Goal: Task Accomplishment & Management: Manage account settings

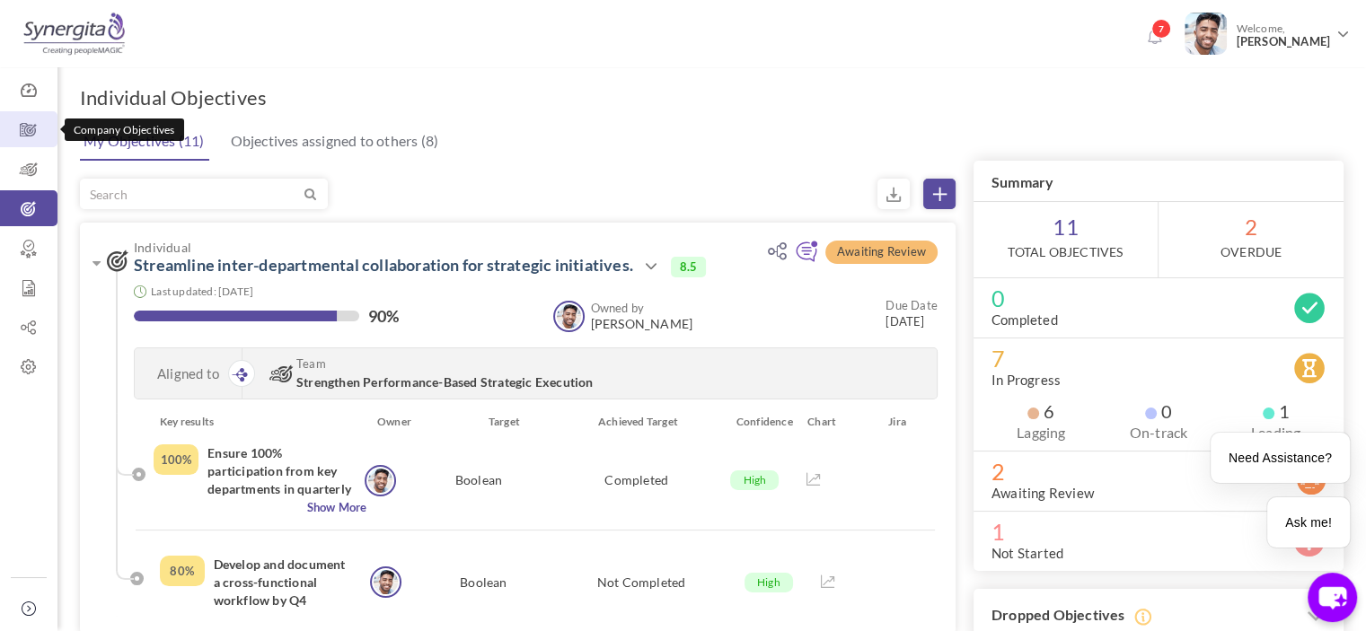
click at [23, 136] on icon at bounding box center [28, 130] width 57 height 18
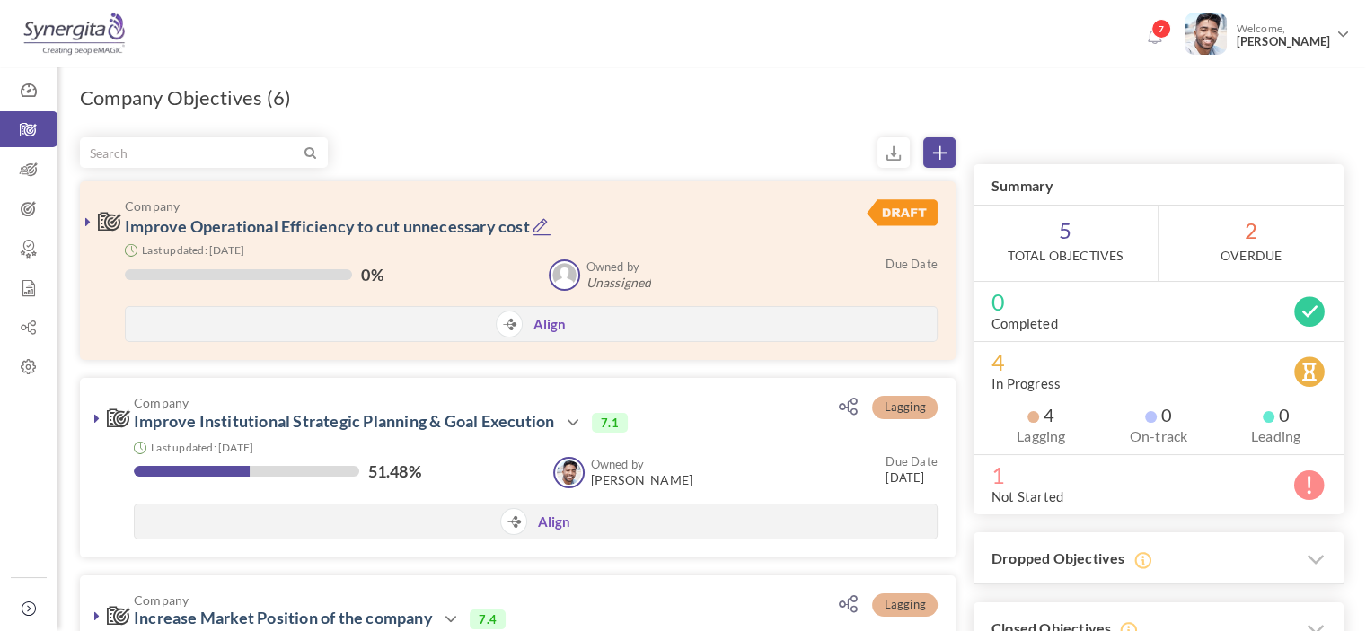
click at [642, 36] on div "7 Welcome, Frank N" at bounding box center [683, 31] width 1366 height 62
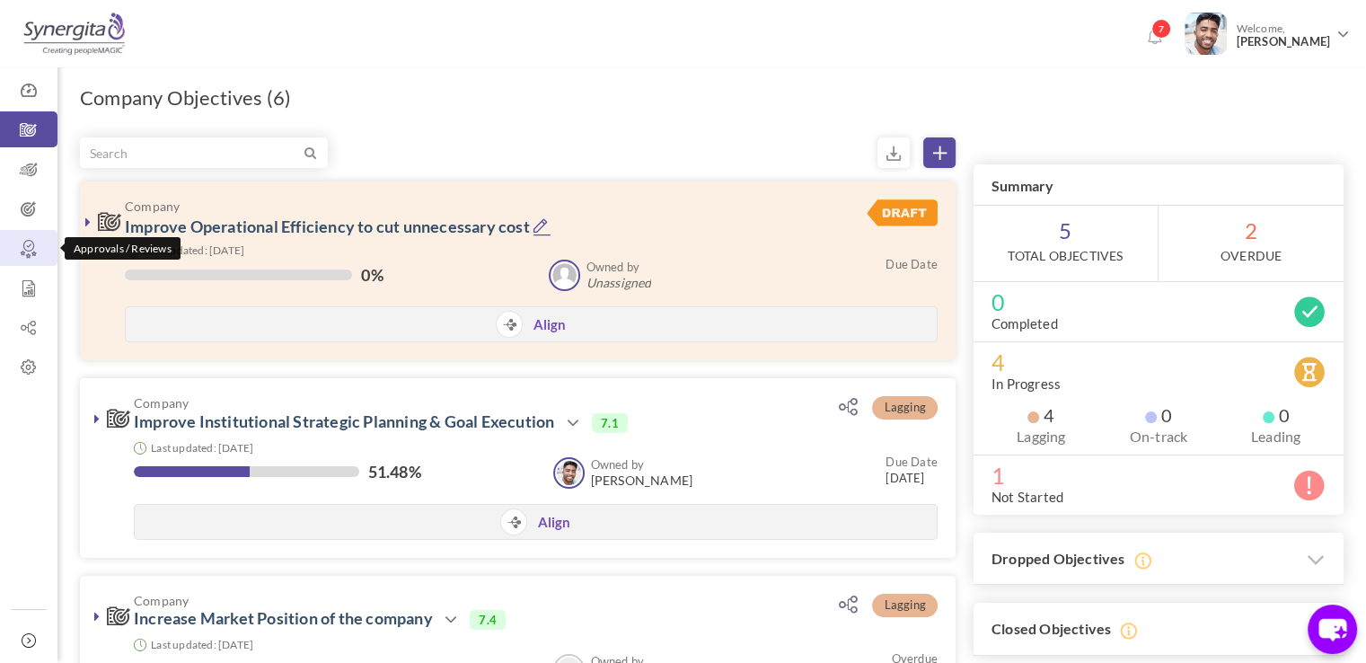
click at [34, 249] on icon at bounding box center [28, 249] width 57 height 18
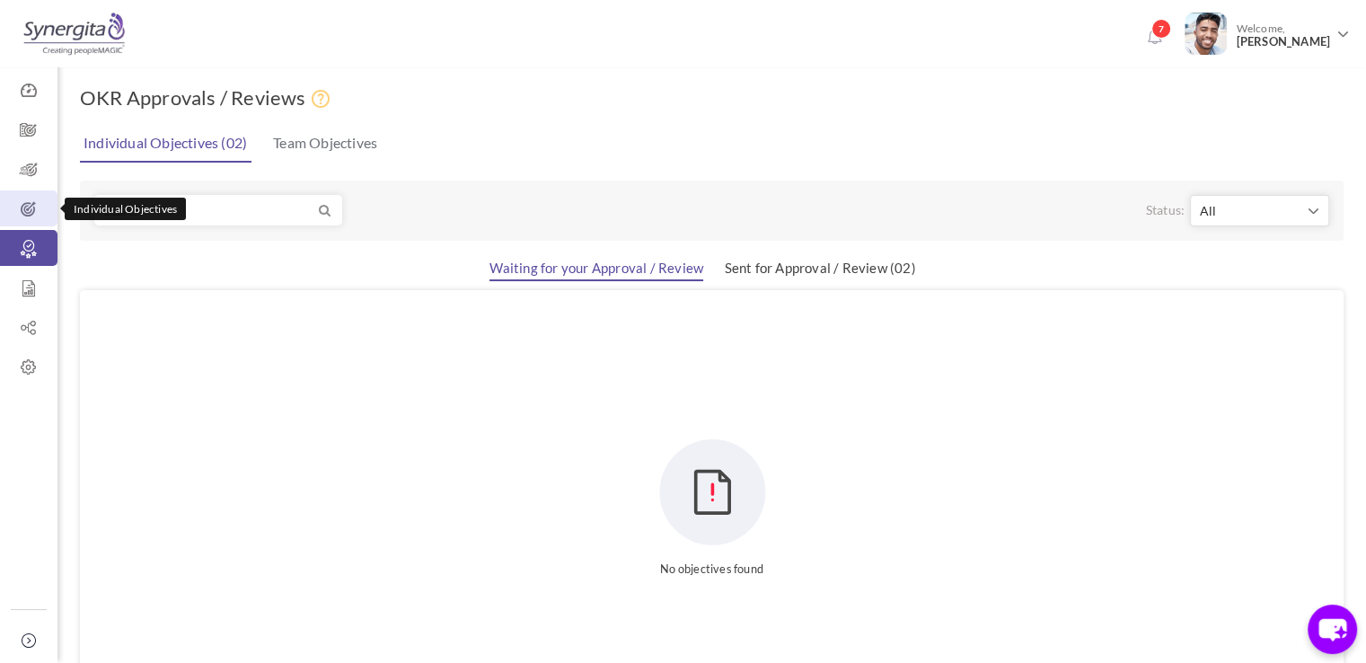
click at [34, 209] on icon at bounding box center [28, 209] width 57 height 18
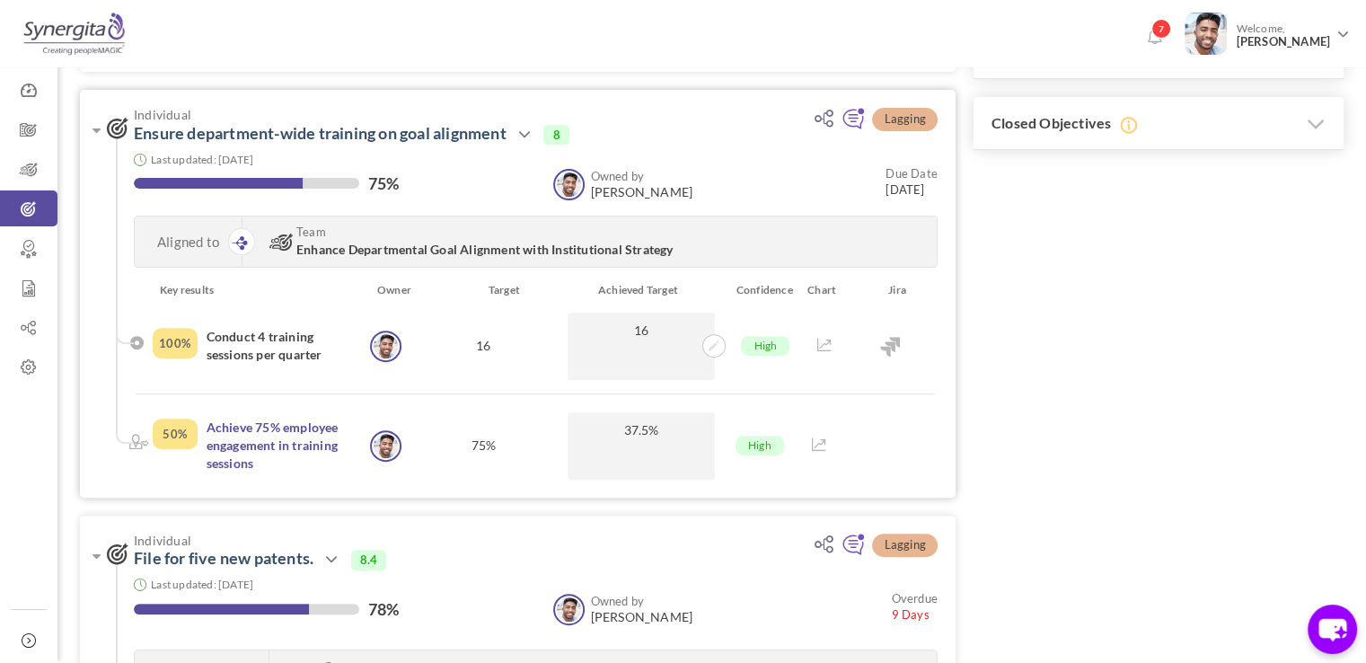
scroll to position [560, 0]
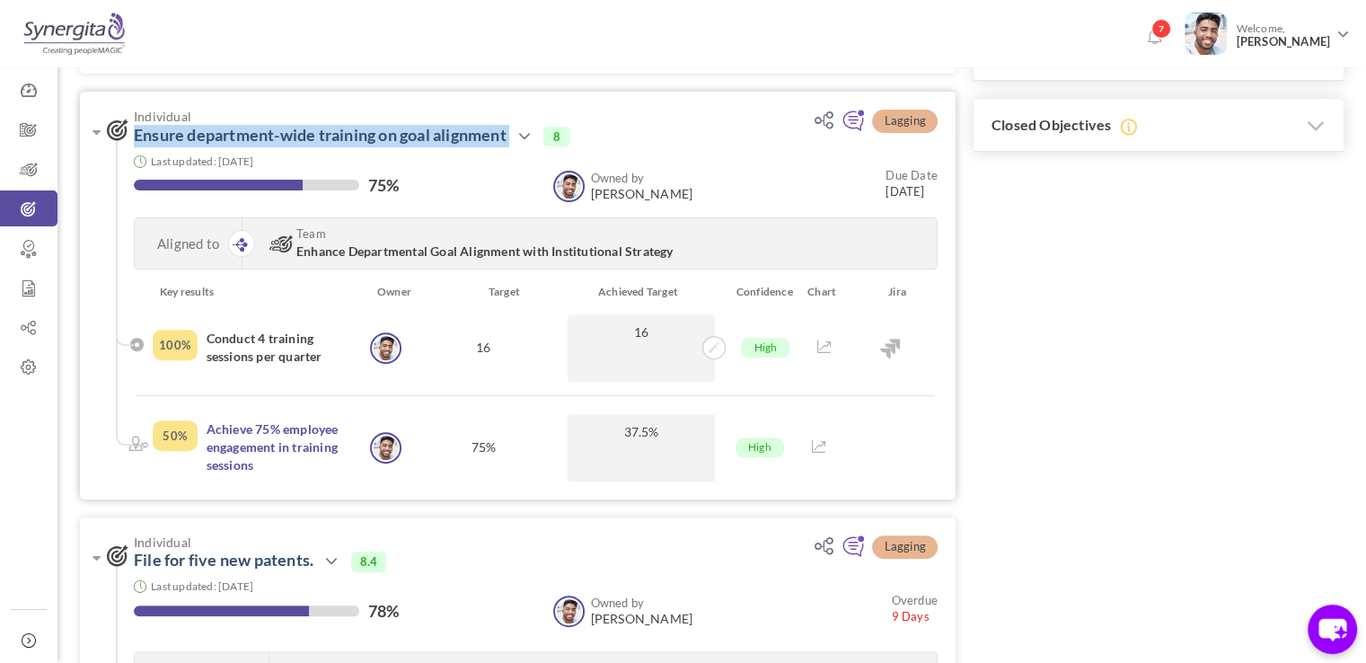
drag, startPoint x: 524, startPoint y: 136, endPoint x: 125, endPoint y: 134, distance: 399.6
click at [125, 134] on h3 "Individual Ensure department-wide training on goal alignment Action View Edit C…" at bounding box center [446, 128] width 678 height 37
drag, startPoint x: 198, startPoint y: 338, endPoint x: 334, endPoint y: 361, distance: 138.5
click at [334, 361] on div "100% Conduct 4 training sessions per quarter" at bounding box center [259, 347] width 213 height 67
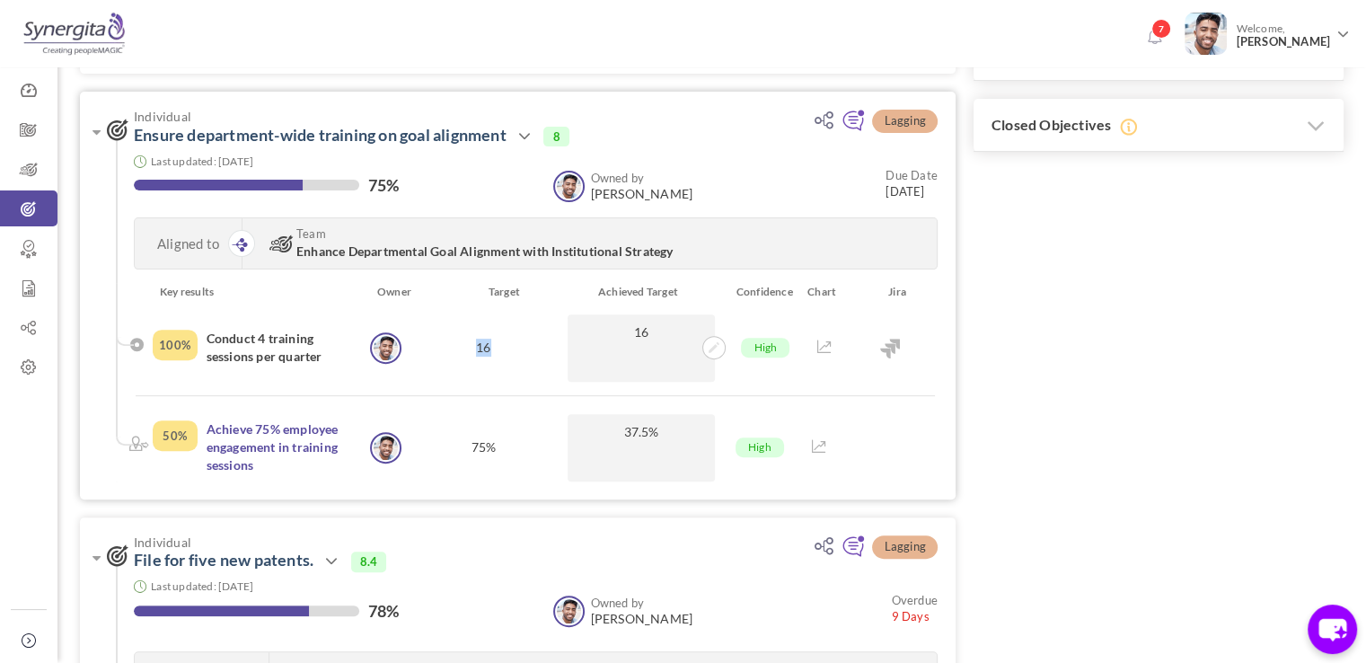
drag, startPoint x: 474, startPoint y: 340, endPoint x: 499, endPoint y: 346, distance: 25.7
click at [499, 346] on div "16" at bounding box center [484, 347] width 158 height 67
drag, startPoint x: 192, startPoint y: 340, endPoint x: 154, endPoint y: 340, distance: 37.7
click at [154, 340] on div "100%" at bounding box center [175, 345] width 45 height 31
click at [715, 349] on icon at bounding box center [714, 347] width 11 height 11
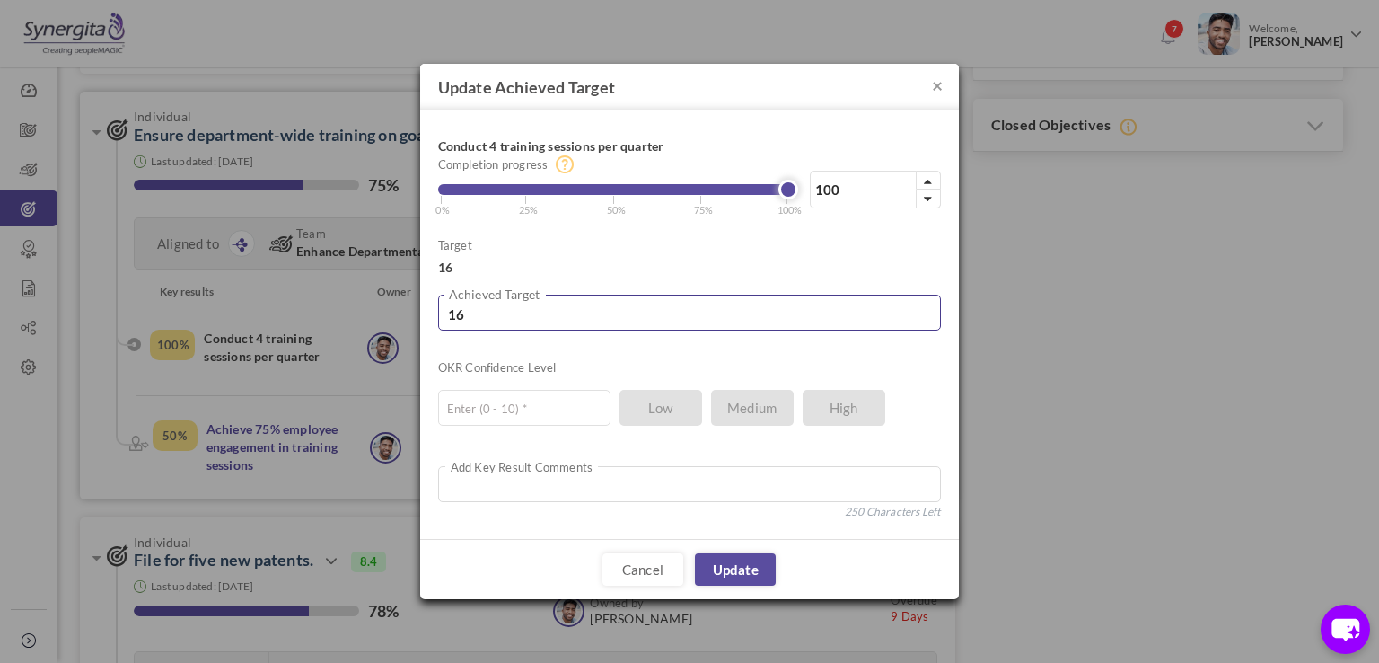
drag, startPoint x: 592, startPoint y: 321, endPoint x: 380, endPoint y: 321, distance: 211.9
click at [380, 321] on div "× Update Achieved Target Conduct 4 training sessions per quarter 100% Completio…" at bounding box center [689, 331] width 1379 height 663
type input "8"
type input "50"
type input "8"
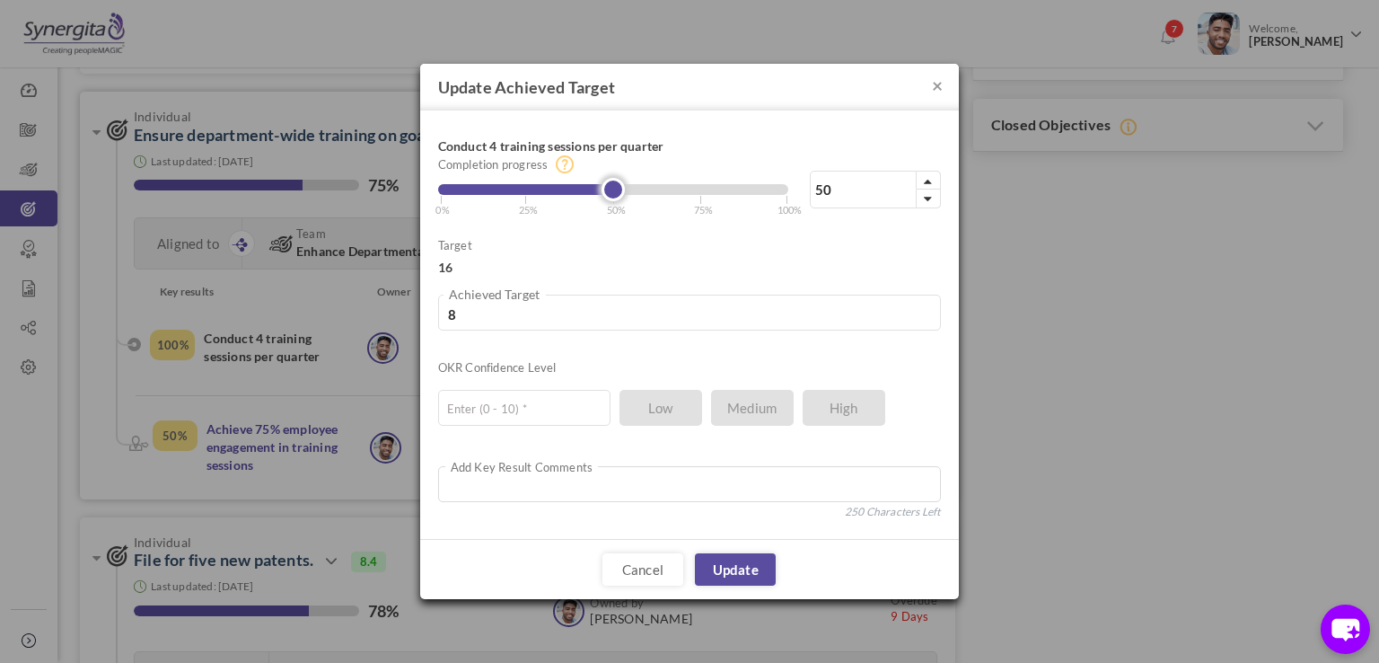
type input "49"
type input "7.84"
type input "50"
type input "8"
type input "54"
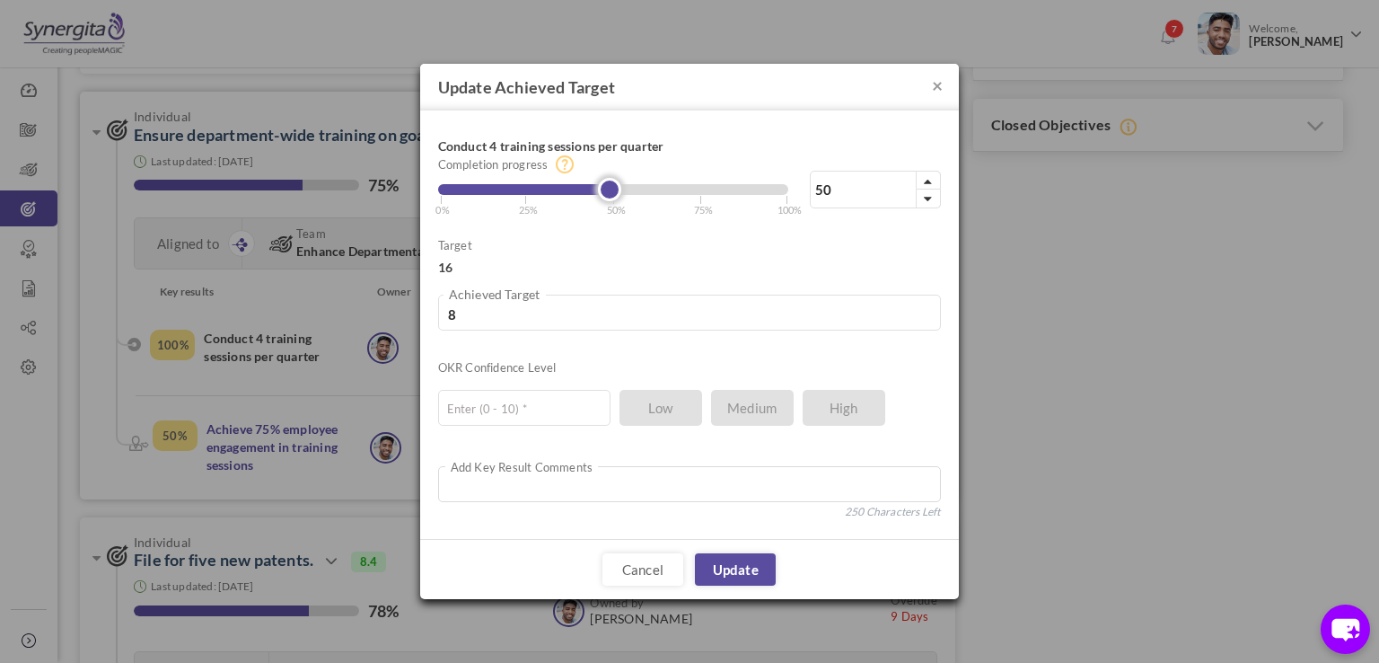
type input "8.64"
type input "63"
type input "10.08"
type input "68"
type input "10.88"
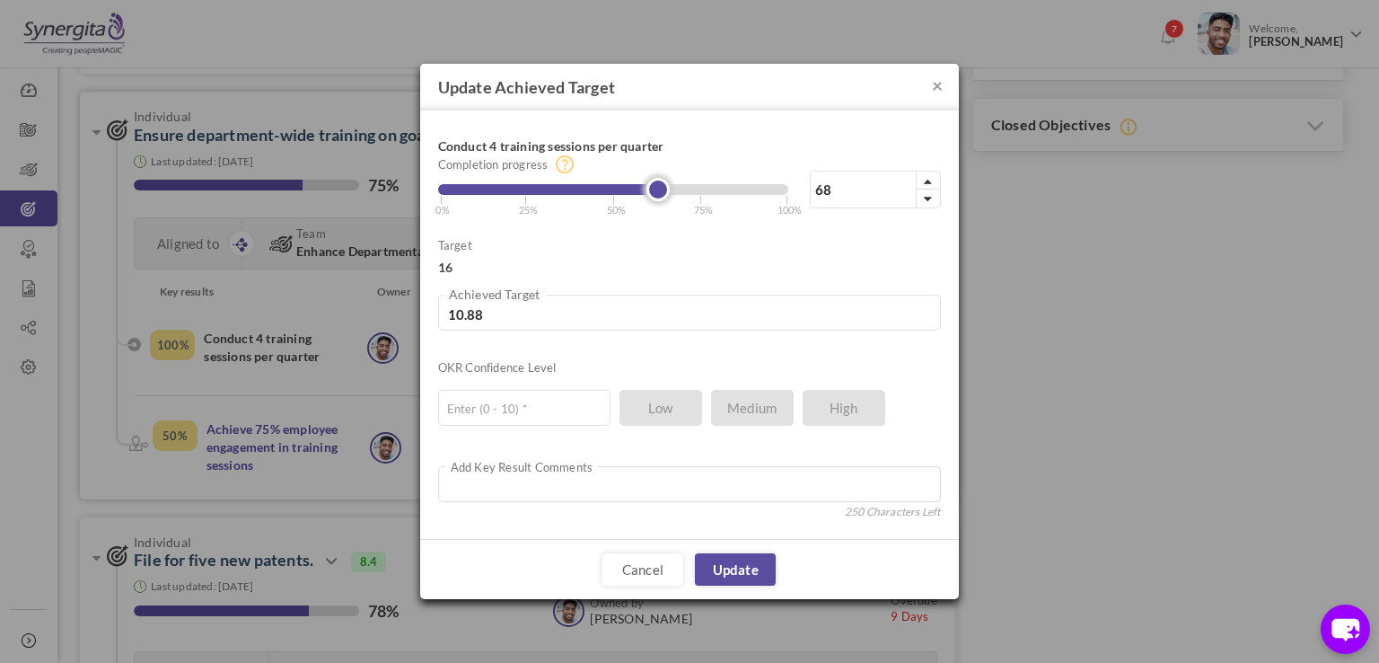
type input "84"
type input "13.44"
type input "86"
type input "13.76"
type input "88"
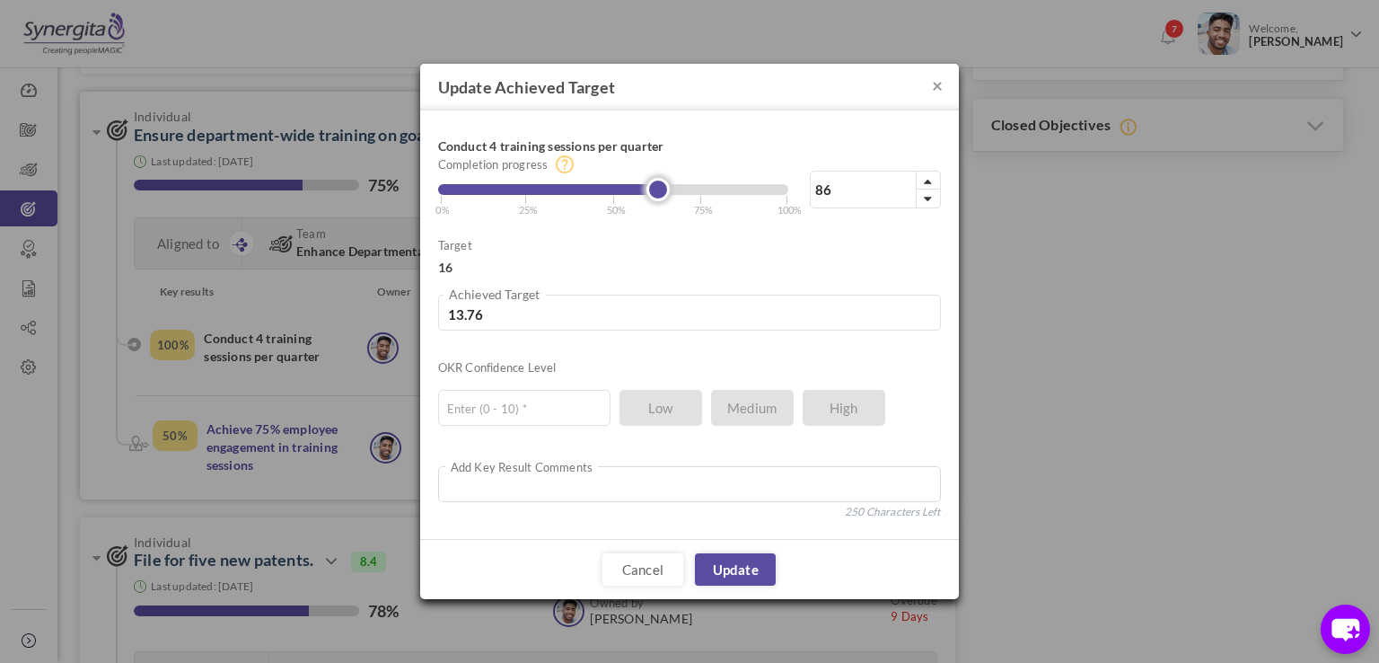
type input "14.08"
type input "89"
type input "14.24"
type input "87"
type input "13.92"
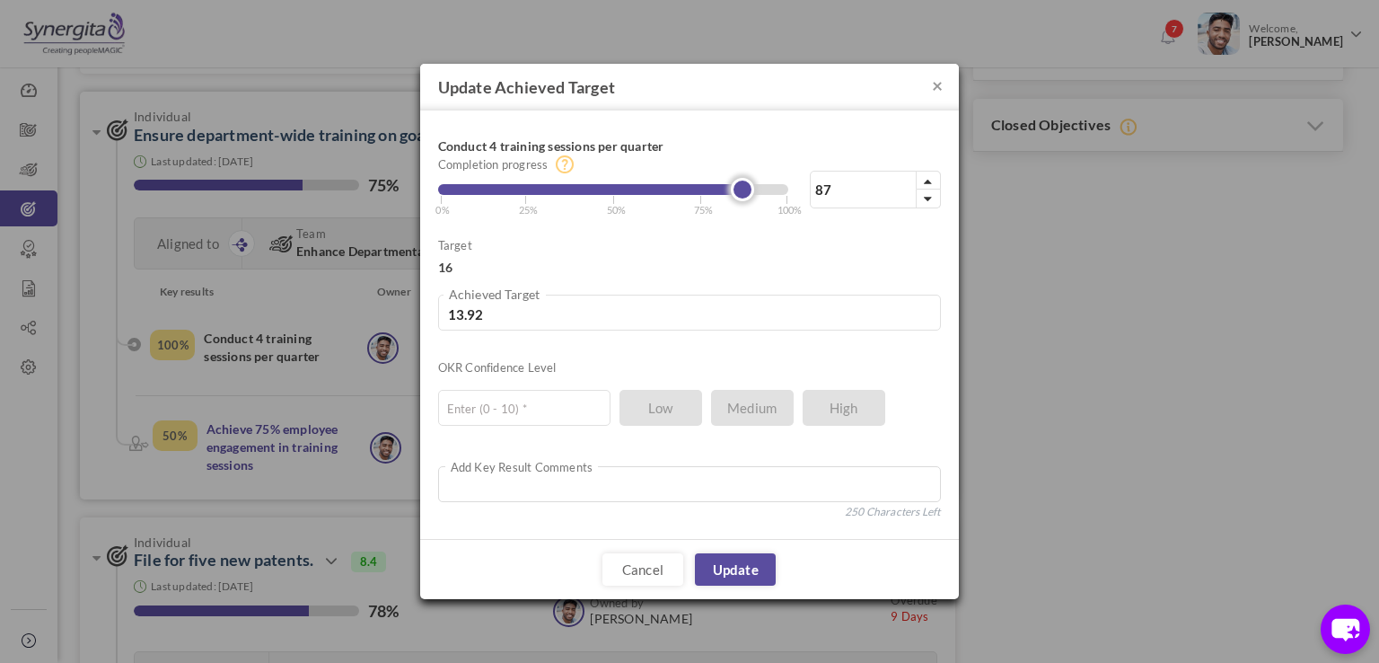
type input "81"
type input "12.96"
type input "76"
type input "12.16"
type input "70"
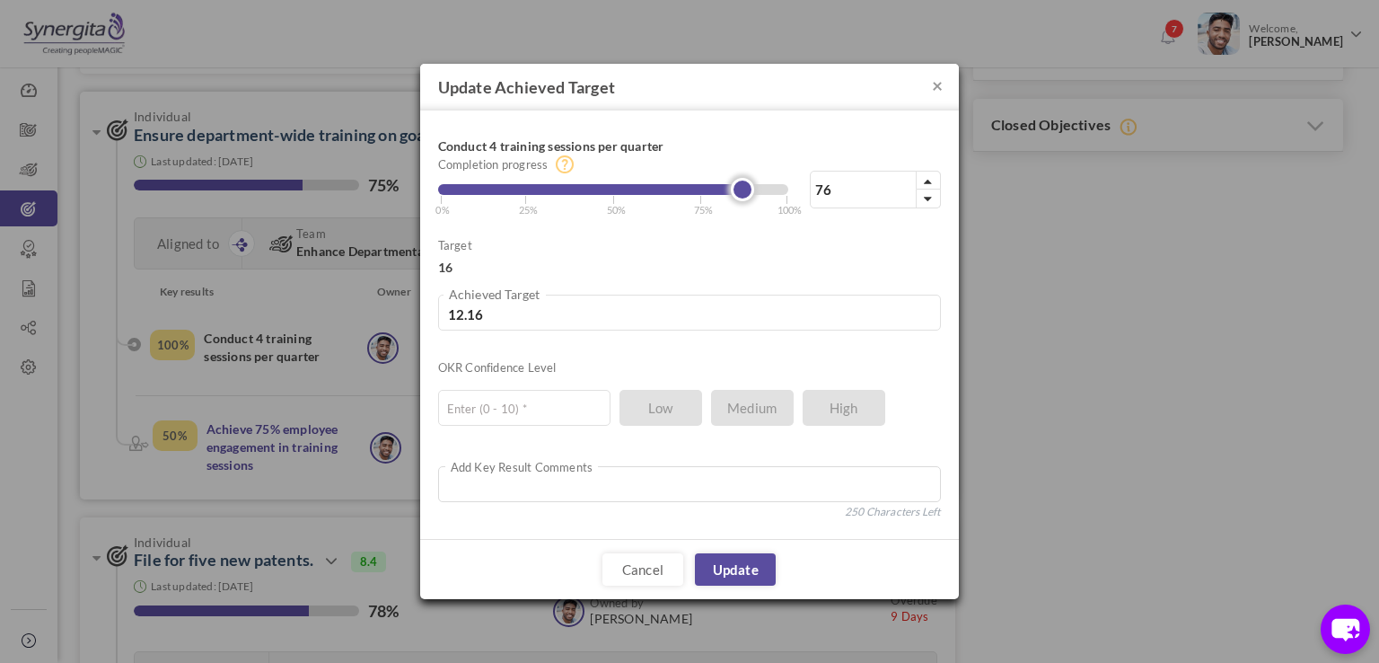
type input "11.2"
type input "66"
type input "10.56"
type input "64"
type input "10.24"
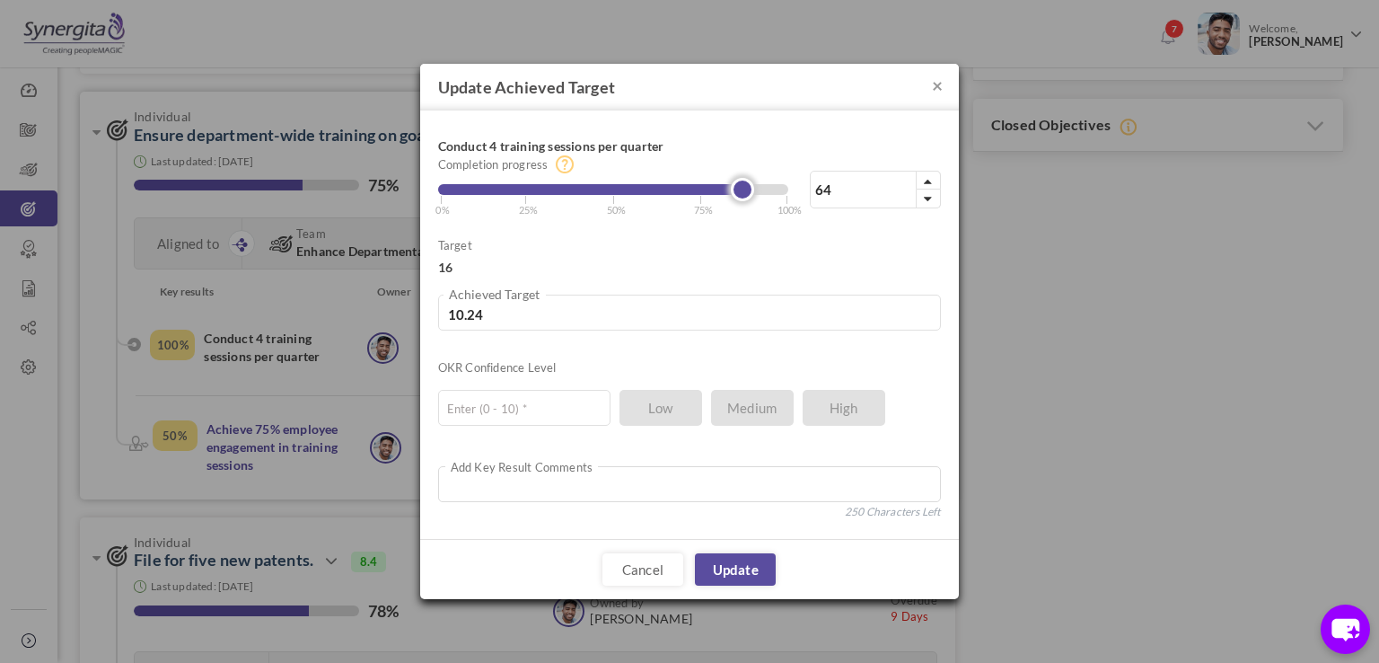
type input "61"
type input "9.76"
type input "59"
type input "9.44"
type input "58"
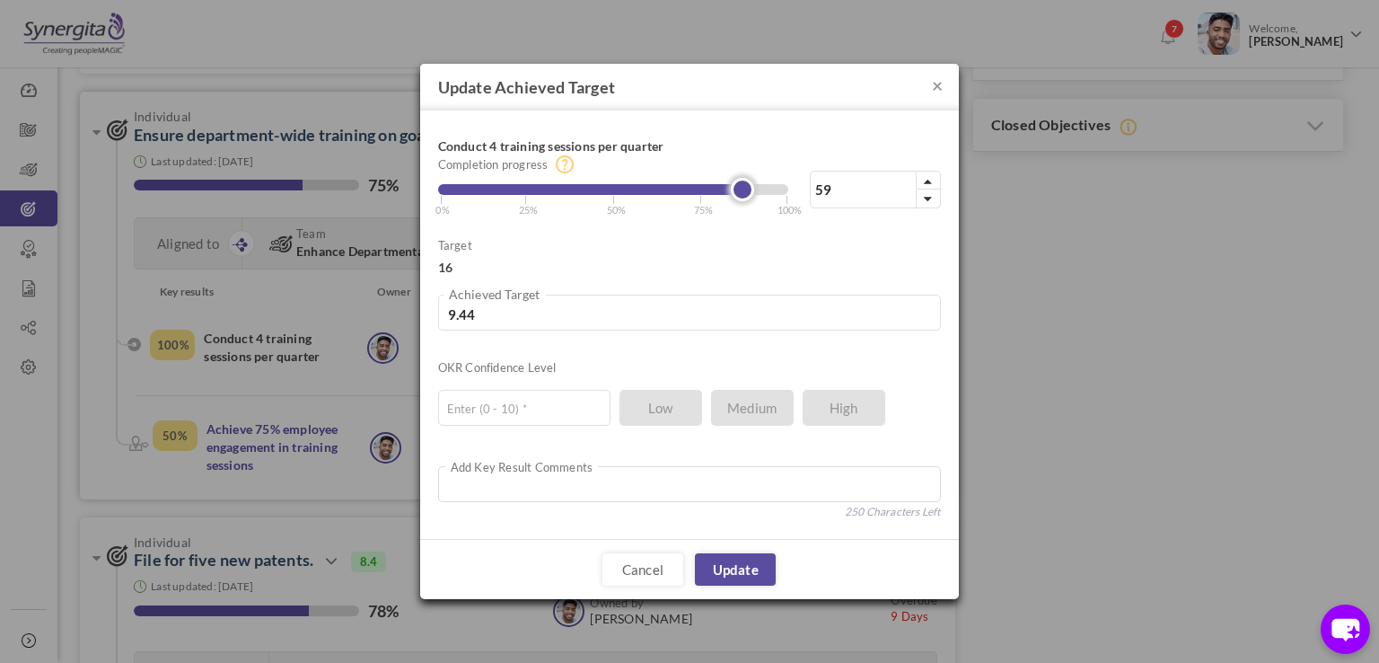
type input "9.28"
type input "56"
type input "8.96"
type input "55"
type input "8.8"
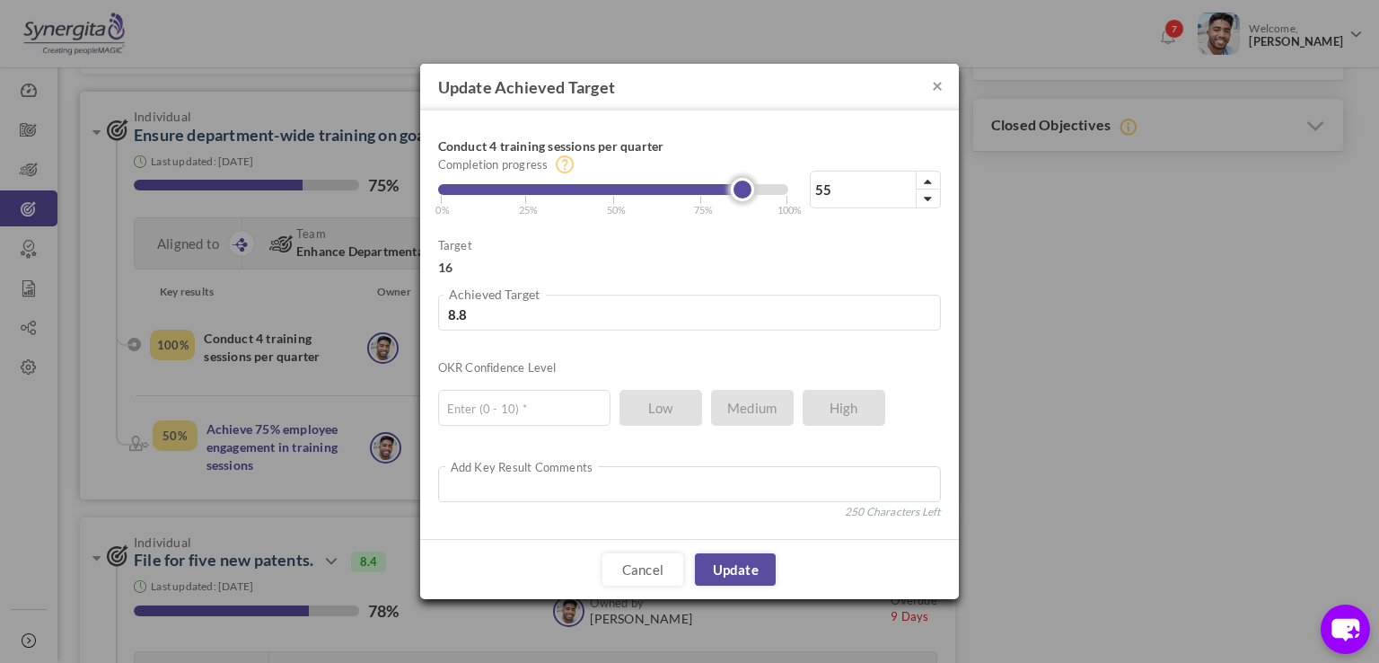
type input "54"
type input "8.64"
type input "53"
type input "8.48"
type input "52"
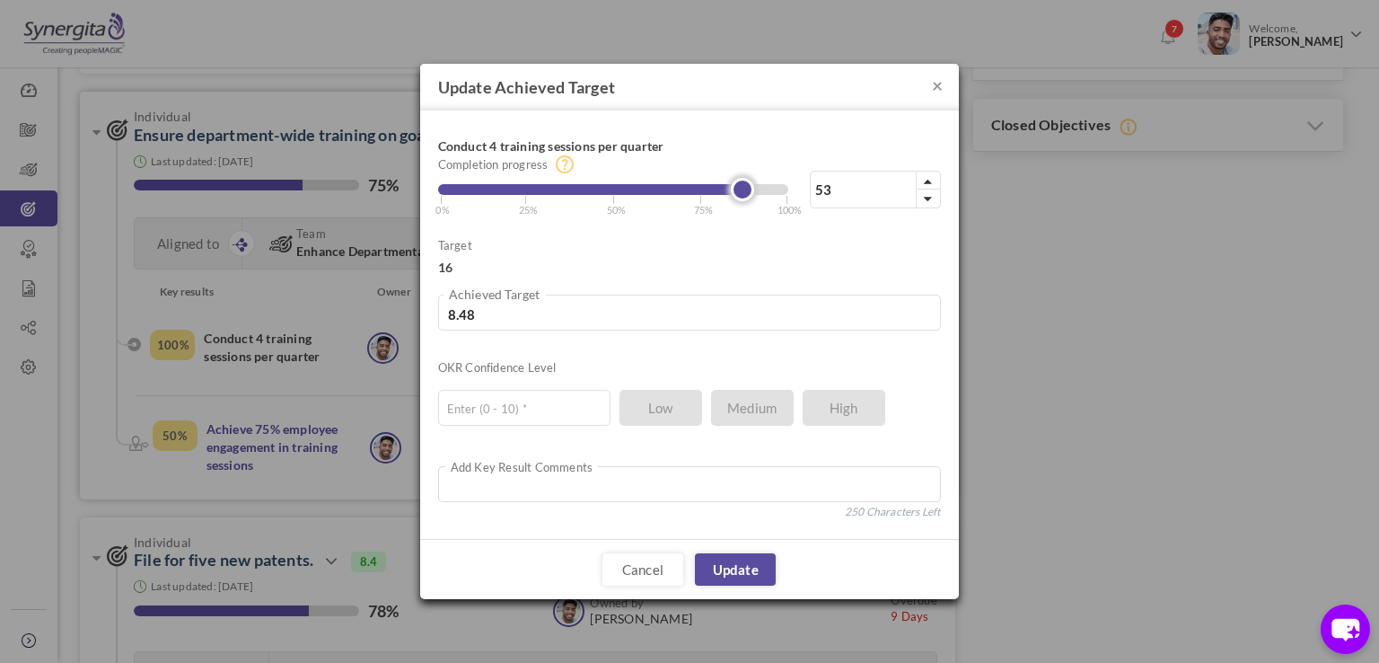
type input "8.32"
type input "51"
type input "8.16"
type input "52"
type input "8.32"
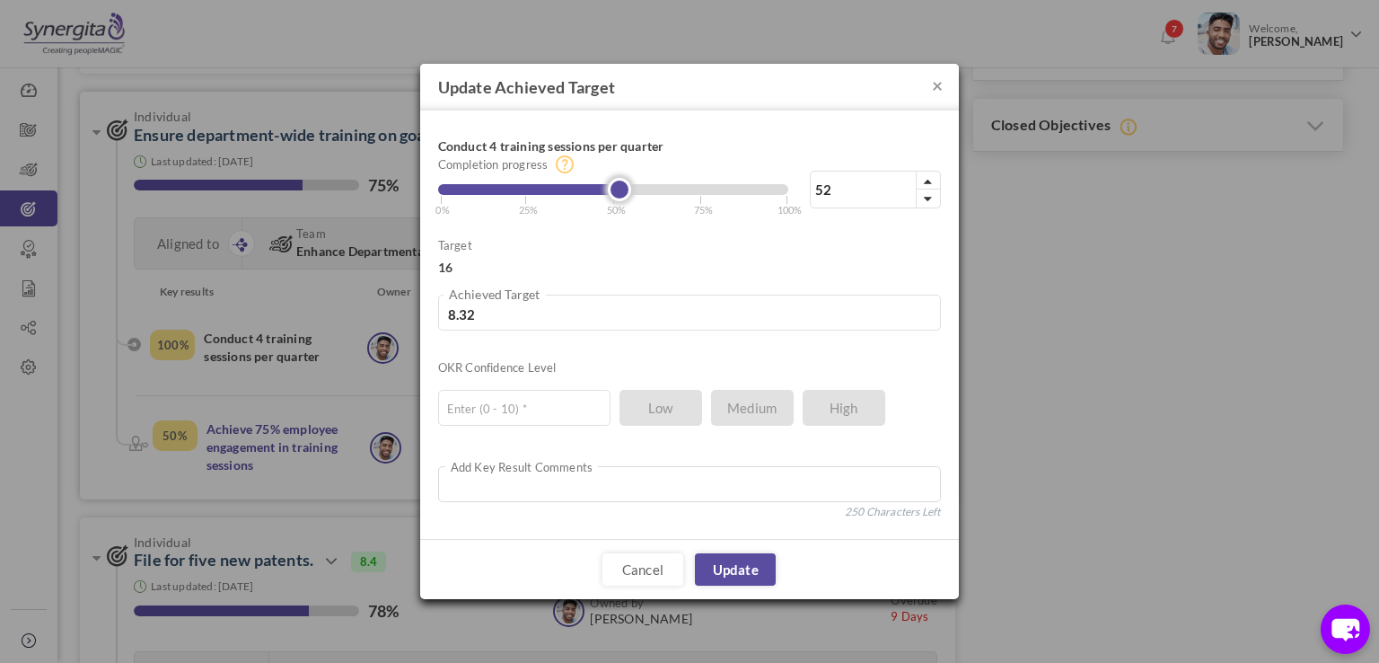
type input "58"
type input "9.28"
type input "61"
type input "9.76"
type input "63"
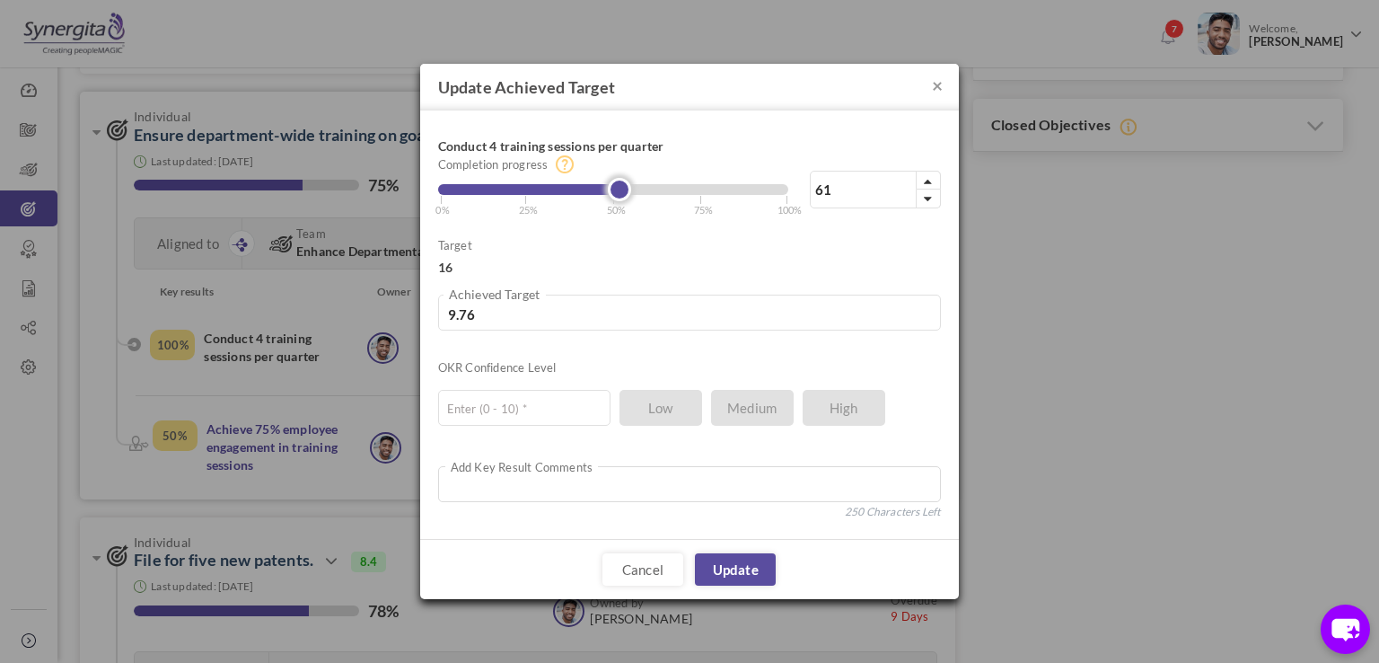
type input "10.08"
type input "67"
type input "10.72"
type input "69"
type input "11.04"
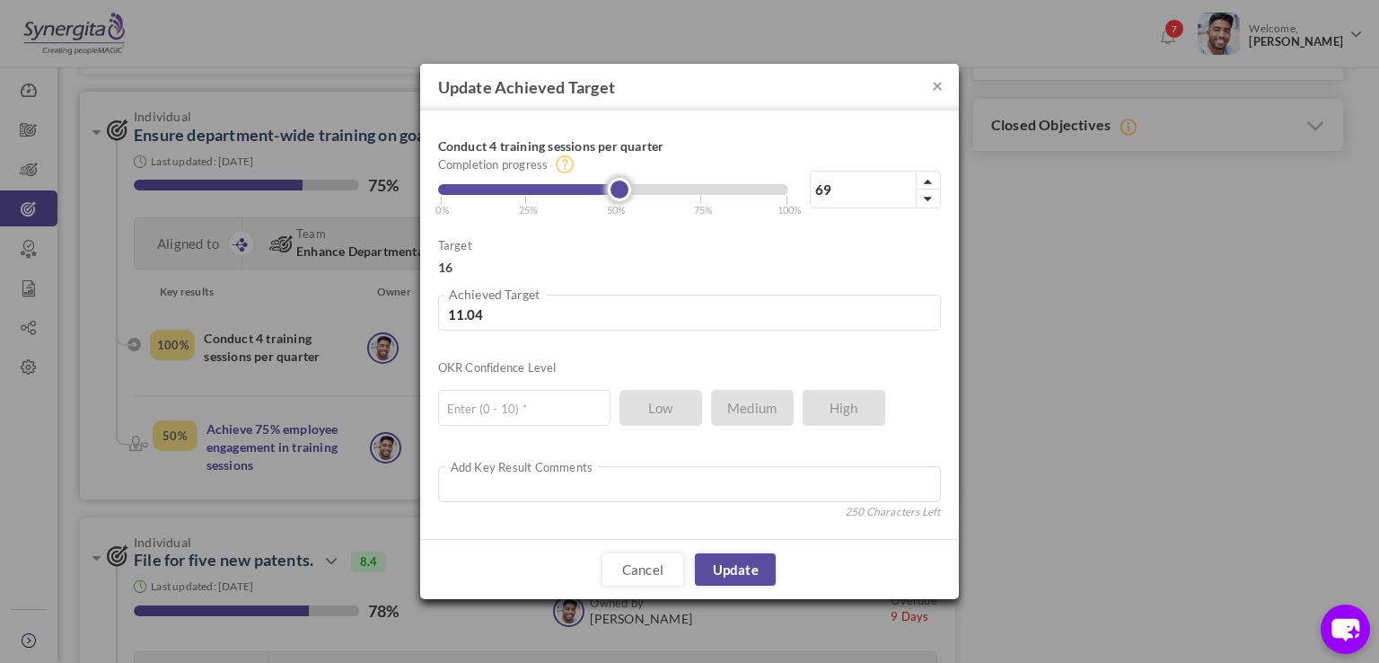
type input "71"
type input "11.36"
type input "72"
type input "11.52"
type input "73"
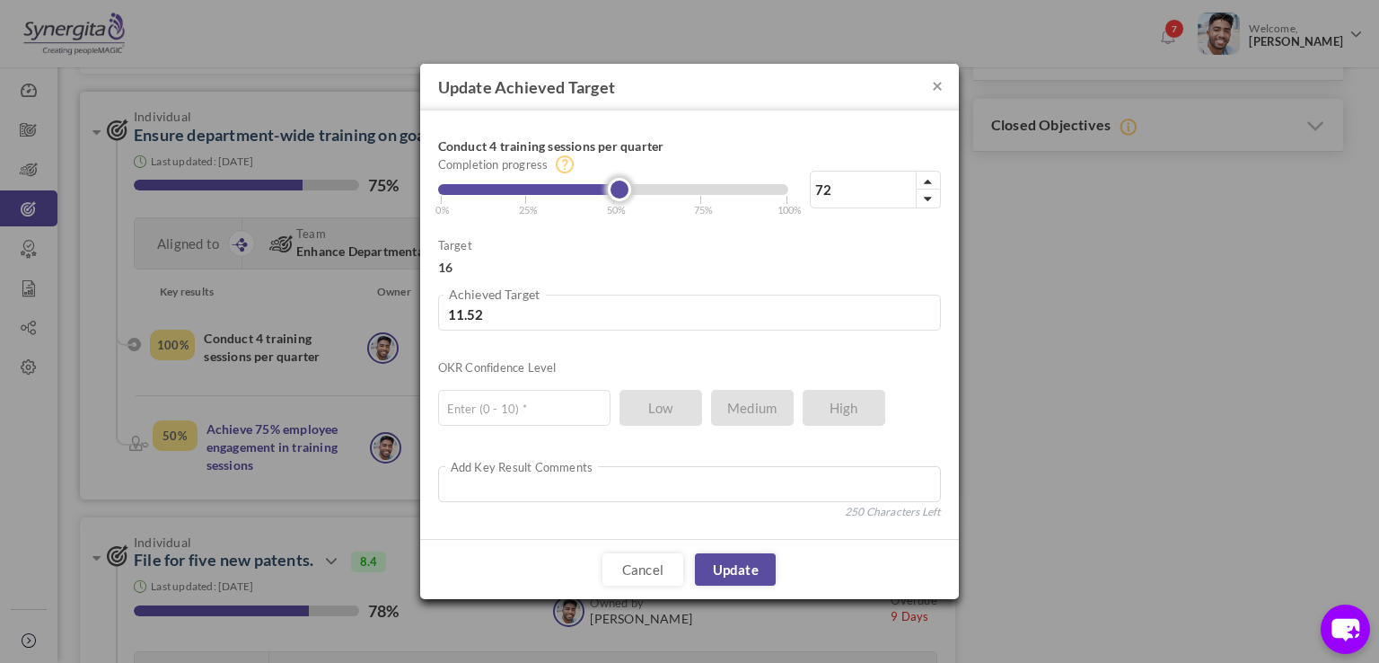
type input "11.68"
type input "76"
type input "12.16"
type input "78"
type input "12.48"
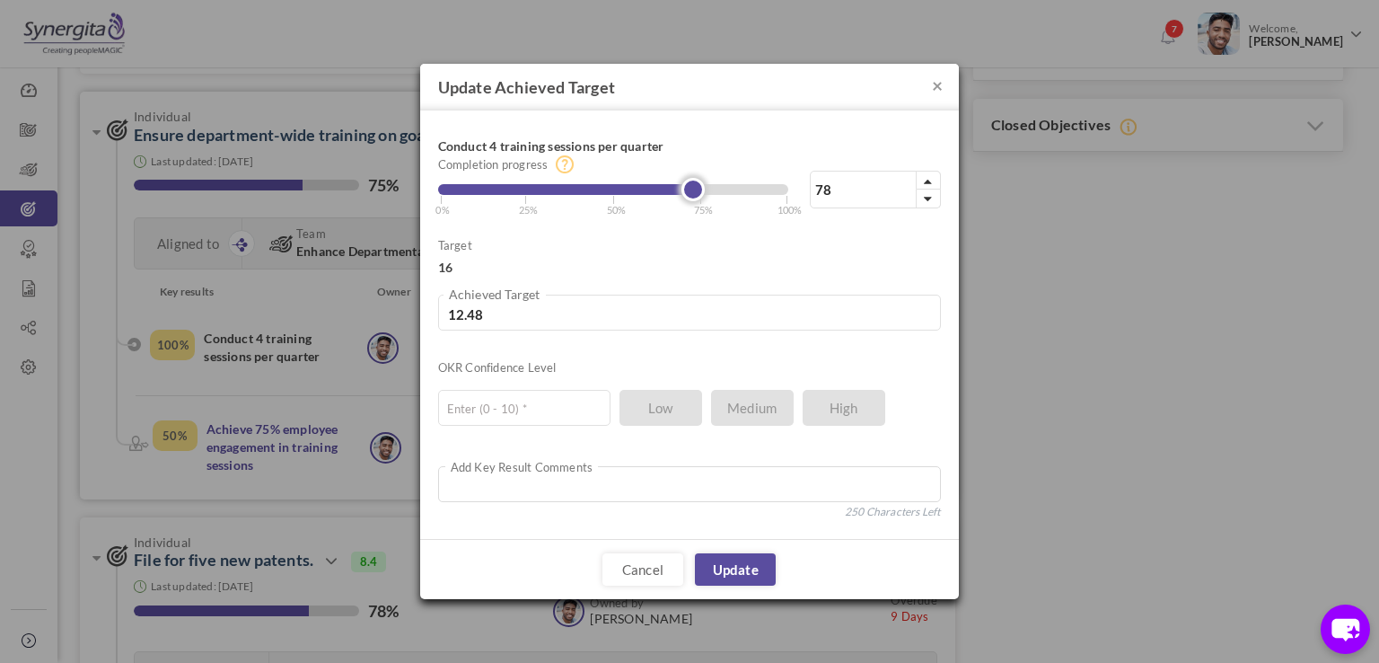
type input "79"
type input "12.64"
type input "80"
type input "12.8"
type input "81"
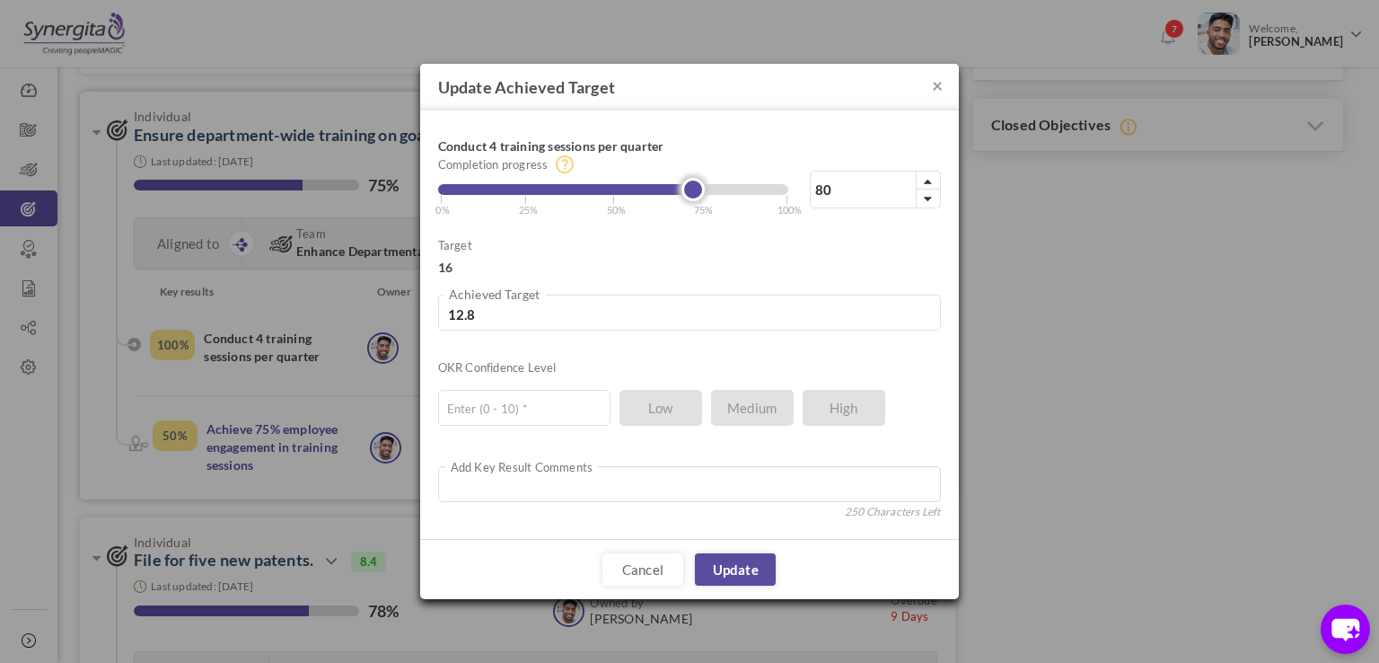
type input "12.96"
type input "80"
type input "12.8"
type input "76"
type input "12.16"
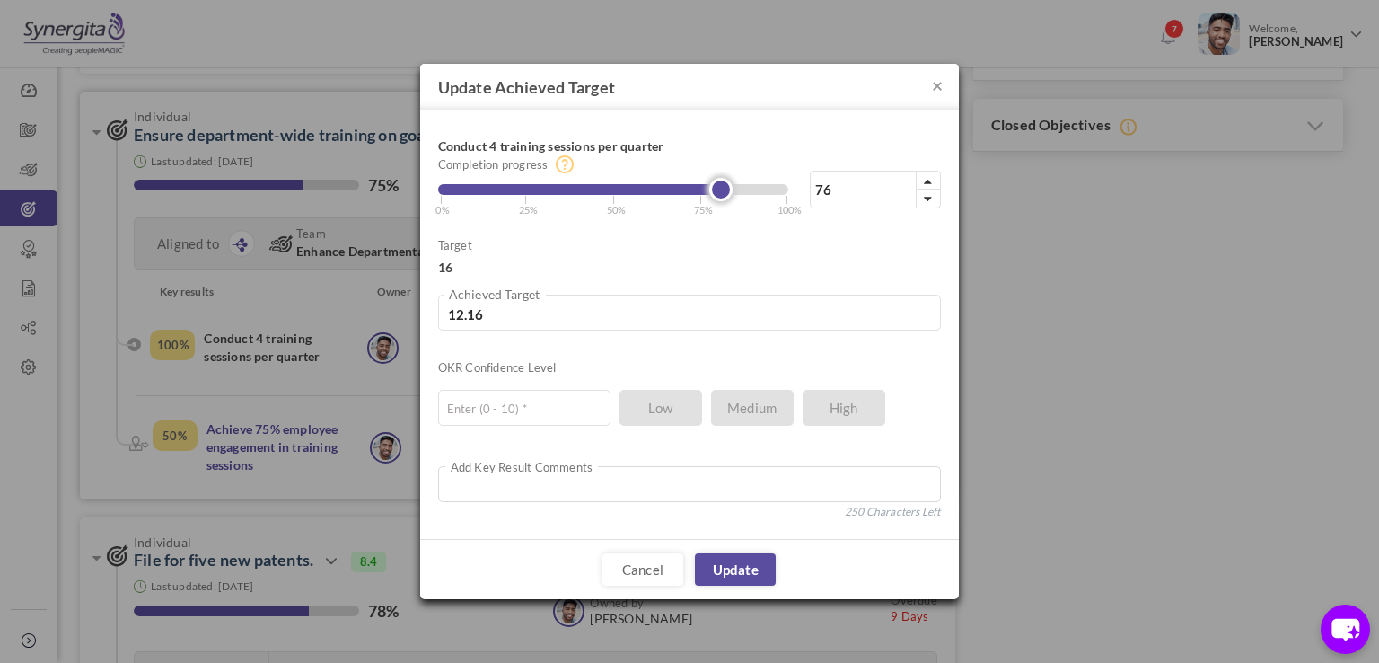
type input "72"
type input "11.52"
type input "67"
type input "10.72"
type input "66"
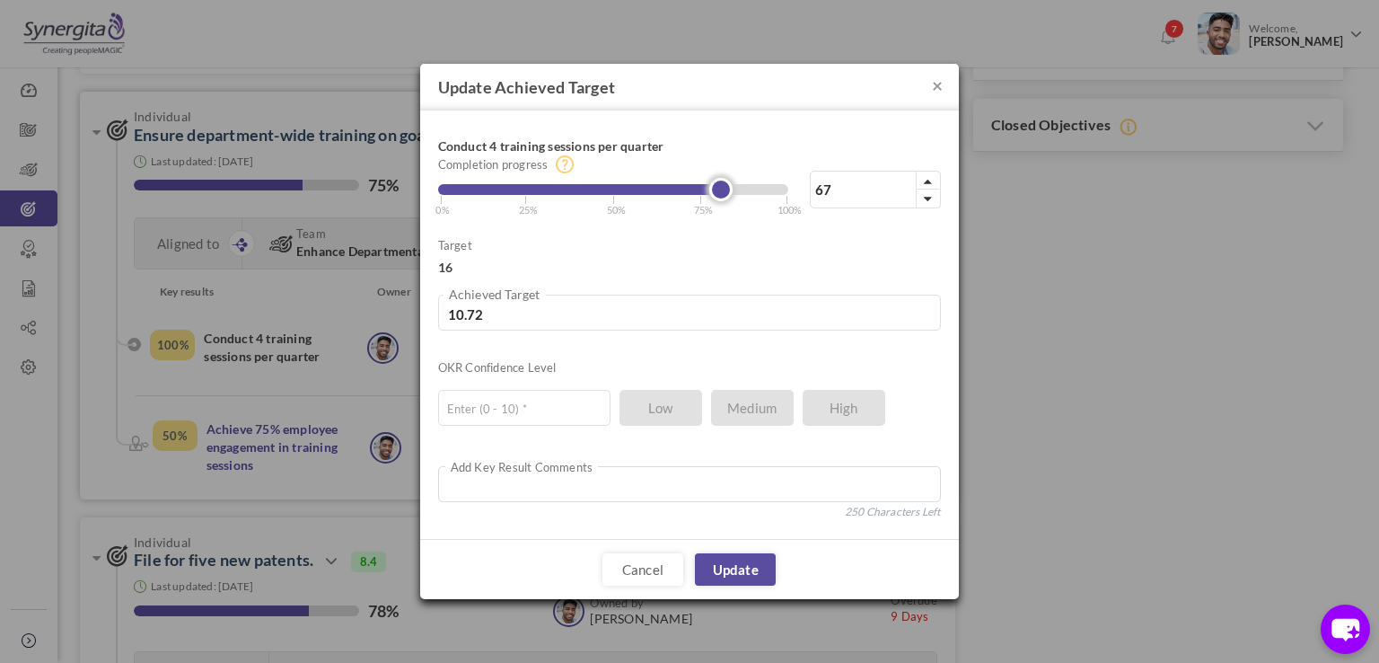
type input "10.56"
type input "67"
type input "10.72"
type input "68"
type input "10.88"
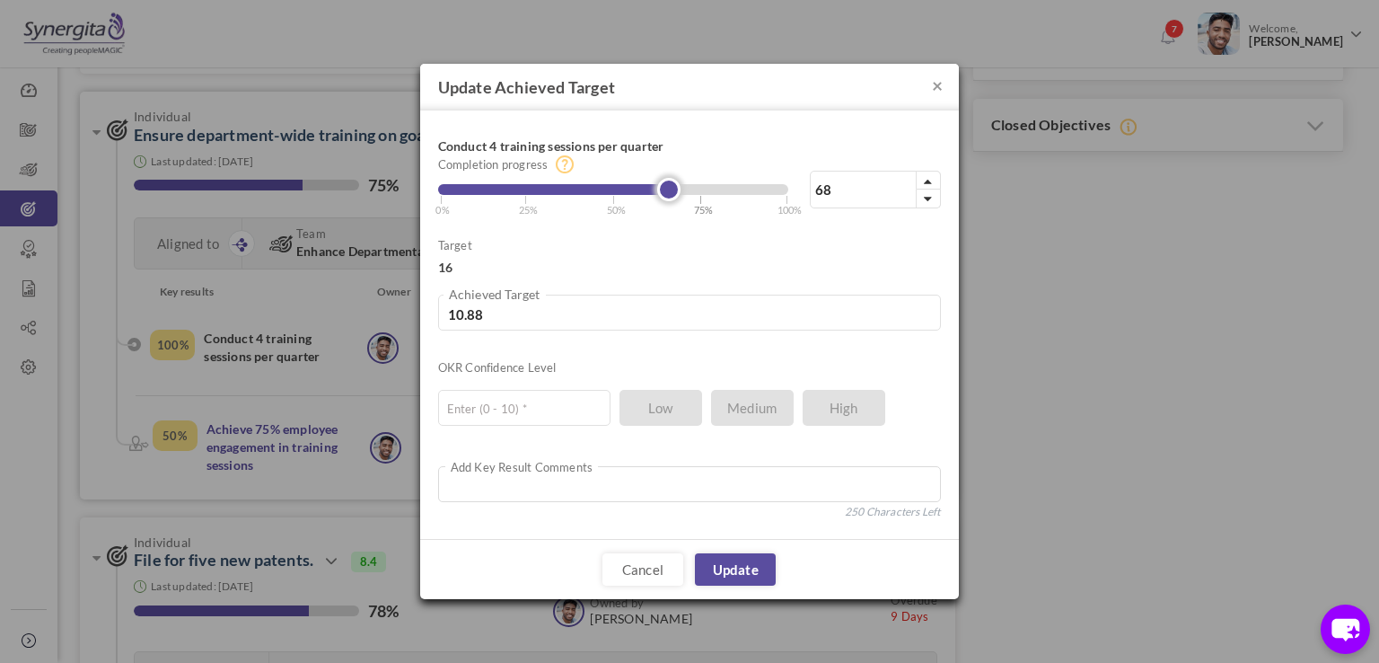
type input "72"
type input "11.52"
type input "77"
type input "12.32"
type input "79"
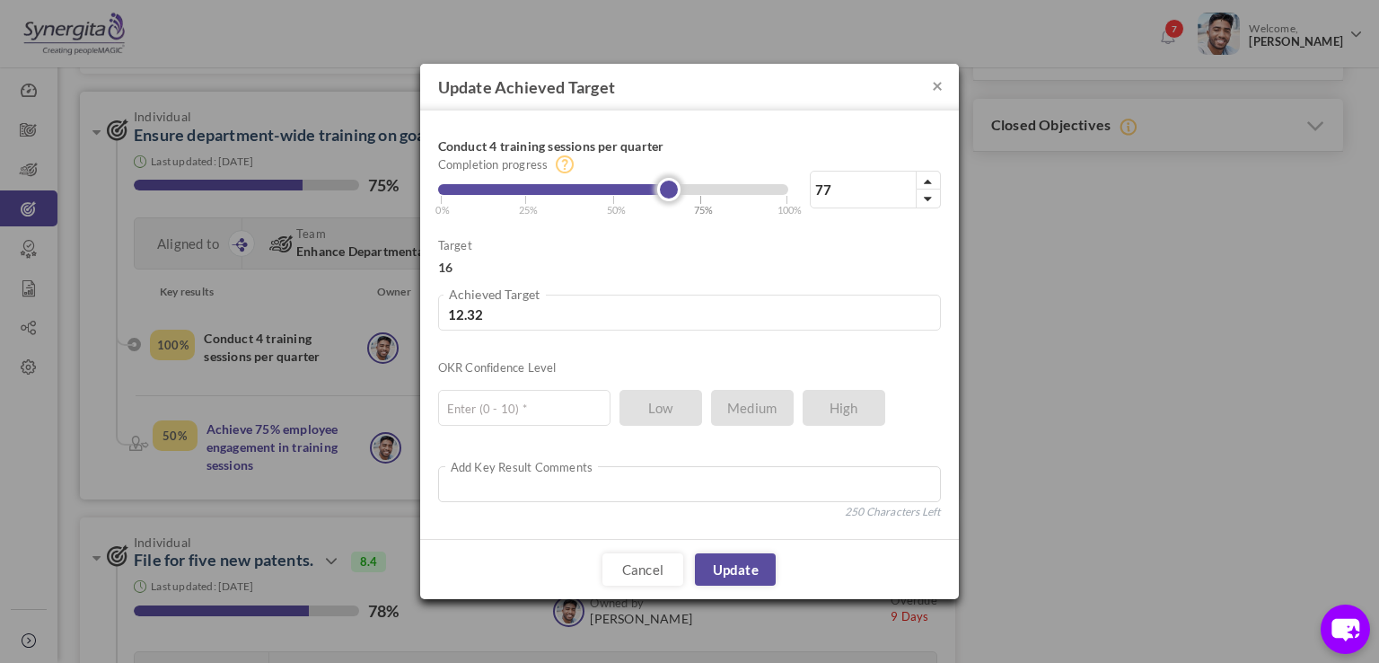
type input "12.64"
type input "80"
type input "12.8"
type input "81"
type input "12.96"
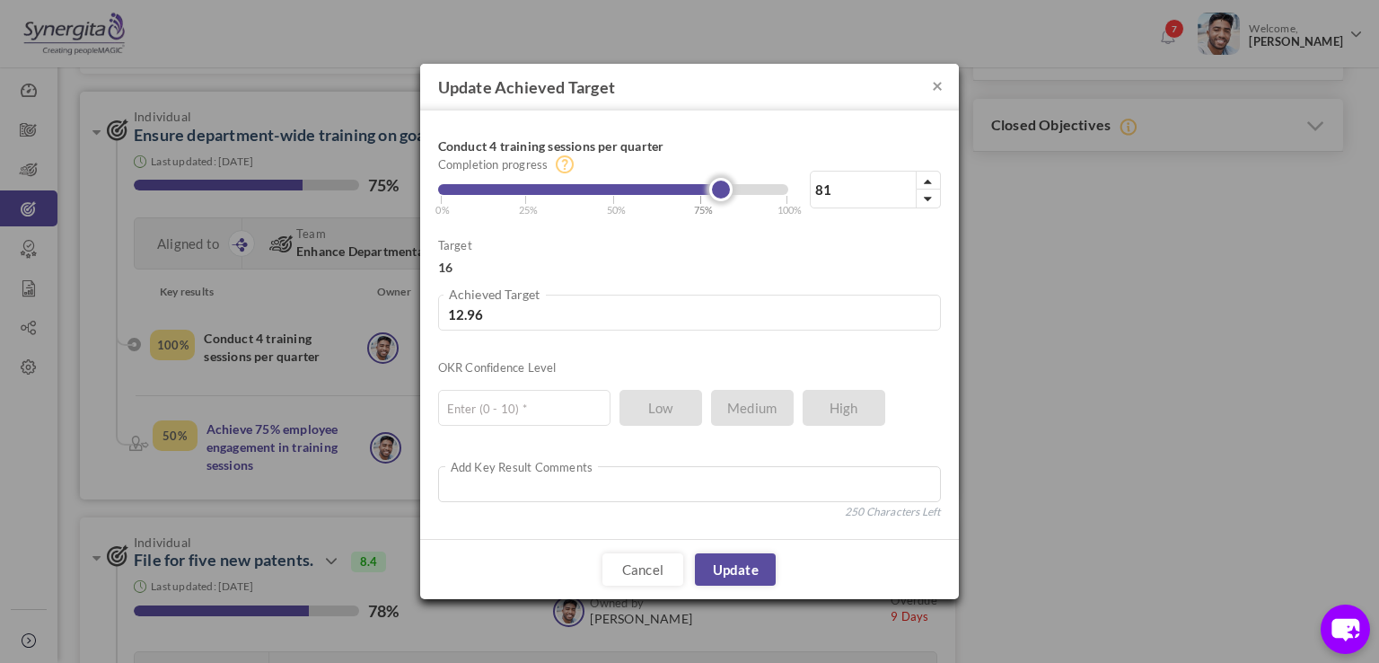
type input "80"
type input "12.8"
type input "79"
type input "12.64"
type input "78"
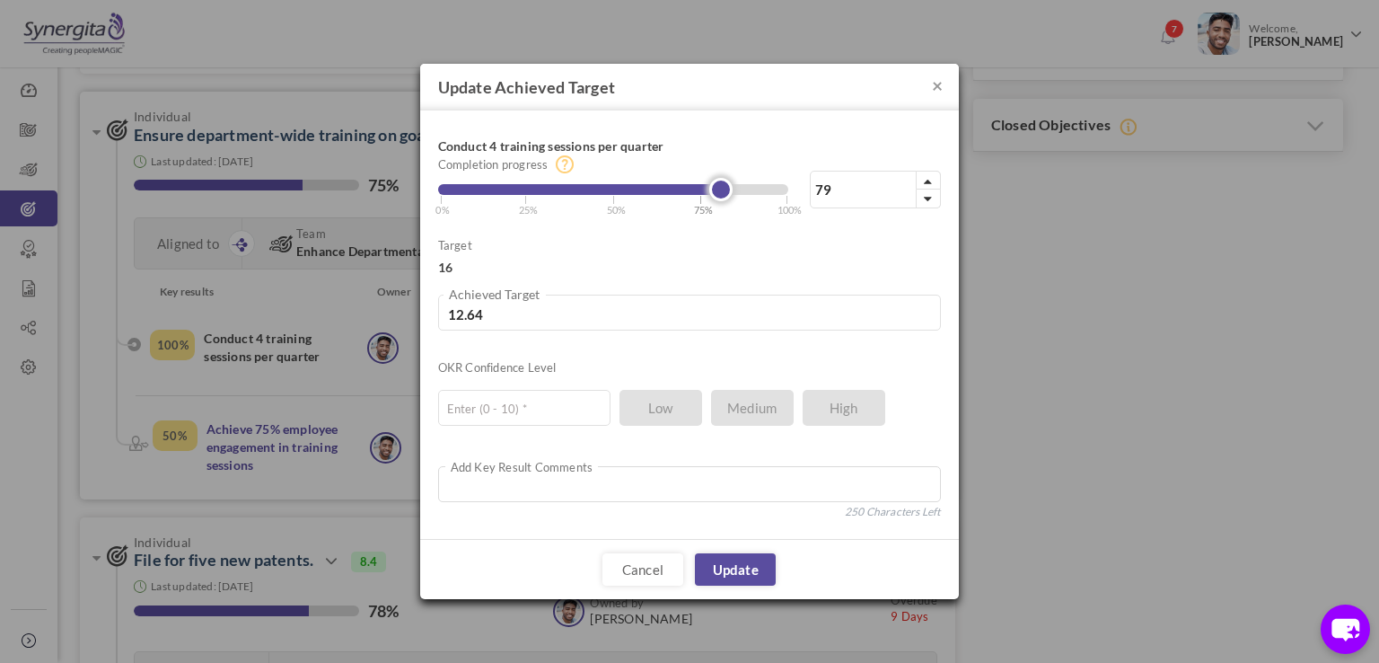
type input "12.48"
type input "77"
type input "12.32"
type input "76"
type input "12.16"
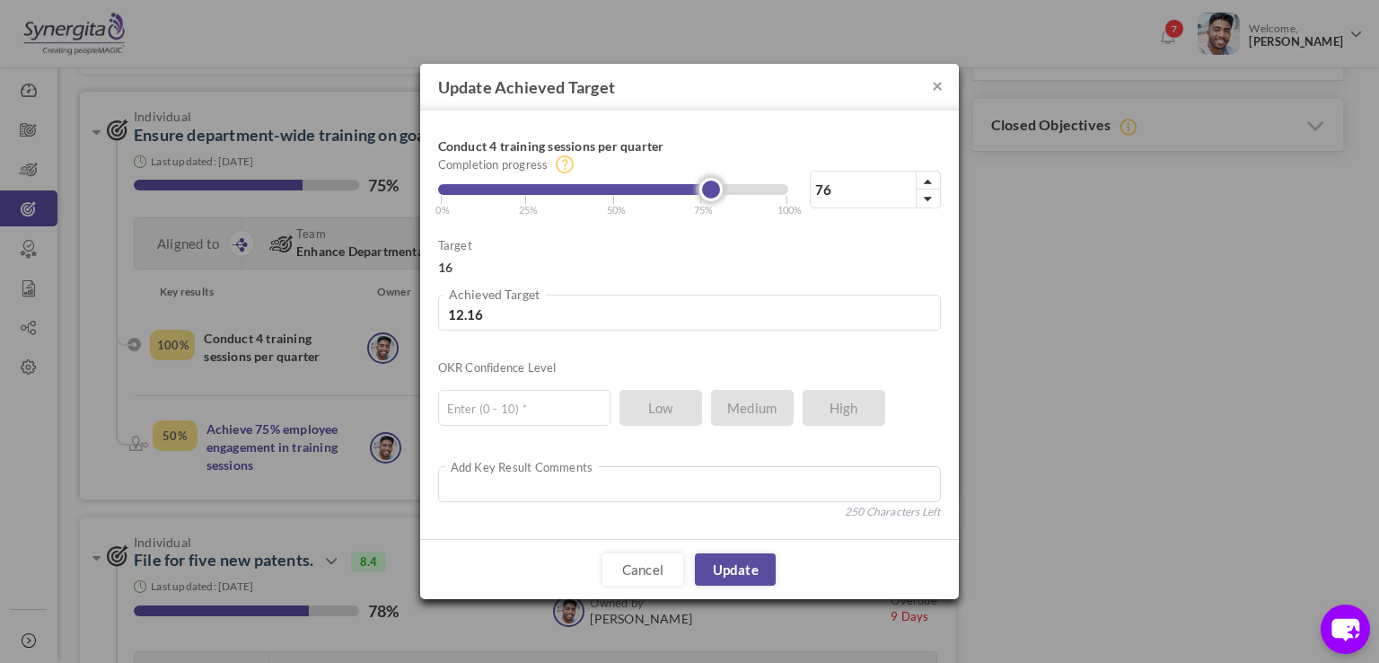
type input "75"
type input "12"
type input "74"
type input "11.84"
type input "73"
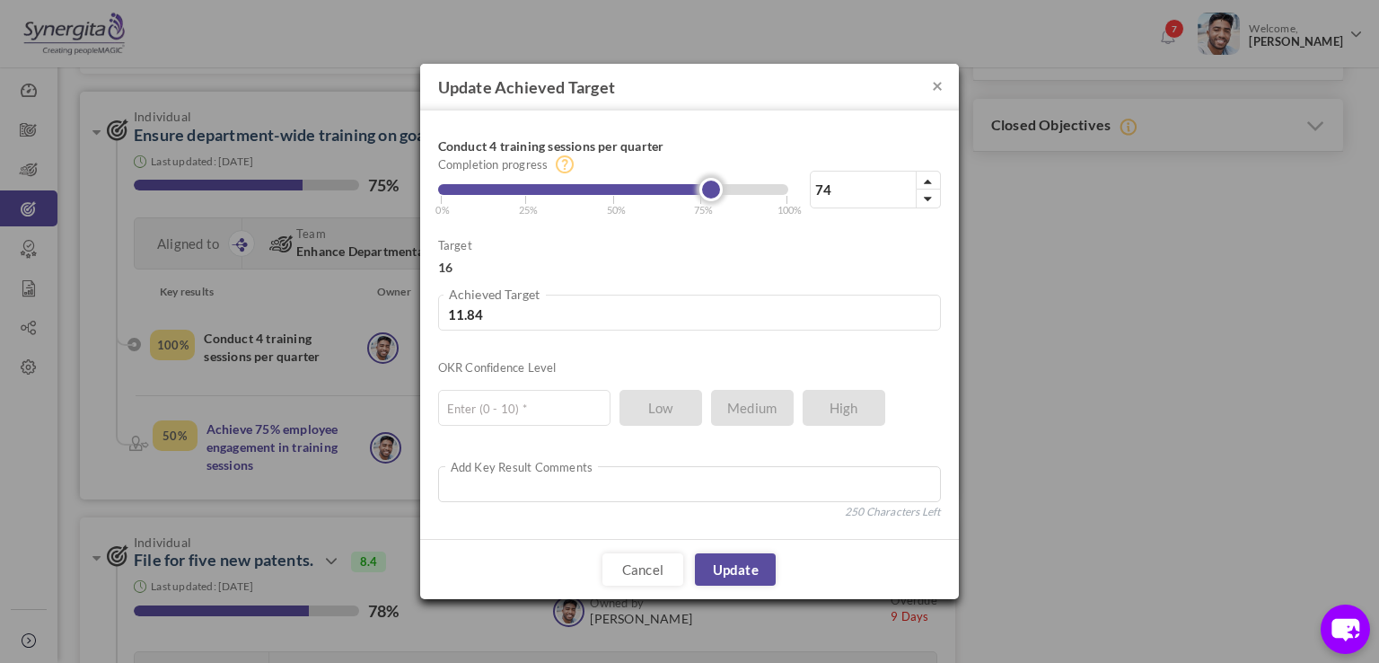
type input "11.68"
type input "74"
type input "11.84"
type input "75"
type input "12"
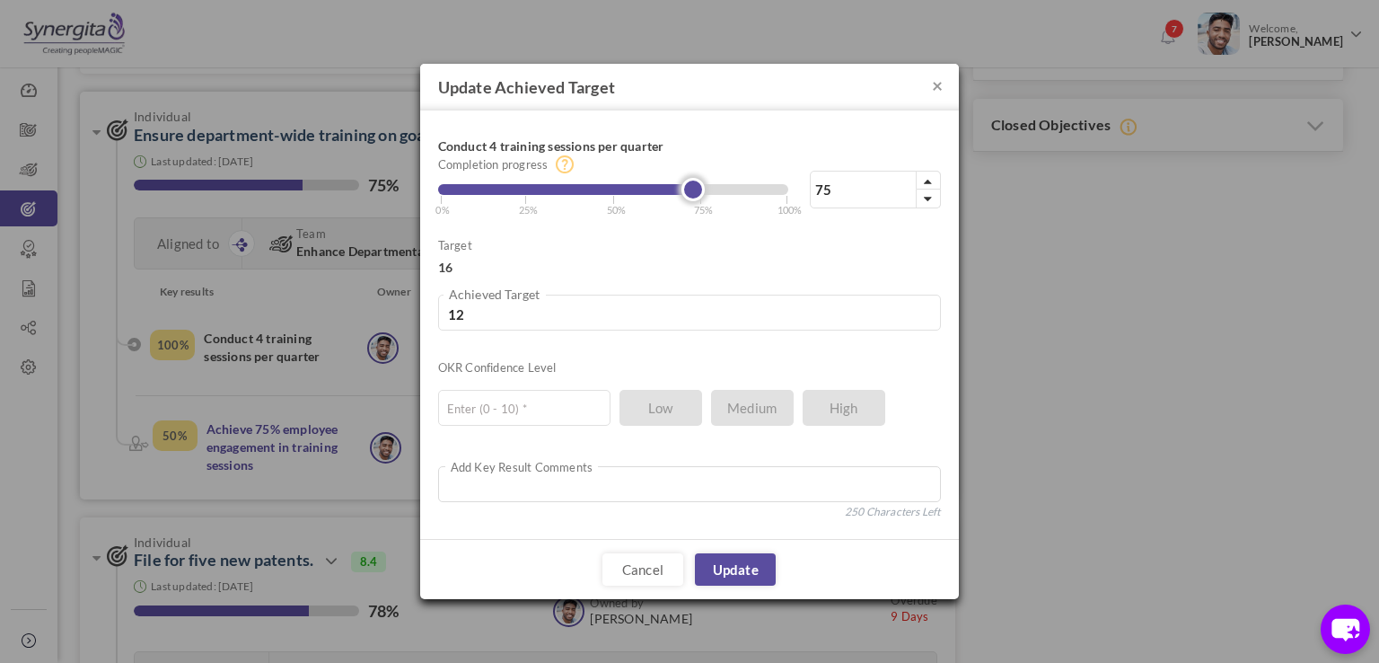
type input "76"
type input "12.16"
drag, startPoint x: 607, startPoint y: 189, endPoint x: 700, endPoint y: 197, distance: 93.7
click at [700, 197] on link at bounding box center [703, 189] width 23 height 23
drag, startPoint x: 847, startPoint y: 189, endPoint x: 762, endPoint y: 189, distance: 85.3
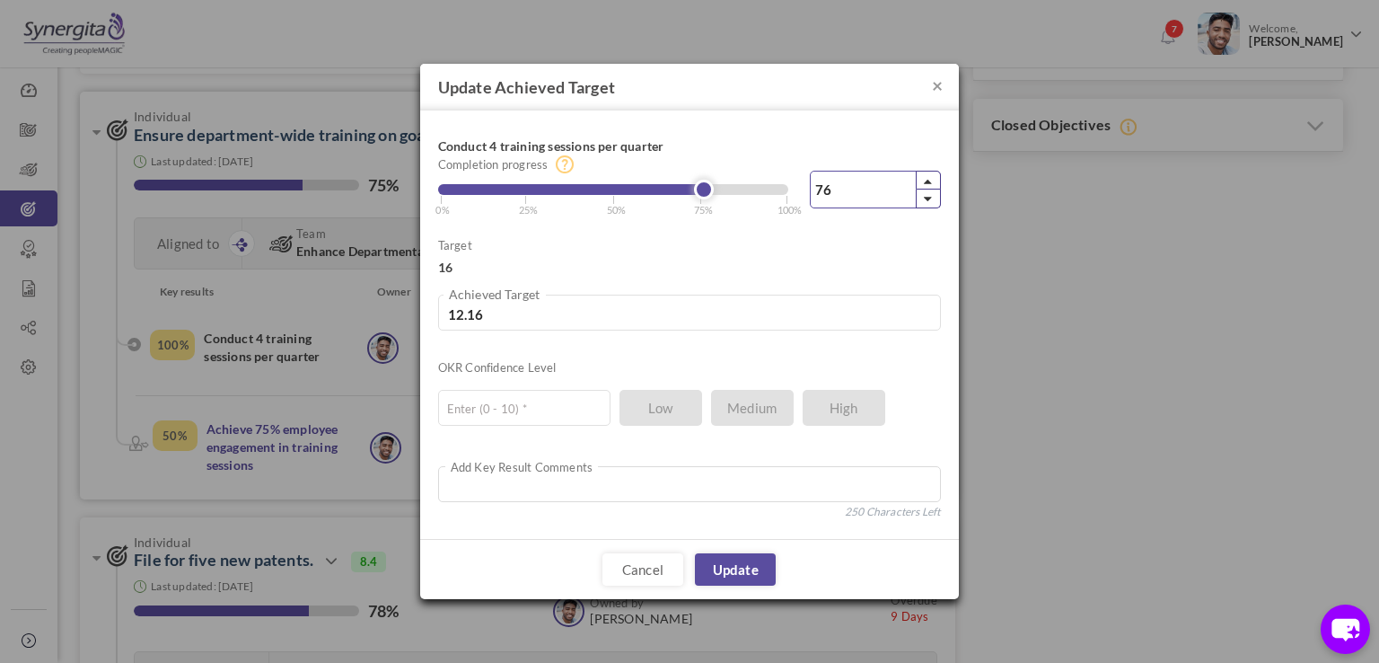
click at [762, 189] on div "76% Completion progress 76 Reached maximum limit | 0% | 25% | 50% | 75% | 100%" at bounding box center [689, 172] width 503 height 89
type input "8"
type input "1.28"
type input "80"
type input "12.8"
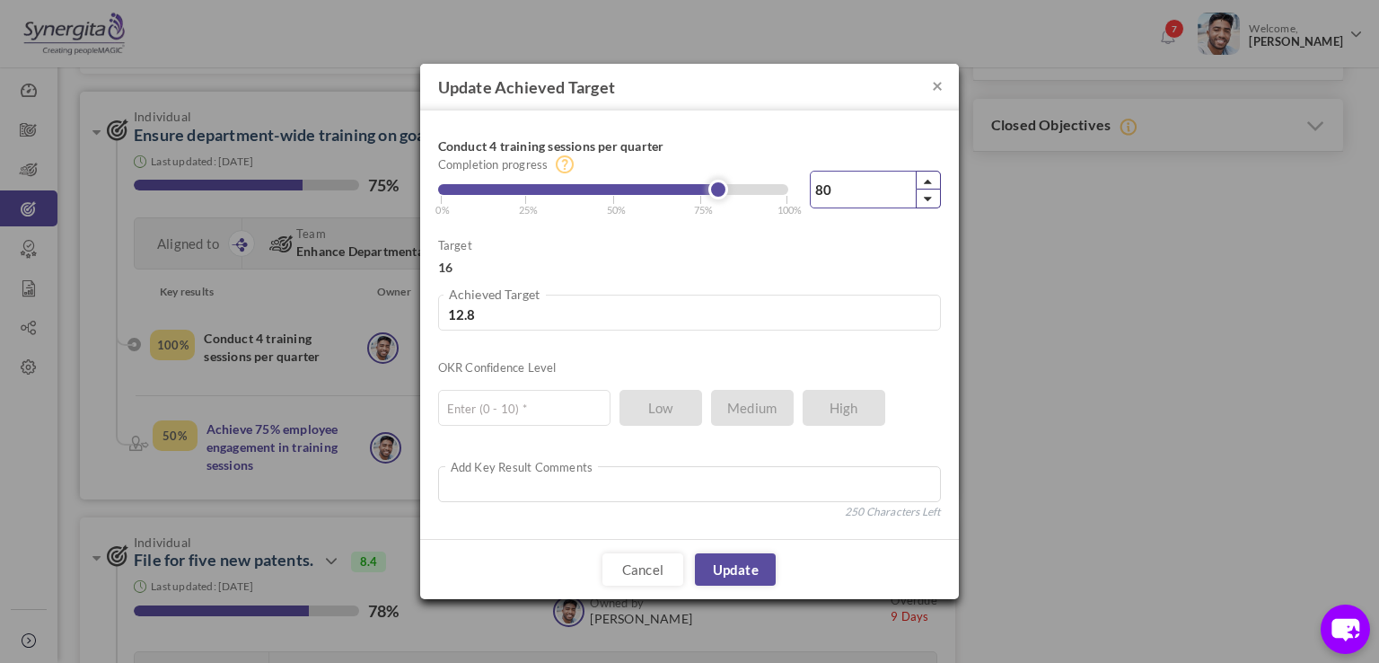
type input "80"
click at [796, 235] on div "Target 16" at bounding box center [689, 255] width 503 height 41
drag, startPoint x: 517, startPoint y: 303, endPoint x: 460, endPoint y: 306, distance: 57.6
click at [460, 306] on input "12.8" at bounding box center [689, 313] width 503 height 36
click at [516, 313] on input "12.8" at bounding box center [689, 313] width 503 height 36
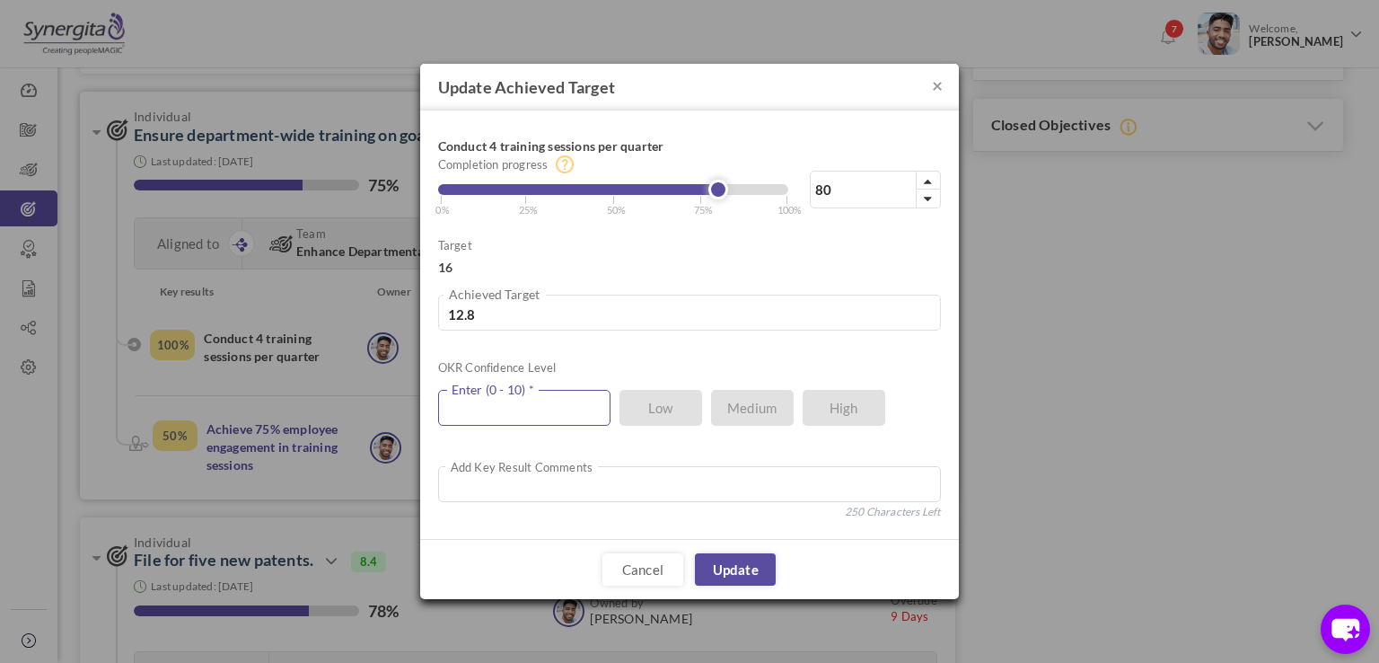
click at [534, 397] on input "text" at bounding box center [524, 408] width 172 height 36
type input "9"
click at [729, 565] on link "Update" at bounding box center [735, 569] width 81 height 32
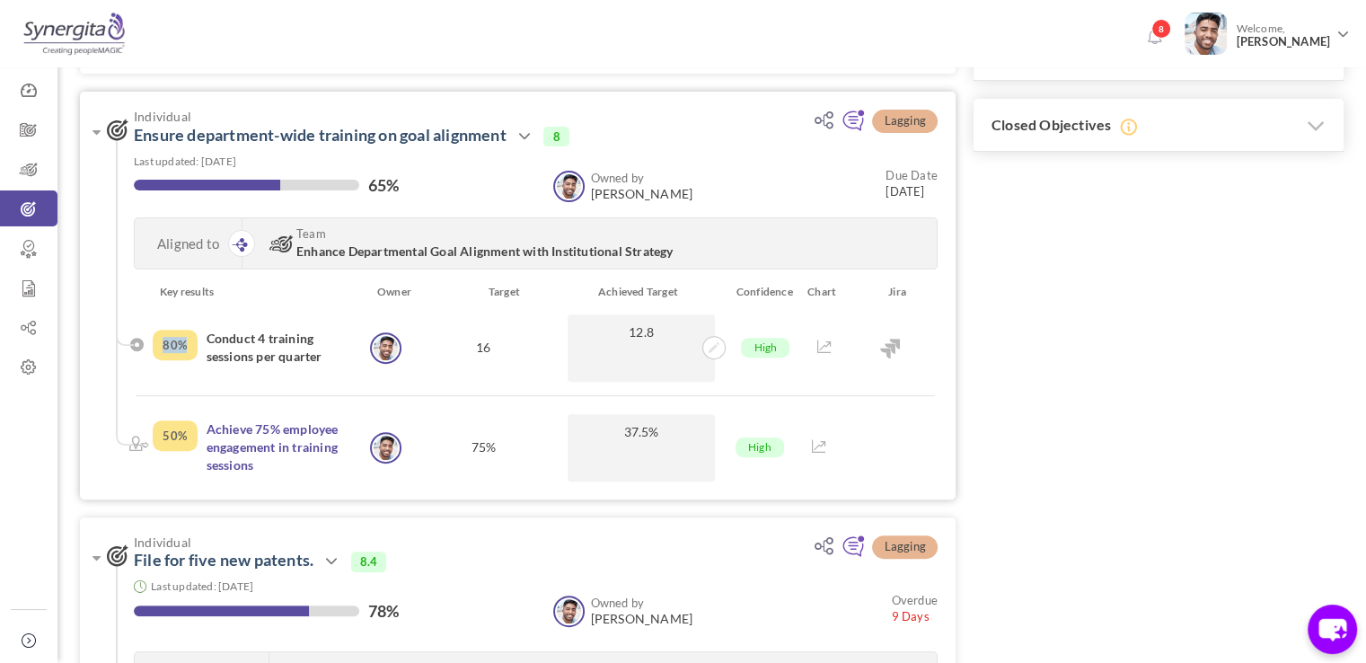
drag, startPoint x: 189, startPoint y: 346, endPoint x: 163, endPoint y: 345, distance: 25.2
click at [163, 345] on div "80%" at bounding box center [175, 345] width 45 height 31
drag, startPoint x: 418, startPoint y: 175, endPoint x: 399, endPoint y: 187, distance: 22.2
click at [399, 187] on div "65%" at bounding box center [334, 187] width 401 height 22
click at [419, 131] on link "Ensure department-wide training on goal alignment" at bounding box center [320, 135] width 373 height 20
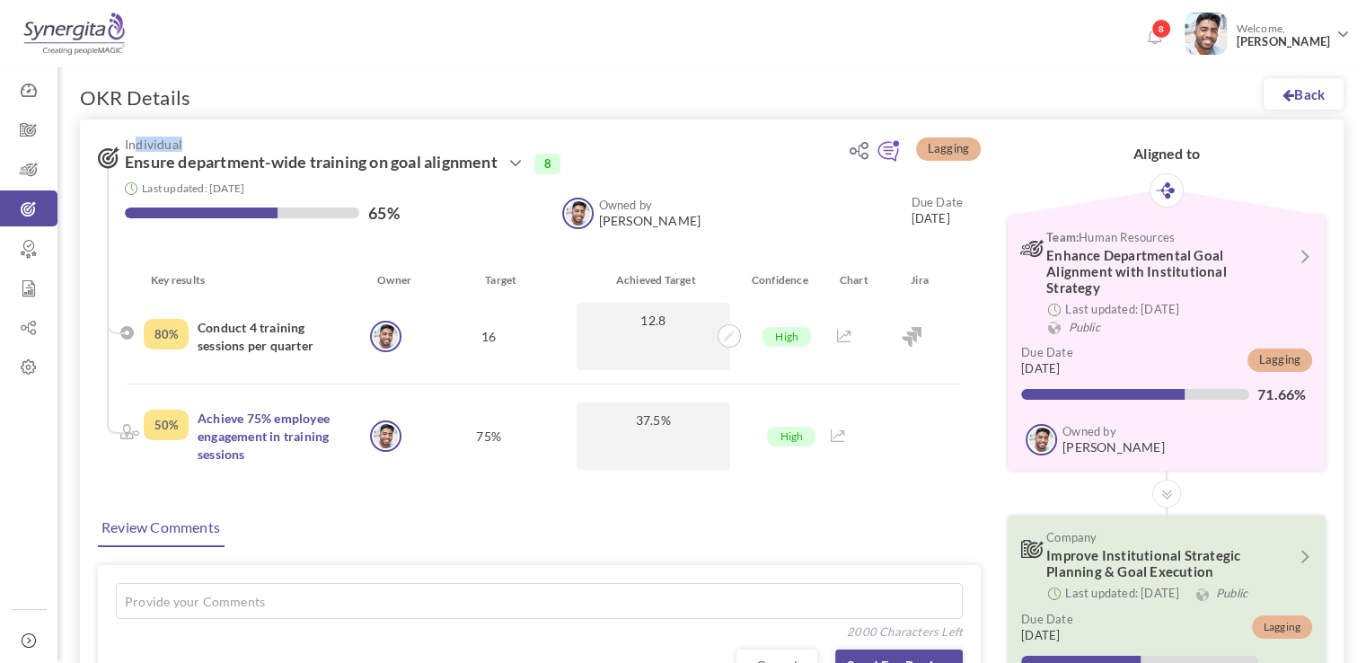
drag, startPoint x: 135, startPoint y: 143, endPoint x: 206, endPoint y: 143, distance: 70.9
click at [206, 143] on span "Individual" at bounding box center [467, 143] width 685 height 13
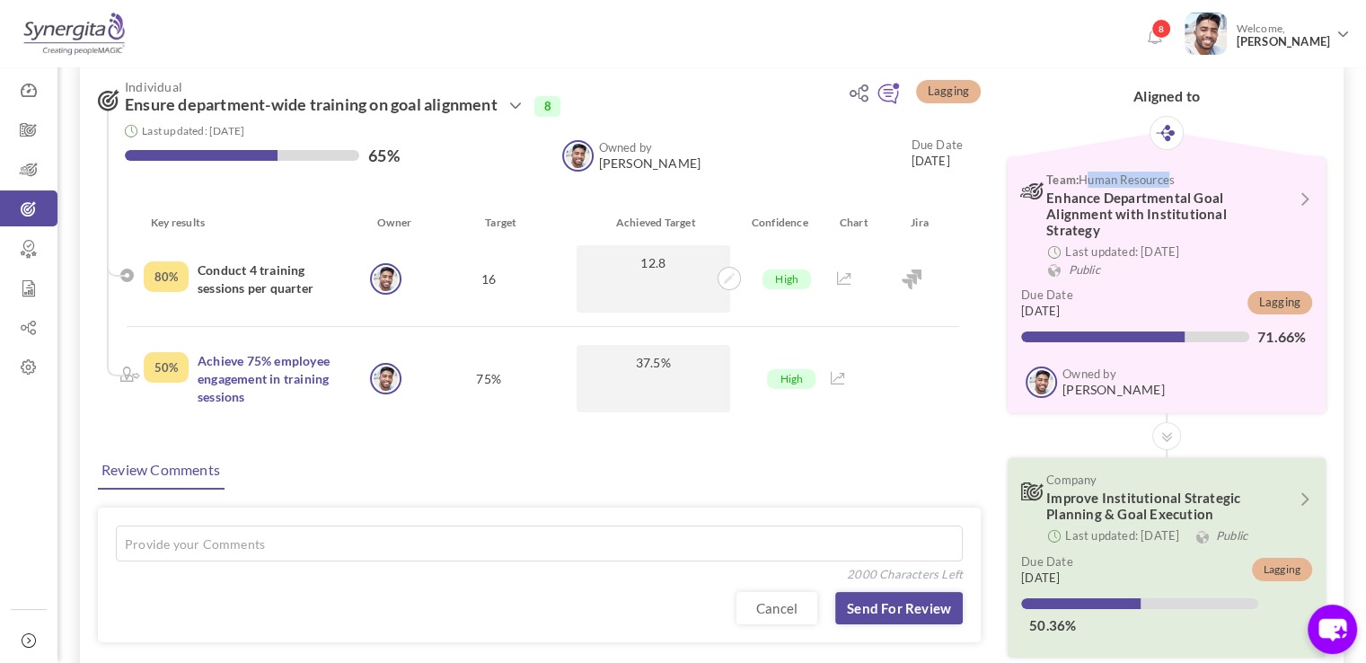
drag, startPoint x: 1079, startPoint y: 182, endPoint x: 1166, endPoint y: 181, distance: 86.2
click at [1166, 181] on span "Team: Human Resources" at bounding box center [1156, 180] width 221 height 16
drag, startPoint x: 1174, startPoint y: 179, endPoint x: 1076, endPoint y: 179, distance: 97.9
click at [1076, 179] on span "Team: Human Resources" at bounding box center [1156, 180] width 221 height 16
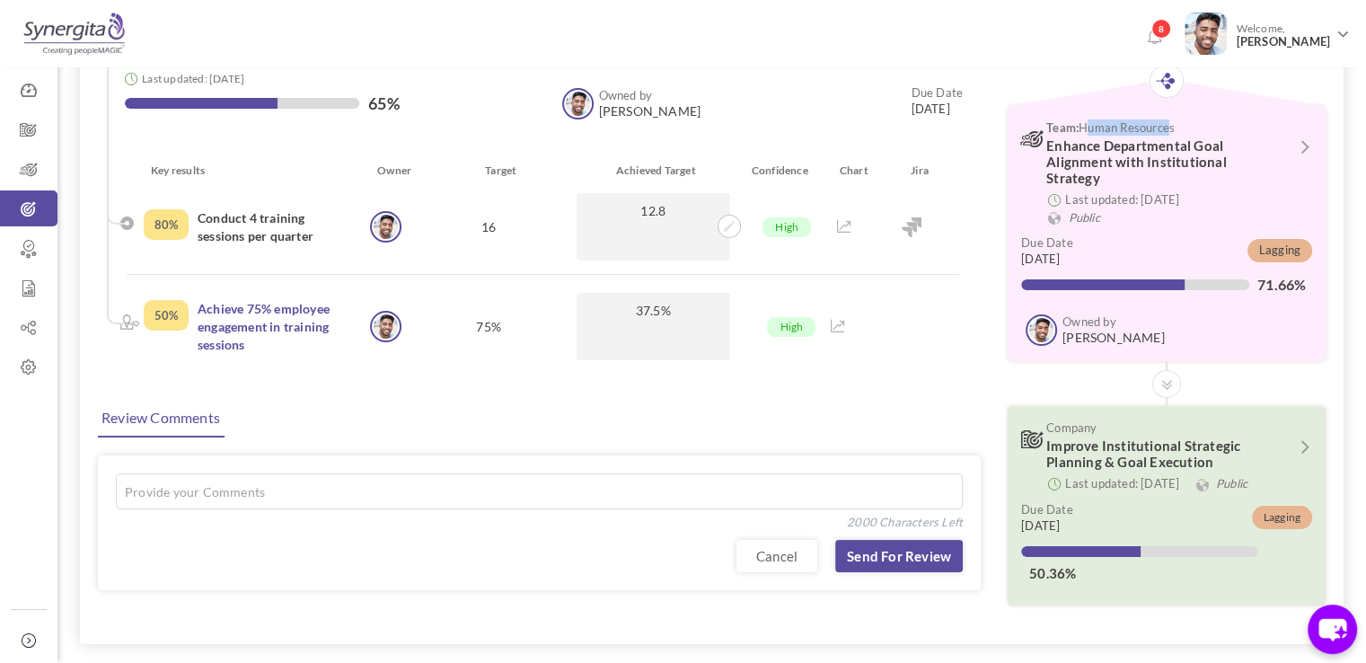
scroll to position [198, 0]
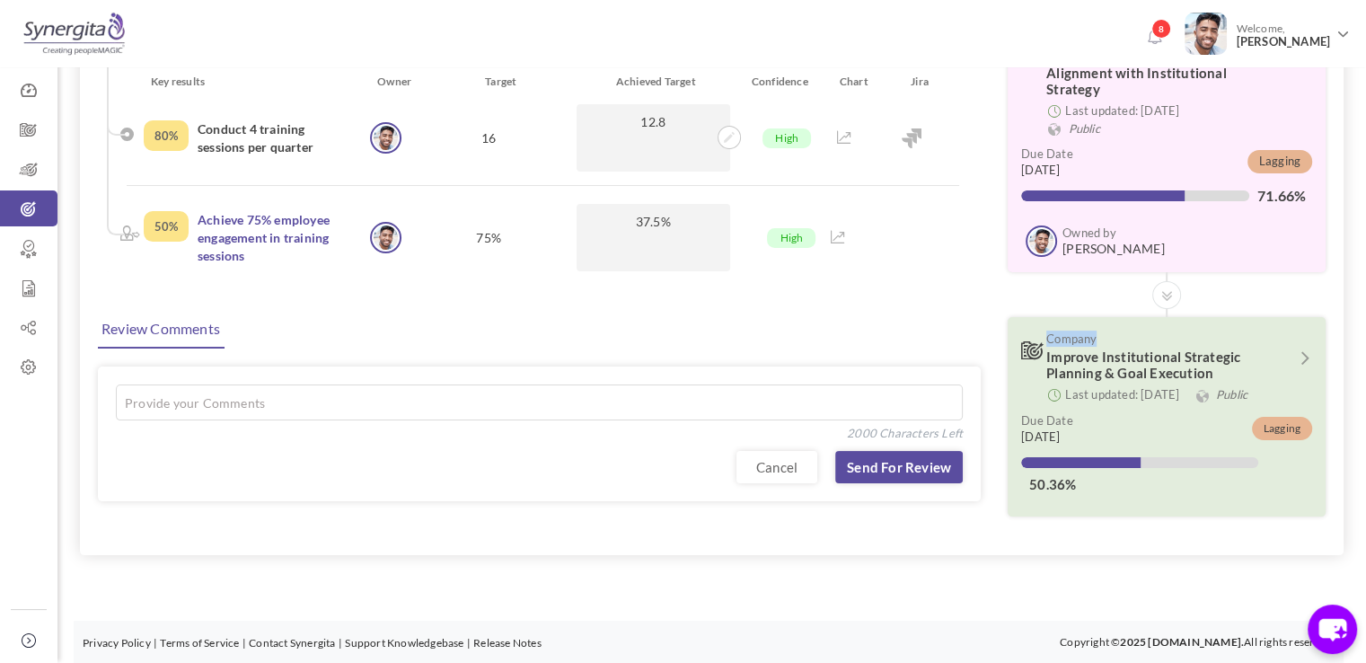
drag, startPoint x: 1049, startPoint y: 340, endPoint x: 1115, endPoint y: 340, distance: 66.5
click at [1115, 340] on span "Company" at bounding box center [1156, 338] width 221 height 16
drag, startPoint x: 1048, startPoint y: 358, endPoint x: 1232, endPoint y: 358, distance: 184.1
click at [1232, 358] on span "Improve Institutional Strategic Planning & Goal Execution" at bounding box center [1143, 364] width 194 height 32
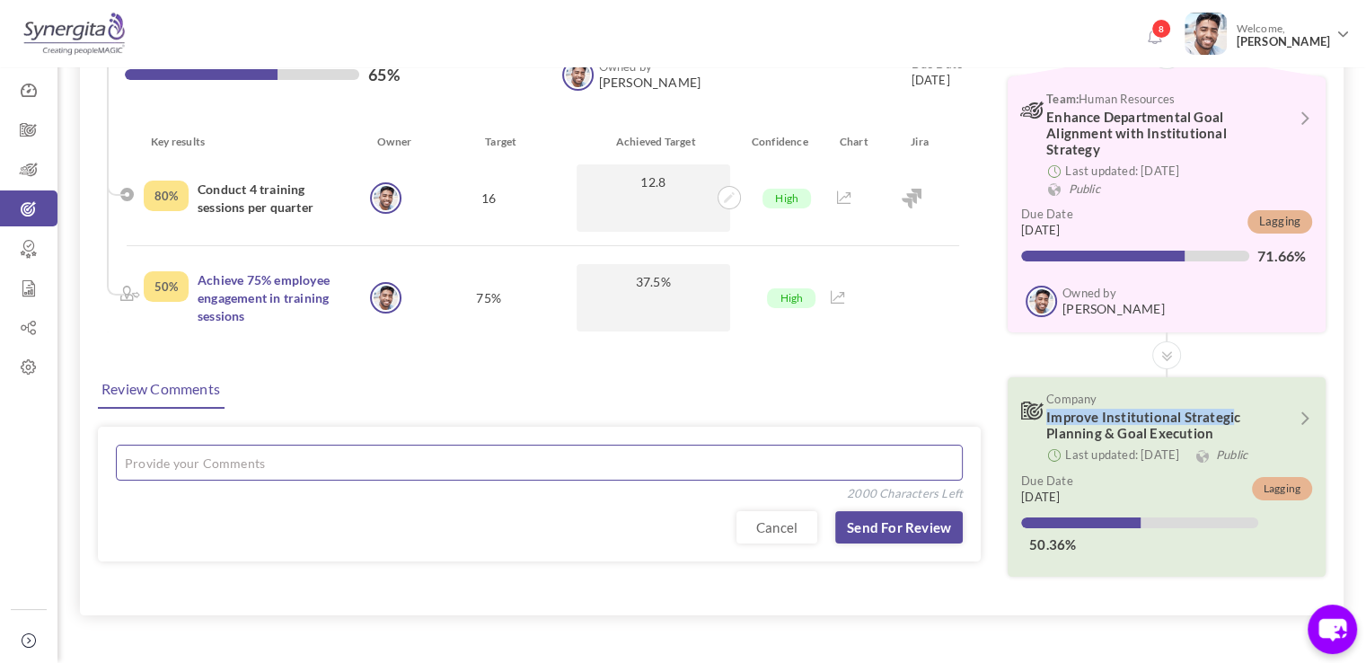
scroll to position [0, 0]
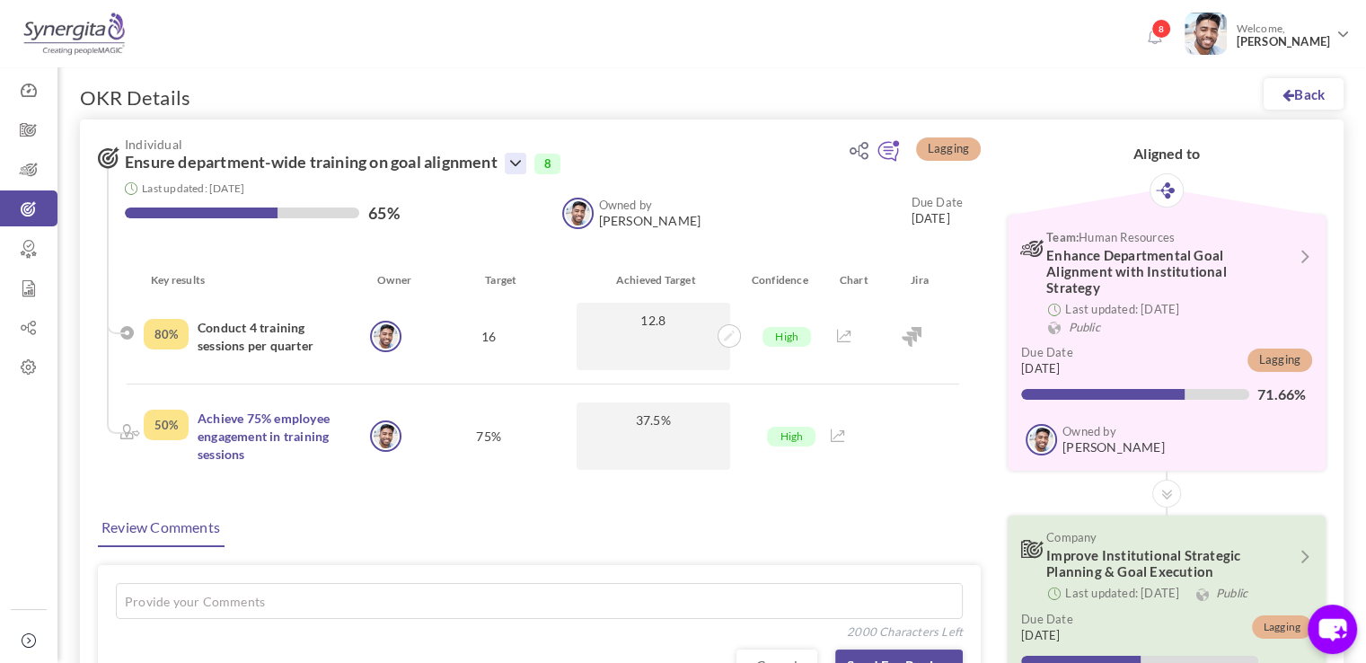
click at [532, 154] on h3 "Individual Ensure department-wide training on goal alignment Action Edit Clone …" at bounding box center [454, 155] width 712 height 37
click at [526, 154] on icon at bounding box center [516, 164] width 22 height 22
click at [523, 154] on icon at bounding box center [516, 164] width 22 height 22
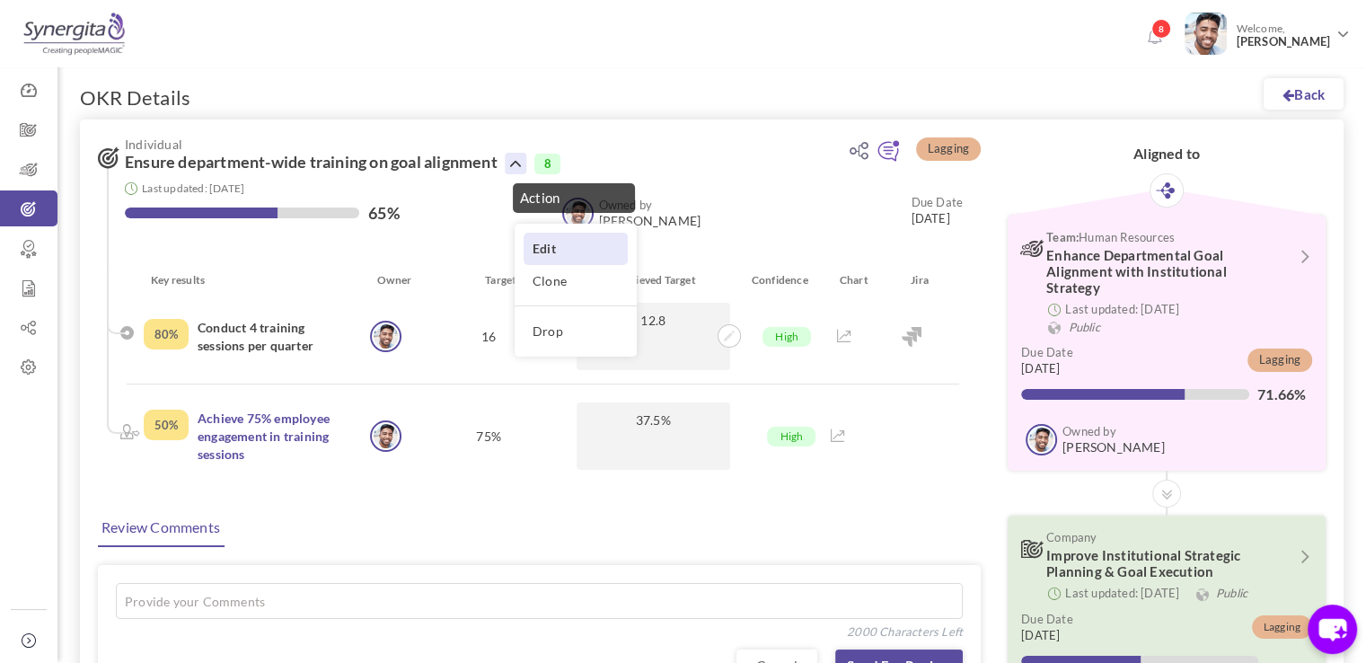
click at [565, 253] on link "Edit" at bounding box center [576, 248] width 104 height 31
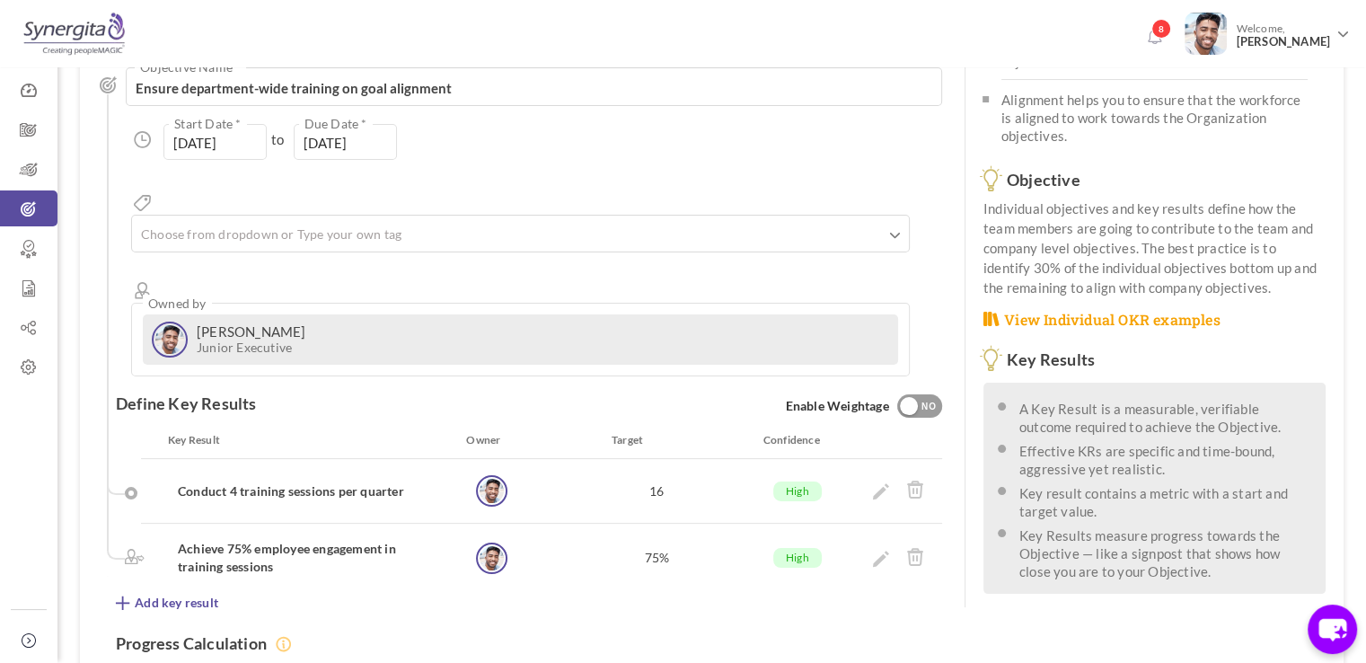
scroll to position [280, 0]
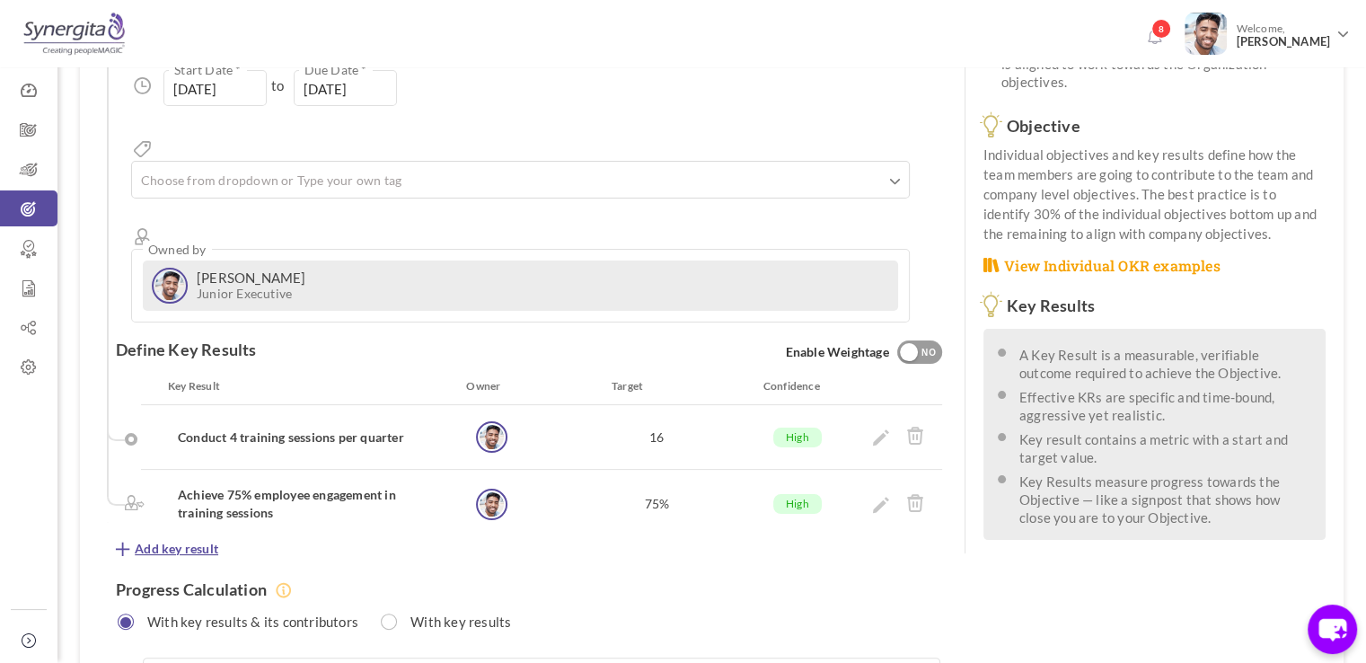
click at [187, 540] on span "Add key result" at bounding box center [177, 549] width 84 height 18
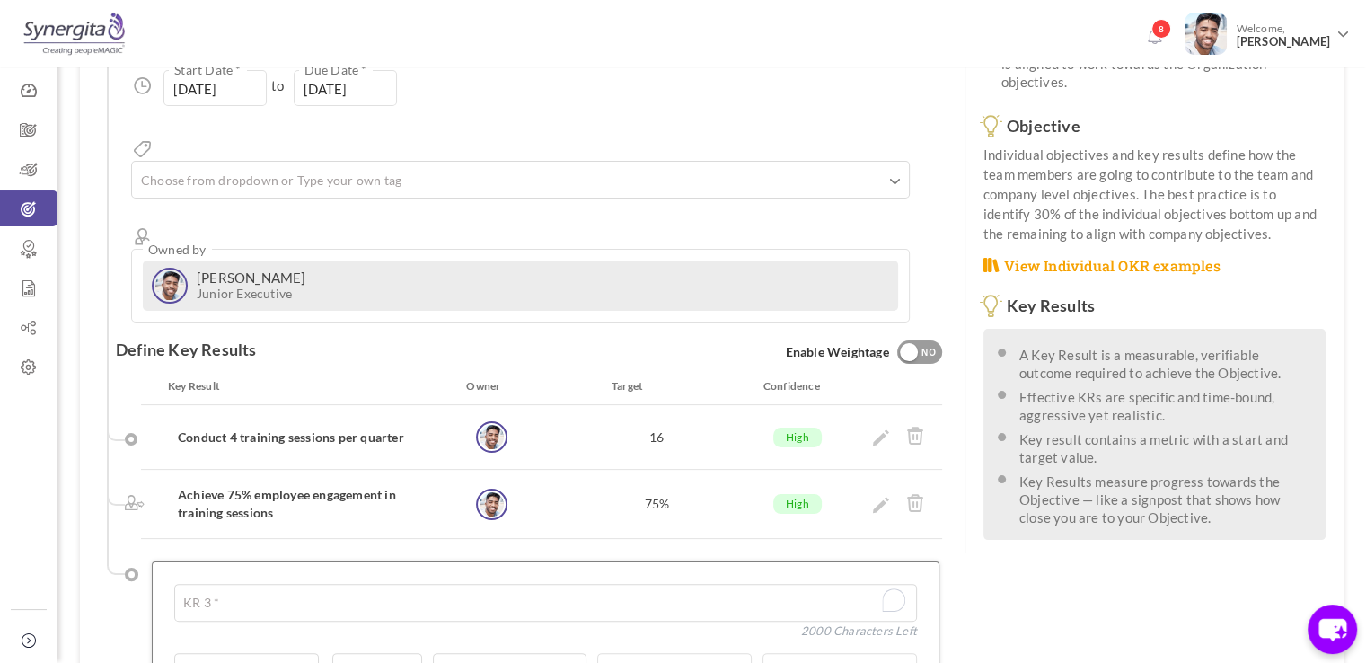
scroll to position [489, 0]
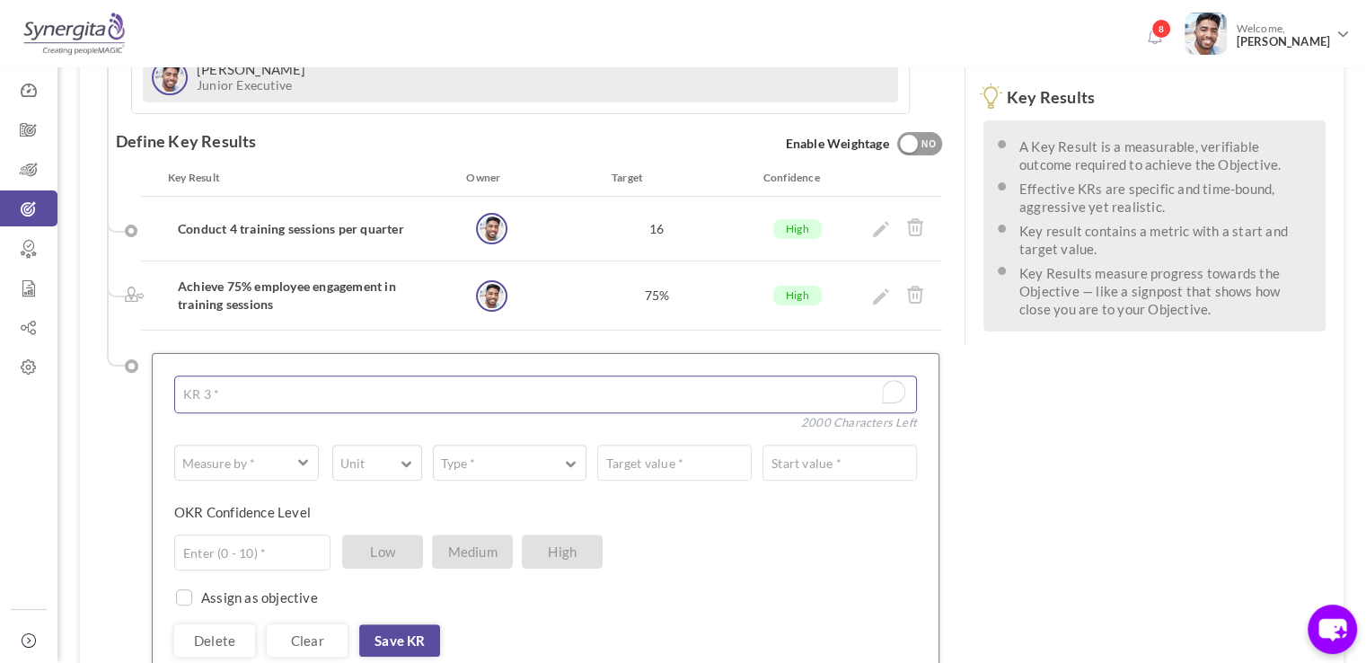
click at [241, 375] on textarea "To enrich screen reader interactions, please activate Accessibility in Grammarl…" at bounding box center [545, 394] width 743 height 38
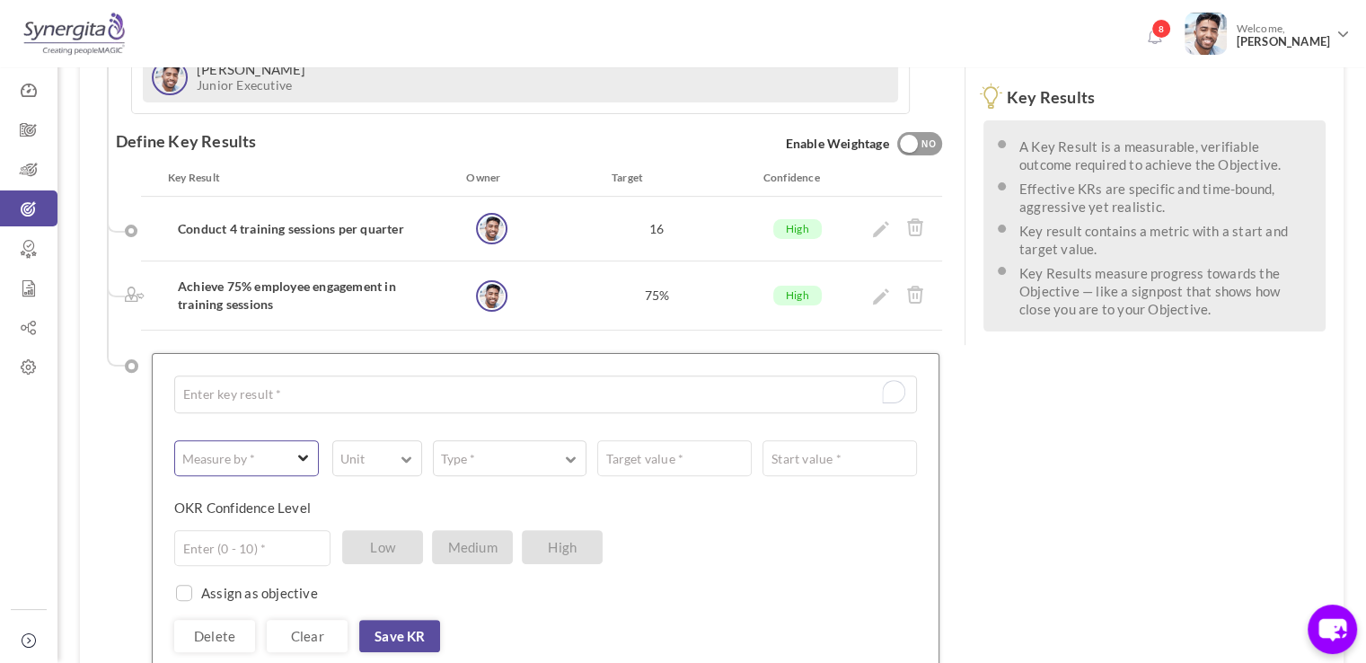
click at [260, 440] on button "Measure by *" at bounding box center [246, 458] width 145 height 36
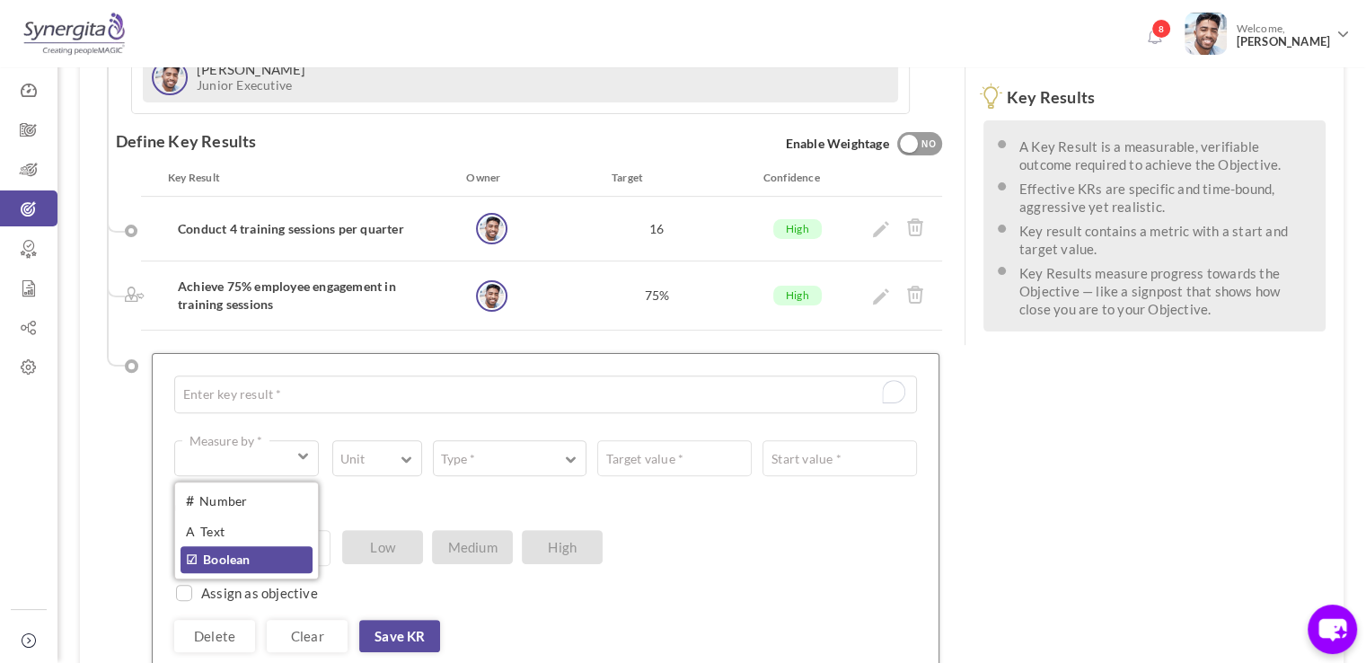
click at [266, 546] on link "☑ Boolean" at bounding box center [247, 559] width 132 height 27
type input "Completed / Not Completed"
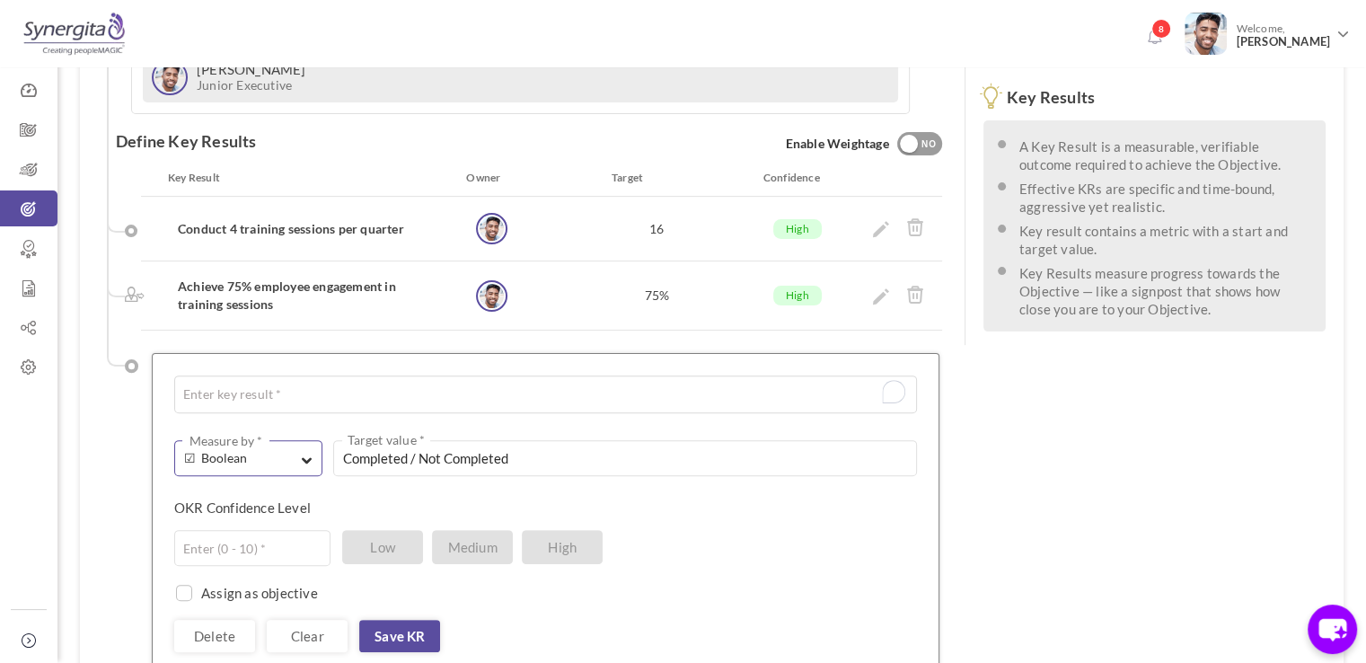
click at [280, 449] on span "☑ Boolean" at bounding box center [239, 458] width 110 height 18
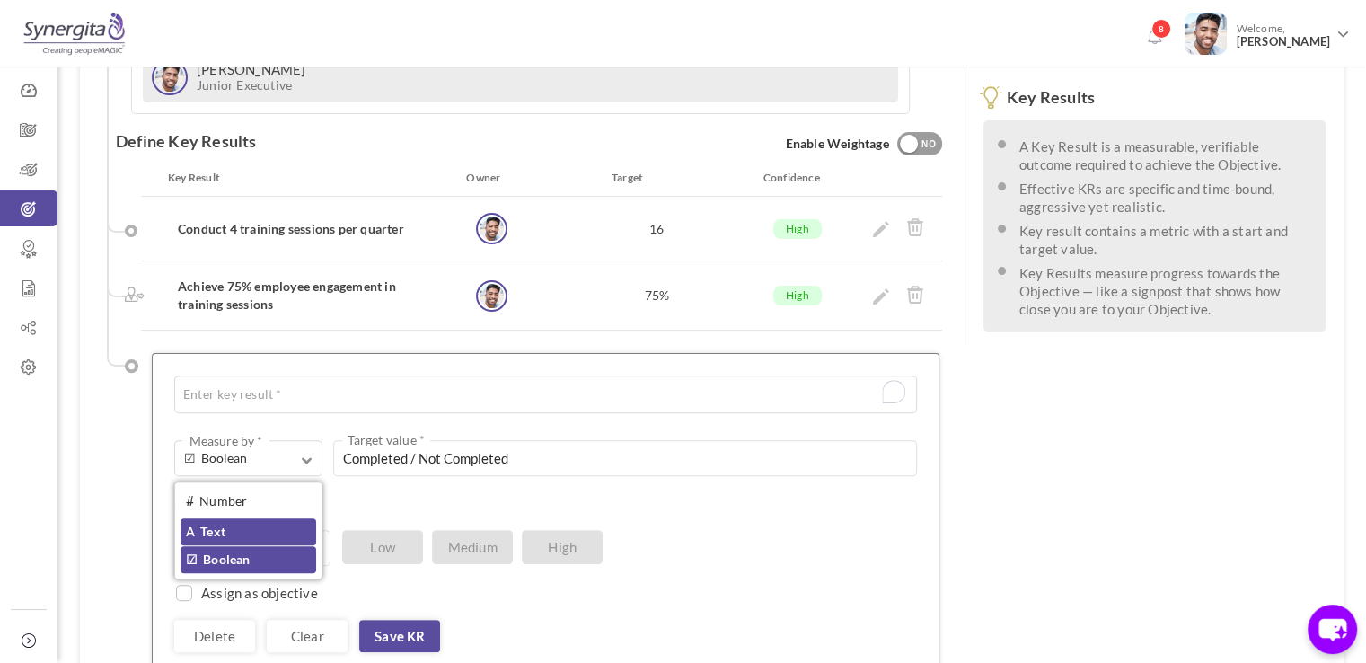
click at [273, 518] on link "A Text" at bounding box center [249, 531] width 136 height 27
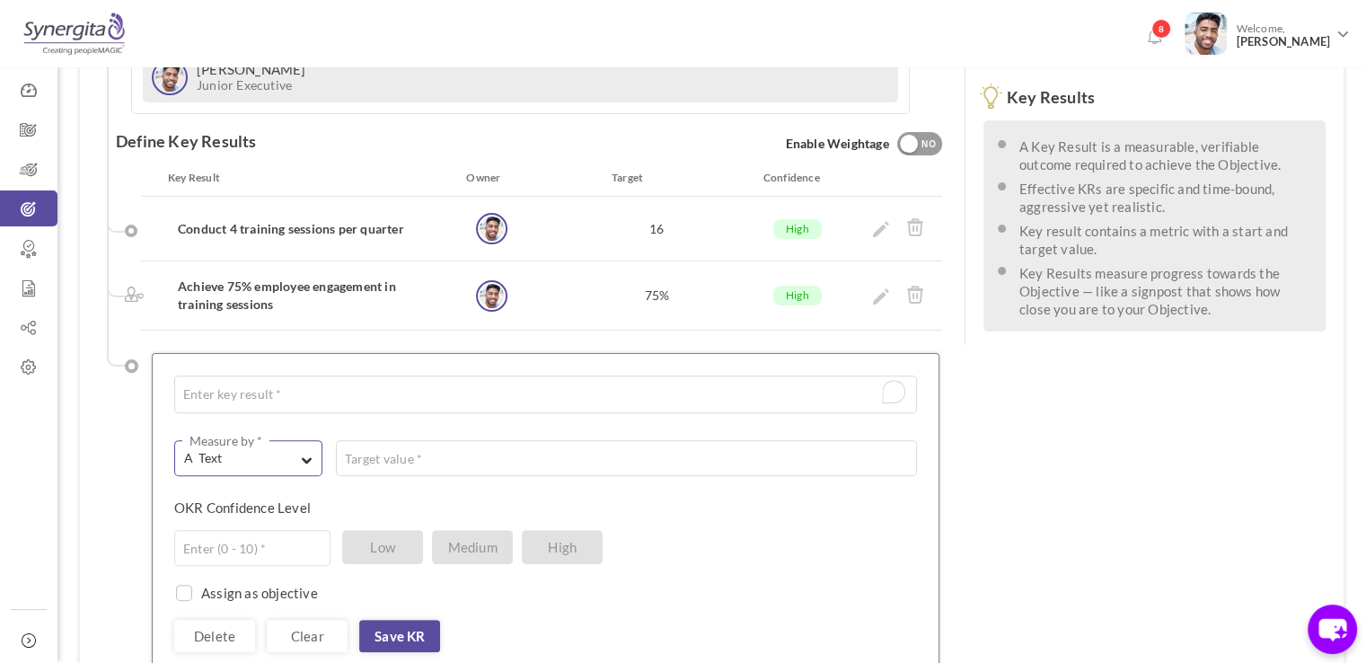
click at [305, 449] on span "button" at bounding box center [307, 457] width 11 height 16
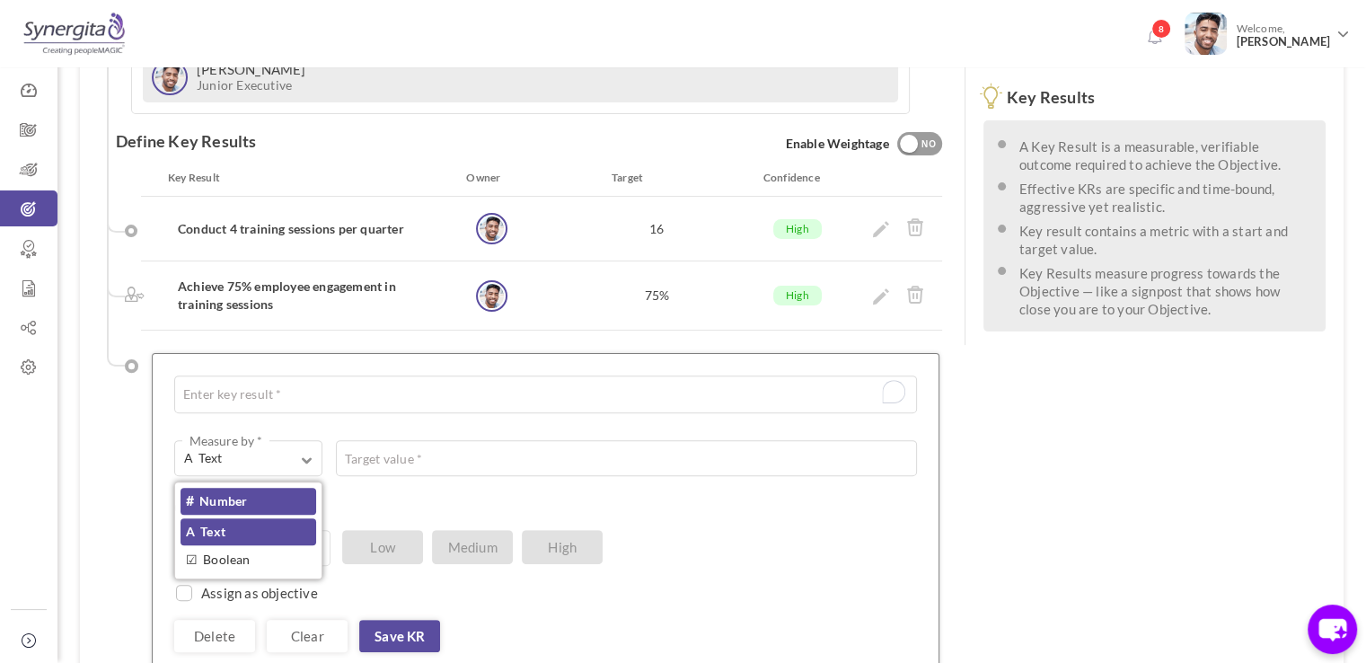
click at [248, 488] on link "# Number" at bounding box center [249, 501] width 136 height 27
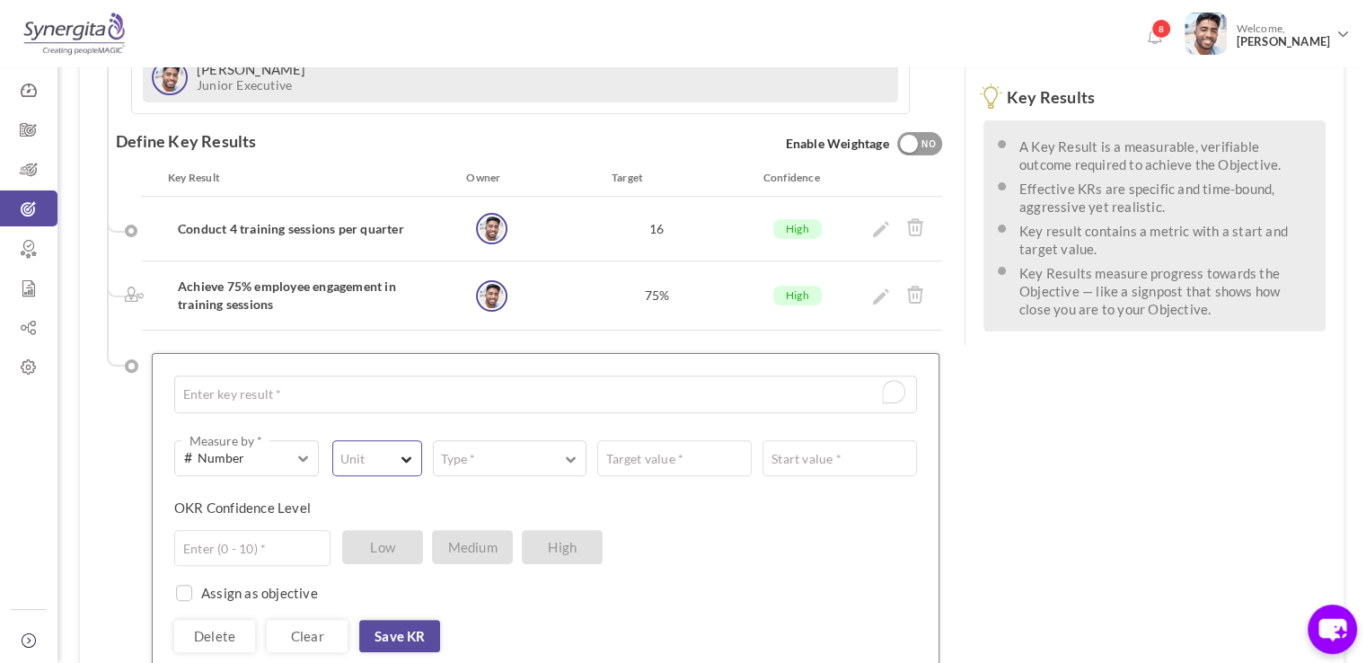
click at [363, 450] on label "Unit" at bounding box center [352, 459] width 39 height 18
click at [360, 648] on link "Custom" at bounding box center [377, 664] width 77 height 32
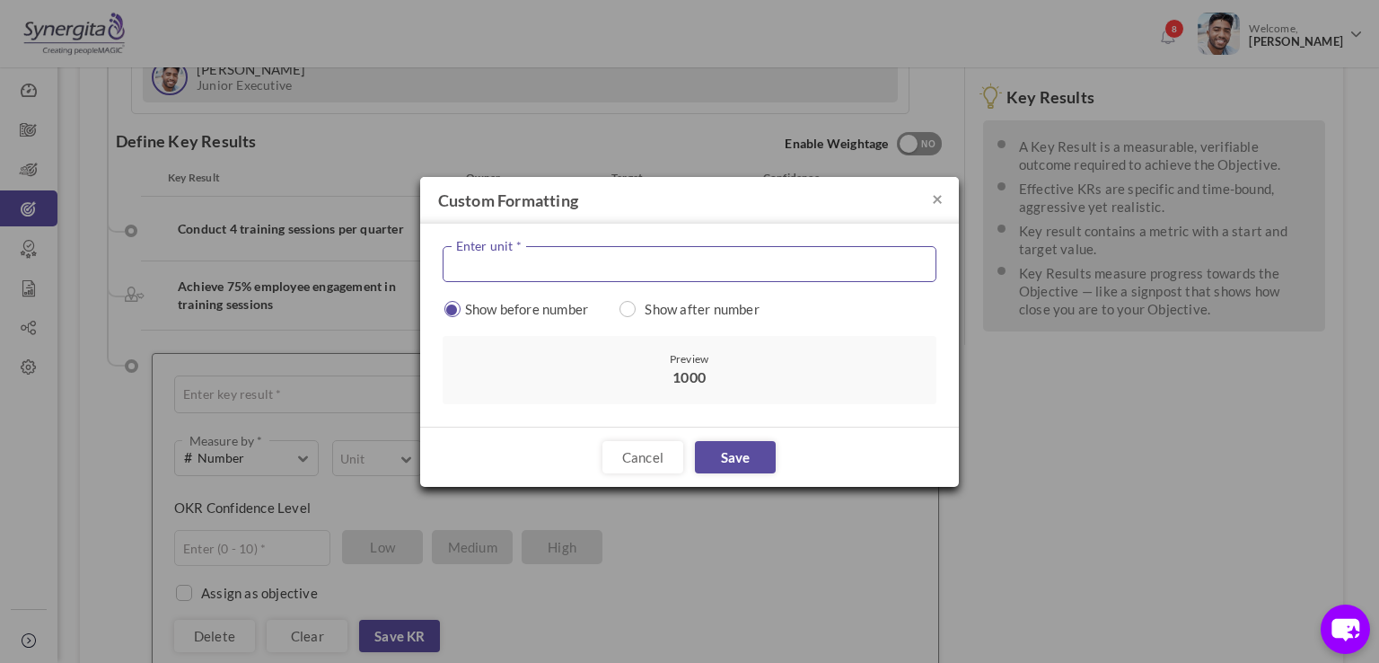
click at [562, 274] on input "text" at bounding box center [690, 264] width 494 height 36
type input "USD"
click at [630, 307] on input "radio" at bounding box center [629, 309] width 16 height 16
radio input "true"
click at [666, 446] on link "Cancel" at bounding box center [643, 457] width 81 height 32
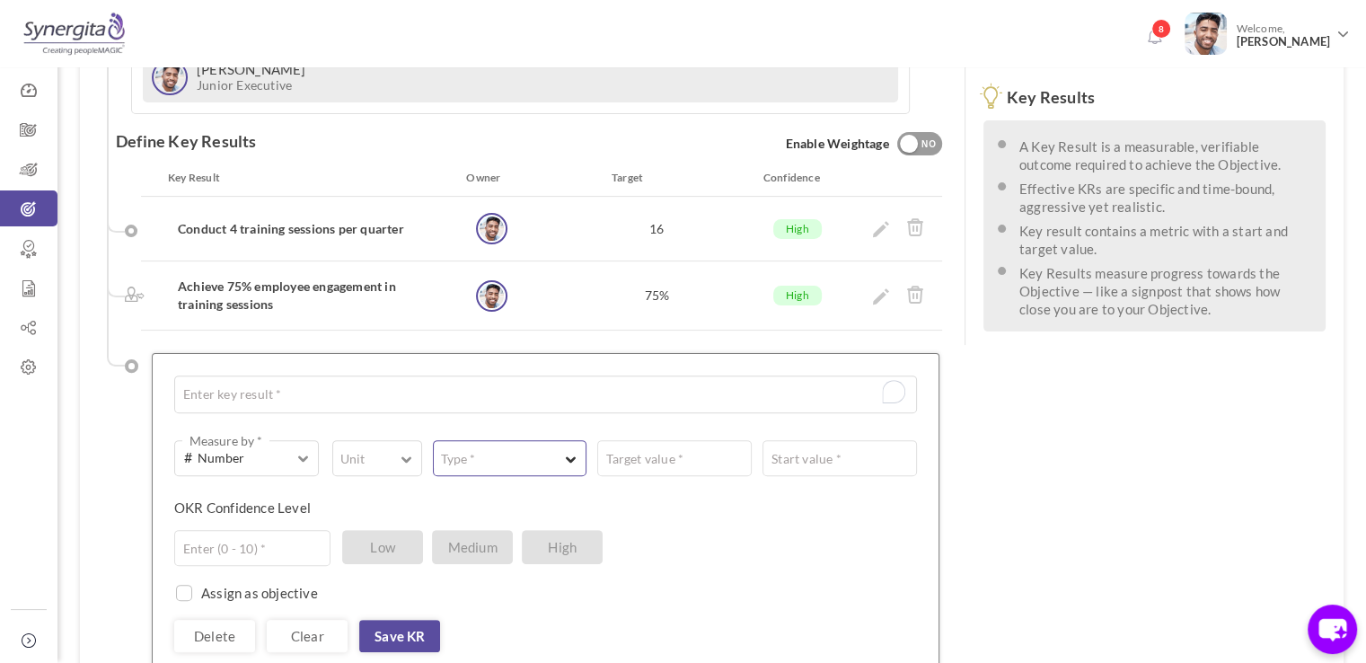
click at [532, 440] on button "Type *" at bounding box center [510, 458] width 154 height 36
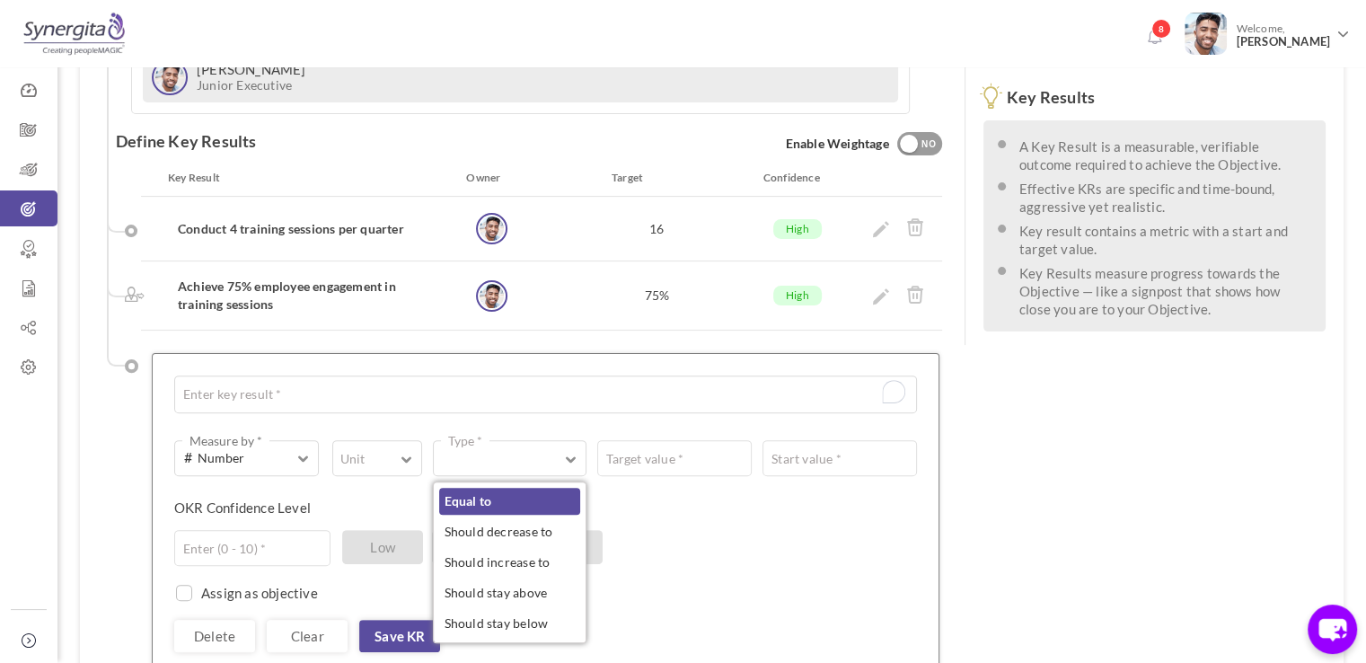
click at [512, 488] on link "Equal to" at bounding box center [510, 501] width 142 height 27
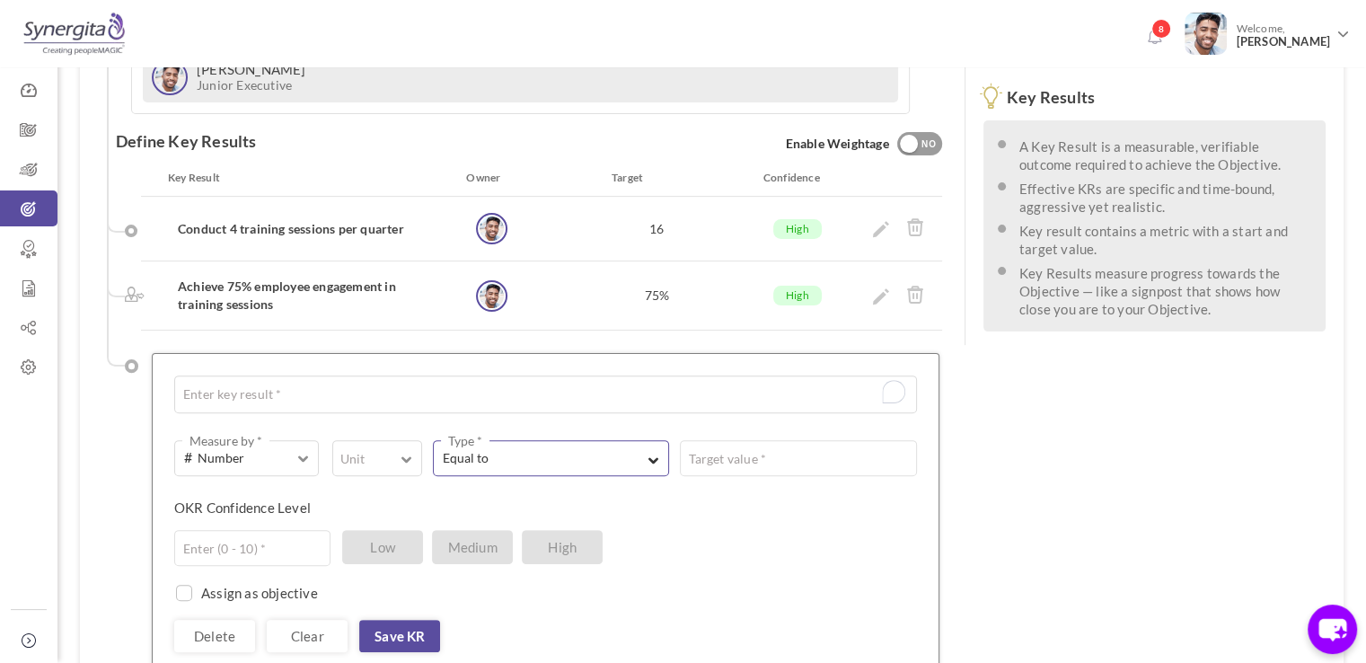
click at [617, 449] on span "Equal to" at bounding box center [536, 458] width 187 height 18
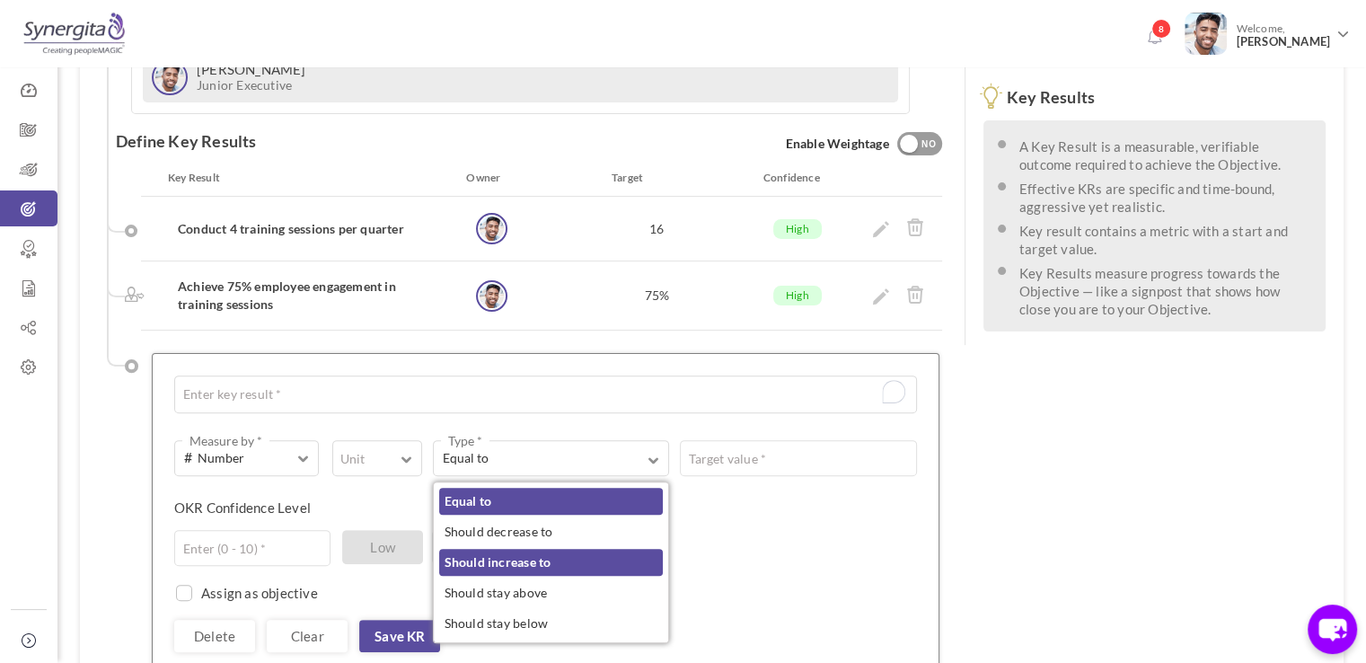
click at [558, 549] on link "Should increase to" at bounding box center [551, 562] width 225 height 27
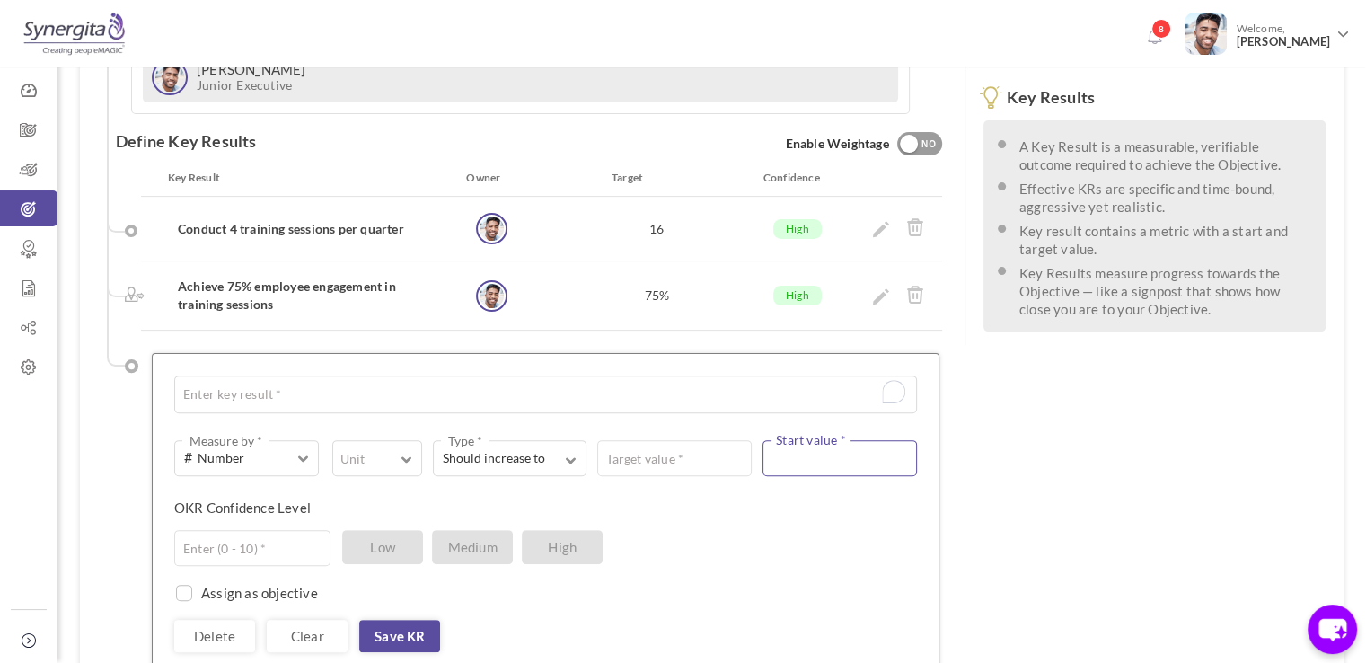
click at [790, 440] on input "text" at bounding box center [839, 458] width 154 height 36
click at [693, 440] on input "text" at bounding box center [674, 458] width 154 height 36
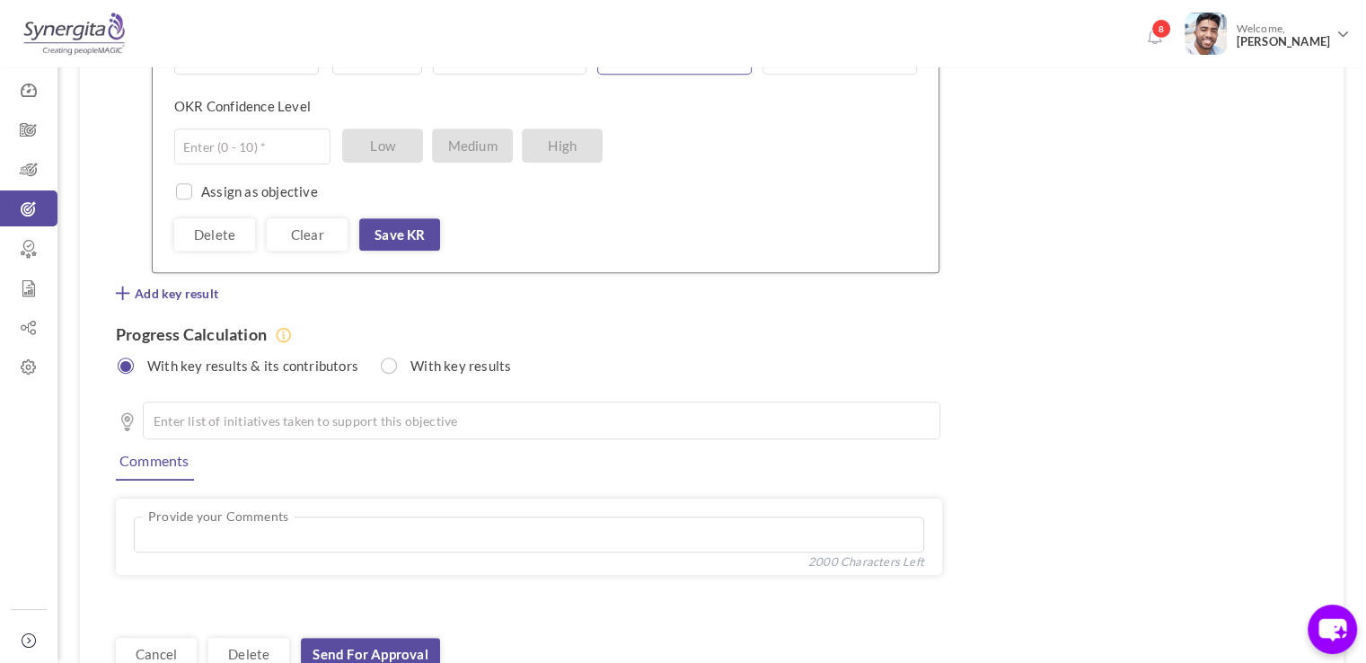
scroll to position [903, 0]
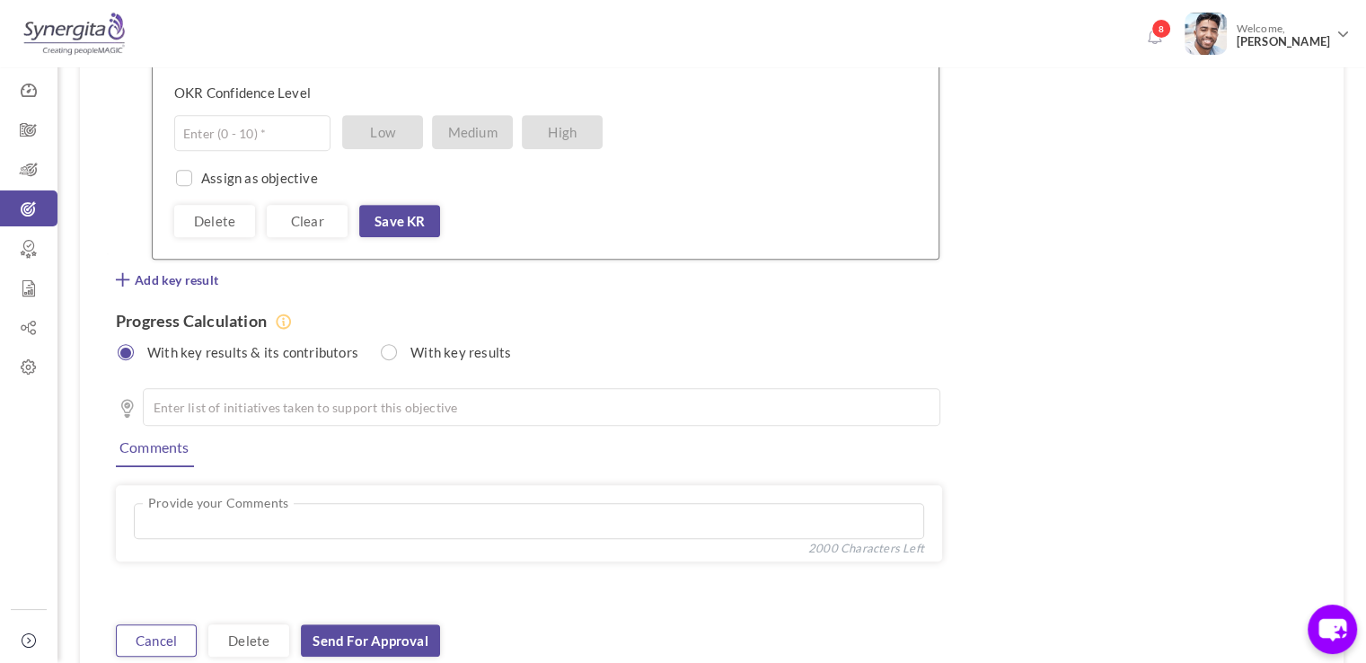
click at [167, 624] on link "Cancel" at bounding box center [156, 640] width 81 height 32
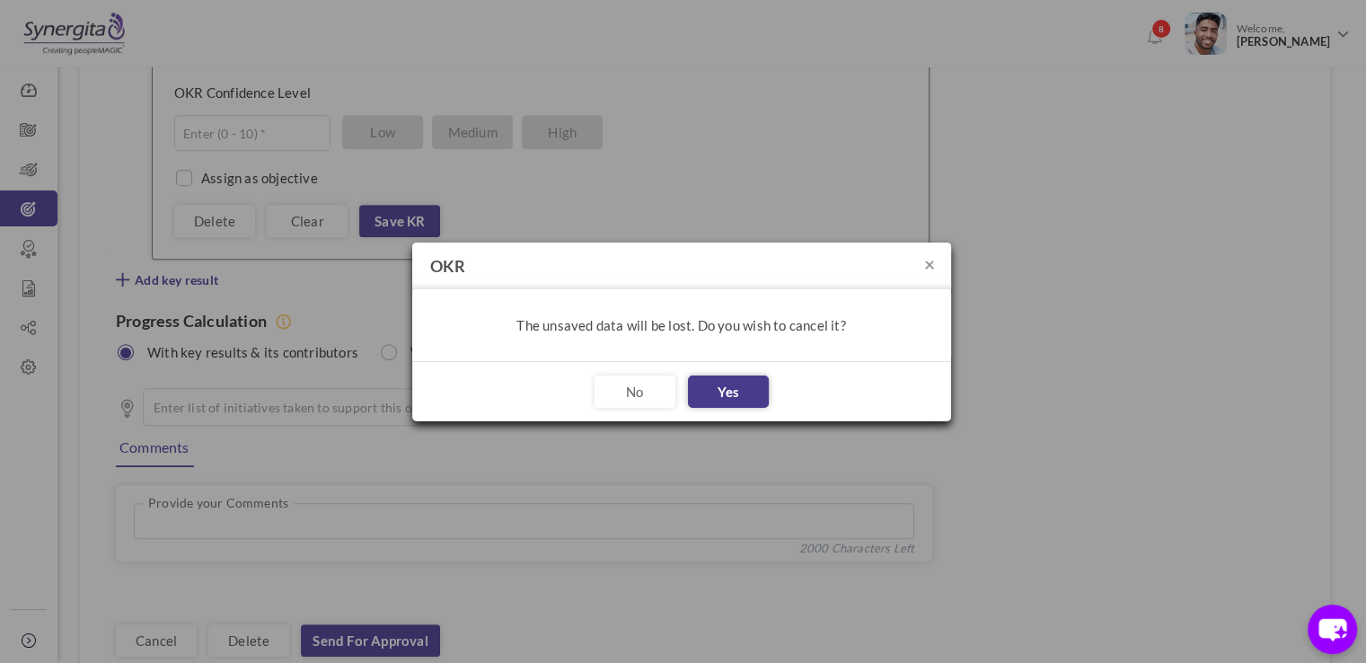
click at [716, 392] on button "Yes" at bounding box center [728, 391] width 81 height 32
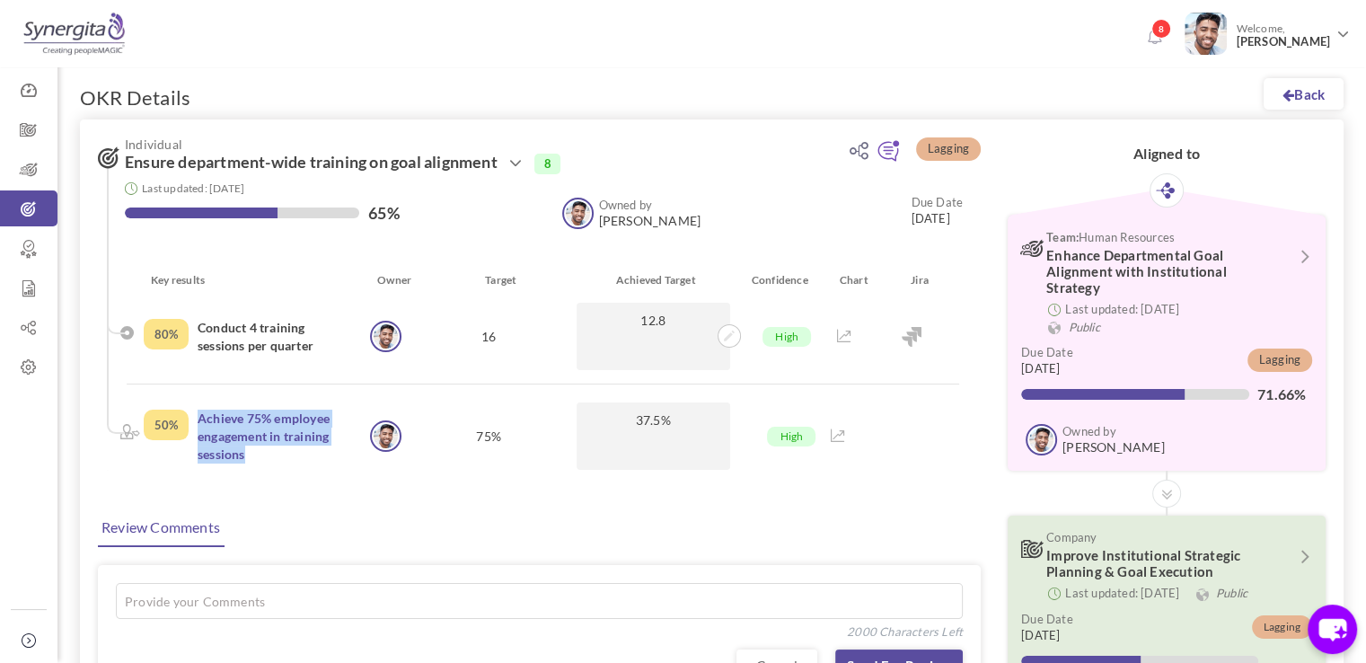
drag, startPoint x: 188, startPoint y: 405, endPoint x: 262, endPoint y: 459, distance: 92.0
click at [262, 459] on div "50% Achieve 75% employee engagement in training sessions" at bounding box center [255, 435] width 222 height 67
click at [28, 324] on icon at bounding box center [28, 328] width 57 height 18
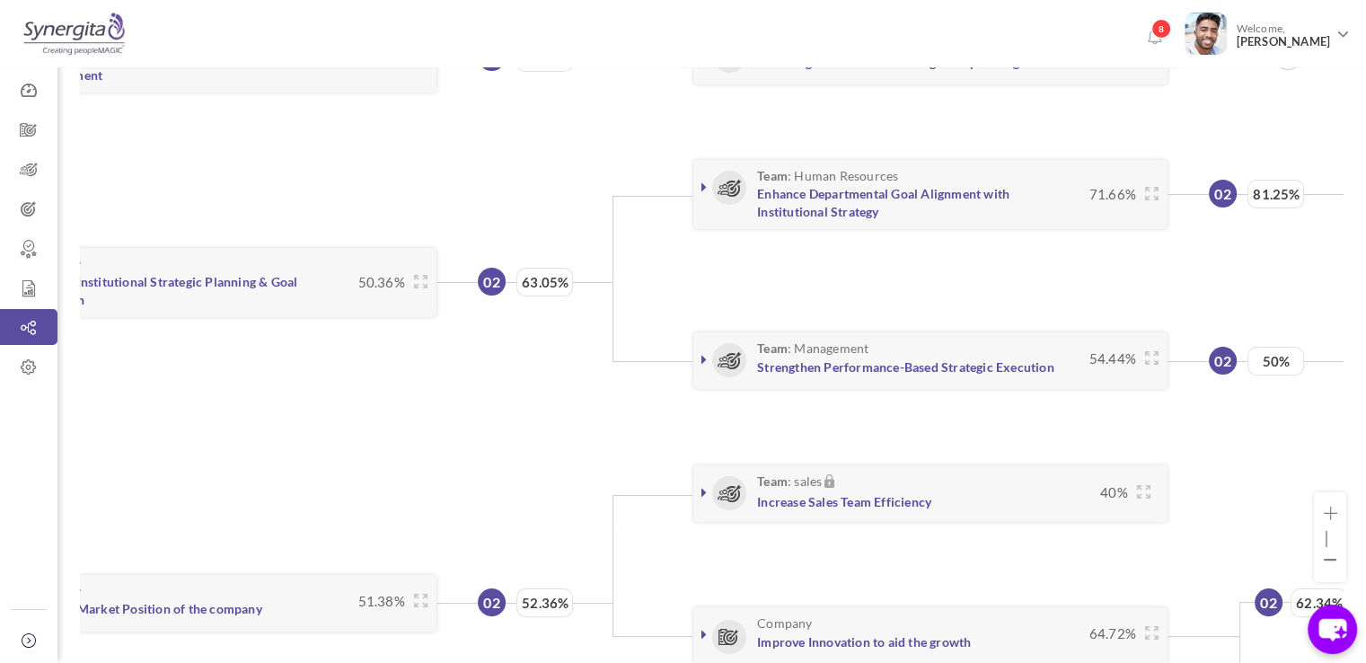
scroll to position [0, 207]
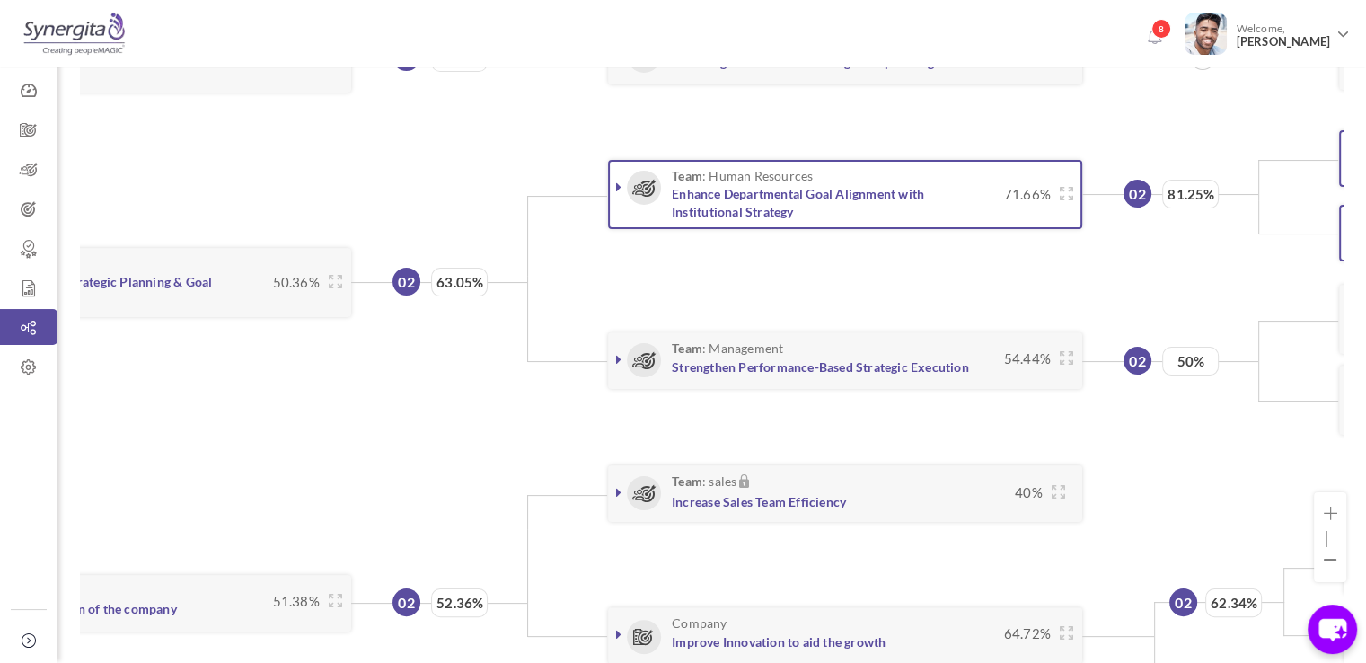
click at [620, 184] on icon at bounding box center [618, 187] width 5 height 14
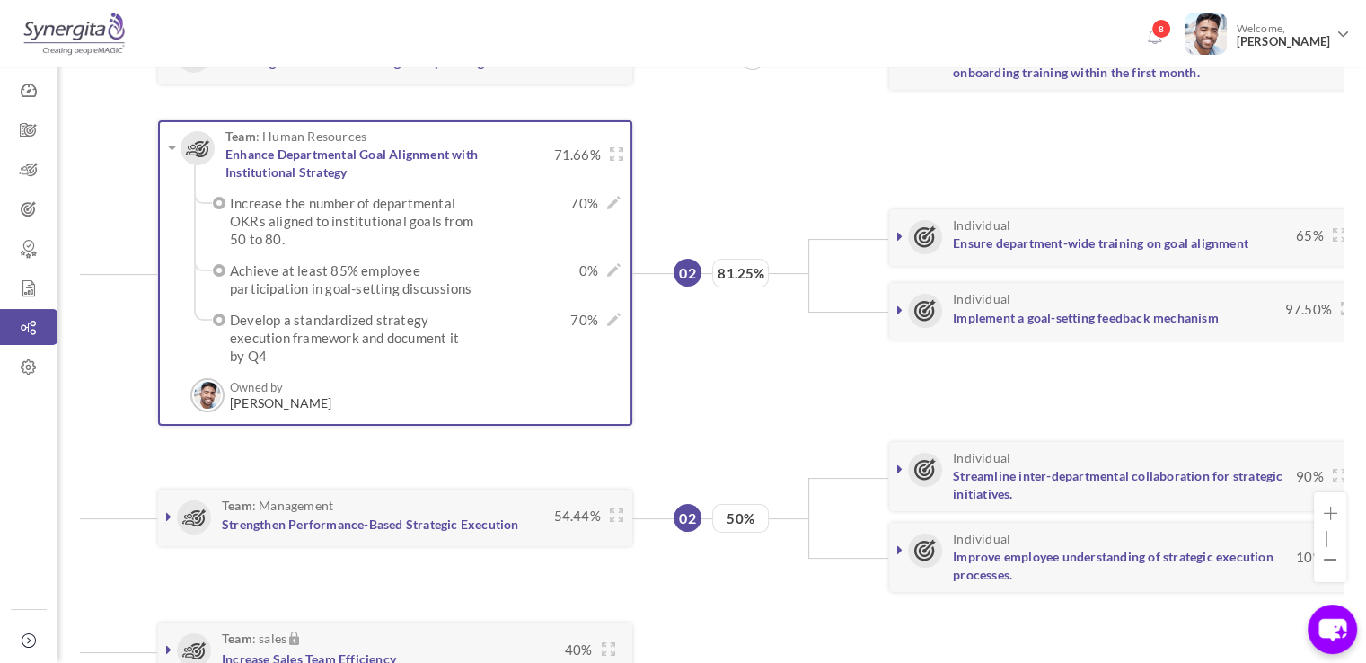
scroll to position [0, 717]
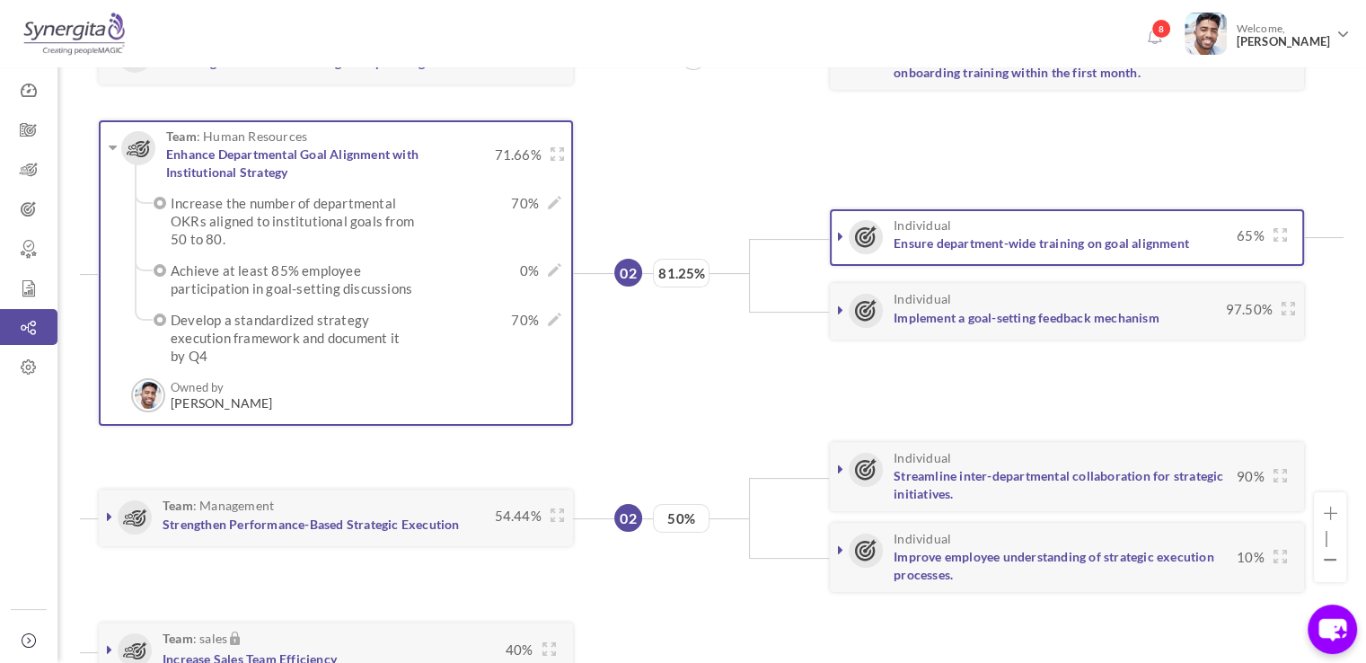
click at [838, 235] on icon at bounding box center [840, 236] width 5 height 14
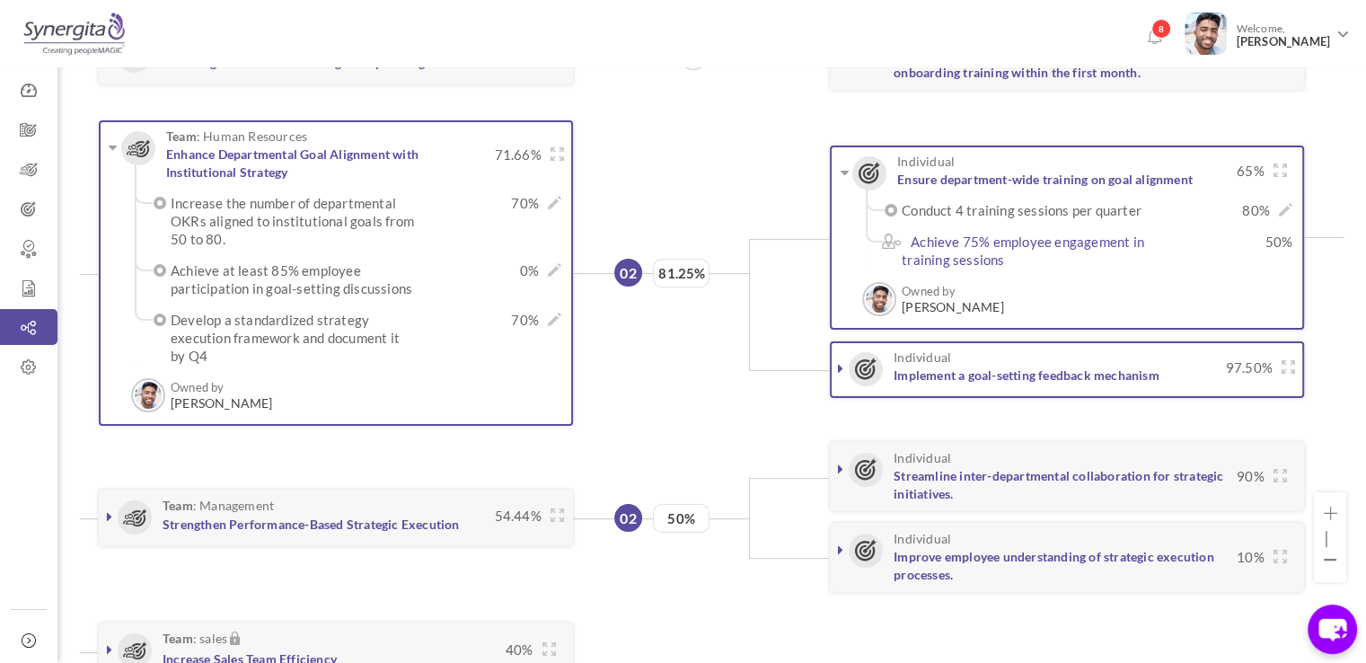
click at [840, 372] on icon at bounding box center [840, 368] width 5 height 14
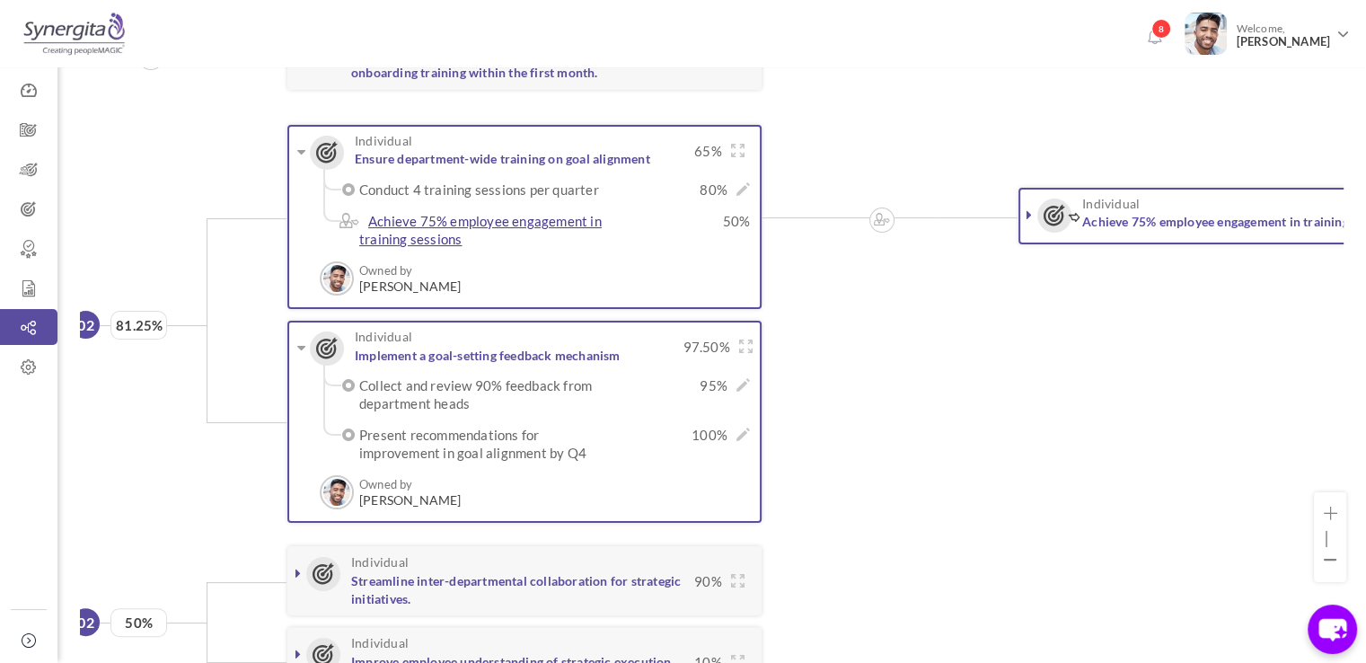
scroll to position [0, 1257]
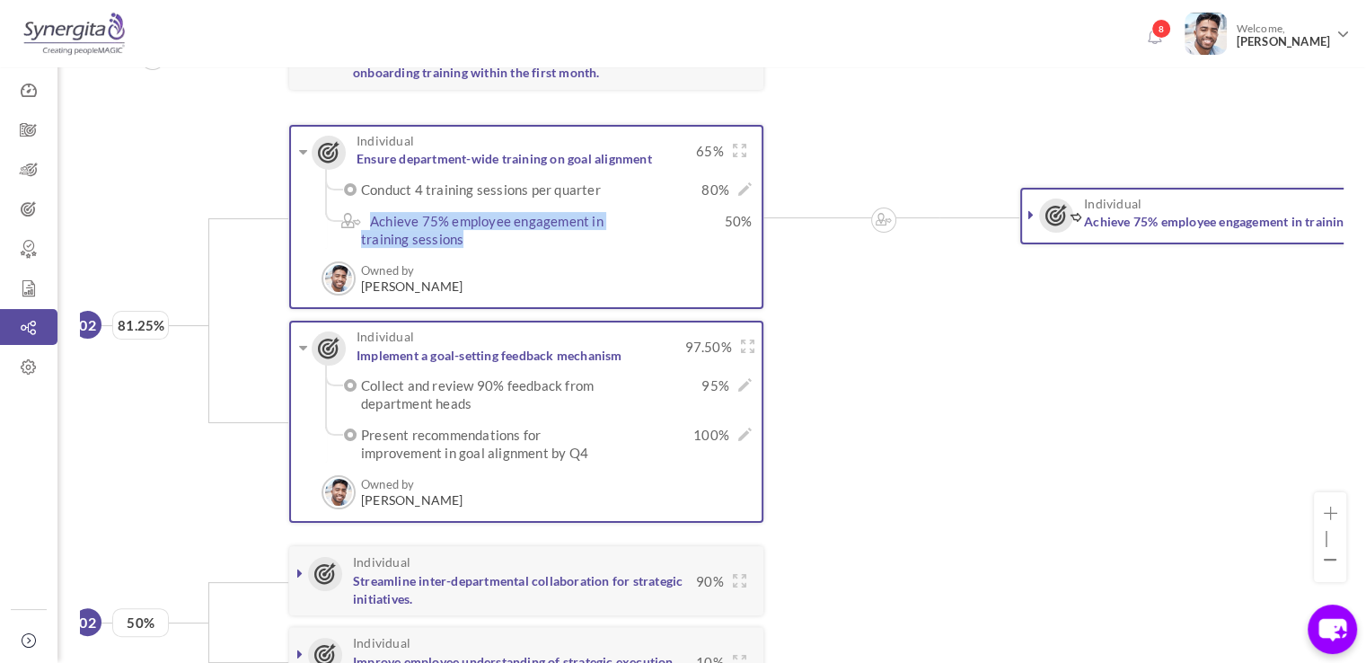
drag, startPoint x: 492, startPoint y: 242, endPoint x: 359, endPoint y: 218, distance: 135.0
click at [361, 218] on label "Achieve 75% employee engagement in training sessions" at bounding box center [491, 230] width 261 height 36
click at [466, 242] on label "Achieve 75% employee engagement in training sessions" at bounding box center [491, 230] width 261 height 36
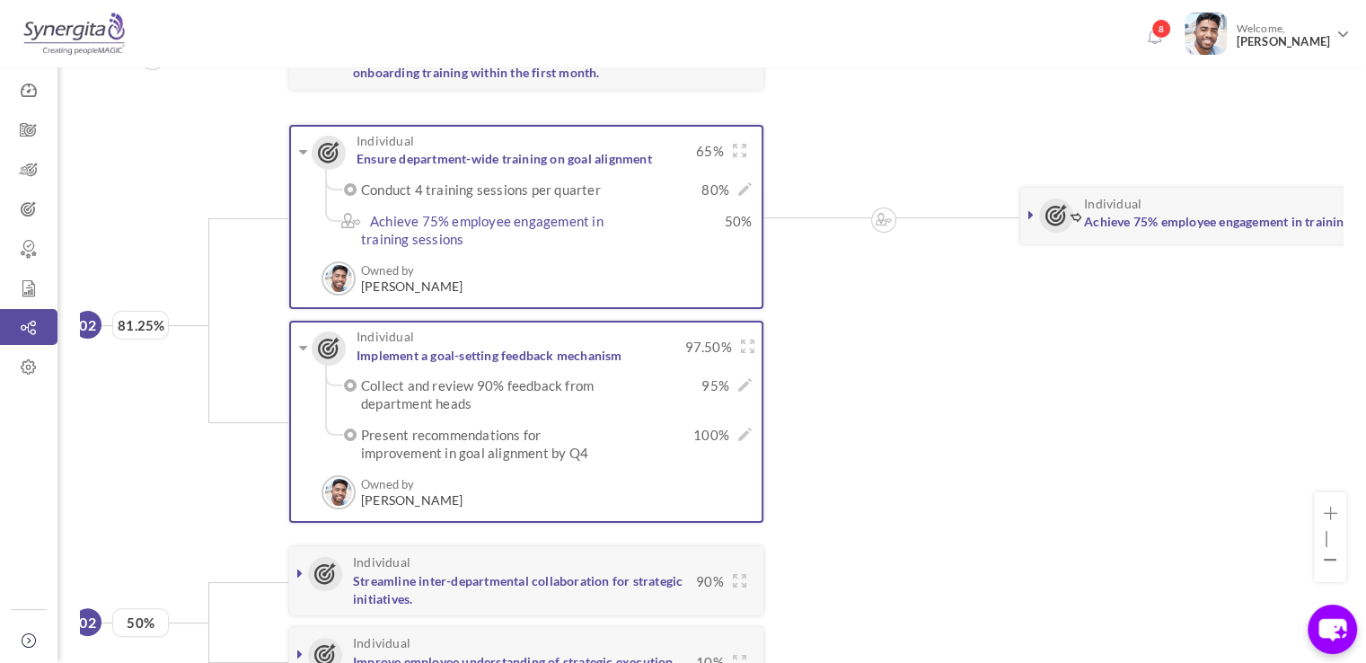
scroll to position [0, 1408]
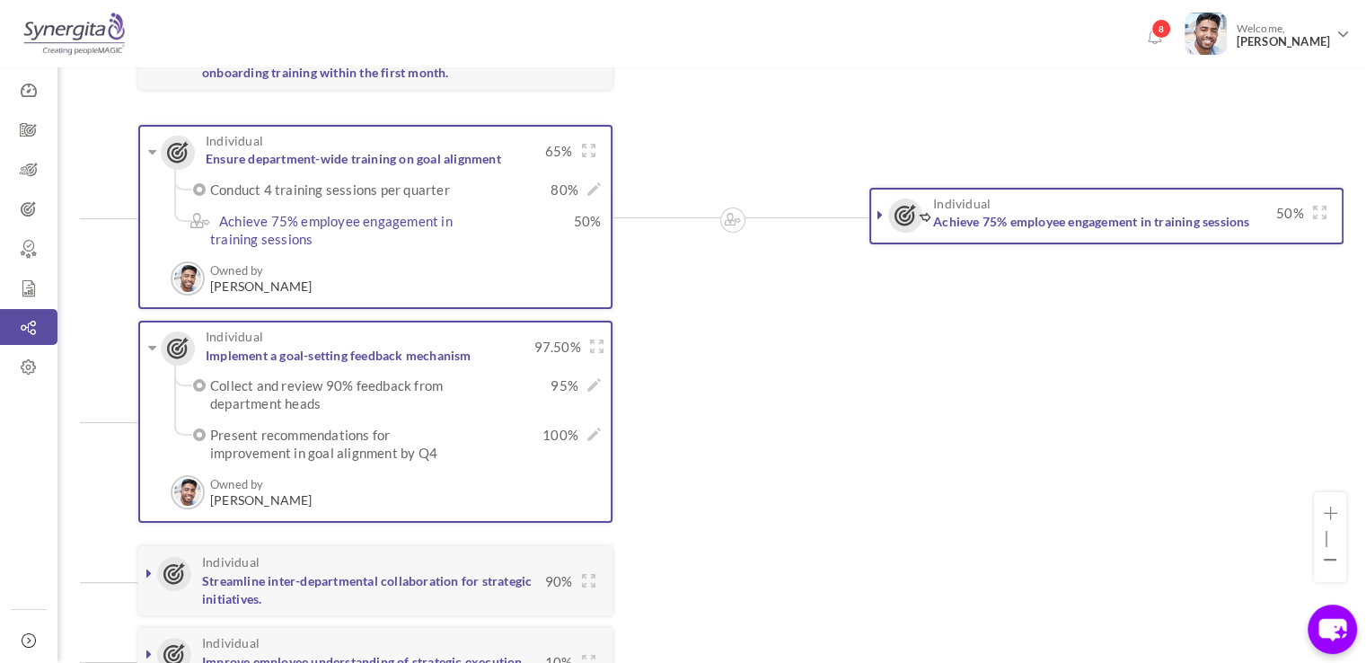
click at [871, 206] on link at bounding box center [880, 215] width 18 height 18
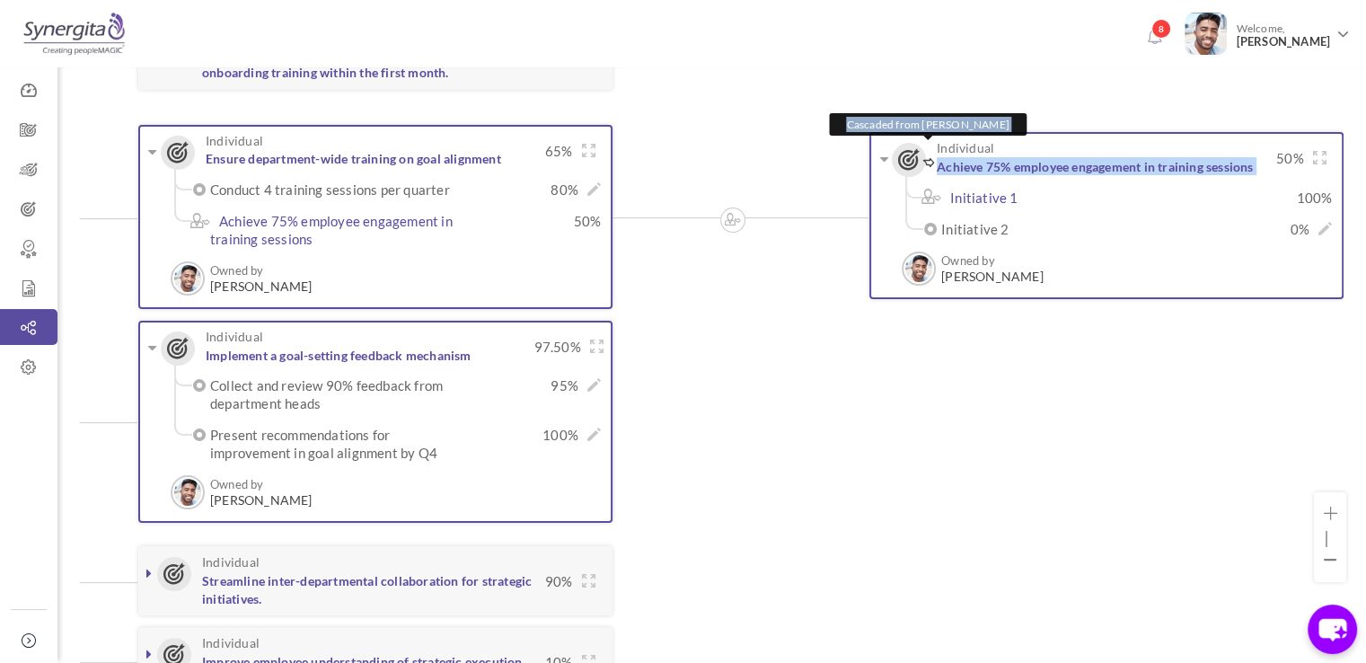
drag, startPoint x: 1271, startPoint y: 163, endPoint x: 931, endPoint y: 170, distance: 339.5
click at [931, 170] on div "Individual Cascaded from Frank N Achieve 75% employee engagement in training se…" at bounding box center [1115, 157] width 438 height 33
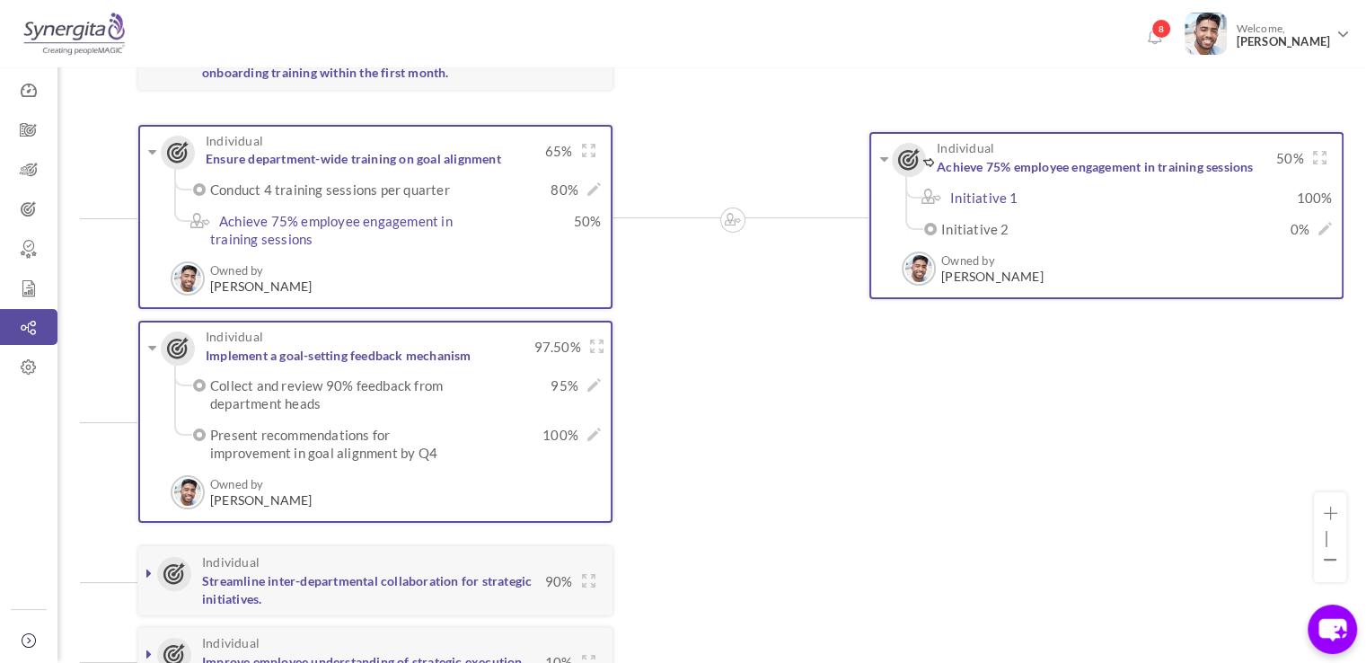
click at [1335, 198] on div "Individual Achieve 75% employee engagement in training sessions 50% Initiative …" at bounding box center [1106, 215] width 474 height 166
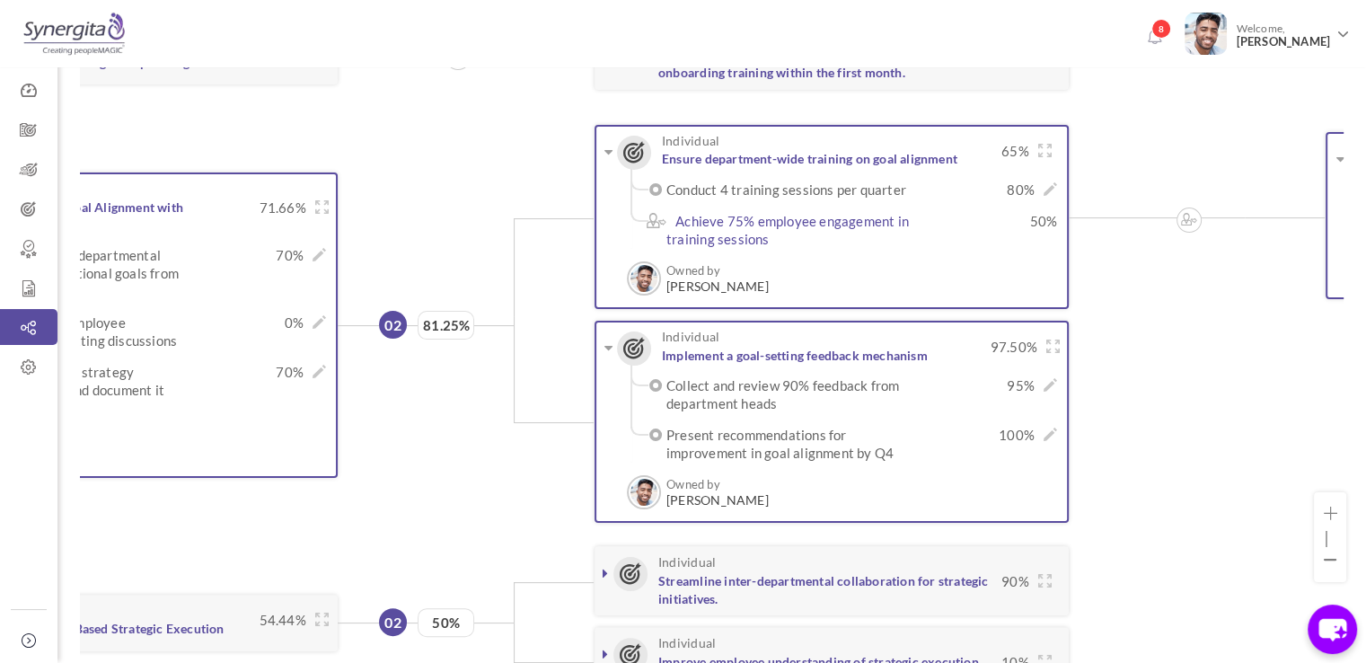
scroll to position [269, 0]
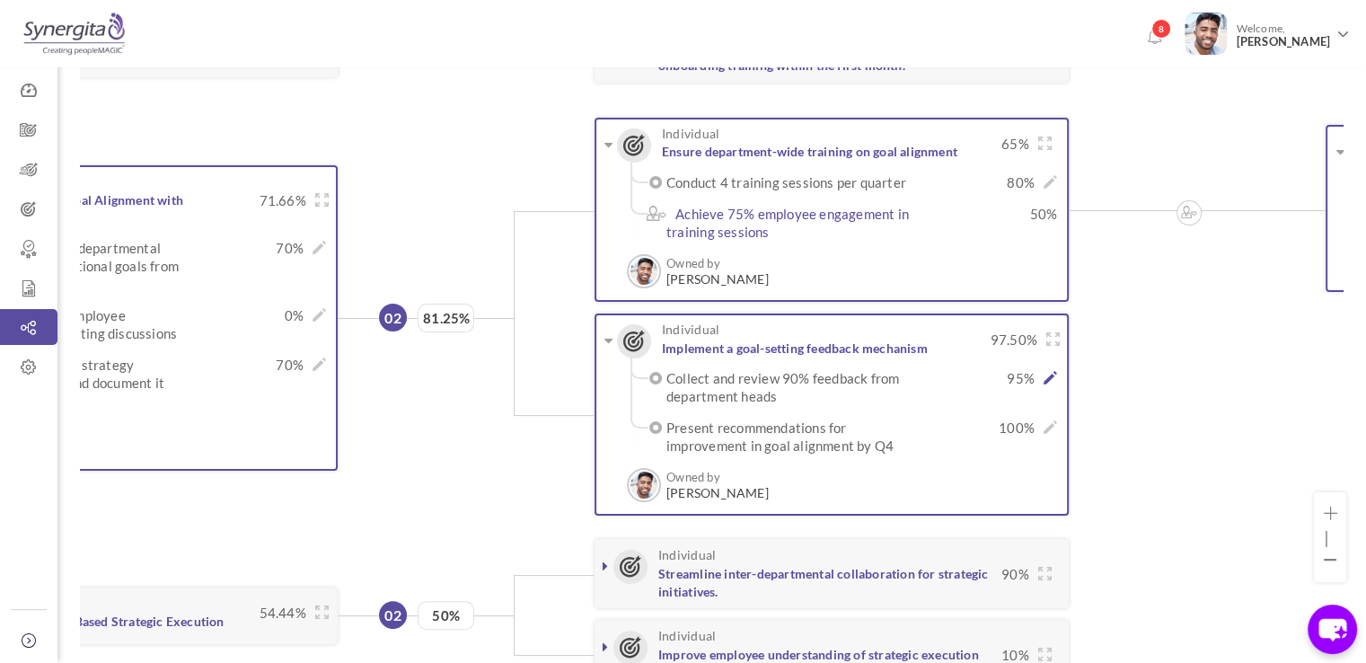
click at [1053, 374] on icon at bounding box center [1050, 377] width 13 height 13
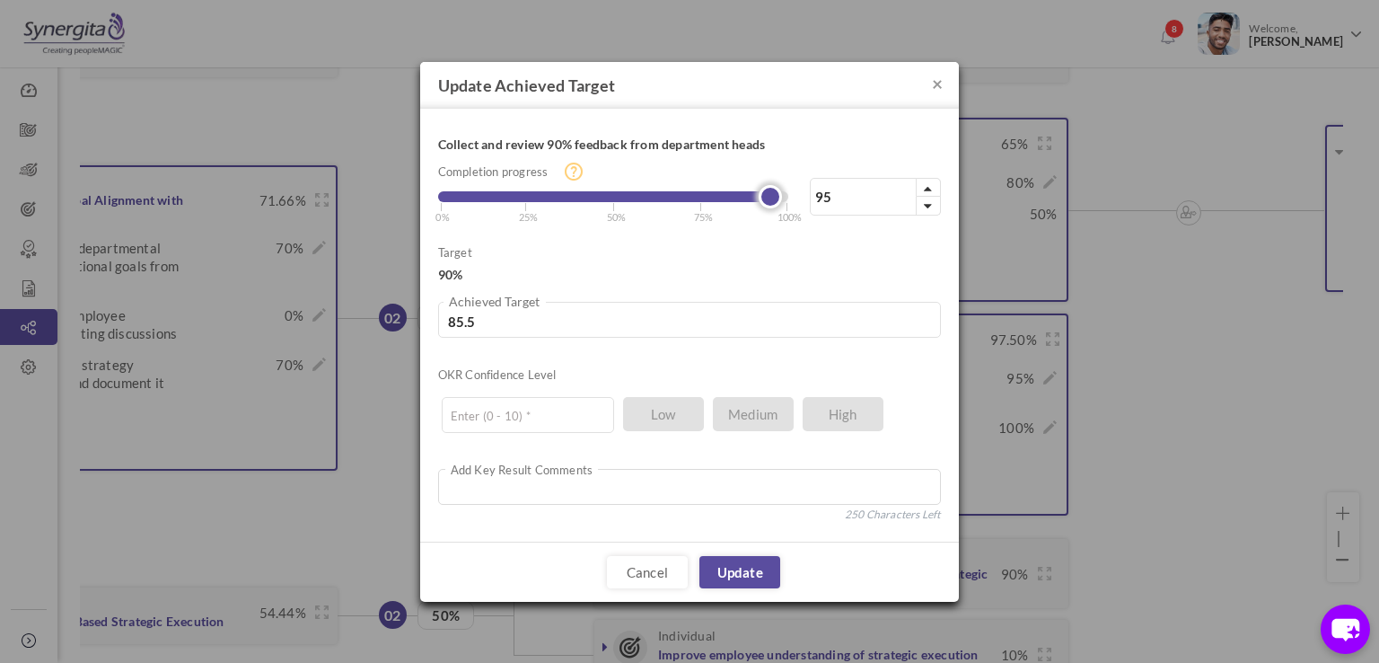
type input "94"
type input "84.6"
type input "88"
type input "79.2"
type input "82"
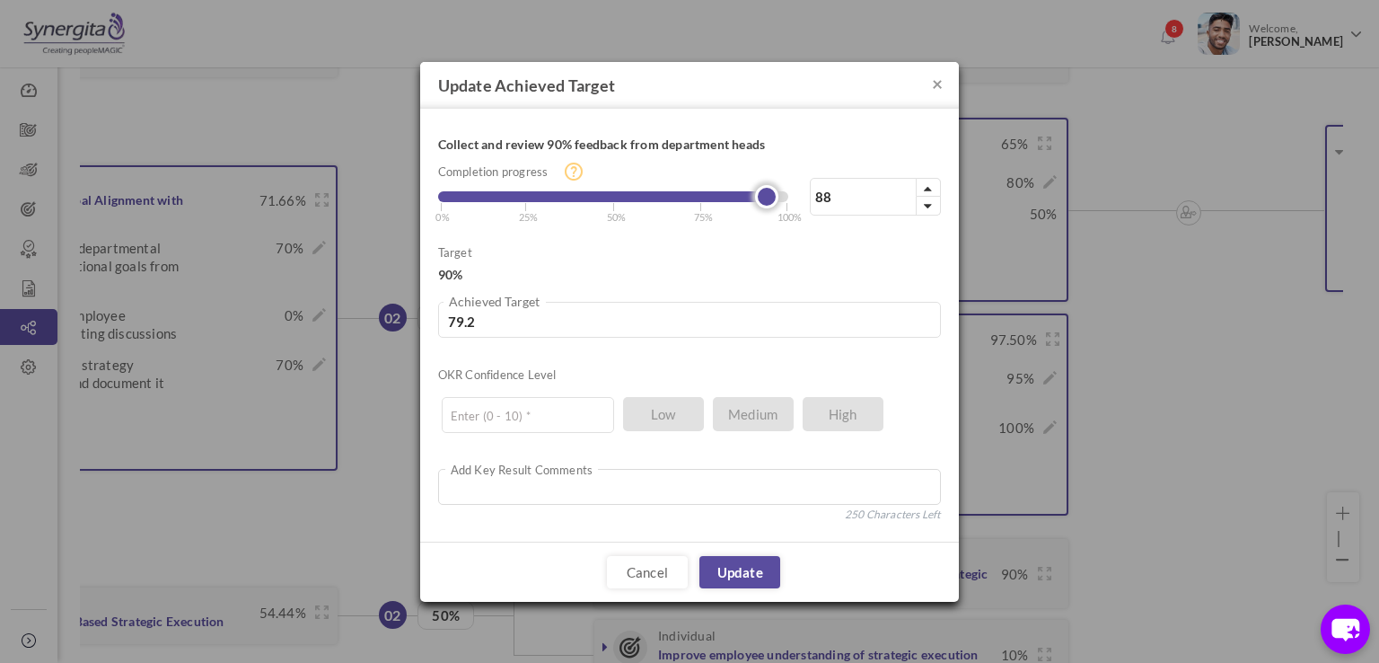
type input "73.8"
type input "80"
type input "72"
type input "79"
type input "71.1"
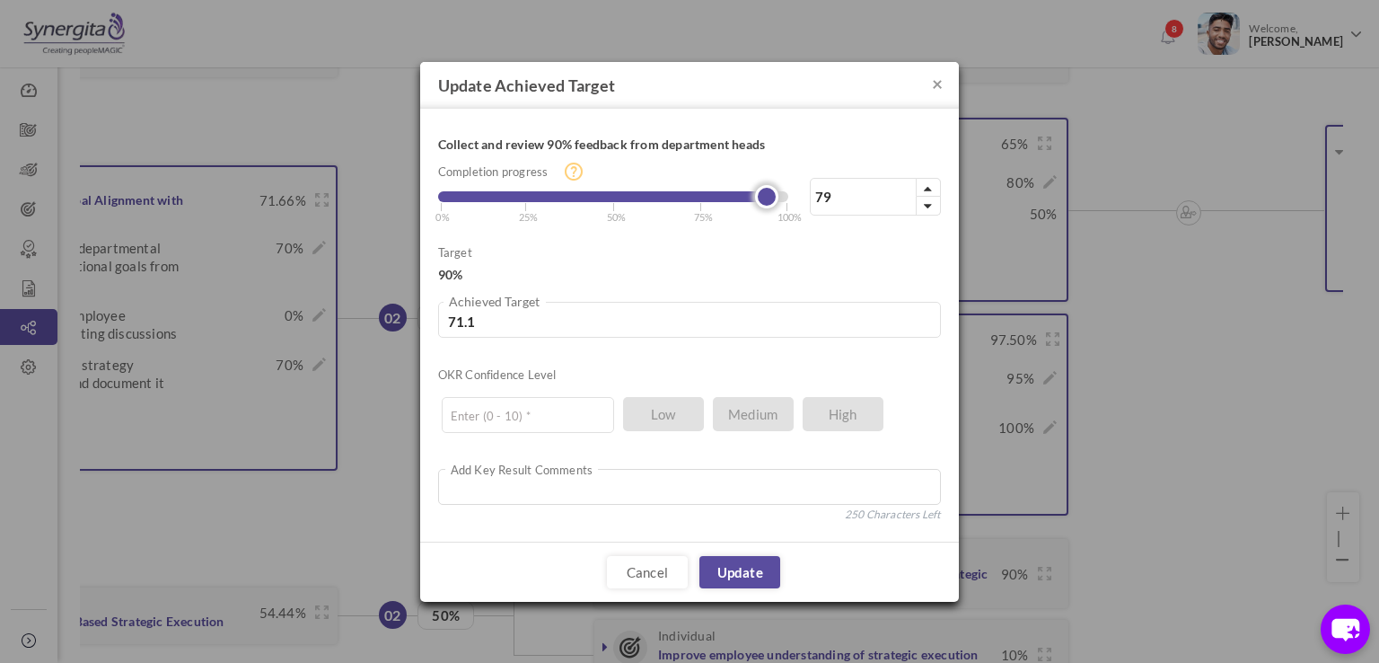
drag, startPoint x: 762, startPoint y: 192, endPoint x: 708, endPoint y: 185, distance: 54.4
click at [755, 185] on link at bounding box center [766, 196] width 23 height 23
click at [934, 87] on button "×" at bounding box center [937, 83] width 11 height 19
type input "95"
type input "85.5"
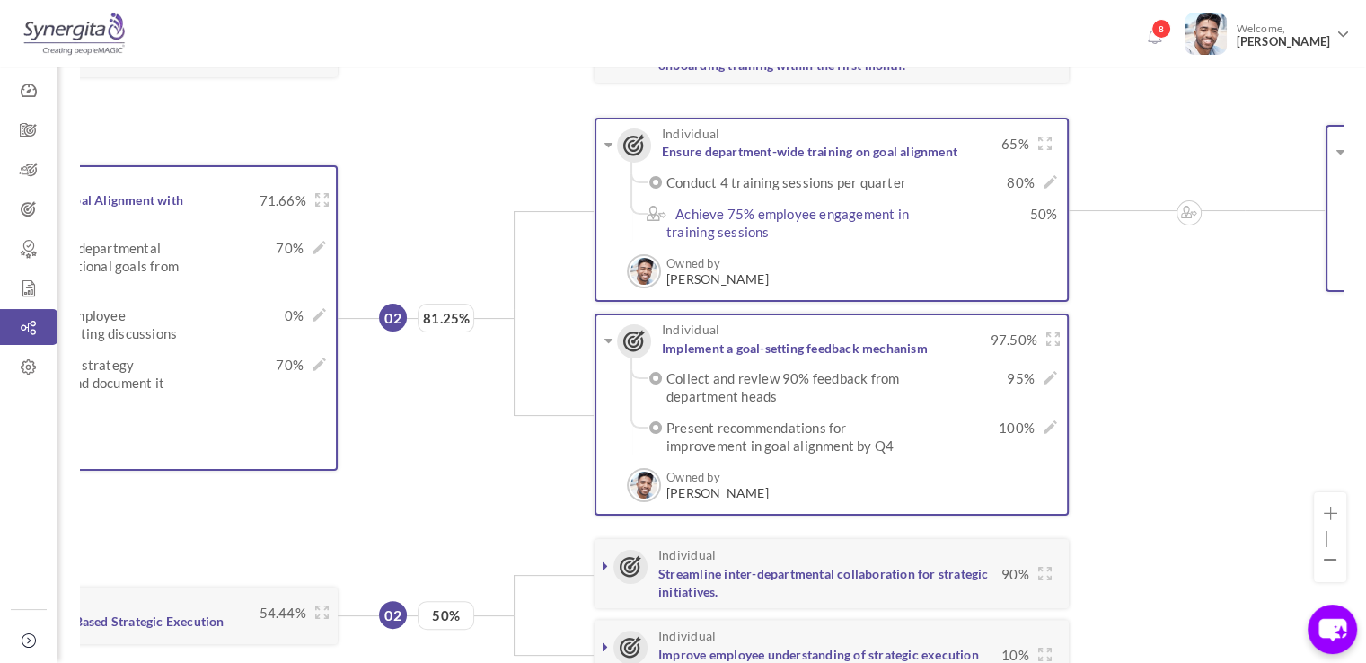
scroll to position [154, 0]
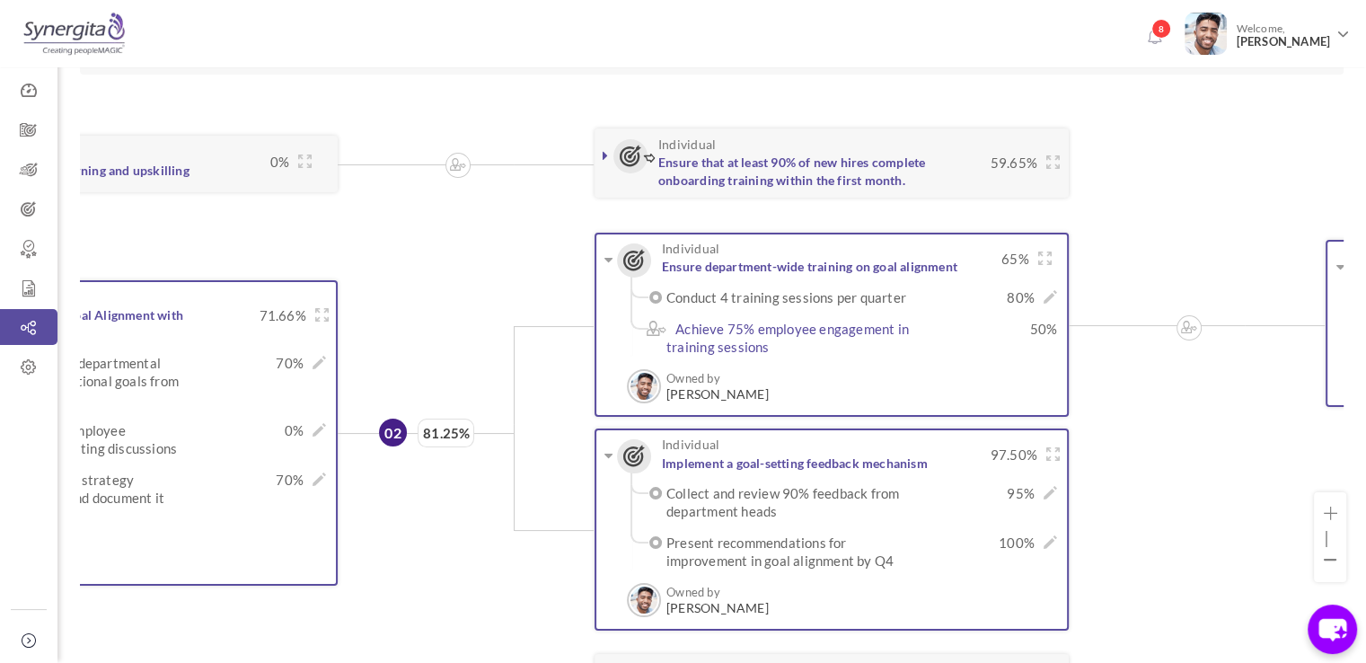
click at [393, 436] on span "02" at bounding box center [392, 433] width 16 height 18
click at [393, 425] on span "02" at bounding box center [392, 433] width 16 height 18
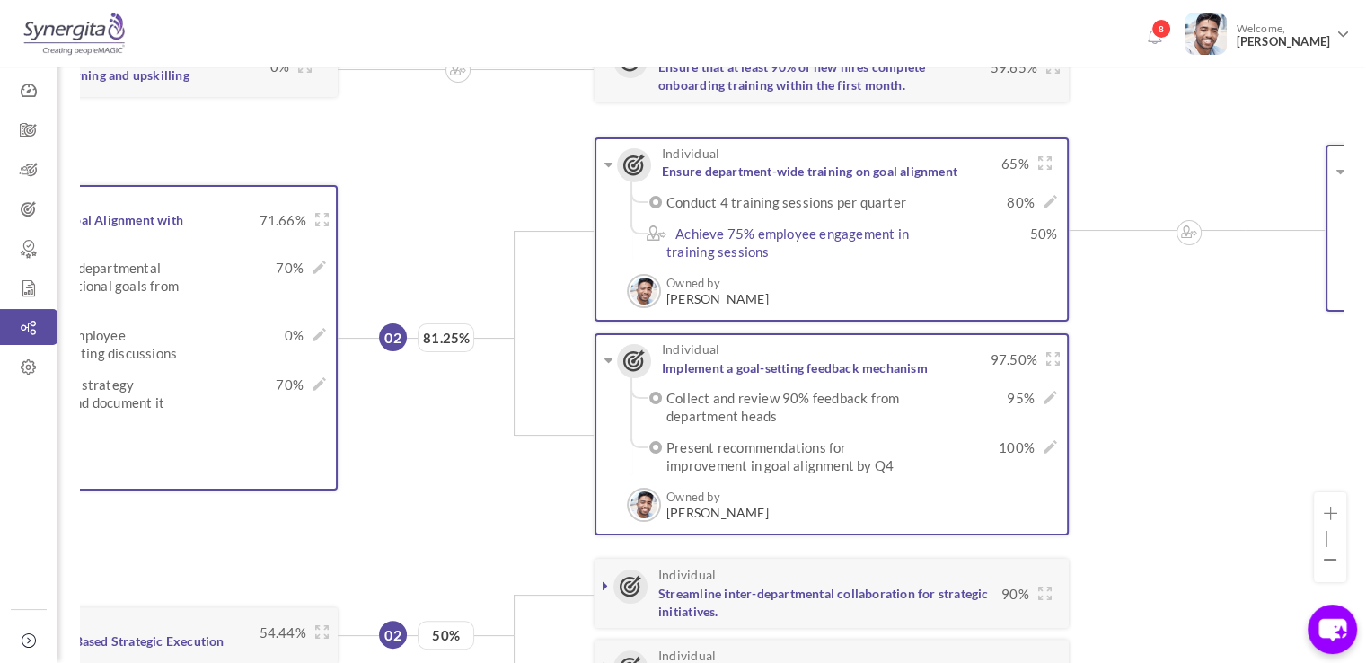
scroll to position [255, 0]
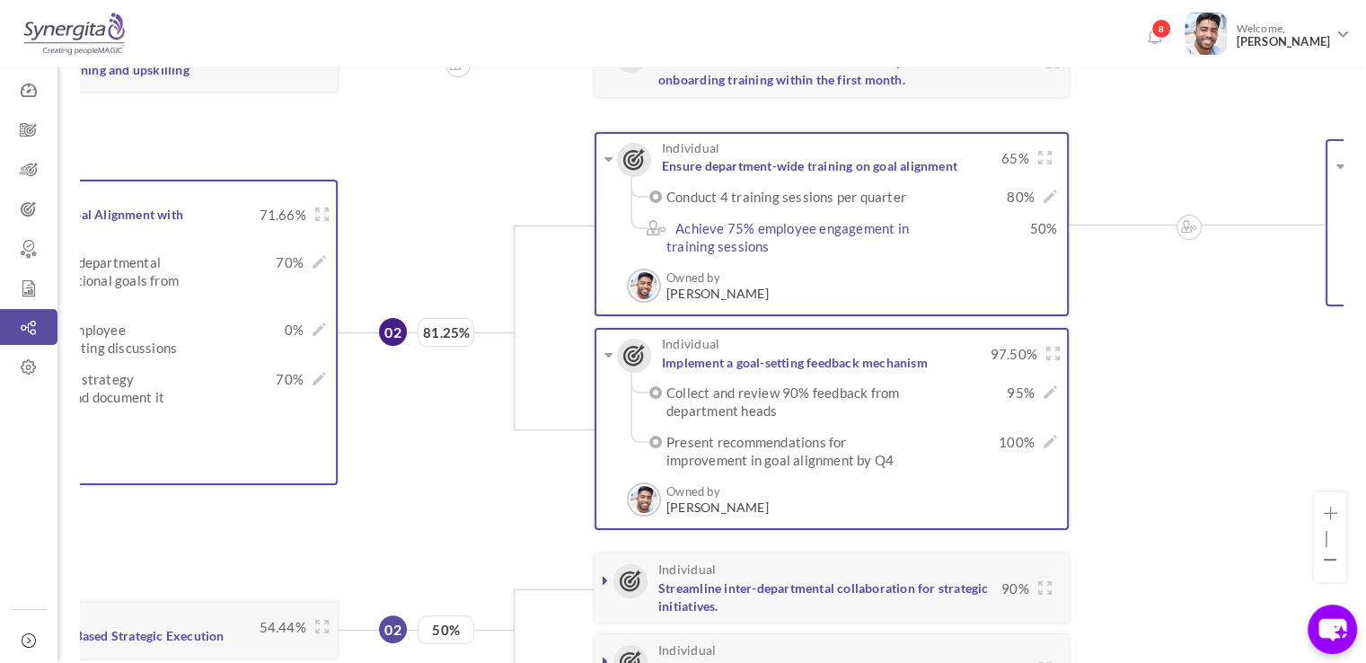
click at [395, 320] on link "02" at bounding box center [393, 332] width 28 height 28
click at [392, 330] on span "02" at bounding box center [392, 332] width 16 height 18
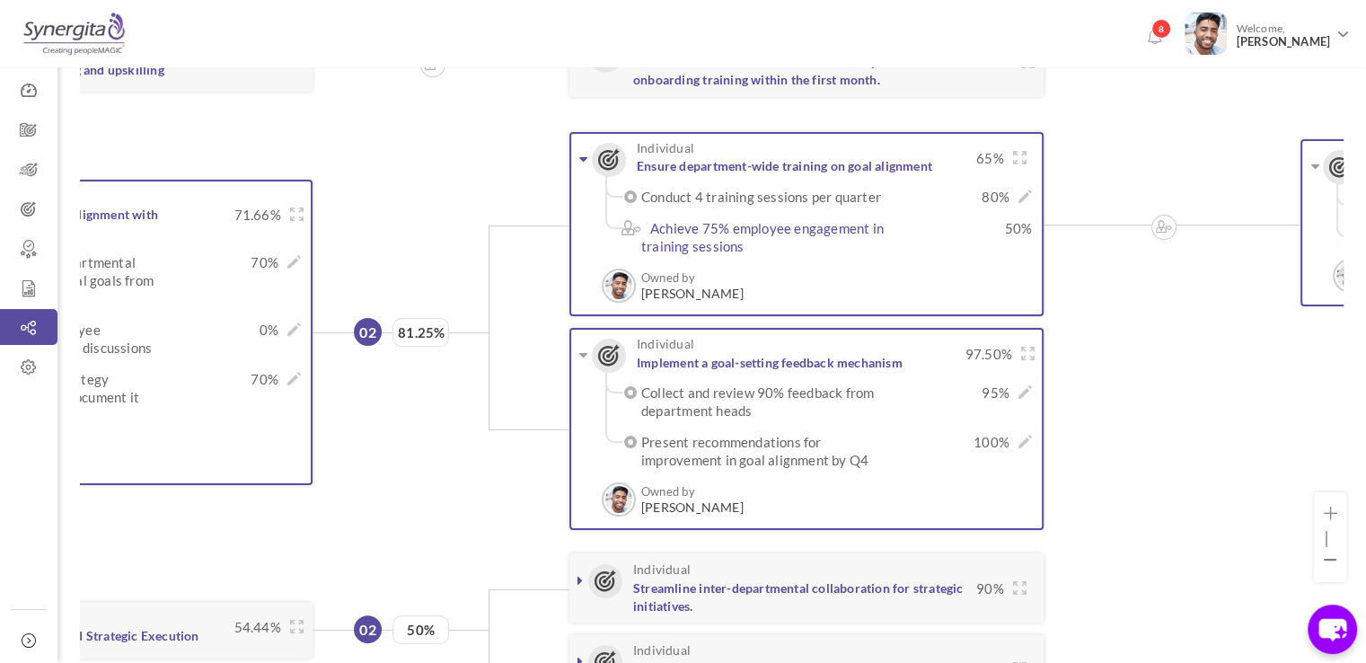
click at [585, 155] on icon at bounding box center [583, 159] width 8 height 14
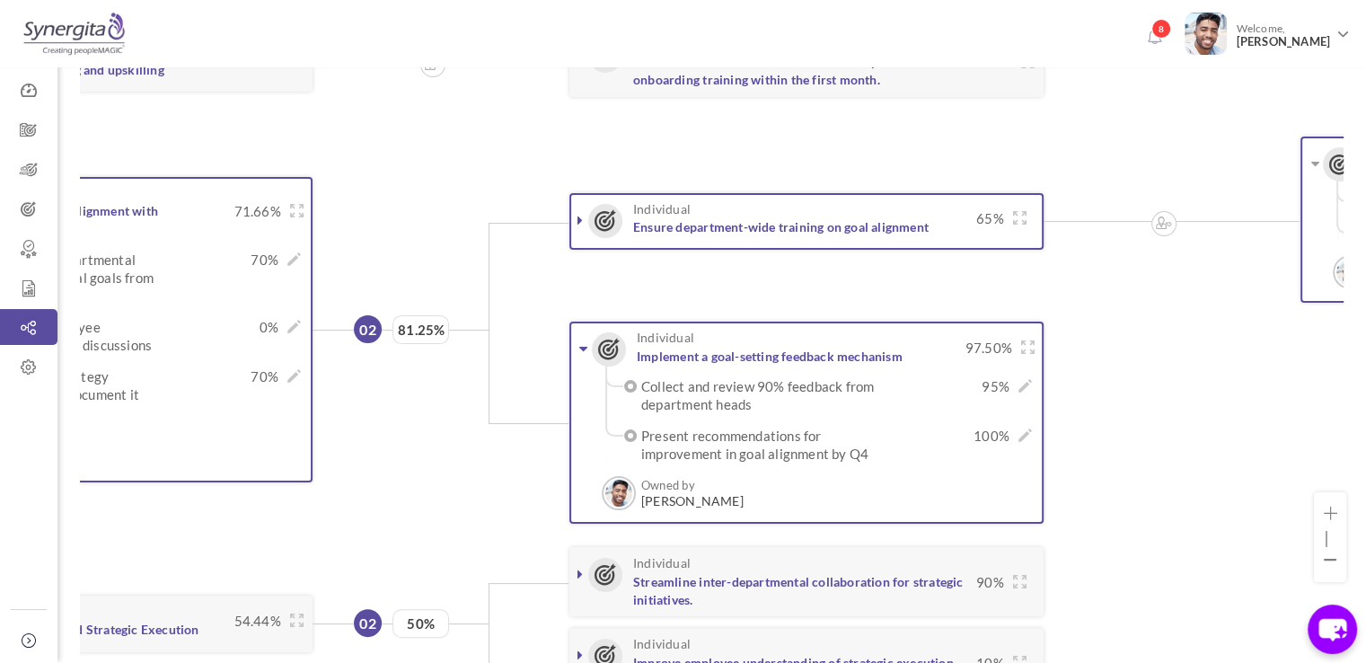
click at [586, 348] on icon at bounding box center [583, 348] width 8 height 14
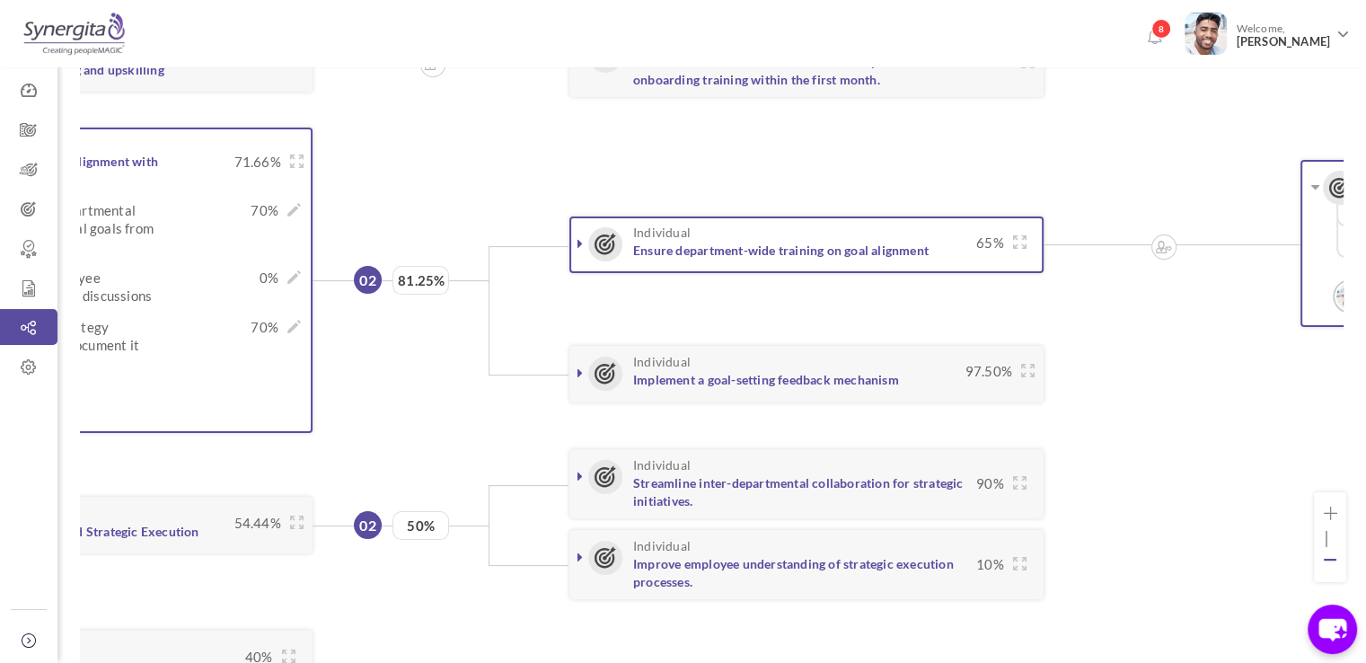
click at [1335, 559] on icon at bounding box center [1329, 559] width 13 height 13
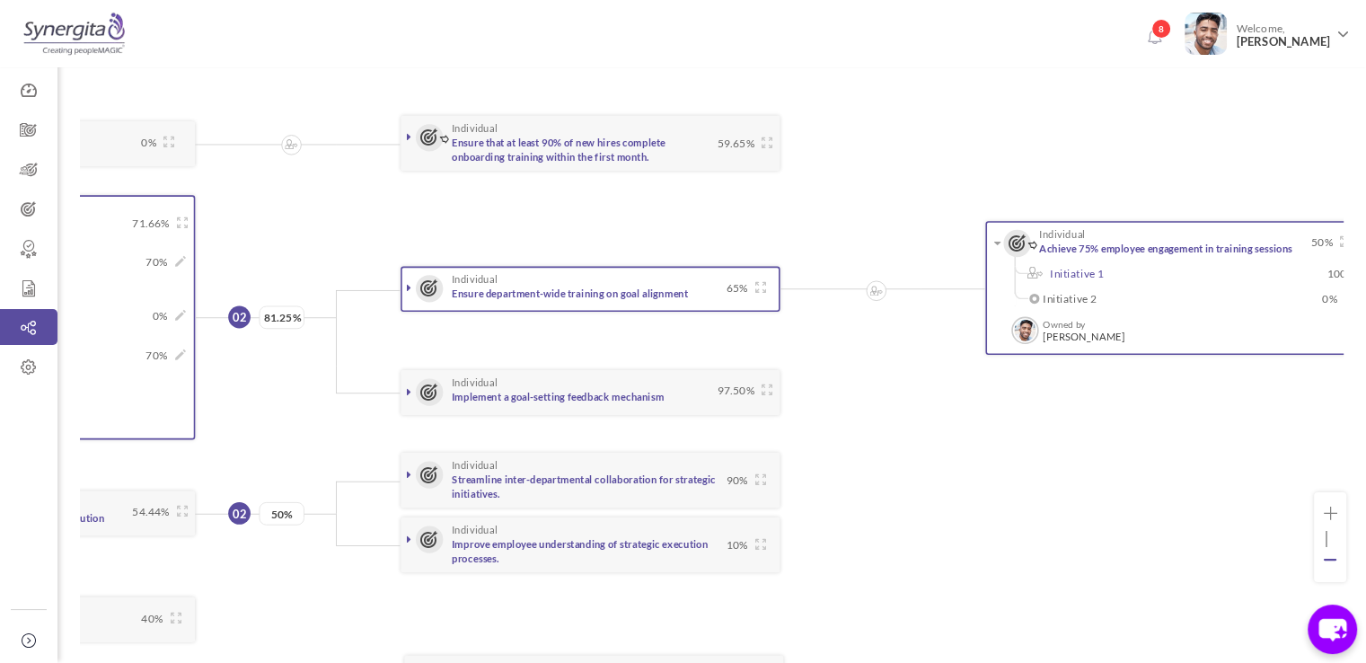
click at [1335, 559] on icon at bounding box center [1329, 559] width 13 height 13
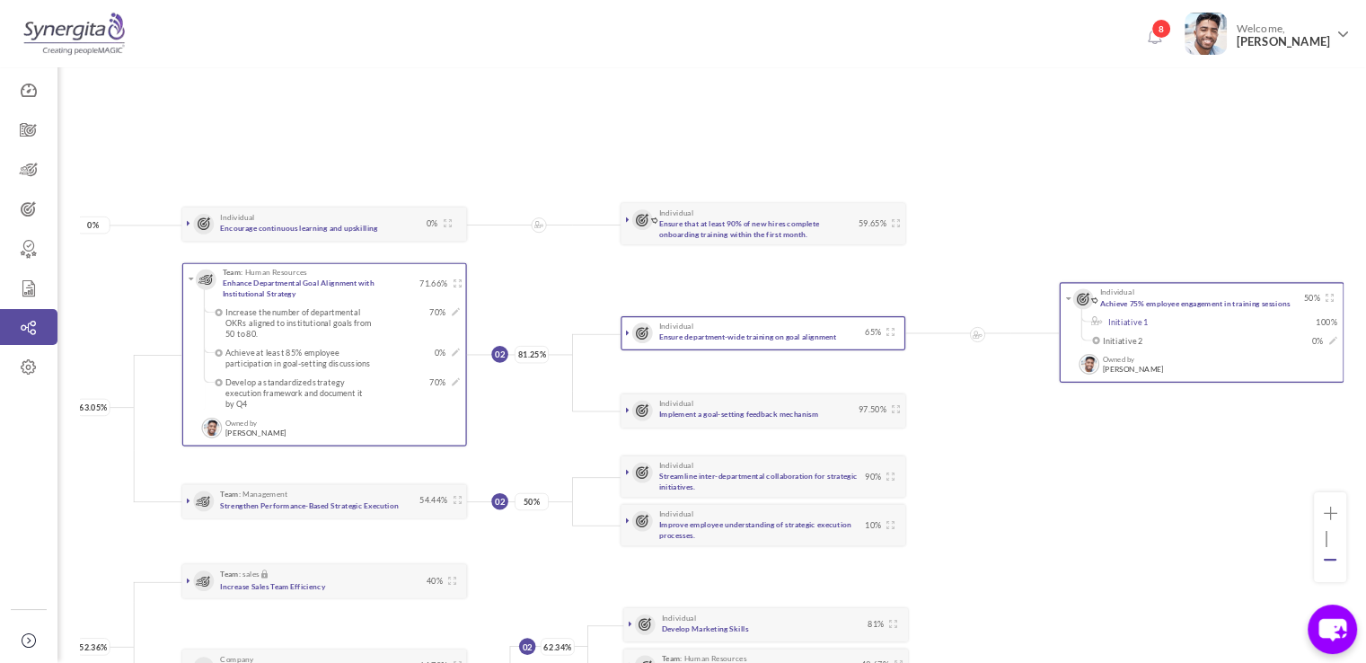
scroll to position [0, 588]
click at [492, 501] on link "02" at bounding box center [499, 501] width 17 height 17
click at [495, 496] on span "02" at bounding box center [500, 501] width 10 height 11
click at [499, 350] on span "02" at bounding box center [500, 354] width 10 height 11
click at [1333, 513] on icon at bounding box center [1329, 513] width 13 height 13
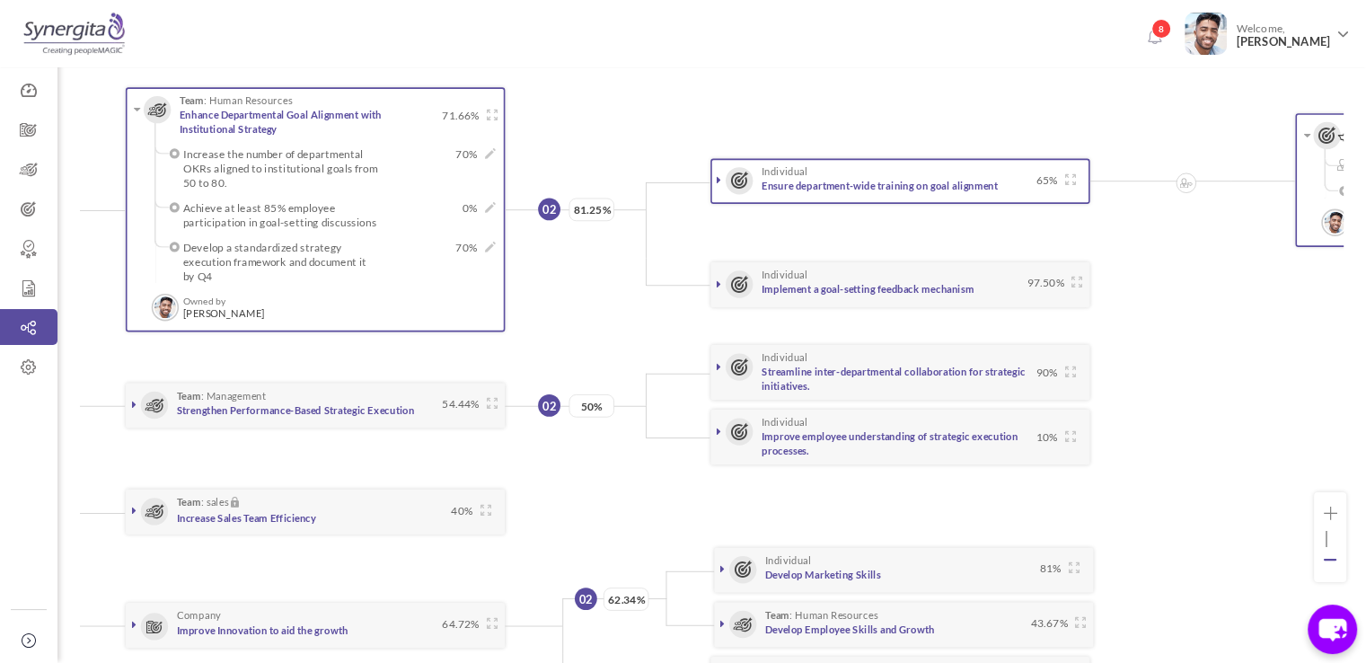
click at [1326, 563] on icon at bounding box center [1329, 559] width 13 height 13
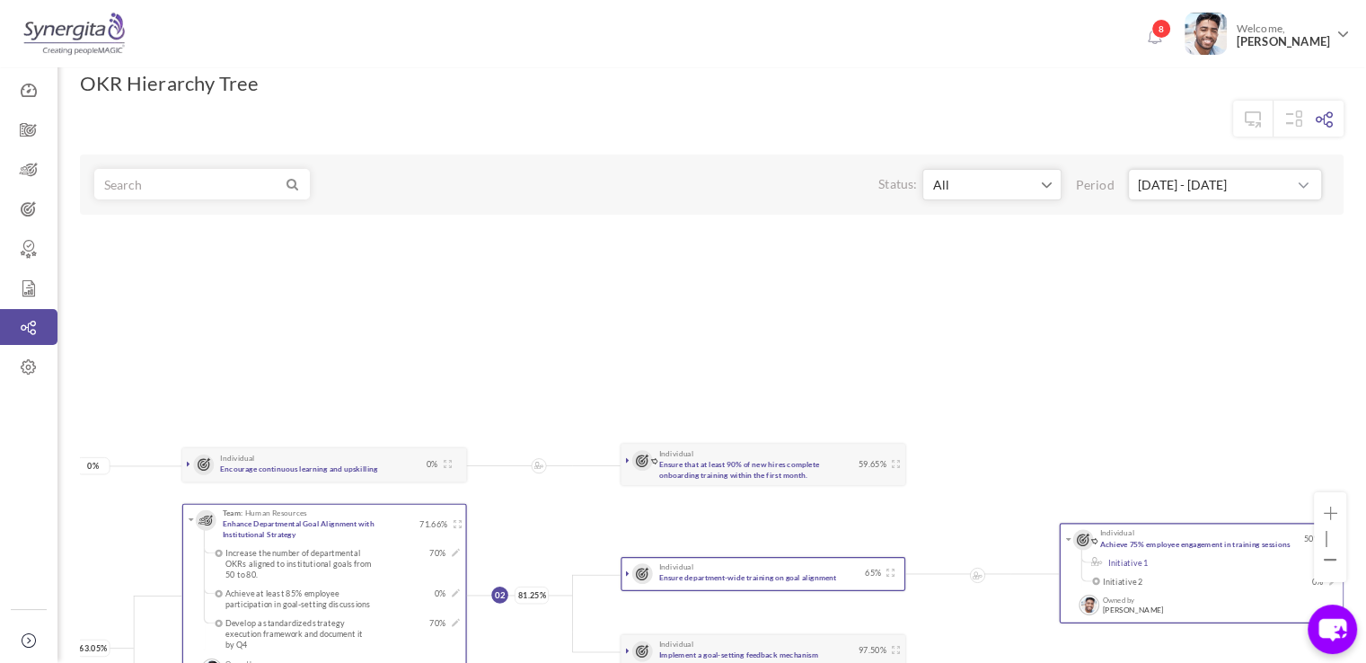
scroll to position [323, 0]
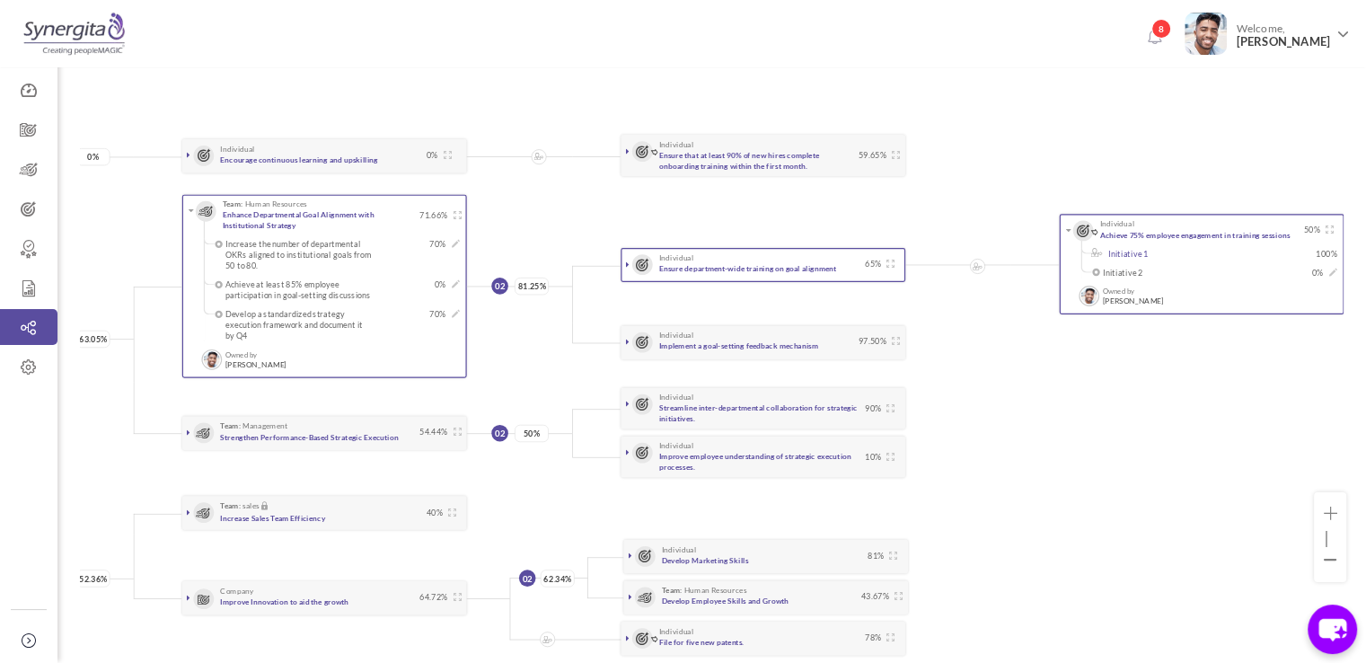
click at [630, 260] on link at bounding box center [626, 264] width 11 height 11
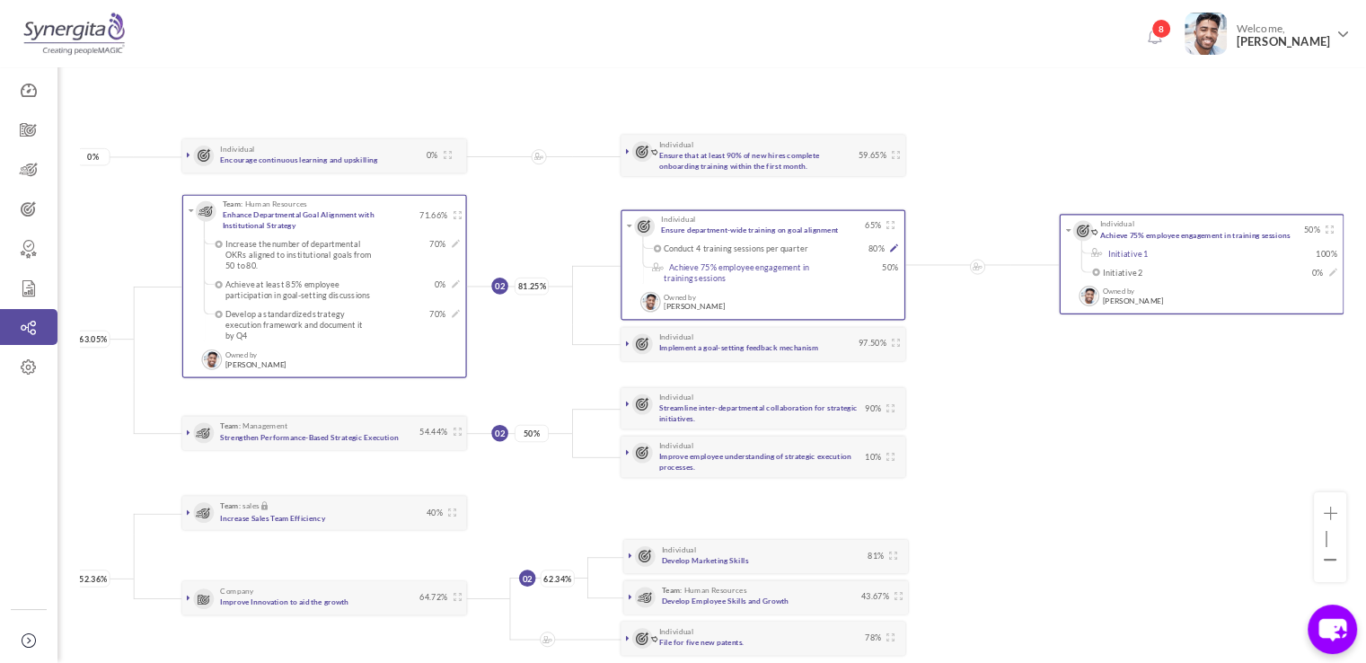
click at [890, 246] on icon at bounding box center [894, 248] width 8 height 8
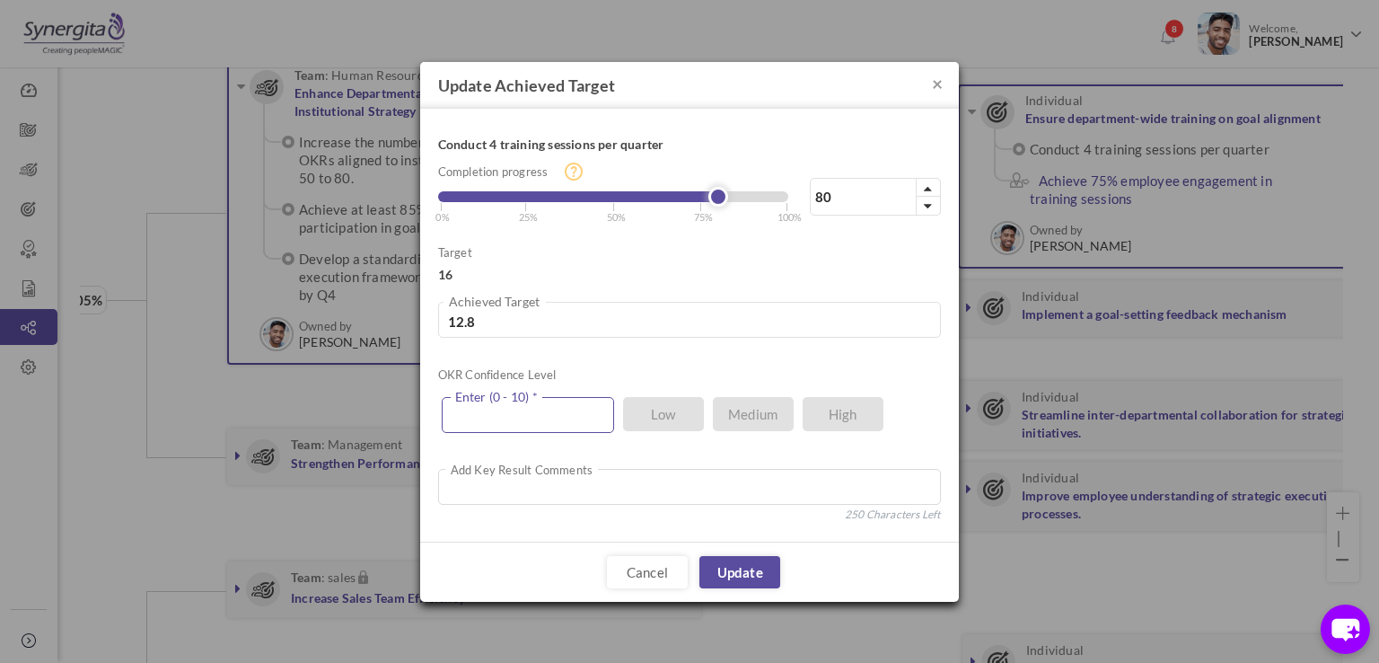
click at [542, 431] on input "text" at bounding box center [528, 415] width 172 height 36
click at [533, 400] on input "text" at bounding box center [528, 415] width 172 height 36
click at [934, 84] on button "×" at bounding box center [937, 83] width 11 height 19
type input "12.8"
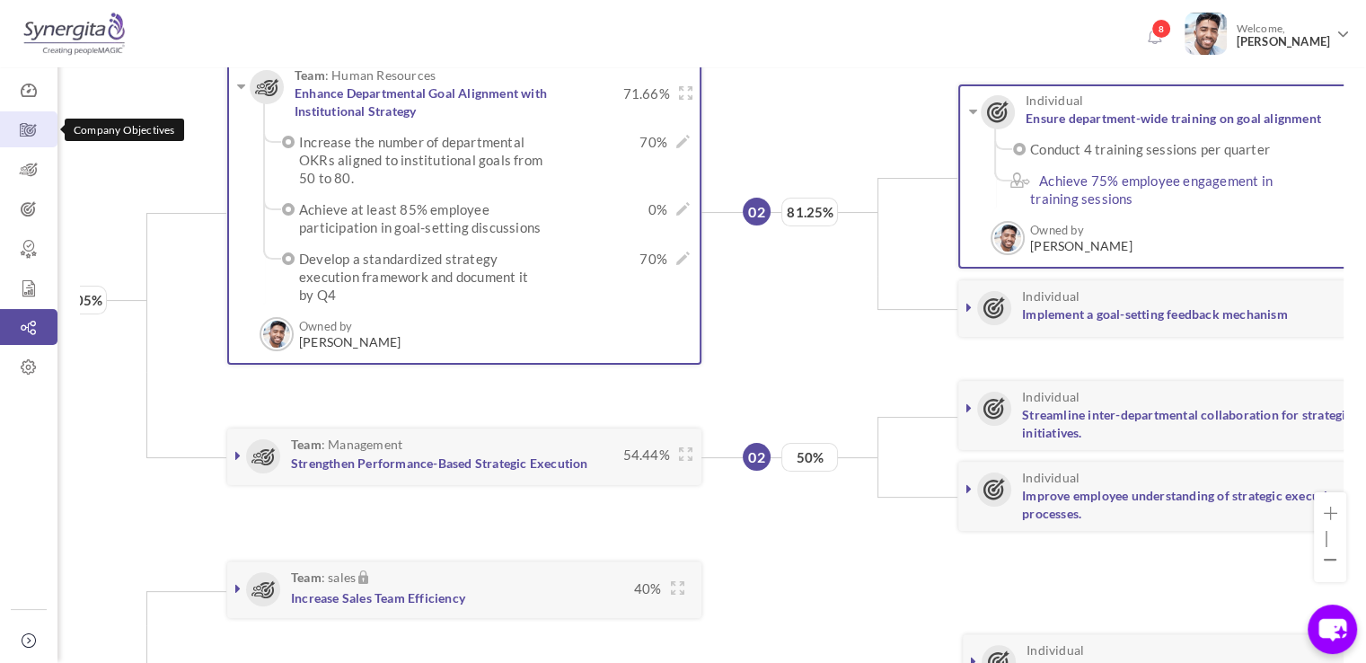
click at [29, 145] on link "Company Objectives" at bounding box center [28, 129] width 57 height 36
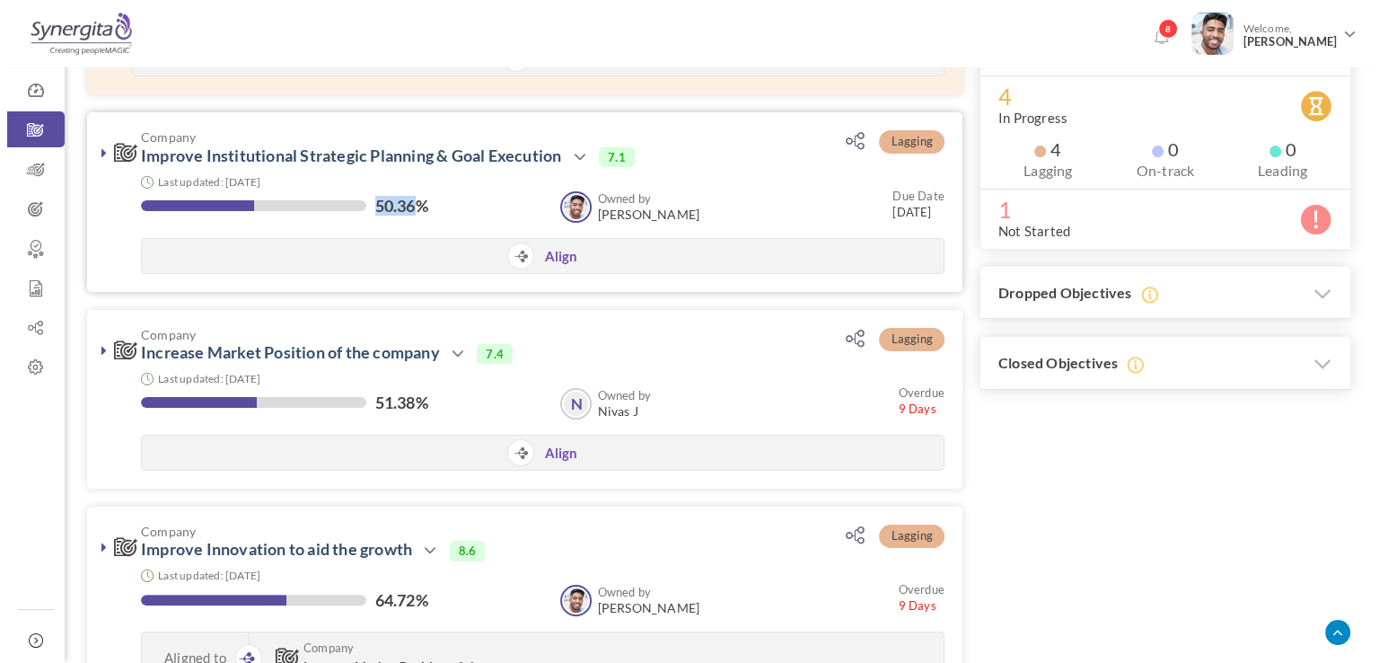
scroll to position [266, 0]
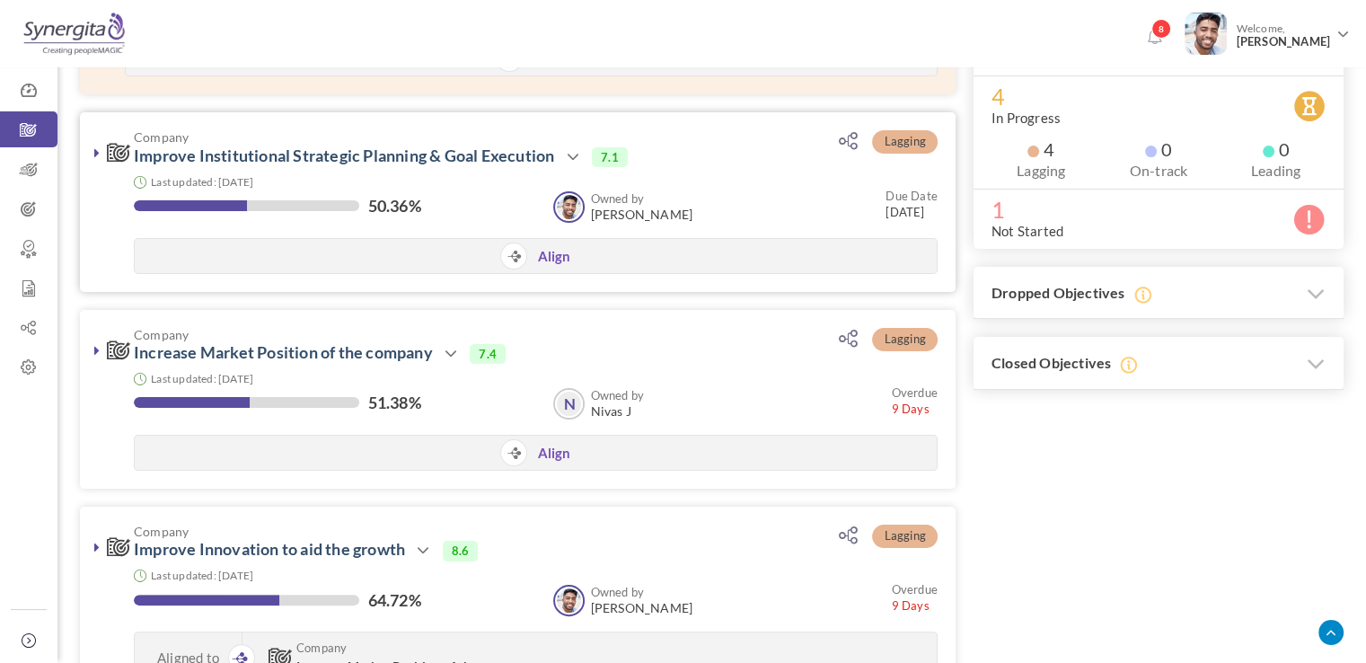
click at [428, 206] on div "50.36%" at bounding box center [334, 208] width 401 height 22
click at [94, 145] on icon at bounding box center [96, 152] width 5 height 14
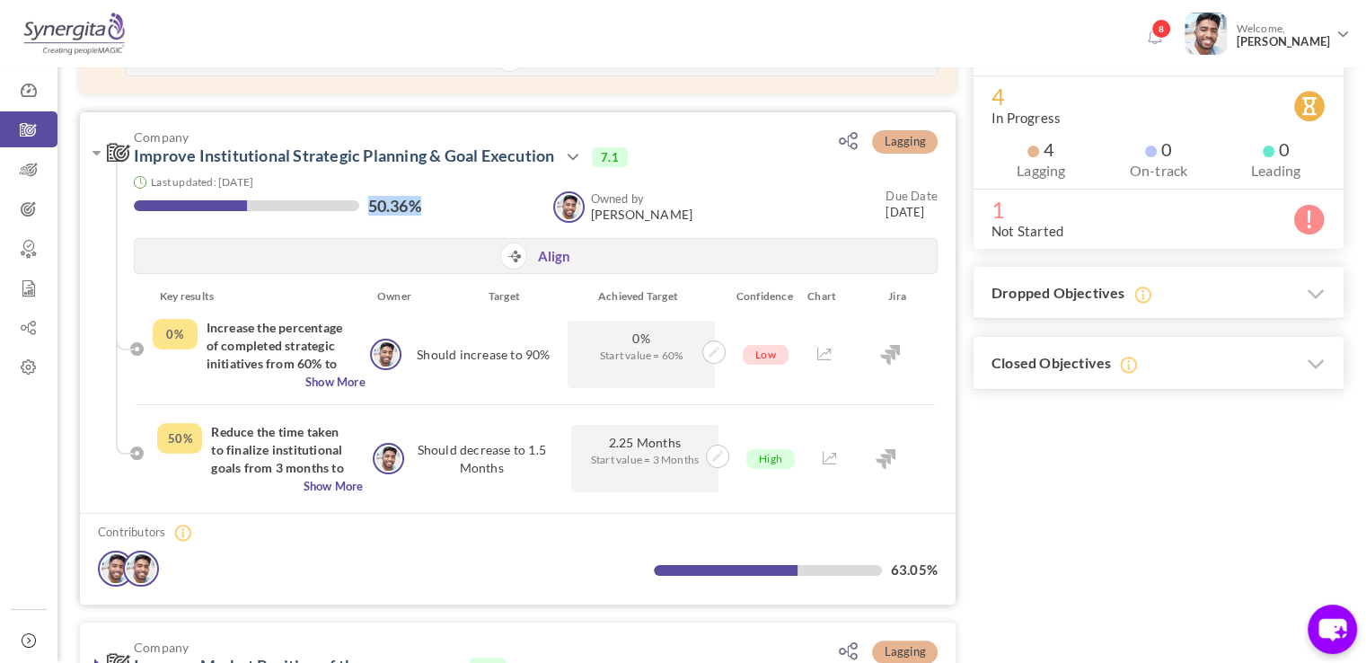
drag, startPoint x: 368, startPoint y: 206, endPoint x: 422, endPoint y: 206, distance: 53.9
click at [421, 206] on label "50.36%" at bounding box center [394, 206] width 53 height 18
click at [824, 456] on icon at bounding box center [830, 458] width 14 height 13
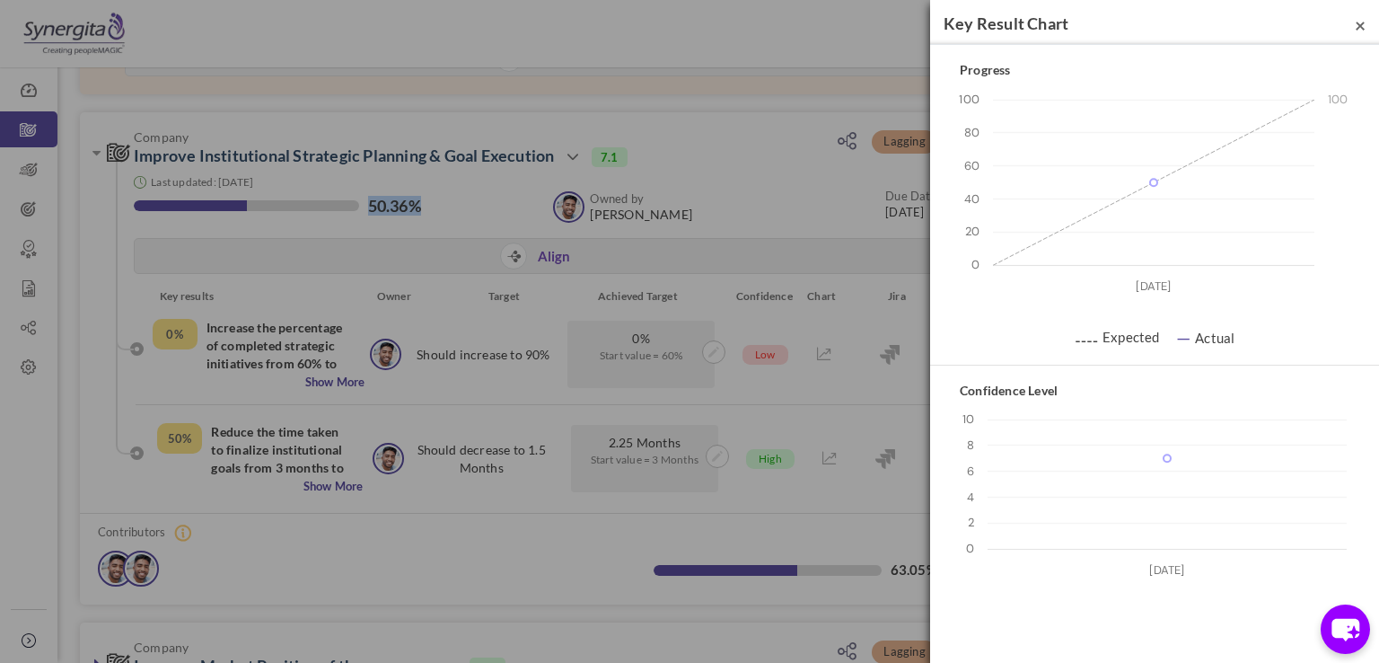
click at [1357, 34] on span "×" at bounding box center [1360, 24] width 11 height 22
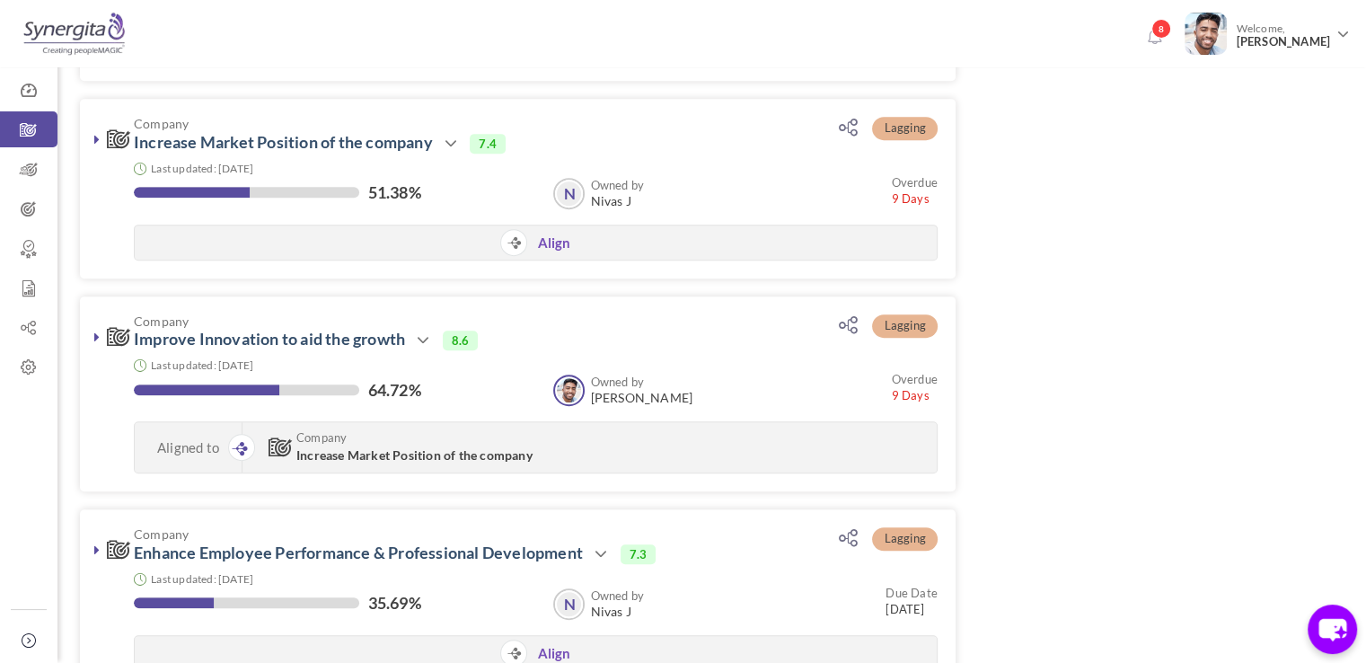
scroll to position [793, 0]
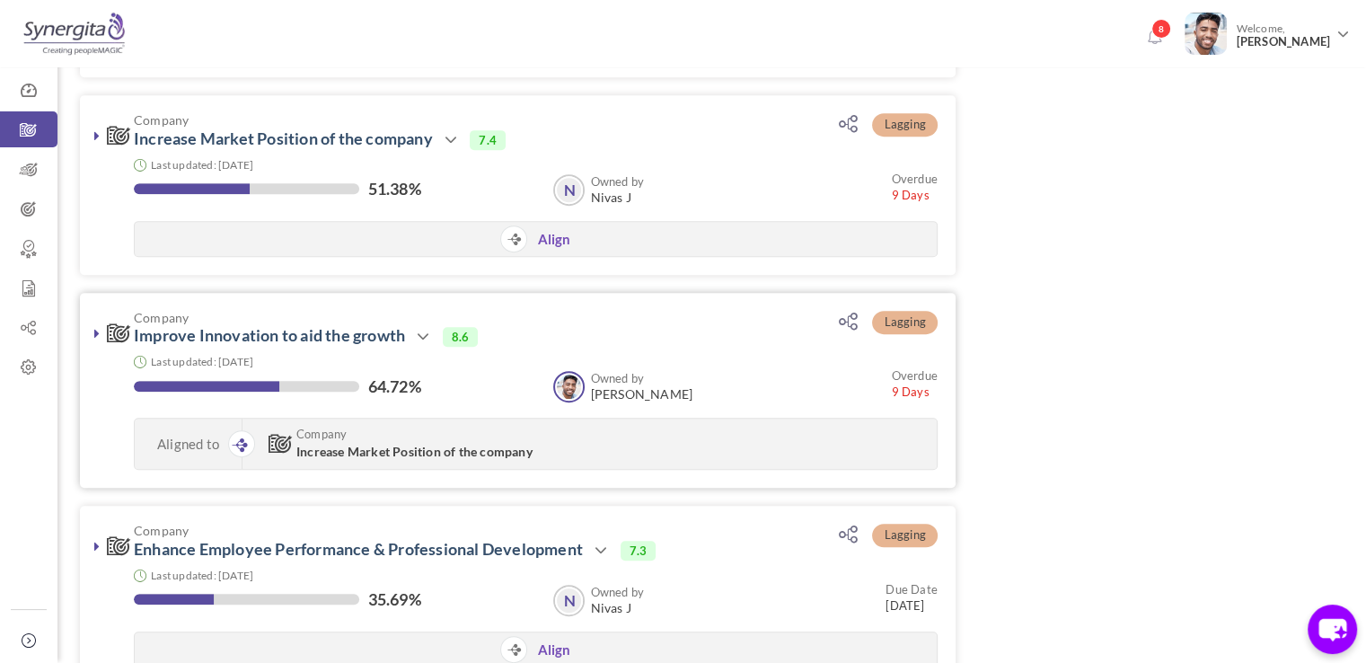
click at [94, 332] on icon at bounding box center [96, 333] width 5 height 14
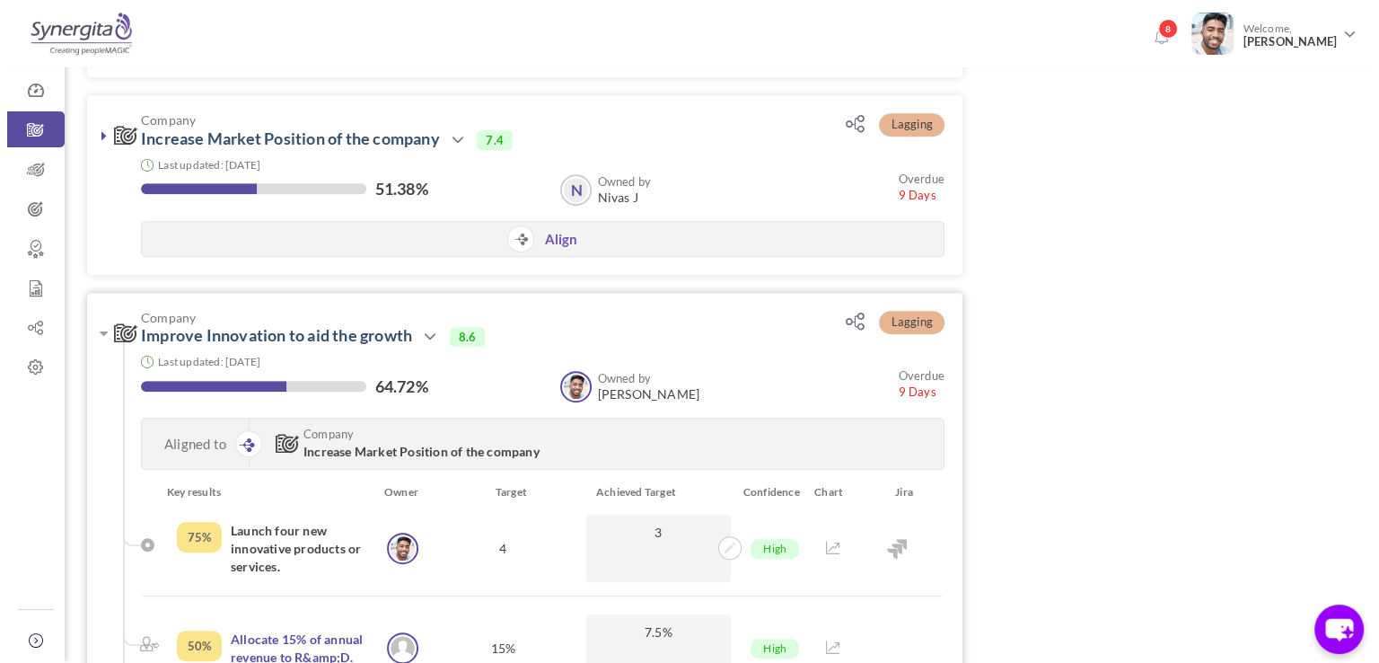
scroll to position [1012, 0]
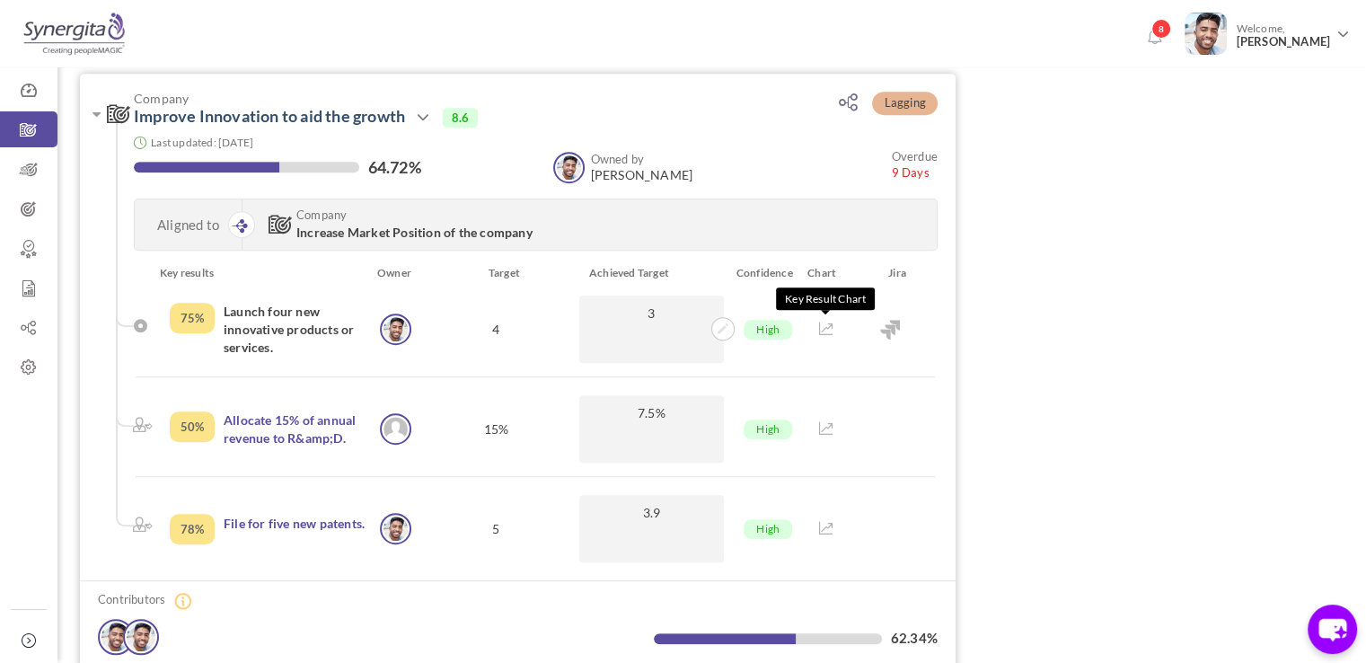
click at [828, 328] on icon at bounding box center [826, 328] width 14 height 13
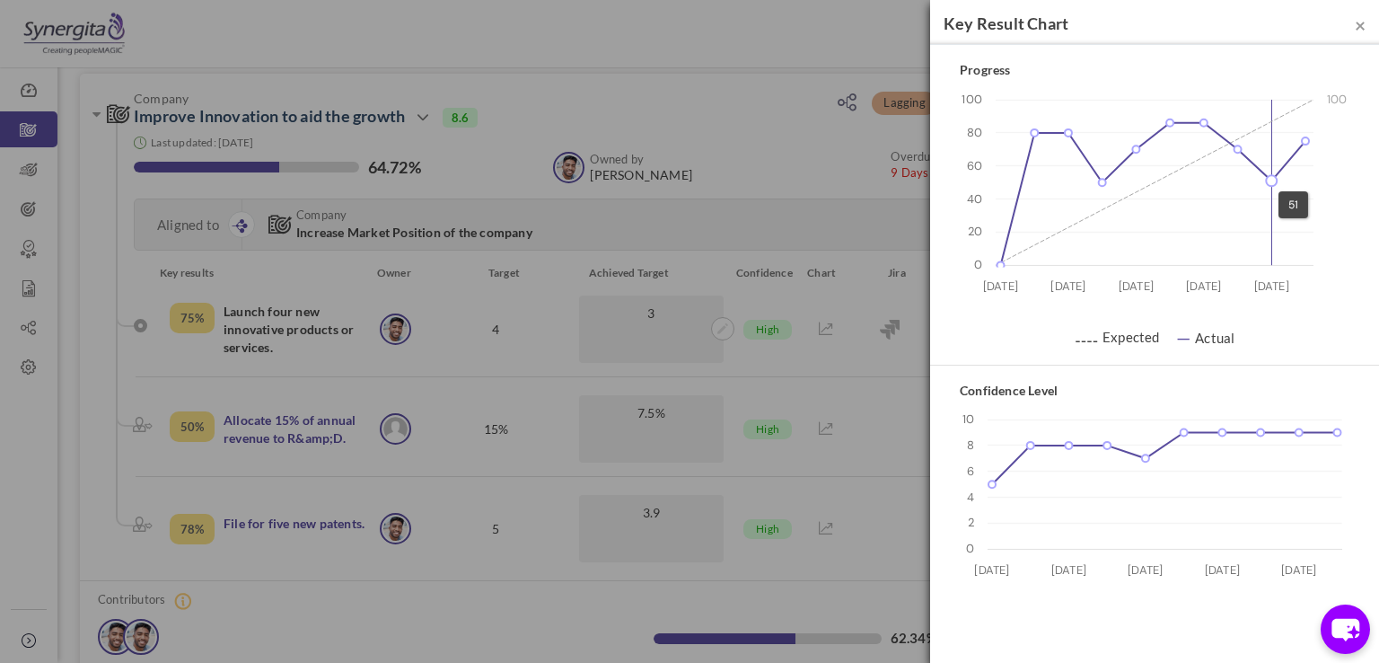
click at [1269, 181] on icon at bounding box center [1271, 181] width 11 height 11
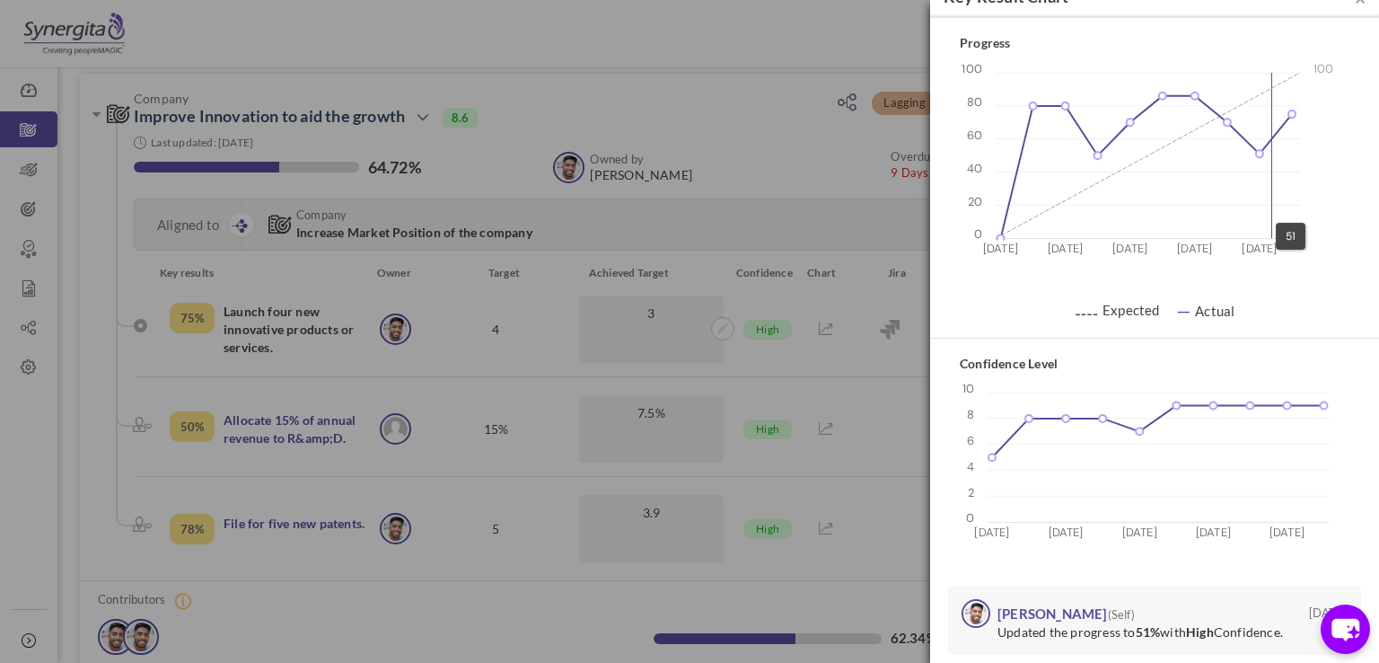
scroll to position [40, 0]
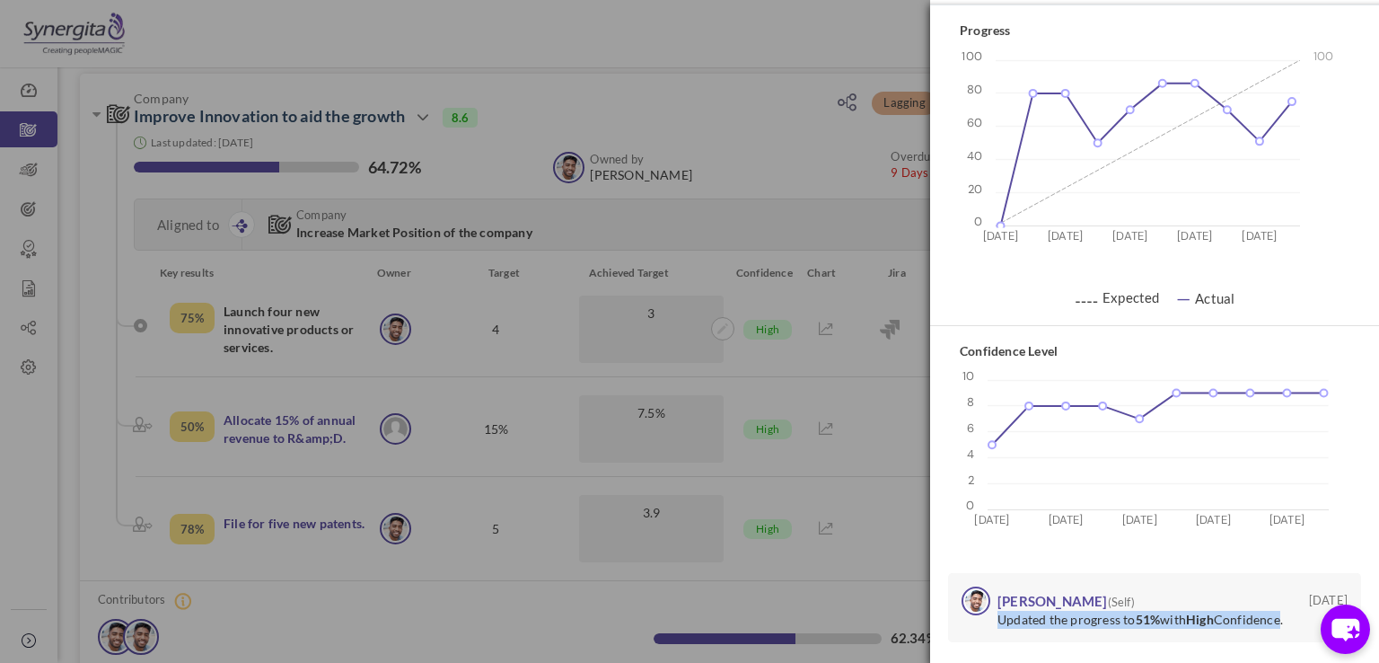
drag, startPoint x: 1000, startPoint y: 618, endPoint x: 1284, endPoint y: 615, distance: 284.7
click at [1284, 615] on p "Updated the progress to 51% with High Confidence." at bounding box center [1145, 620] width 295 height 18
click at [1292, 614] on p "Updated the progress to 51% with High Confidence." at bounding box center [1145, 620] width 295 height 18
drag, startPoint x: 1005, startPoint y: 633, endPoint x: 1200, endPoint y: 630, distance: 194.9
click at [1200, 630] on div "07 Aug 2025 Frank N (Self) Updated the progress to 51% with High Confidence." at bounding box center [1154, 607] width 413 height 69
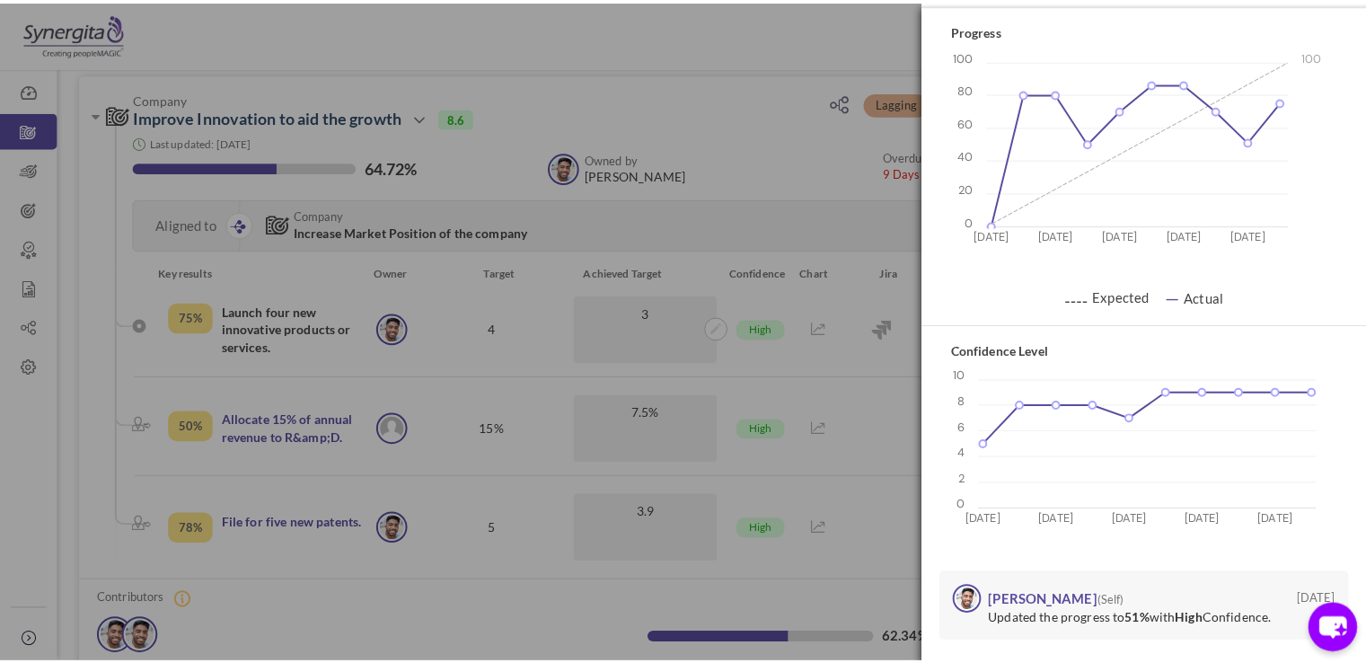
scroll to position [0, 0]
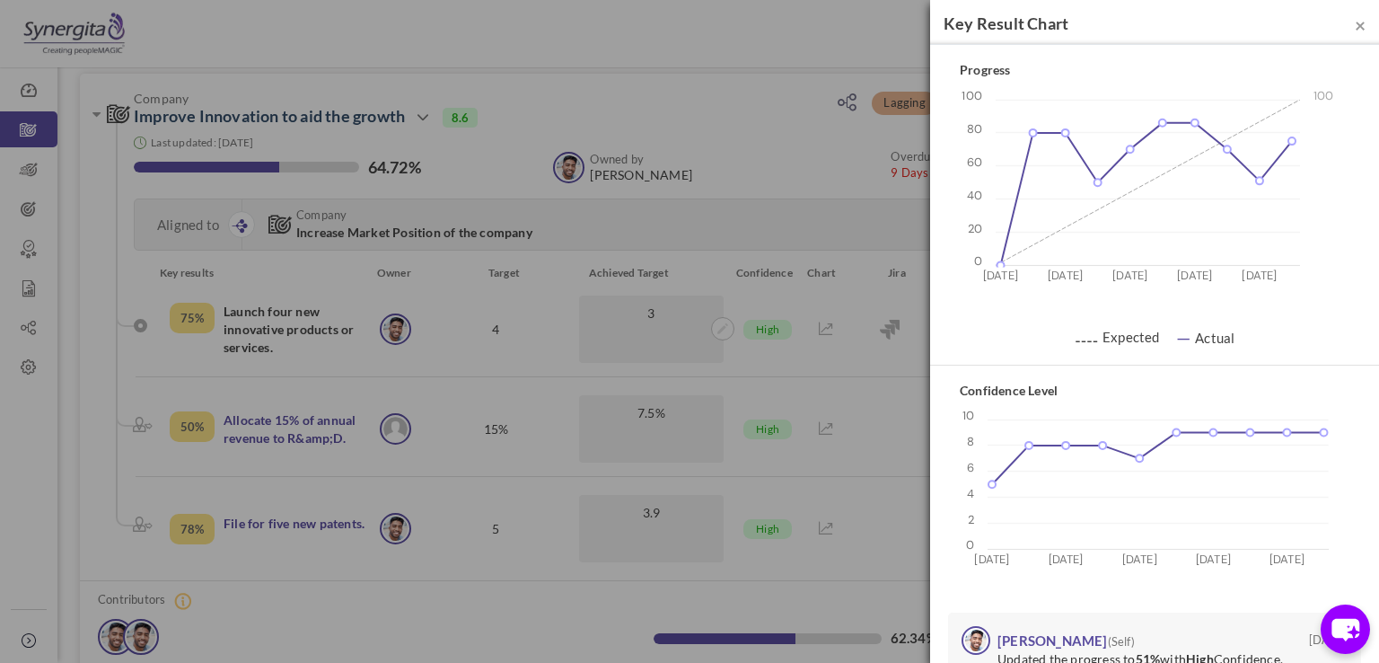
click at [1353, 26] on div "× Key Result Chart" at bounding box center [1154, 22] width 449 height 45
click at [1355, 26] on span "×" at bounding box center [1360, 24] width 11 height 22
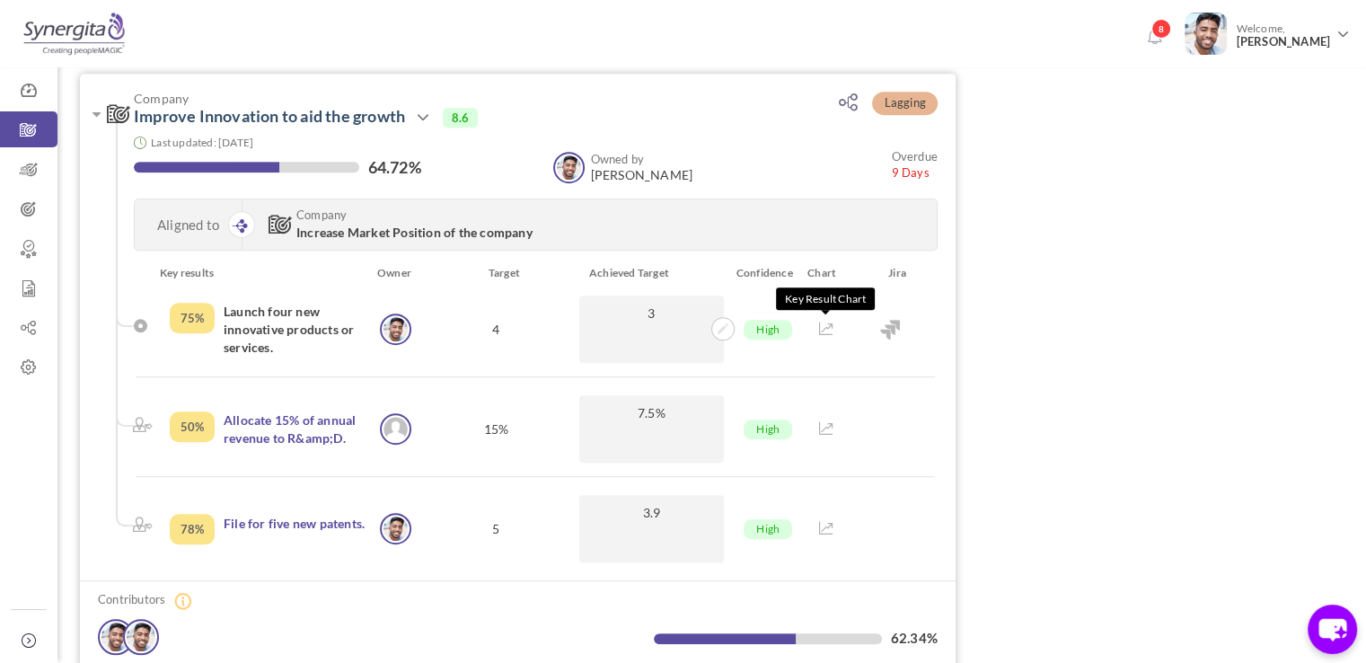
click at [823, 323] on icon at bounding box center [826, 328] width 14 height 13
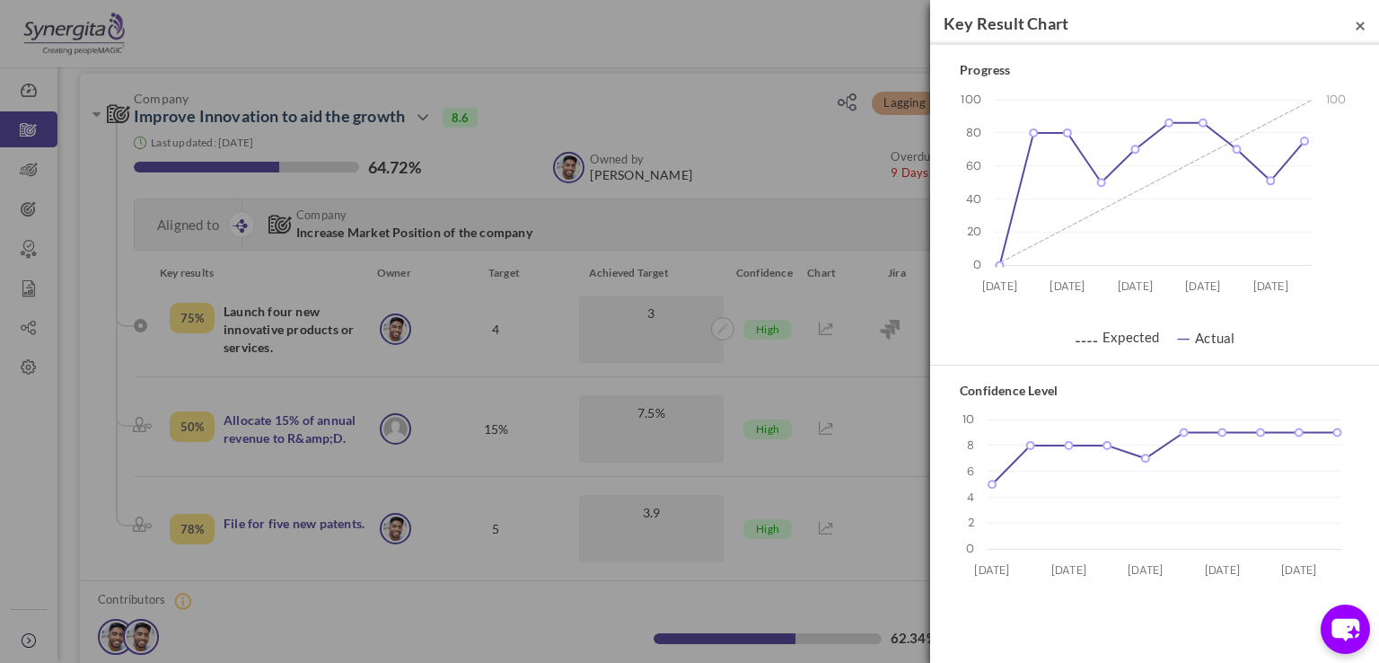
click at [1356, 28] on span "×" at bounding box center [1360, 24] width 11 height 22
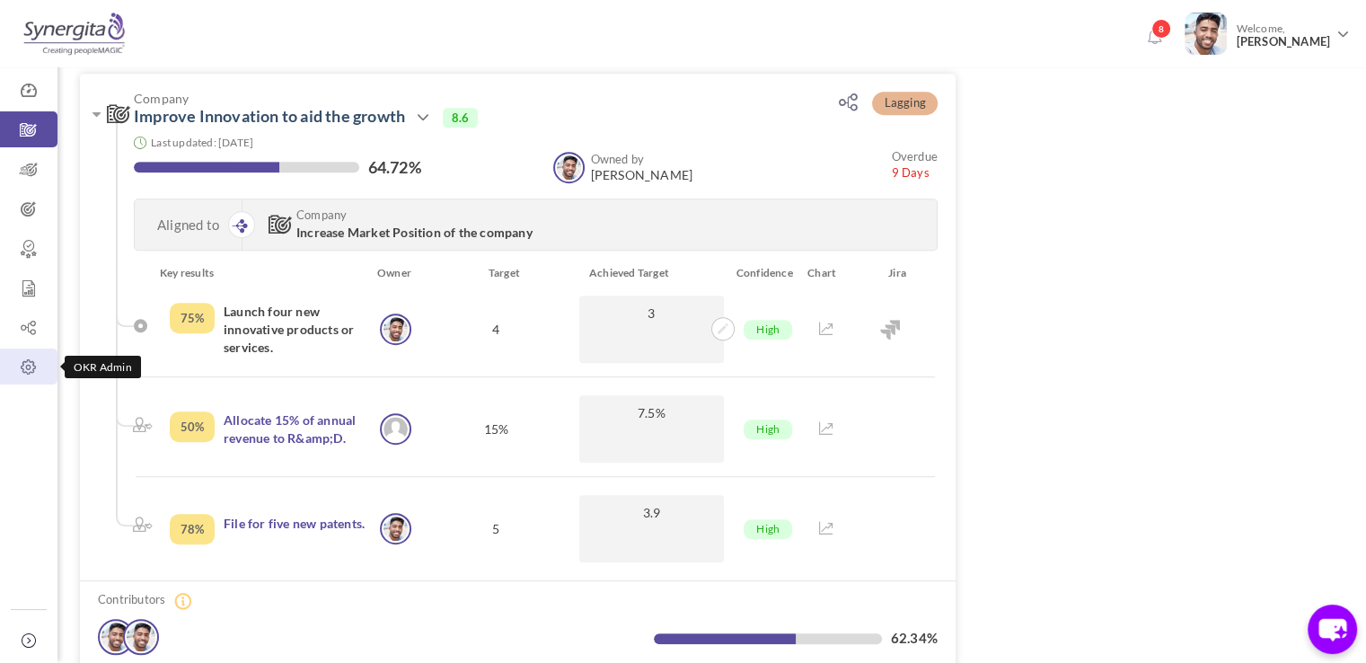
click at [21, 364] on icon at bounding box center [28, 367] width 57 height 18
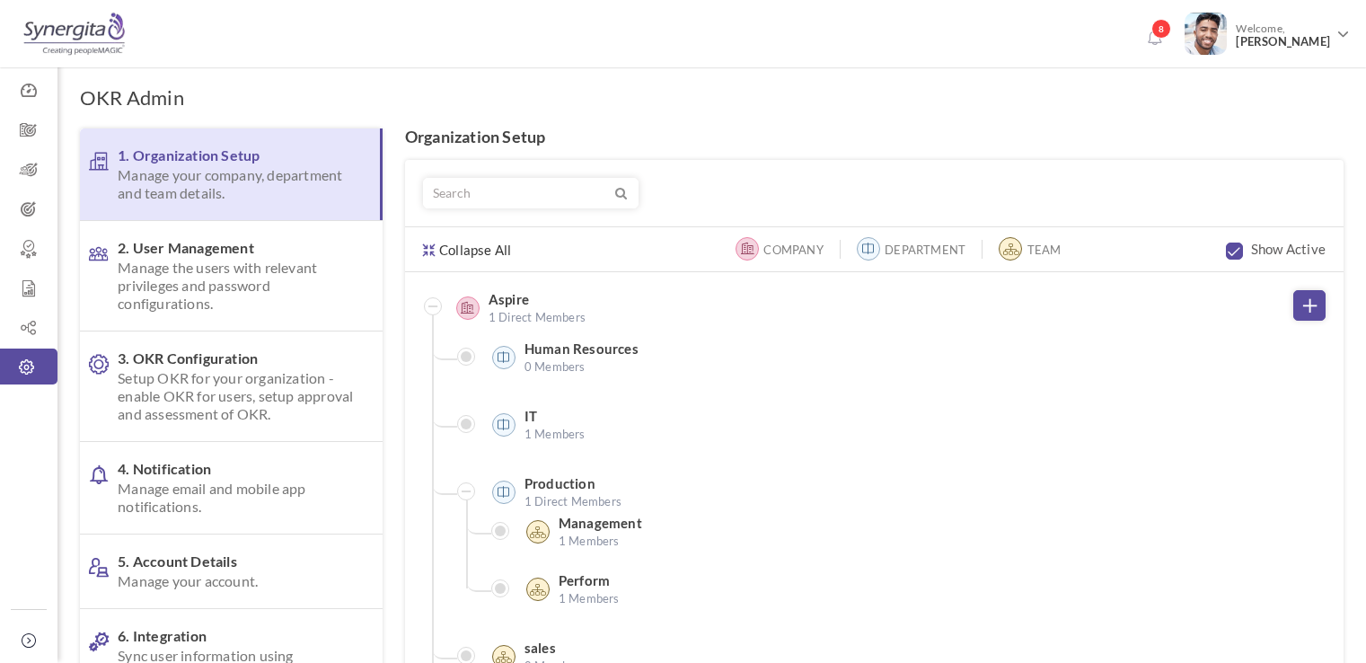
scroll to position [41, 0]
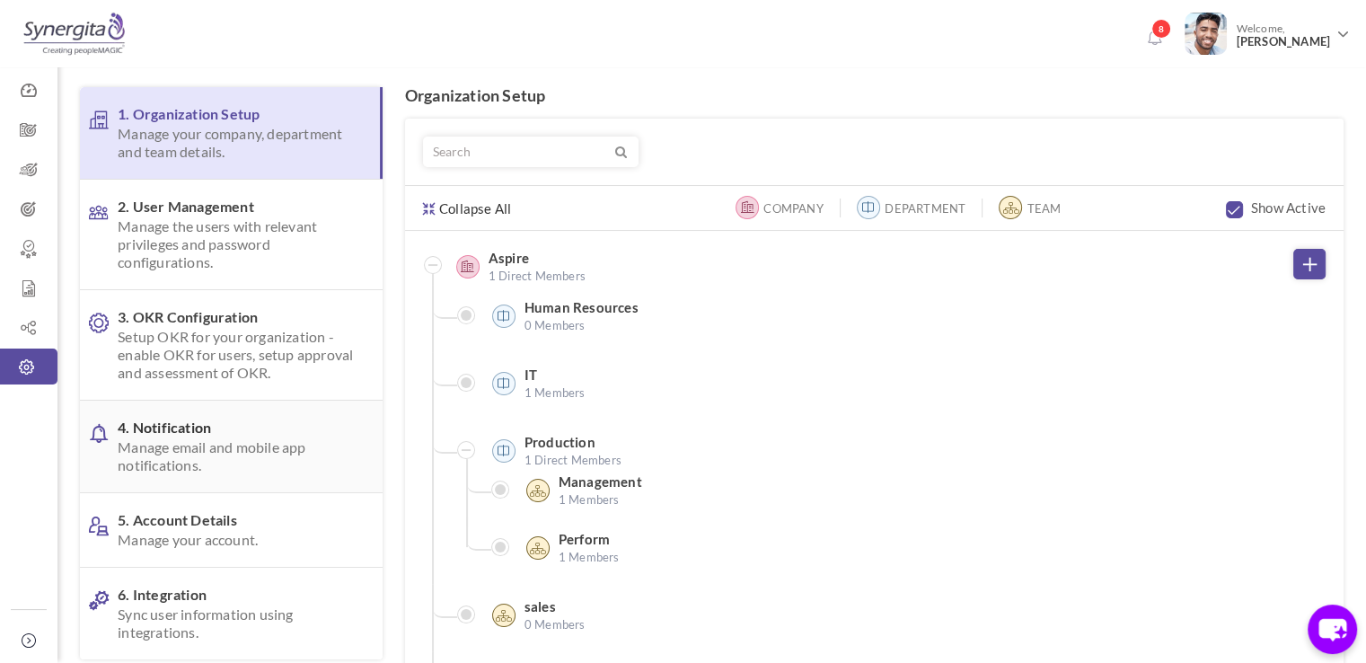
click at [211, 454] on span "Manage email and mobile app notifications." at bounding box center [236, 456] width 236 height 36
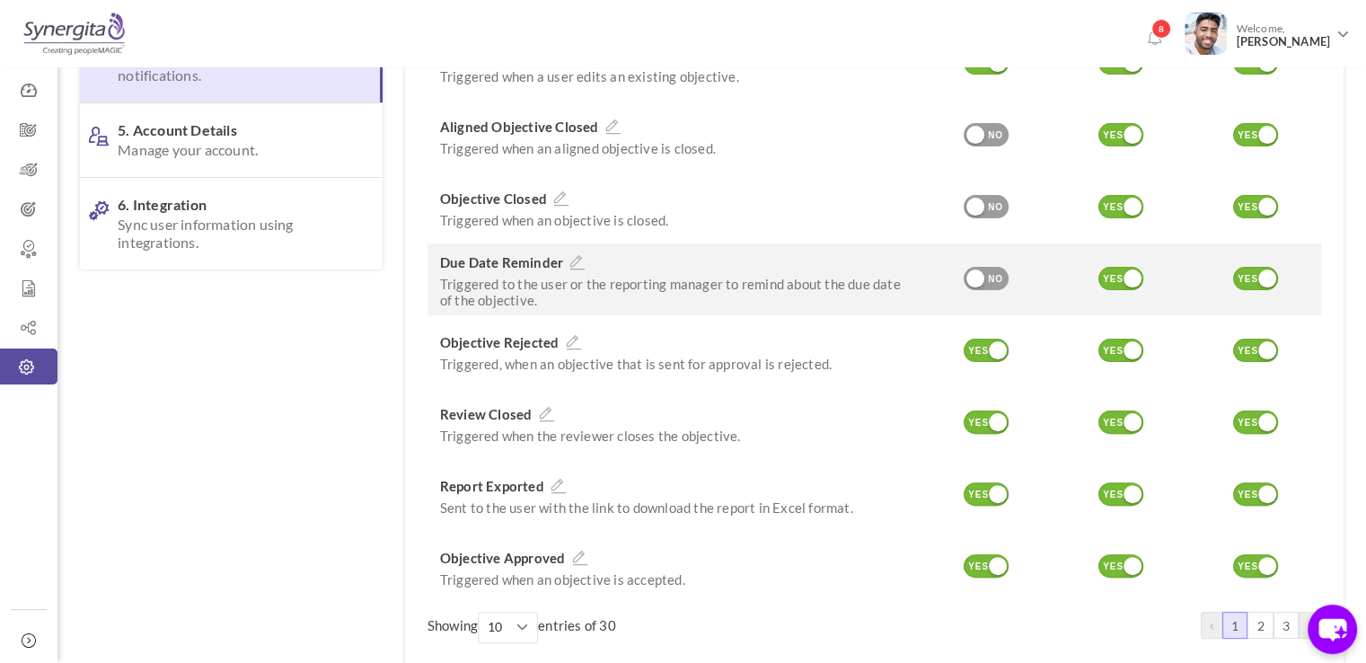
scroll to position [418, 0]
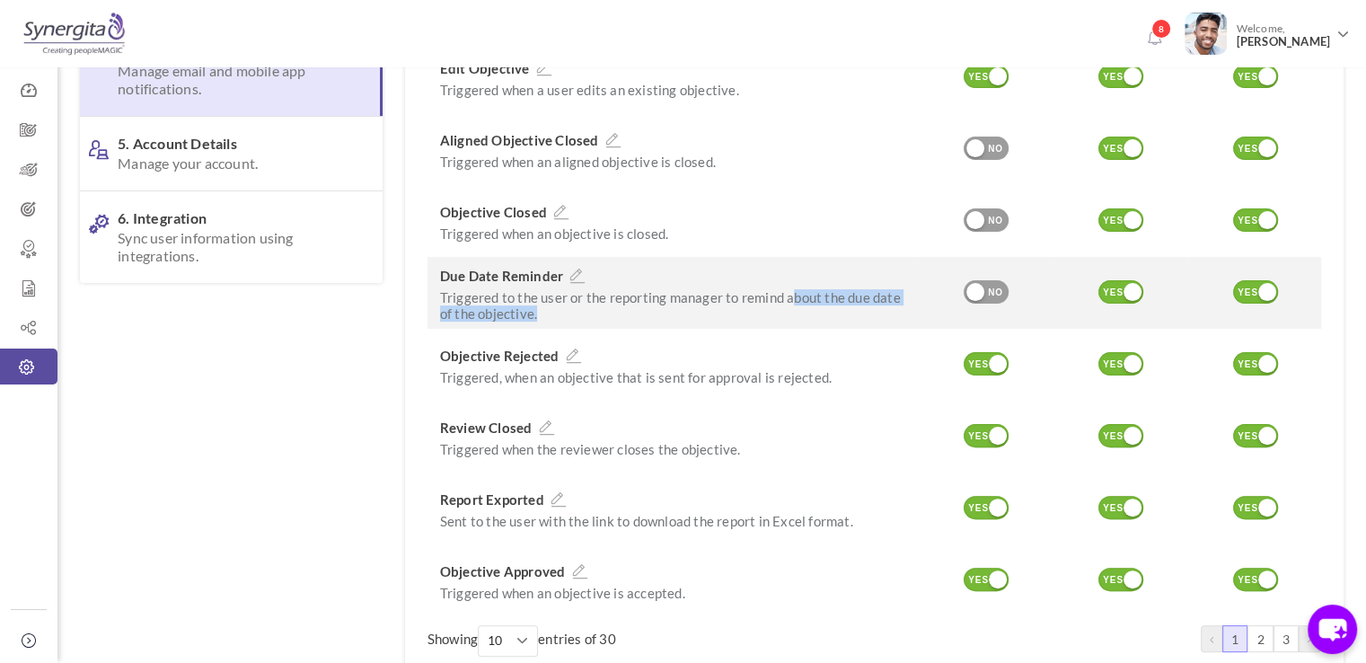
drag, startPoint x: 789, startPoint y: 277, endPoint x: 805, endPoint y: 298, distance: 26.4
click at [805, 298] on p "Triggered to the user or the reporting manager to remind about the due date of …" at bounding box center [674, 305] width 468 height 32
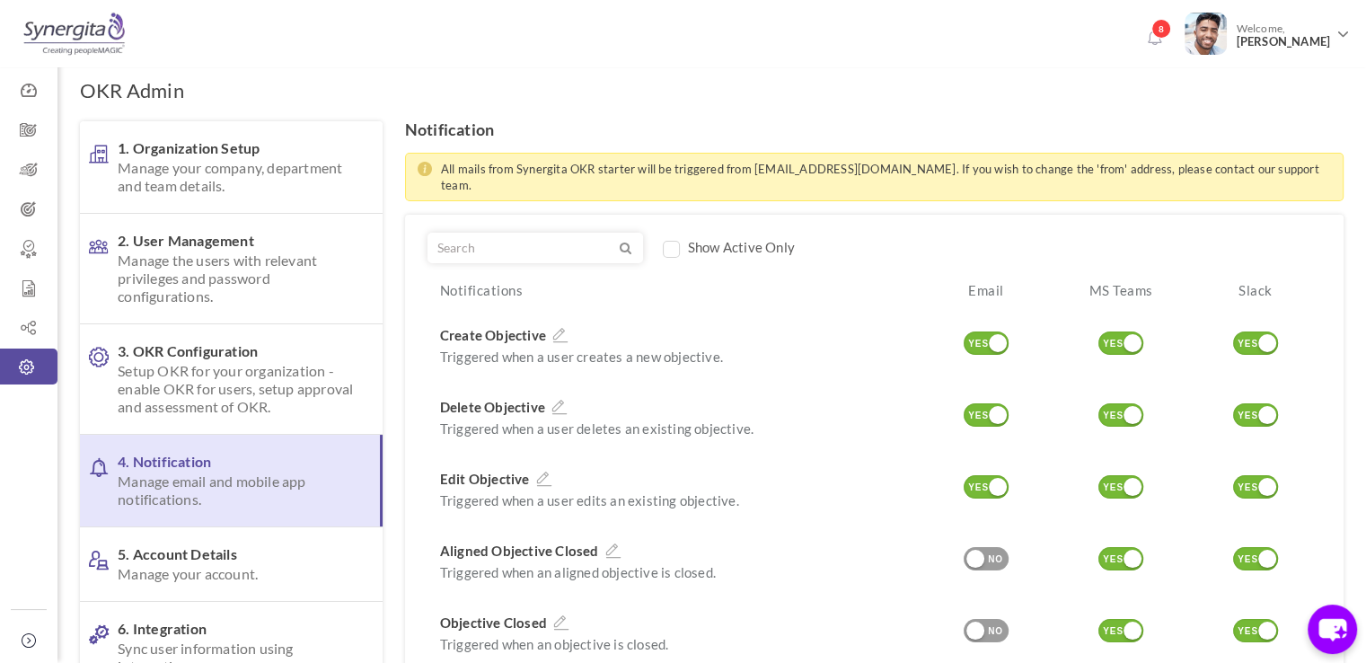
scroll to position [7, 0]
drag, startPoint x: 966, startPoint y: 273, endPoint x: 1004, endPoint y: 273, distance: 37.7
click at [1004, 281] on div "Email" at bounding box center [984, 294] width 135 height 27
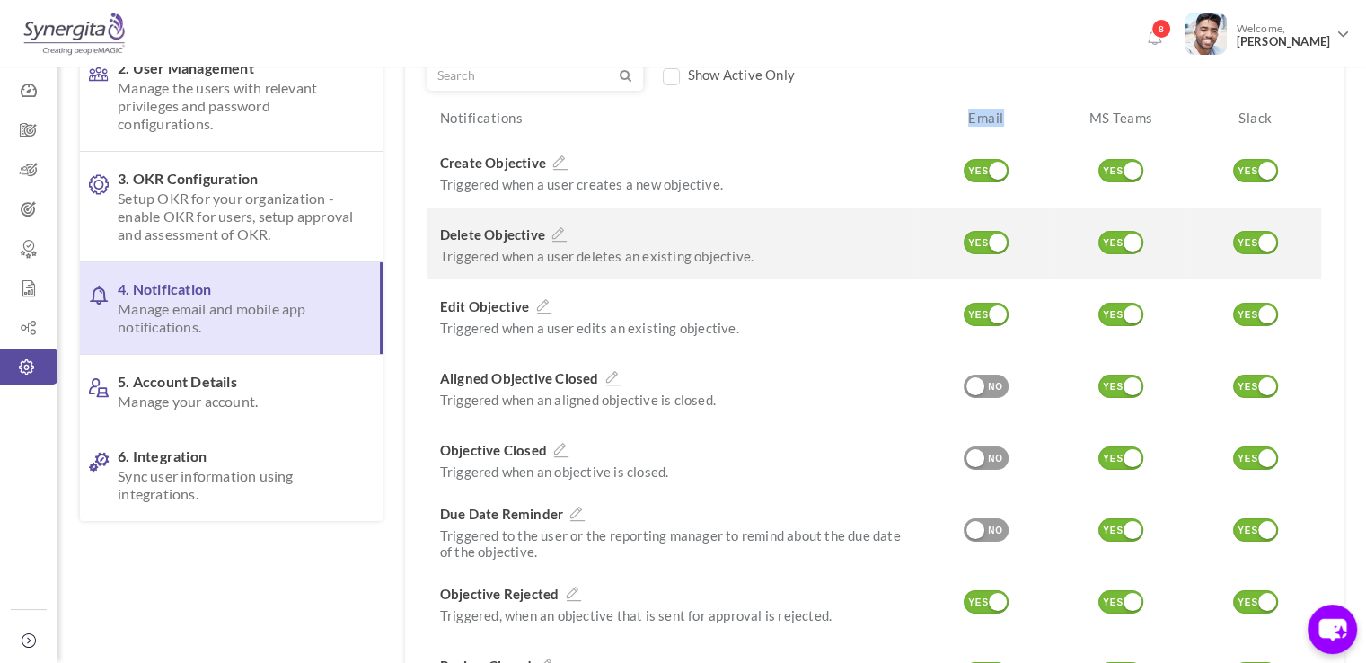
scroll to position [178, 0]
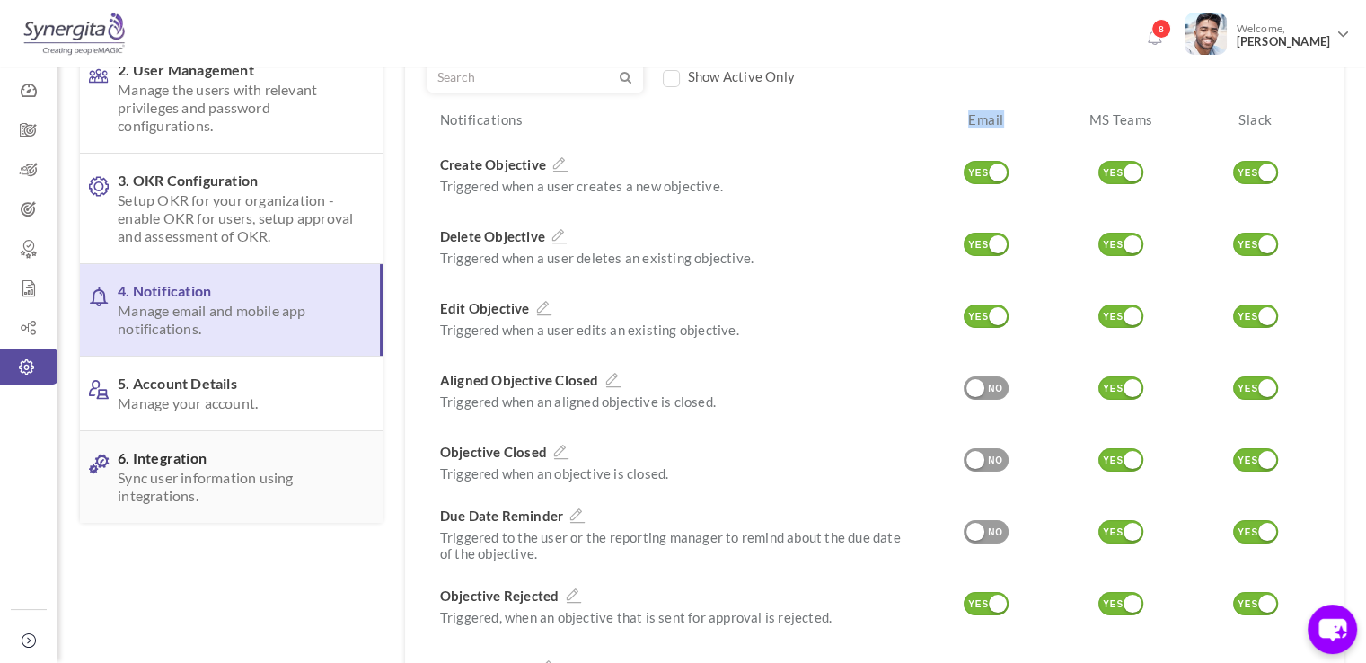
click at [305, 459] on span "6. Integration Sync user information using integrations." at bounding box center [236, 477] width 236 height 56
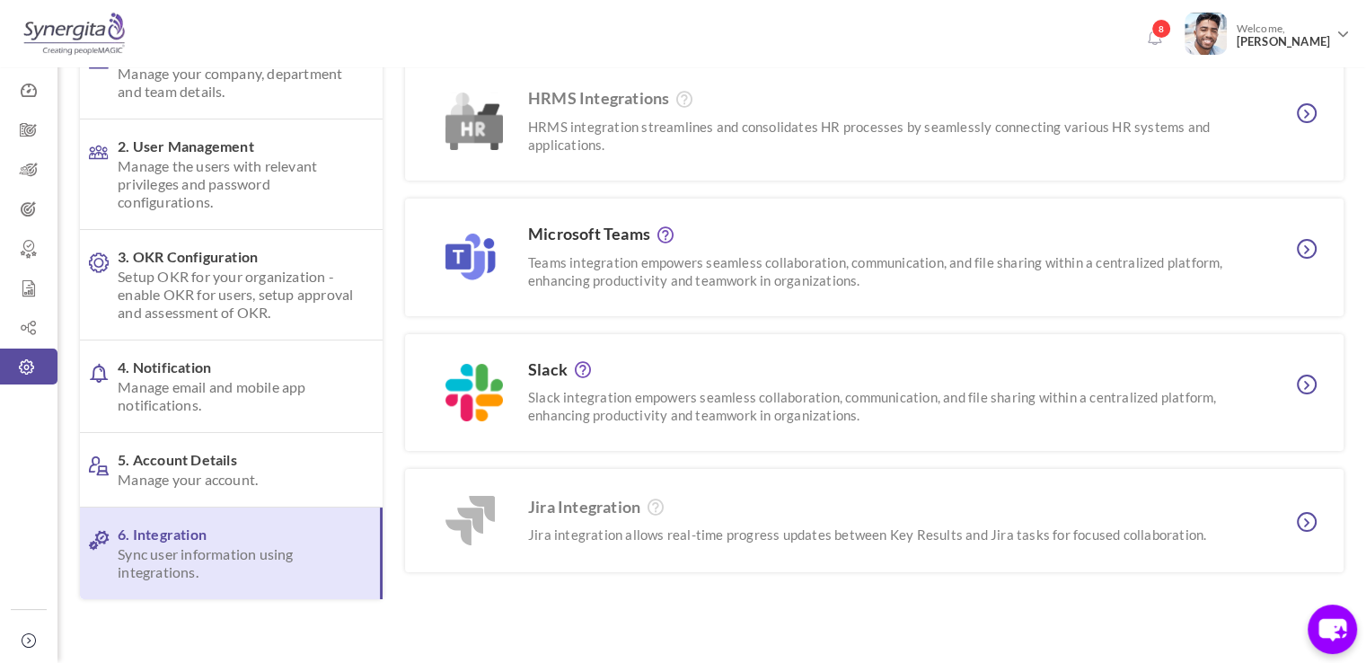
scroll to position [0, 0]
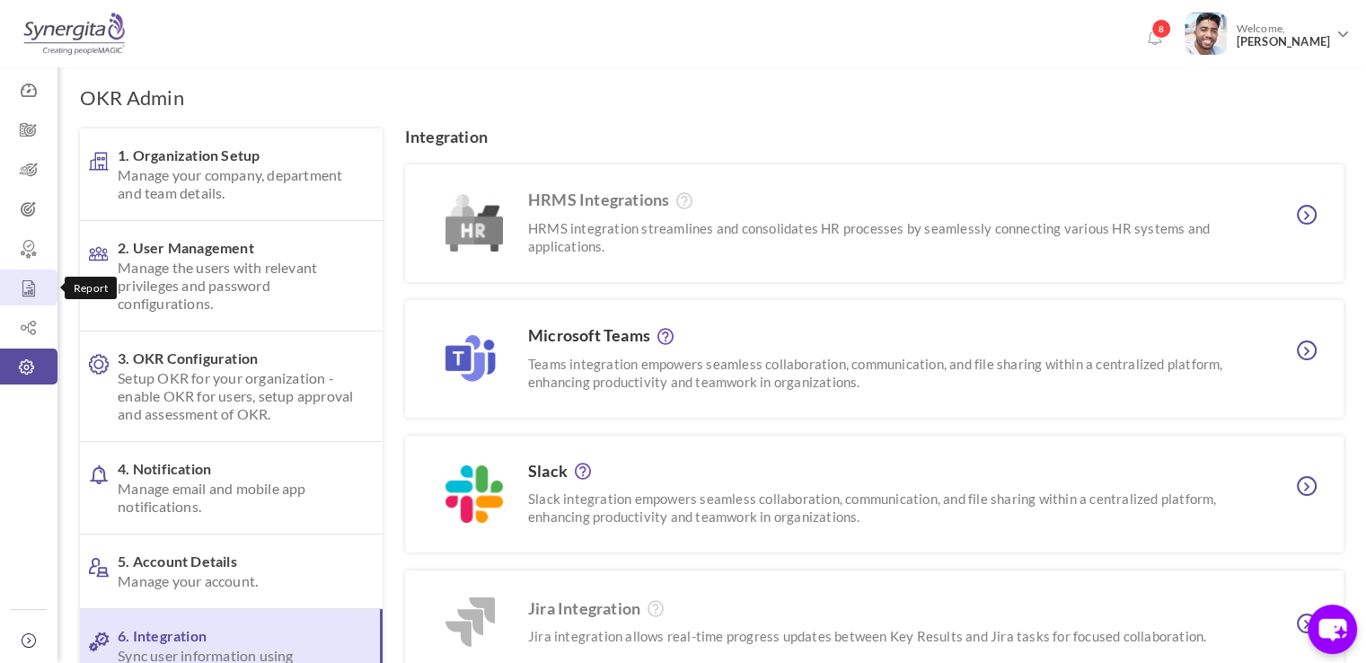
click at [33, 301] on link "Report" at bounding box center [28, 287] width 57 height 36
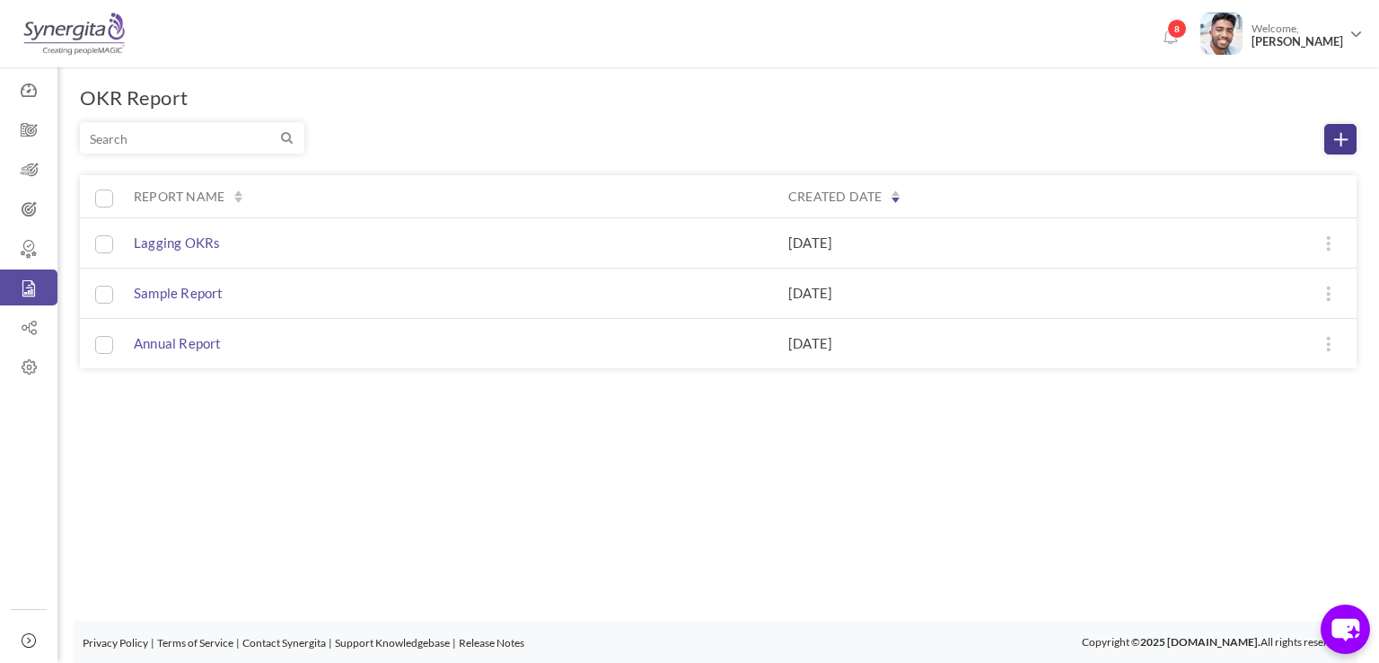
click at [1347, 139] on icon at bounding box center [1341, 139] width 13 height 13
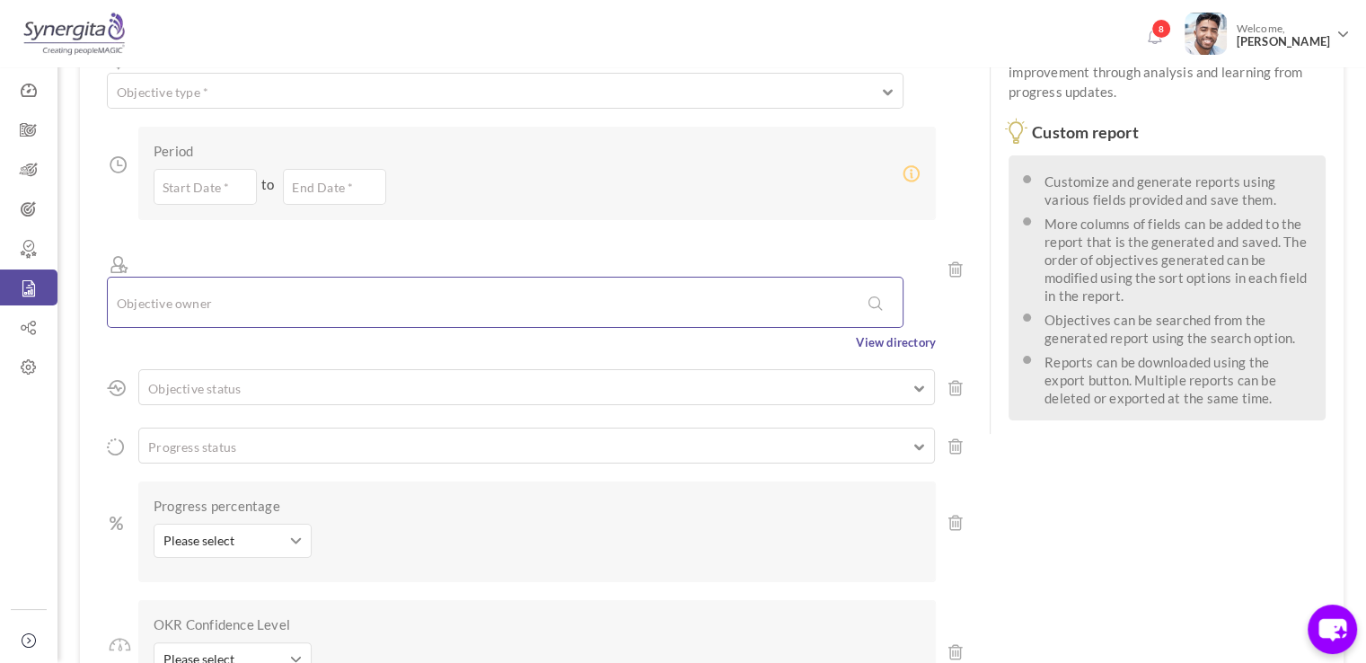
scroll to position [208, 0]
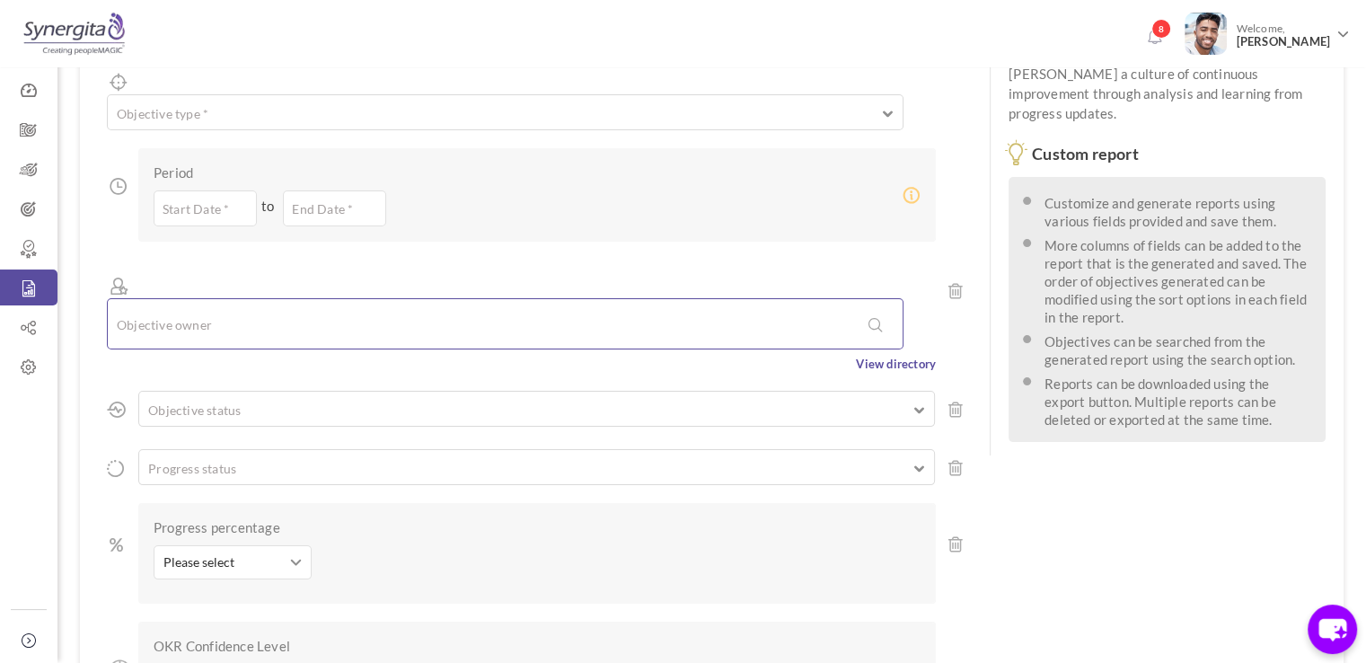
click at [341, 308] on ul at bounding box center [505, 323] width 777 height 31
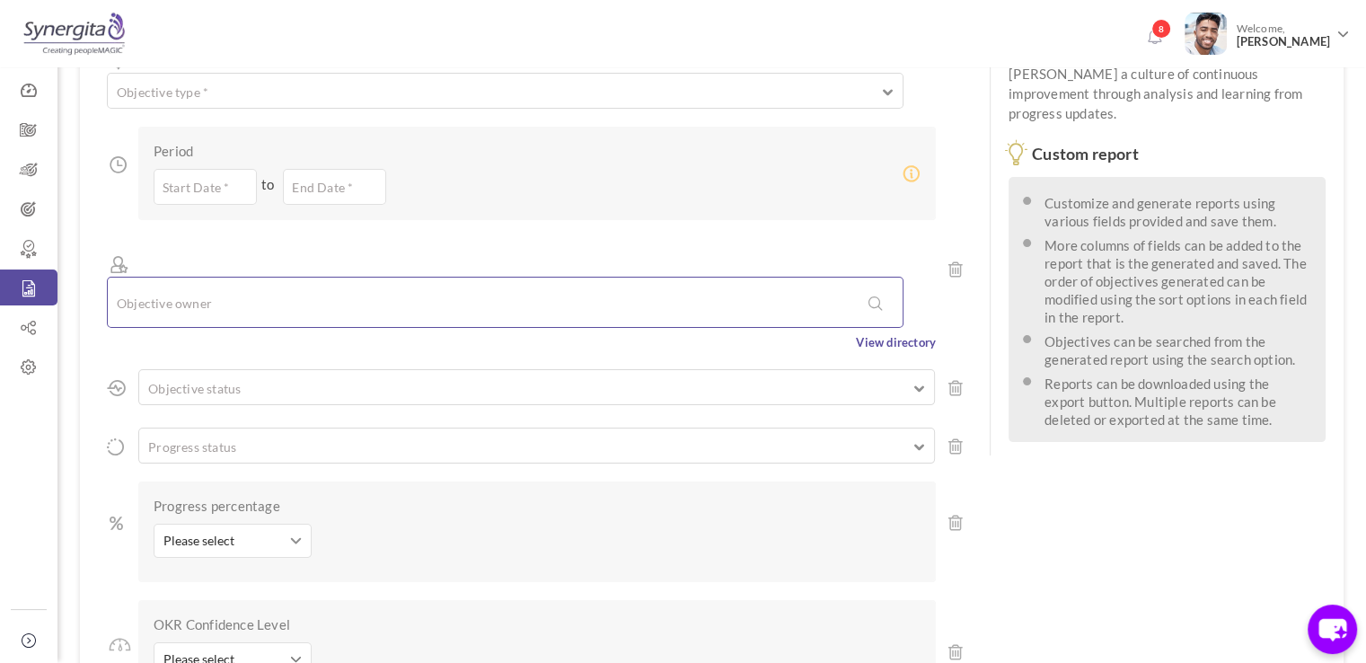
click at [269, 286] on input "text" at bounding box center [193, 301] width 153 height 31
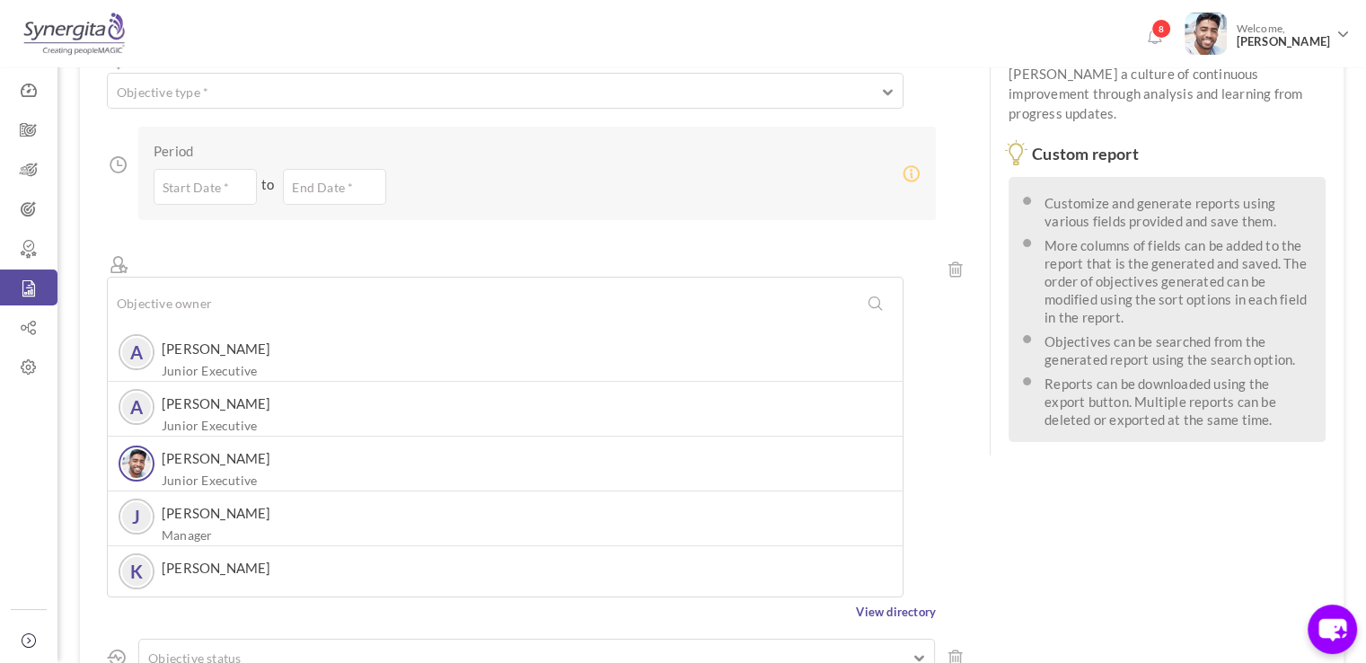
click at [117, 288] on div "Objective owner A [PERSON_NAME] Executive A [PERSON_NAME] Junior Executive [PER…" at bounding box center [521, 419] width 829 height 355
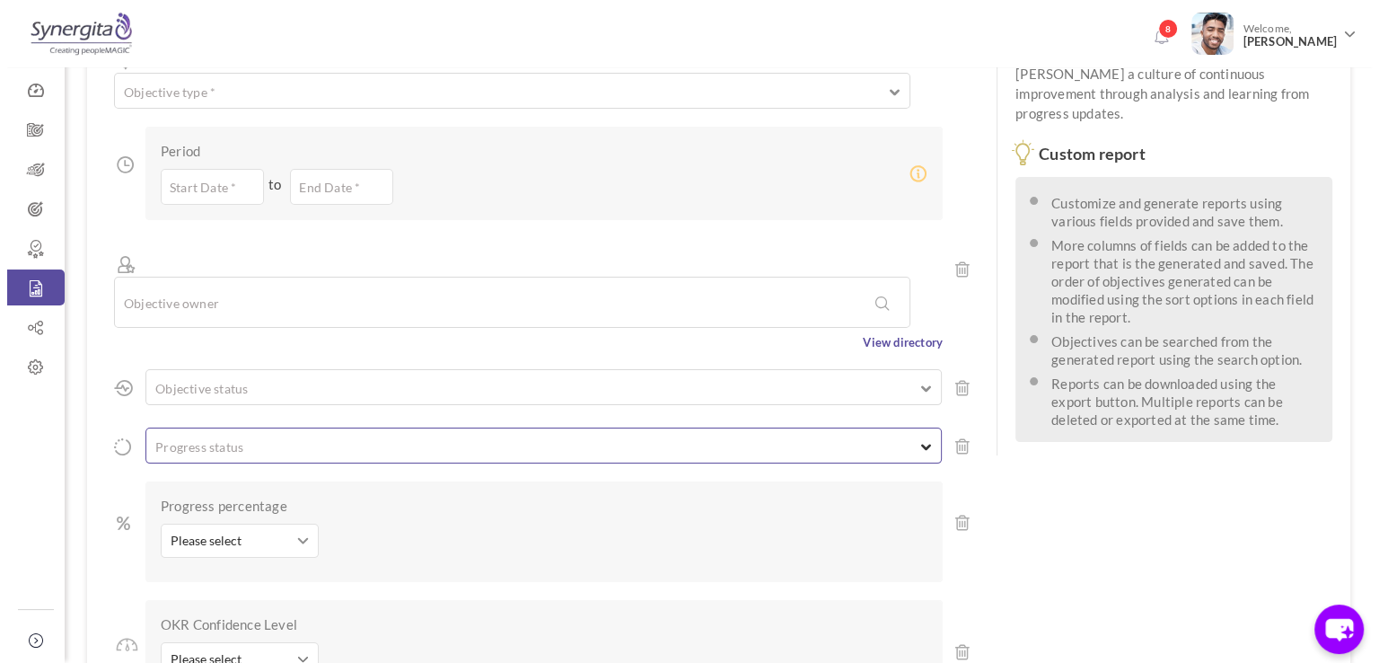
scroll to position [287, 0]
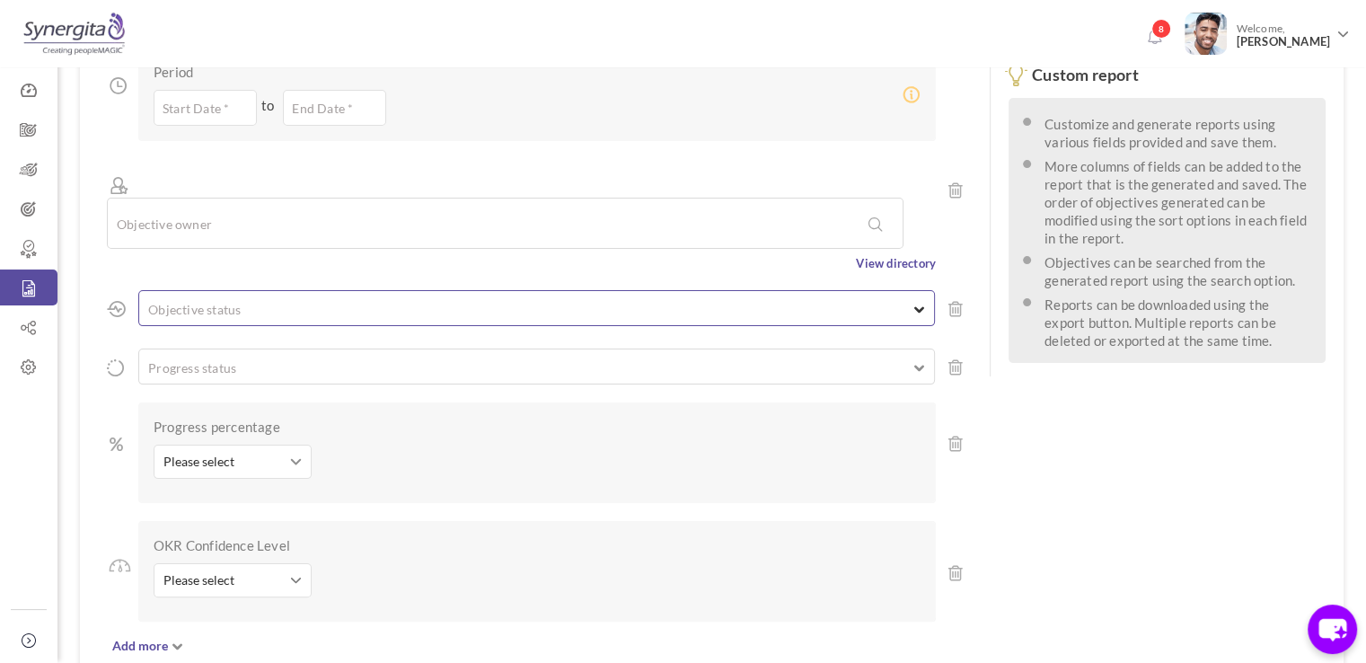
click at [259, 290] on div "Objective status Completed Not Started In progress Closed Dropped" at bounding box center [536, 308] width 797 height 36
click at [244, 297] on ul at bounding box center [536, 306] width 795 height 18
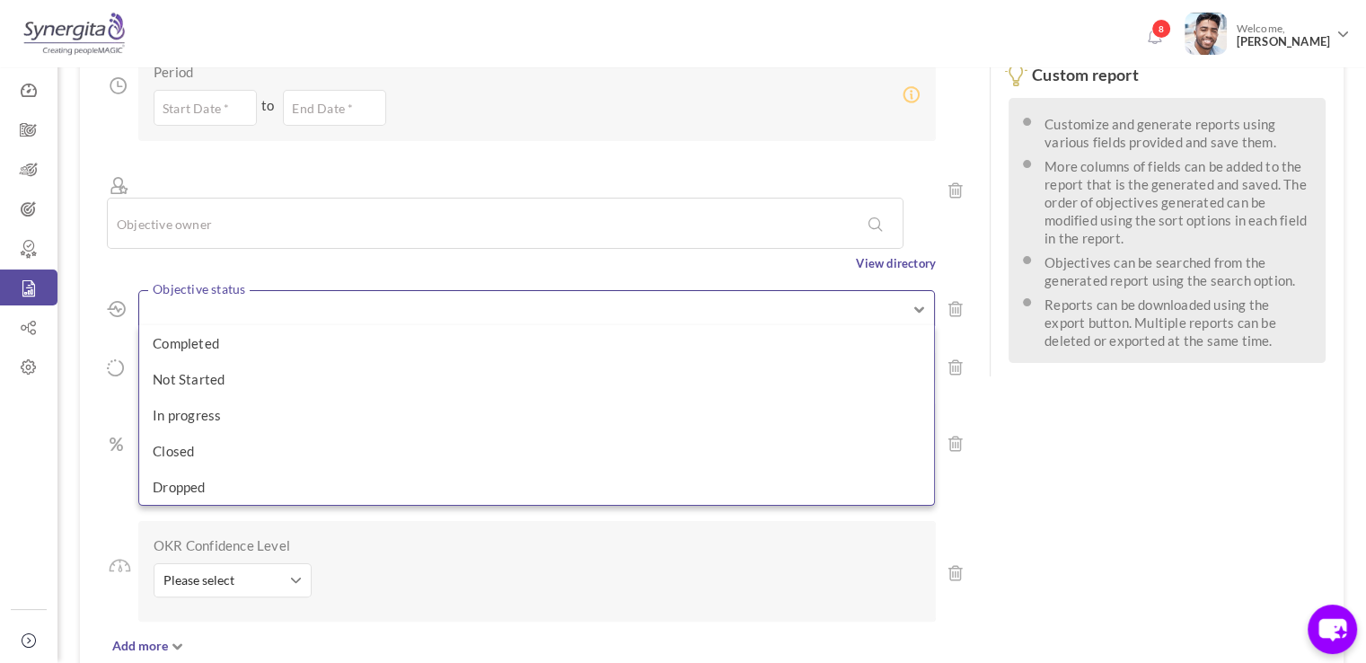
click at [112, 240] on div "Report Name * 250 Characters Left Objective type * All Company Objectives Team …" at bounding box center [535, 300] width 910 height 918
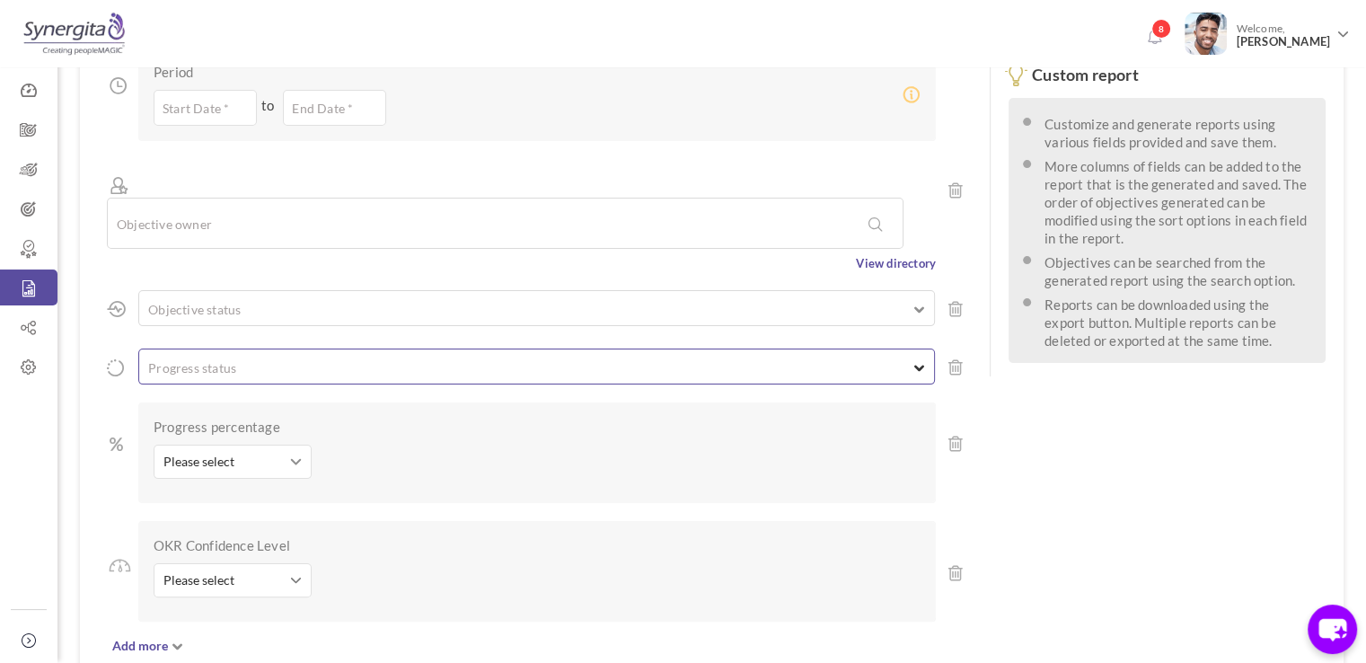
click at [204, 356] on ul at bounding box center [536, 365] width 795 height 18
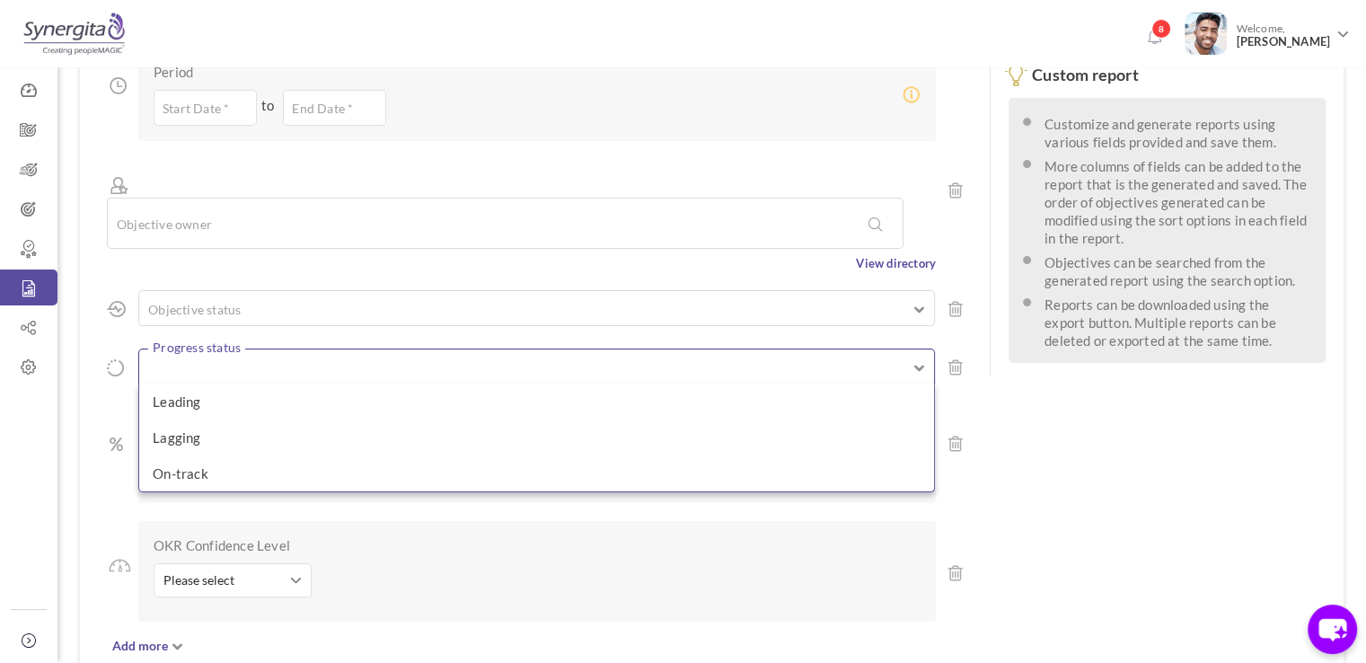
click at [75, 342] on div "Create Report Report Name * 250 Characters Left Objective type * All Company Ob…" at bounding box center [711, 314] width 1308 height 1105
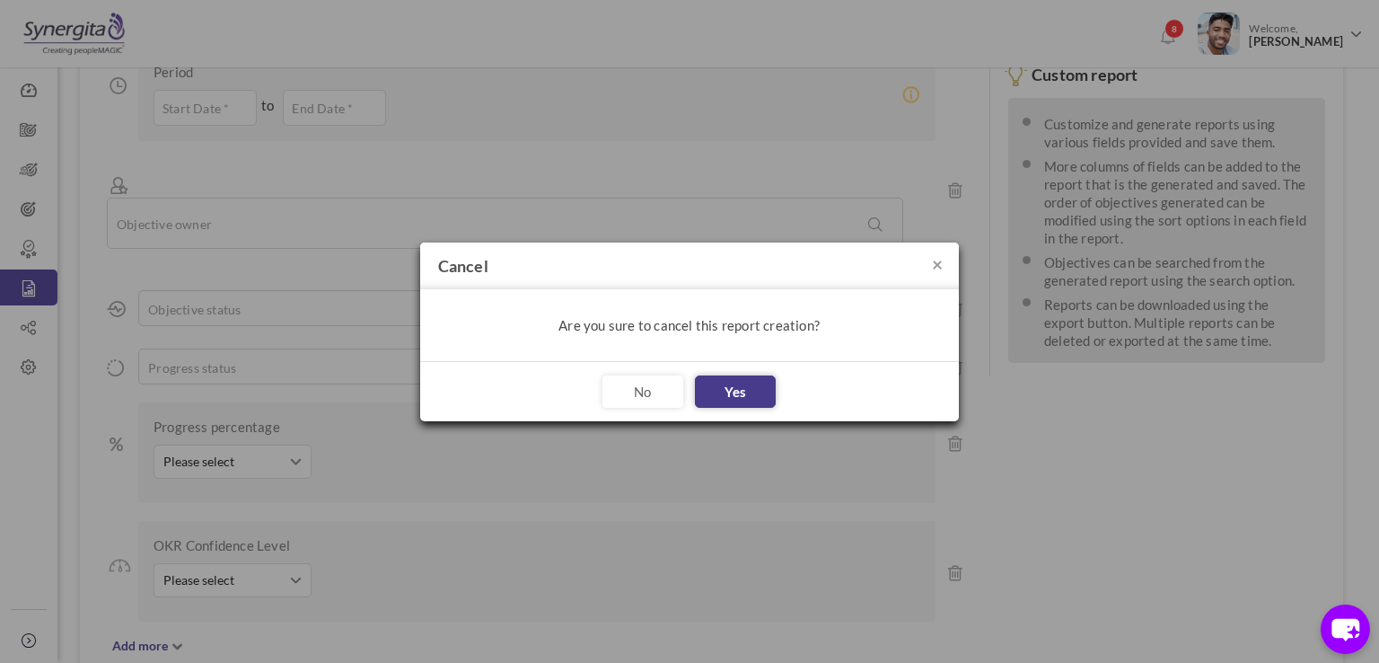
click at [753, 383] on link "Yes" at bounding box center [735, 391] width 81 height 32
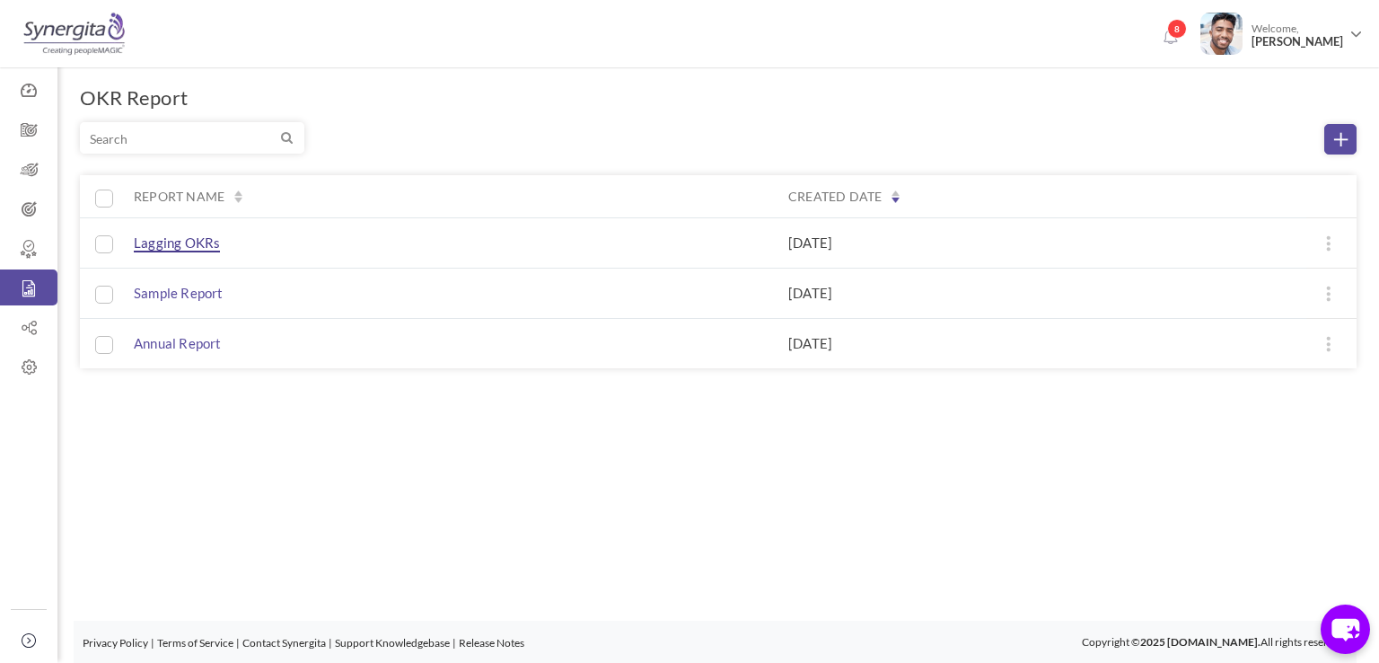
click at [189, 244] on span "Lagging OKRs" at bounding box center [177, 243] width 86 height 18
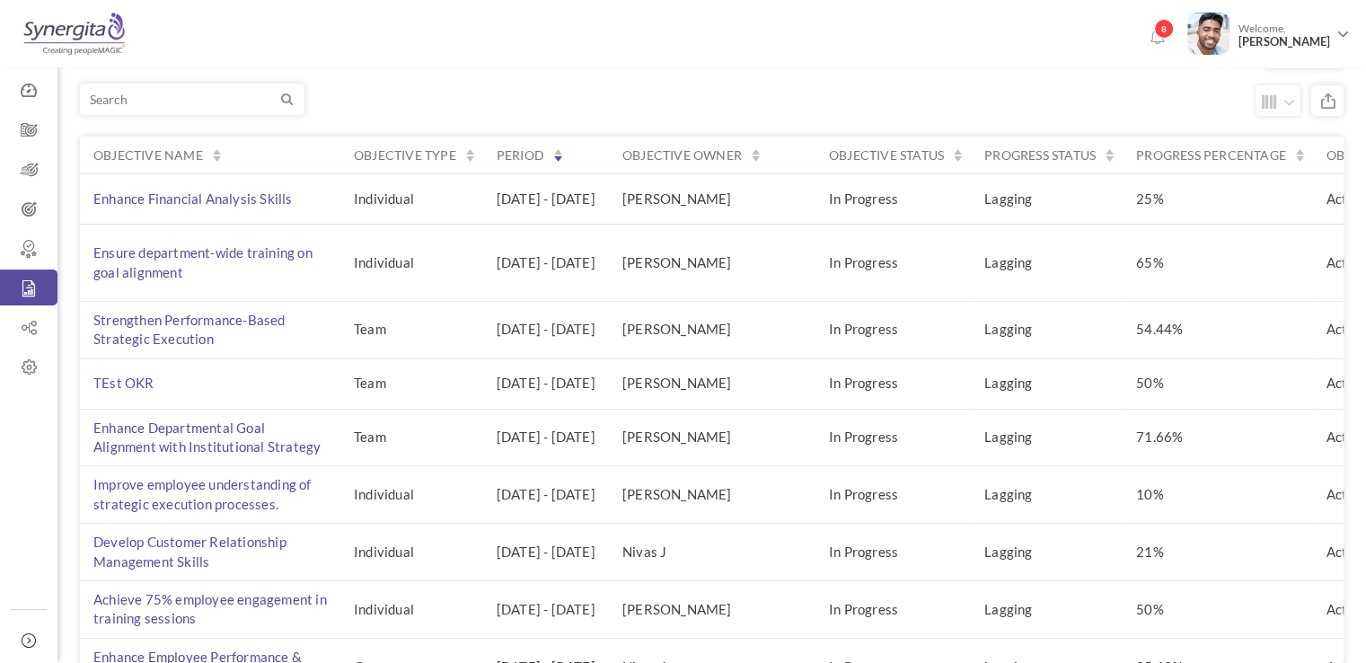
scroll to position [42, 0]
drag, startPoint x: 1056, startPoint y: 209, endPoint x: 1152, endPoint y: 184, distance: 99.3
click at [1123, 184] on td "Lagging" at bounding box center [1047, 197] width 152 height 50
drag, startPoint x: 902, startPoint y: 191, endPoint x: 1009, endPoint y: 205, distance: 108.6
click at [971, 205] on td "In Progress" at bounding box center [892, 197] width 155 height 50
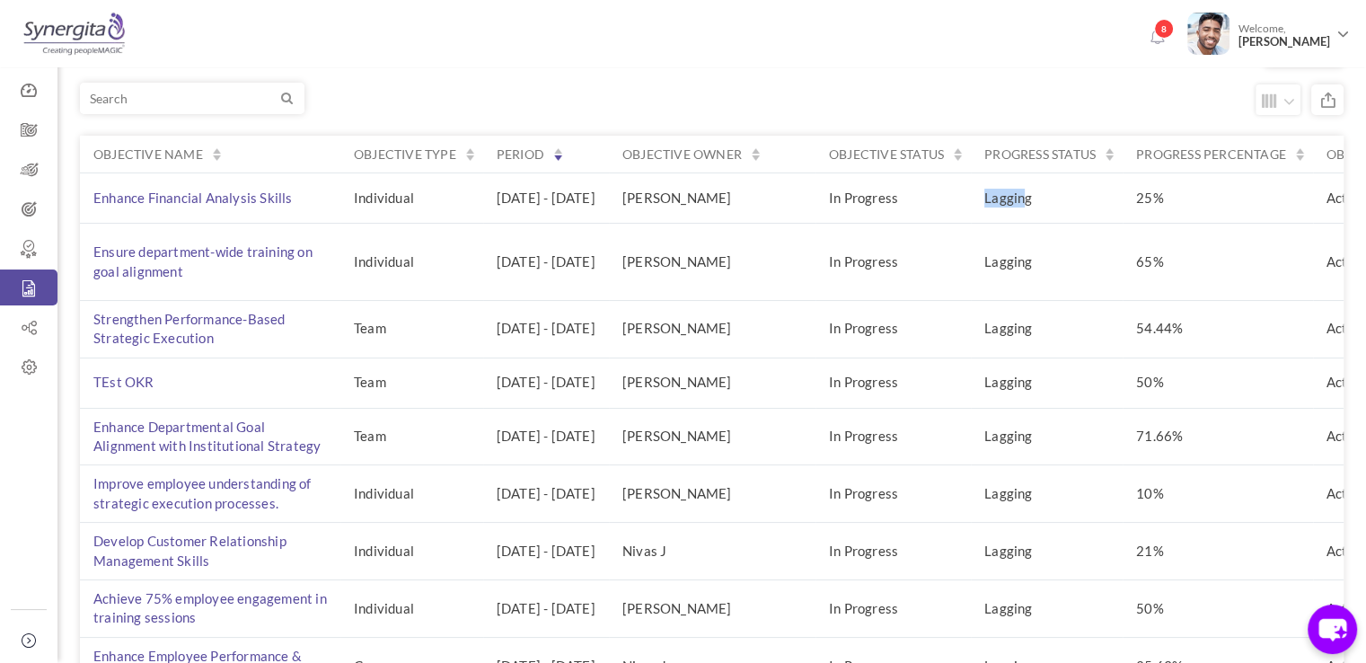
drag, startPoint x: 1049, startPoint y: 199, endPoint x: 1101, endPoint y: 193, distance: 52.5
click at [1101, 193] on td "Lagging" at bounding box center [1047, 197] width 152 height 50
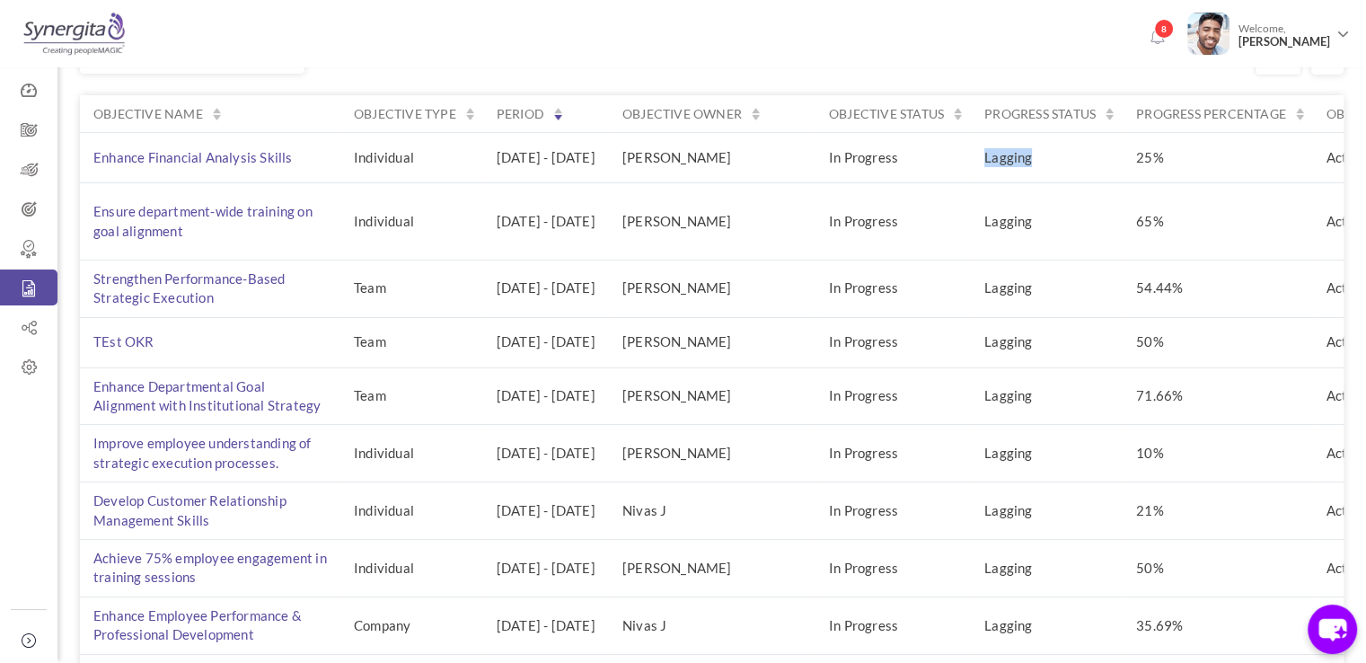
scroll to position [75, 0]
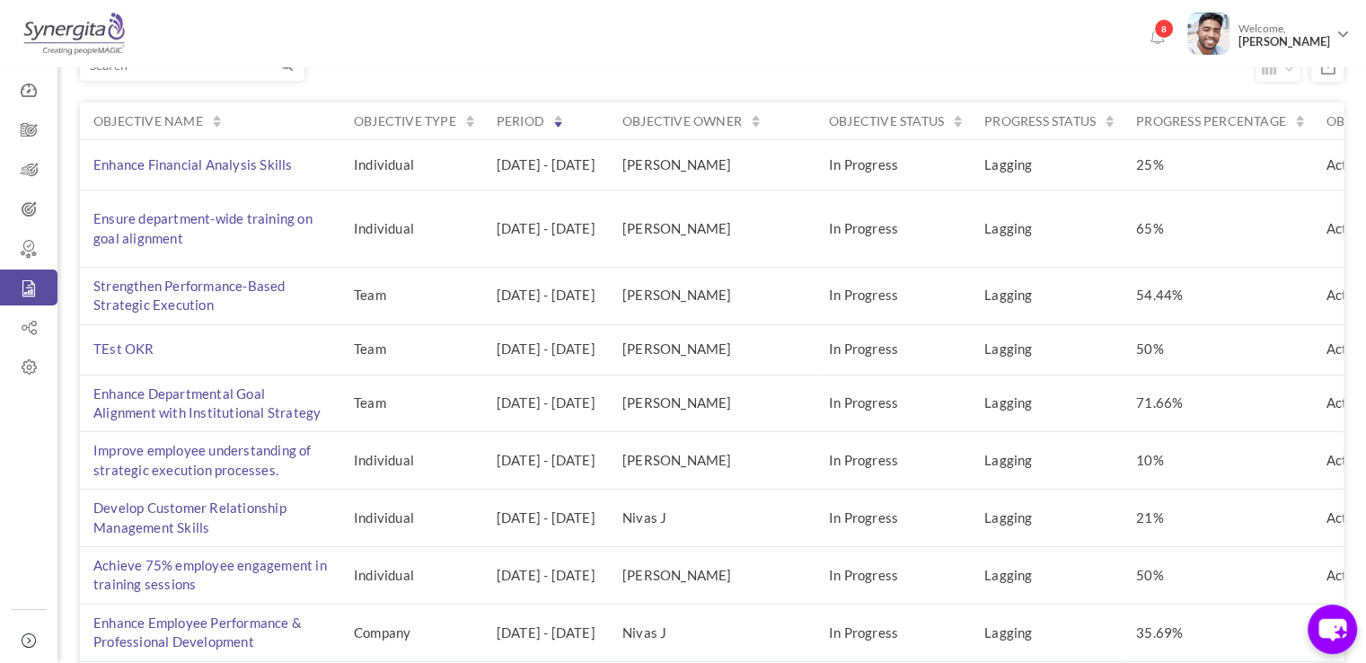
click at [1212, 167] on td "25%" at bounding box center [1218, 164] width 190 height 50
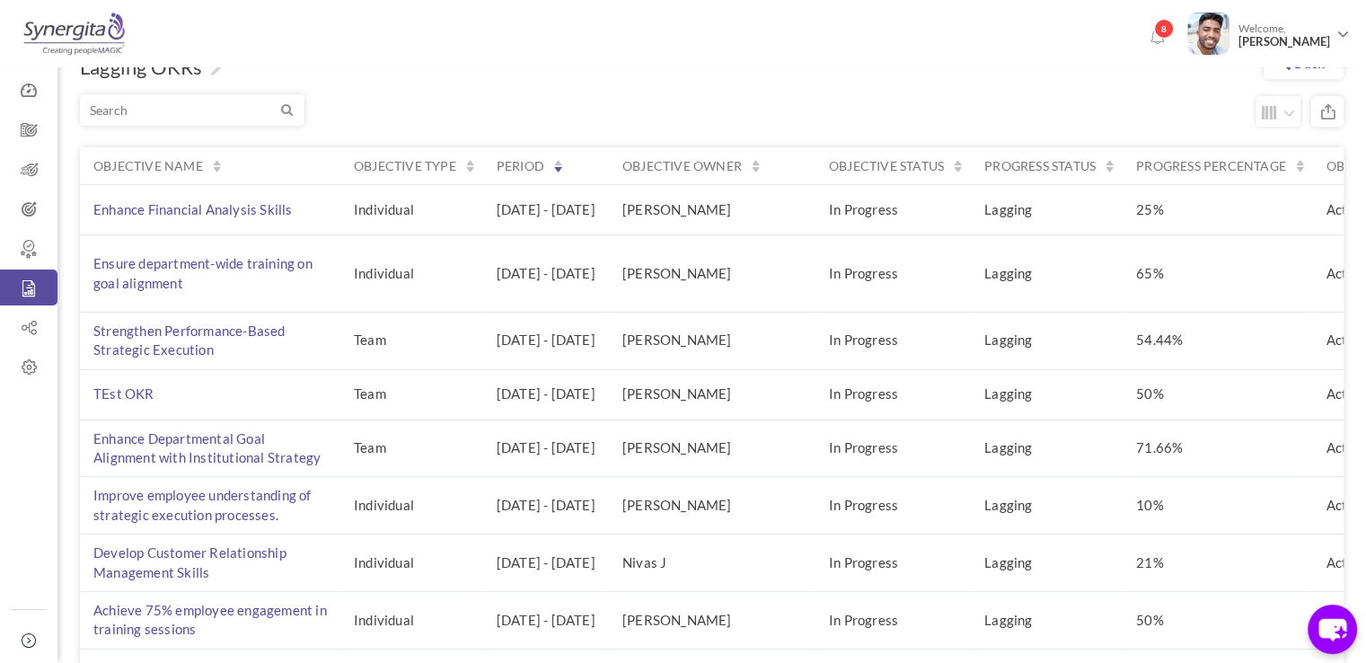
scroll to position [29, 0]
click at [1284, 119] on icon "button" at bounding box center [1289, 115] width 12 height 18
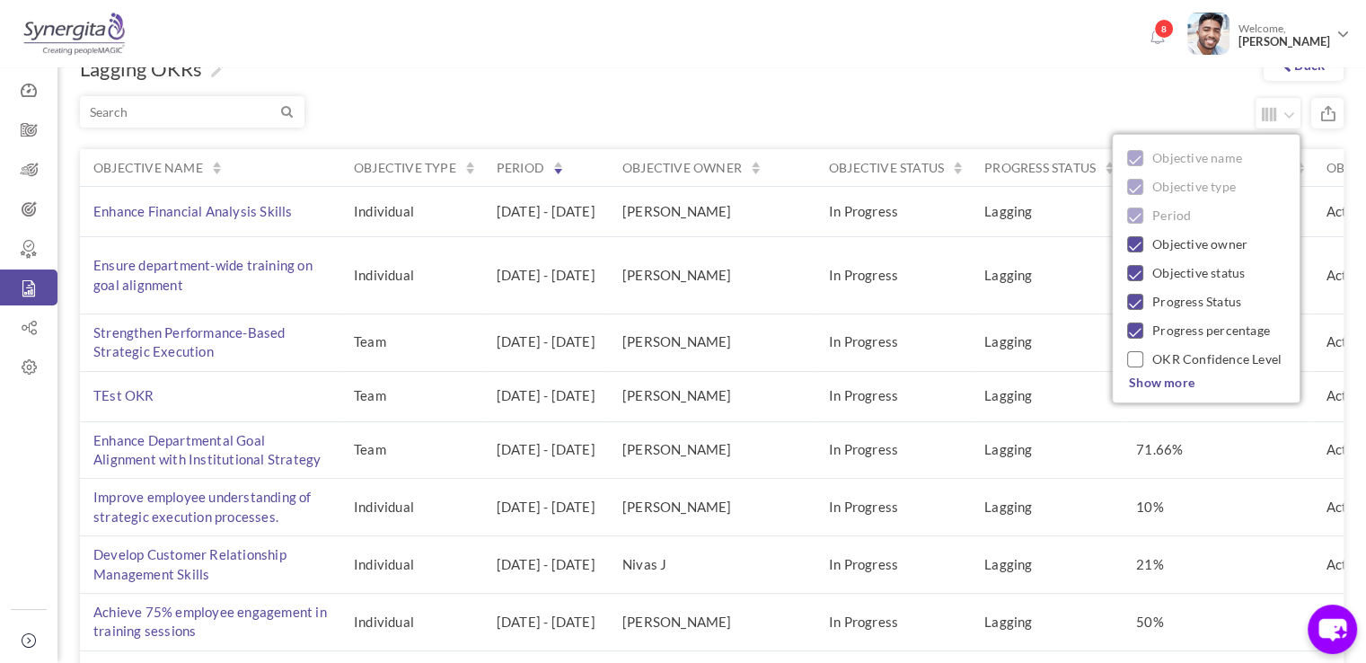
click at [1164, 372] on div "Objective name Objective type Period Objective owner Objective status Progress …" at bounding box center [1206, 268] width 189 height 269
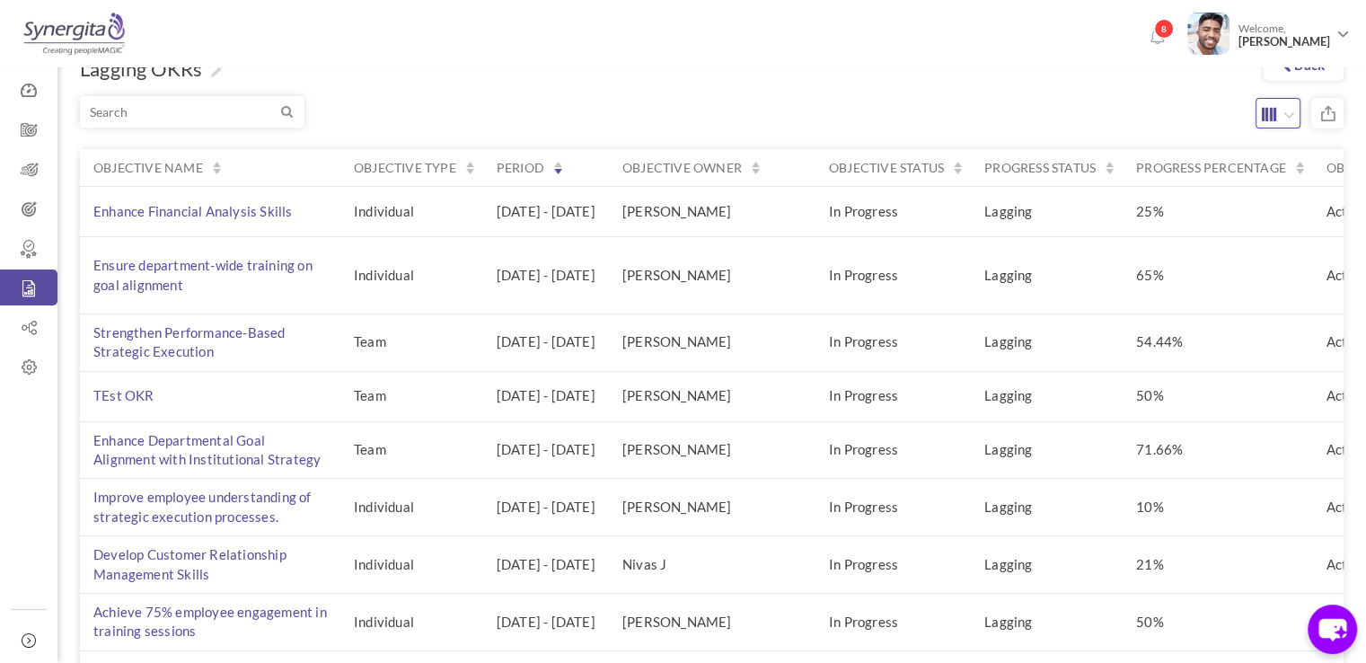
click at [1283, 109] on icon "button" at bounding box center [1289, 115] width 12 height 18
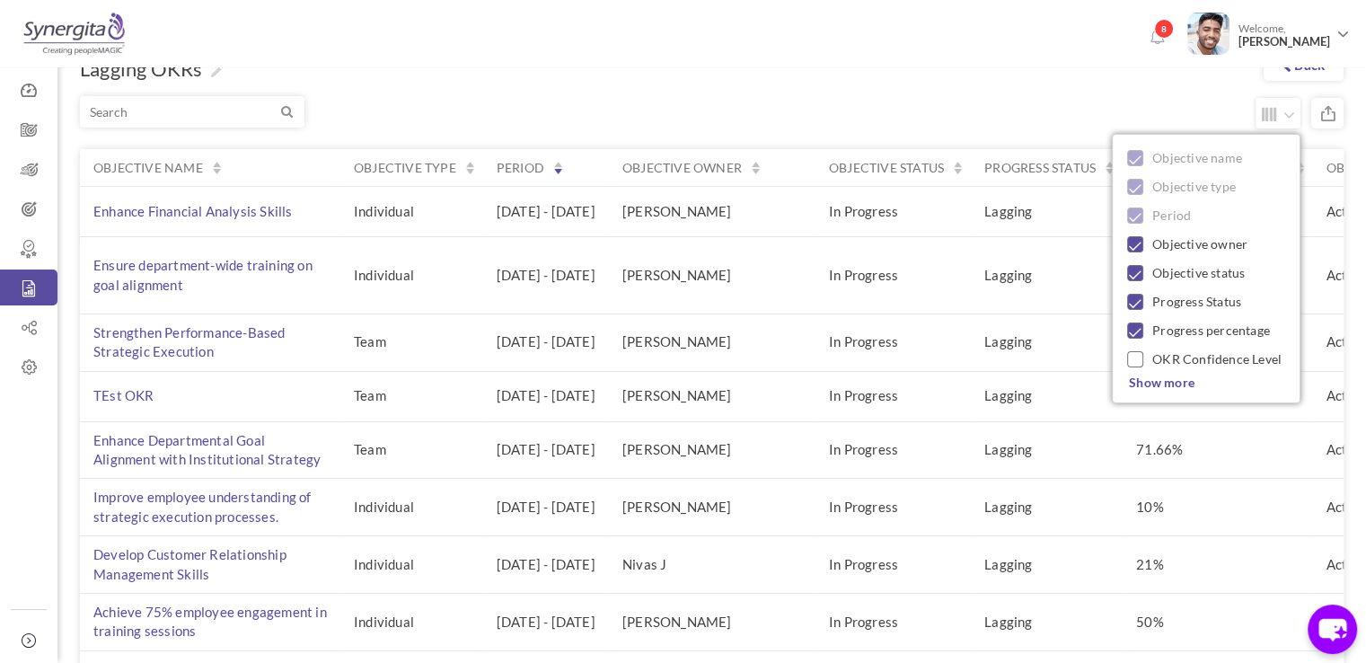
click at [1164, 389] on div "Objective name Objective type Period Objective owner Objective status Progress …" at bounding box center [1206, 268] width 189 height 269
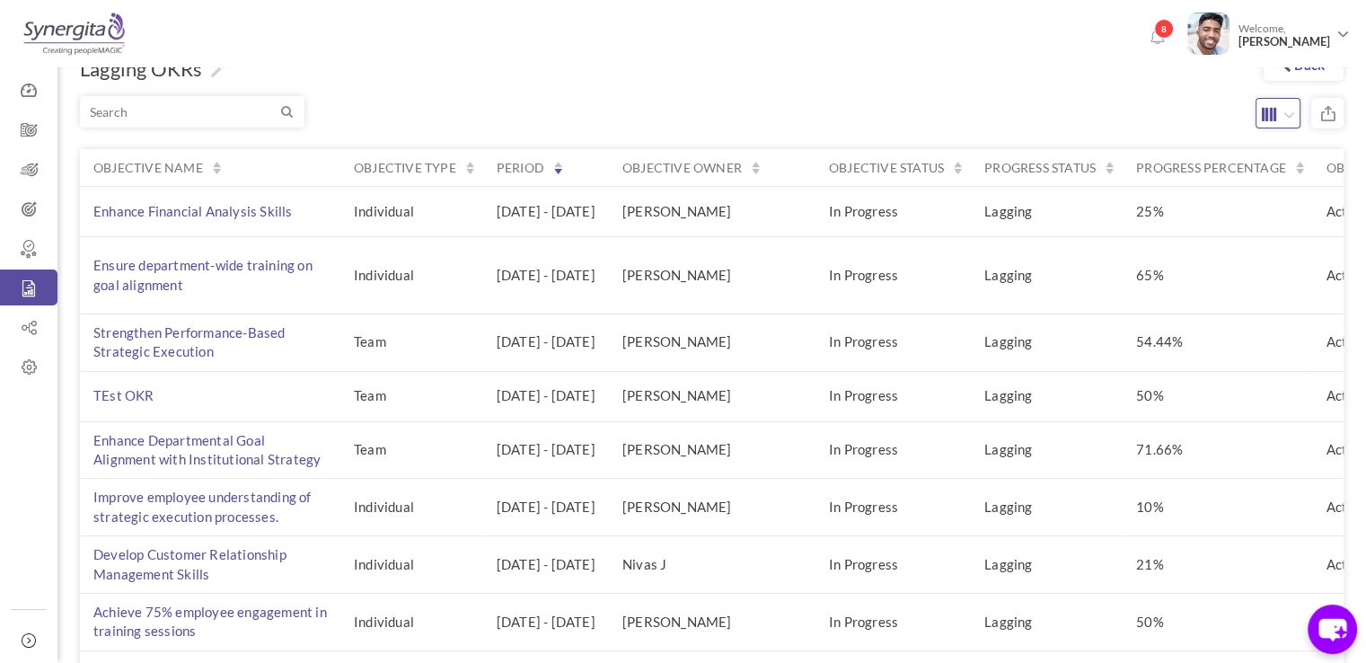
click at [1275, 118] on icon "button" at bounding box center [1271, 114] width 20 height 20
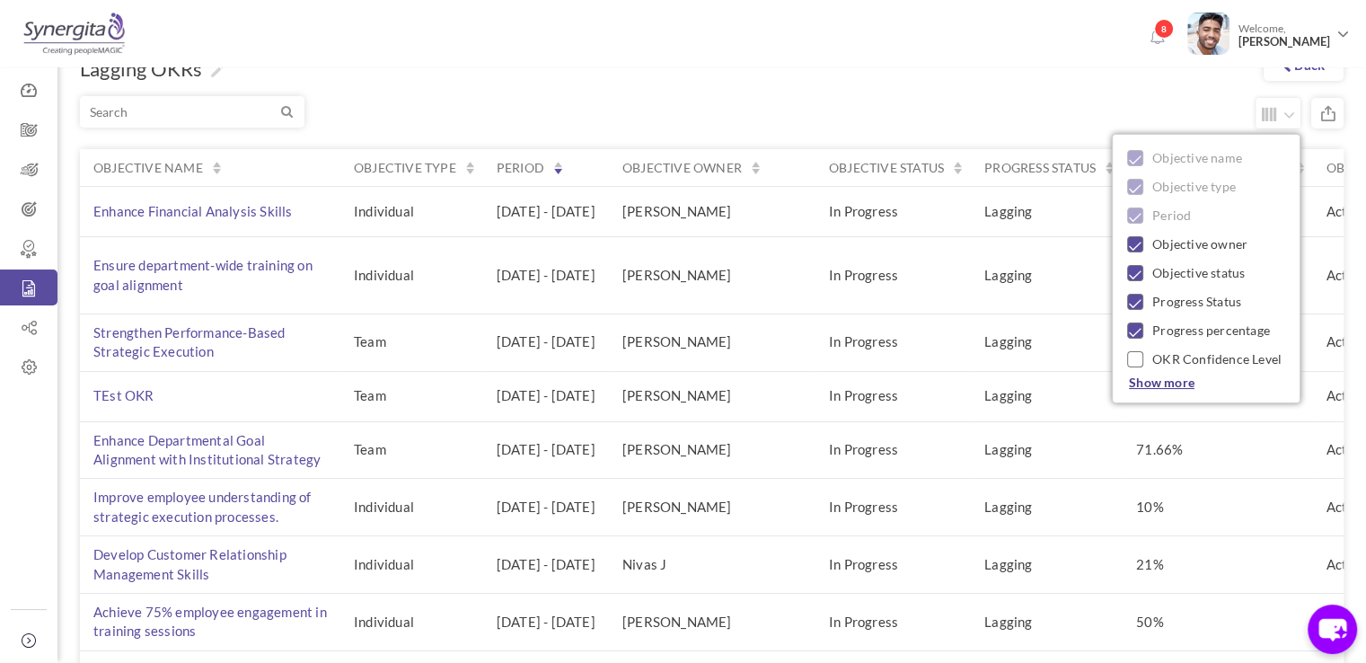
click at [1167, 378] on span "Show more" at bounding box center [1162, 381] width 66 height 15
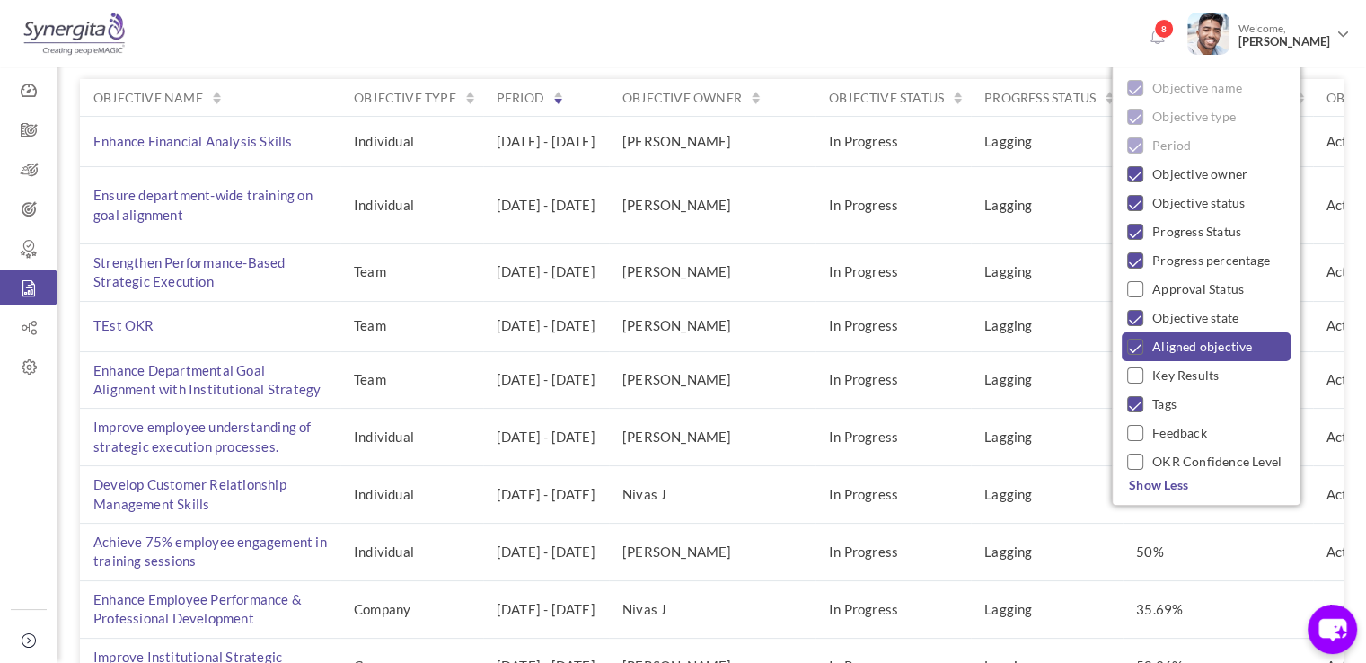
scroll to position [102, 0]
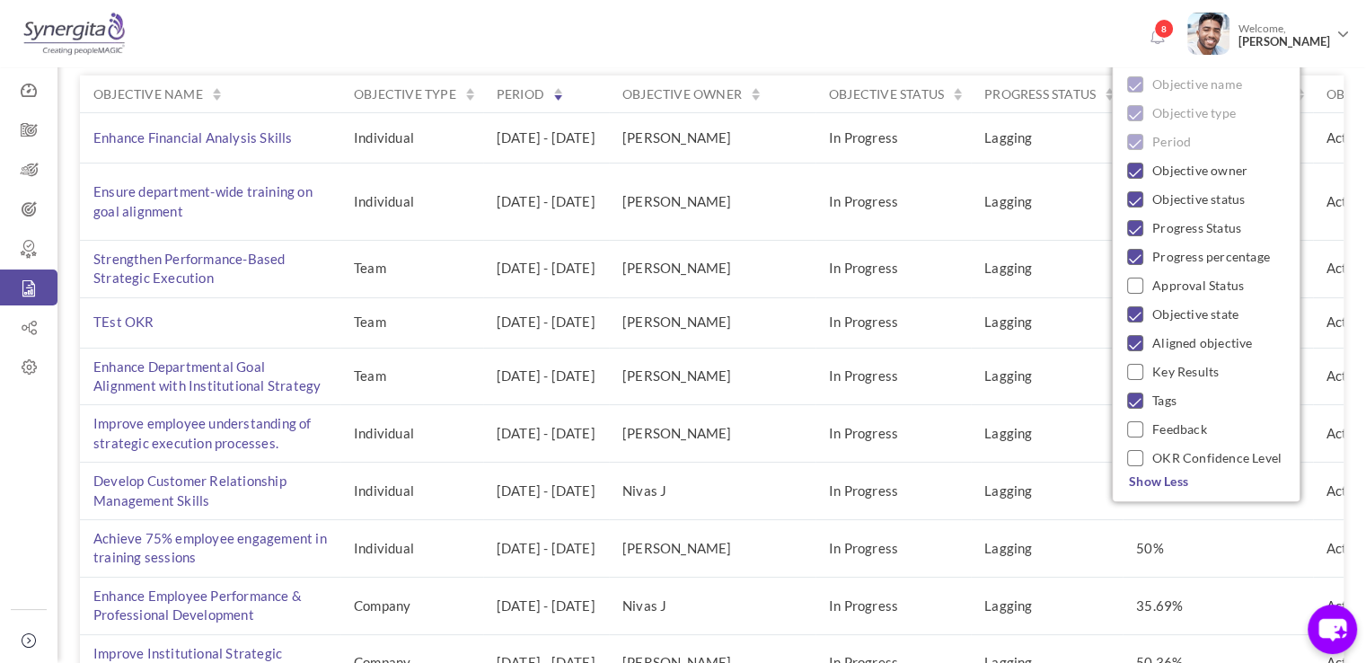
click at [1026, 59] on div "8 Welcome, [PERSON_NAME]" at bounding box center [683, 31] width 1366 height 62
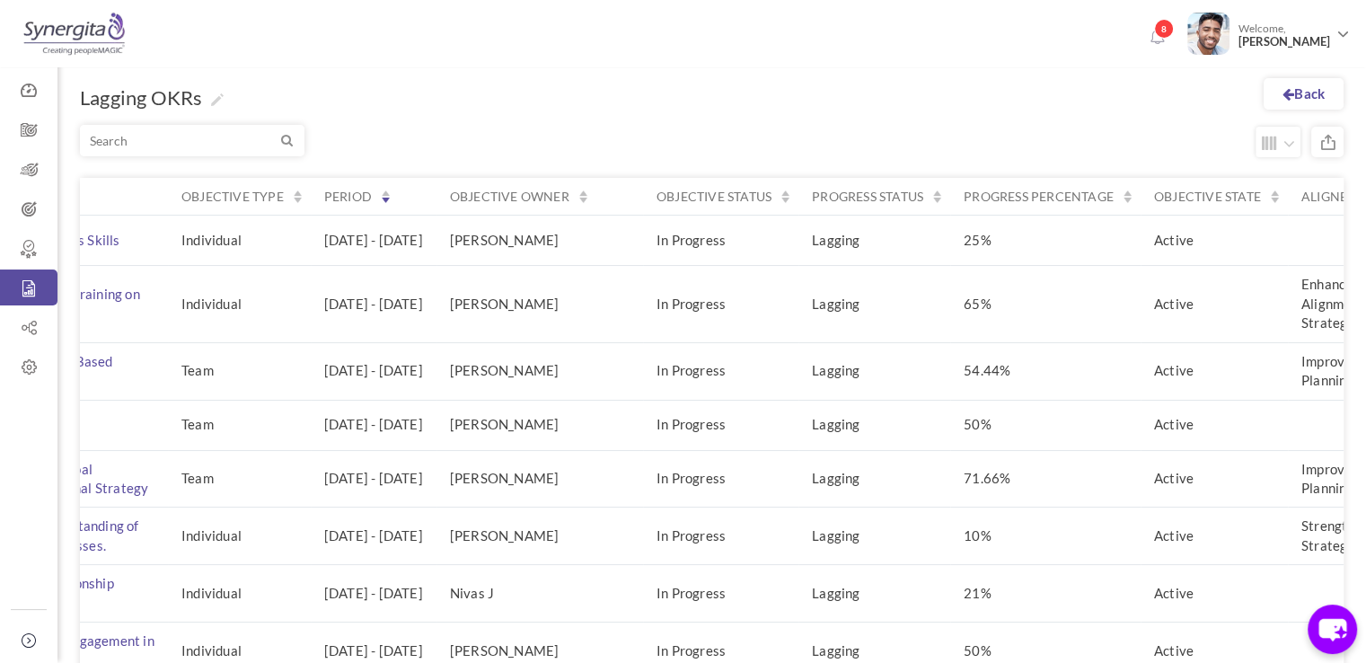
scroll to position [0, 172]
click at [1300, 99] on link "Back" at bounding box center [1304, 93] width 80 height 31
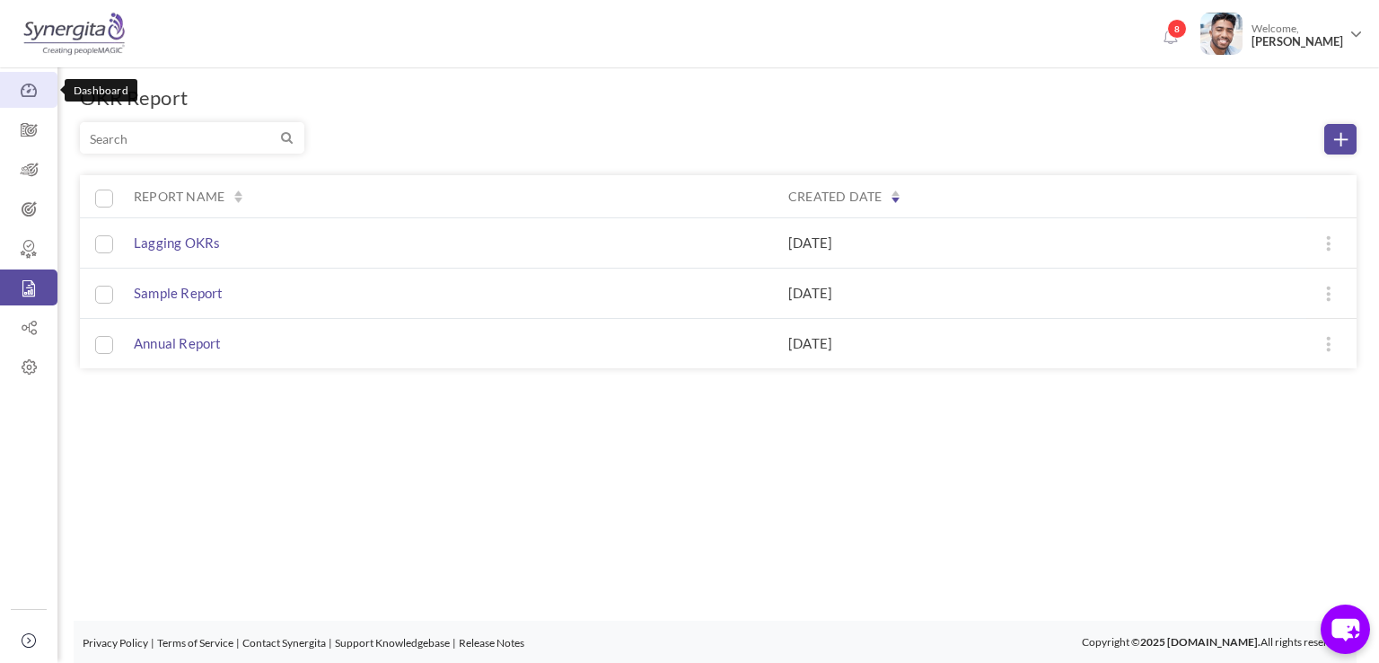
click at [49, 98] on icon at bounding box center [28, 91] width 57 height 18
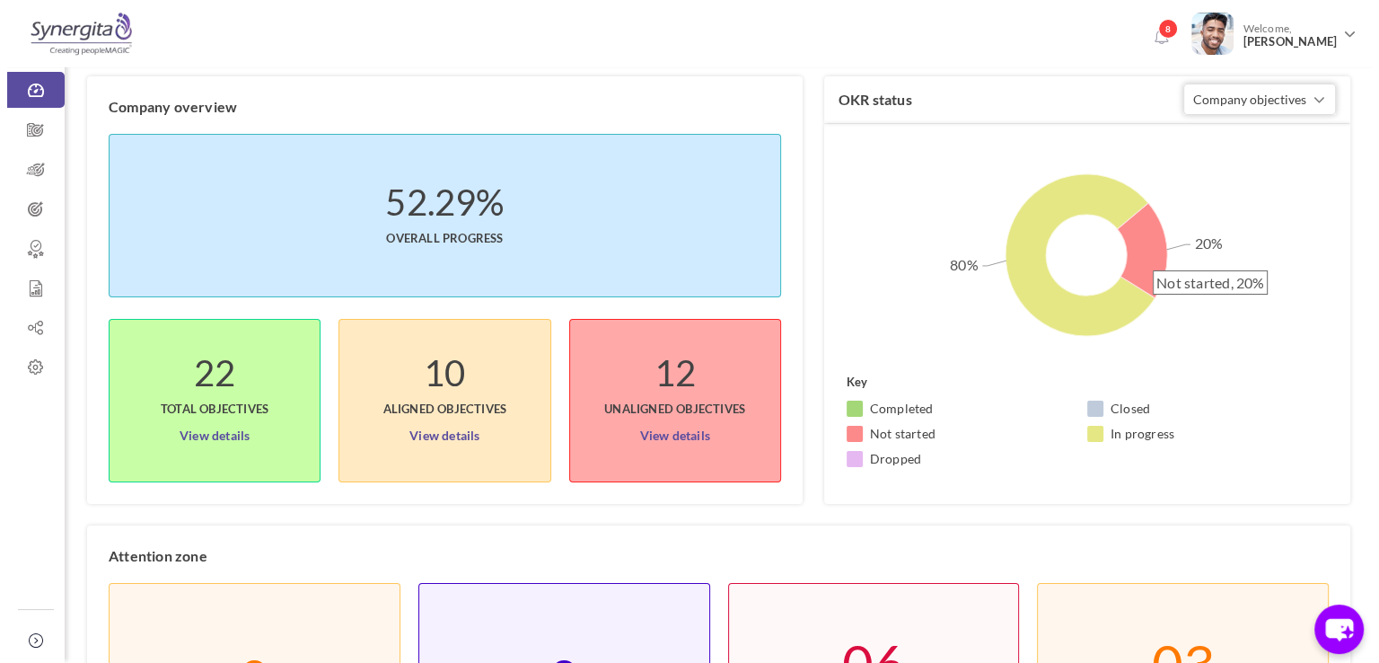
scroll to position [52, 0]
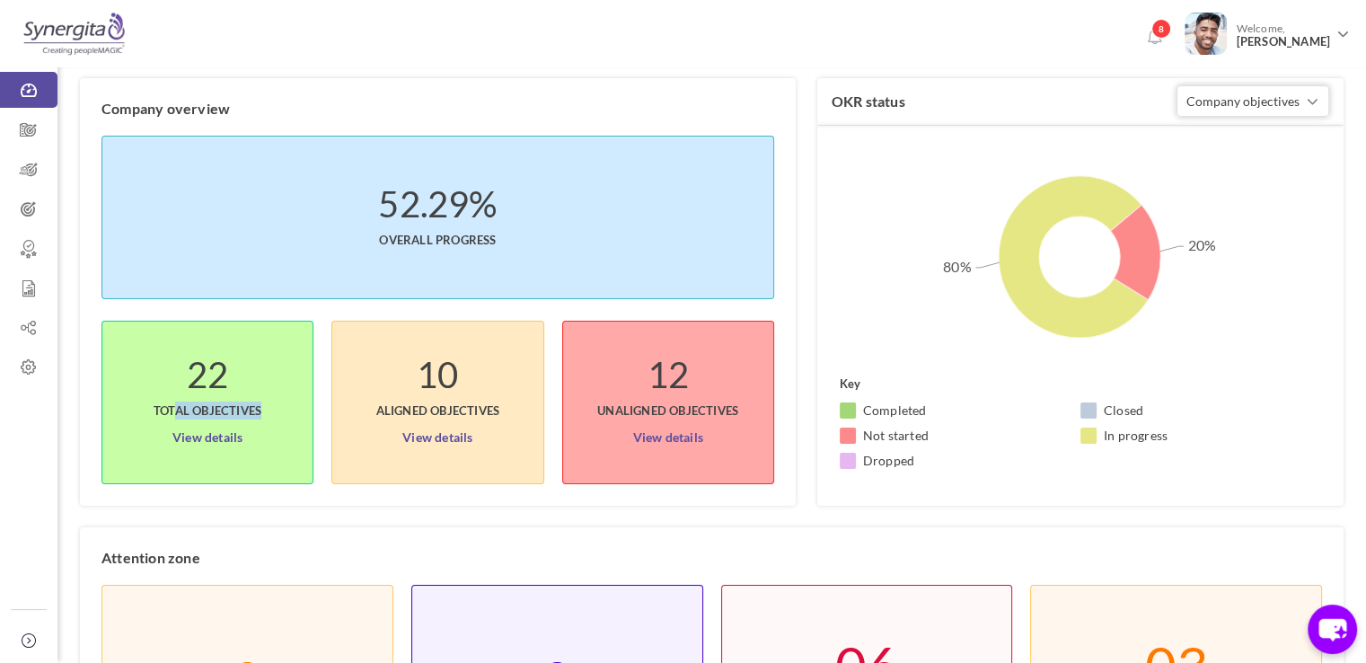
drag, startPoint x: 175, startPoint y: 375, endPoint x: 287, endPoint y: 448, distance: 133.8
click at [287, 448] on li "22 Total objectives View details" at bounding box center [207, 402] width 212 height 163
drag, startPoint x: 407, startPoint y: 396, endPoint x: 492, endPoint y: 436, distance: 94.0
click at [492, 436] on li "10 Aligned Objectives View details" at bounding box center [437, 402] width 212 height 163
click at [842, 247] on rect at bounding box center [1079, 266] width 524 height 269
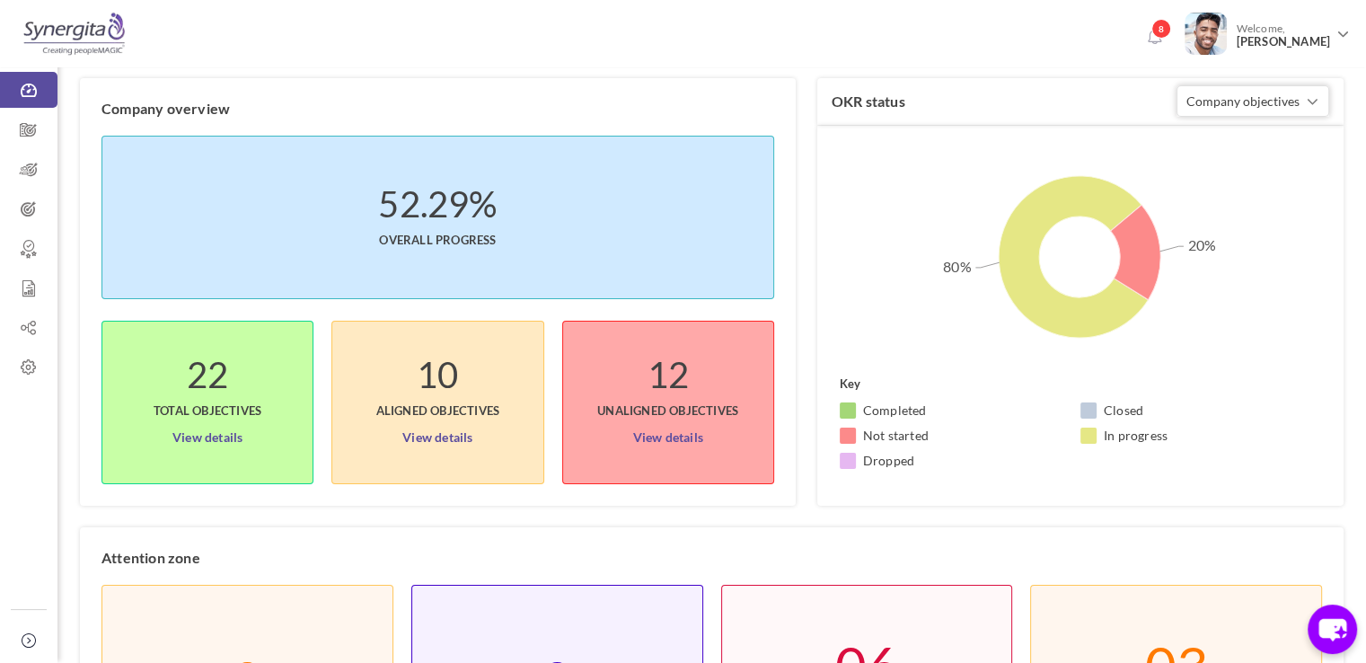
click at [518, 436] on li "10 Aligned Objectives View details" at bounding box center [437, 402] width 212 height 163
click at [692, 437] on link "View details" at bounding box center [667, 433] width 70 height 29
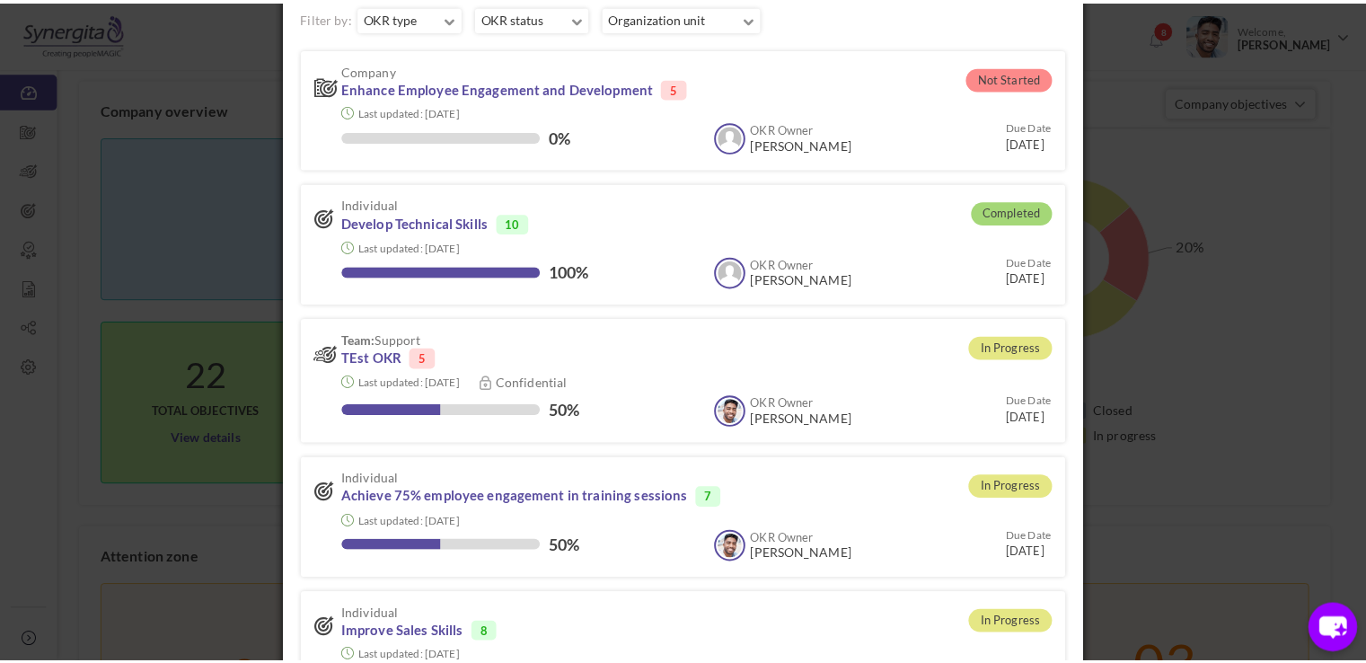
scroll to position [0, 0]
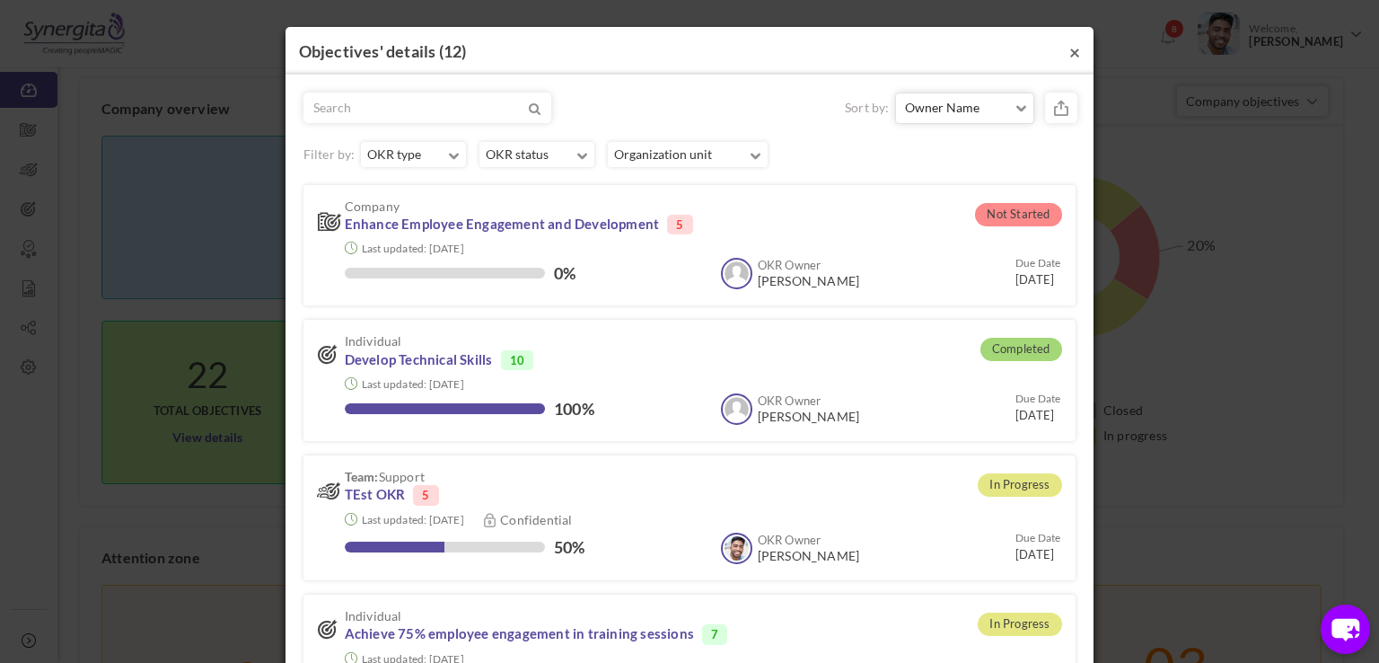
click at [1070, 51] on button "×" at bounding box center [1075, 51] width 11 height 19
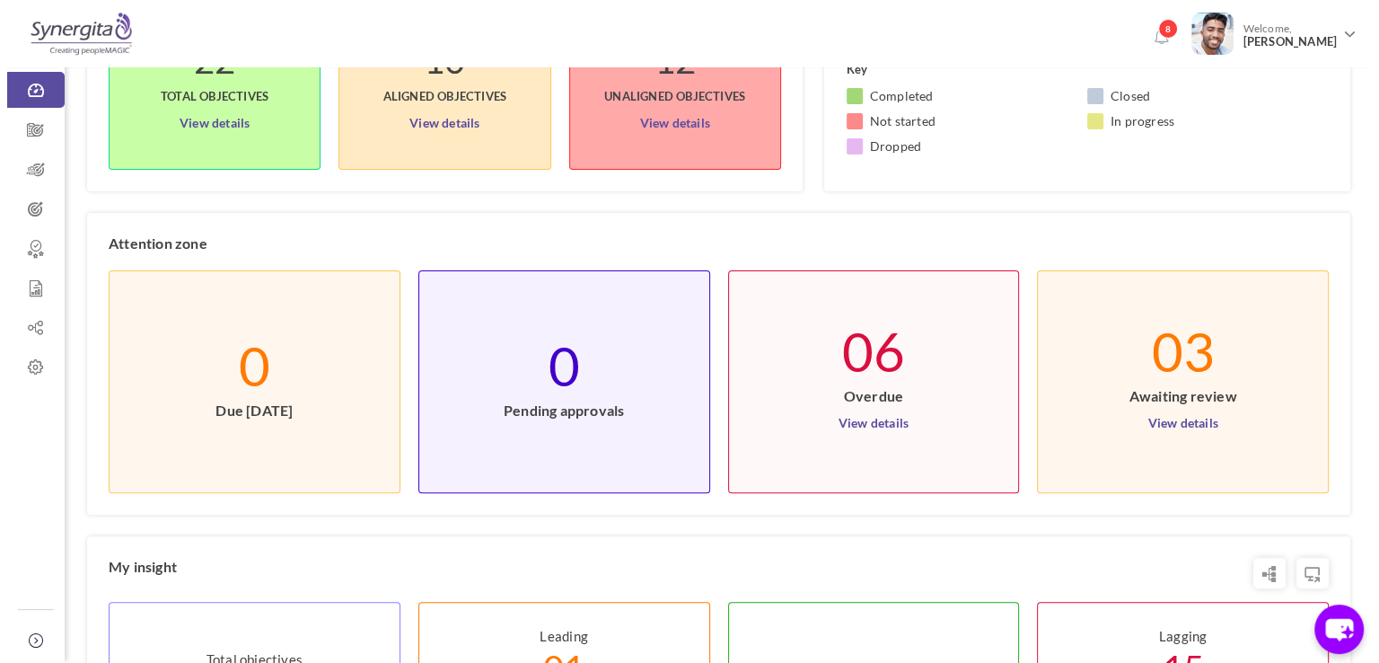
scroll to position [370, 0]
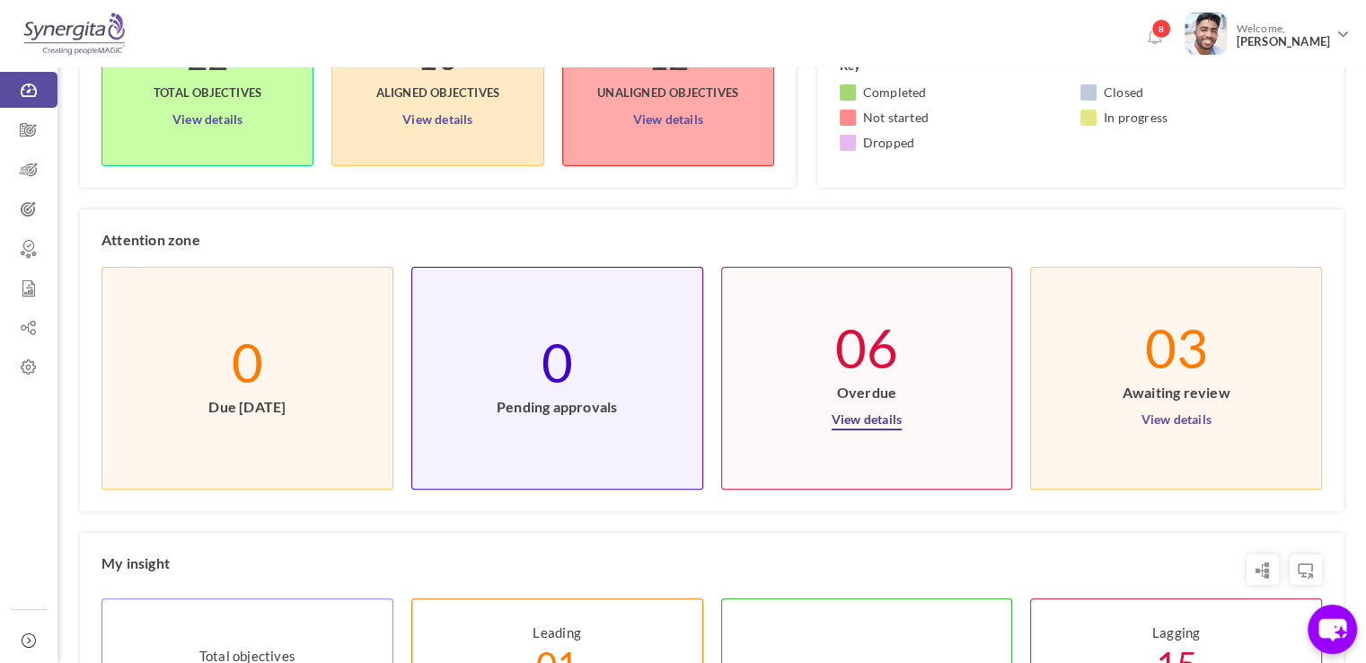
click at [864, 413] on link "View details" at bounding box center [867, 415] width 70 height 29
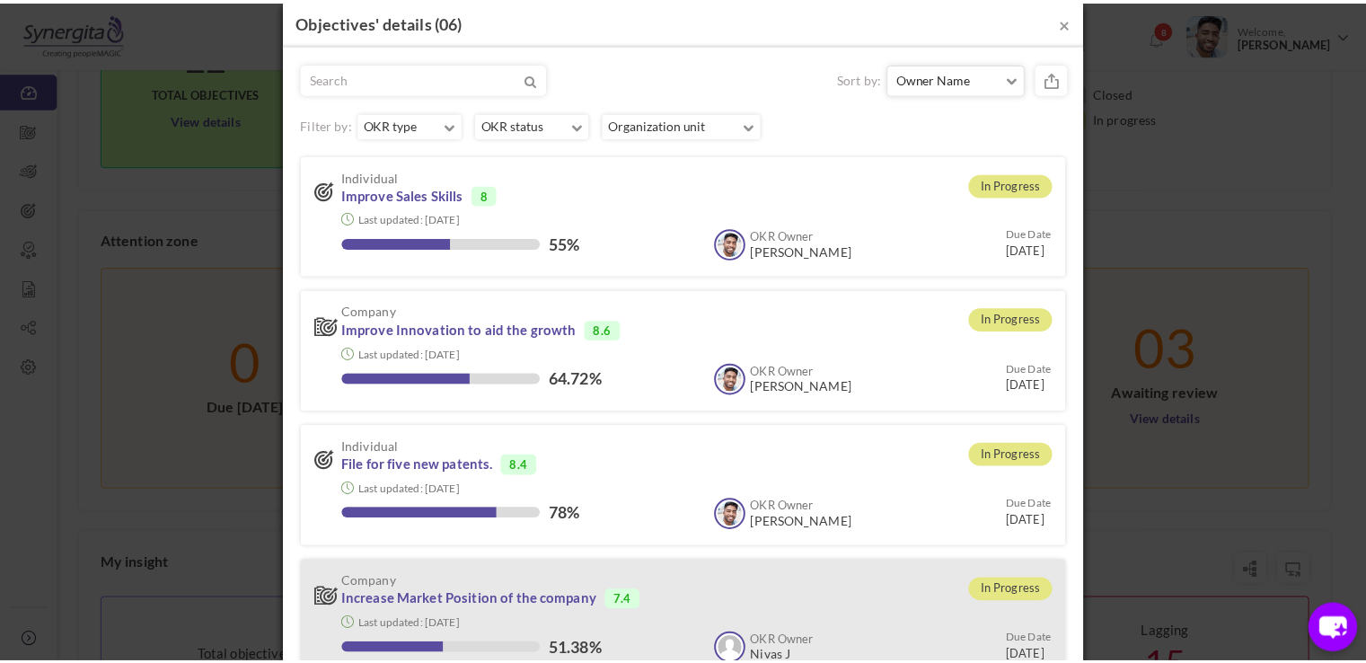
scroll to position [0, 0]
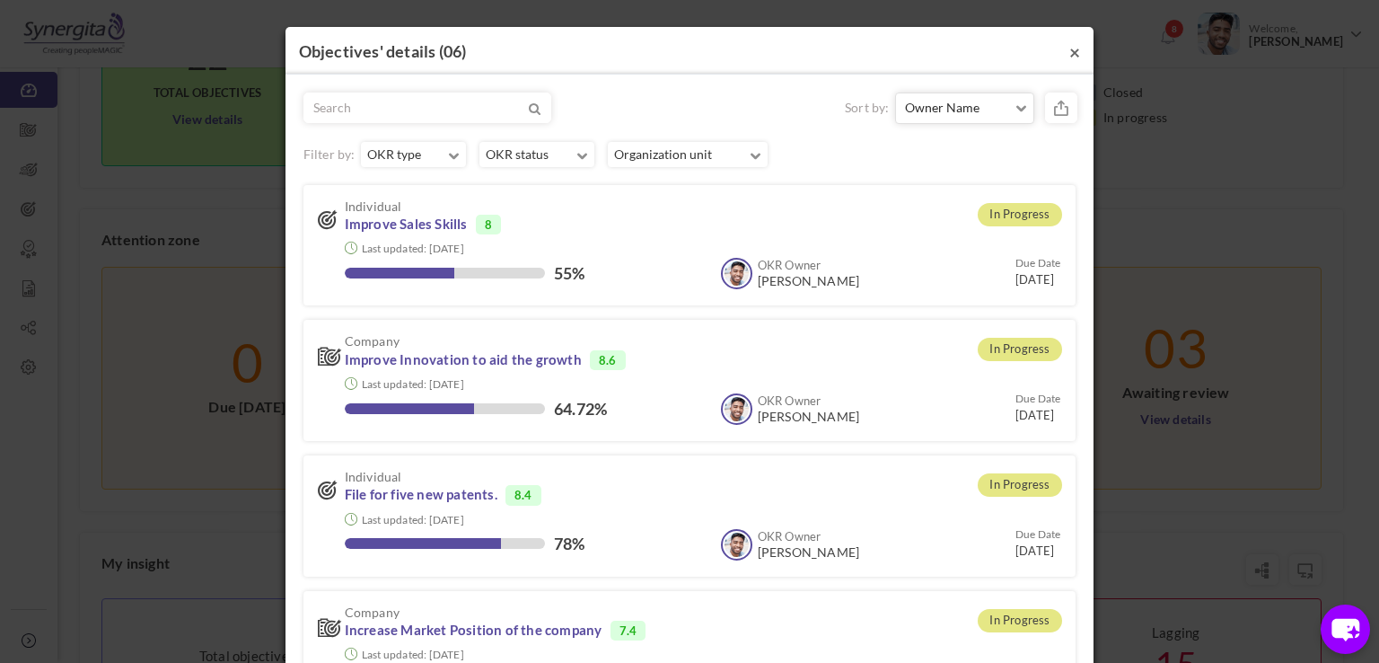
click at [1070, 55] on button "×" at bounding box center [1075, 51] width 11 height 19
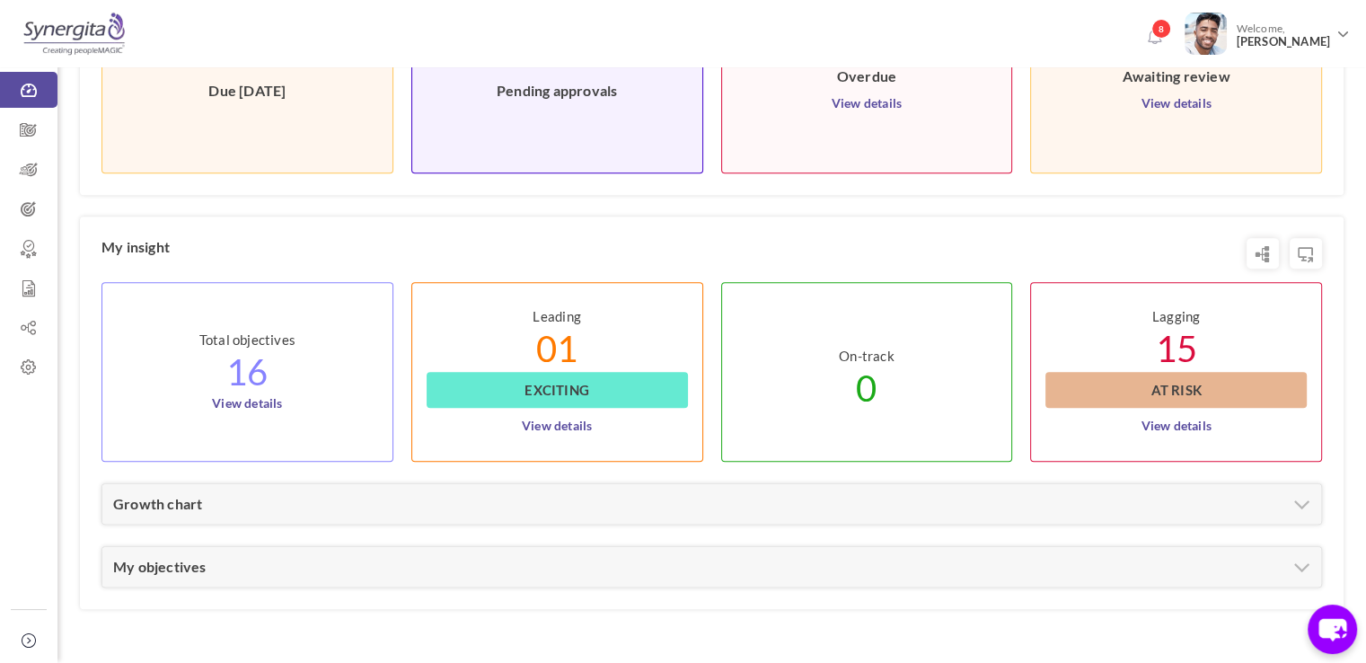
scroll to position [762, 0]
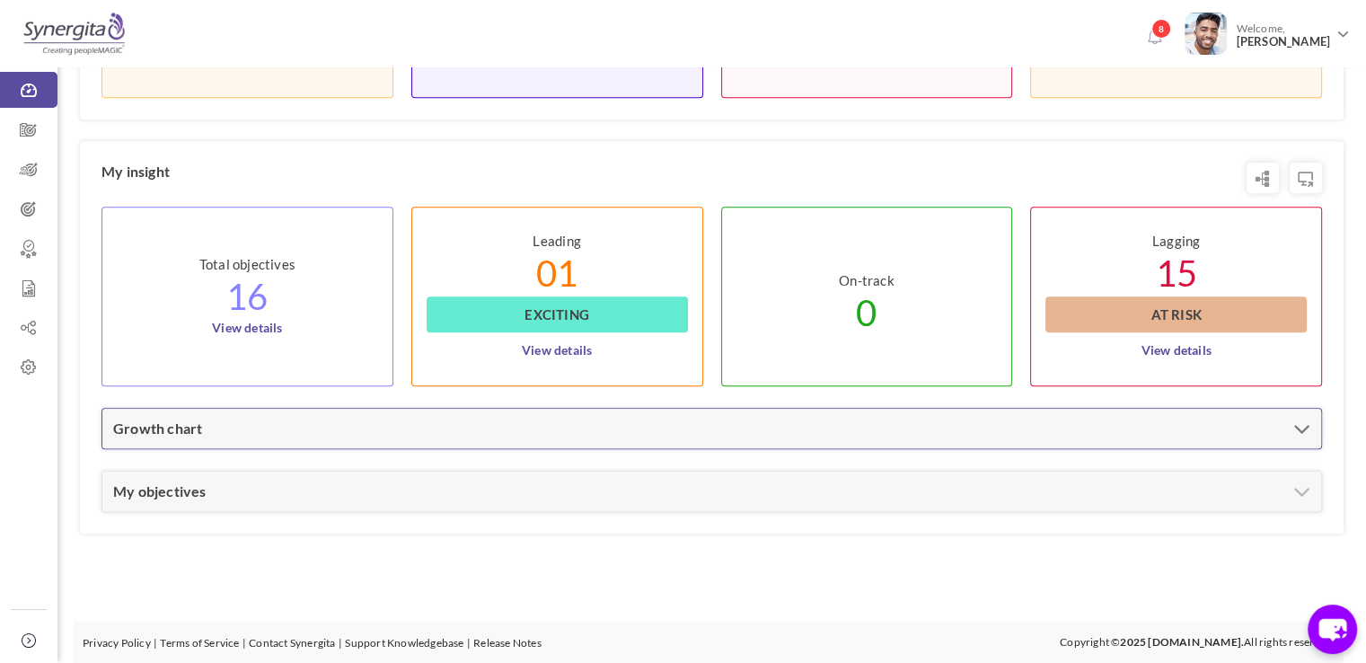
click at [415, 422] on div "Growth chart" at bounding box center [711, 429] width 1219 height 40
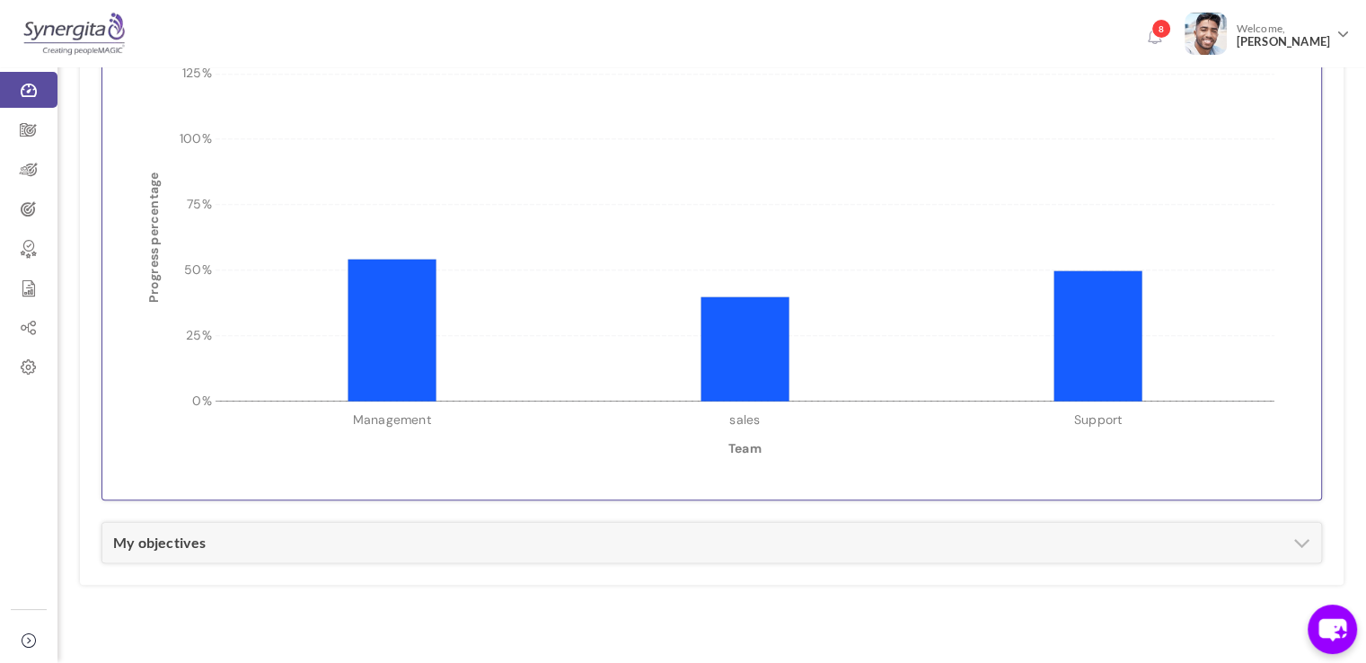
scroll to position [1266, 0]
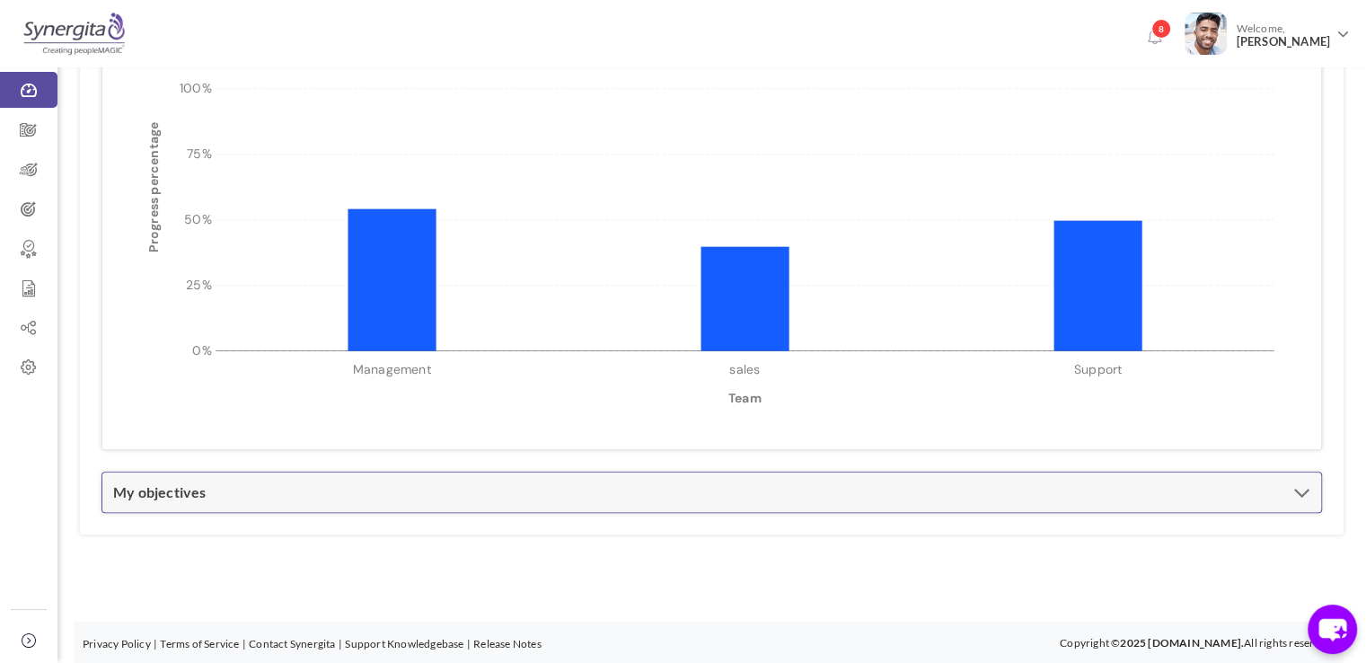
click at [345, 502] on div "My objectives" at bounding box center [711, 492] width 1219 height 40
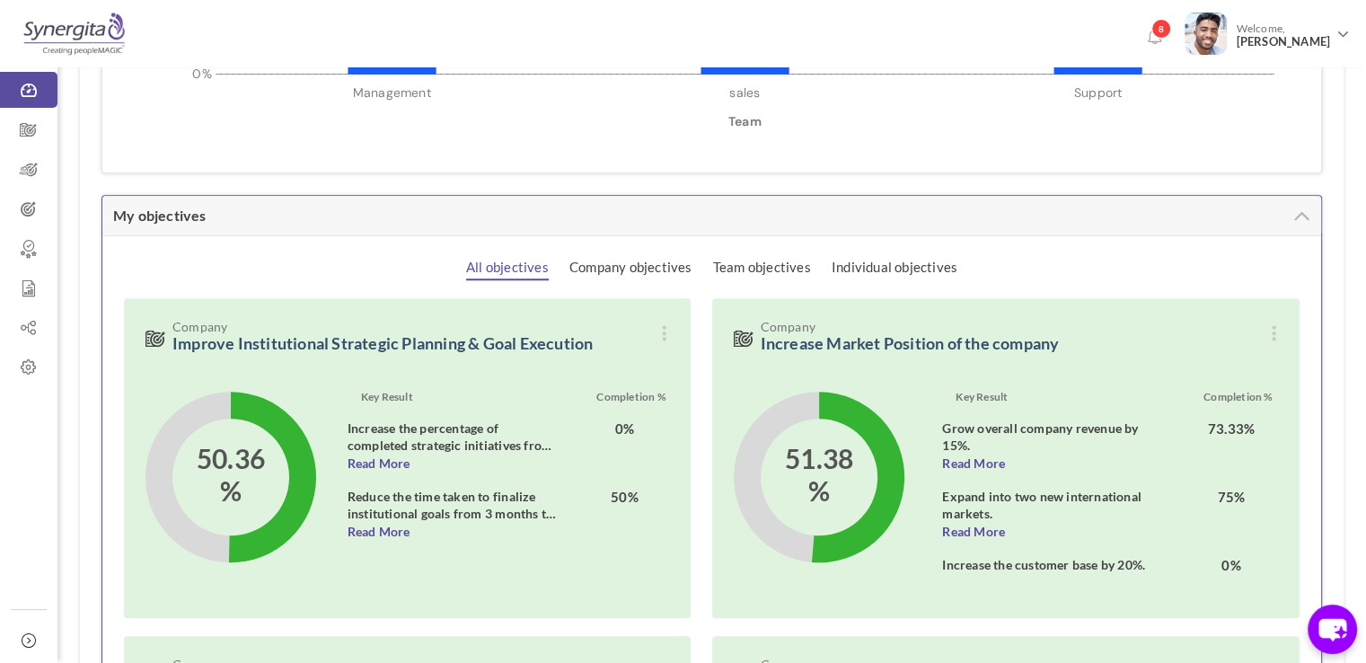
scroll to position [1549, 0]
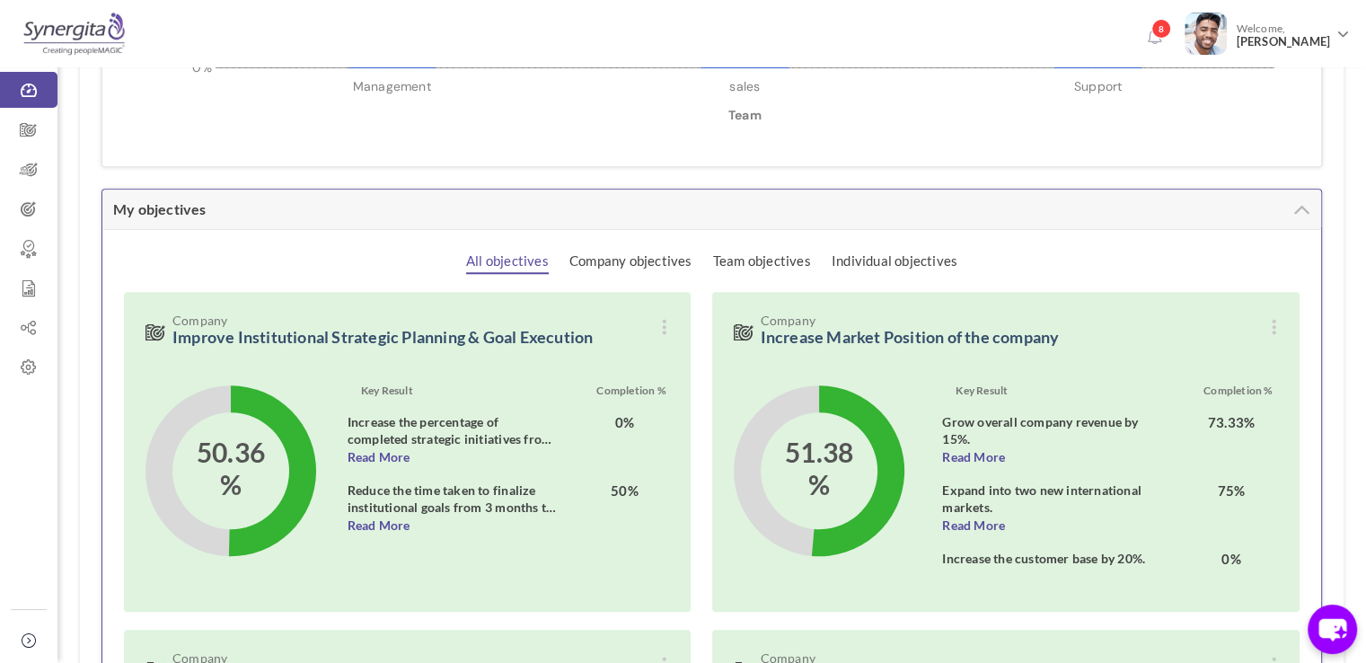
click at [672, 329] on div "Company Improve Institutional Strategic Planning & Goal Execution" at bounding box center [401, 328] width 555 height 72
click at [664, 328] on icon at bounding box center [664, 327] width 14 height 14
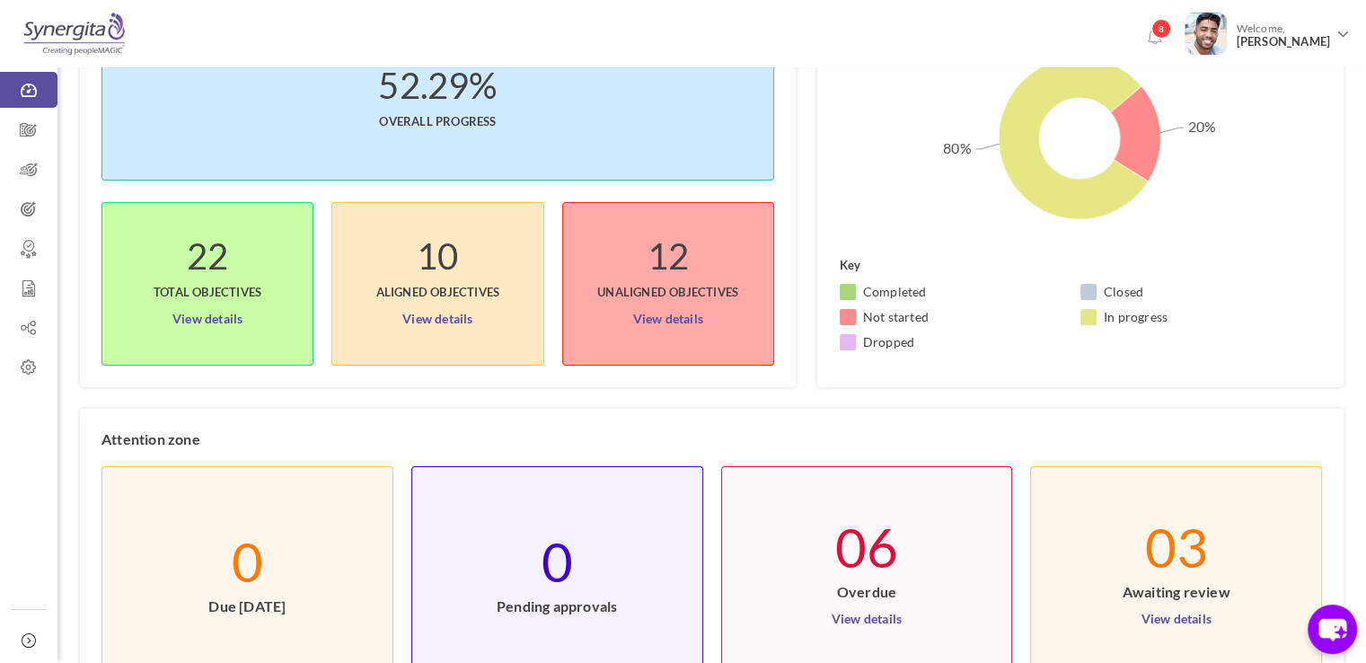
scroll to position [0, 0]
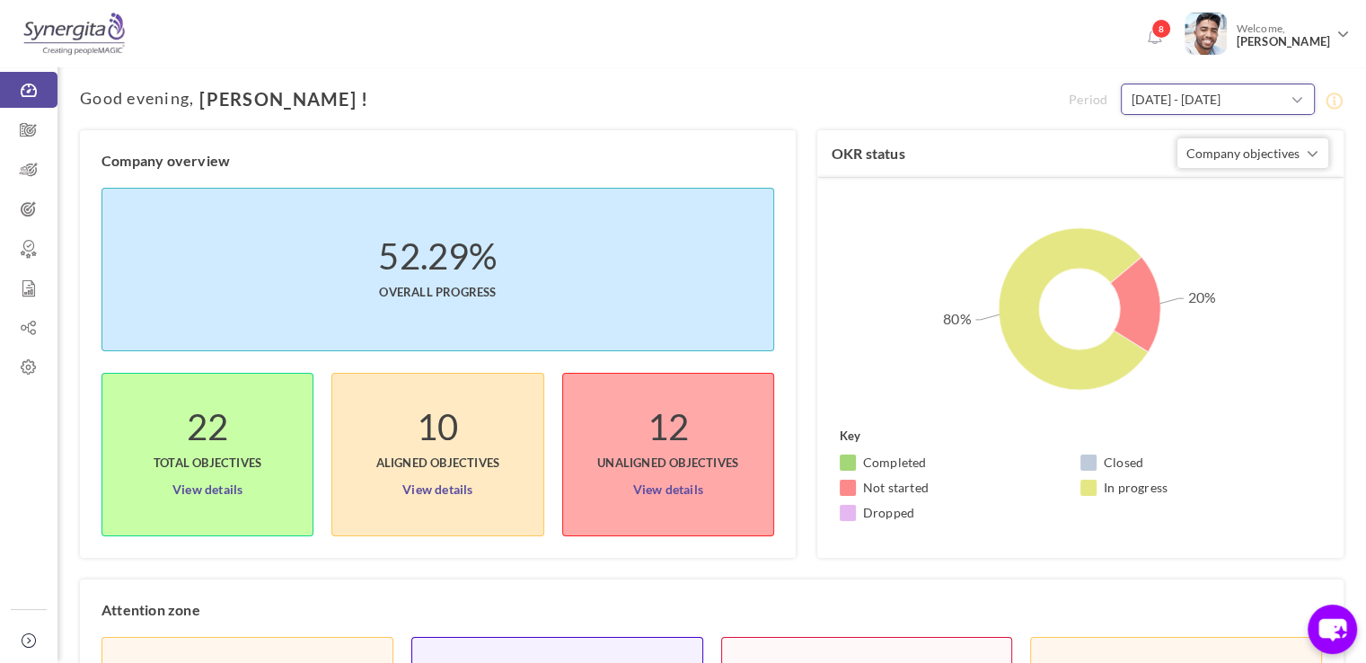
type input "09-Oct-2024"
type input "09-Oct-2025"
click at [1187, 100] on input "09-Oct-2024 - 09-Oct-2025" at bounding box center [1218, 99] width 194 height 31
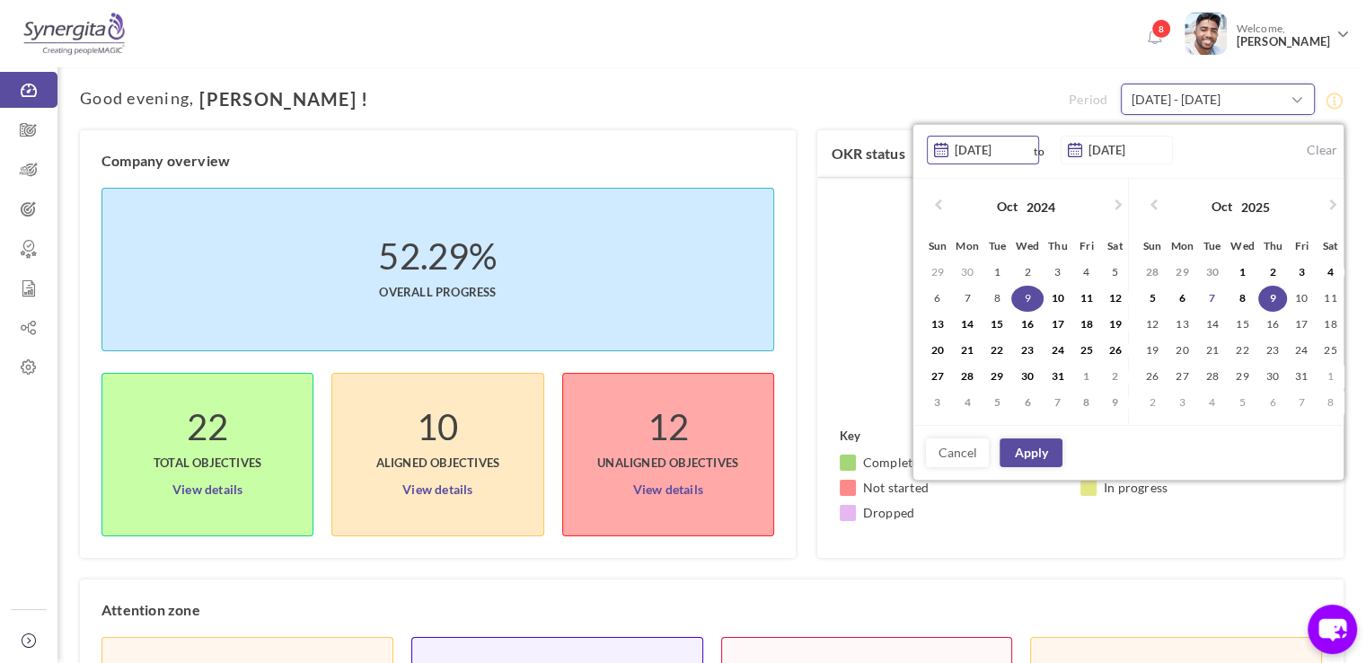
type input "09-Oct-2024"
type input "09-Oct-2025"
type input "09-Oct-2024"
type input "09-Oct-2025"
click at [1049, 94] on h1 "Good evening , Frank !" at bounding box center [574, 99] width 989 height 20
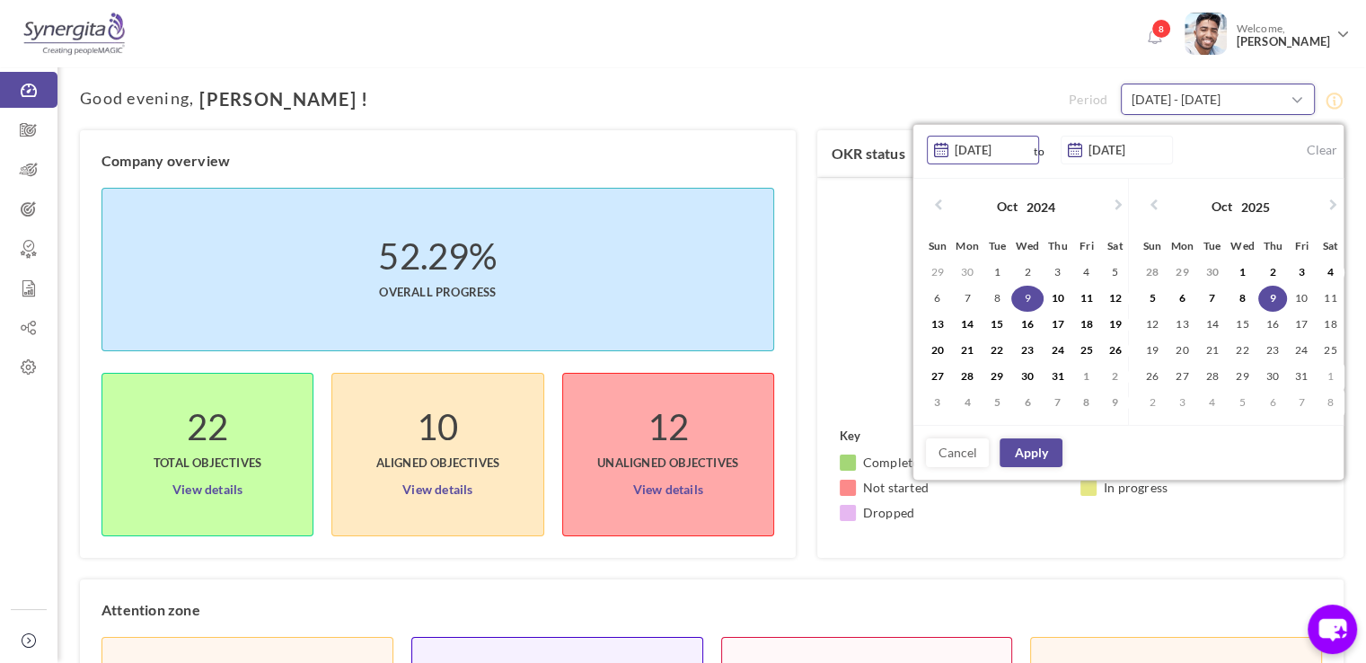
click at [1192, 93] on input "09-Oct-2024 - 09-Oct-2025" at bounding box center [1218, 99] width 194 height 31
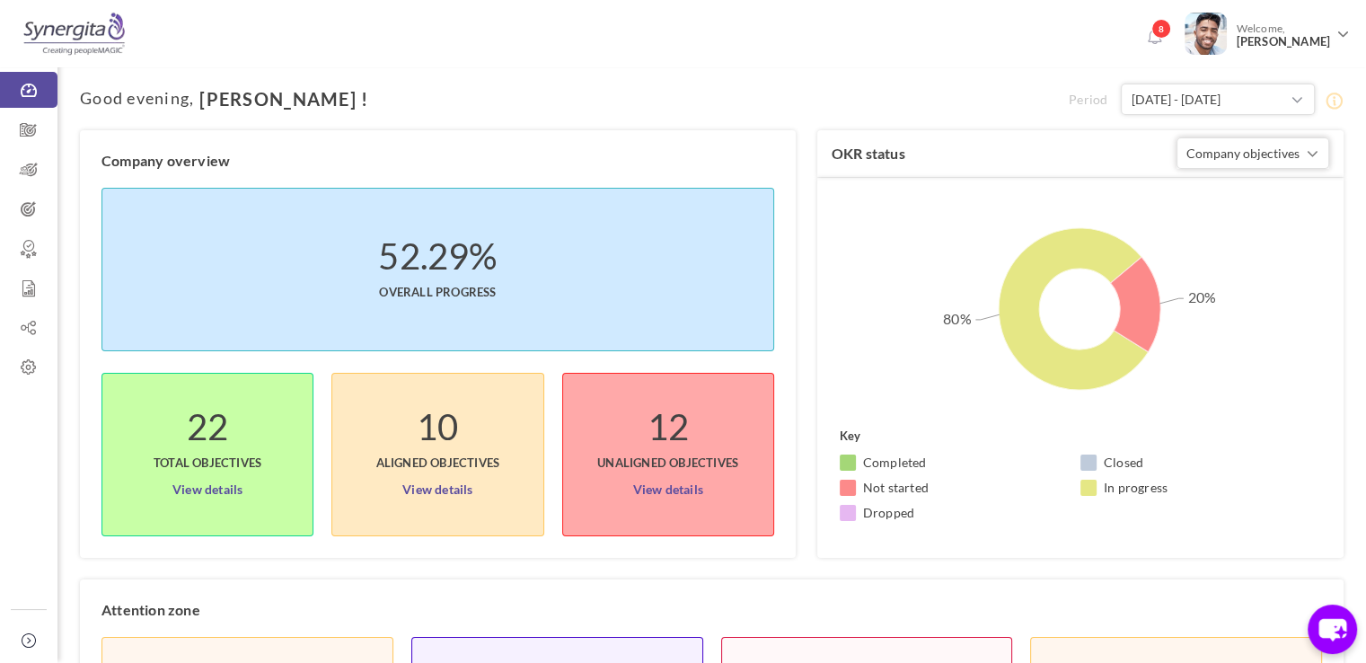
click at [1031, 89] on h1 "Good evening , Frank !" at bounding box center [574, 99] width 989 height 20
click at [37, 363] on icon at bounding box center [28, 367] width 57 height 18
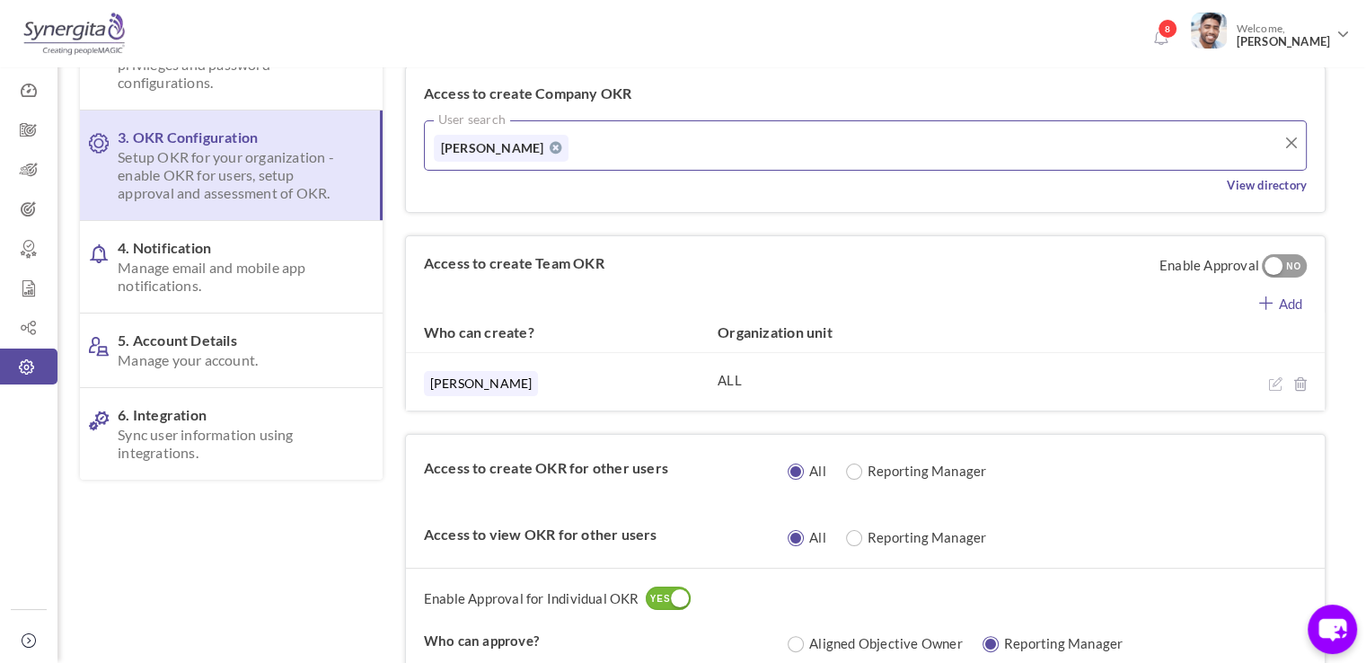
scroll to position [223, 0]
drag, startPoint x: 495, startPoint y: 93, endPoint x: 629, endPoint y: 87, distance: 133.9
click at [629, 87] on label "Access to create Company OKR" at bounding box center [528, 92] width 208 height 18
drag, startPoint x: 479, startPoint y: 259, endPoint x: 609, endPoint y: 256, distance: 130.2
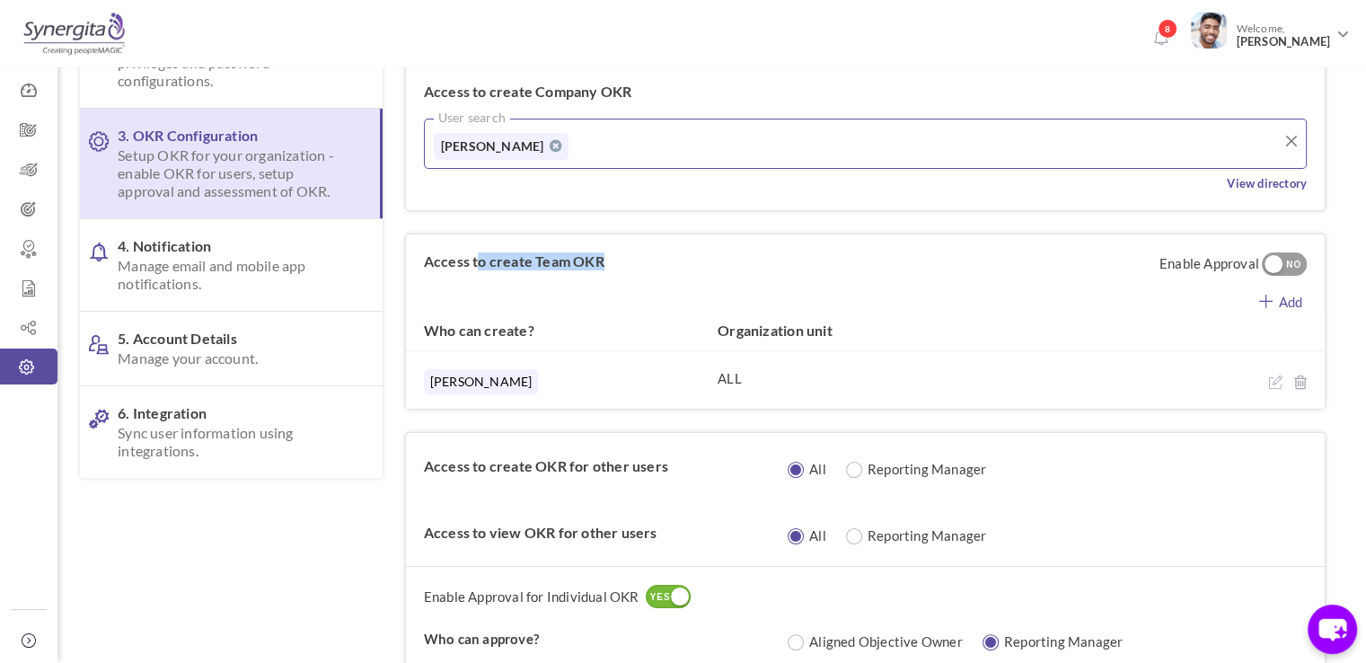
click at [609, 256] on label "Access to create Team OKR" at bounding box center [514, 261] width 216 height 54
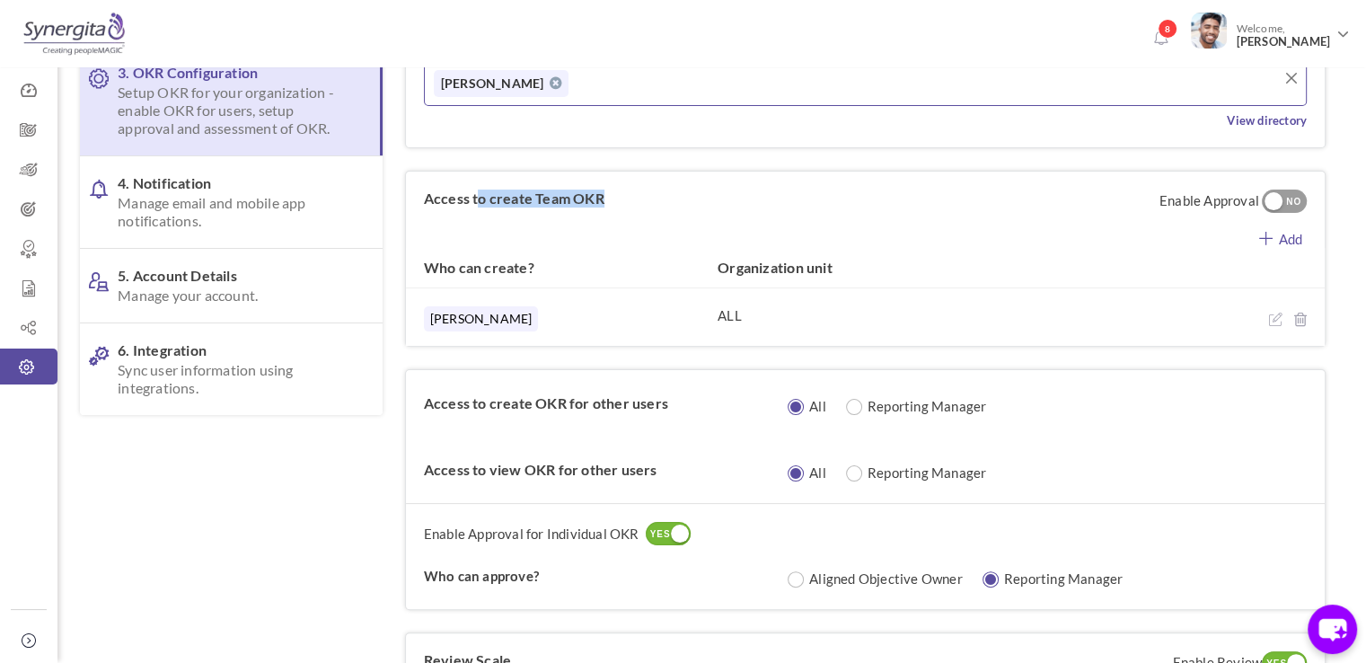
scroll to position [298, 0]
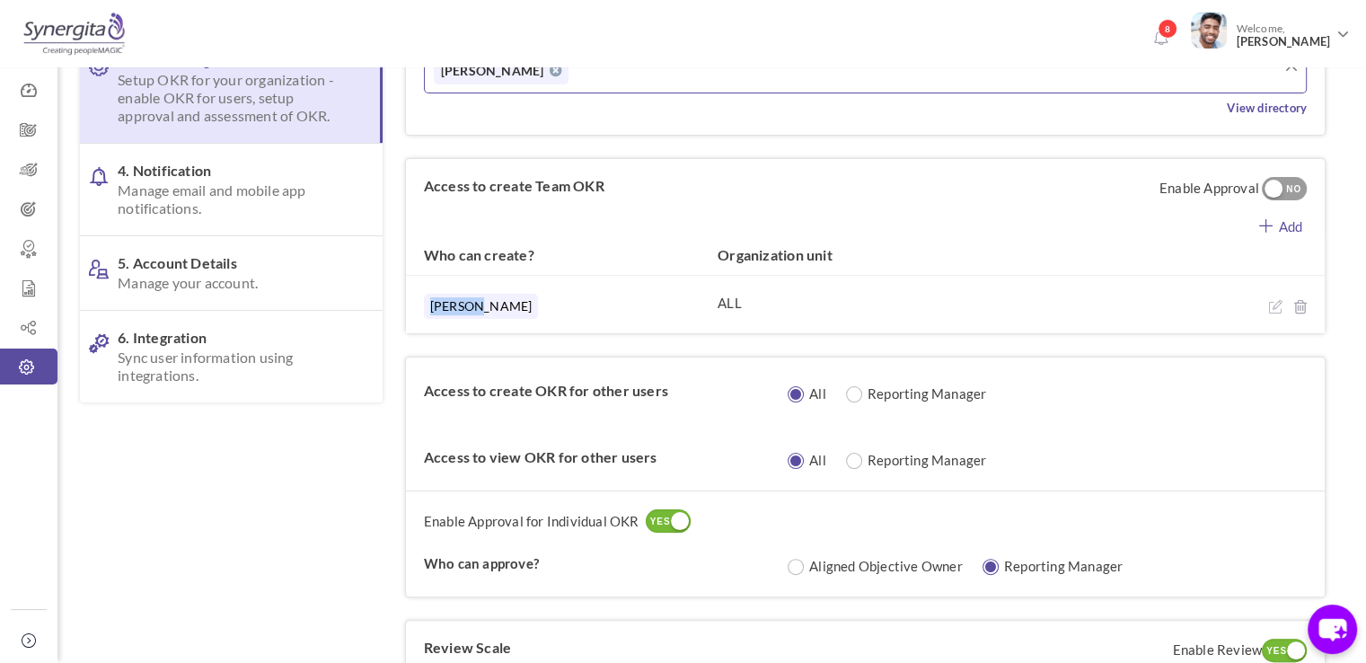
drag, startPoint x: 427, startPoint y: 306, endPoint x: 481, endPoint y: 309, distance: 54.0
click at [481, 309] on div "[PERSON_NAME]" at bounding box center [562, 311] width 276 height 34
click at [1276, 219] on link "Add" at bounding box center [1281, 224] width 88 height 22
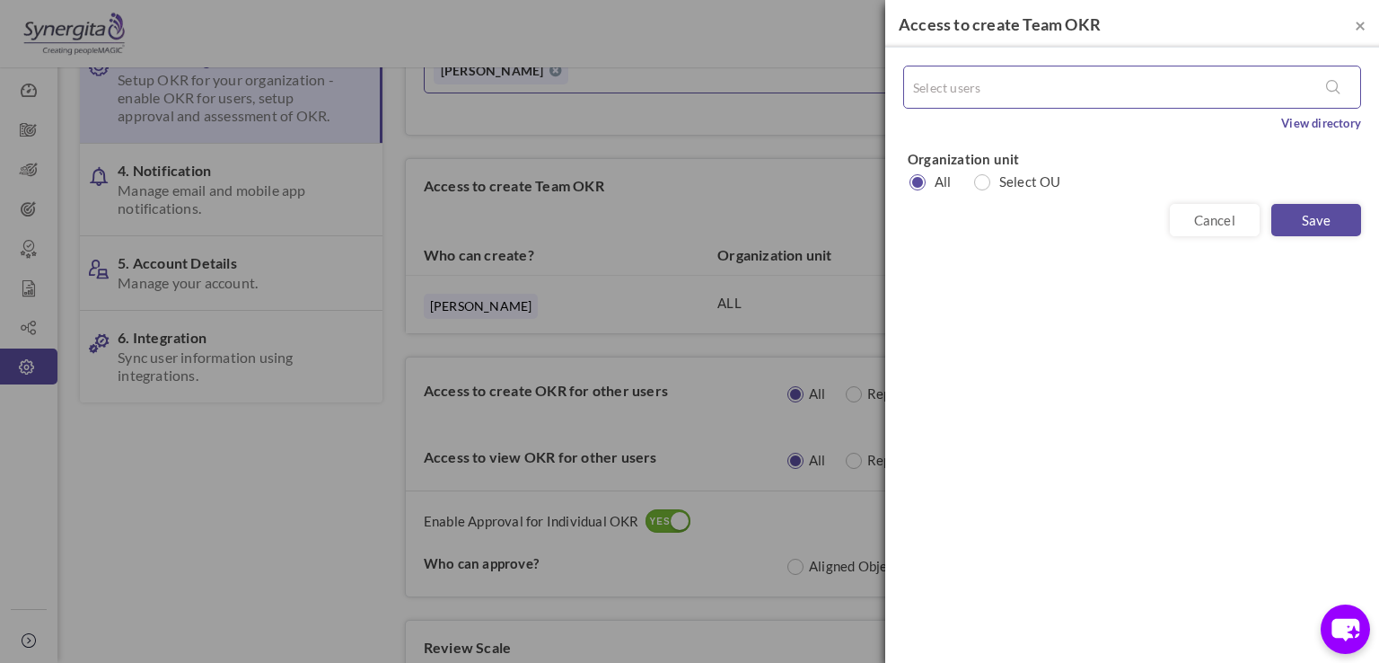
click at [990, 70] on div at bounding box center [1132, 86] width 456 height 41
click at [984, 180] on input "radio" at bounding box center [976, 183] width 17 height 17
radio input "true"
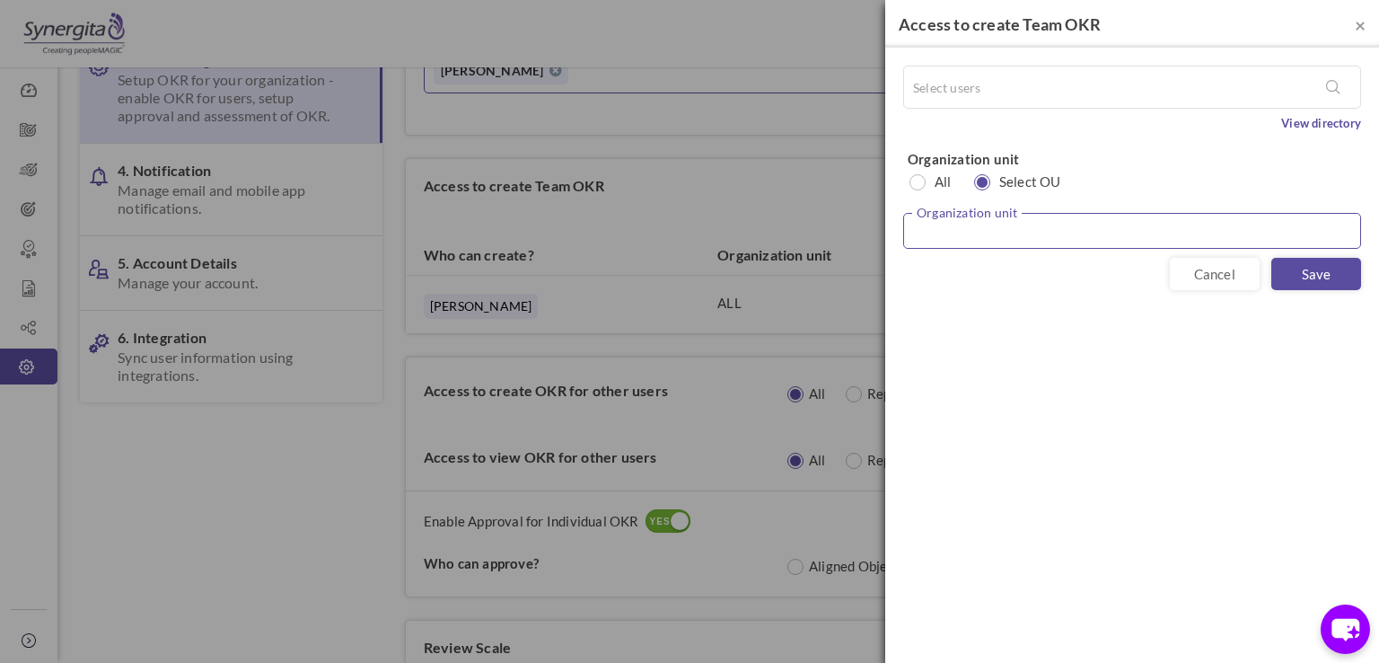
click at [963, 228] on input "text" at bounding box center [1132, 231] width 458 height 36
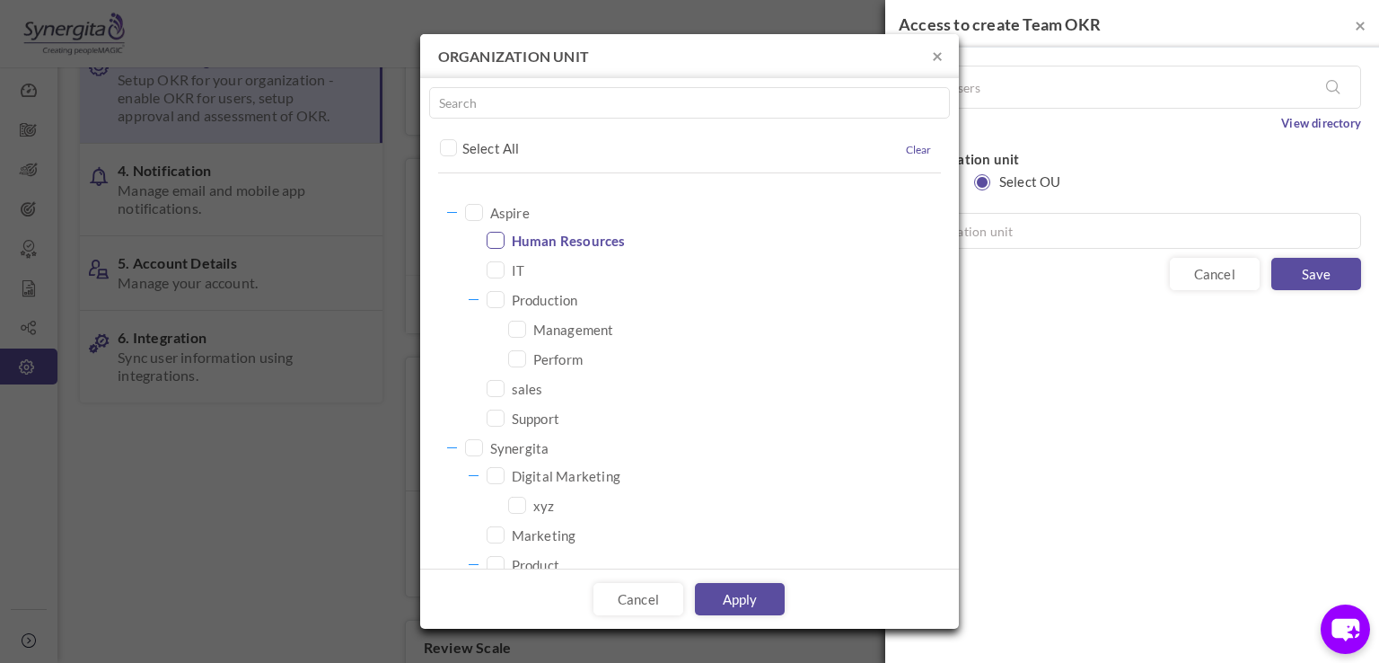
click at [496, 243] on icon at bounding box center [496, 240] width 24 height 24
click at [751, 601] on link "Apply" at bounding box center [740, 599] width 90 height 32
type input "Human Resources"
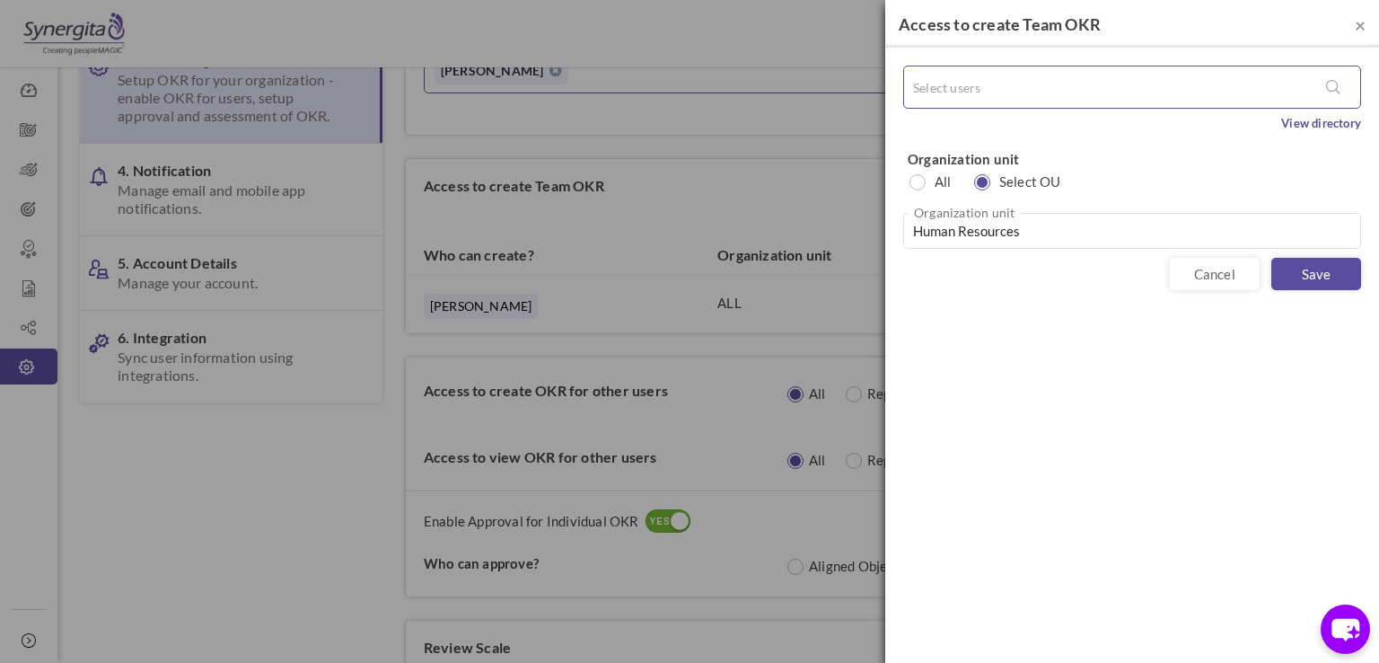
click at [1052, 66] on div at bounding box center [1132, 86] width 456 height 41
click at [981, 101] on div at bounding box center [1132, 86] width 456 height 41
click at [1018, 107] on div "Select users" at bounding box center [1132, 87] width 458 height 43
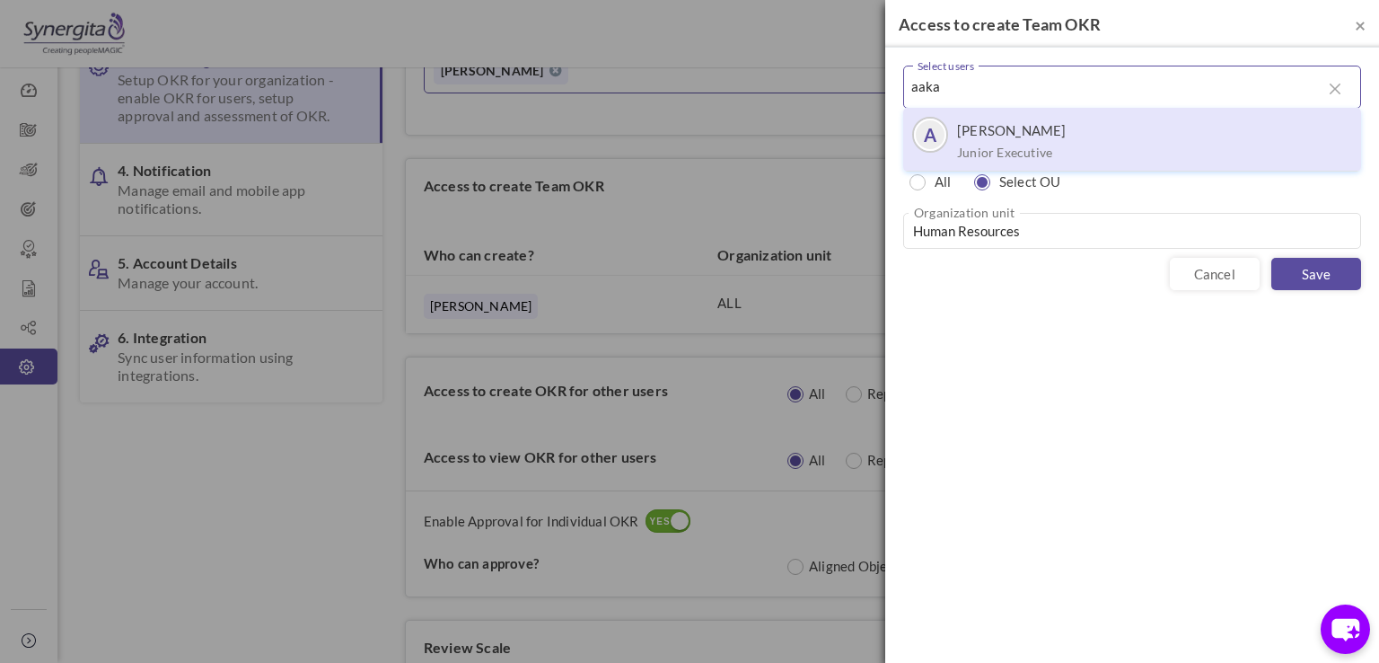
type input "aaka"
click at [1016, 130] on label "[PERSON_NAME]" at bounding box center [1012, 130] width 110 height 18
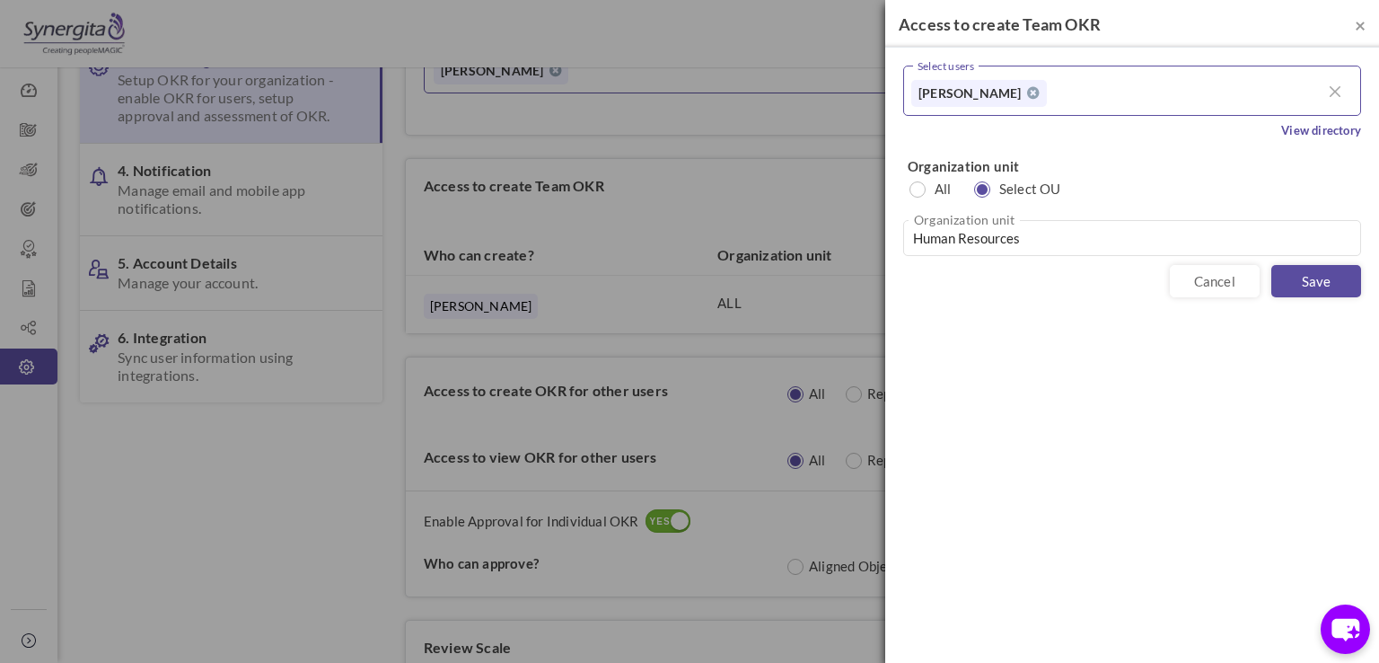
click at [1016, 130] on div "Select users [PERSON_NAME] [PERSON_NAME] Executive Please enter the above field…" at bounding box center [1132, 103] width 458 height 74
click at [1333, 274] on link "Save" at bounding box center [1317, 281] width 90 height 32
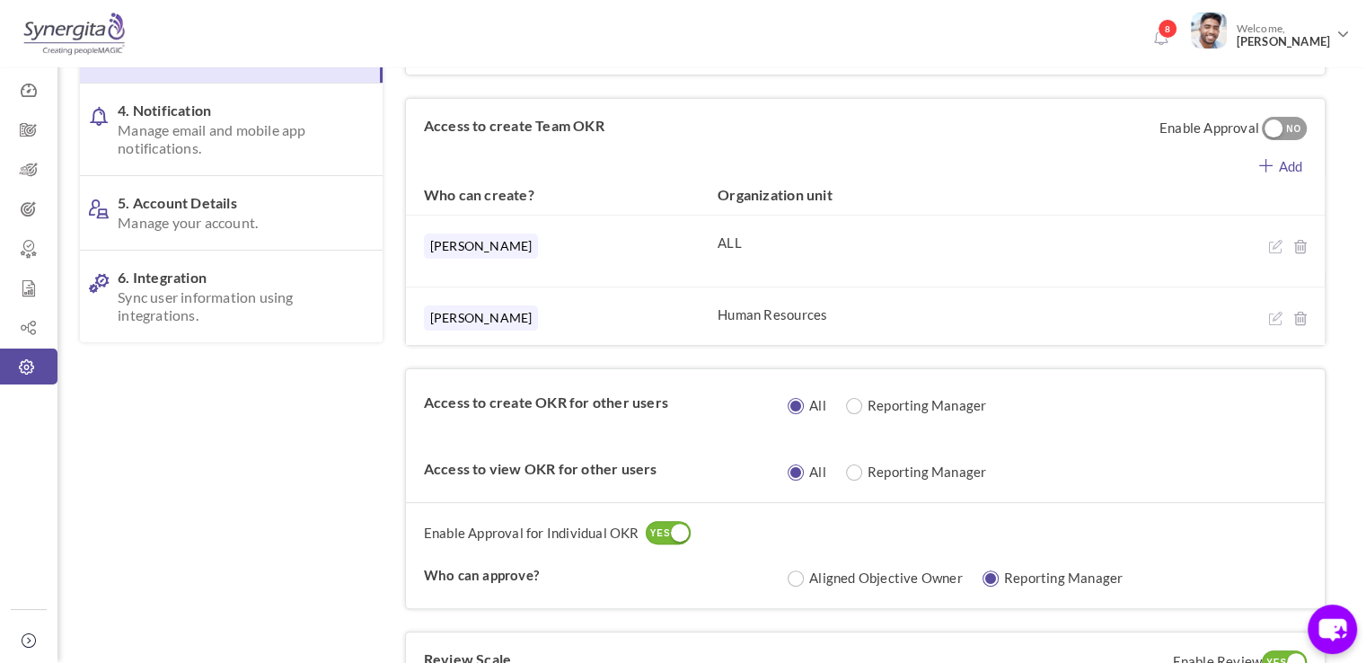
scroll to position [359, 0]
drag, startPoint x: 719, startPoint y: 312, endPoint x: 842, endPoint y: 316, distance: 123.1
click at [842, 316] on div "Human Resources" at bounding box center [824, 313] width 212 height 18
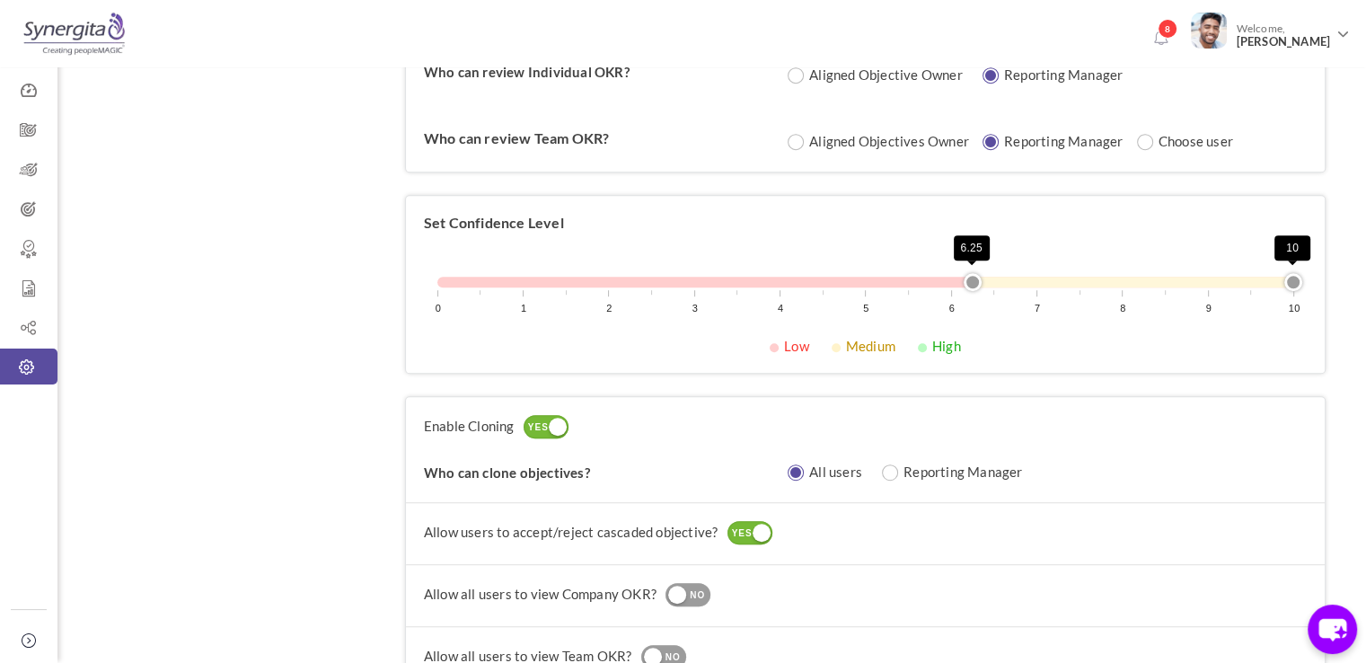
scroll to position [1106, 0]
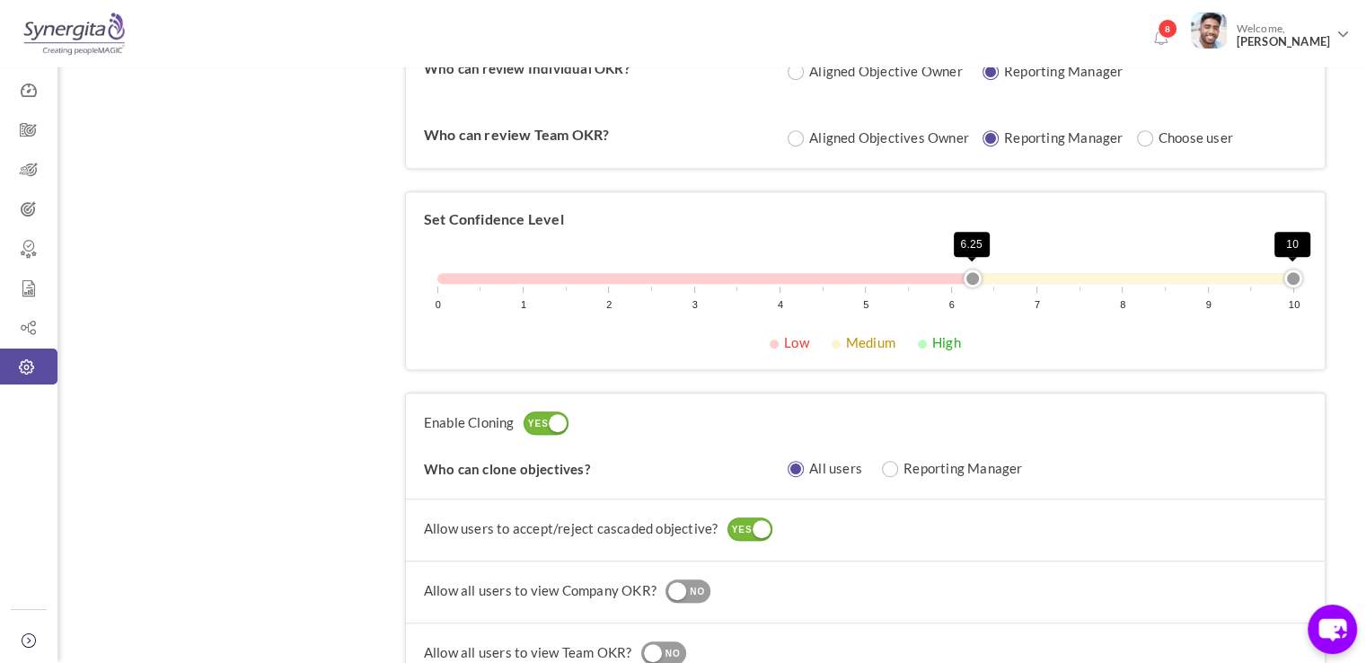
drag, startPoint x: 961, startPoint y: 279, endPoint x: 974, endPoint y: 272, distance: 15.3
click at [974, 273] on div "0 1 2 3 4 5 6 7 8 9 10 6.25 10" at bounding box center [865, 278] width 856 height 11
drag, startPoint x: 969, startPoint y: 272, endPoint x: 765, endPoint y: 267, distance: 203.9
click at [765, 267] on div "0 1 2 3 4 5 6 7 8 9 10 4 10" at bounding box center [865, 298] width 883 height 69
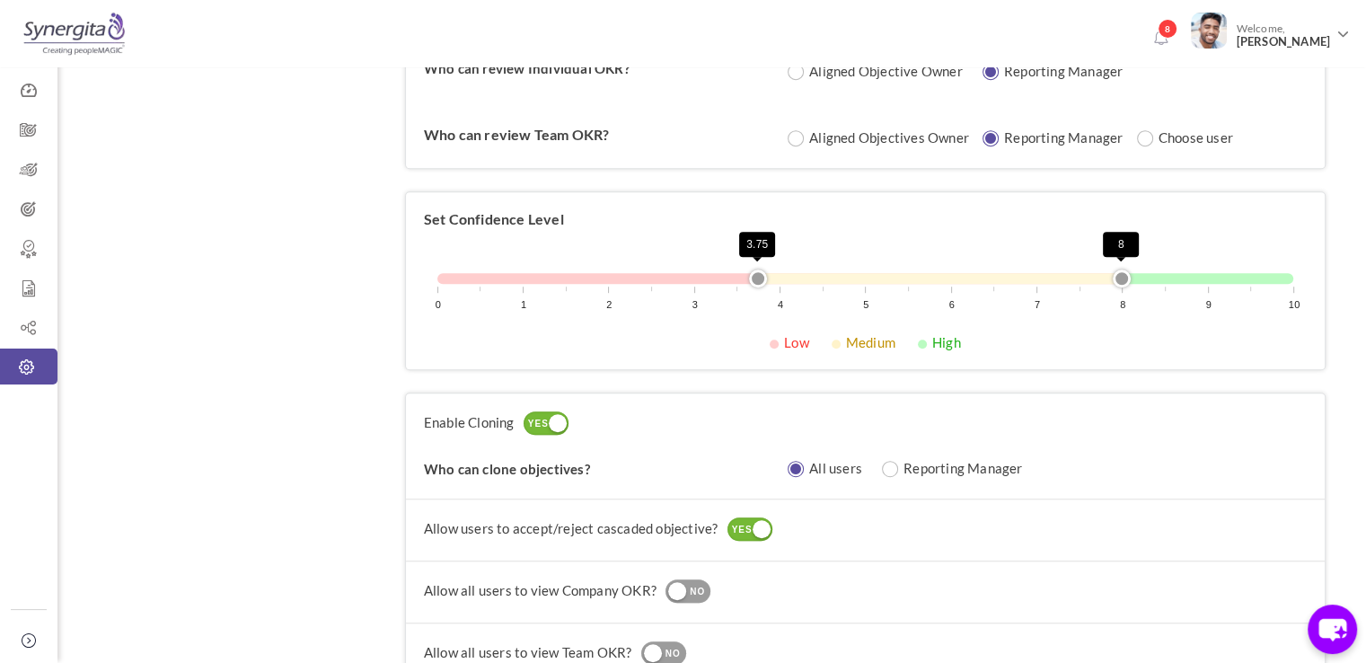
drag, startPoint x: 1291, startPoint y: 269, endPoint x: 1117, endPoint y: 311, distance: 178.2
click at [1117, 311] on div "0 1 2 3 4 5 6 7 8 9 10 3.75 8" at bounding box center [865, 298] width 883 height 69
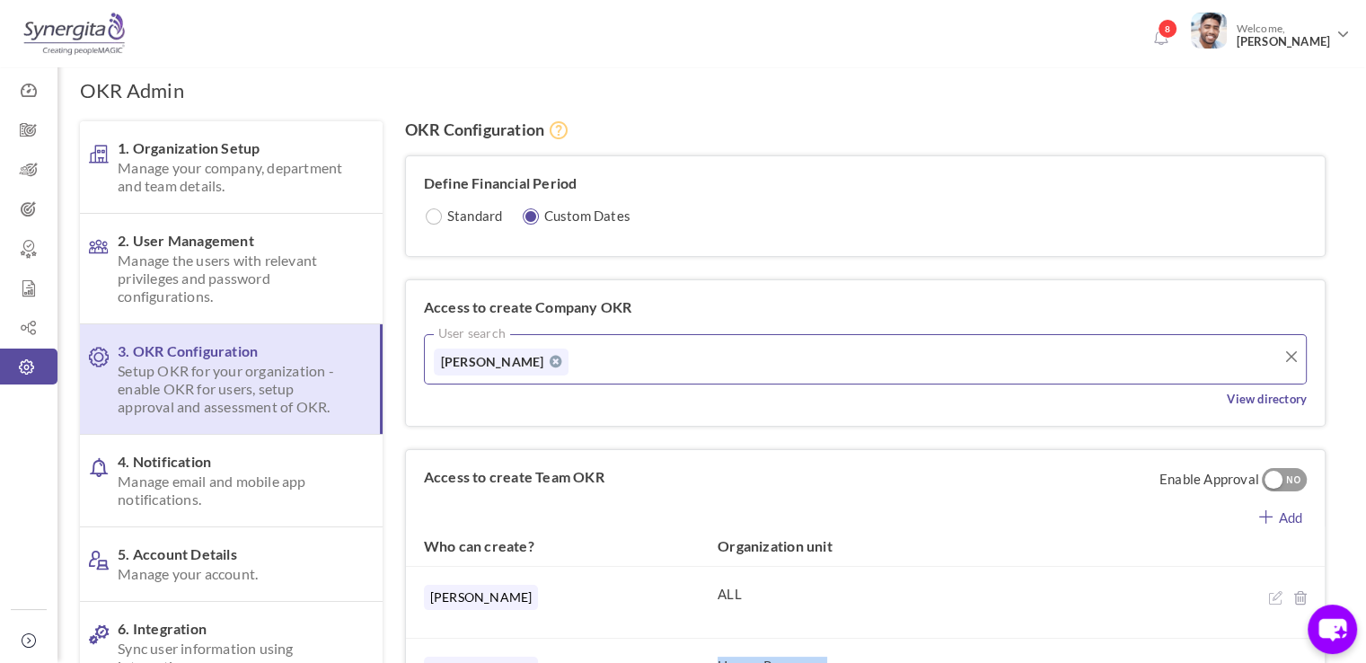
scroll to position [4, 0]
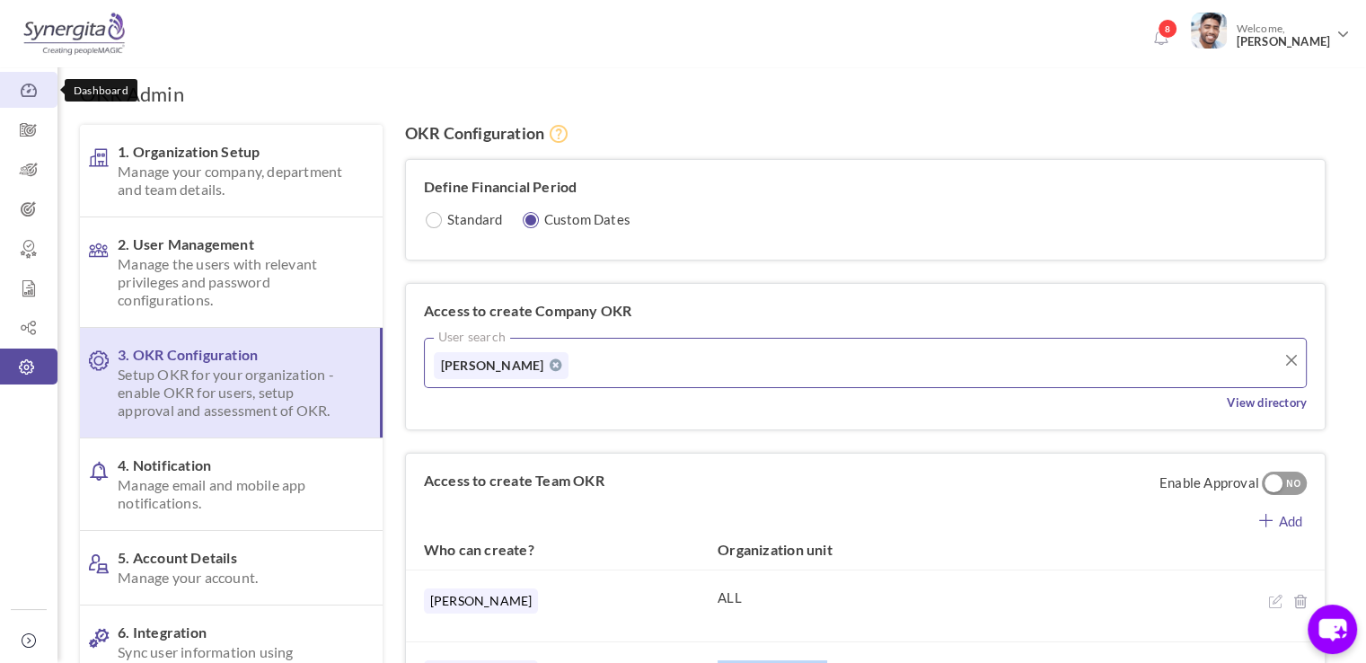
click at [29, 101] on link "Dashboard" at bounding box center [28, 90] width 57 height 36
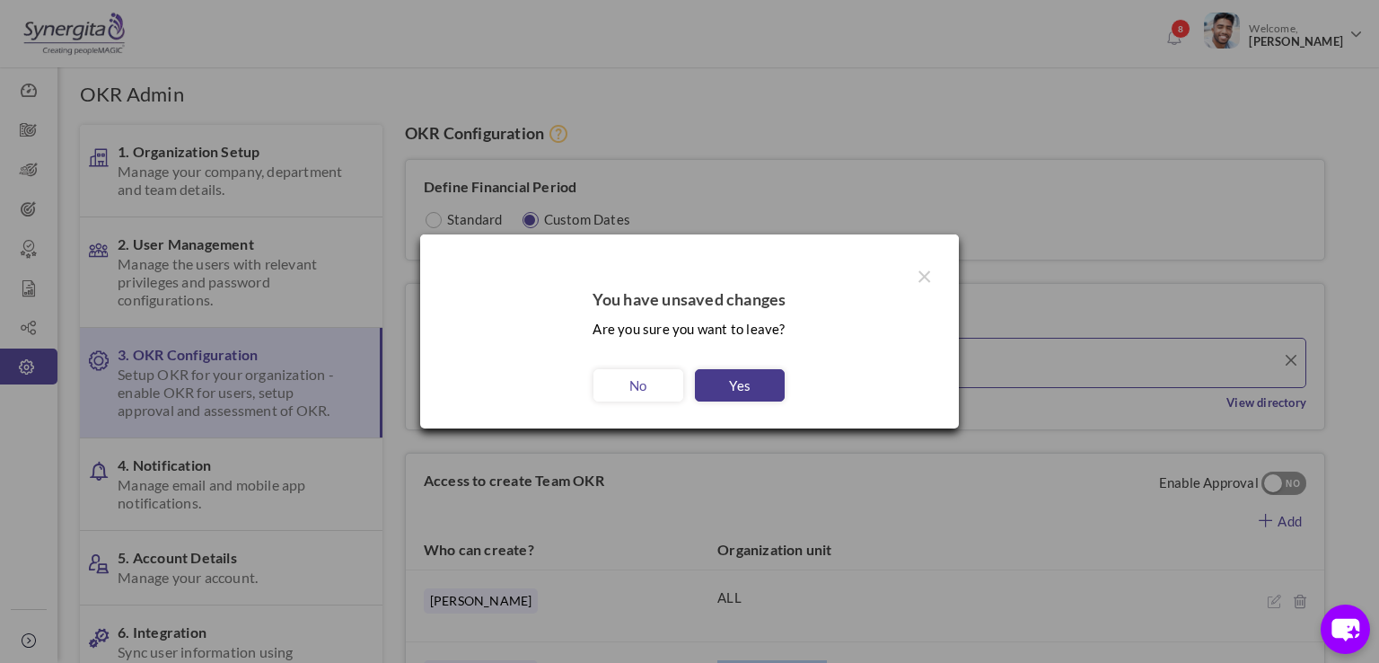
click at [749, 392] on link "Yes" at bounding box center [740, 385] width 90 height 32
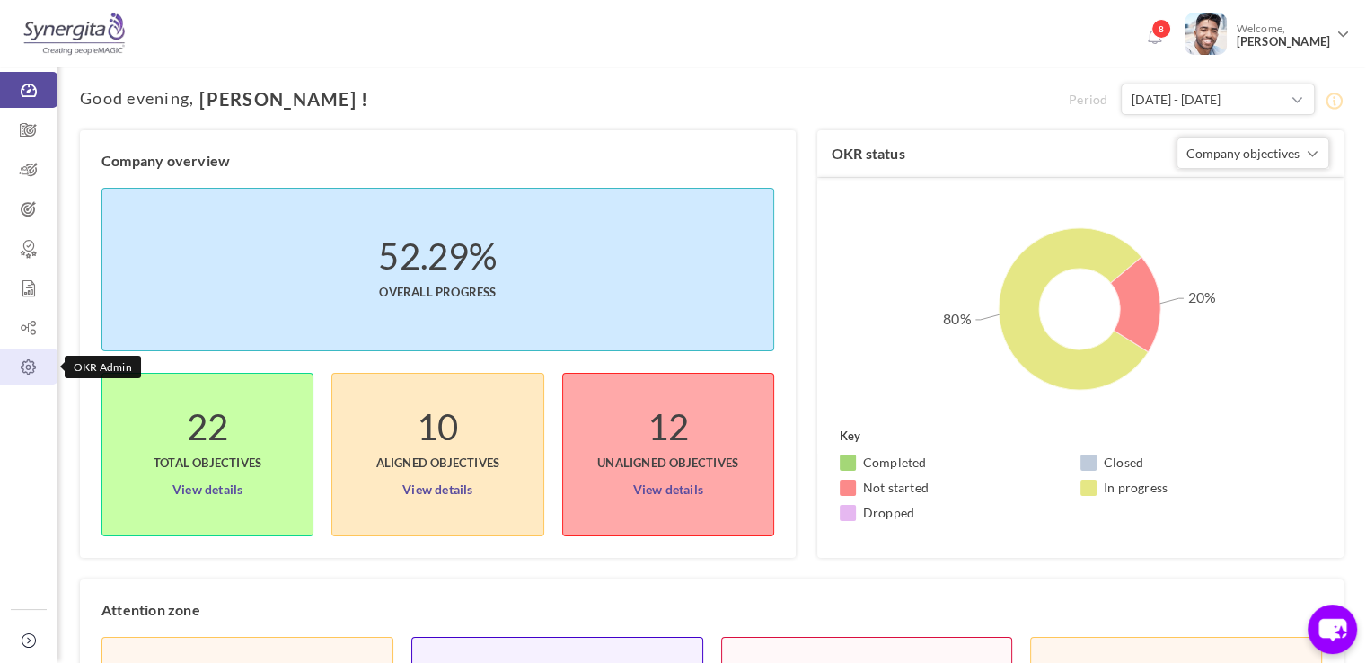
click at [41, 369] on icon at bounding box center [28, 367] width 57 height 18
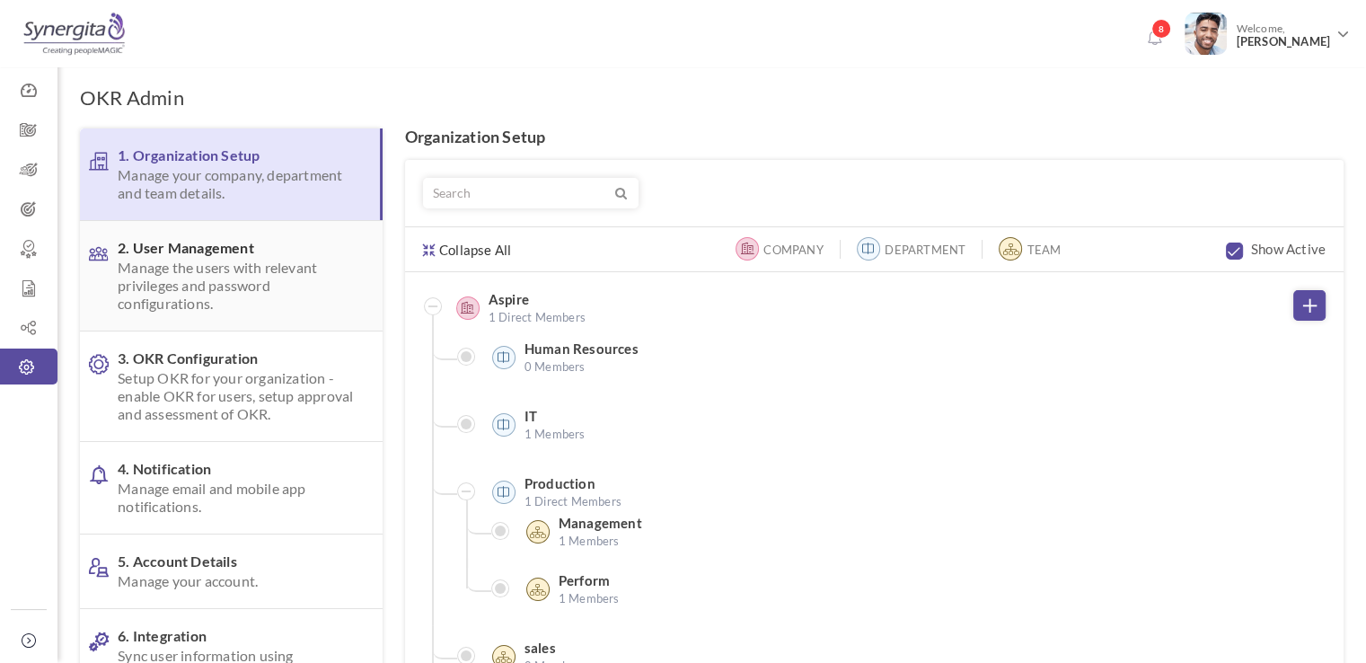
click at [215, 286] on span "Manage the users with relevant privileges and password configurations." at bounding box center [236, 286] width 236 height 54
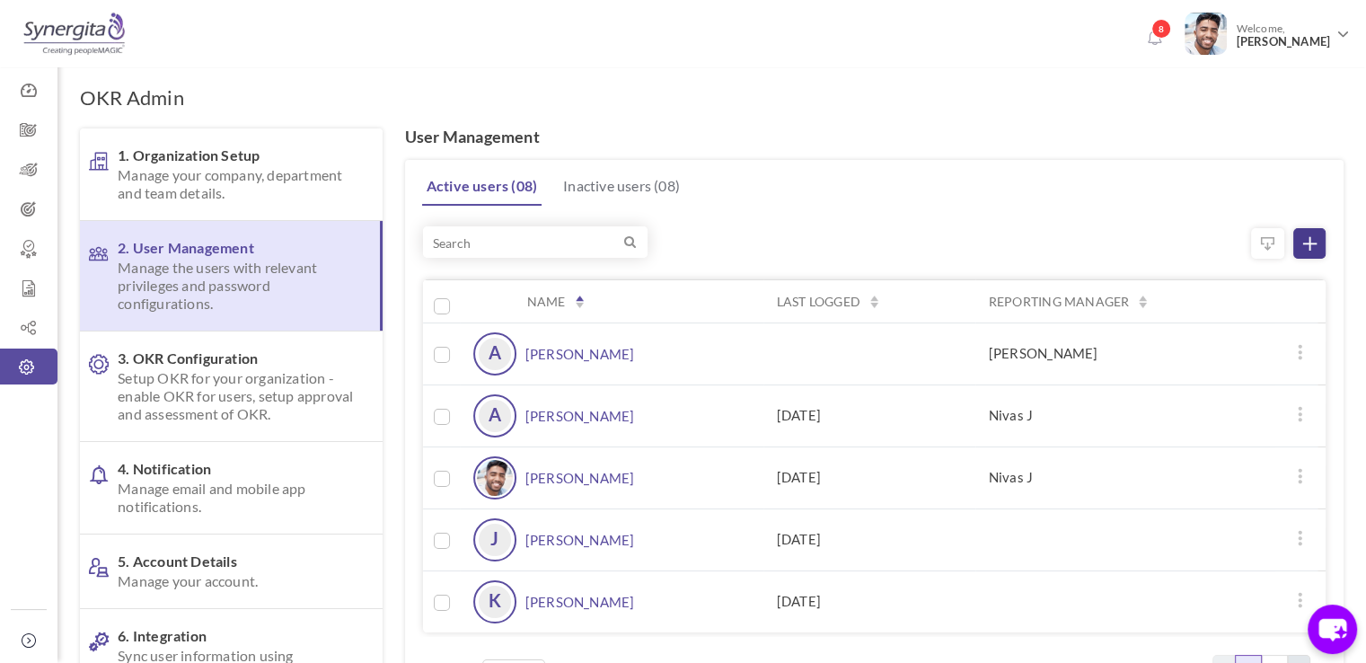
click at [1303, 245] on icon at bounding box center [1309, 243] width 13 height 13
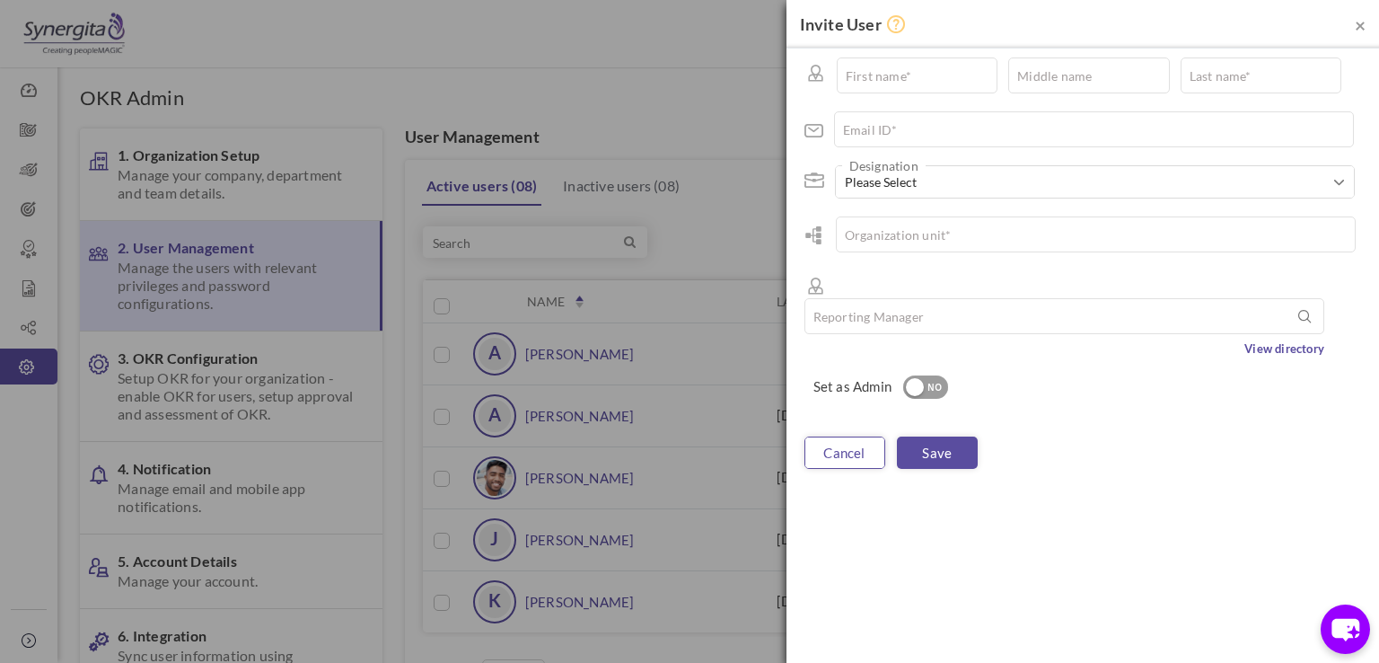
click at [862, 436] on link "cancel" at bounding box center [845, 452] width 81 height 32
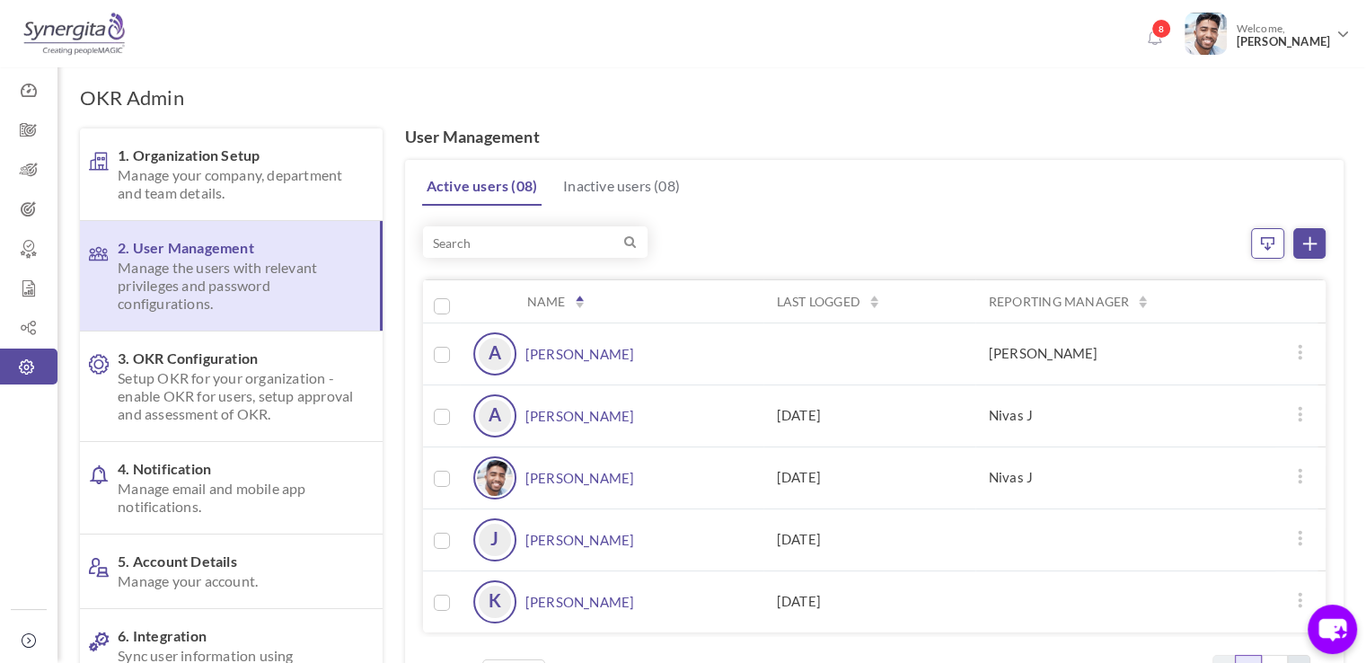
click at [1268, 249] on link at bounding box center [1267, 243] width 33 height 31
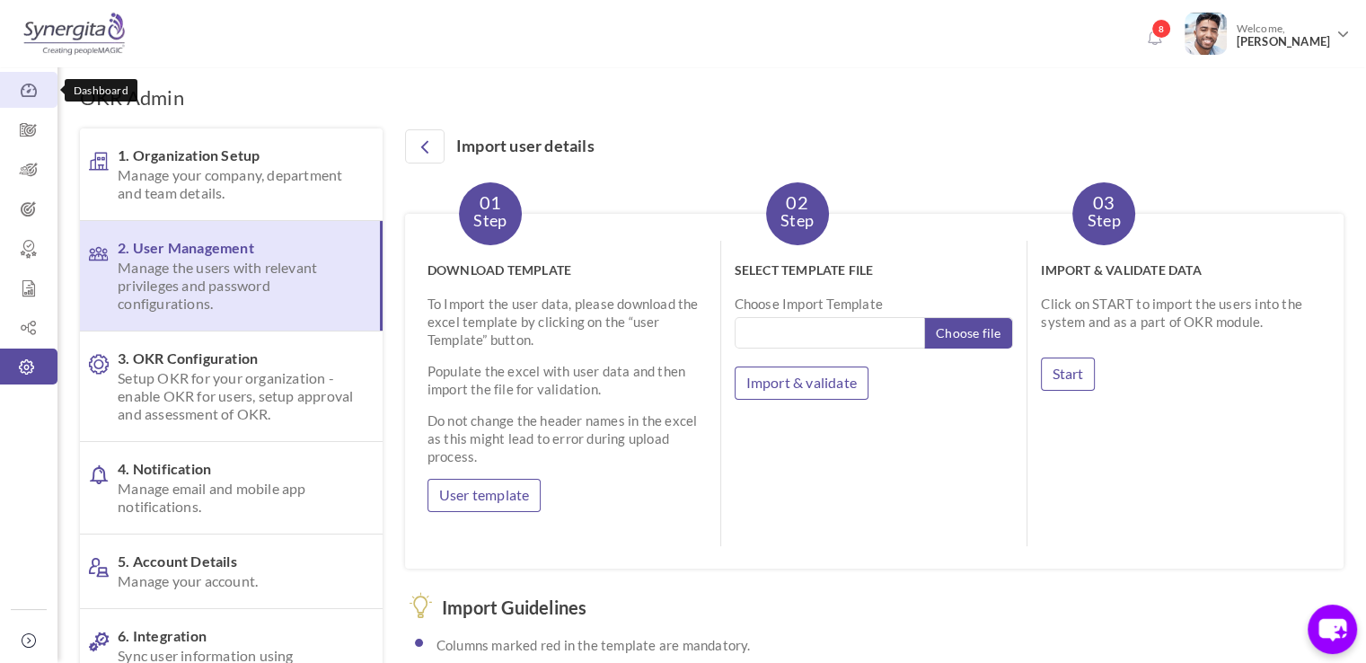
click at [50, 104] on link "Dashboard" at bounding box center [28, 90] width 57 height 36
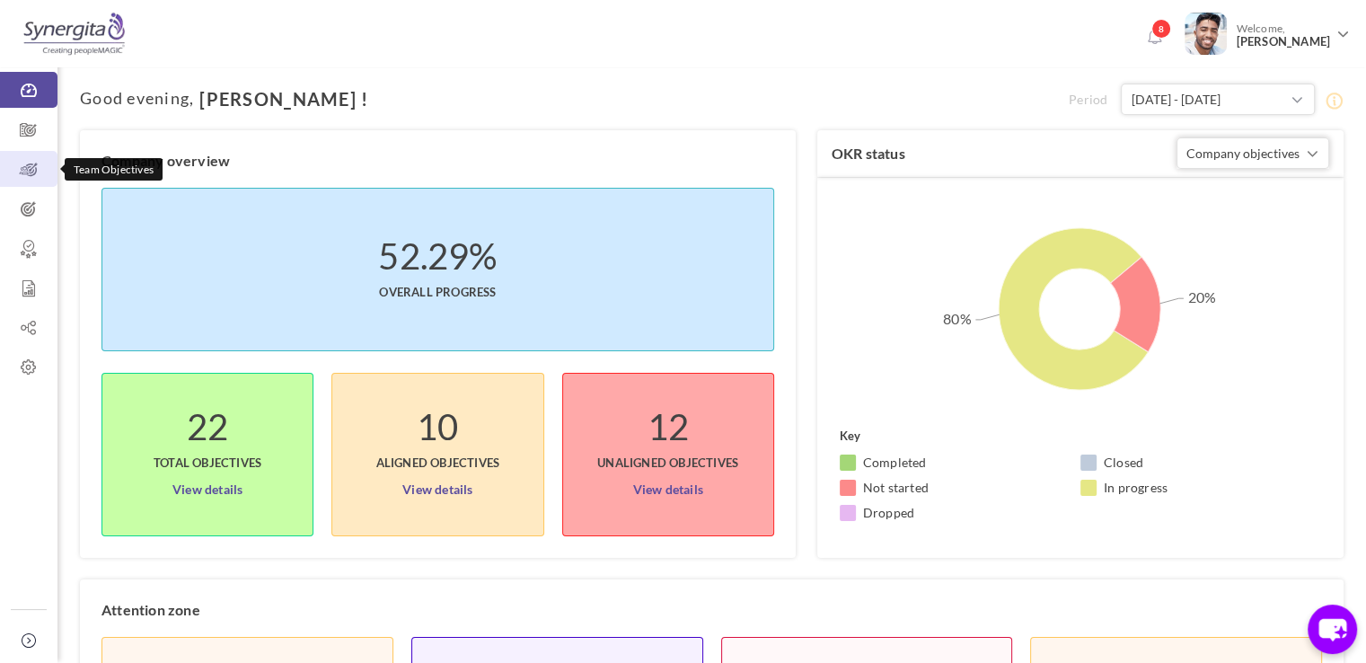
click at [18, 164] on icon at bounding box center [28, 170] width 57 height 18
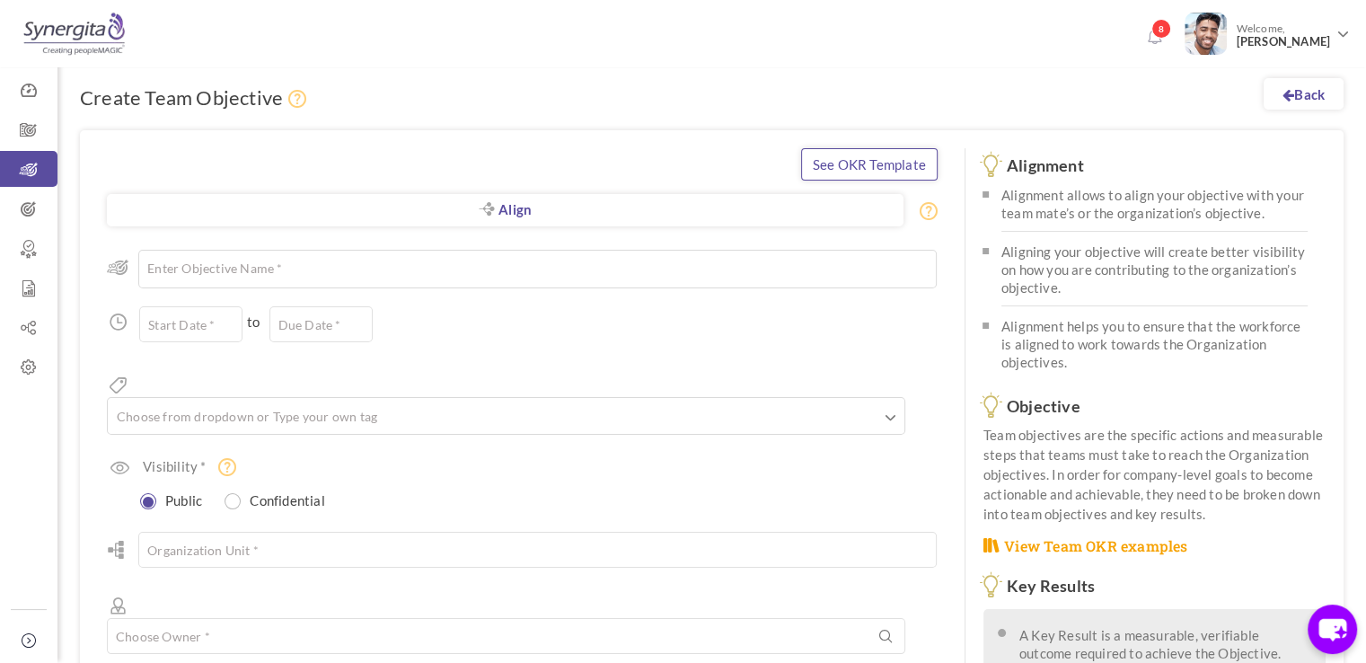
click at [905, 163] on link "See OKR Template" at bounding box center [869, 164] width 137 height 32
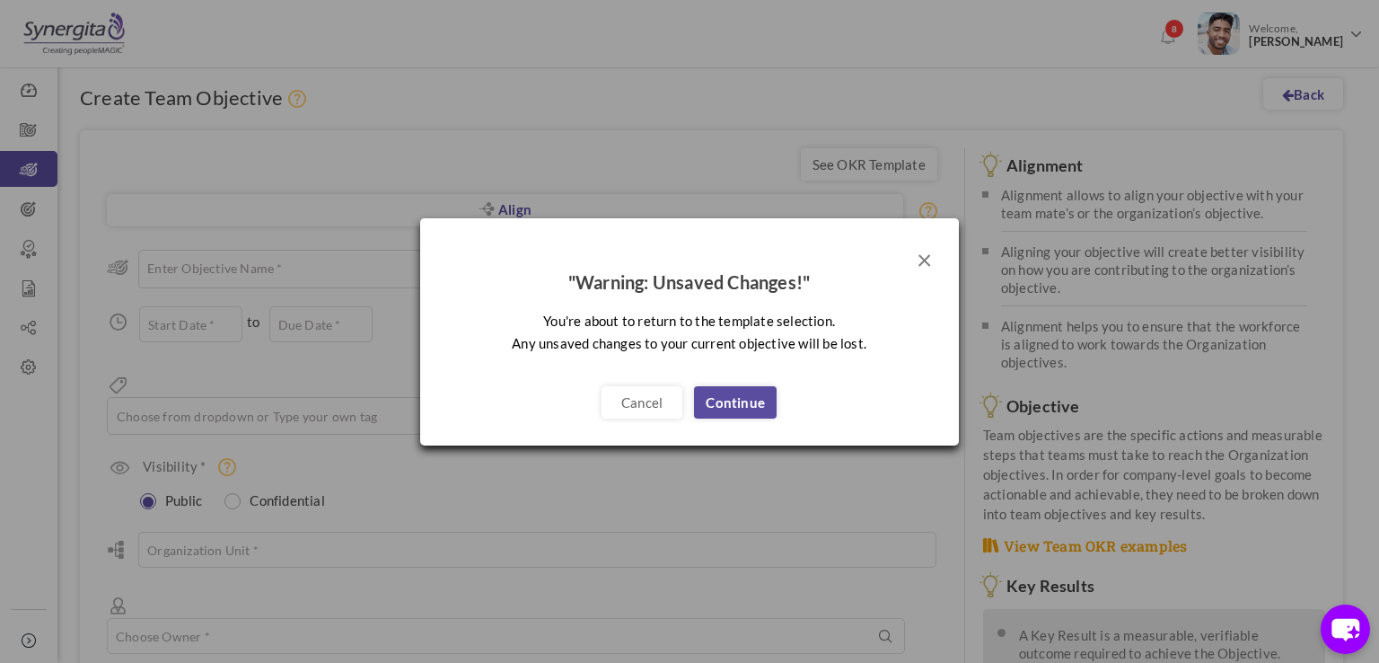
click at [925, 269] on button "×" at bounding box center [924, 258] width 15 height 27
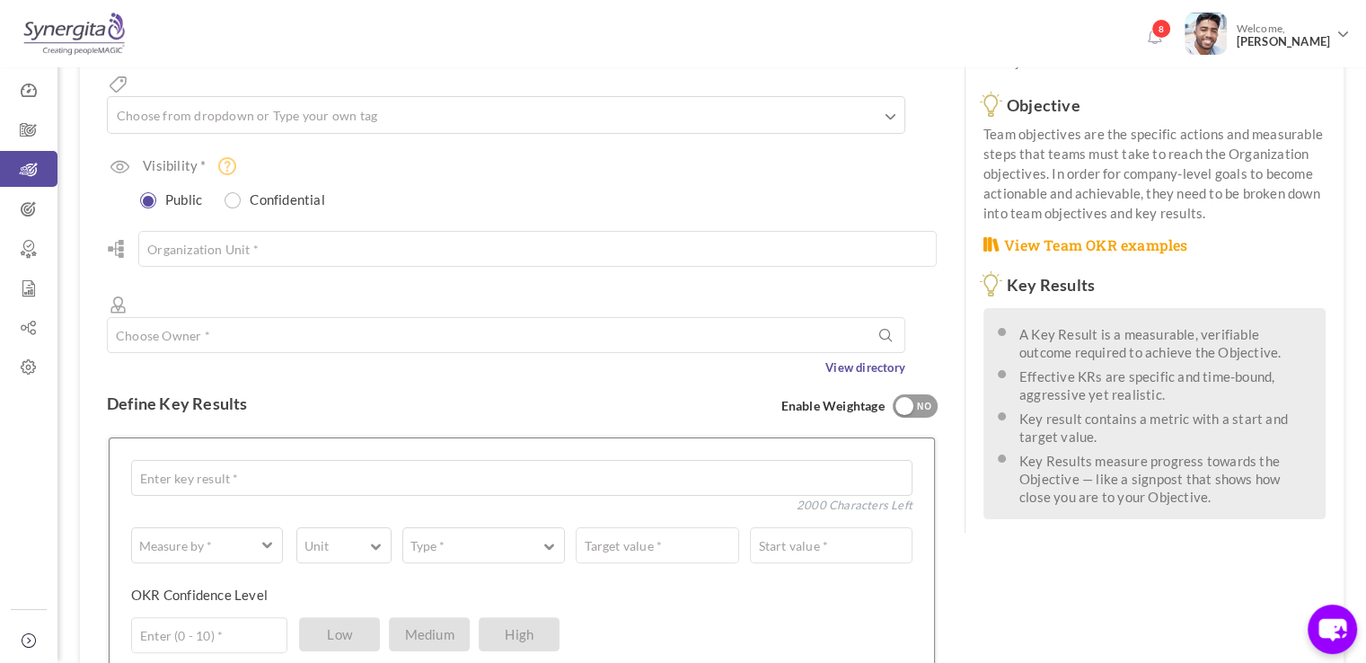
scroll to position [302, 0]
click at [1336, 632] on icon "chat-button" at bounding box center [1332, 629] width 53 height 53
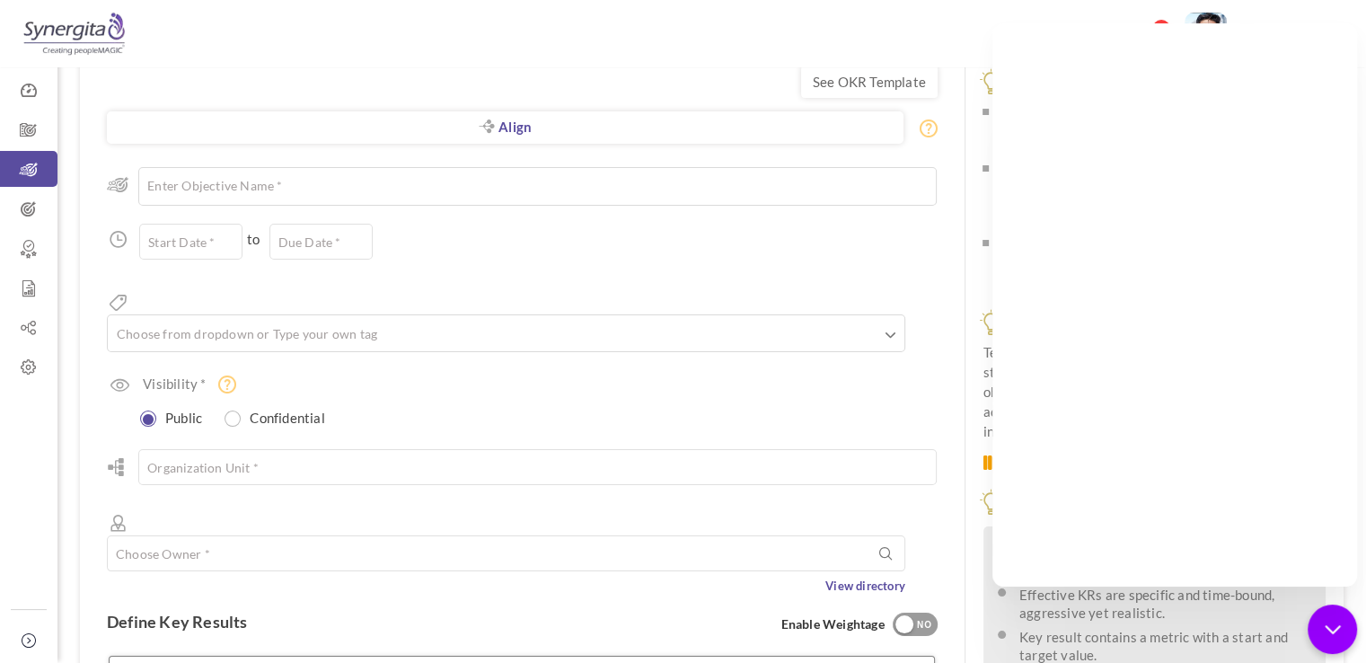
scroll to position [84, 0]
click at [949, 163] on div "See OKR Template Align Align Objective All Company Team Choose Objective Enter …" at bounding box center [522, 634] width 885 height 1176
click at [1326, 622] on icon "chat-button" at bounding box center [1332, 629] width 23 height 23
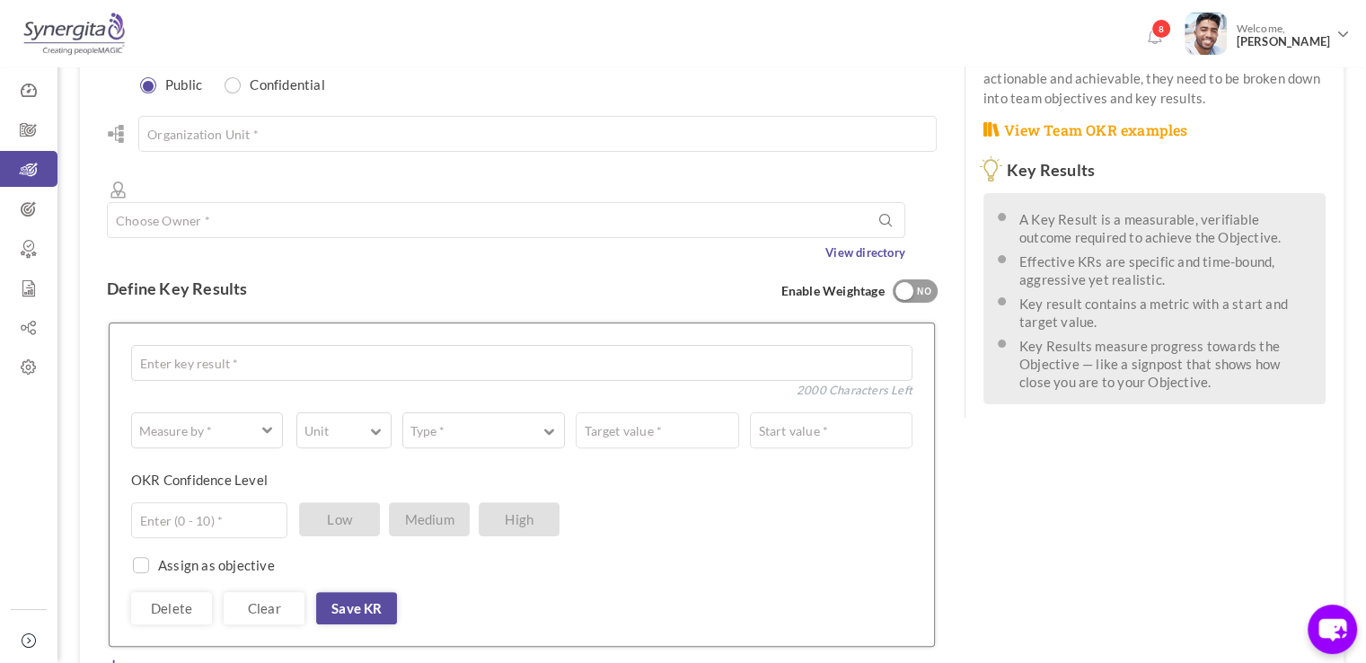
scroll to position [417, 0]
click at [925, 283] on div "NO" at bounding box center [925, 291] width 30 height 16
click at [844, 344] on input "0" at bounding box center [847, 362] width 130 height 36
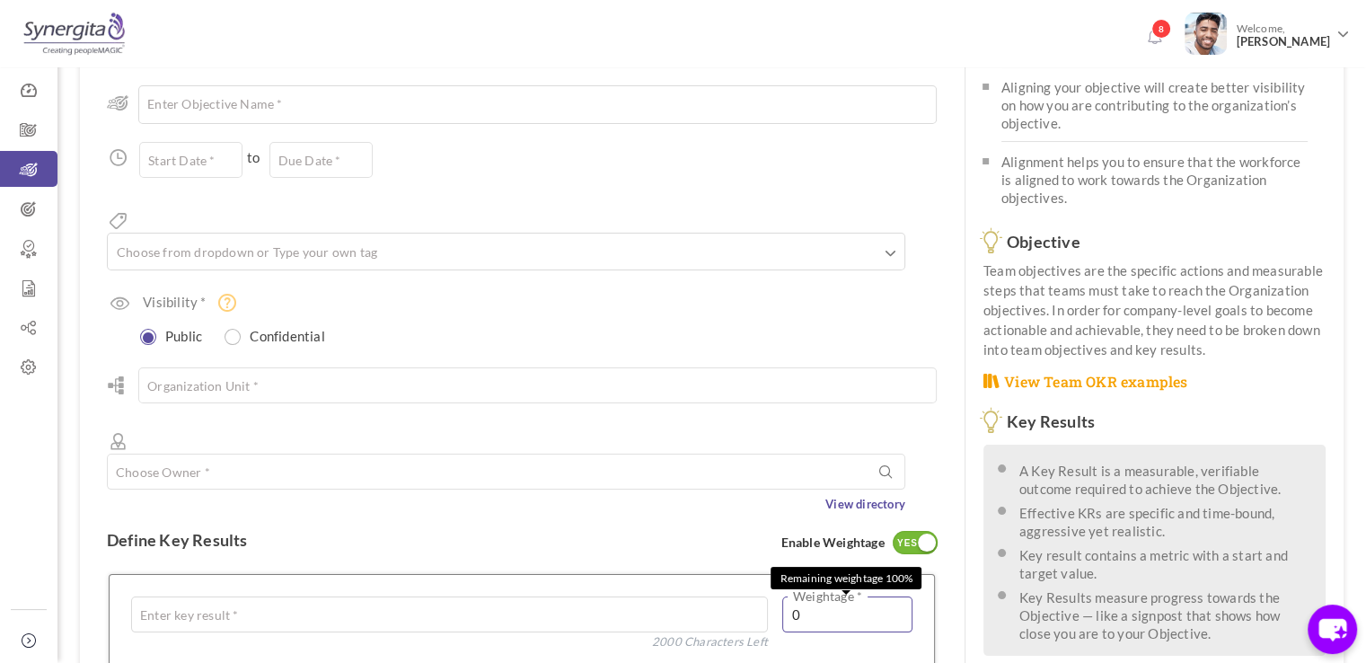
scroll to position [160, 0]
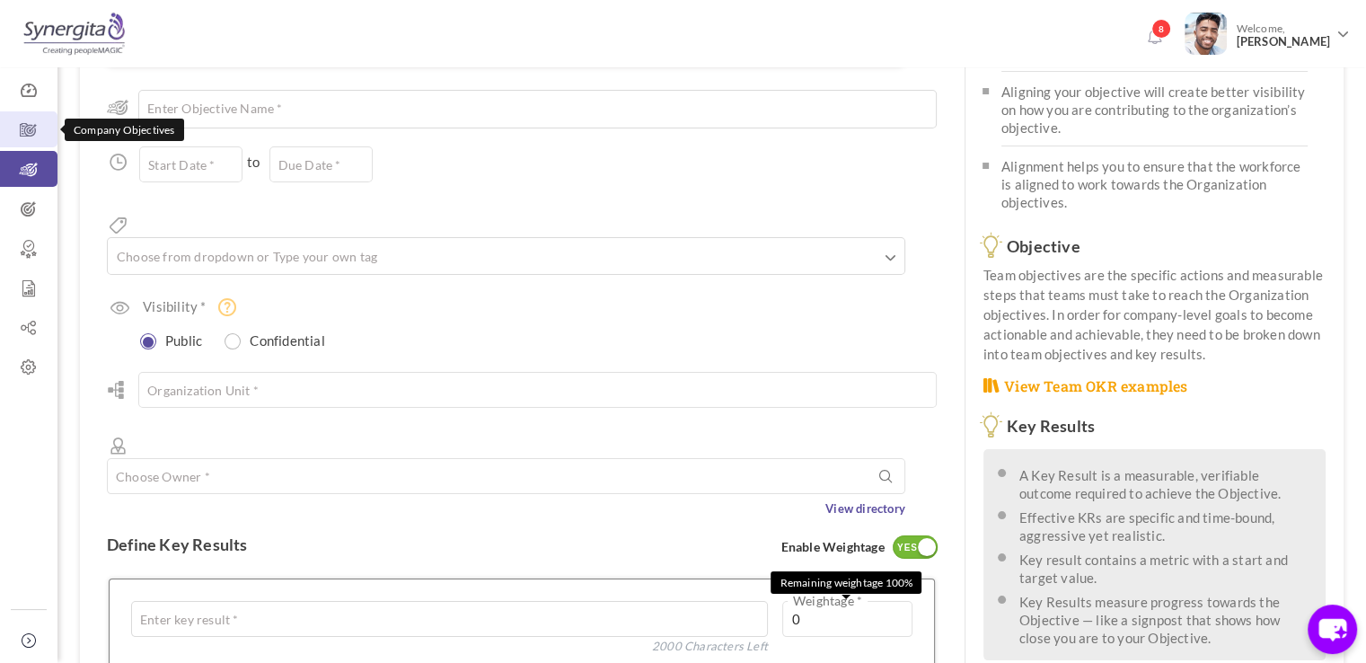
click at [21, 119] on link "Company Objectives" at bounding box center [28, 129] width 57 height 36
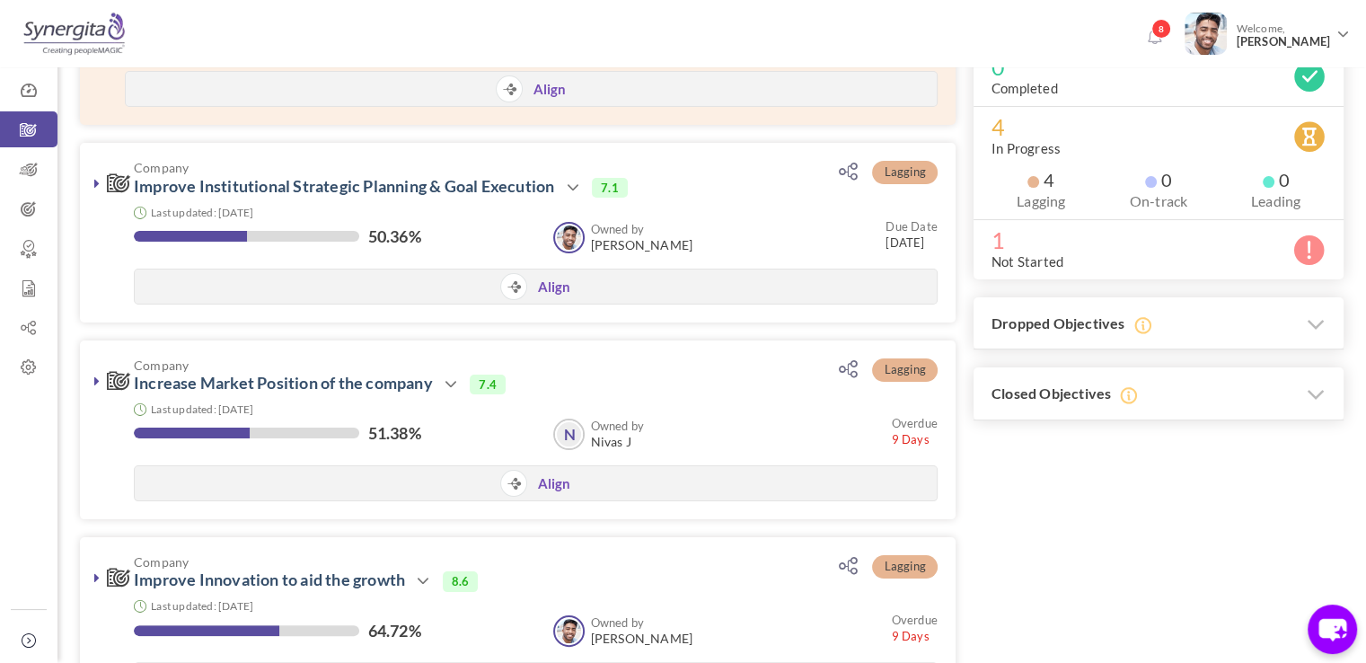
scroll to position [237, 0]
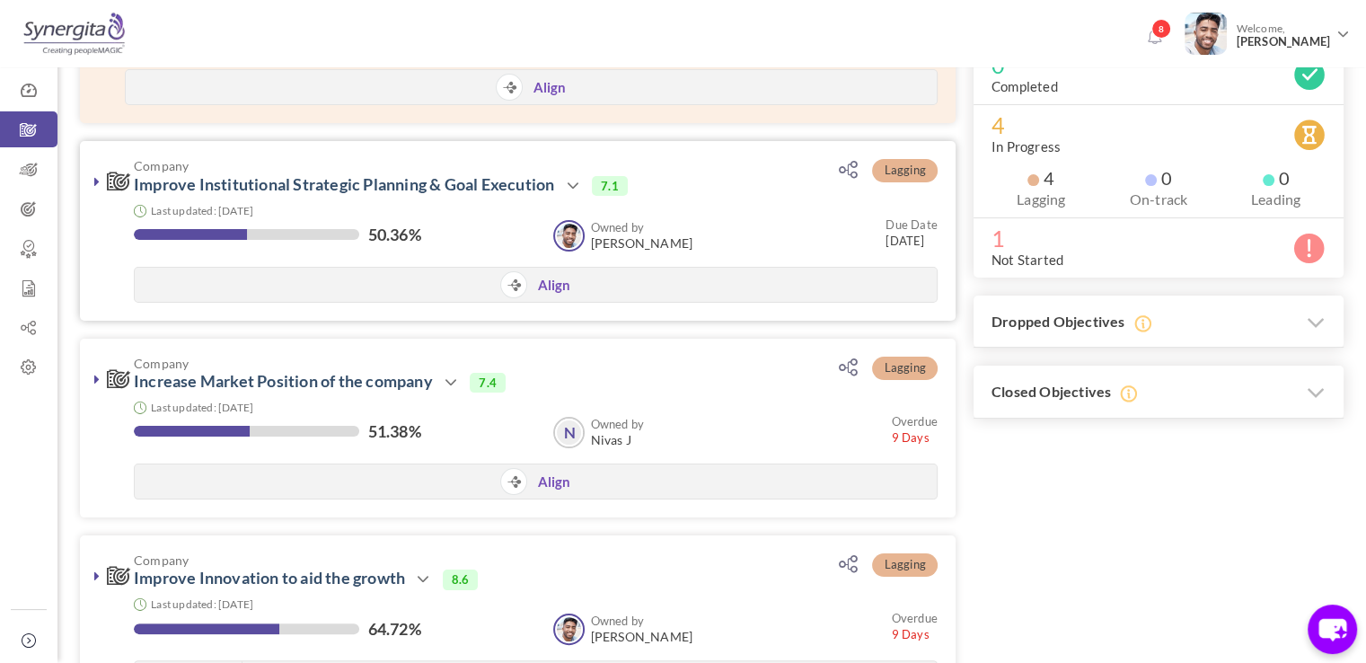
click at [95, 181] on icon at bounding box center [96, 181] width 5 height 14
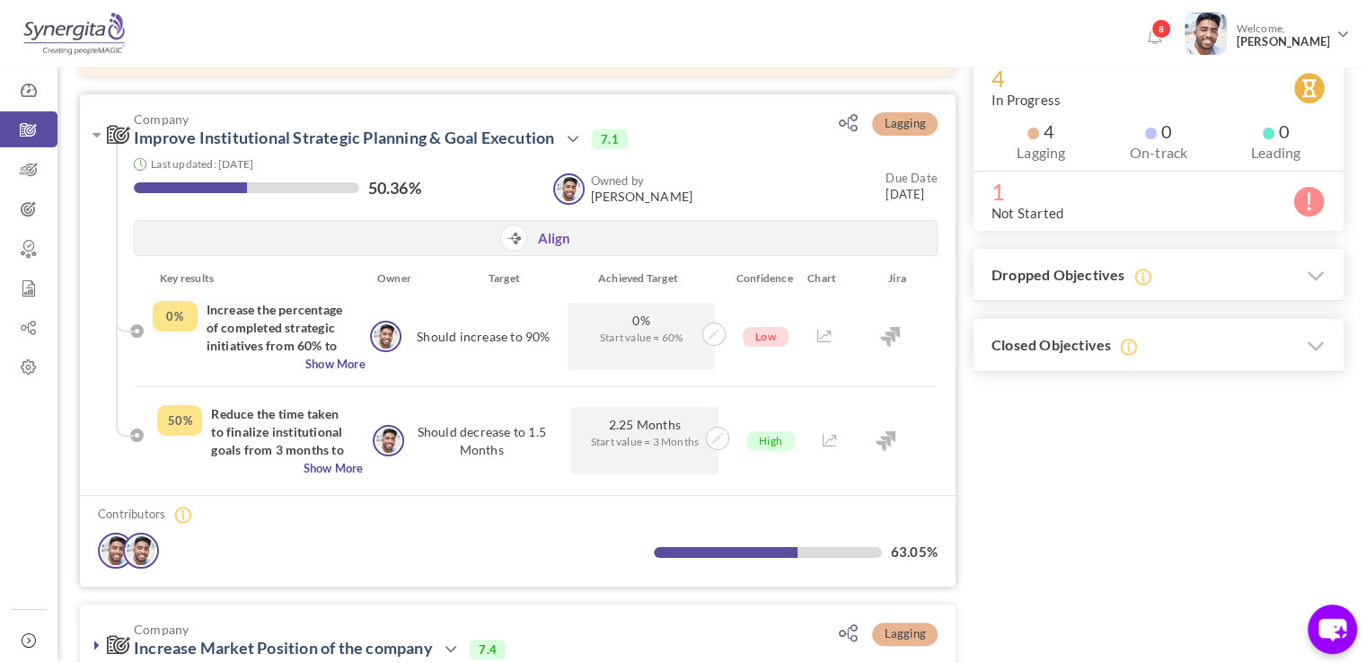
scroll to position [0, 0]
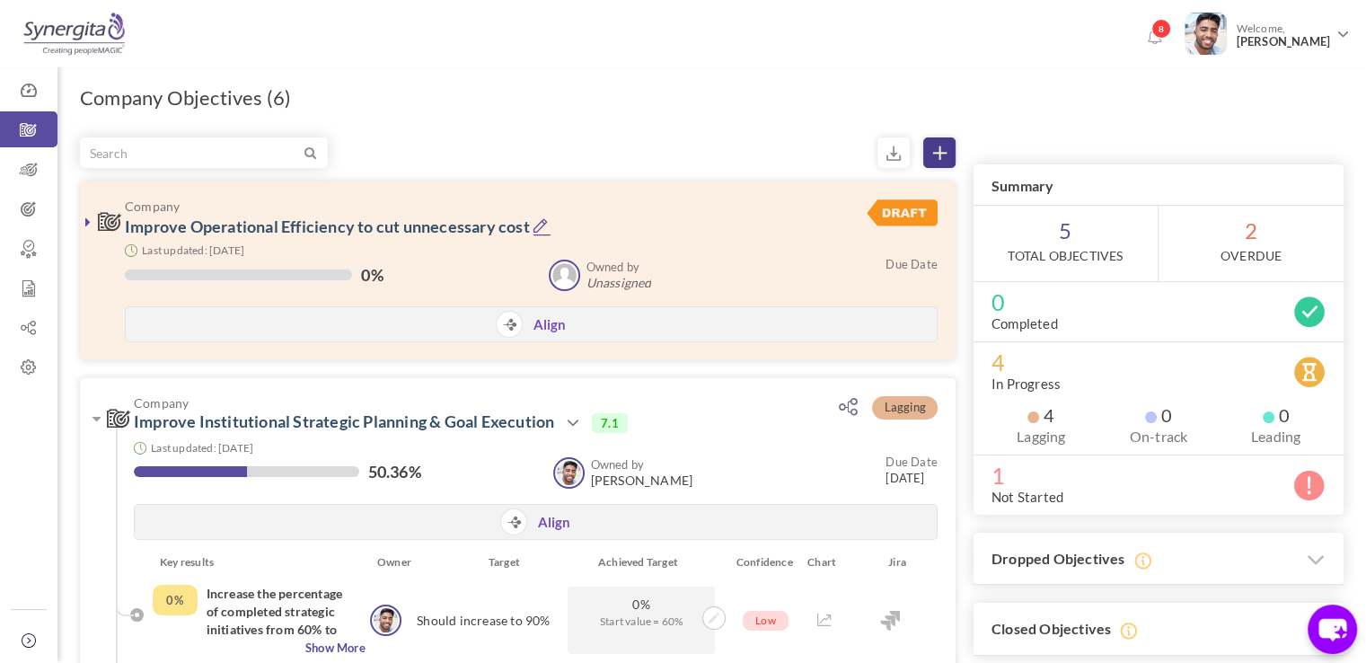
click at [952, 155] on link at bounding box center [939, 152] width 32 height 31
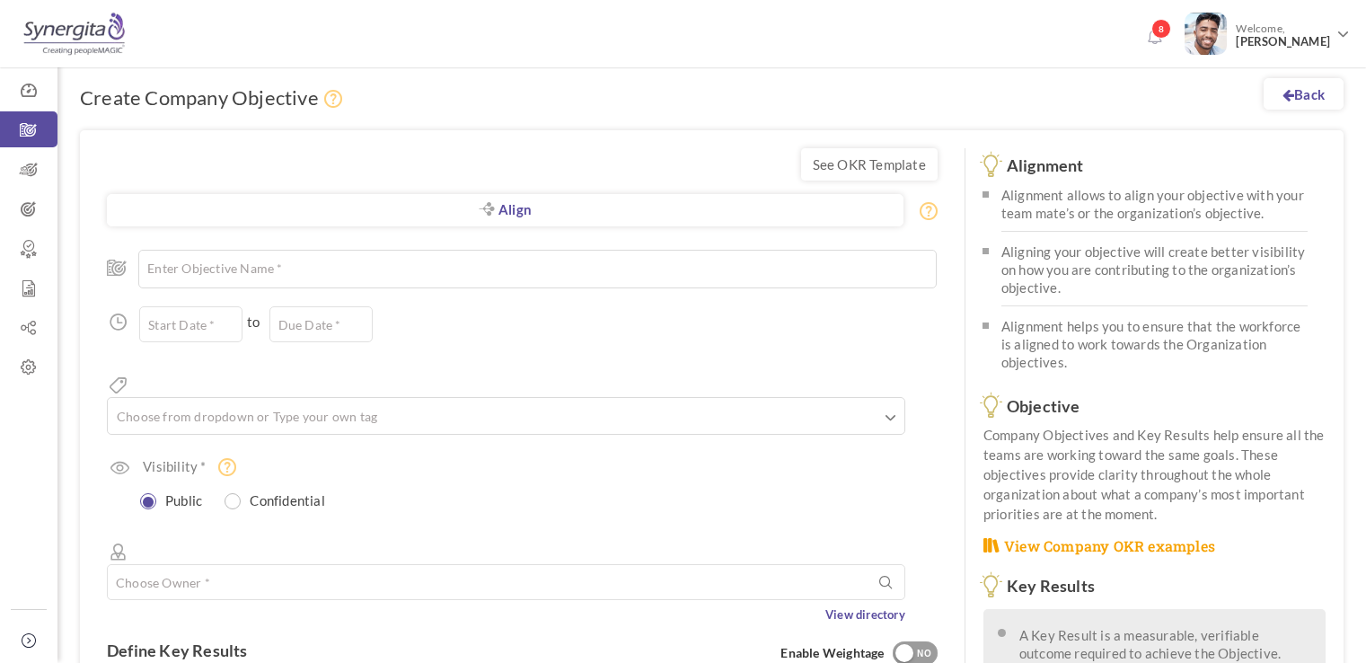
scroll to position [40, 0]
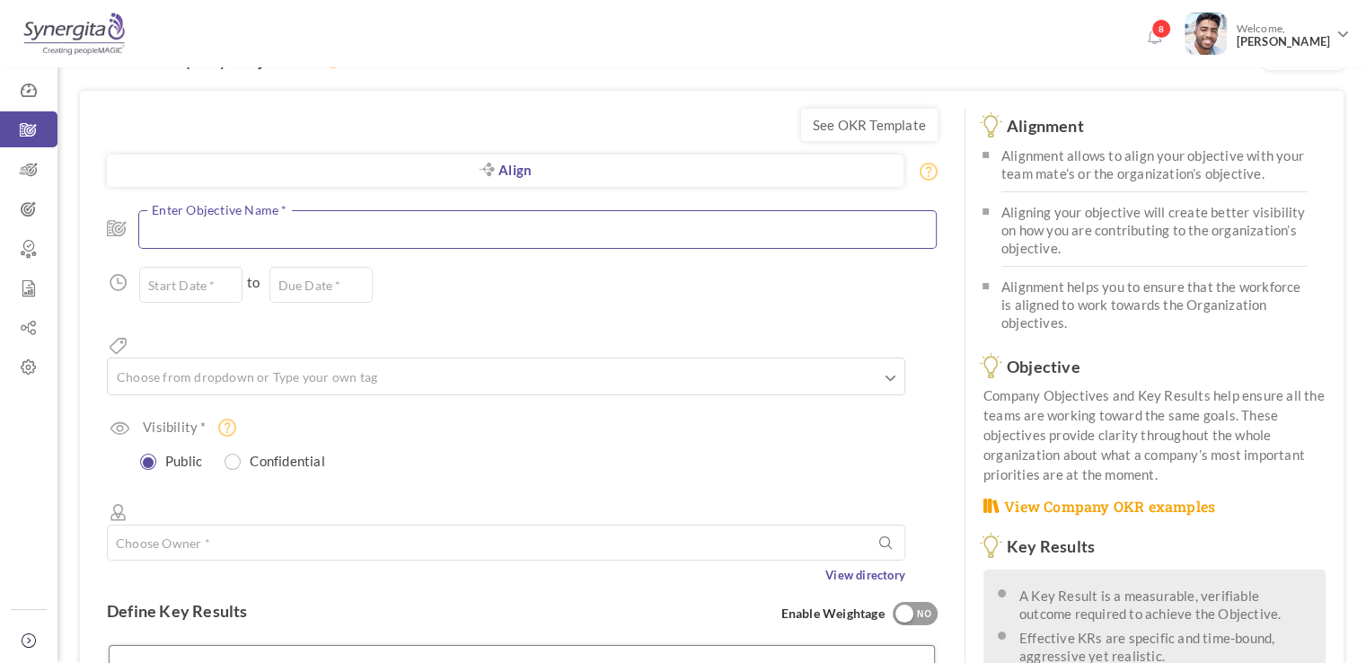
click at [574, 237] on textarea at bounding box center [537, 229] width 798 height 39
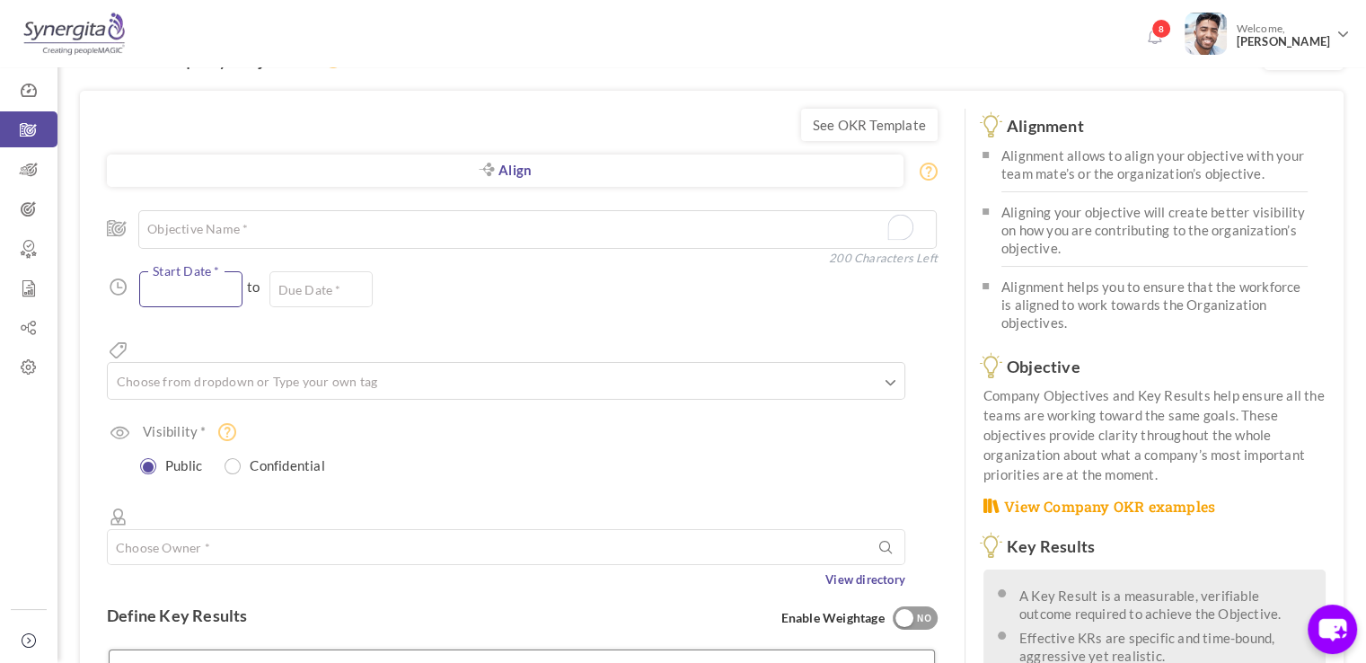
click at [183, 290] on input "text" at bounding box center [190, 289] width 103 height 36
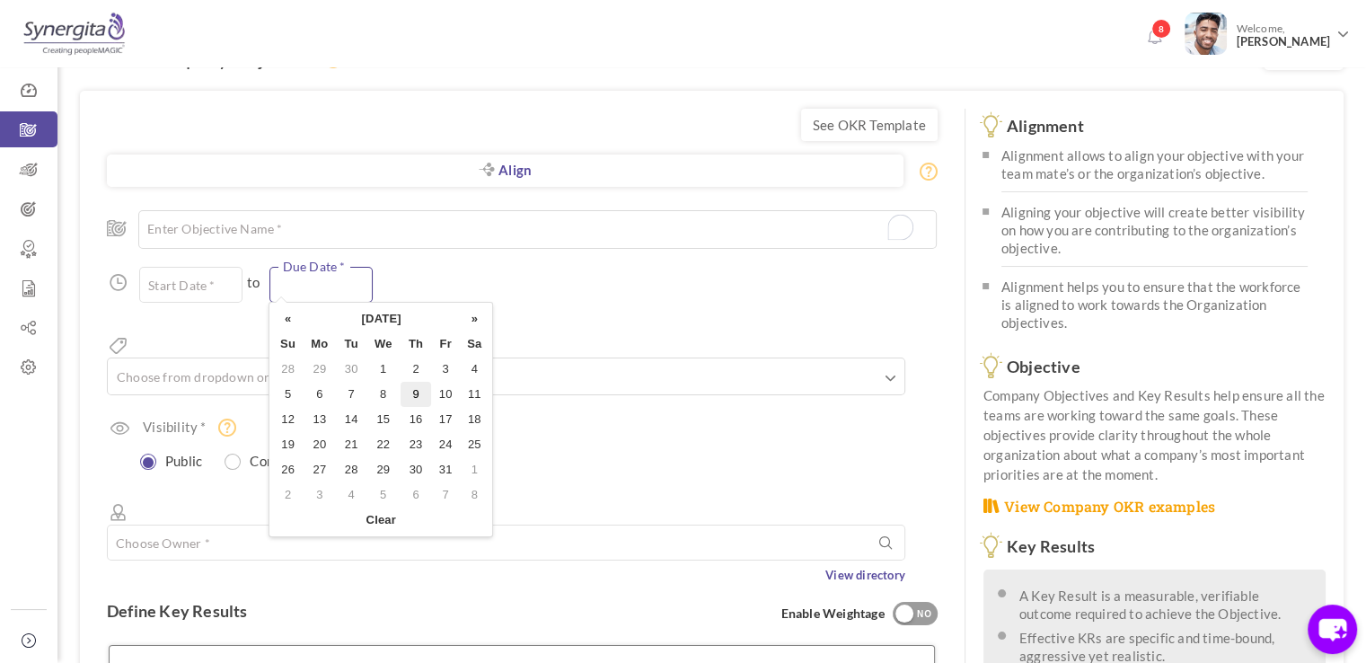
click at [284, 297] on body "Trial Extended! Subscribe to continue using all the features. 8 Welcome, Frank …" at bounding box center [683, 291] width 1366 height 663
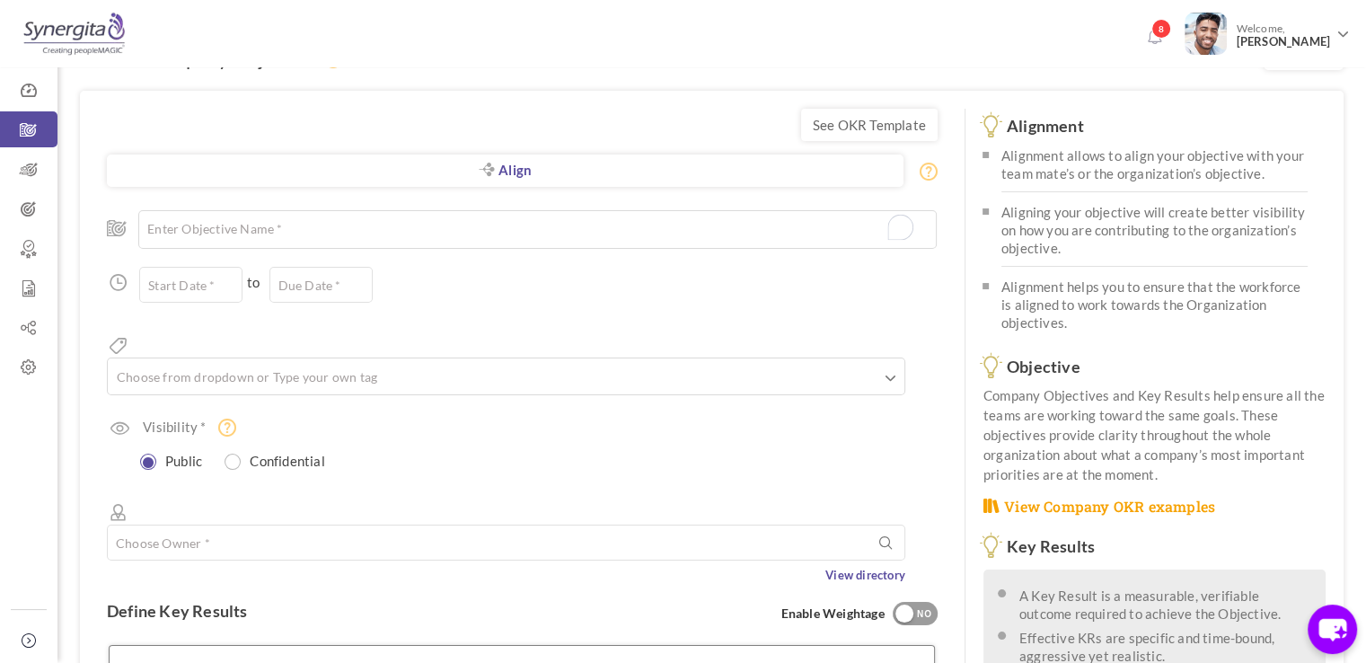
click at [418, 272] on div "Start Date * to Due Date * Due date should not fall after the aligned objective…" at bounding box center [522, 285] width 831 height 36
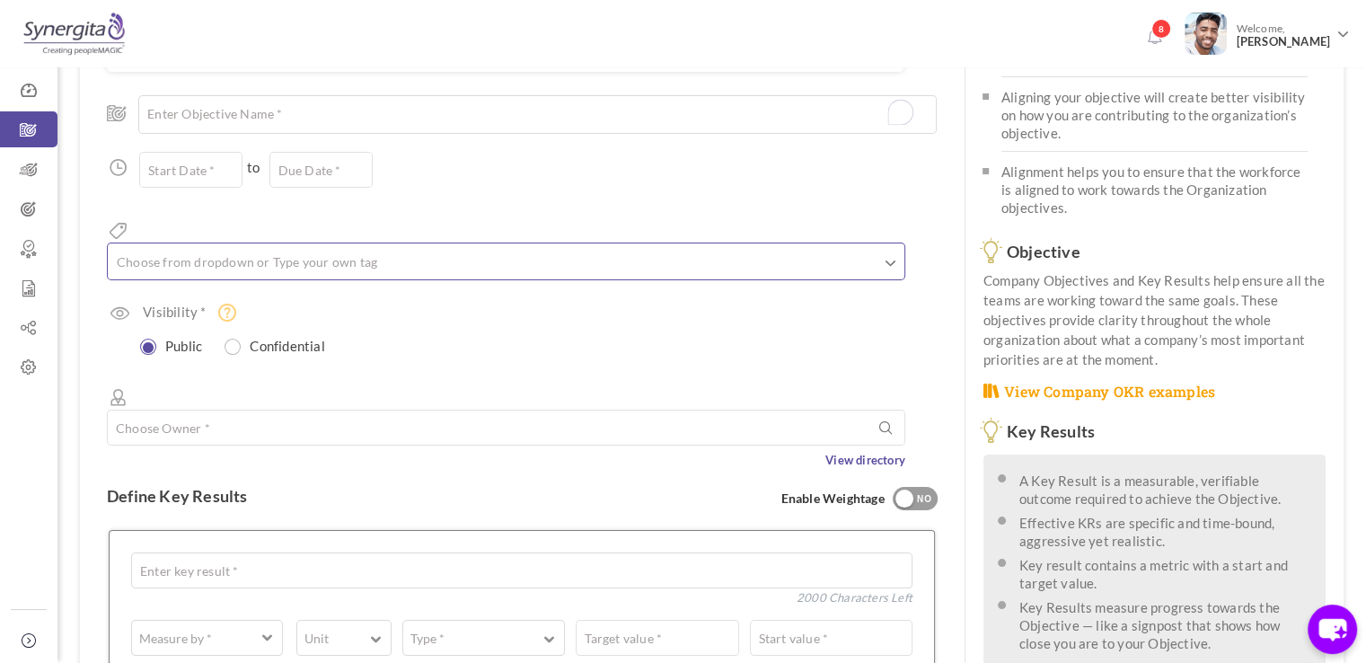
scroll to position [158, 0]
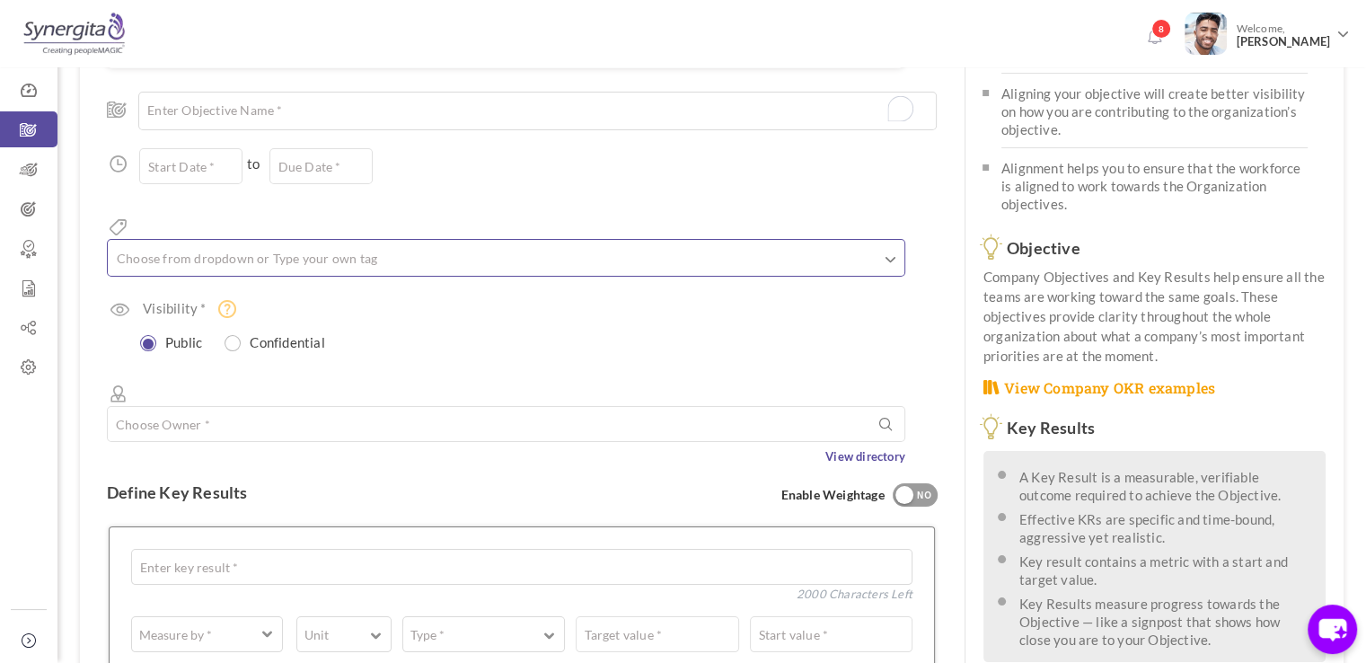
click at [320, 246] on ul at bounding box center [506, 261] width 797 height 30
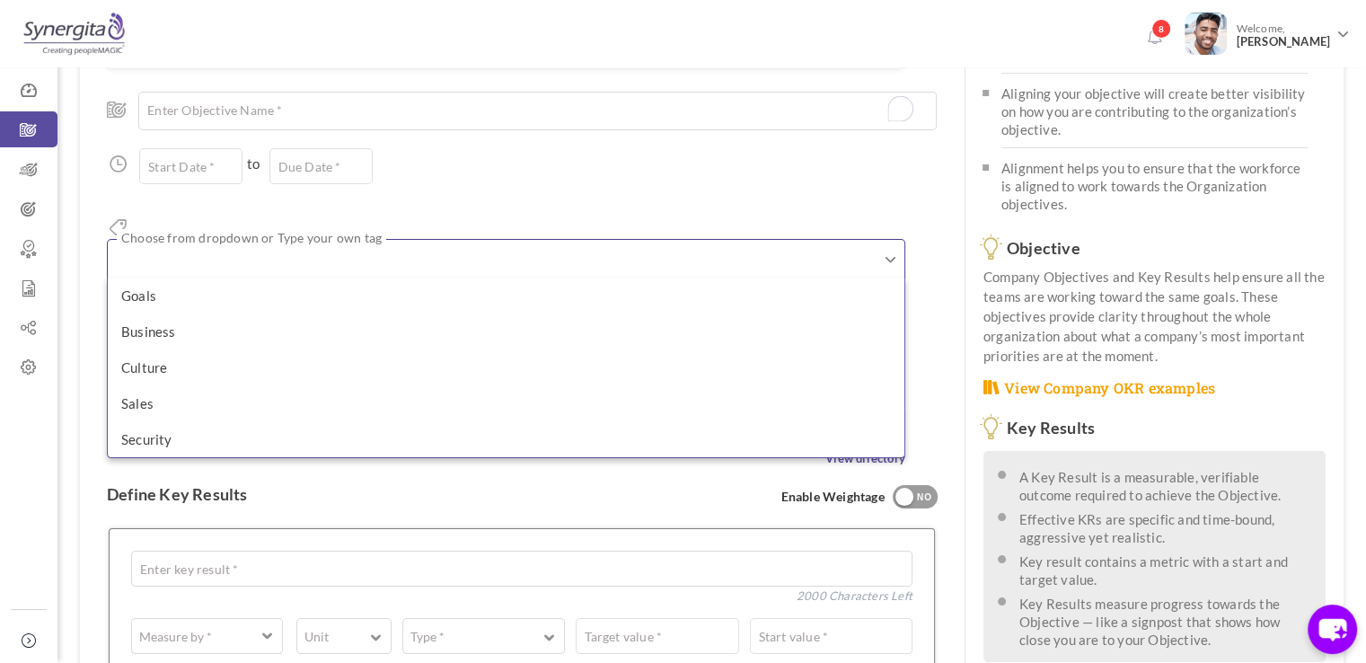
click at [419, 169] on div "Start Date * to Due Date * Due date should not fall after the aligned objective…" at bounding box center [522, 166] width 831 height 36
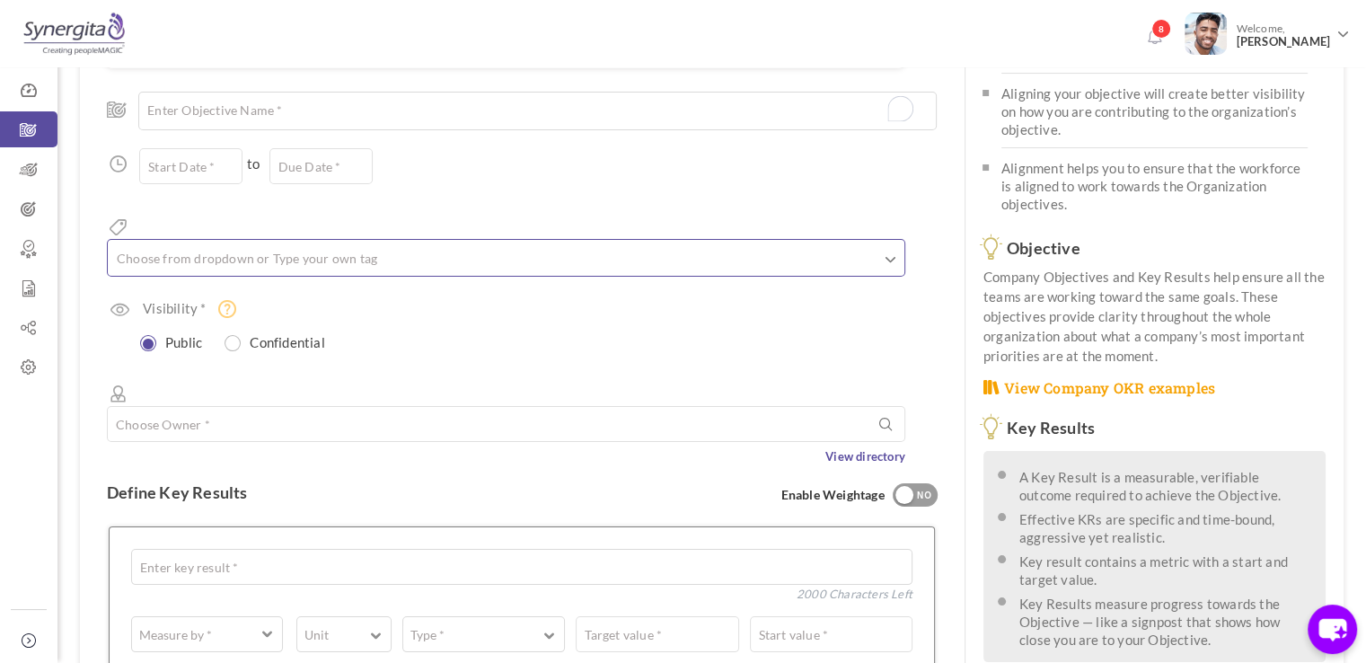
click at [327, 246] on ul at bounding box center [506, 261] width 797 height 30
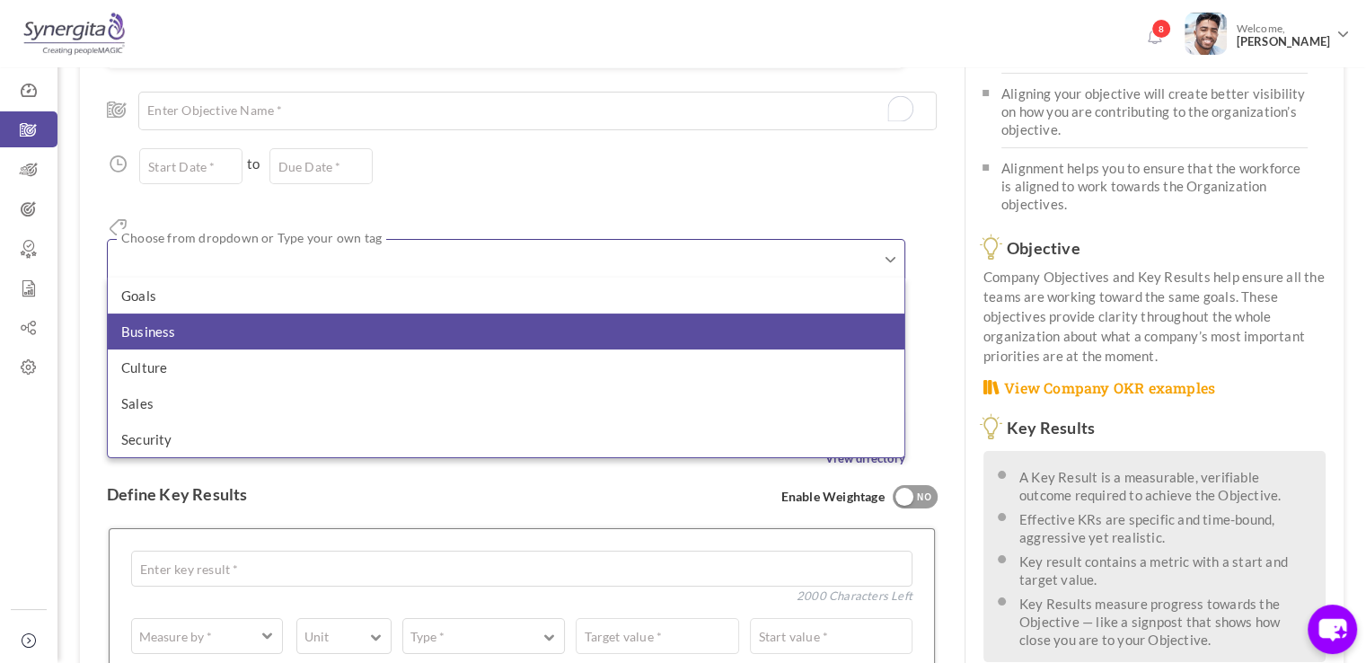
click at [282, 313] on li "Business" at bounding box center [506, 331] width 797 height 36
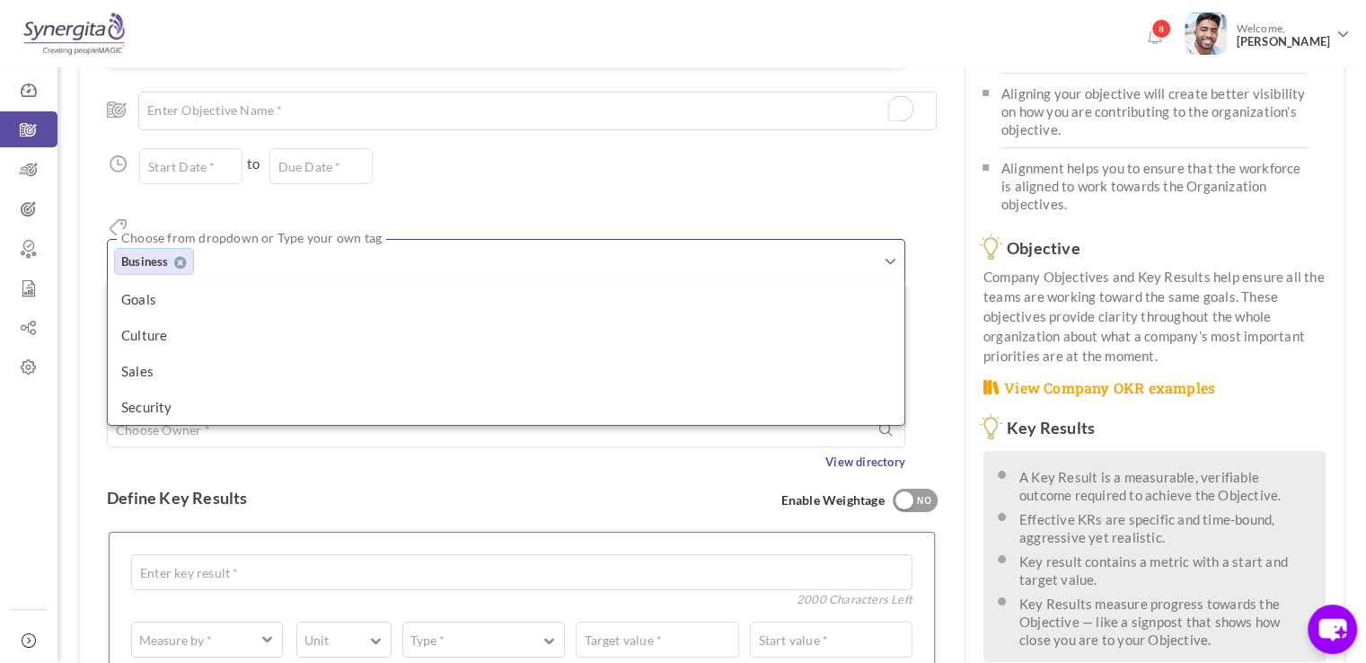
click at [453, 198] on div "Align Objective Choose Objective Enter Objective Name * 200 Characters Left Sta…" at bounding box center [522, 271] width 831 height 397
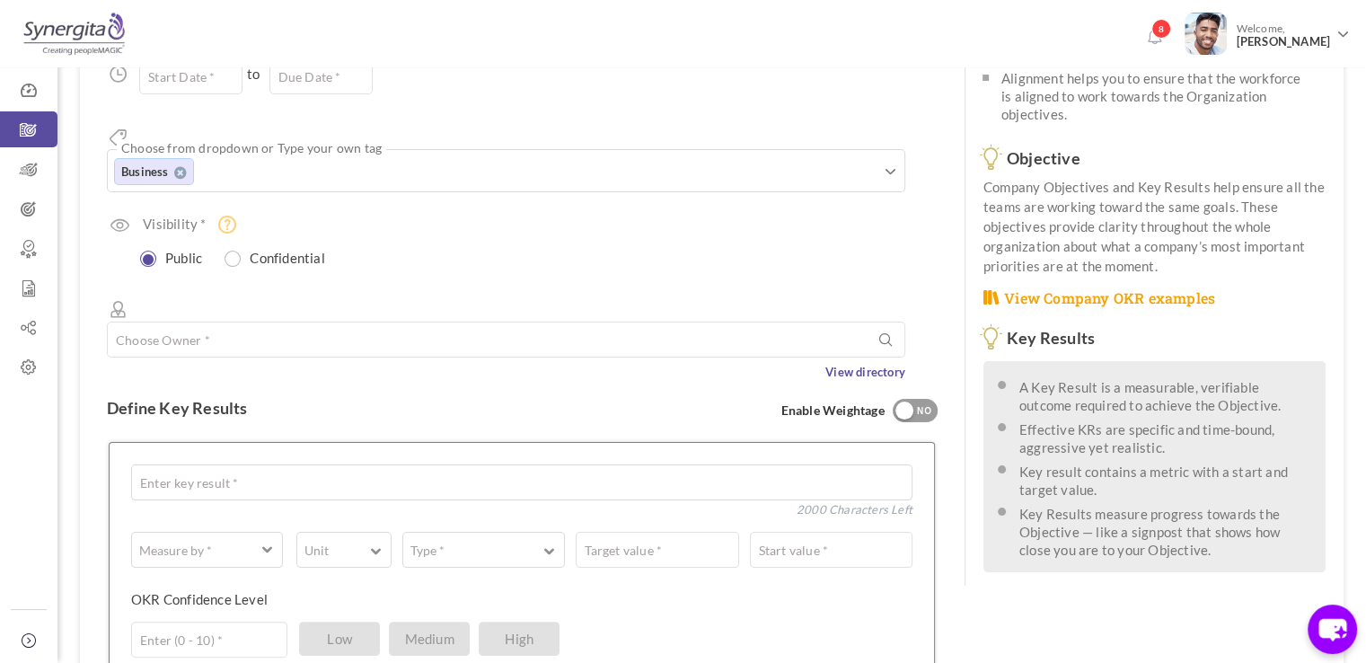
scroll to position [250, 0]
click at [241, 249] on input "radio" at bounding box center [233, 257] width 16 height 16
radio input "true"
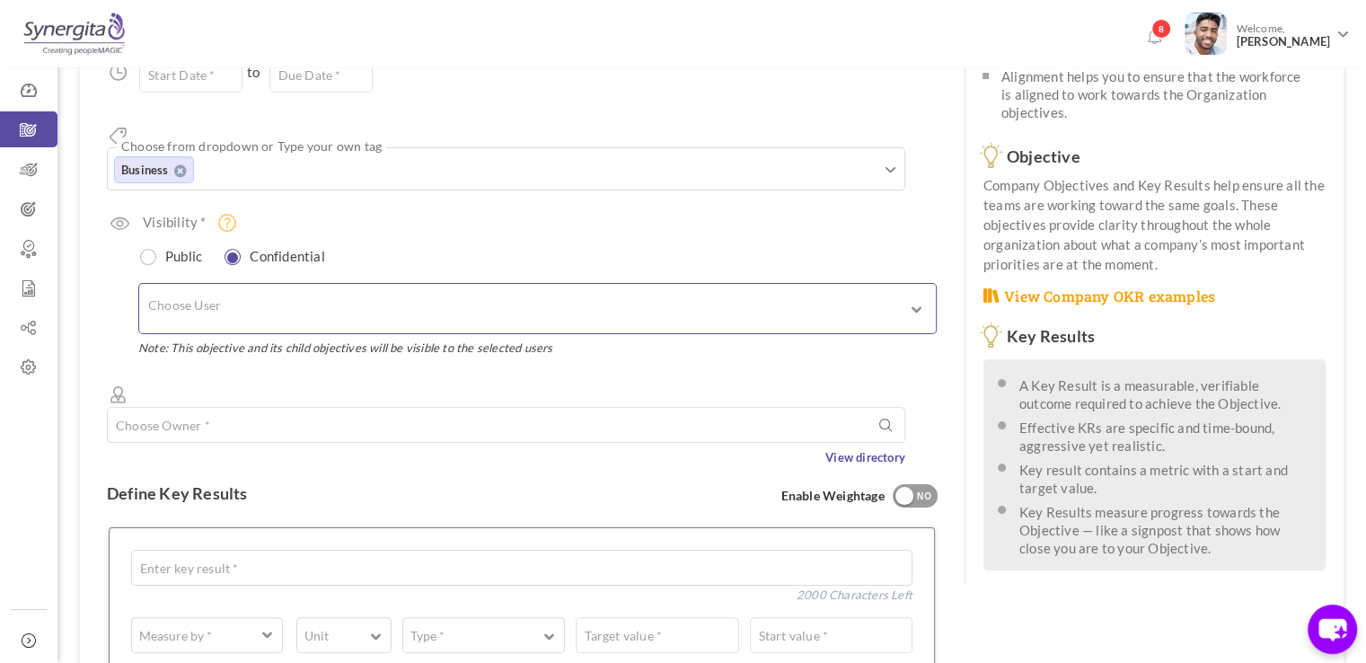
click at [231, 293] on input "text" at bounding box center [224, 308] width 153 height 31
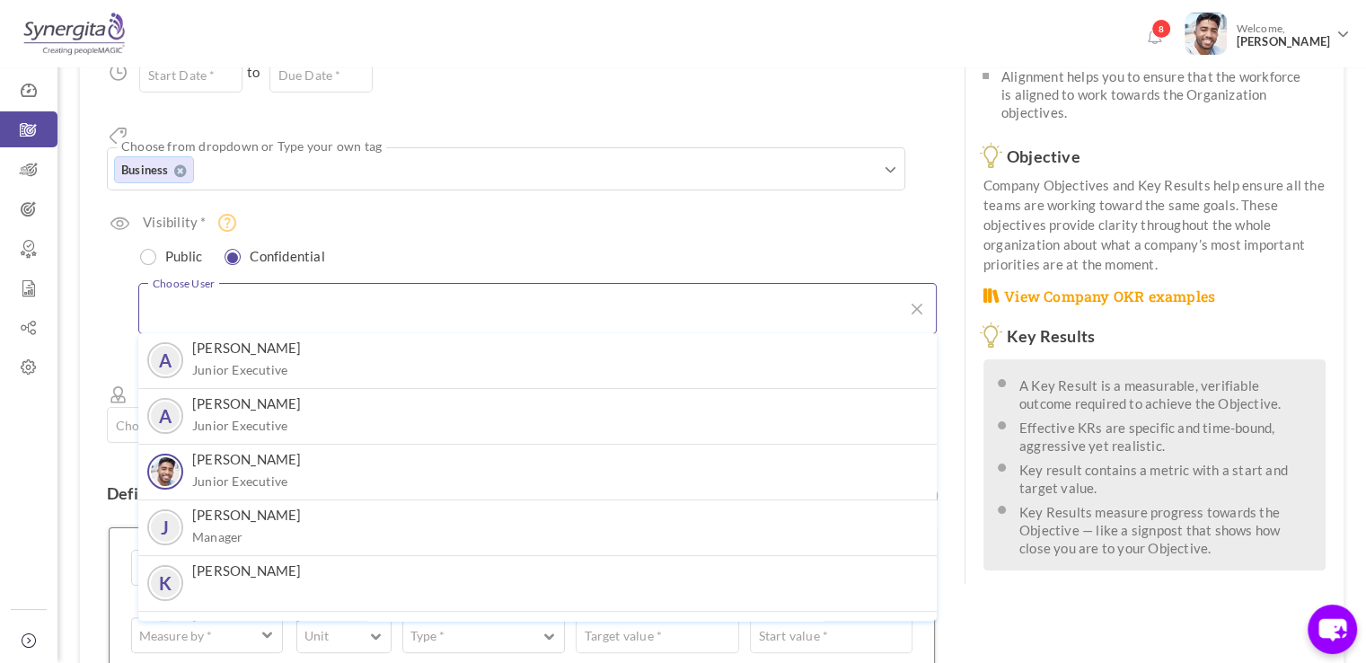
click at [388, 243] on div "Public Confidential" at bounding box center [531, 256] width 813 height 26
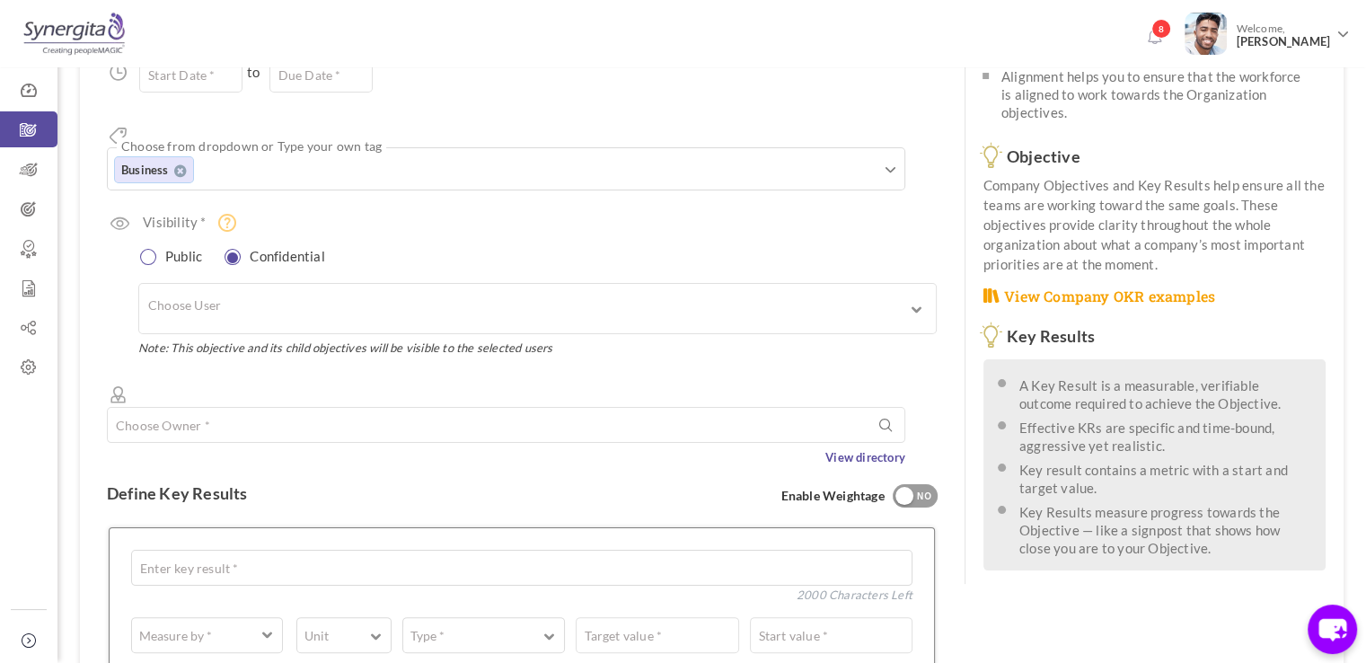
click at [153, 249] on input "radio" at bounding box center [149, 257] width 16 height 16
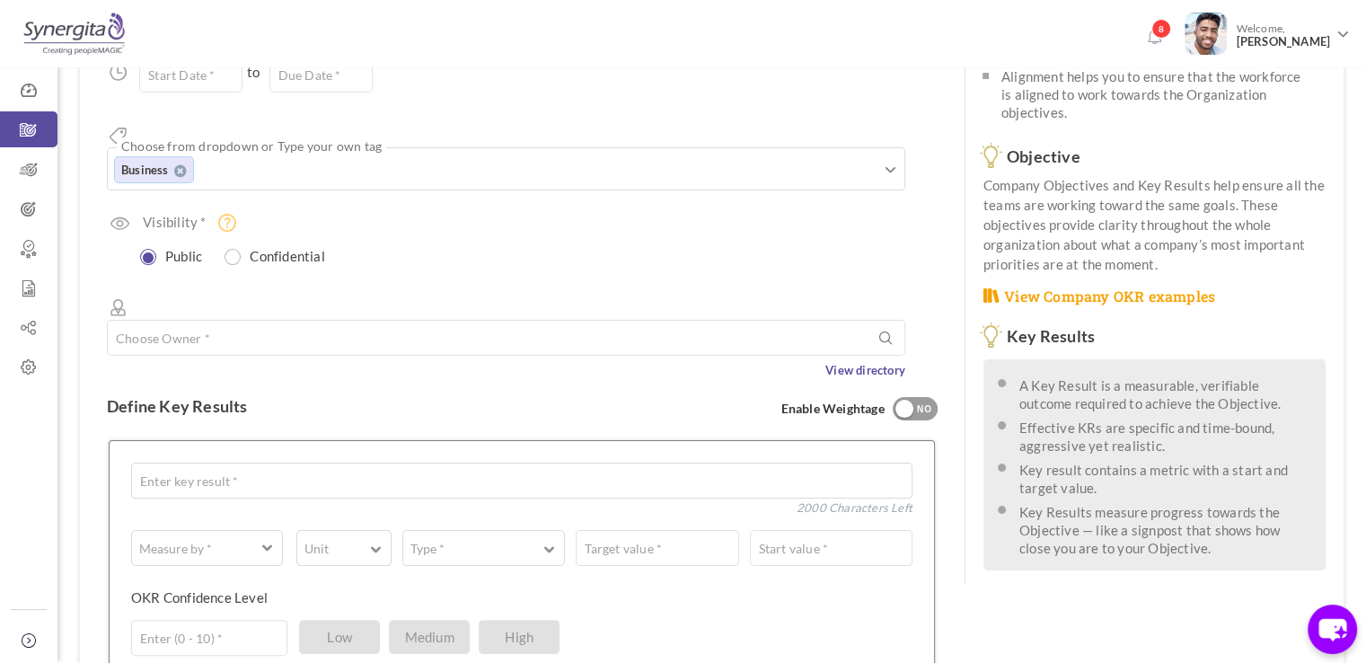
click at [190, 257] on div "Align Objective Choose Objective Enter Objective Name * 200 Characters Left Sta…" at bounding box center [522, 179] width 831 height 397
click at [195, 320] on input "text" at bounding box center [506, 338] width 798 height 36
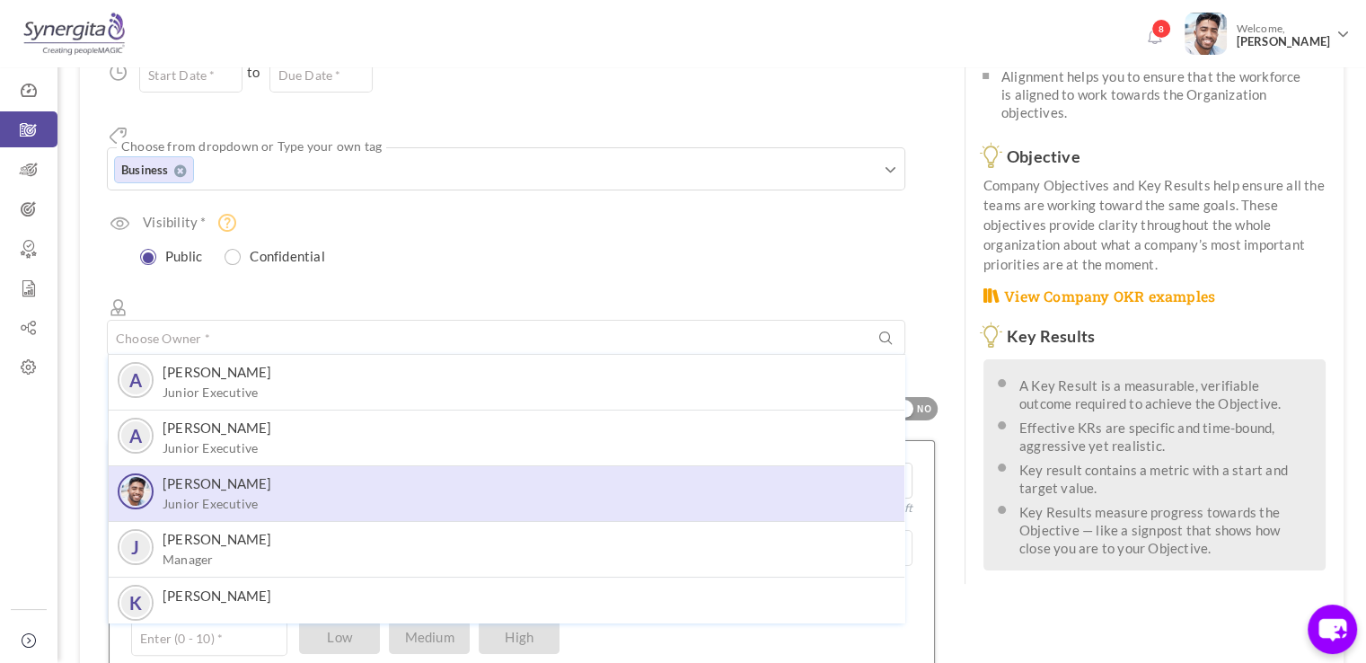
click at [222, 475] on label "[PERSON_NAME]" at bounding box center [218, 483] width 110 height 16
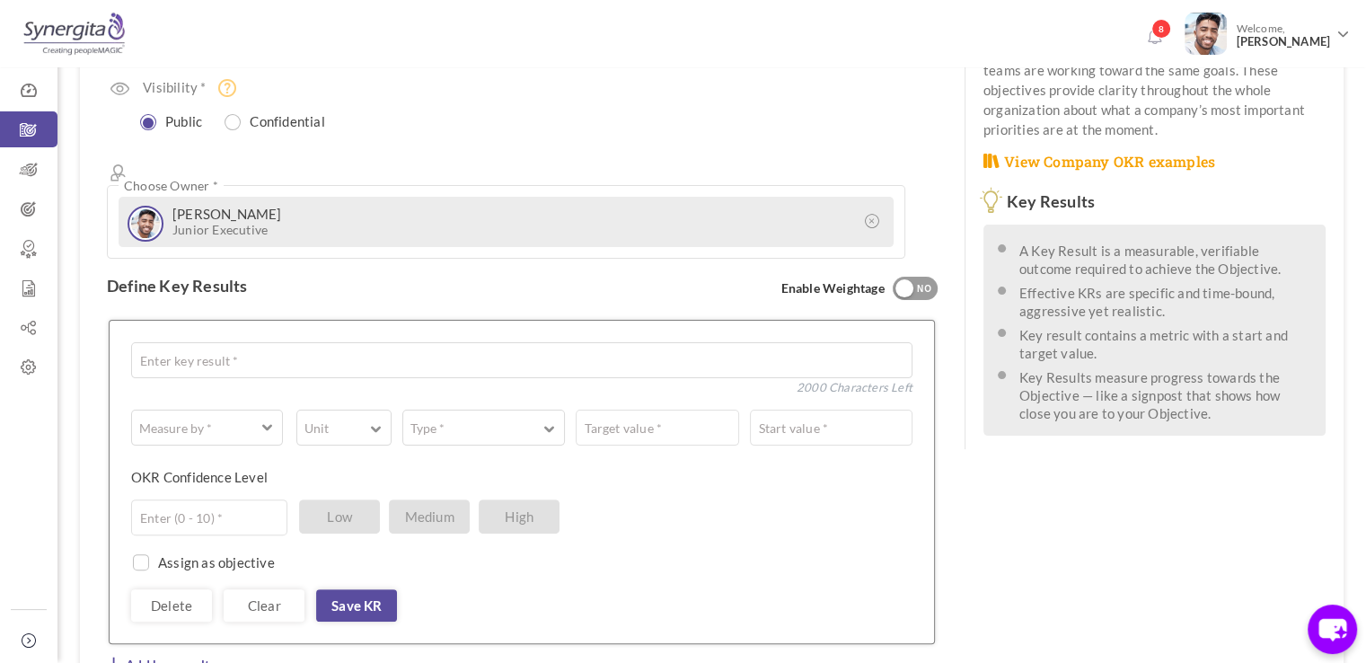
scroll to position [392, 0]
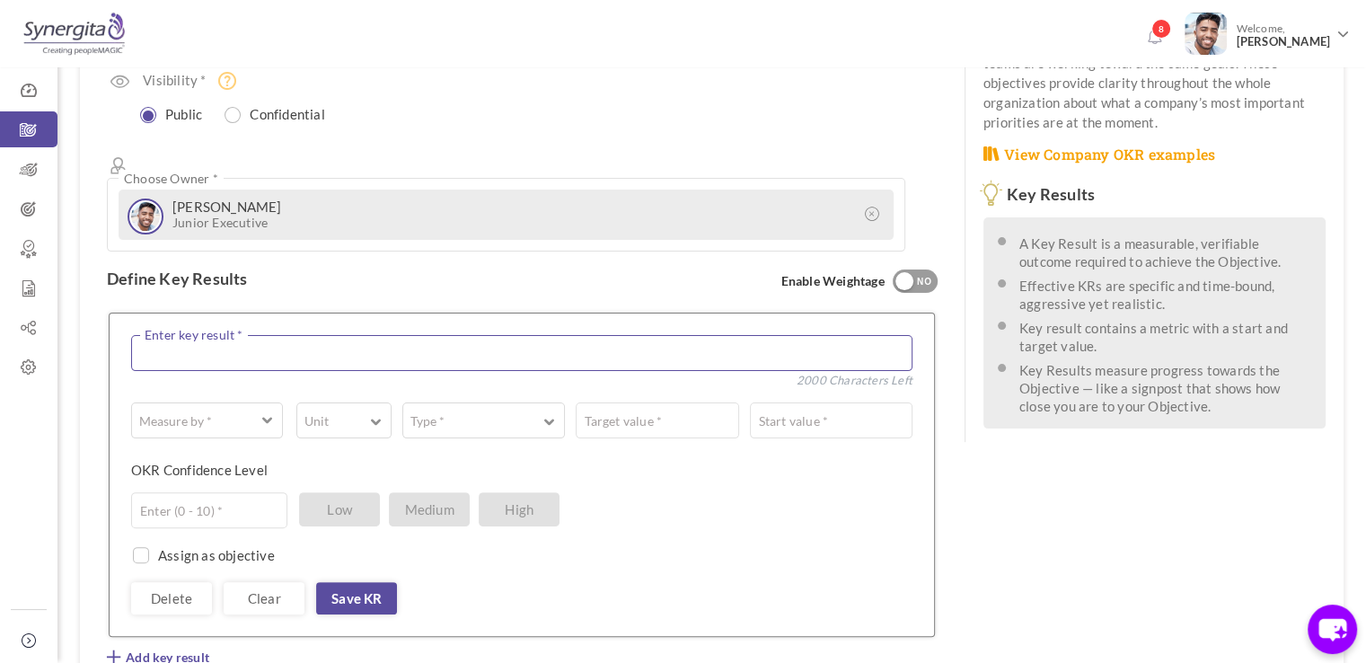
click at [255, 335] on textarea at bounding box center [521, 353] width 781 height 36
click at [244, 402] on button "Measure by *" at bounding box center [207, 420] width 152 height 36
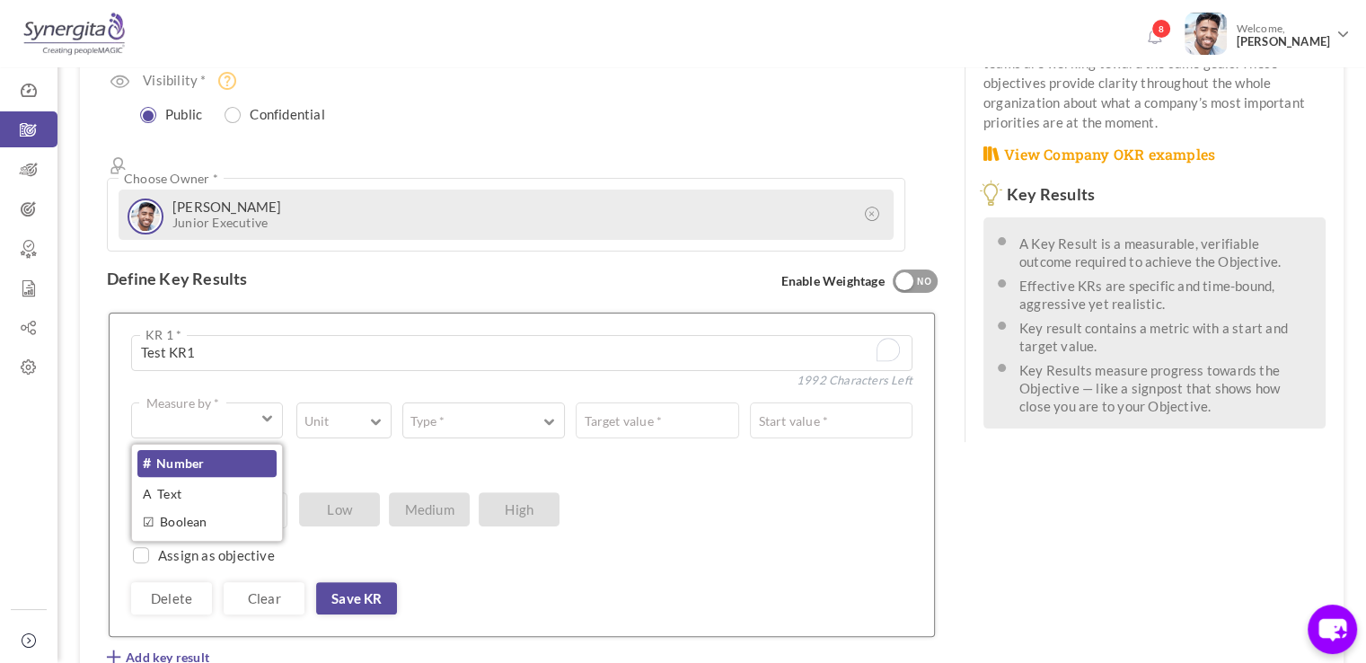
click at [229, 450] on link "# Number" at bounding box center [206, 463] width 139 height 27
click at [274, 335] on textarea "Test KR1" at bounding box center [521, 353] width 781 height 36
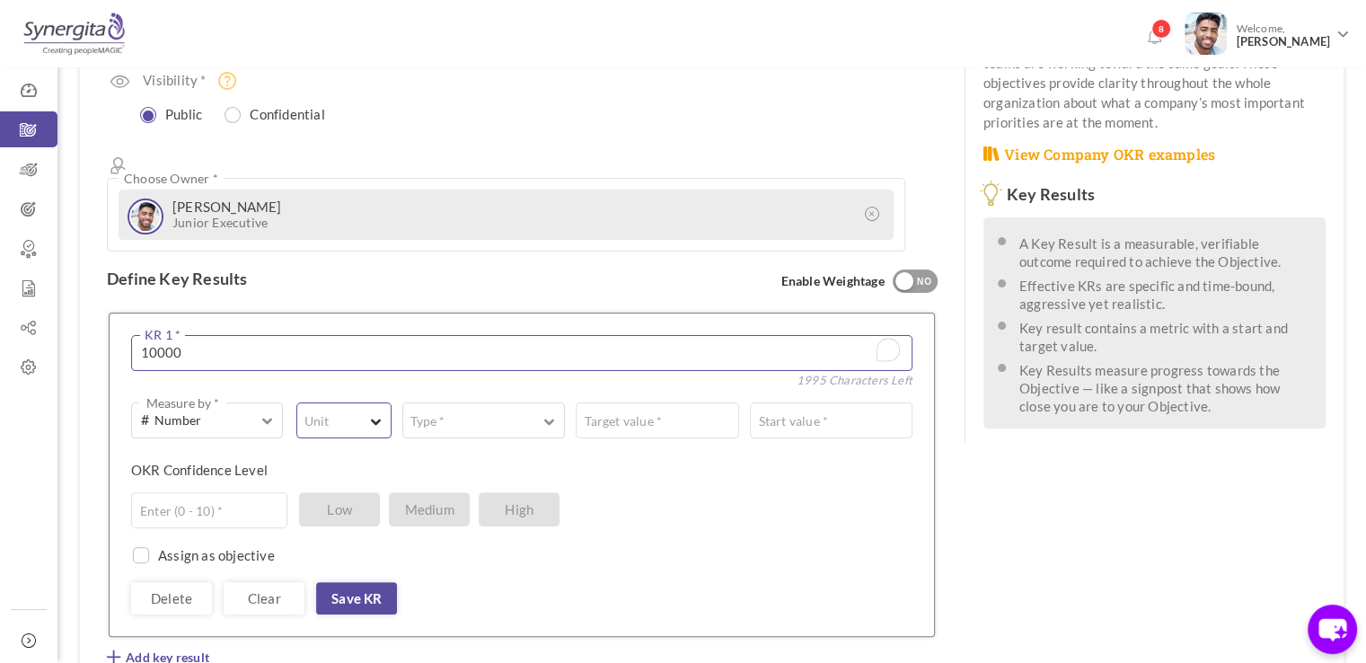
type textarea "10000"
click at [324, 402] on button "Unit" at bounding box center [343, 420] width 95 height 36
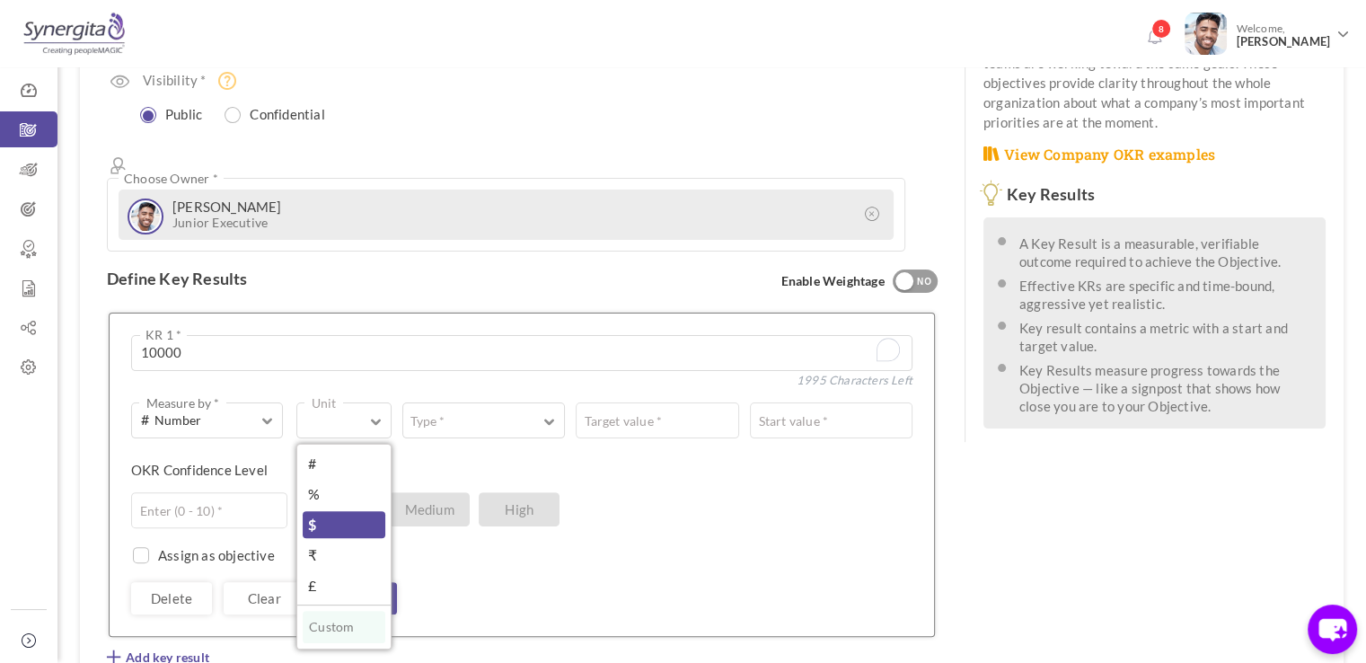
click at [332, 511] on link "$" at bounding box center [344, 524] width 83 height 27
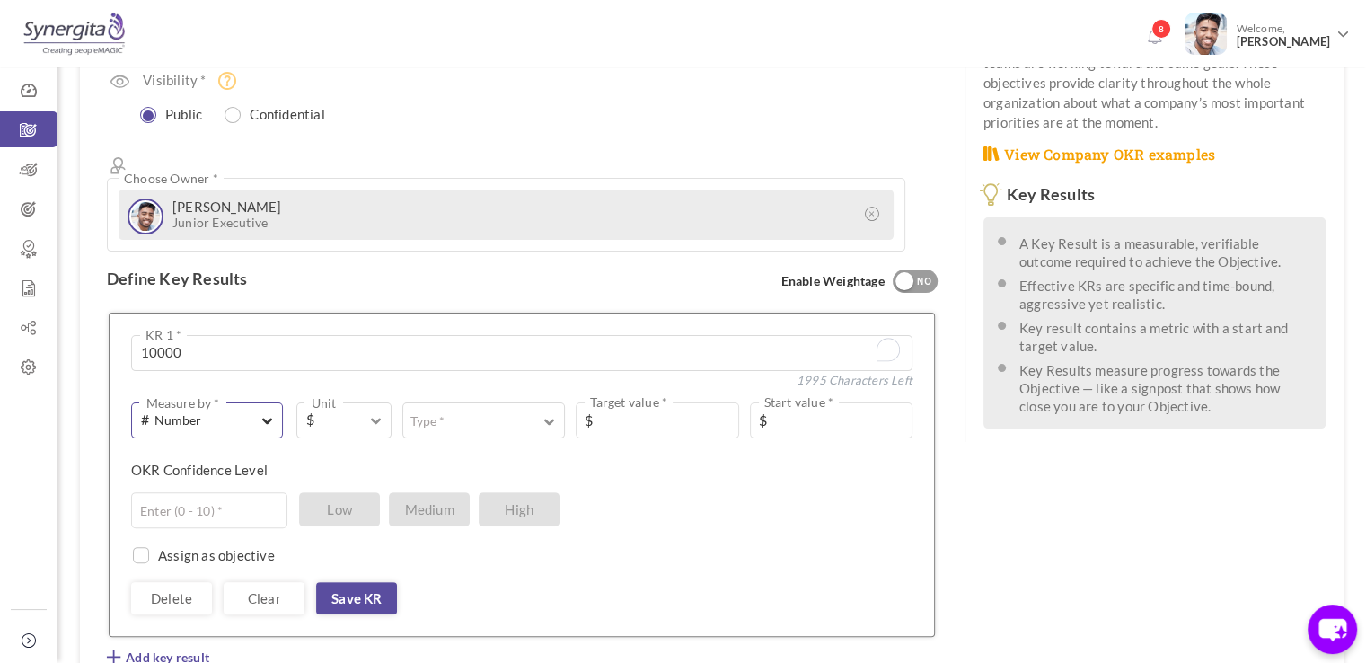
click at [229, 410] on span "# Number" at bounding box center [198, 420] width 114 height 21
click at [225, 450] on link "# Number" at bounding box center [206, 463] width 139 height 27
click at [425, 402] on button "Type *" at bounding box center [483, 420] width 163 height 36
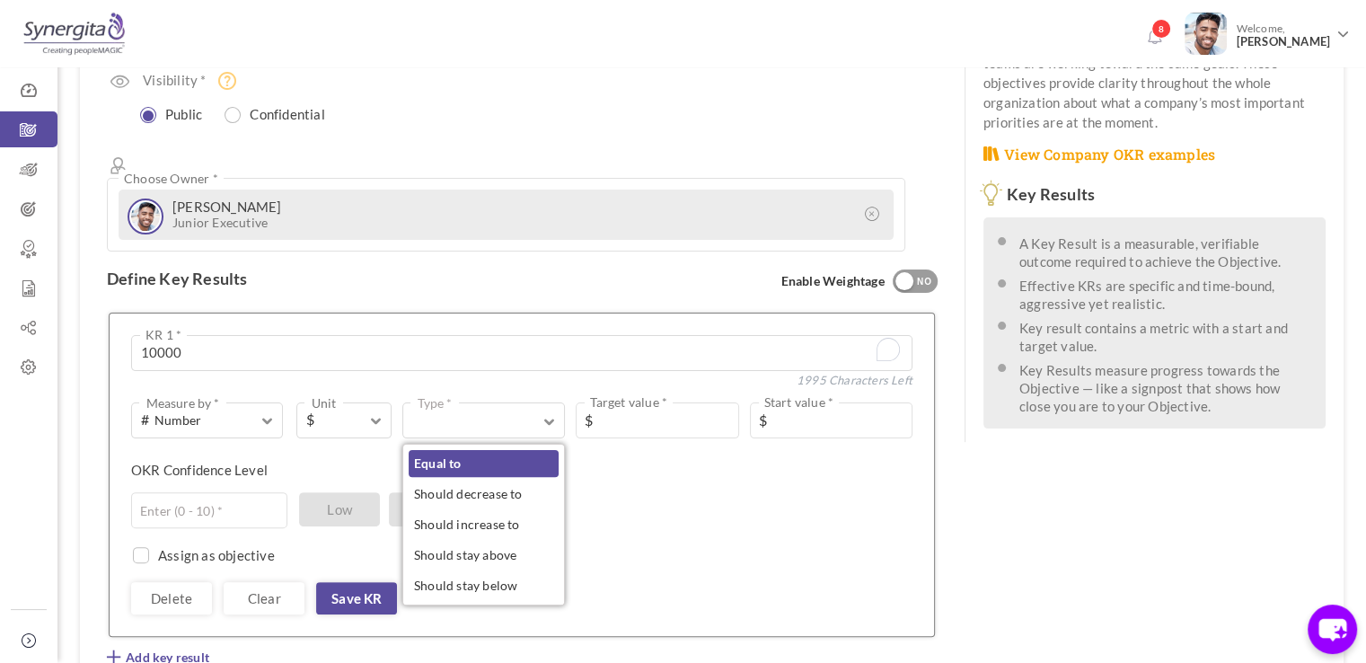
click at [427, 450] on link "Equal to" at bounding box center [484, 463] width 150 height 27
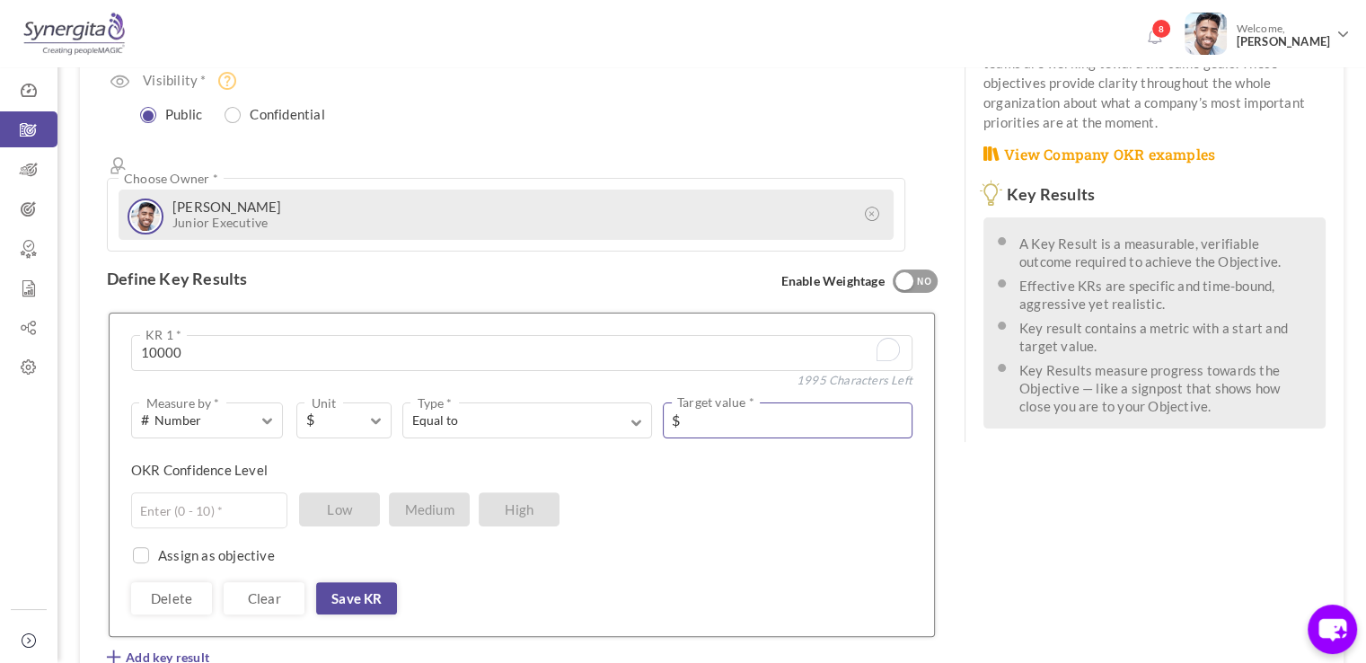
click at [700, 402] on input "text" at bounding box center [788, 420] width 250 height 36
type input "10000"
click at [703, 461] on div "OKR Confidence Level Enter (0 - 10) * Low Medium High" at bounding box center [515, 476] width 768 height 31
click at [212, 492] on input "text" at bounding box center [209, 510] width 156 height 36
type input "5"
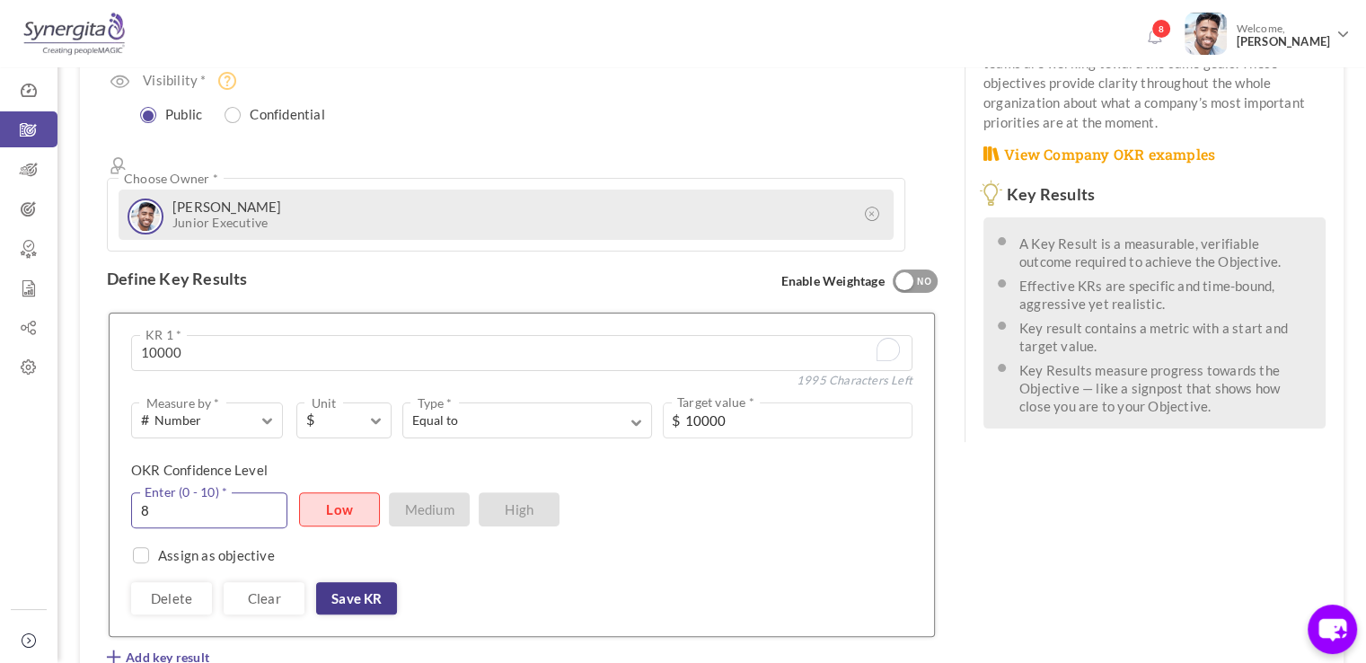
type input "8"
click at [359, 582] on link "Save KR" at bounding box center [356, 598] width 81 height 32
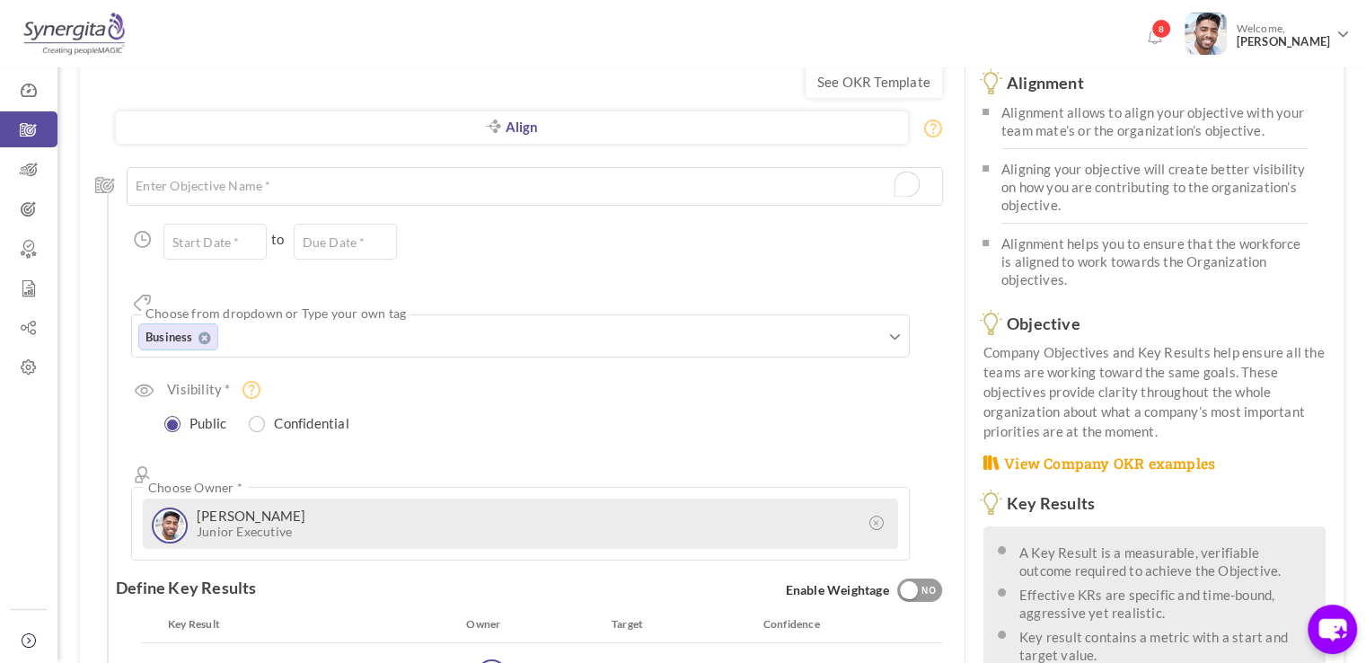
scroll to position [68, 0]
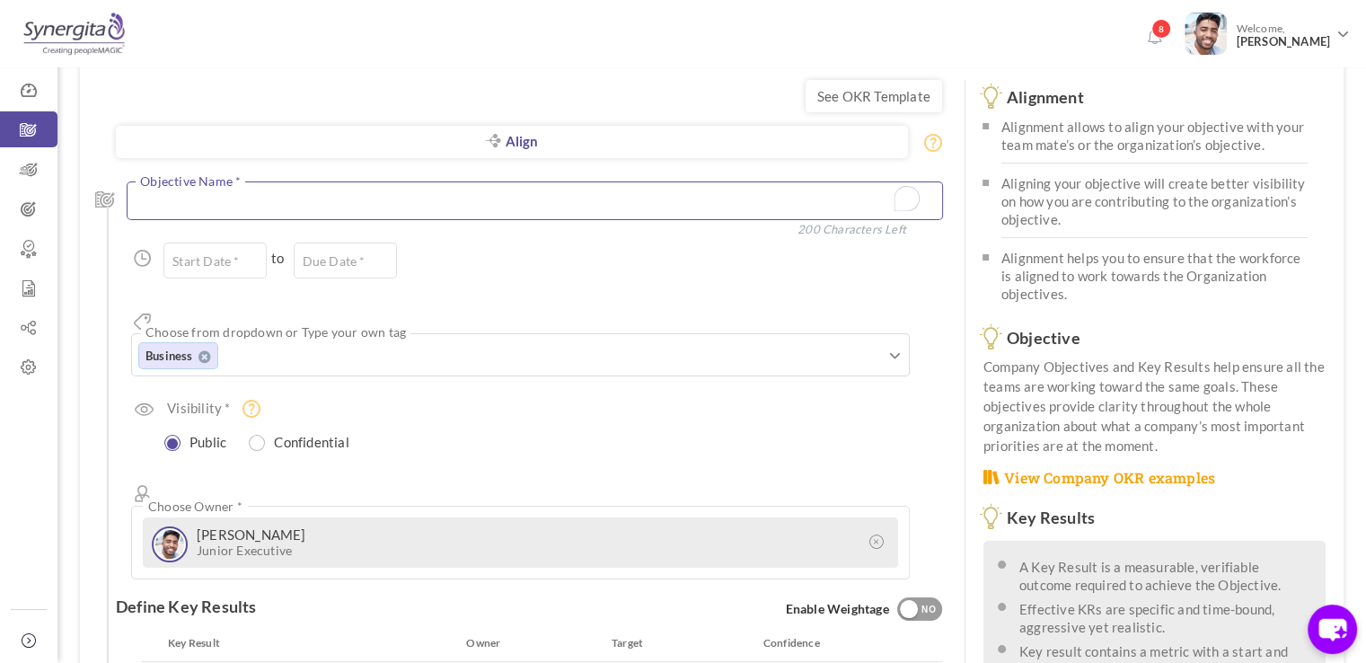
click at [277, 187] on textarea "To enrich screen reader interactions, please activate Accessibility in Grammarl…" at bounding box center [535, 200] width 816 height 39
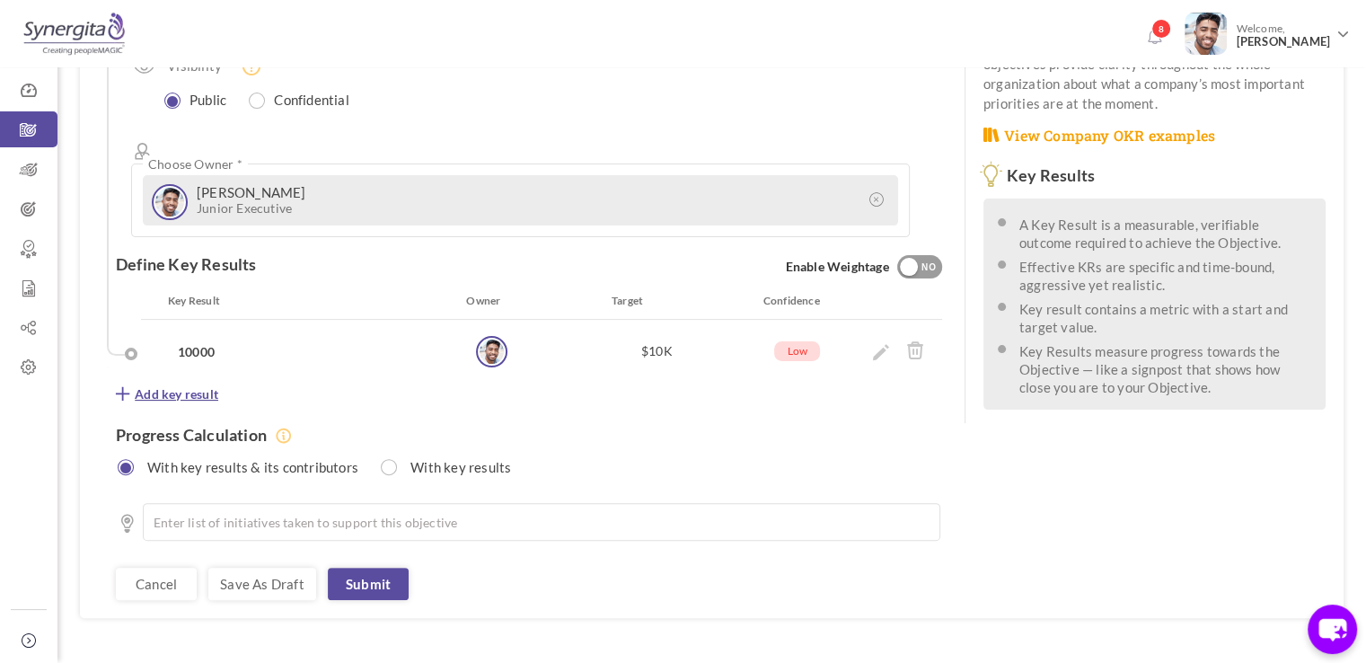
click at [194, 385] on span "Add key result" at bounding box center [177, 394] width 84 height 18
type textarea "Test OKR"
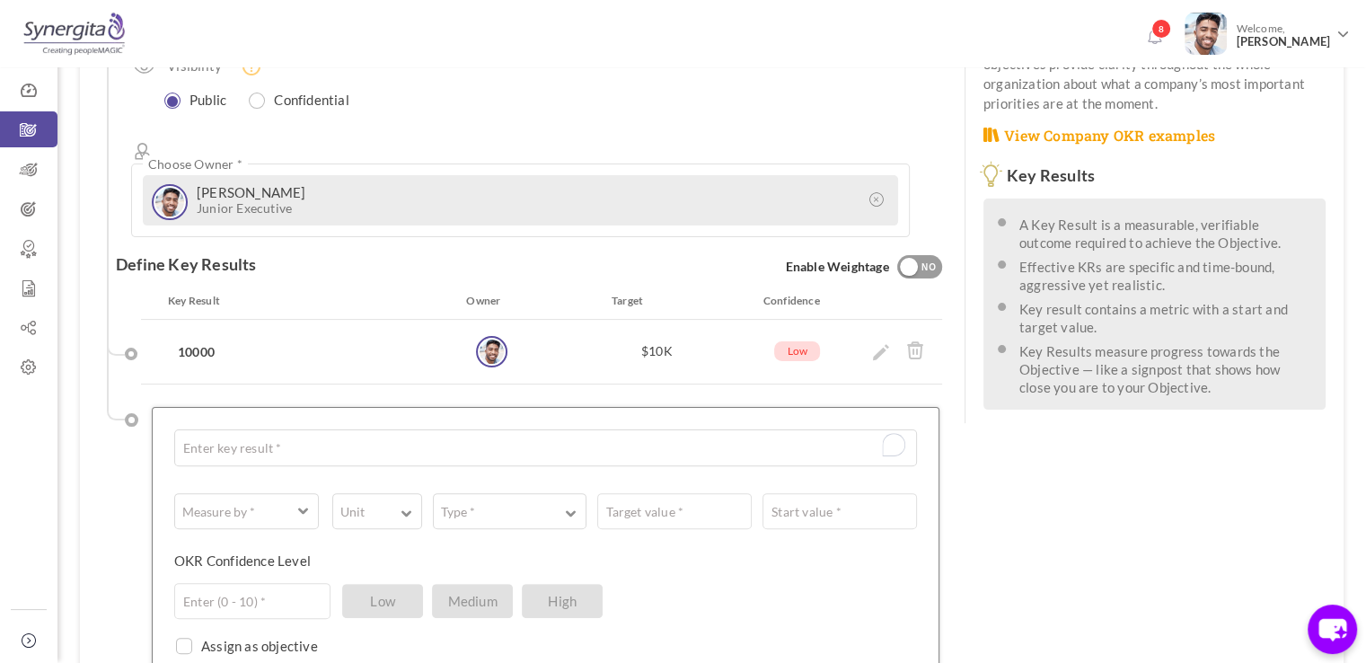
click at [223, 407] on div "Enter key result * 2000 Characters Left 0 Weightage * Measure by * # Number A T…" at bounding box center [546, 568] width 788 height 322
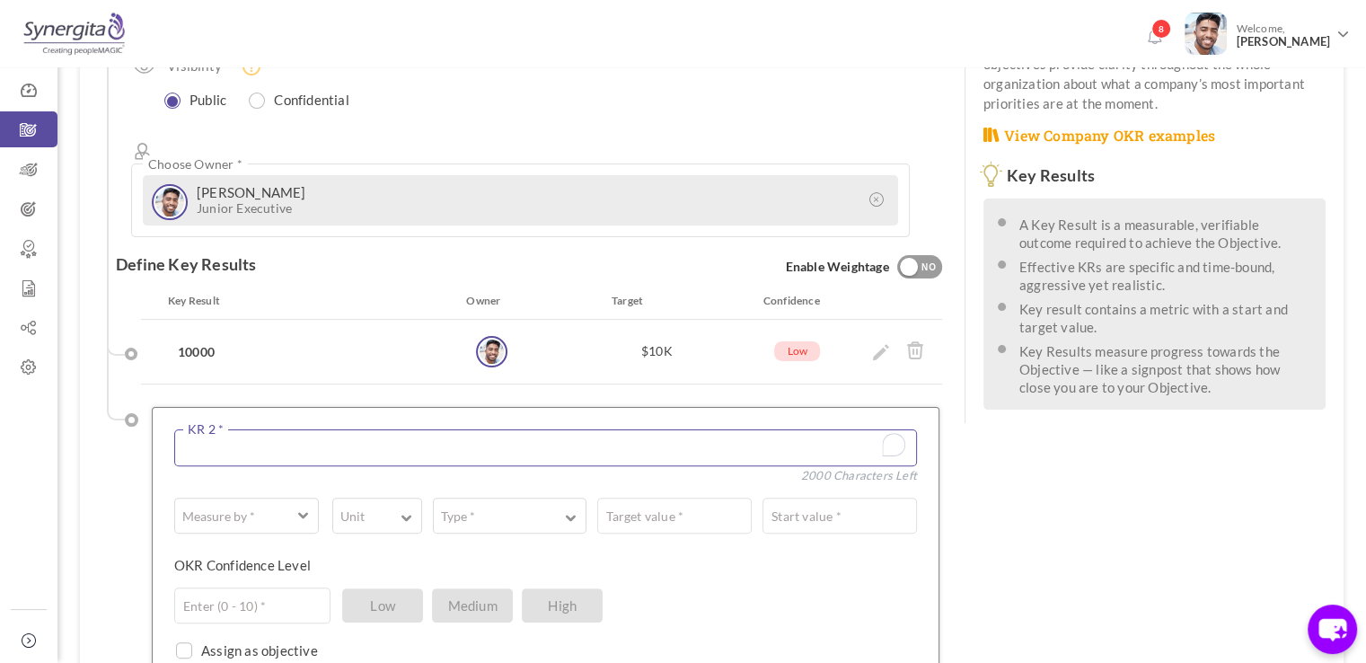
click at [225, 429] on textarea "To enrich screen reader interactions, please activate Accessibility in Grammarl…" at bounding box center [545, 448] width 743 height 38
type textarea "Test KR2"
click at [251, 507] on label "Measure by *" at bounding box center [218, 516] width 87 height 18
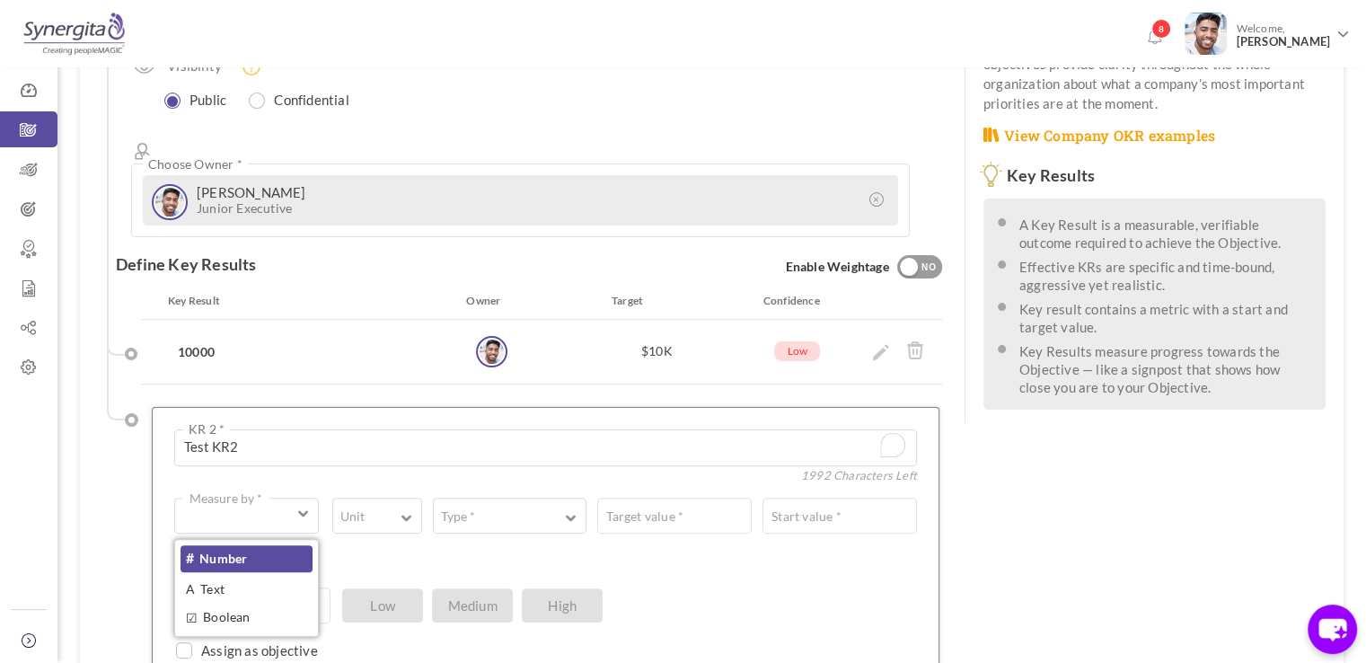
click at [250, 545] on link "# Number" at bounding box center [247, 558] width 132 height 27
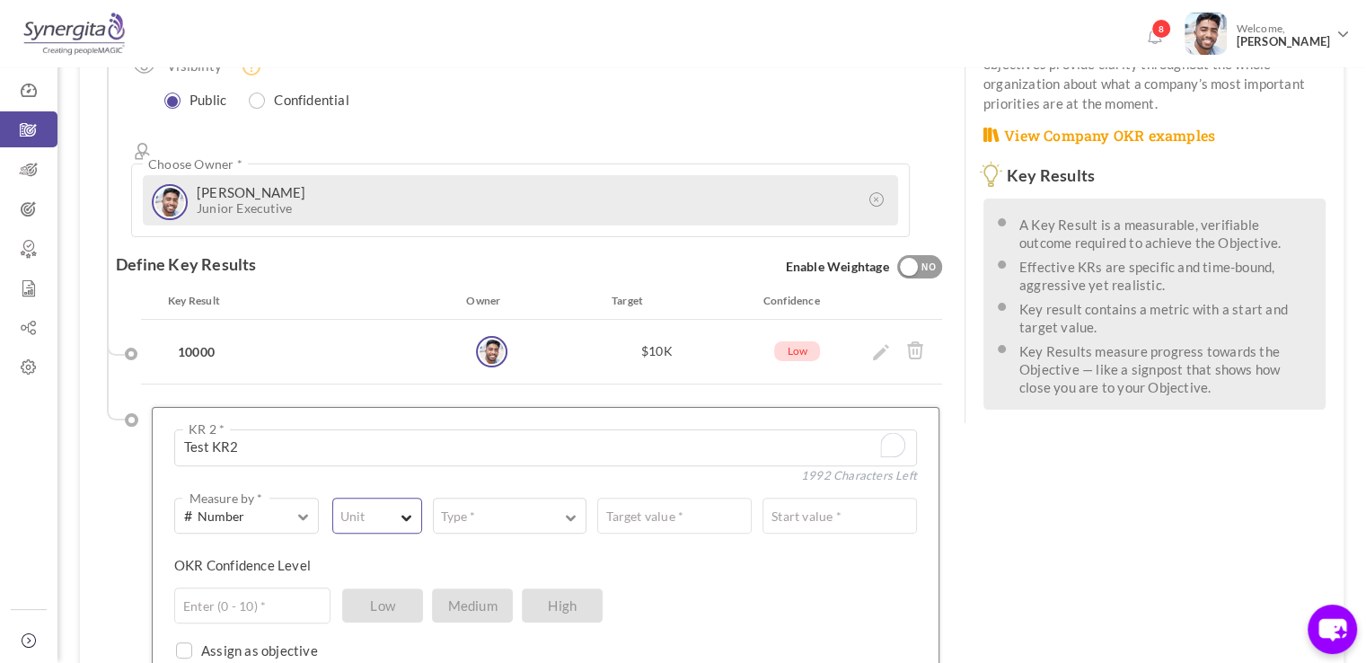
click at [358, 507] on label "Unit" at bounding box center [352, 516] width 39 height 18
click at [351, 545] on link "#" at bounding box center [377, 558] width 77 height 27
click at [514, 498] on button "Type *" at bounding box center [510, 516] width 154 height 36
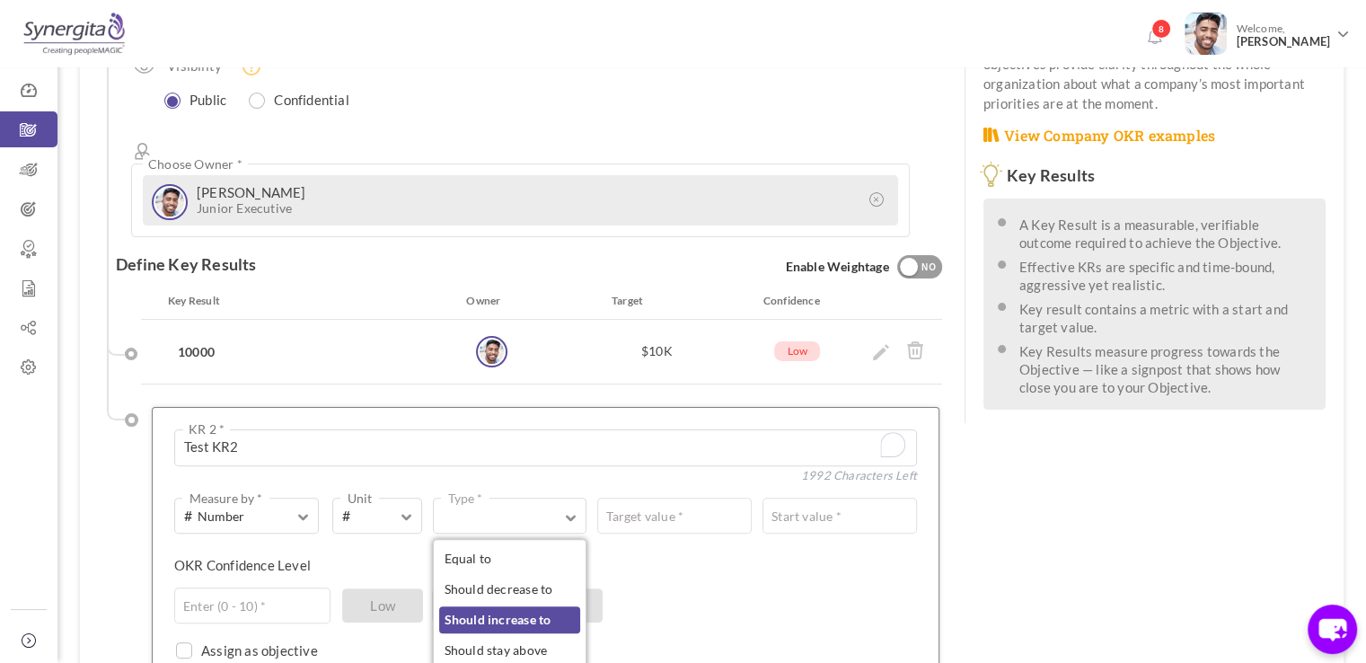
click at [503, 606] on link "Should increase to" at bounding box center [510, 619] width 142 height 27
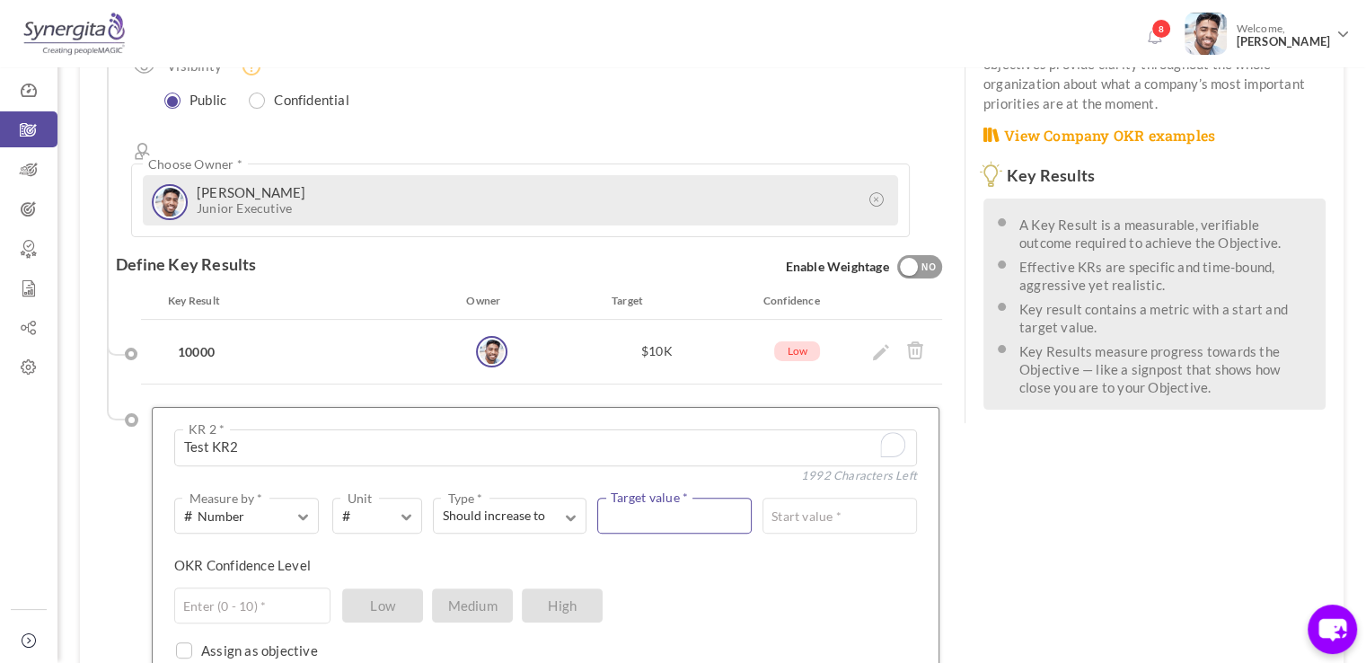
click at [648, 498] on input "text" at bounding box center [674, 516] width 154 height 36
type input "200"
type input "100"
click at [313, 587] on input "text" at bounding box center [252, 605] width 156 height 36
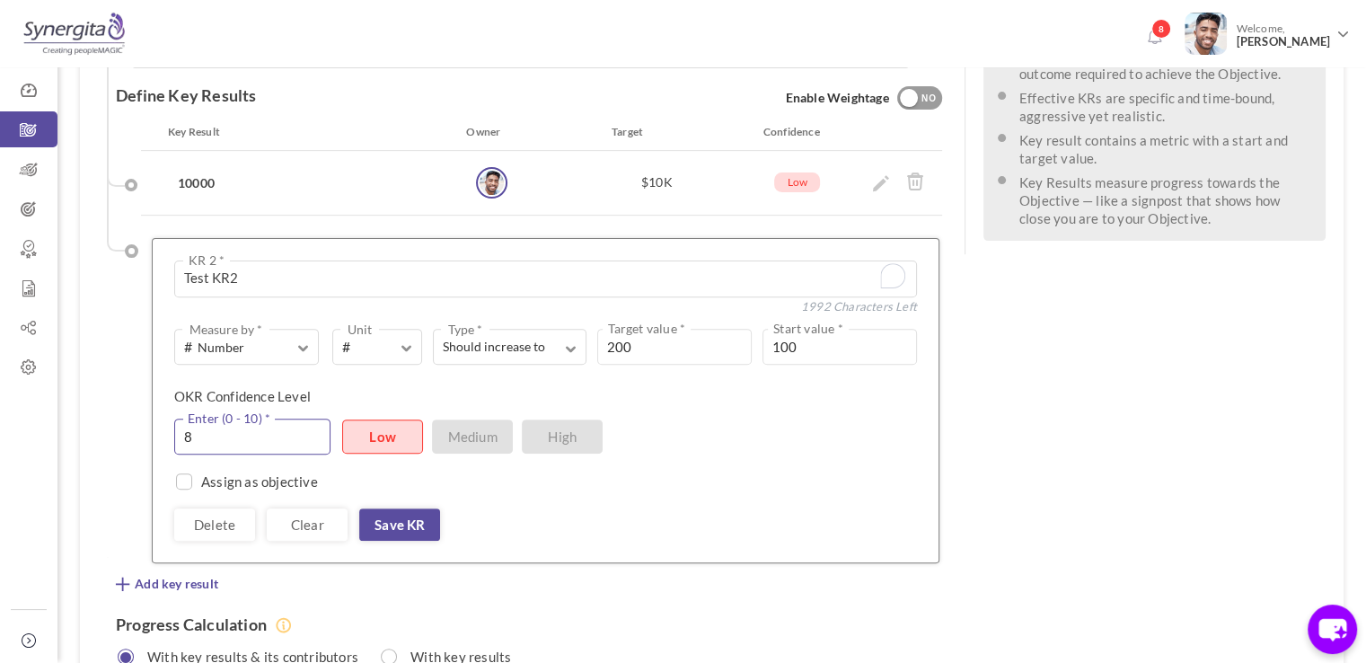
scroll to position [583, 0]
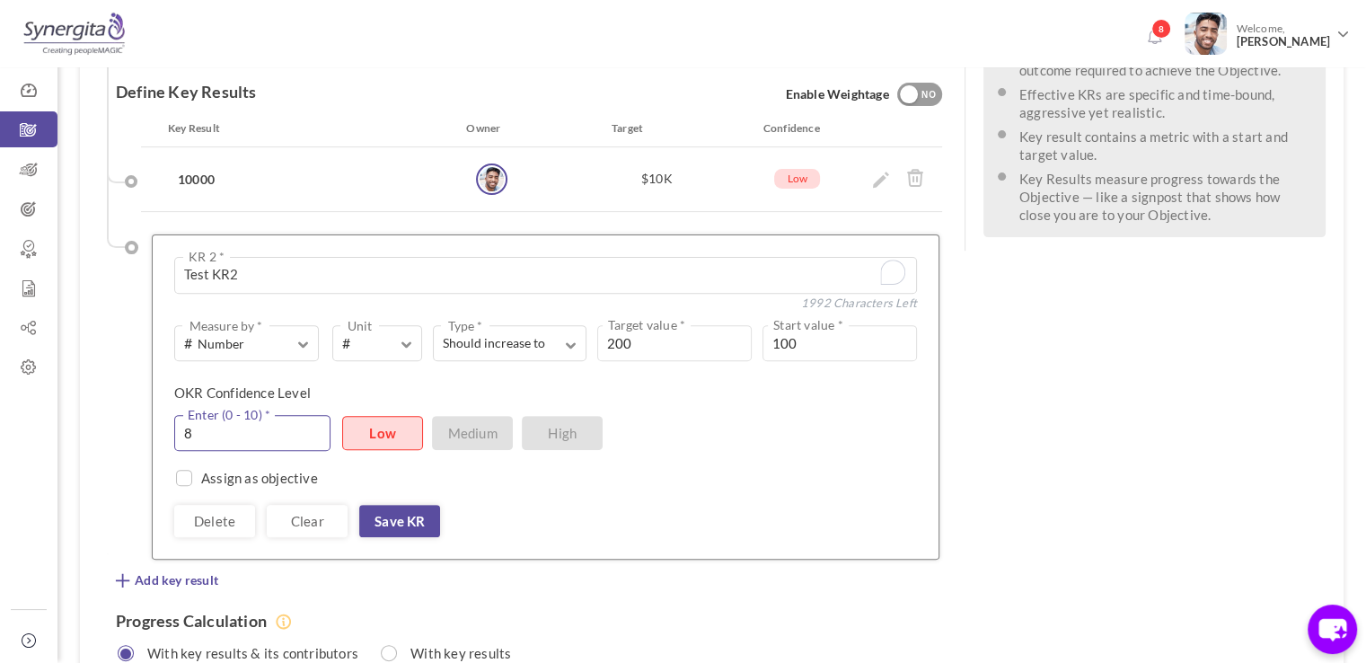
type input "8"
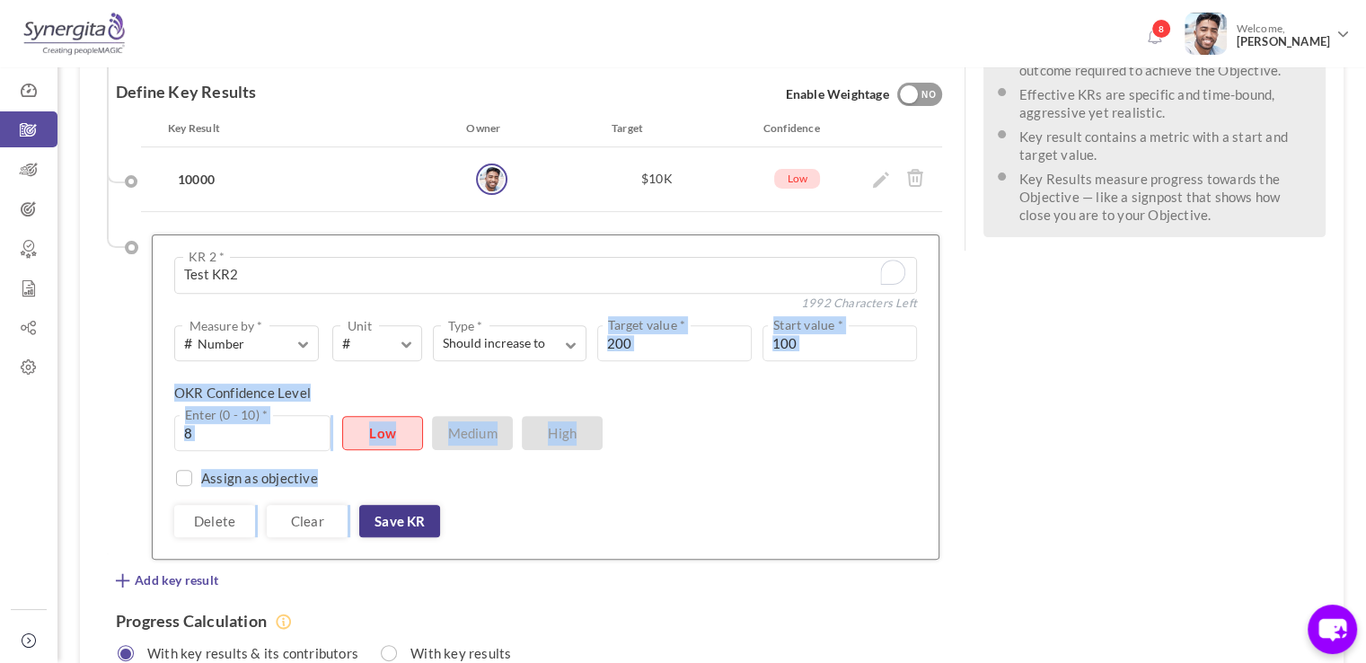
drag, startPoint x: 399, startPoint y: 480, endPoint x: 388, endPoint y: 459, distance: 24.1
click at [388, 459] on div "Test KR2 KR 2 * 1992 Characters Left 0 Weightage * # Number Measure by * # Numb…" at bounding box center [546, 397] width 788 height 326
click at [388, 505] on link "Save KR" at bounding box center [399, 521] width 81 height 32
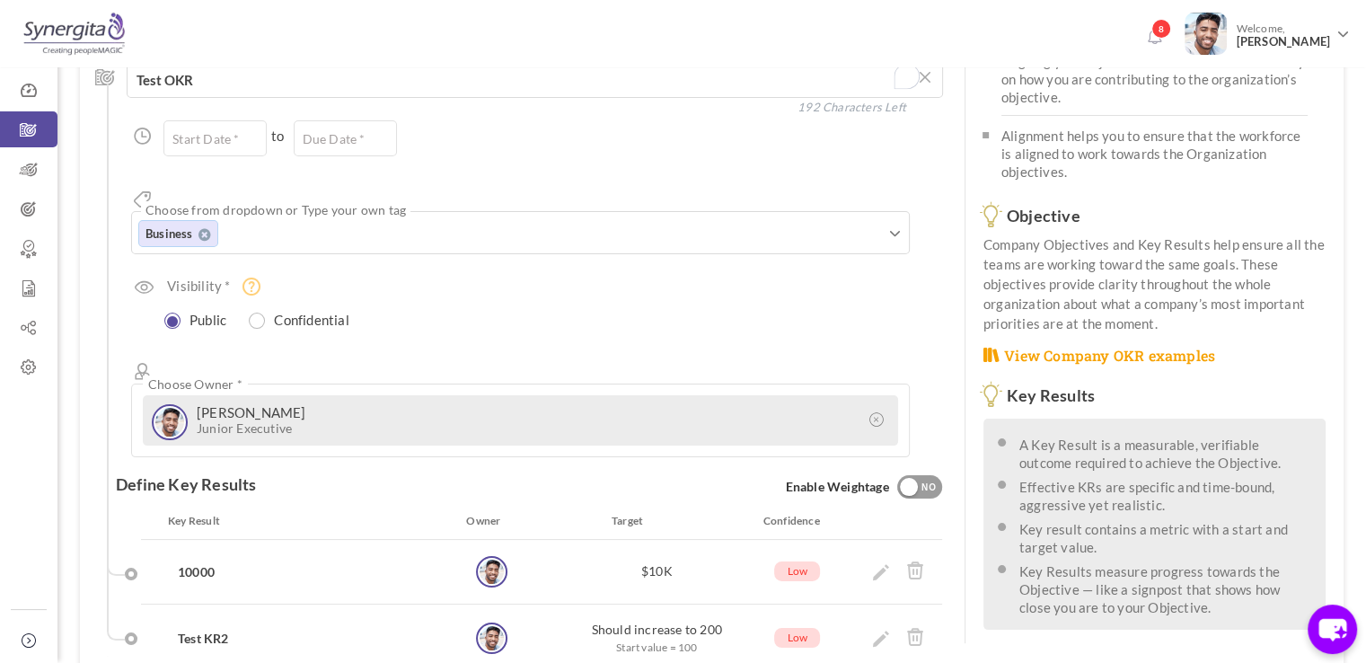
scroll to position [0, 0]
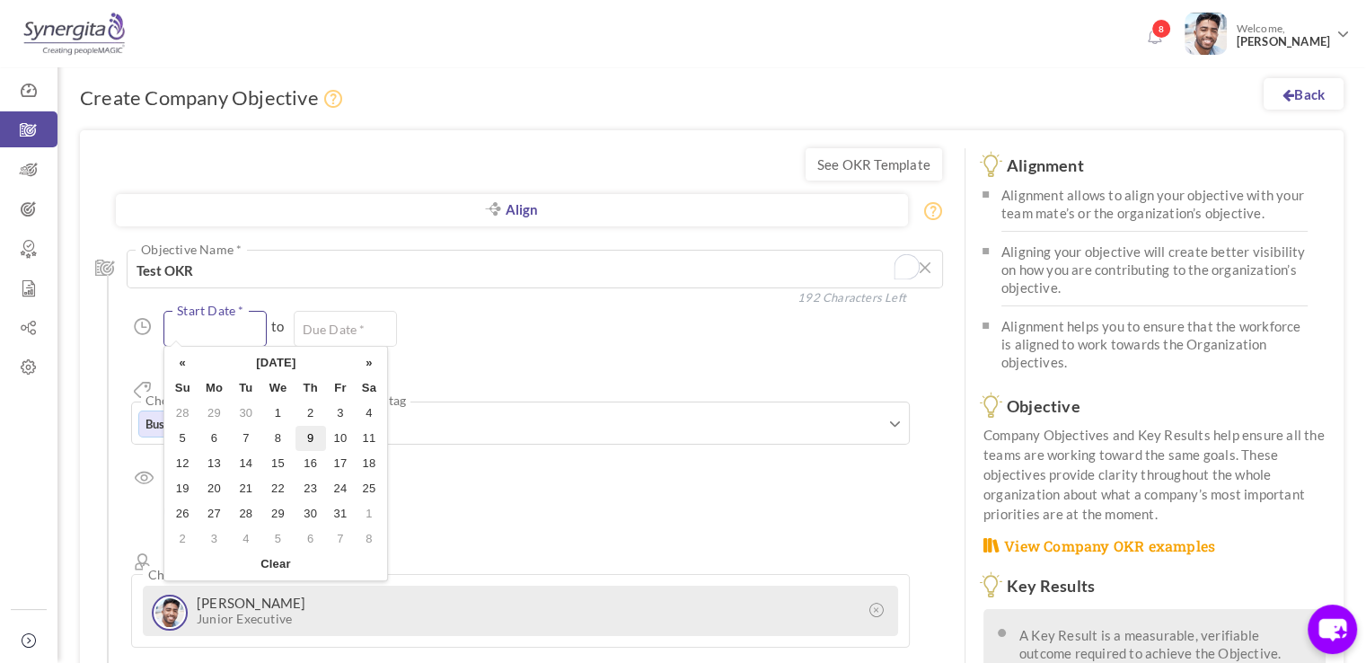
drag, startPoint x: 388, startPoint y: 459, endPoint x: 235, endPoint y: 324, distance: 203.6
click at [235, 324] on input "text" at bounding box center [214, 329] width 103 height 36
click at [278, 403] on td "1" at bounding box center [277, 413] width 34 height 25
type input "01-Oct-2025"
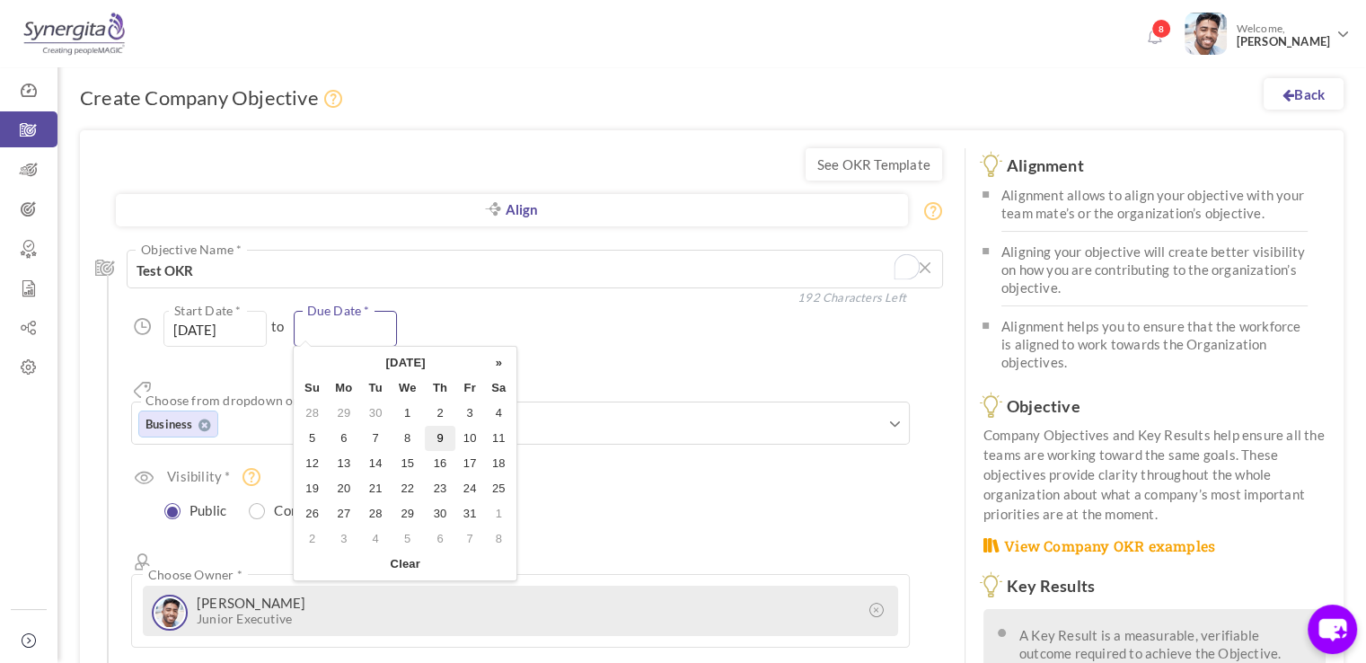
click at [318, 324] on input "text" at bounding box center [345, 329] width 103 height 36
click at [466, 508] on td "31" at bounding box center [469, 513] width 29 height 25
type input "31-Oct-2025"
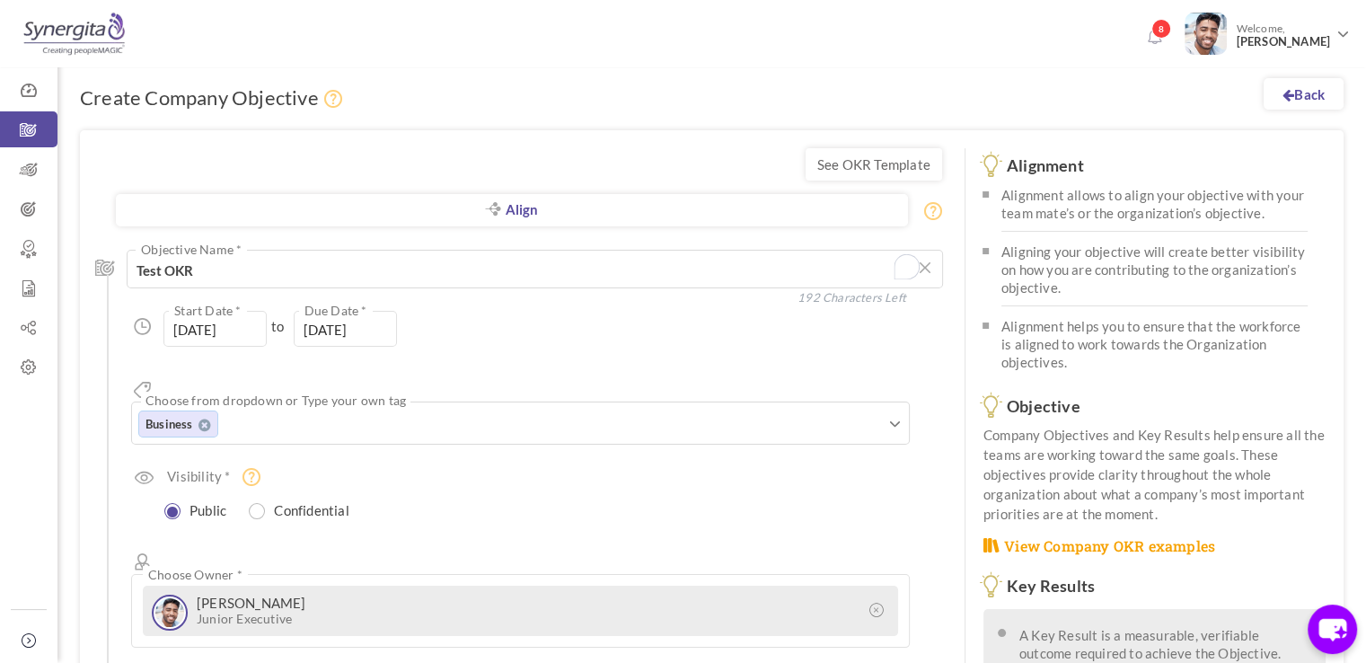
click at [606, 322] on div "01-Oct-2025 Start Date * to 31-Oct-2025 Due Date * Due date should not fall aft…" at bounding box center [536, 329] width 811 height 36
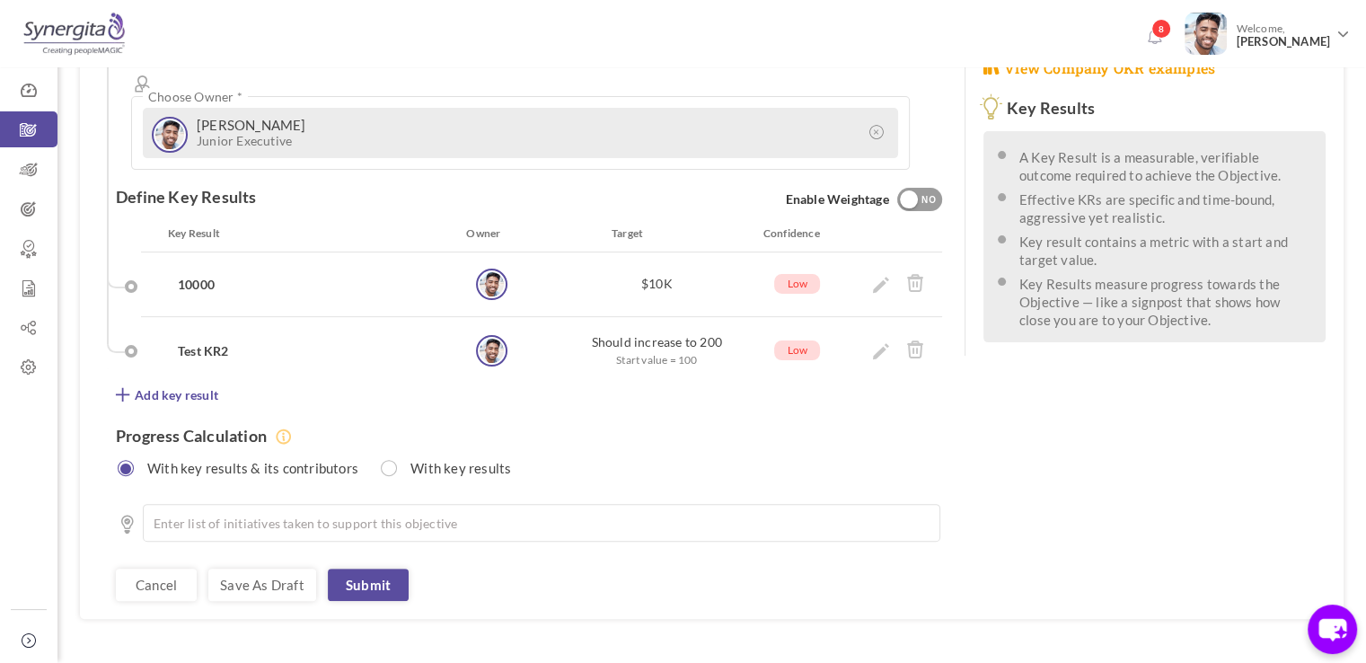
scroll to position [479, 0]
click at [376, 568] on link "Submit" at bounding box center [368, 584] width 81 height 32
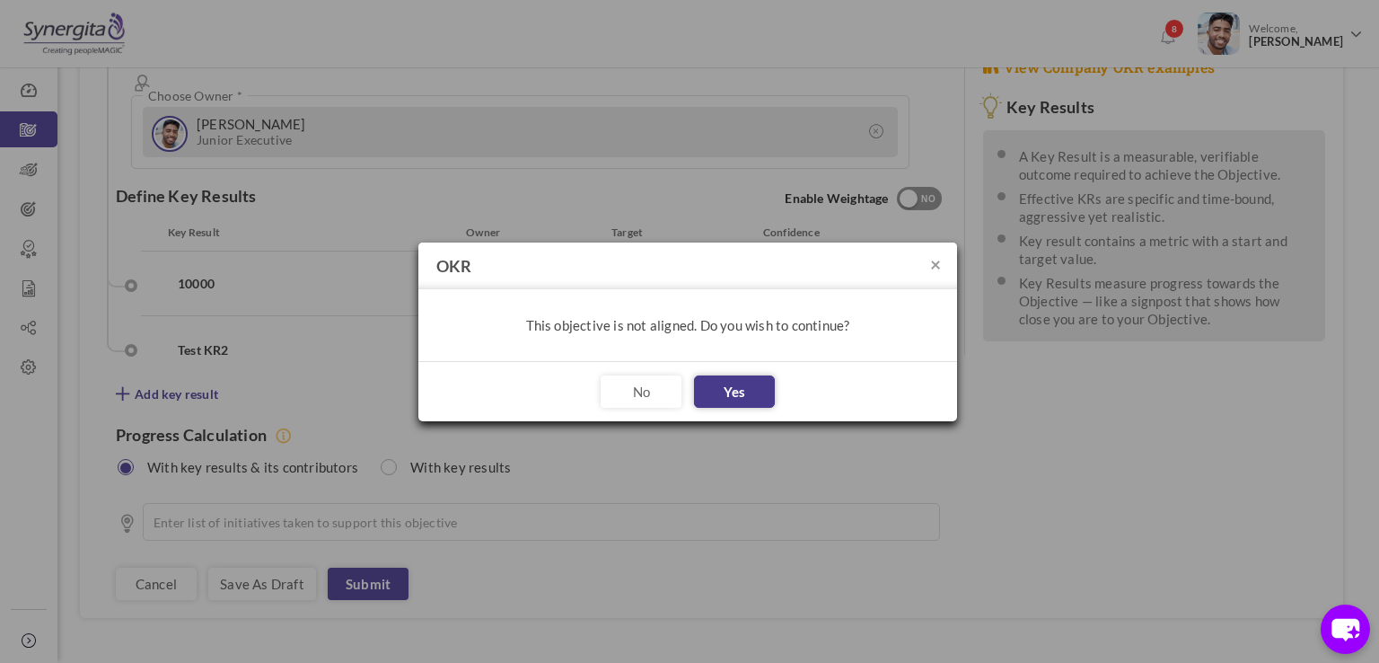
click at [727, 389] on button "Yes" at bounding box center [734, 391] width 81 height 32
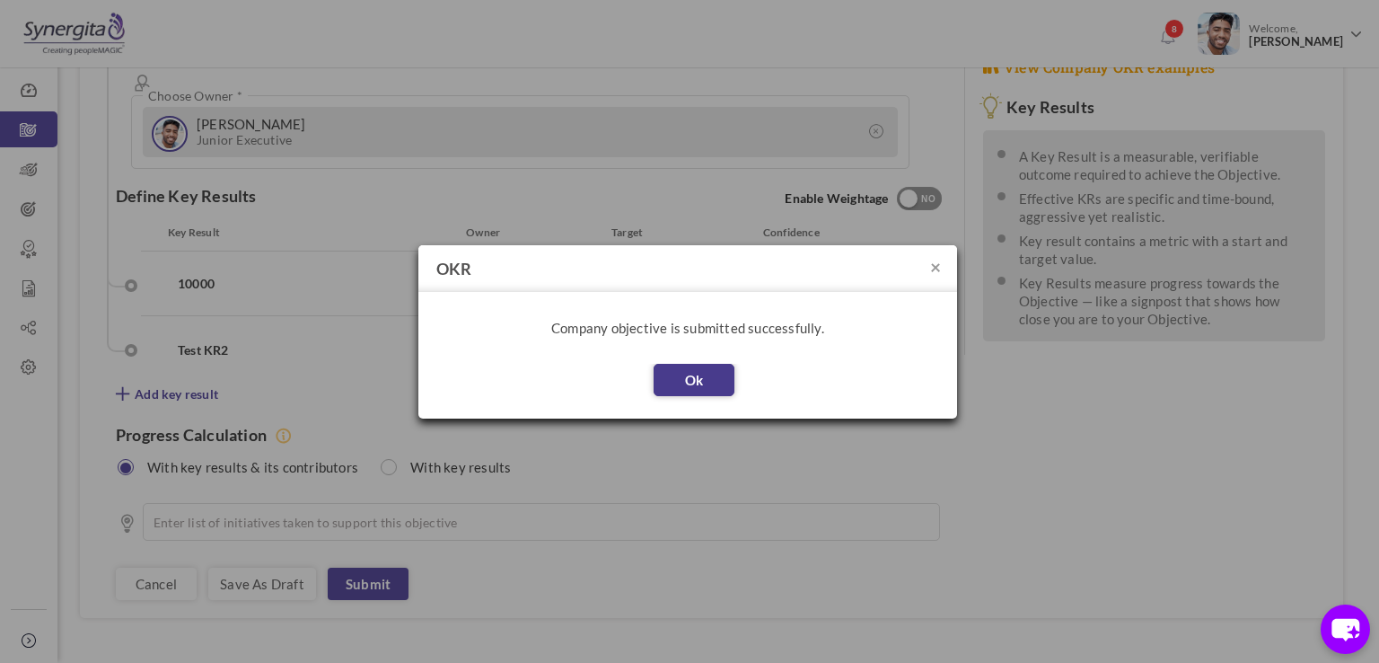
click at [704, 374] on button "Ok" at bounding box center [694, 380] width 81 height 32
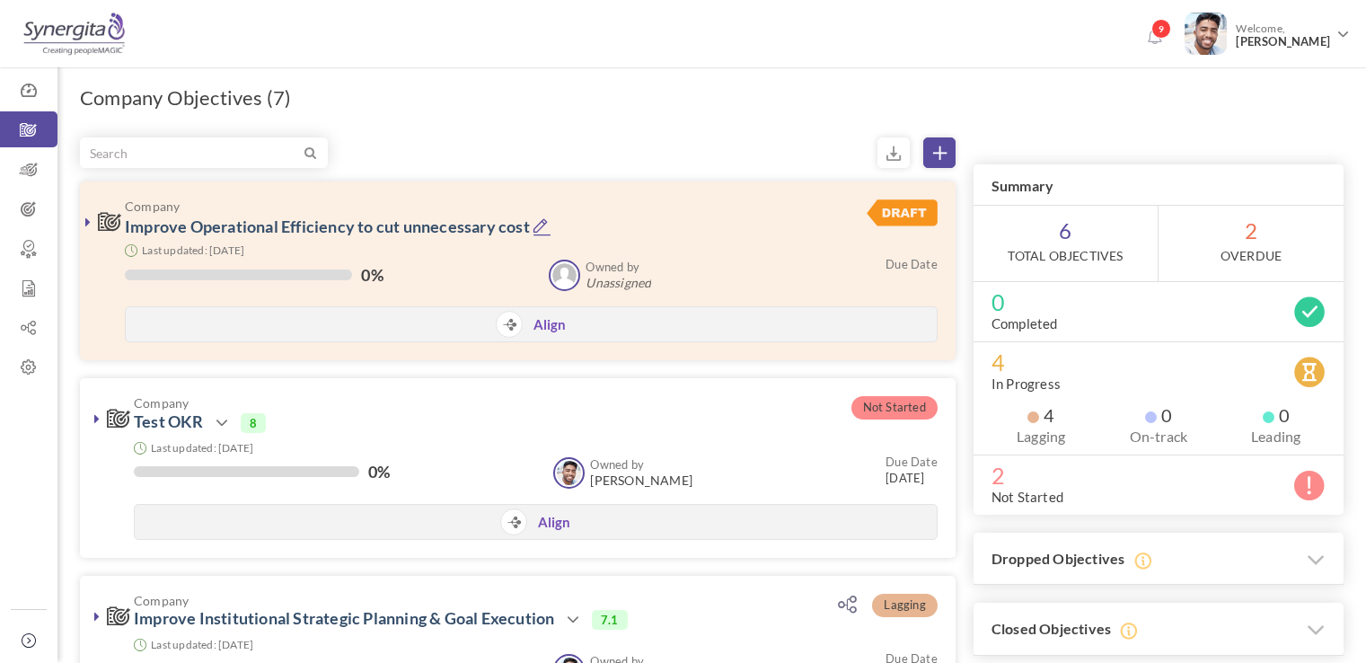
click at [163, 396] on h3 "Company Test OKR Action View Edit Clone Drop Close 8" at bounding box center [446, 414] width 678 height 37
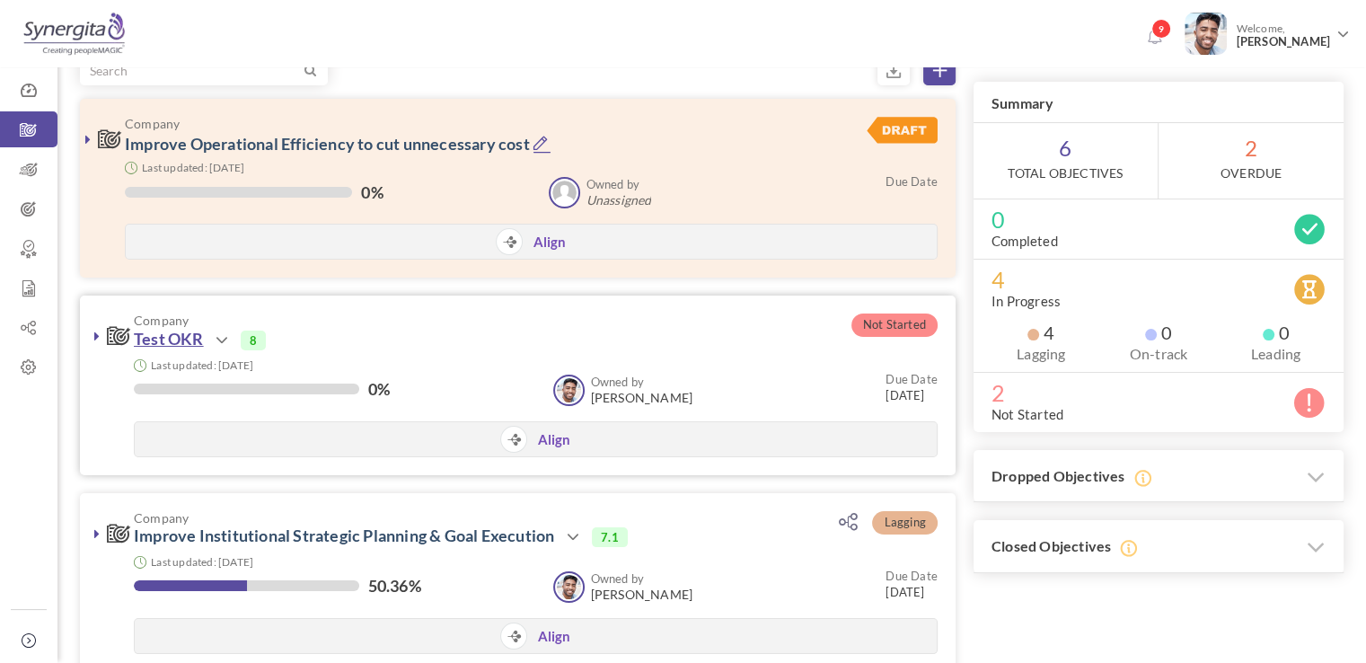
click at [176, 345] on link "Test OKR" at bounding box center [169, 339] width 70 height 20
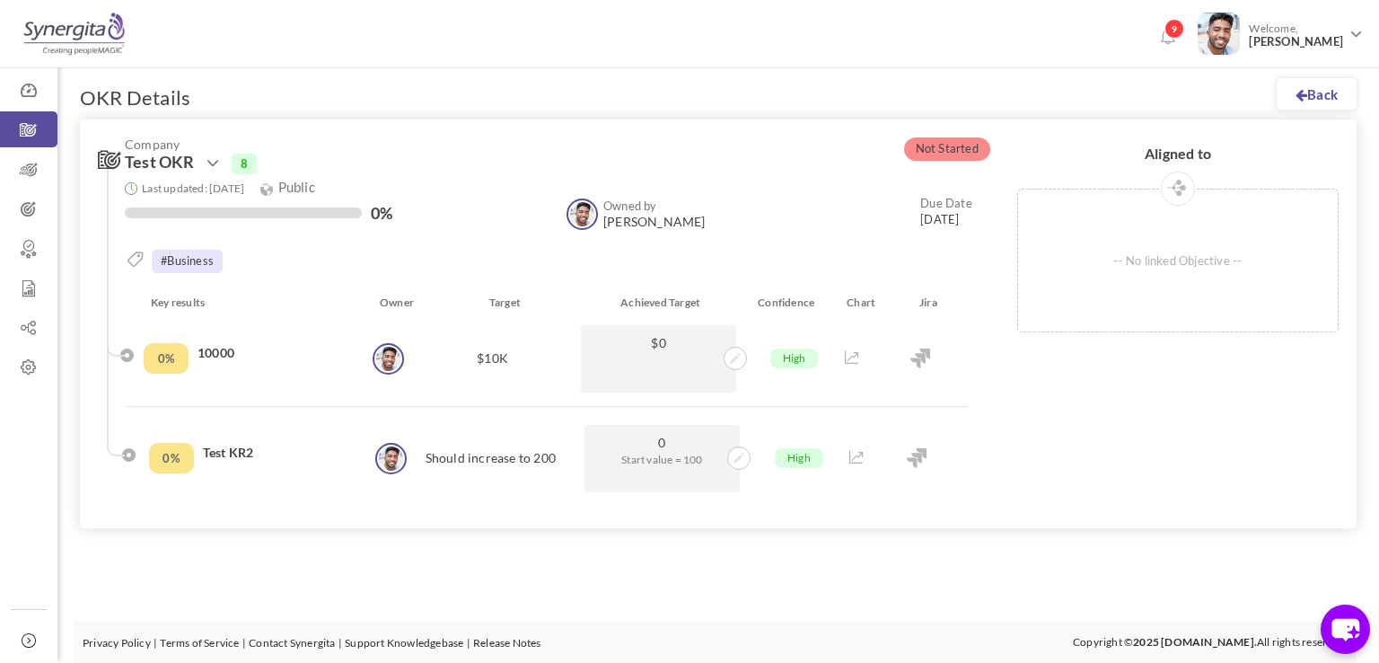
drag, startPoint x: 406, startPoint y: 219, endPoint x: 382, endPoint y: 212, distance: 25.3
click at [382, 212] on div "0%" at bounding box center [337, 215] width 424 height 22
click at [740, 357] on icon at bounding box center [735, 358] width 11 height 11
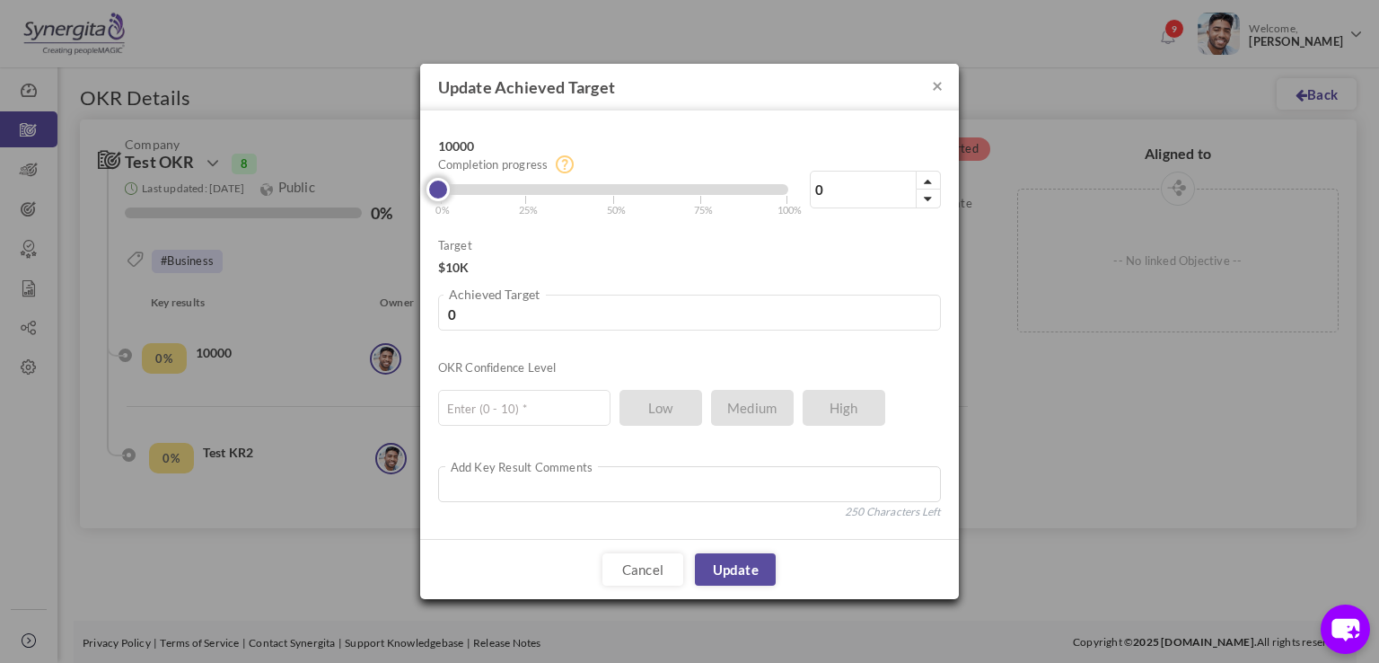
type input "50"
type input "5000"
click at [614, 188] on div at bounding box center [613, 189] width 350 height 11
click at [546, 421] on input "text" at bounding box center [524, 408] width 172 height 36
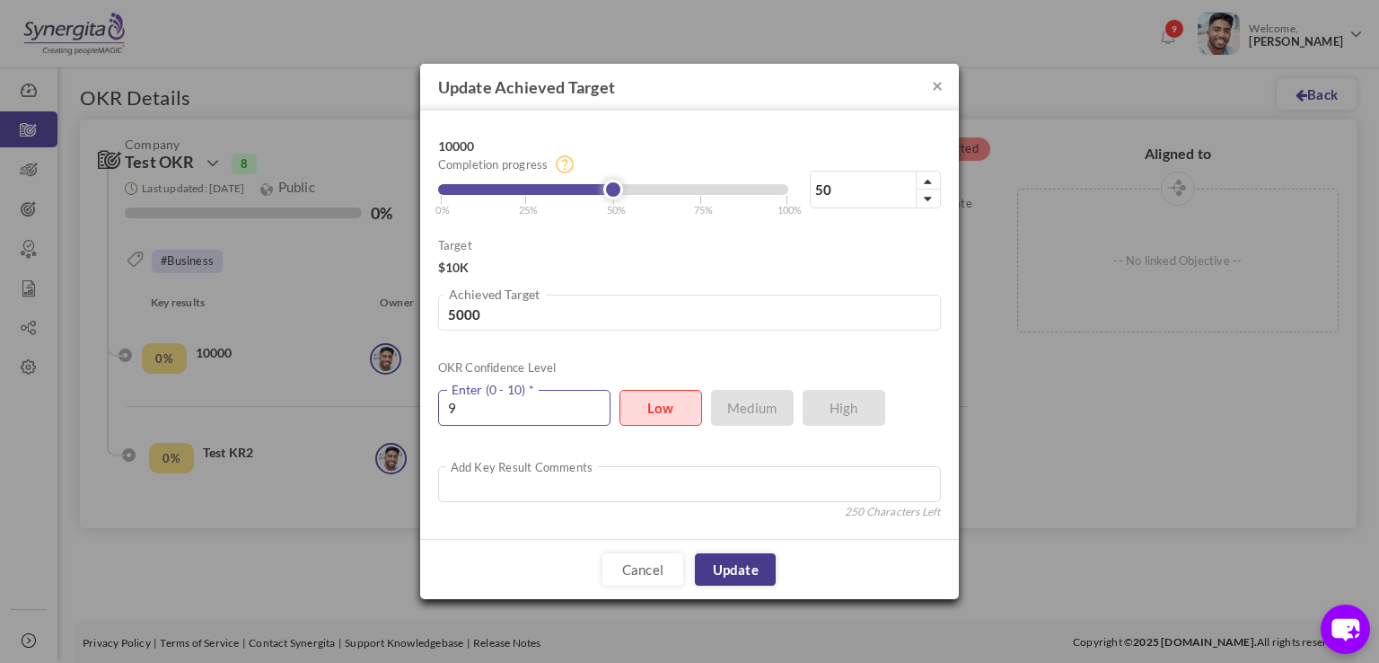
type input "9"
click at [727, 580] on link "Update" at bounding box center [735, 569] width 81 height 32
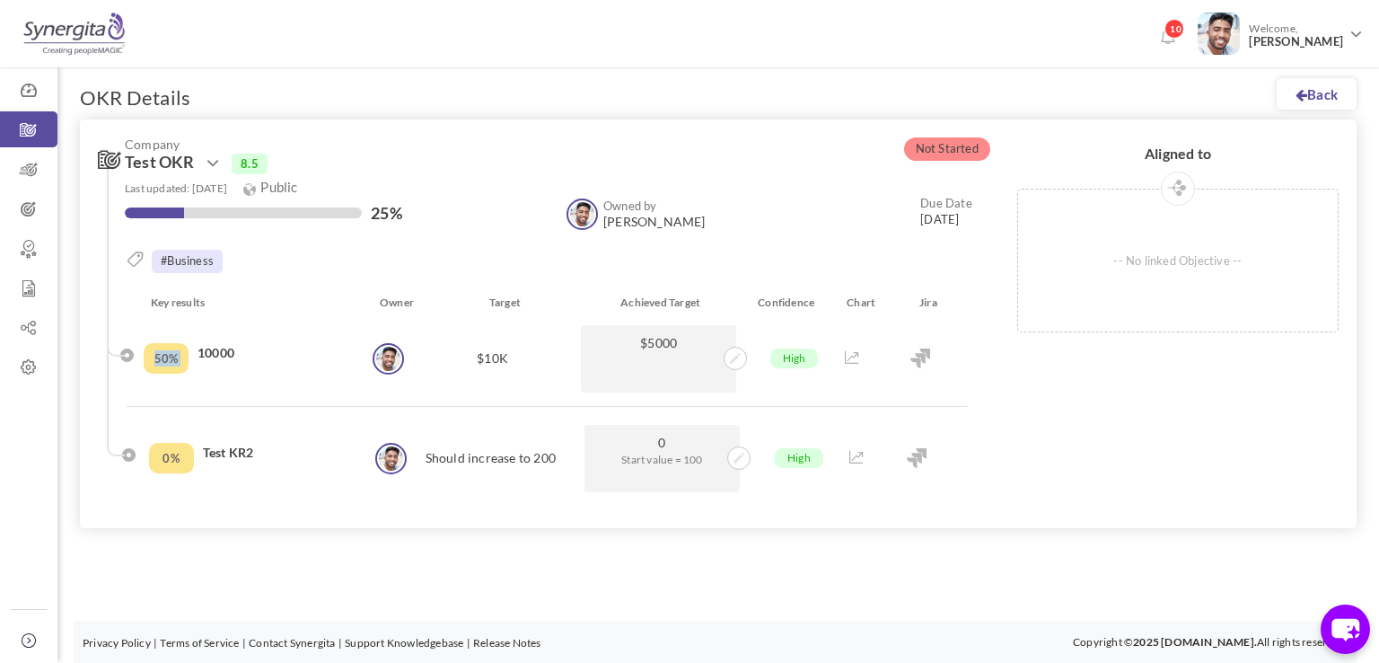
drag, startPoint x: 151, startPoint y: 357, endPoint x: 188, endPoint y: 360, distance: 36.9
click at [188, 360] on div "50% 10000" at bounding box center [256, 358] width 225 height 67
drag, startPoint x: 421, startPoint y: 198, endPoint x: 412, endPoint y: 221, distance: 25.0
click at [412, 221] on div "25% Owned by [PERSON_NAME] Junior Executive Owned by [PERSON_NAME] Due Date [DA…" at bounding box center [549, 214] width 848 height 33
click at [414, 213] on div "25%" at bounding box center [337, 215] width 424 height 22
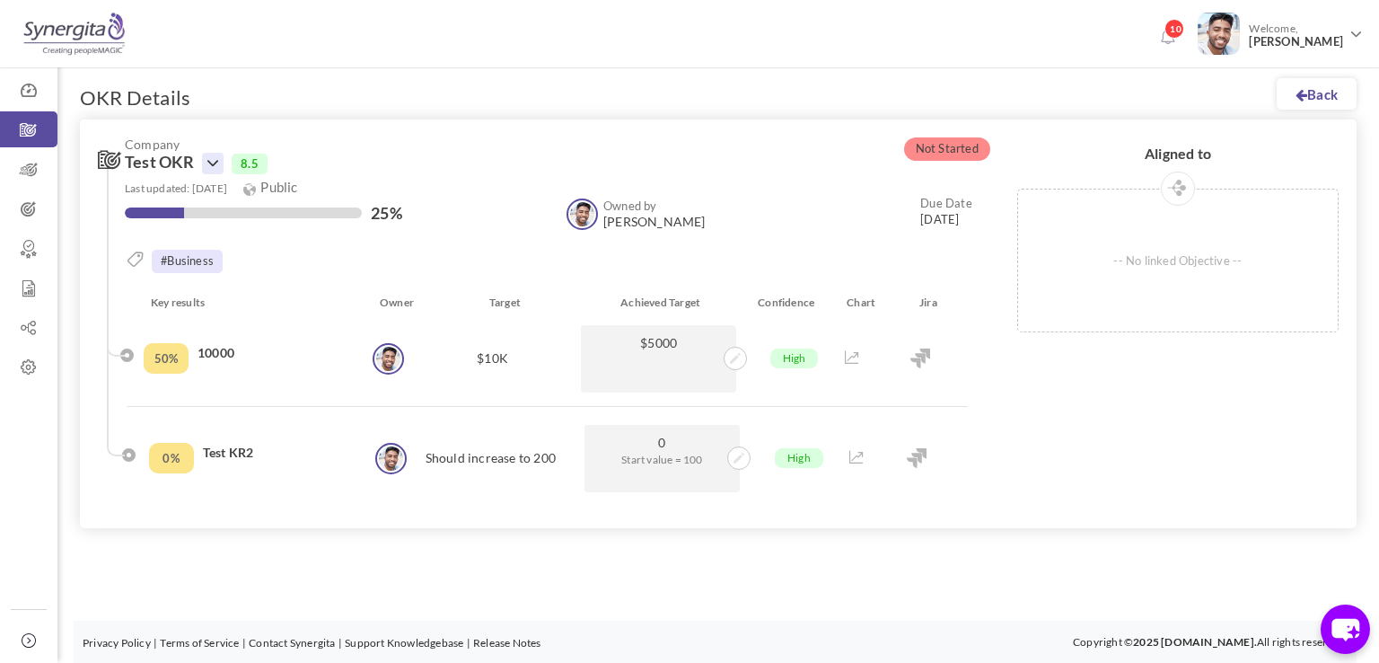
click at [212, 159] on icon at bounding box center [213, 164] width 22 height 22
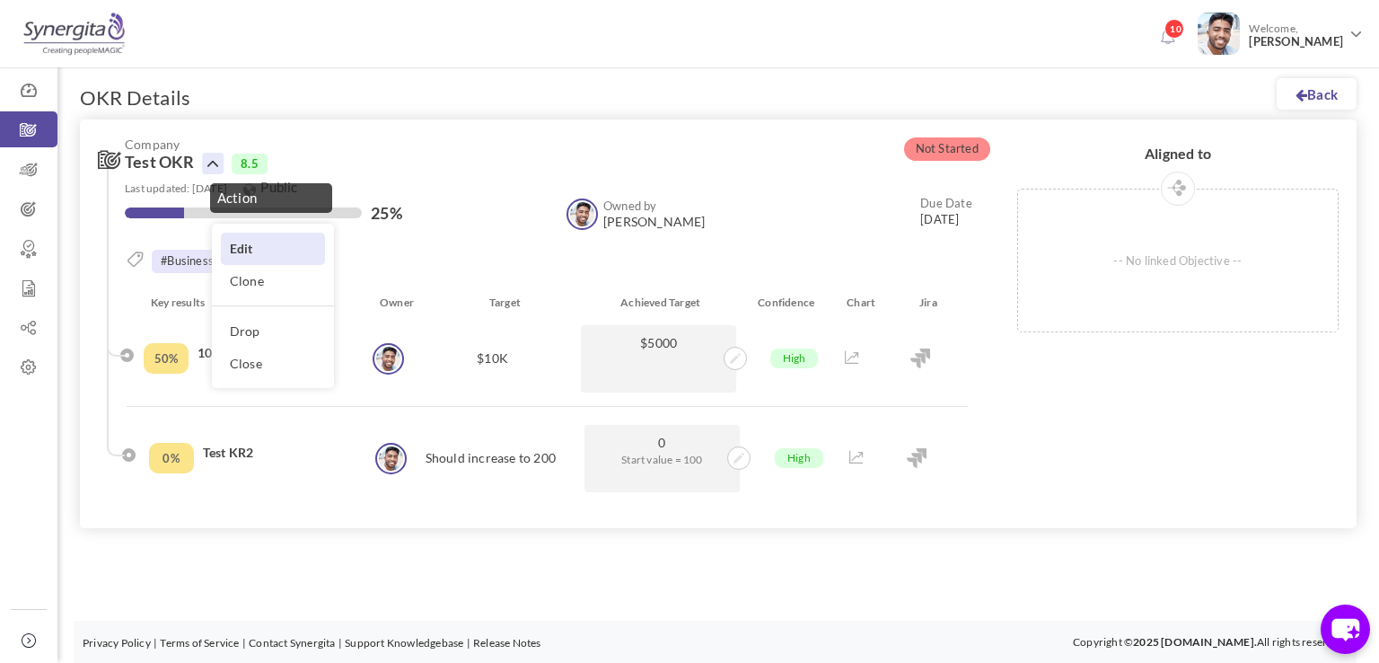
click at [223, 233] on link "Edit" at bounding box center [273, 248] width 104 height 31
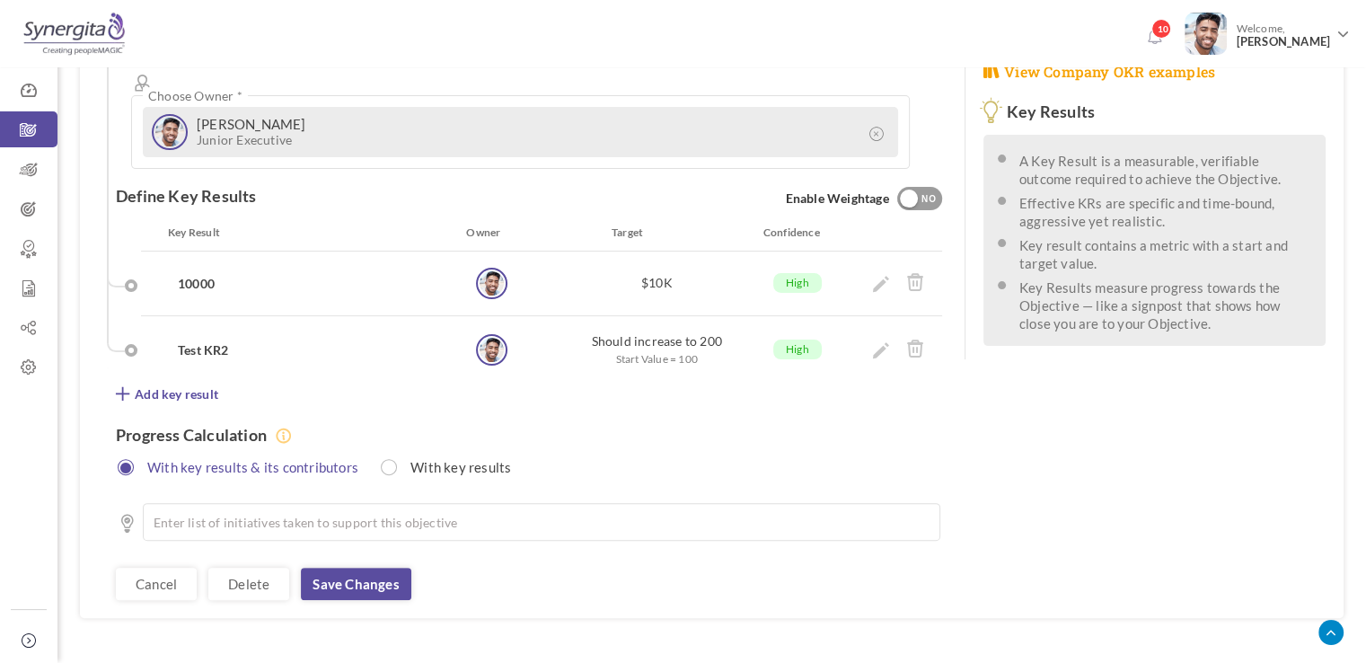
scroll to position [474, 0]
click at [168, 568] on link "Cancel" at bounding box center [156, 584] width 81 height 32
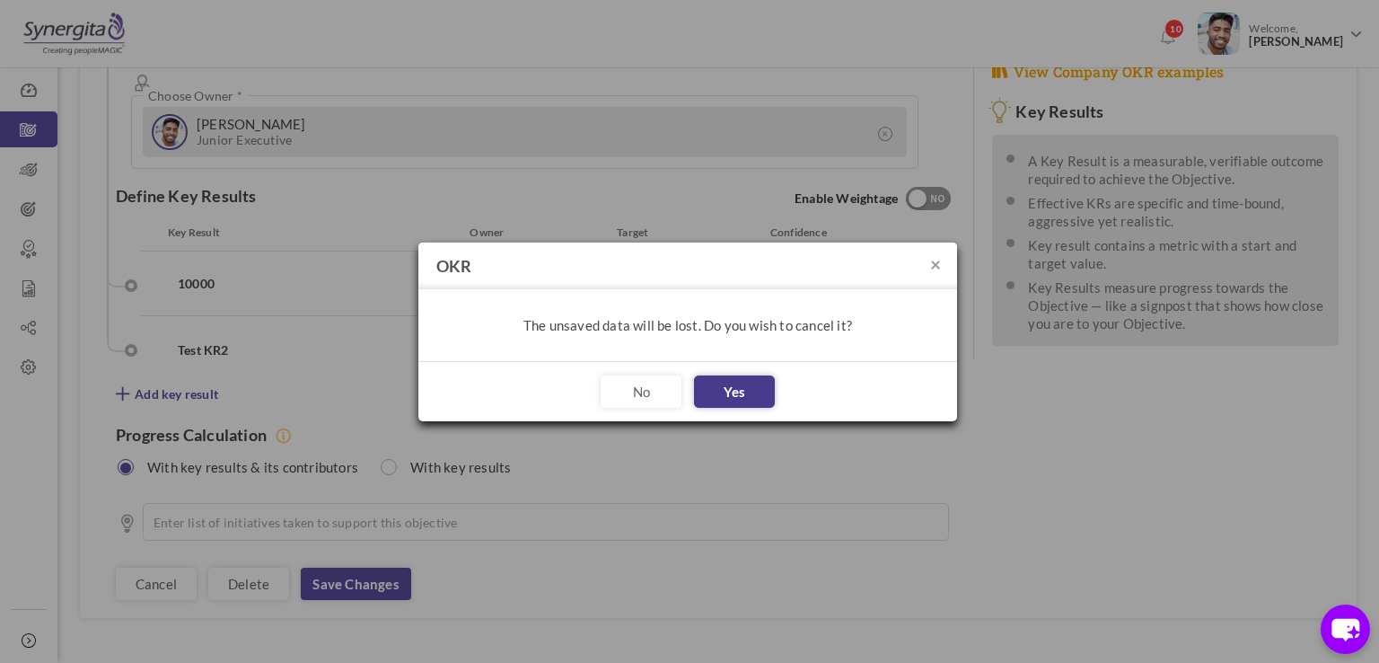
click at [715, 381] on button "Yes" at bounding box center [734, 391] width 81 height 32
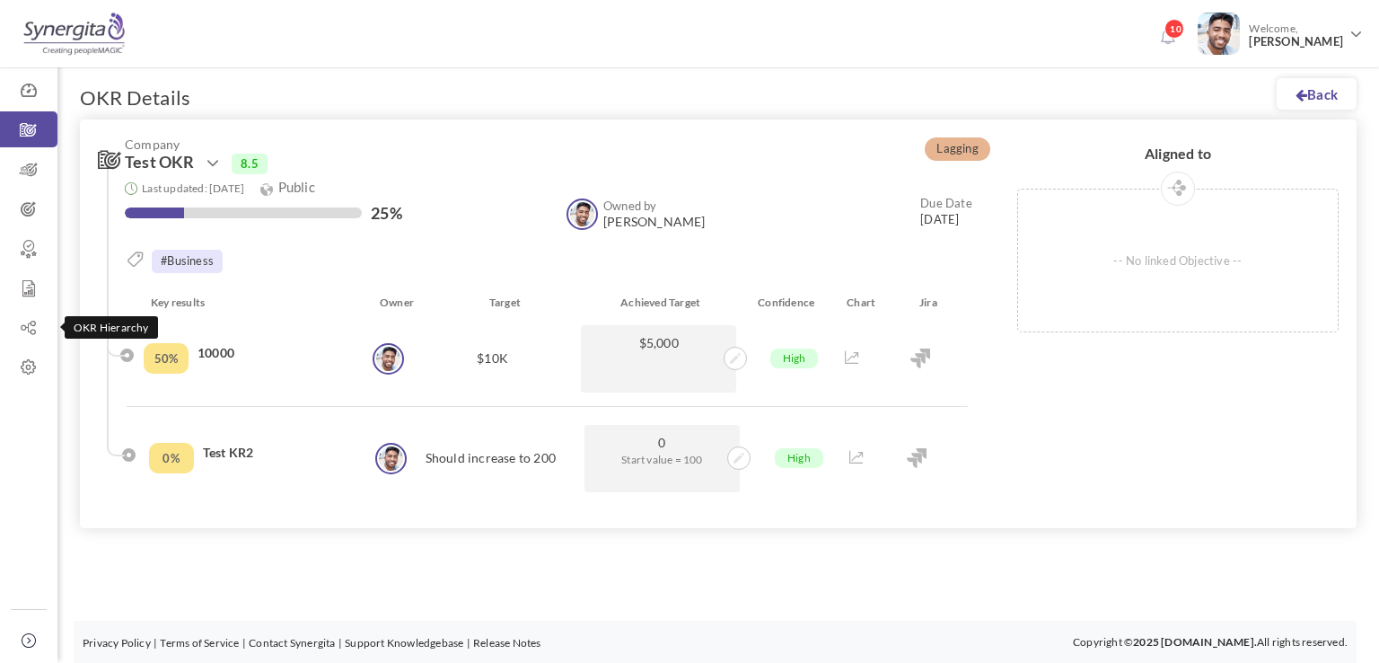
click at [34, 328] on icon at bounding box center [28, 328] width 57 height 18
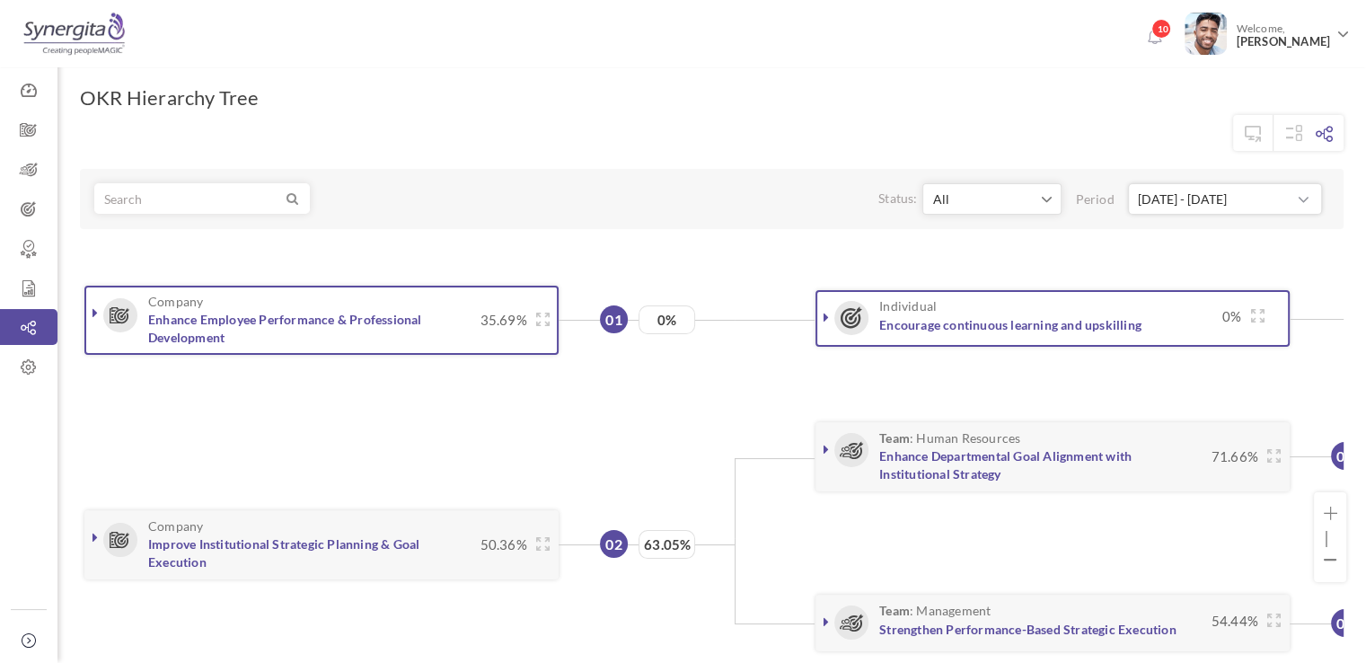
click at [93, 314] on icon at bounding box center [95, 312] width 5 height 14
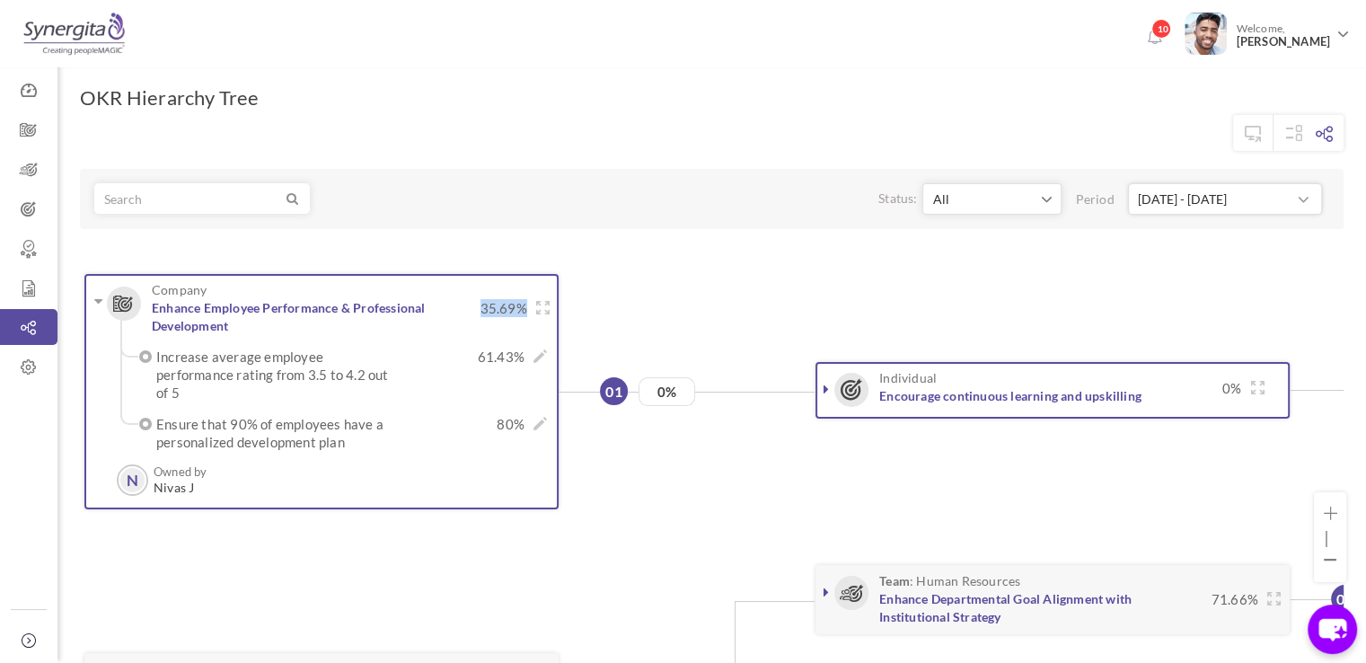
drag, startPoint x: 477, startPoint y: 308, endPoint x: 532, endPoint y: 307, distance: 54.8
click at [532, 307] on div "Company Enhance Employee Performance & Professional Development 35.69%" at bounding box center [330, 308] width 438 height 51
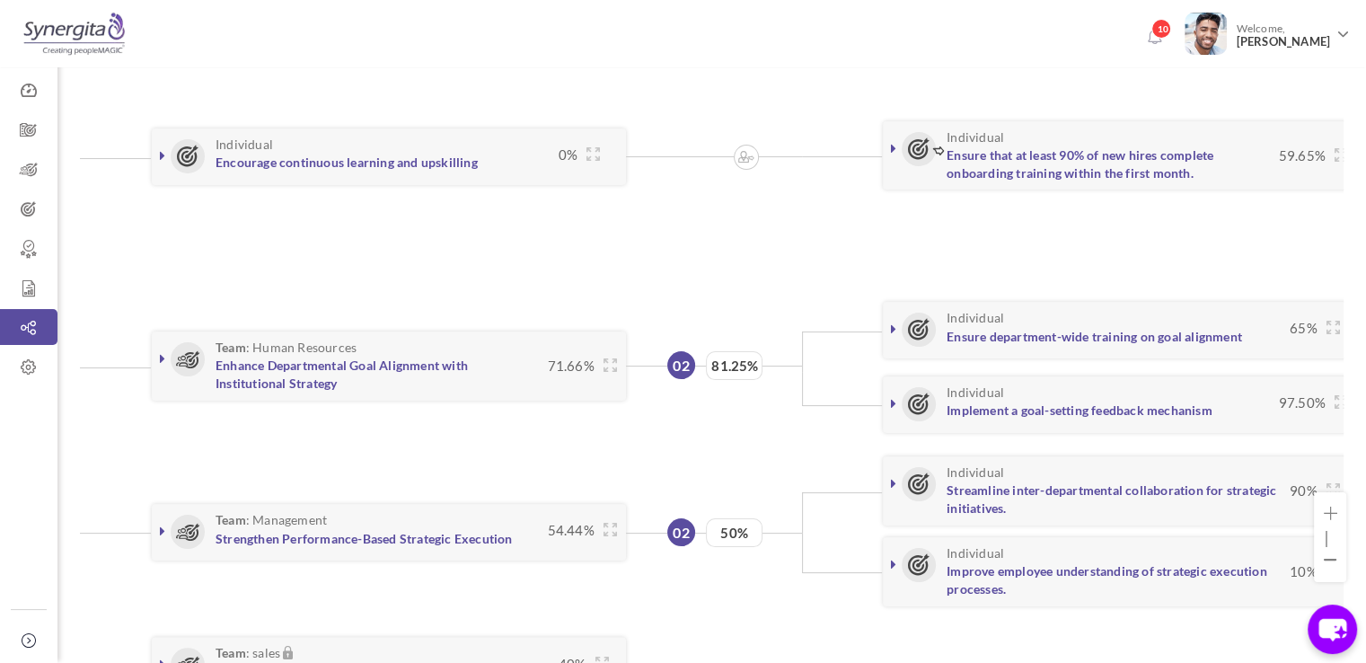
scroll to position [0, 653]
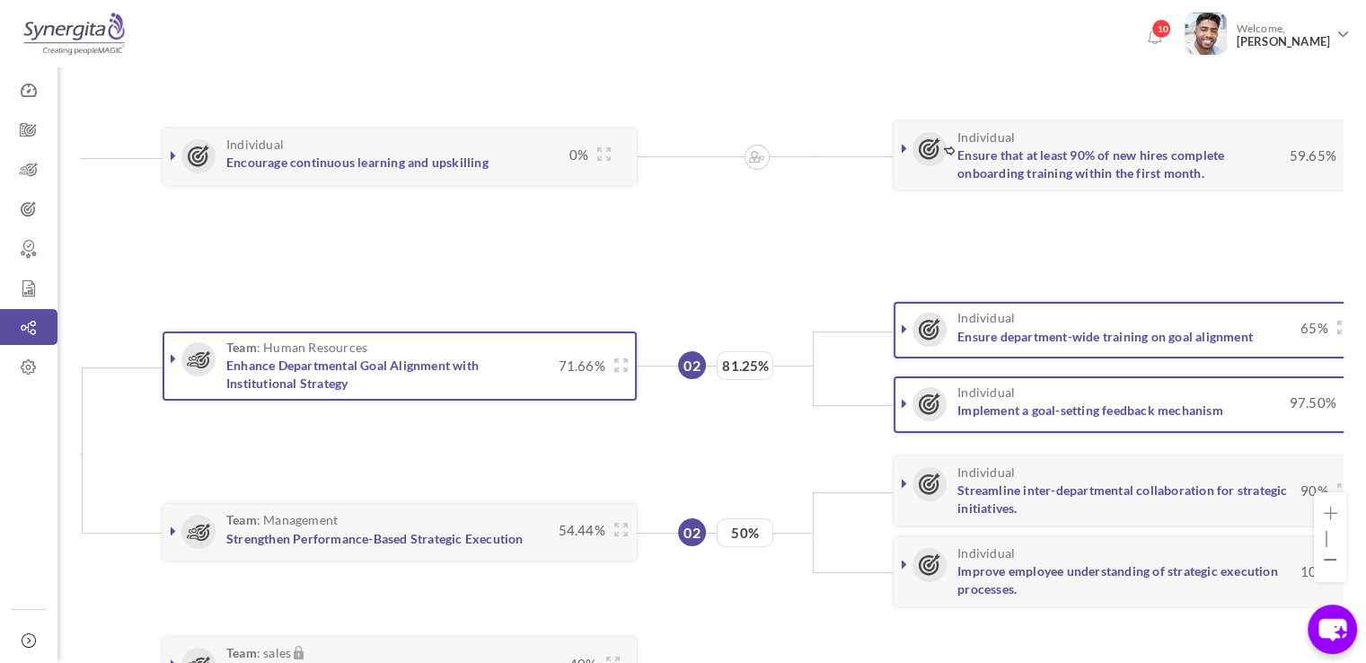
click at [172, 351] on icon at bounding box center [173, 358] width 5 height 14
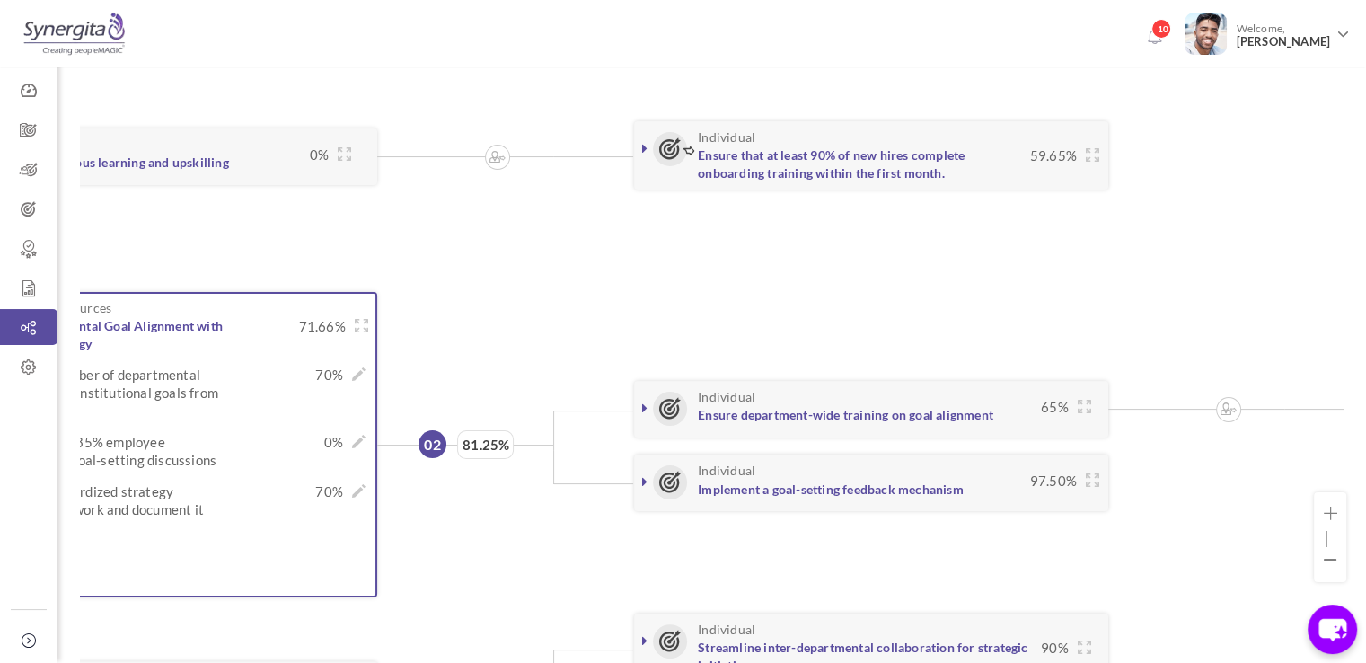
scroll to position [0, 912]
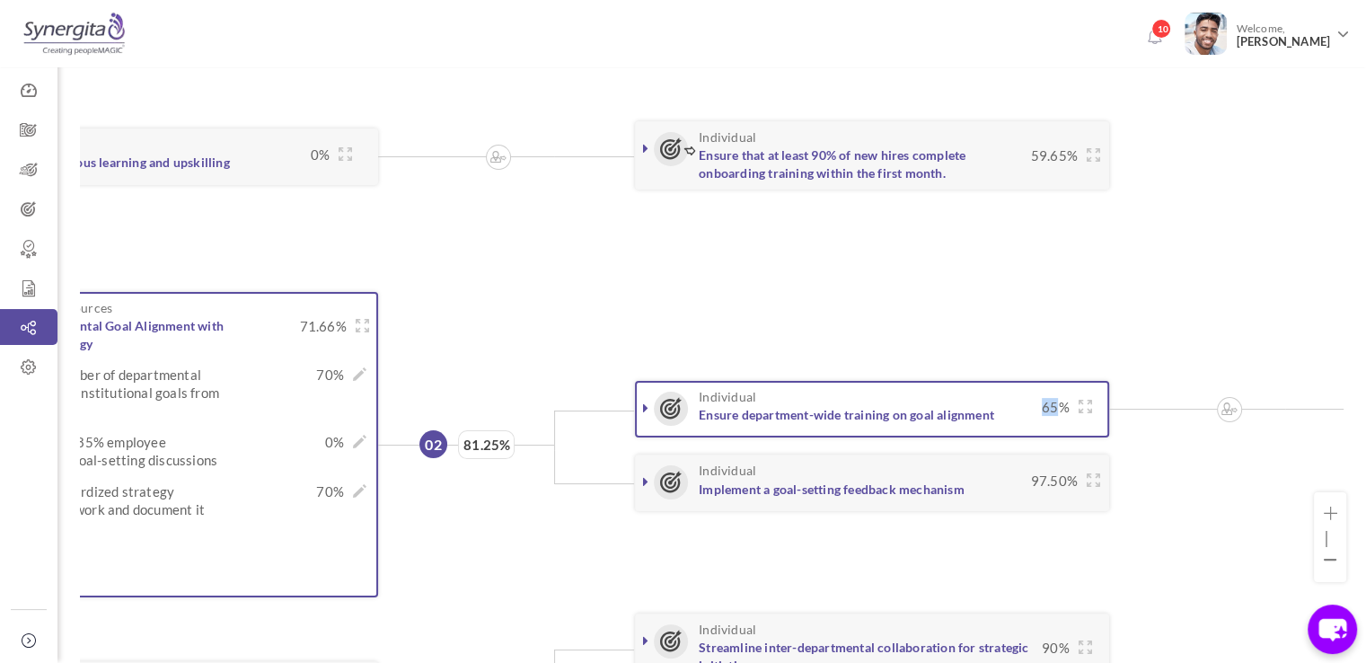
drag, startPoint x: 1040, startPoint y: 387, endPoint x: 1065, endPoint y: 385, distance: 25.2
click at [1065, 398] on span "65%" at bounding box center [1051, 407] width 37 height 18
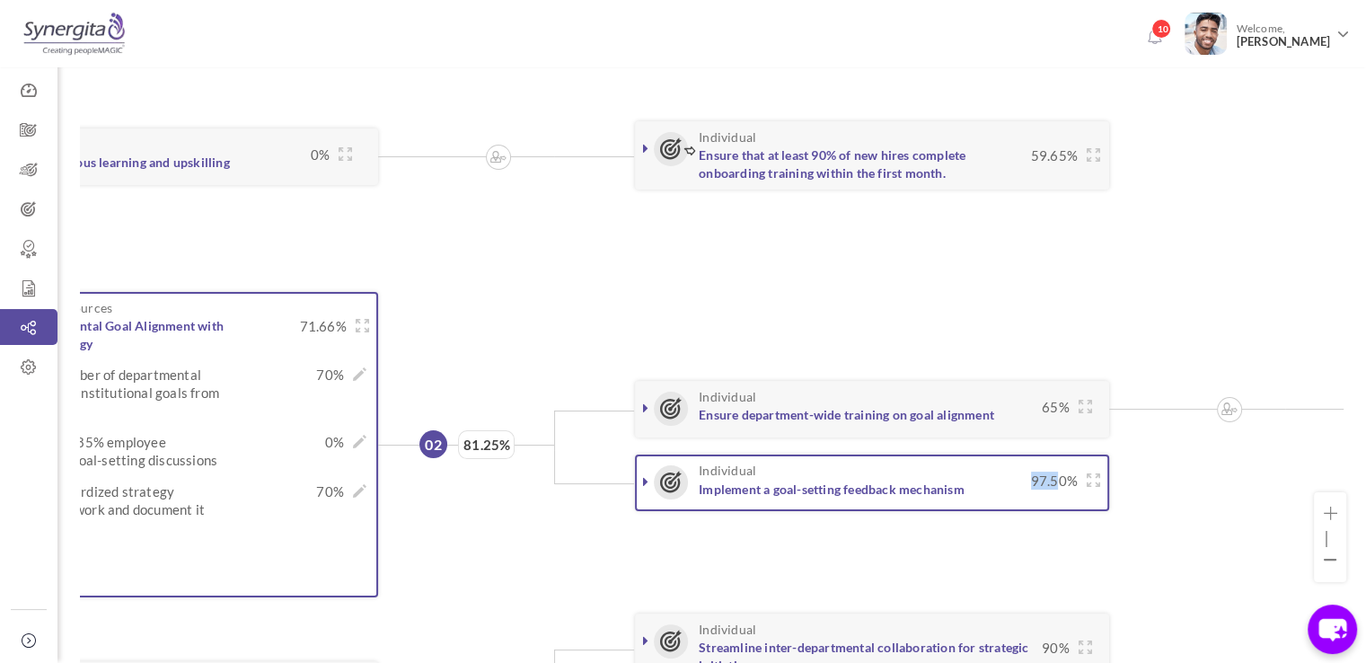
drag, startPoint x: 1031, startPoint y: 464, endPoint x: 1061, endPoint y: 466, distance: 29.7
click at [1061, 471] on span "97.50%" at bounding box center [1050, 480] width 56 height 18
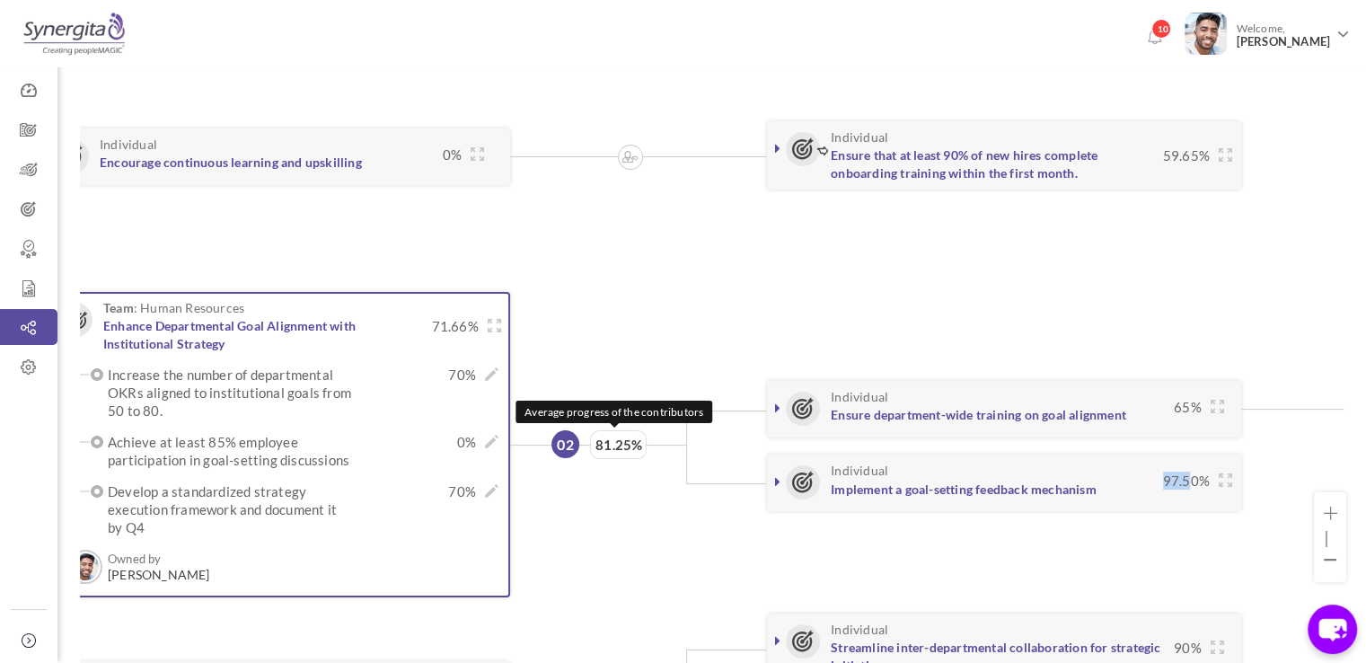
scroll to position [0, 779]
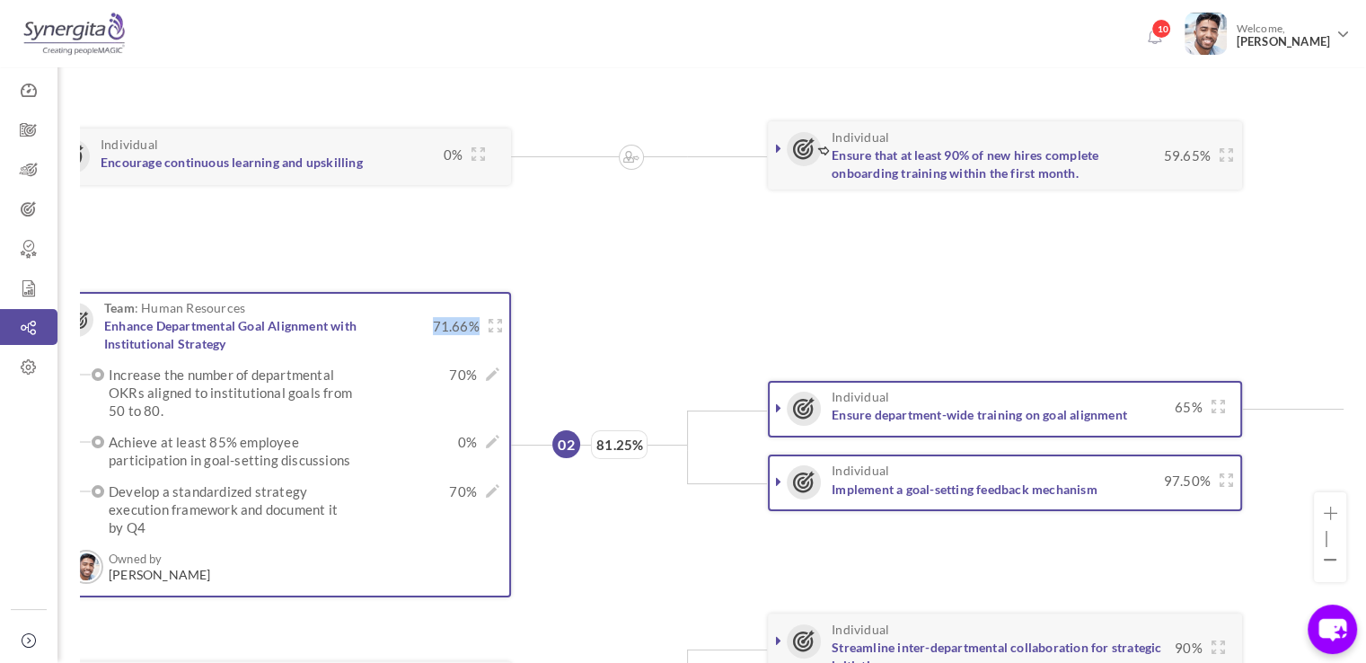
drag, startPoint x: 427, startPoint y: 299, endPoint x: 480, endPoint y: 304, distance: 54.2
click at [480, 304] on div "Team : Human Resources Enhance Departmental Goal Alignment with Institutional S…" at bounding box center [283, 326] width 438 height 51
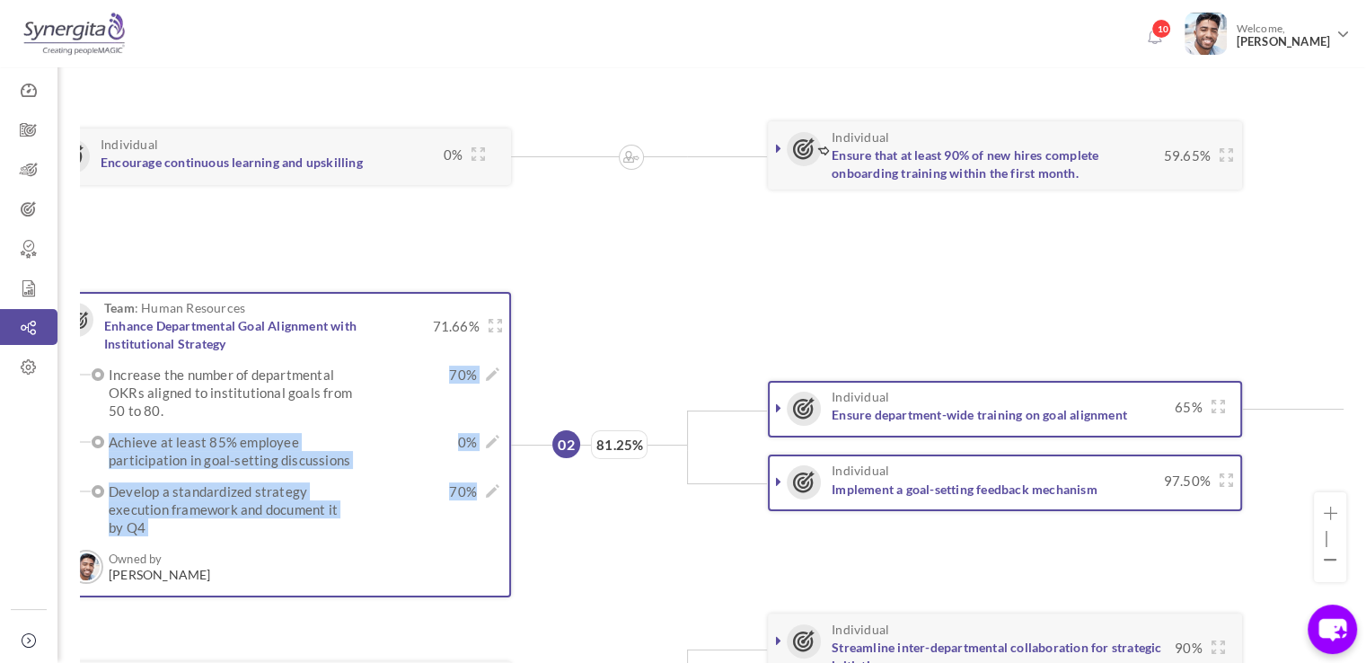
drag, startPoint x: 450, startPoint y: 367, endPoint x: 481, endPoint y: 463, distance: 101.1
click at [481, 463] on ul "Increase the number of departmental OKRs aligned to institutional goals from 50…" at bounding box center [282, 451] width 418 height 171
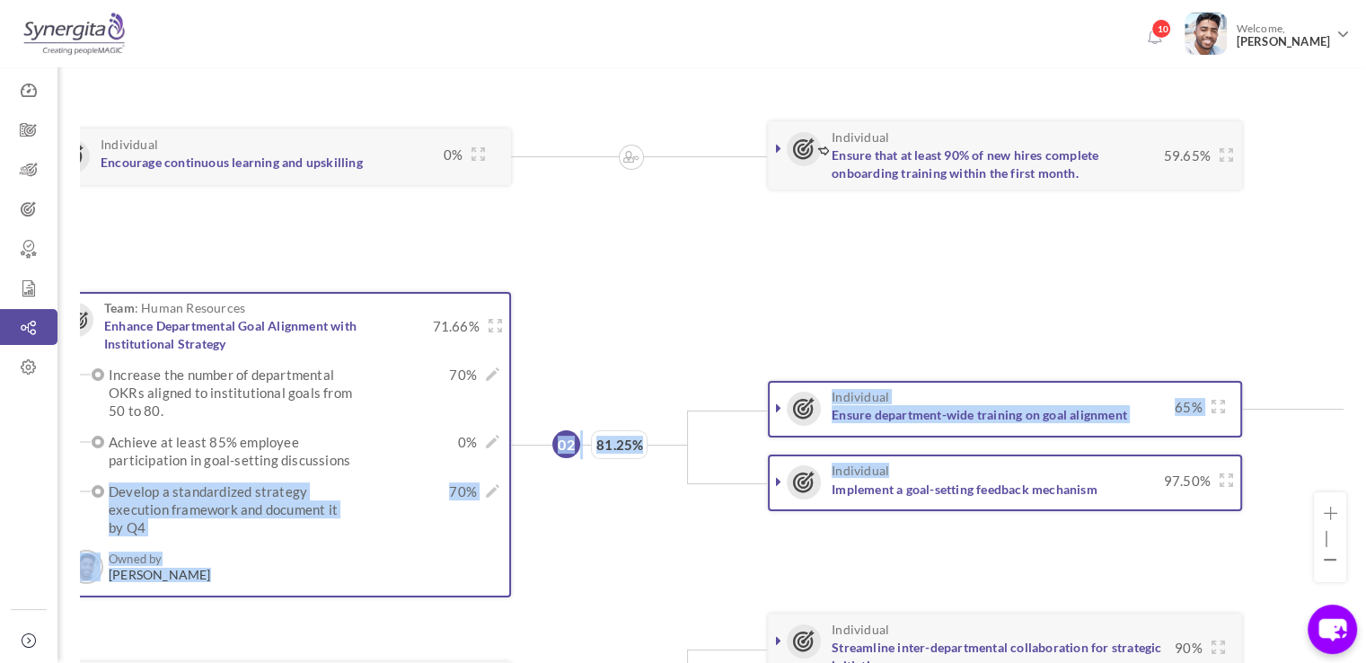
drag, startPoint x: 571, startPoint y: 511, endPoint x: 476, endPoint y: 434, distance: 122.6
click at [476, 434] on li "Team : Human Resources Enhance Departmental Goal Alignment with Institutional S…" at bounding box center [964, 445] width 2017 height 317
click at [476, 434] on div "Achieve at least 85% employee participation in goal-setting discussions 0% × Up…" at bounding box center [304, 451] width 391 height 36
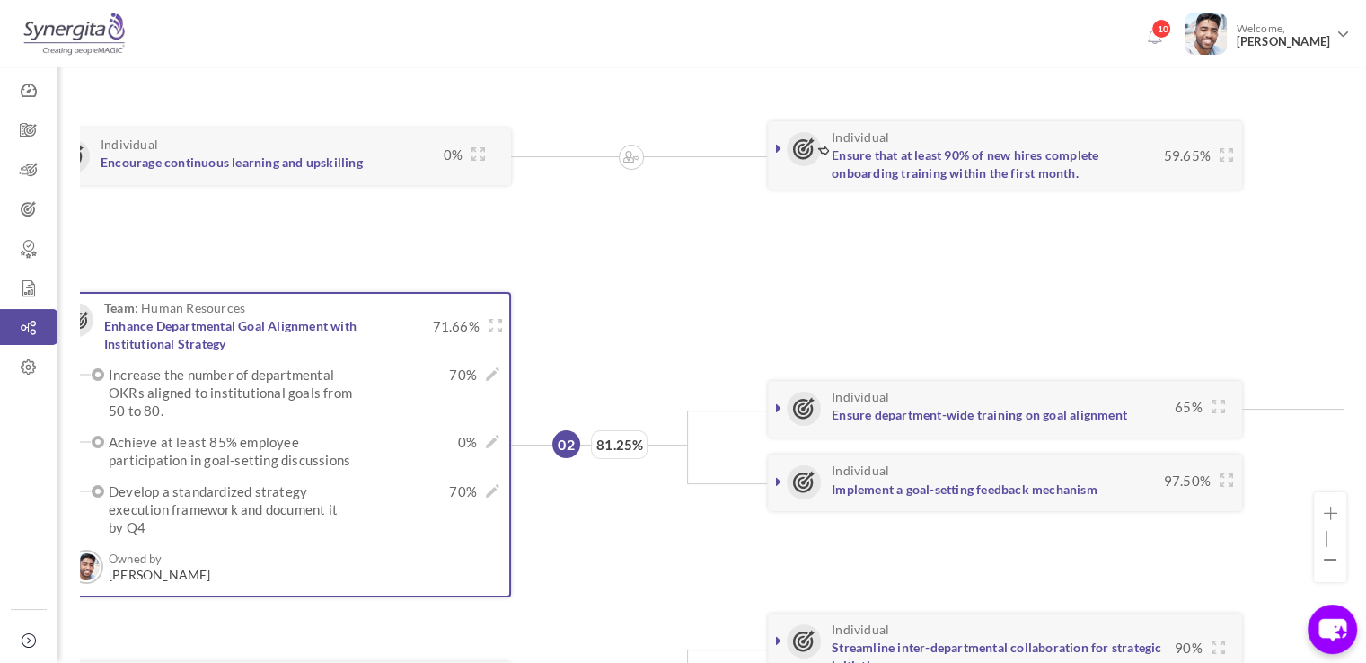
drag, startPoint x: 568, startPoint y: 478, endPoint x: 612, endPoint y: 498, distance: 48.2
click at [612, 498] on ul "02 81.25% Individual Ensure department-wide training on goal alignment 65% 80% …" at bounding box center [1242, 444] width 1462 height 305
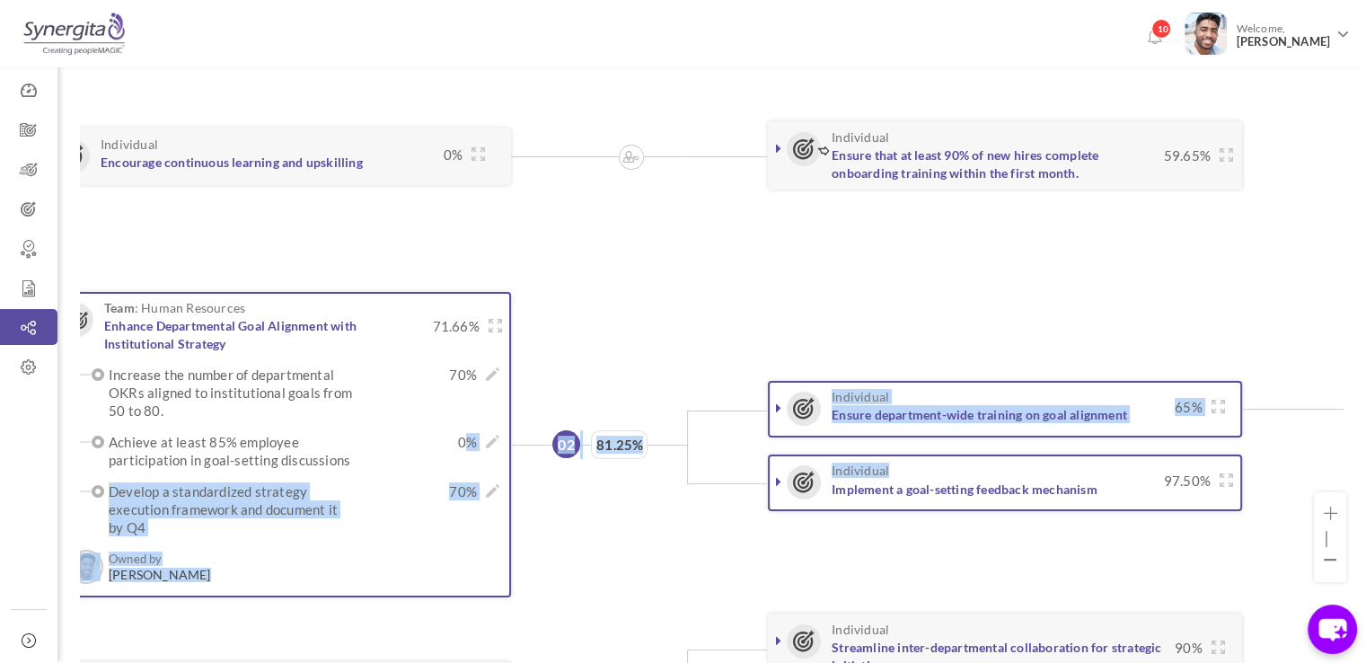
drag, startPoint x: 612, startPoint y: 498, endPoint x: 465, endPoint y: 425, distance: 164.3
click at [465, 425] on li "Team : Human Resources Enhance Departmental Goal Alignment with Institutional S…" at bounding box center [964, 445] width 2017 height 317
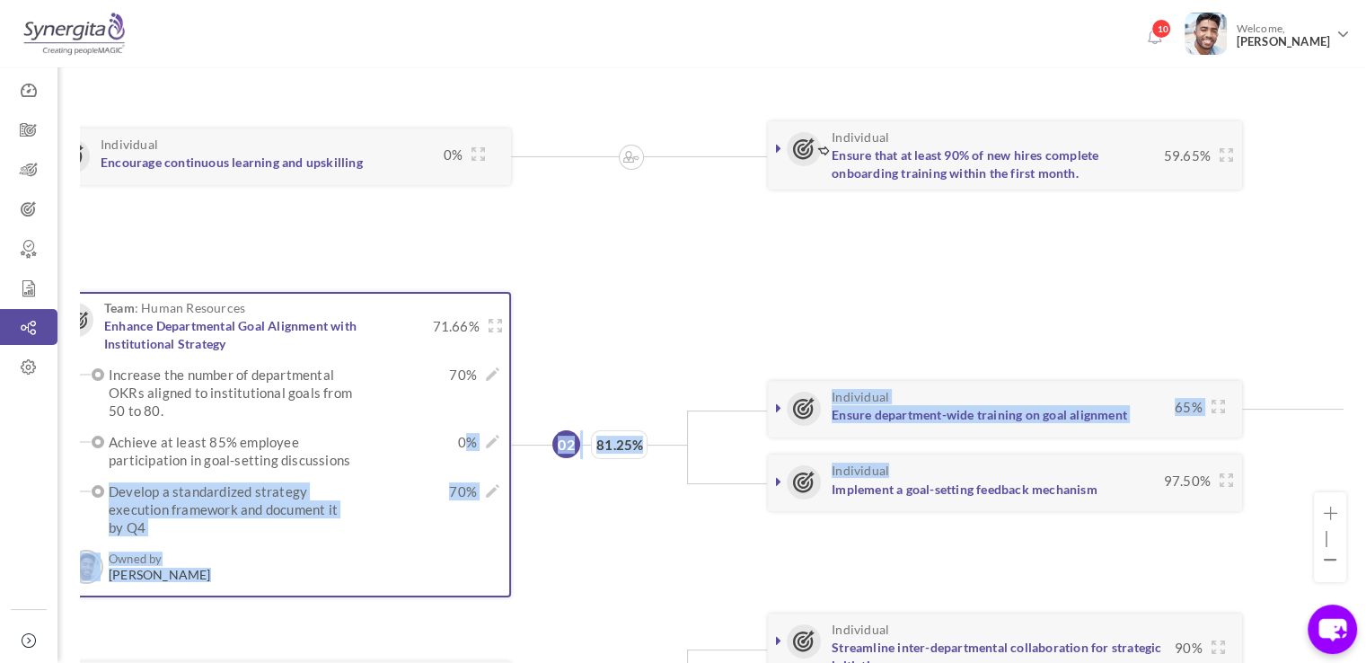
click at [628, 495] on ul "02 81.25% Individual Ensure department-wide training on goal alignment 65% 80% …" at bounding box center [1242, 444] width 1462 height 305
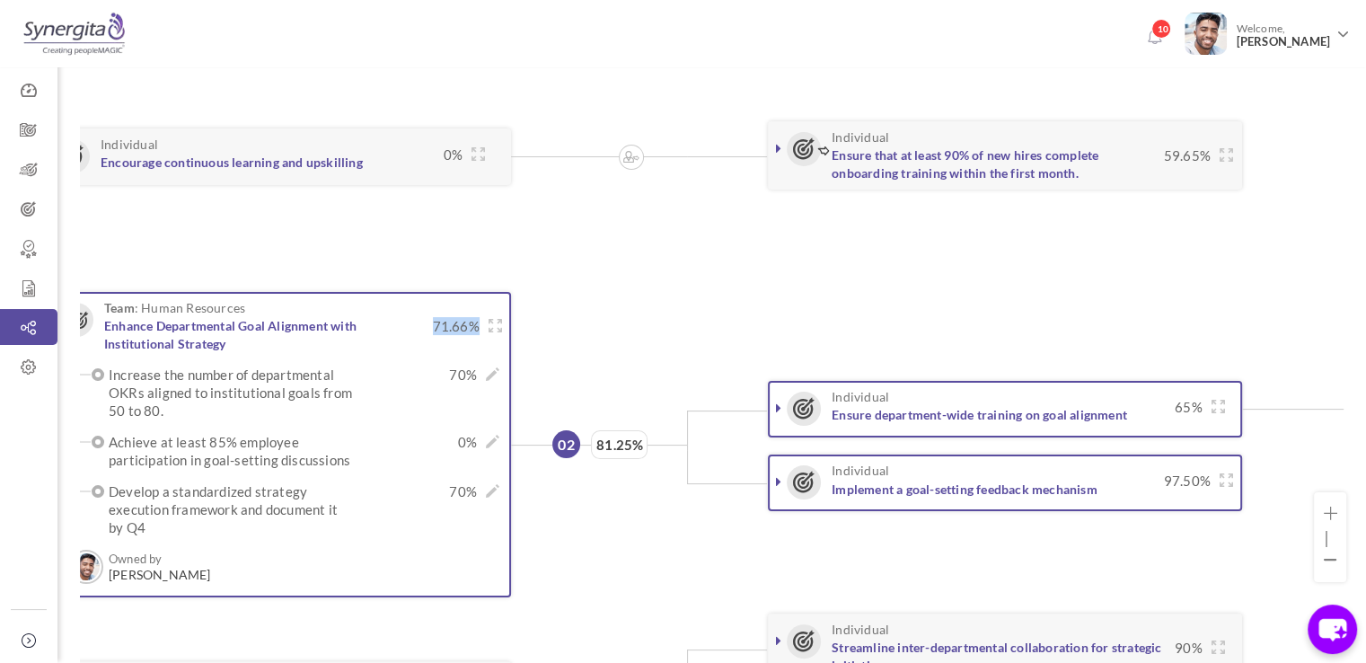
drag, startPoint x: 423, startPoint y: 317, endPoint x: 474, endPoint y: 305, distance: 52.5
click at [474, 305] on div "Team : Human Resources Enhance Departmental Goal Alignment with Institutional S…" at bounding box center [283, 326] width 438 height 51
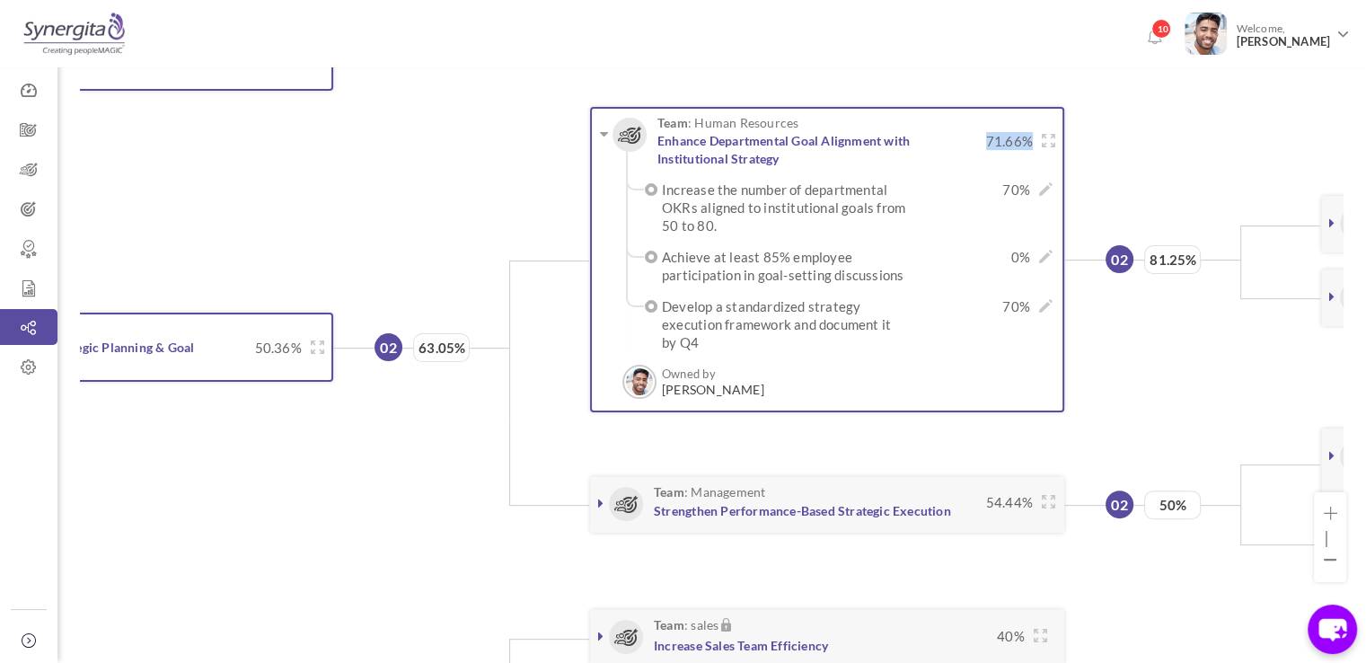
scroll to position [419, 0]
drag, startPoint x: 463, startPoint y: 325, endPoint x: 413, endPoint y: 325, distance: 49.4
click at [413, 332] on span "63.05%" at bounding box center [441, 346] width 57 height 29
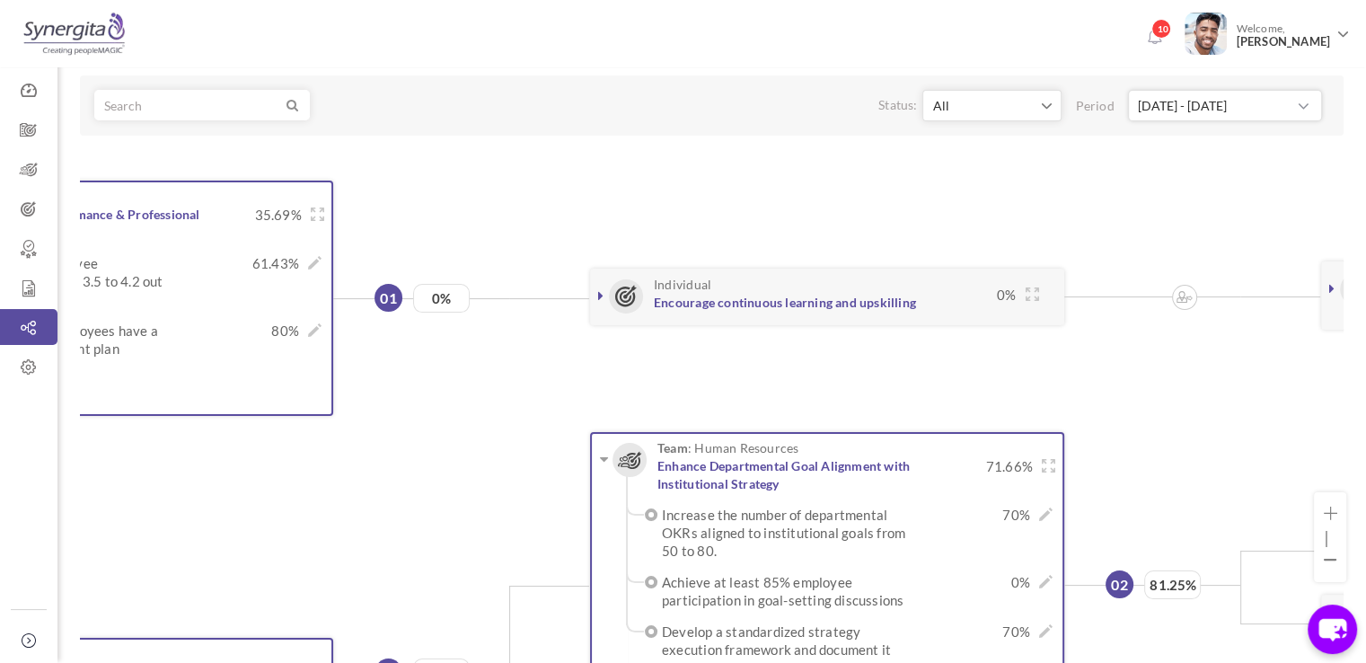
scroll to position [90, 0]
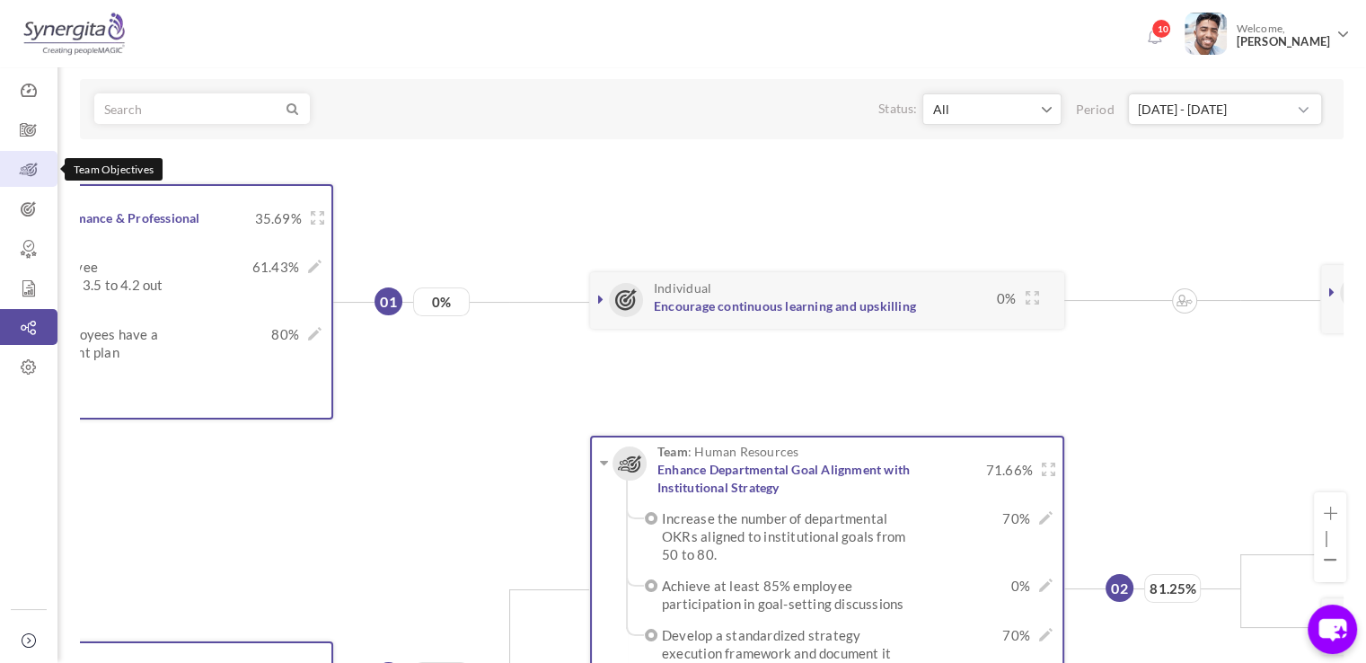
click at [41, 155] on link "Team Objectives" at bounding box center [28, 169] width 57 height 36
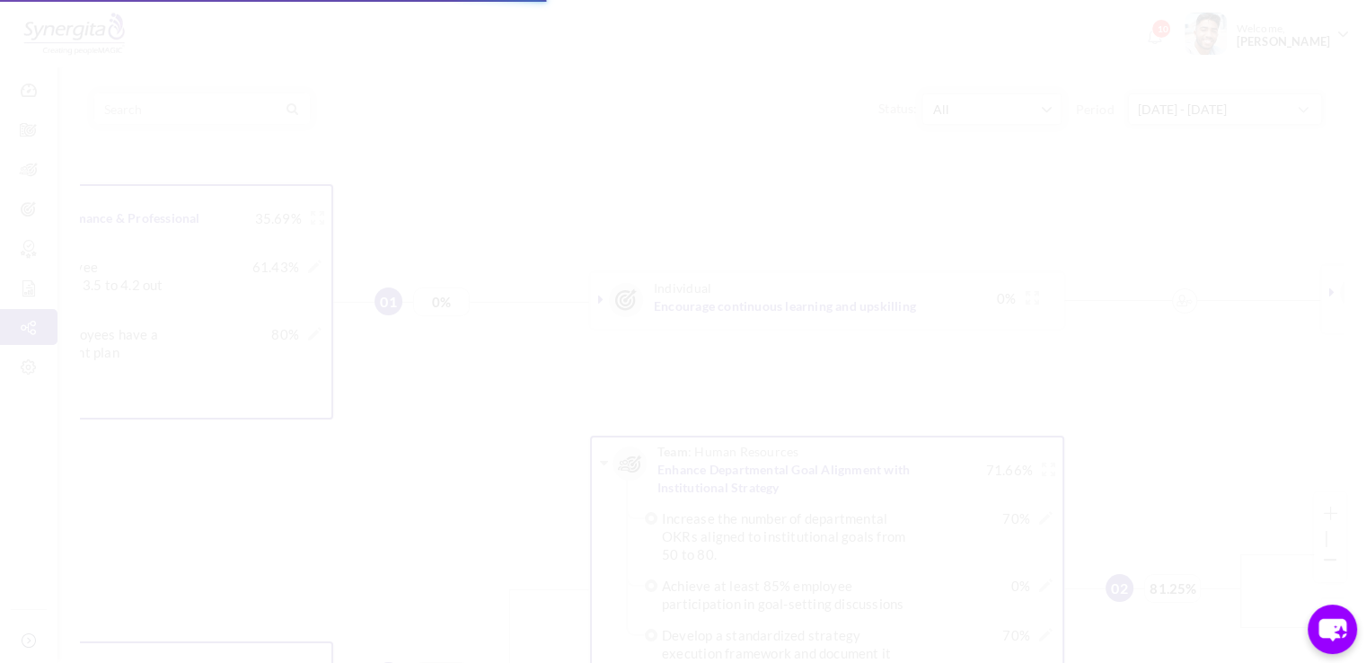
click at [41, 127] on body "Trial Extended! Subscribe to continue using all the features. 10 Welcome, Frank…" at bounding box center [683, 241] width 1366 height 663
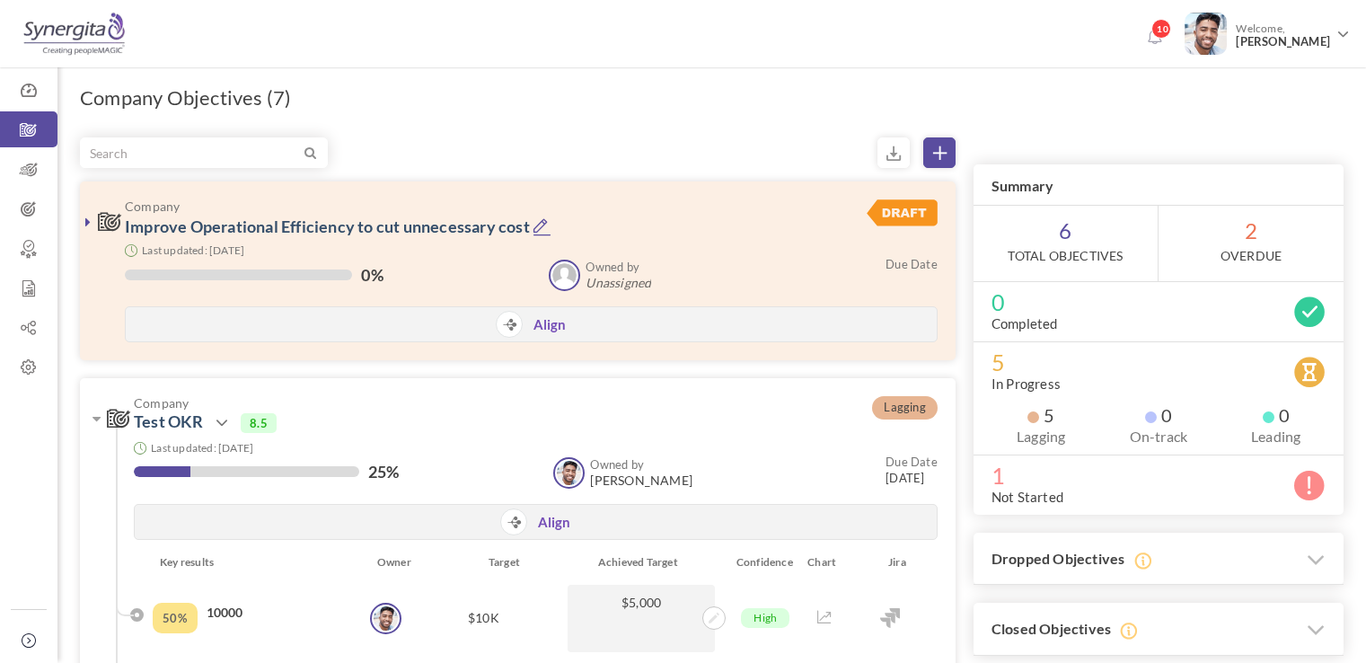
click at [97, 411] on icon at bounding box center [97, 418] width 8 height 14
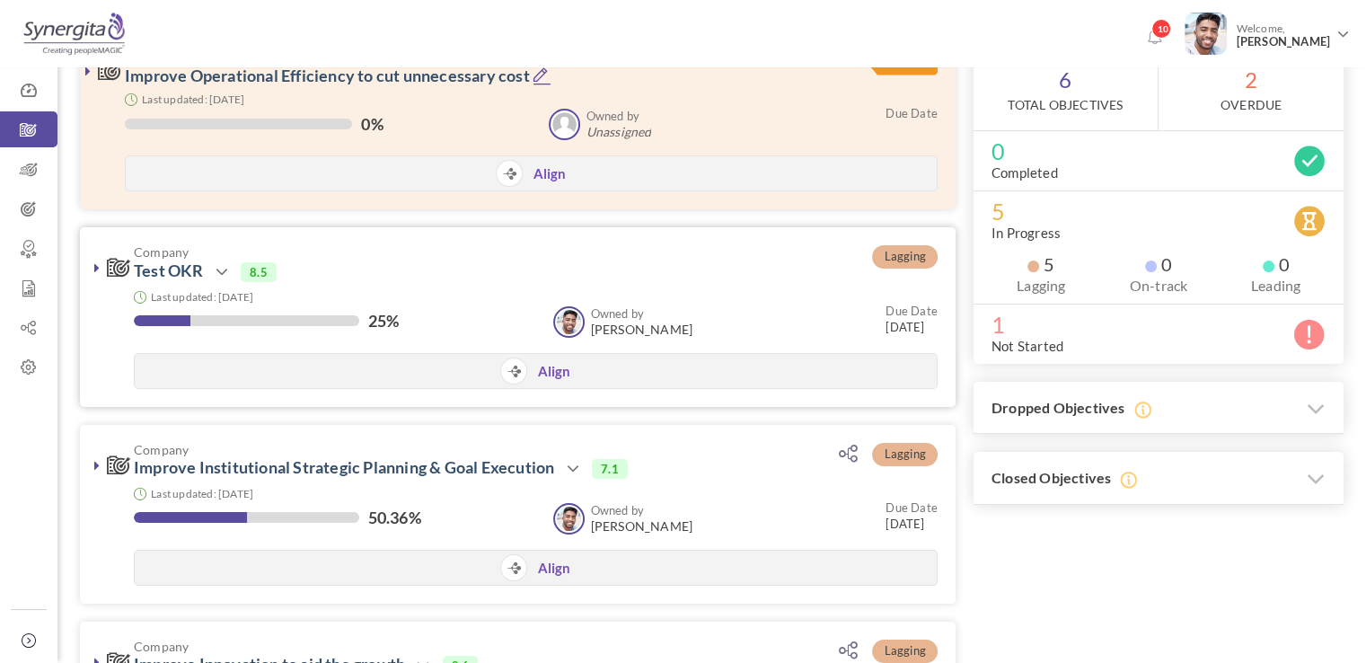
drag, startPoint x: 0, startPoint y: 0, endPoint x: 97, endPoint y: 267, distance: 283.8
click at [97, 267] on icon at bounding box center [96, 267] width 5 height 14
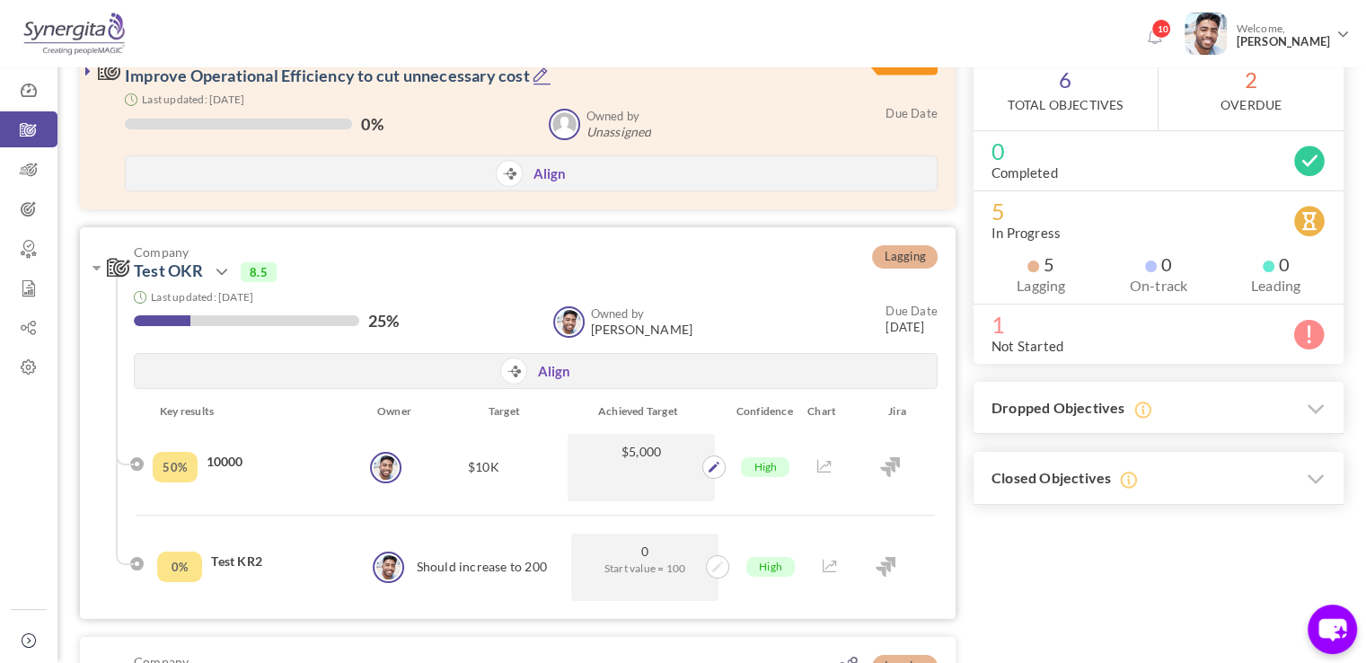
scroll to position [205, 0]
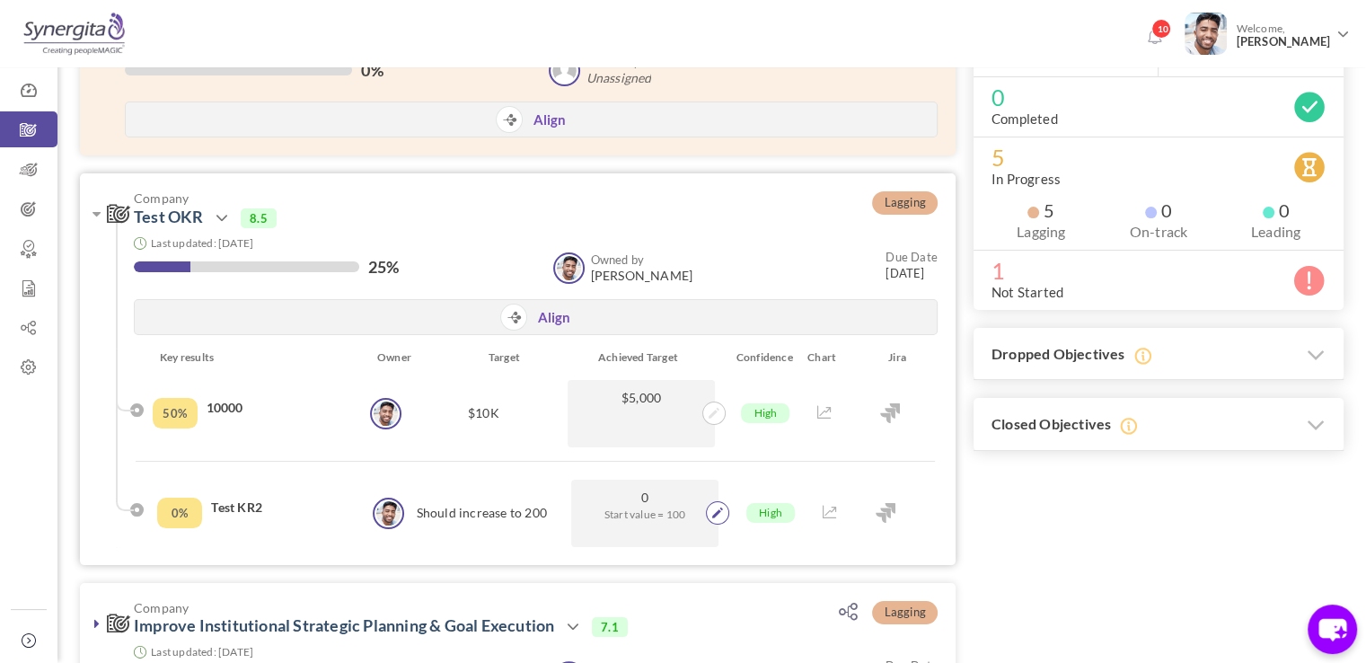
click at [709, 507] on span at bounding box center [717, 512] width 23 height 23
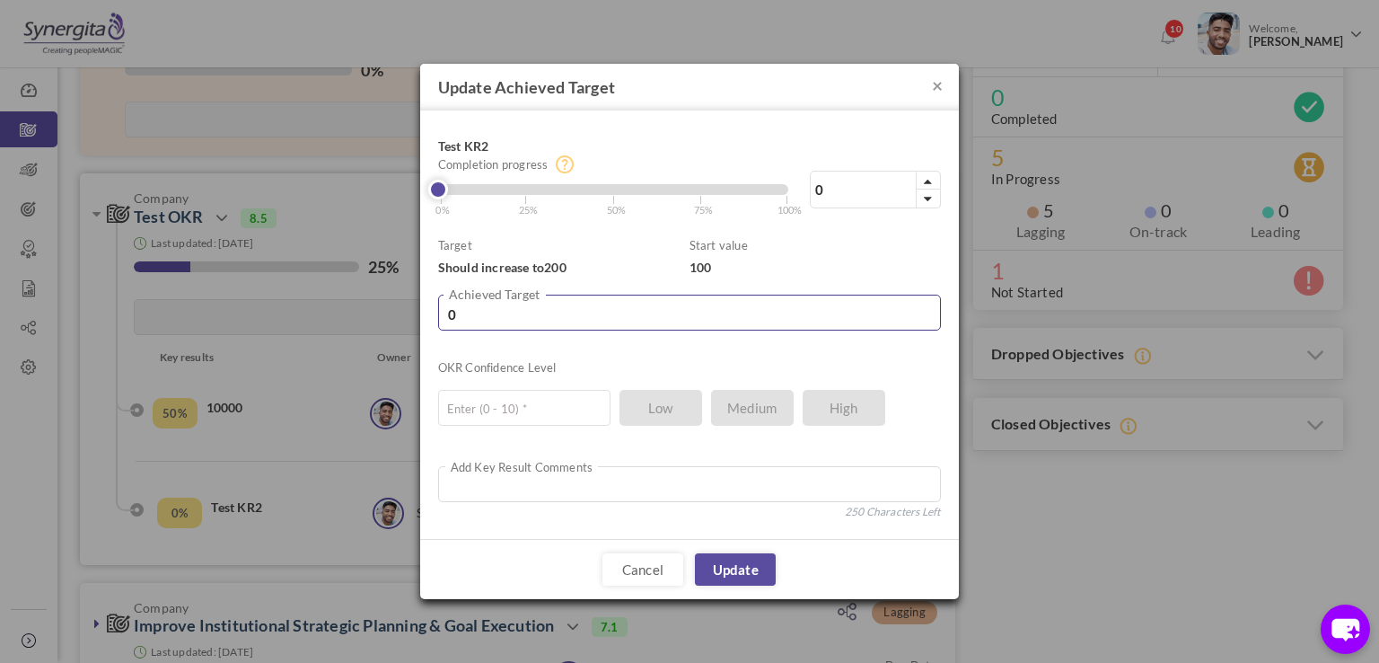
drag, startPoint x: 496, startPoint y: 311, endPoint x: 423, endPoint y: 311, distance: 72.7
click at [423, 311] on div "Test KR2 0% Completion progress 0 Reached maximum limit | 0% | 25% | 50% | 75% …" at bounding box center [689, 324] width 539 height 428
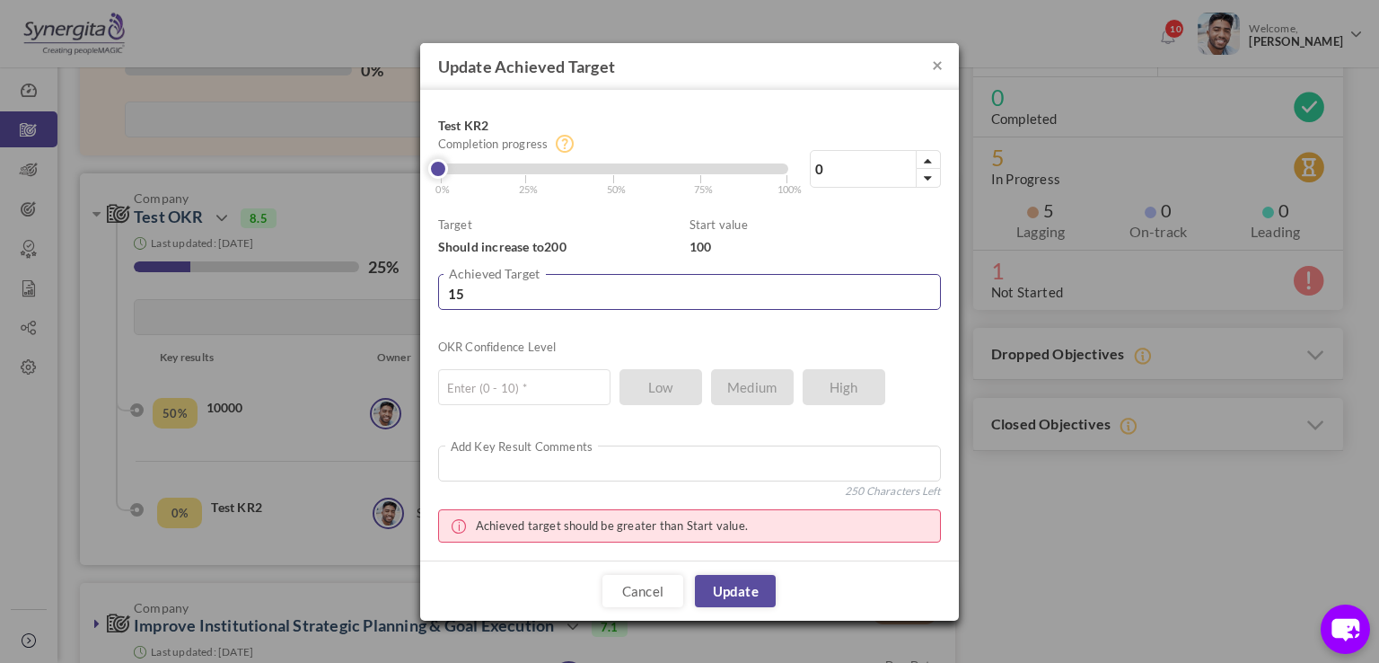
type input "150"
type input "50"
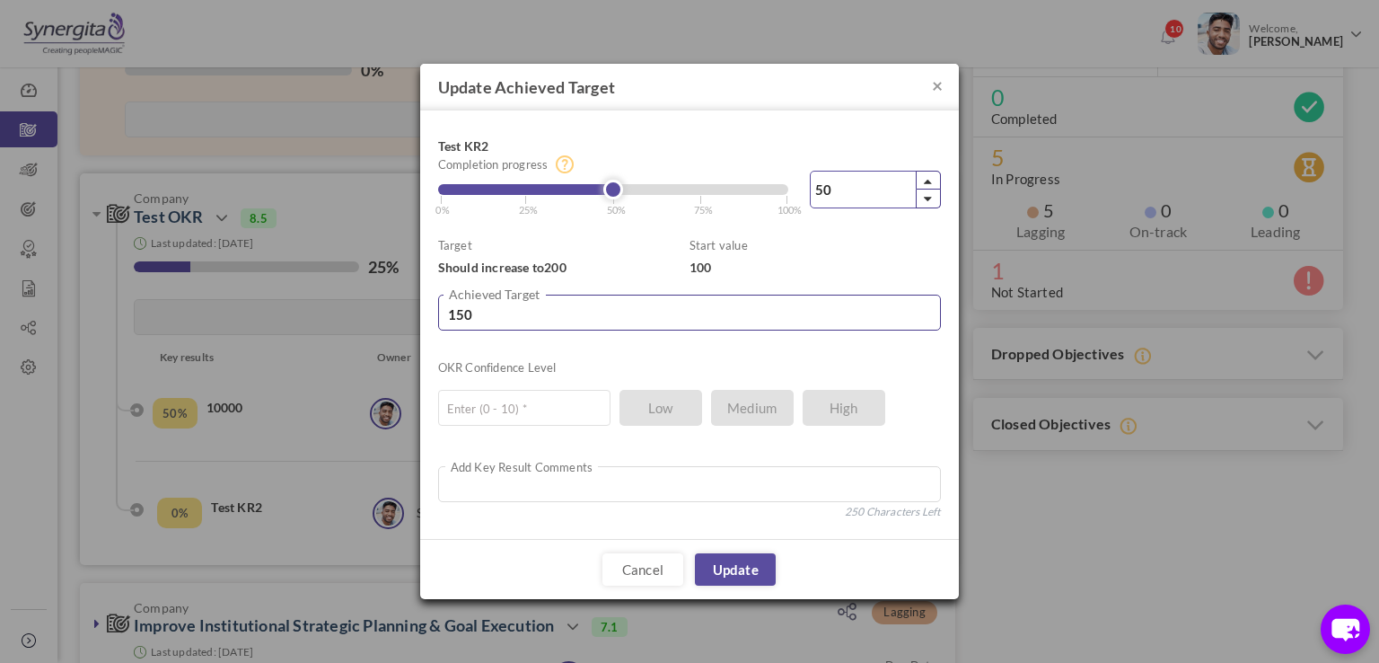
type input "150"
drag, startPoint x: 865, startPoint y: 189, endPoint x: 797, endPoint y: 188, distance: 67.4
click at [797, 188] on div "50 Reached maximum limit" at bounding box center [866, 190] width 149 height 38
type input "0"
type input "100"
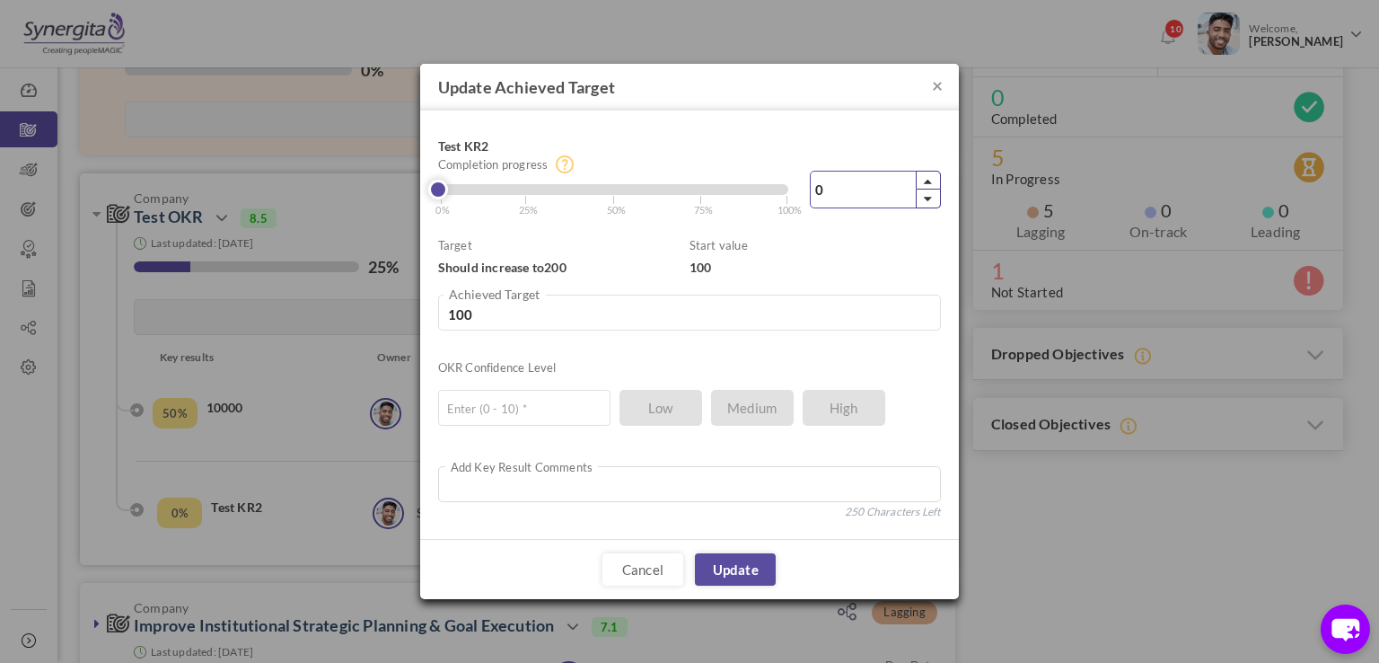
type input "0"
click at [797, 240] on div "Start value 100" at bounding box center [815, 255] width 251 height 41
click at [645, 574] on link "Cancel" at bounding box center [643, 569] width 81 height 32
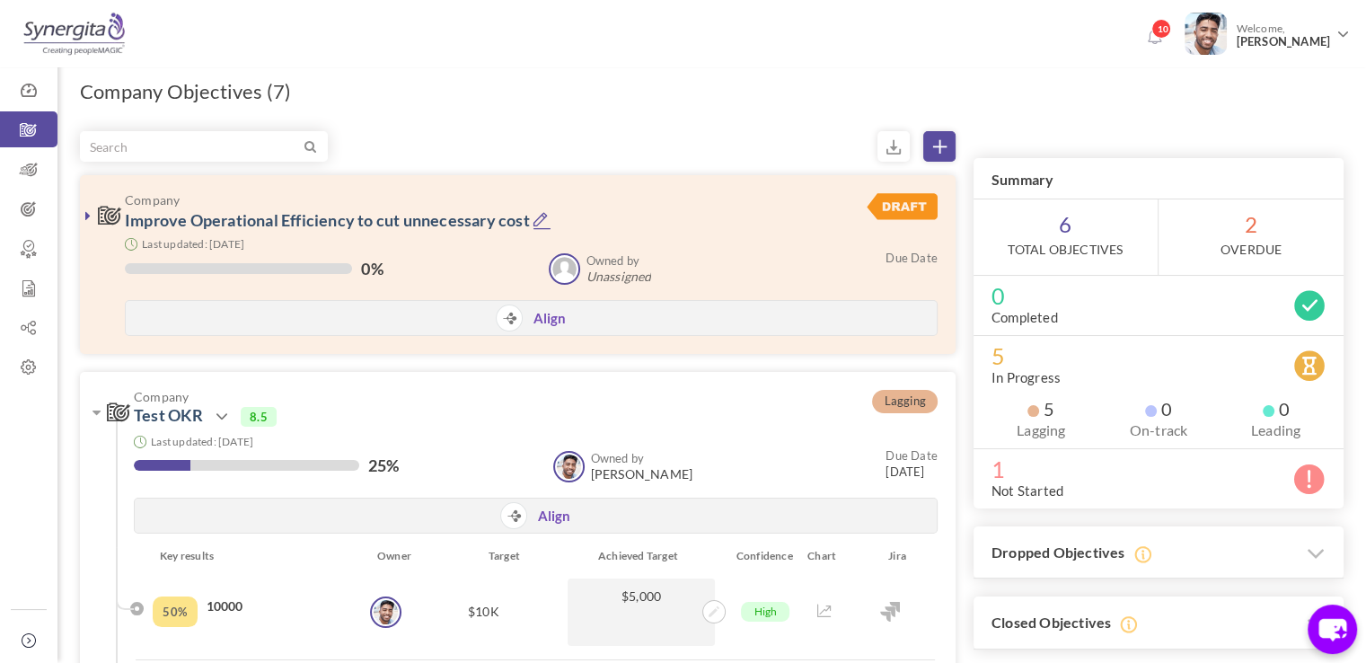
scroll to position [0, 0]
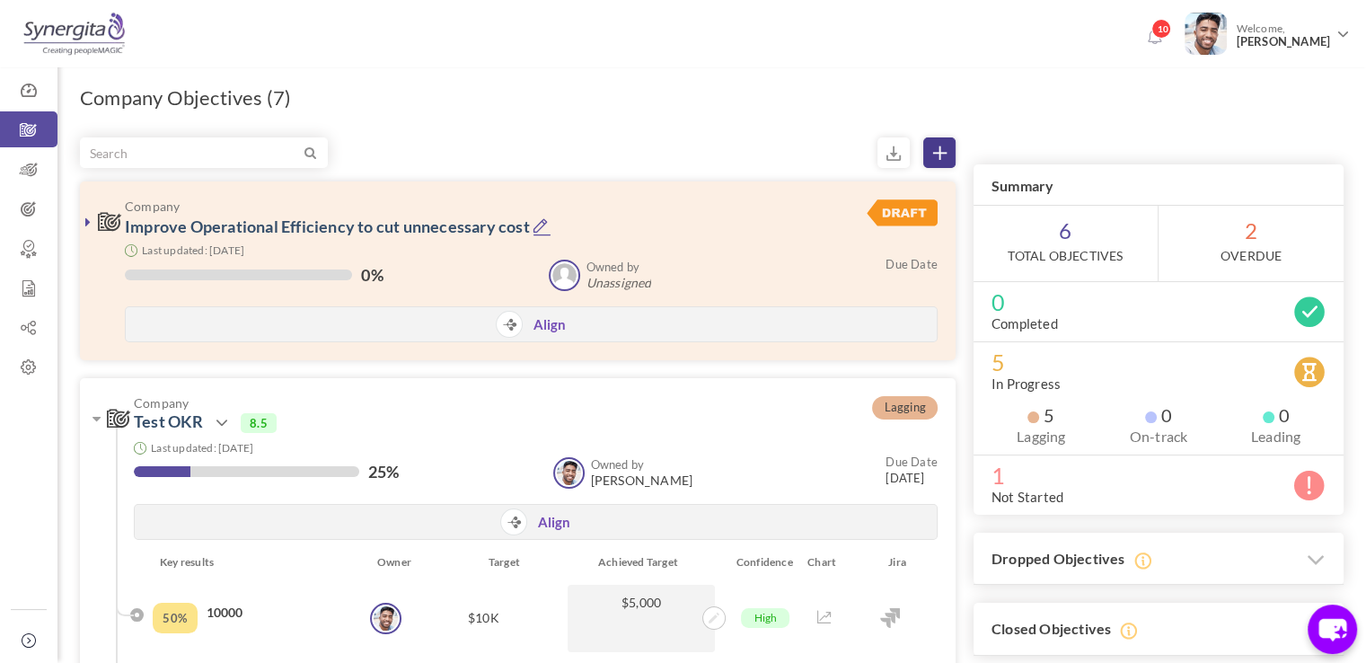
click at [952, 150] on link at bounding box center [939, 152] width 32 height 31
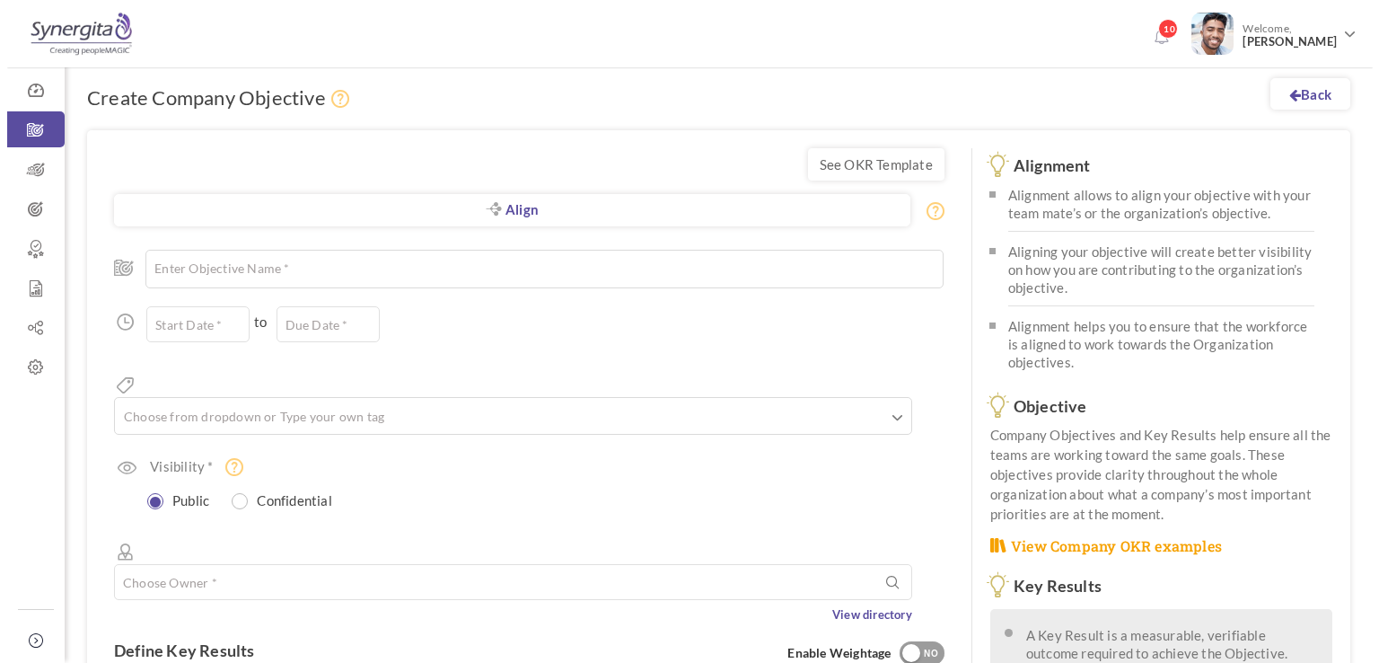
scroll to position [29, 0]
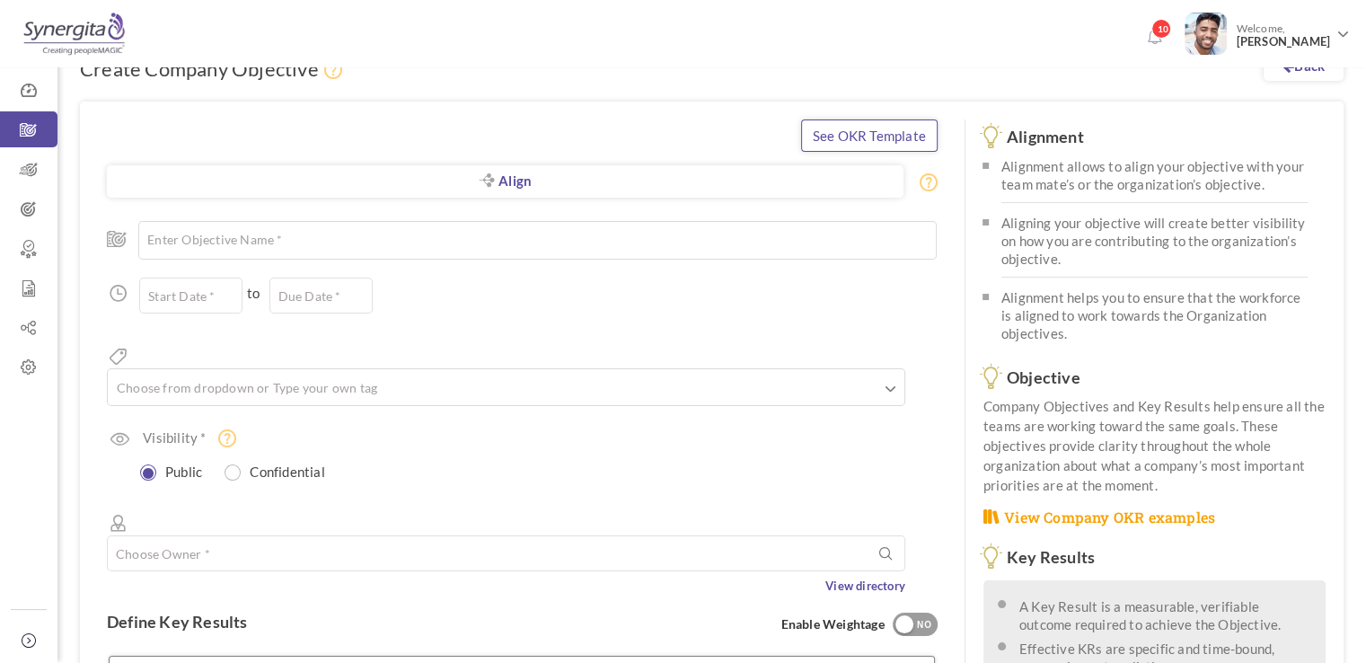
click at [865, 128] on link "See OKR Template" at bounding box center [869, 135] width 137 height 32
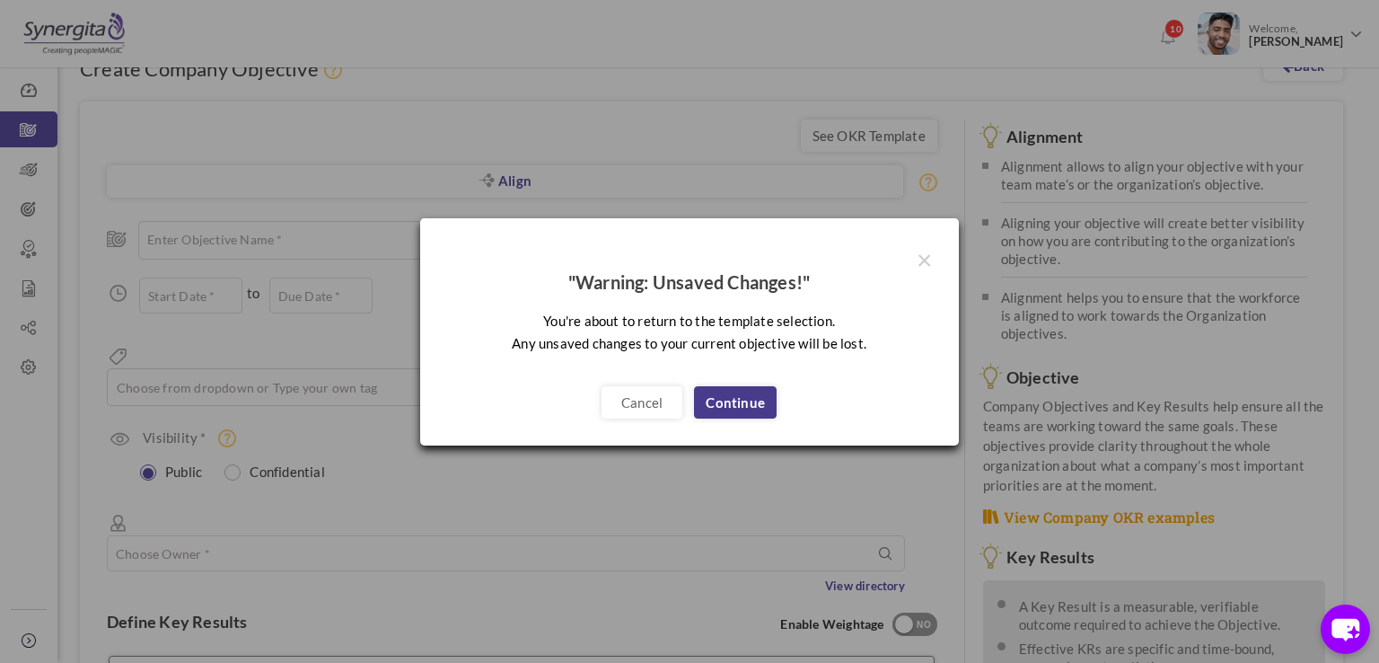
click at [736, 405] on link "Continue" at bounding box center [735, 402] width 83 height 32
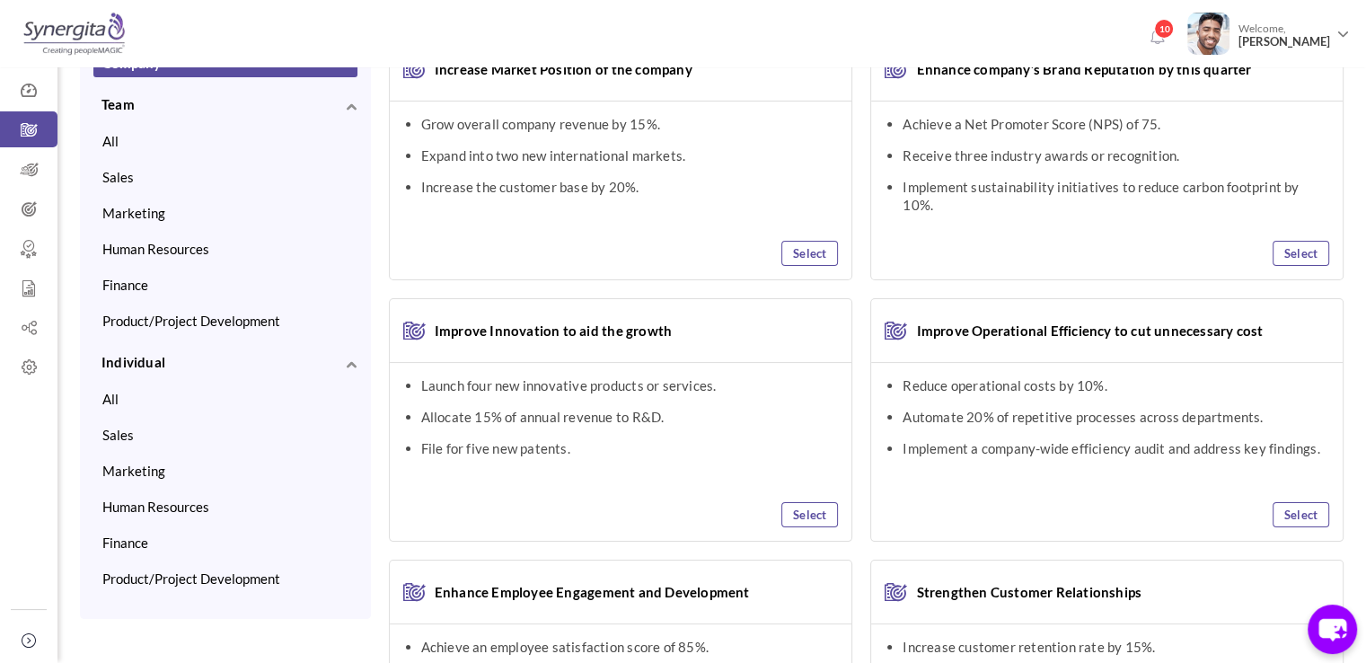
scroll to position [93, 0]
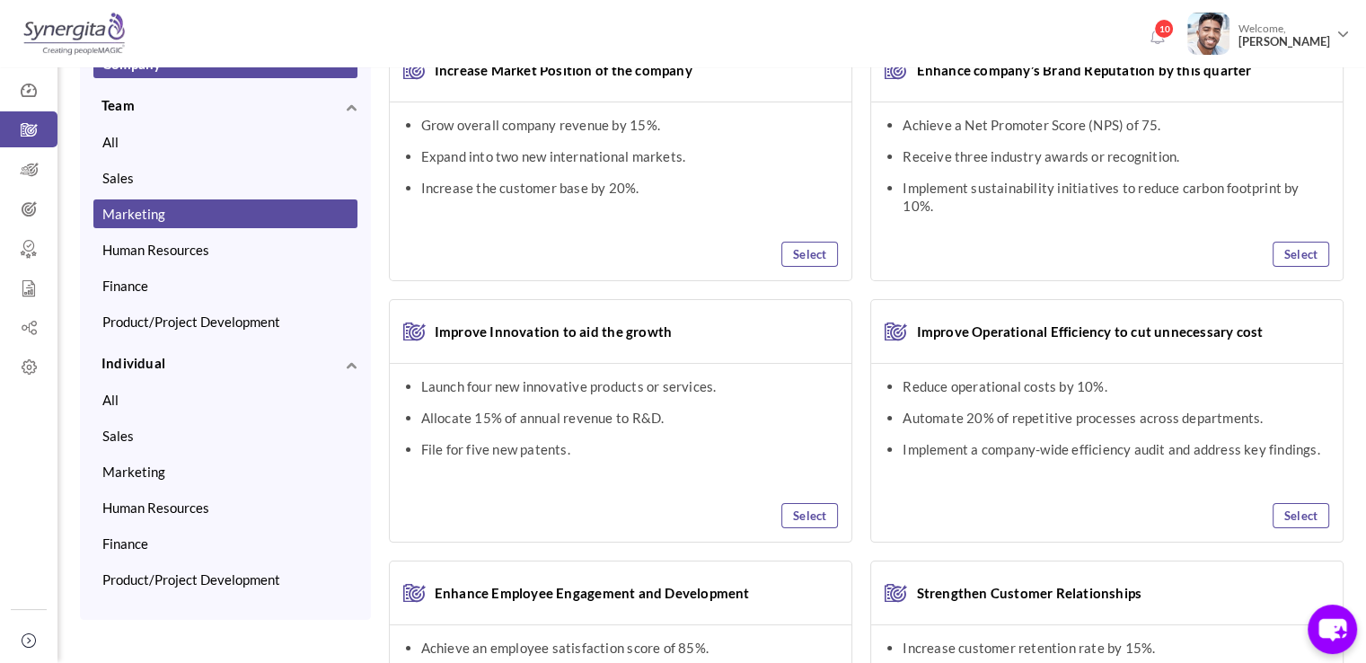
click at [184, 211] on button "Marketing" at bounding box center [225, 213] width 264 height 29
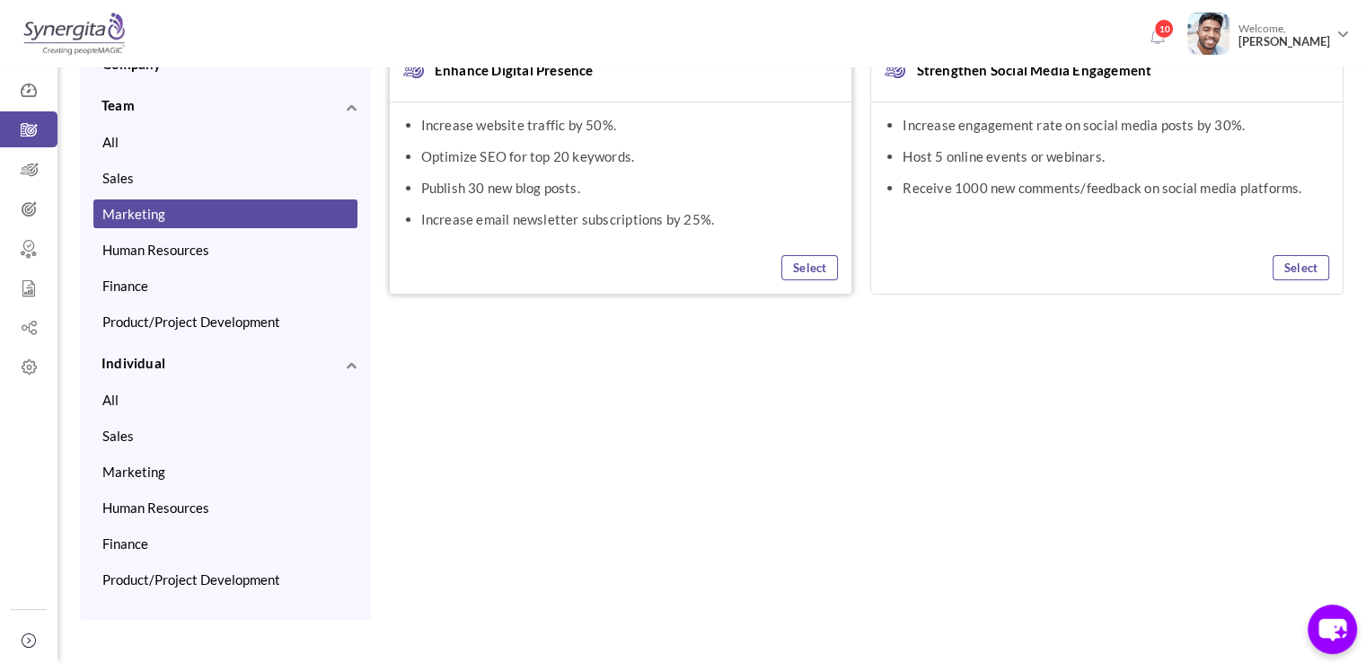
scroll to position [0, 0]
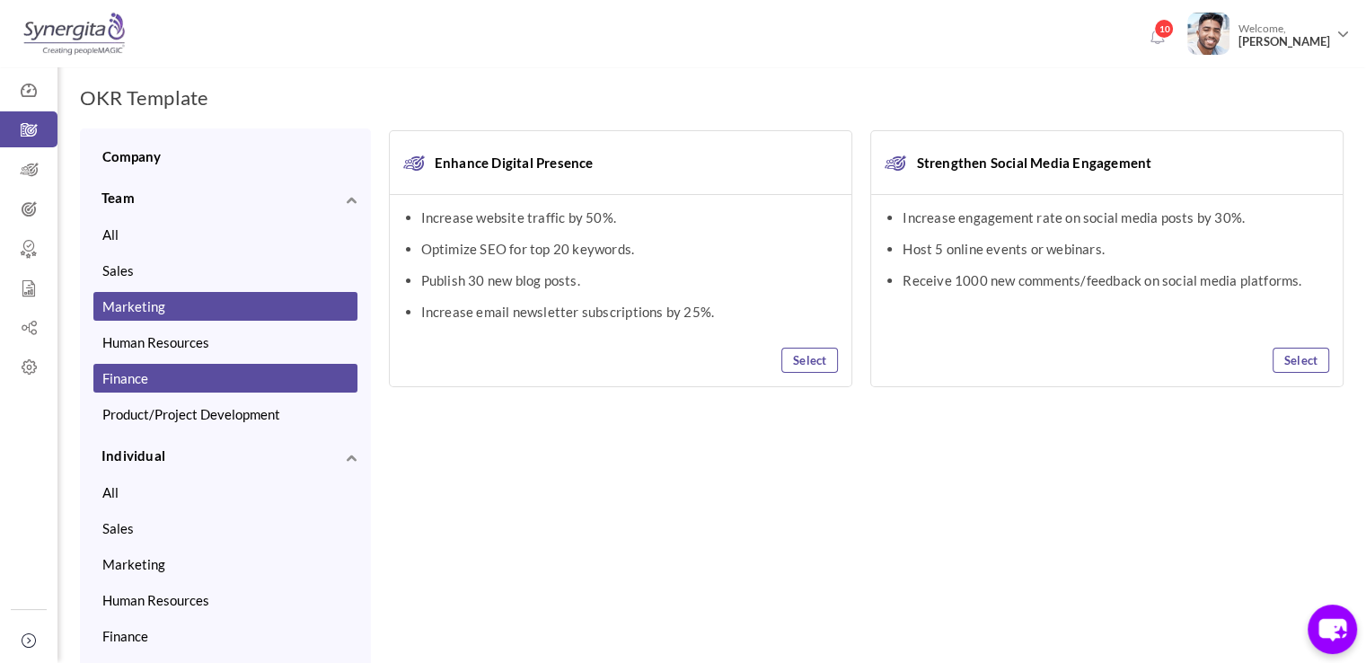
click at [126, 384] on button "Finance" at bounding box center [225, 378] width 264 height 29
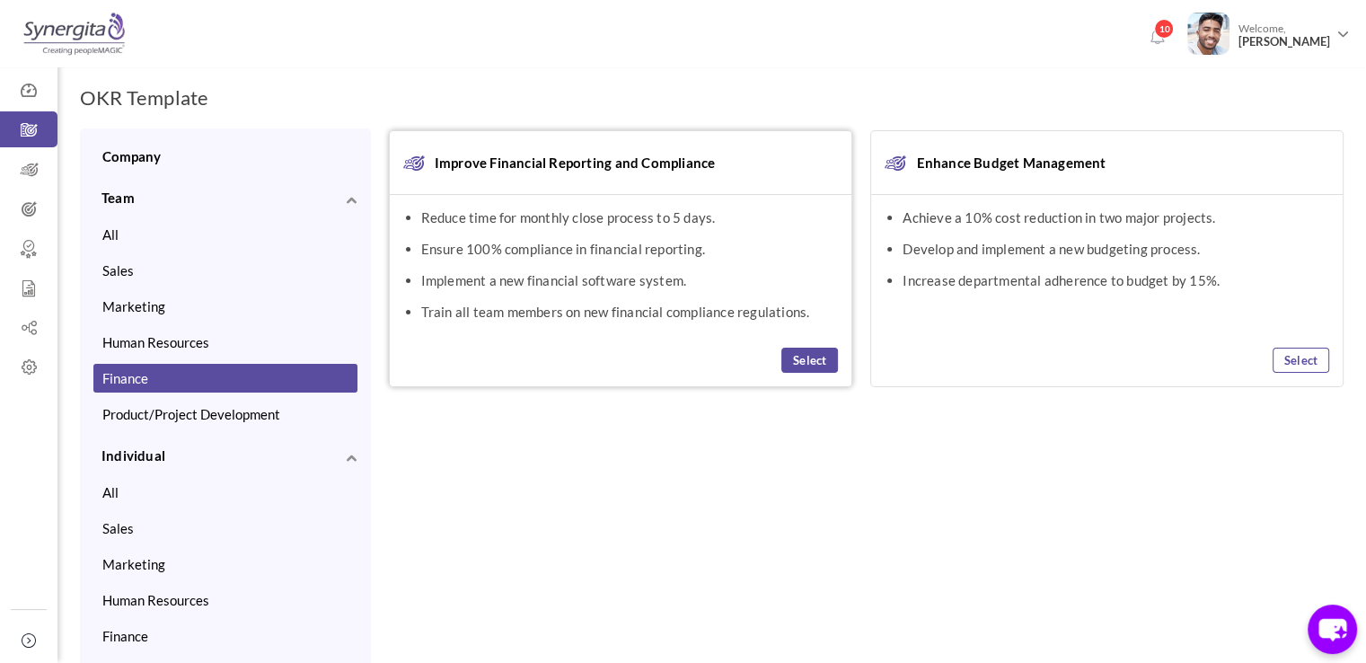
click at [808, 359] on link "Select" at bounding box center [809, 360] width 57 height 25
click at [1295, 94] on link "View Selected OKR (1)" at bounding box center [1278, 101] width 132 height 32
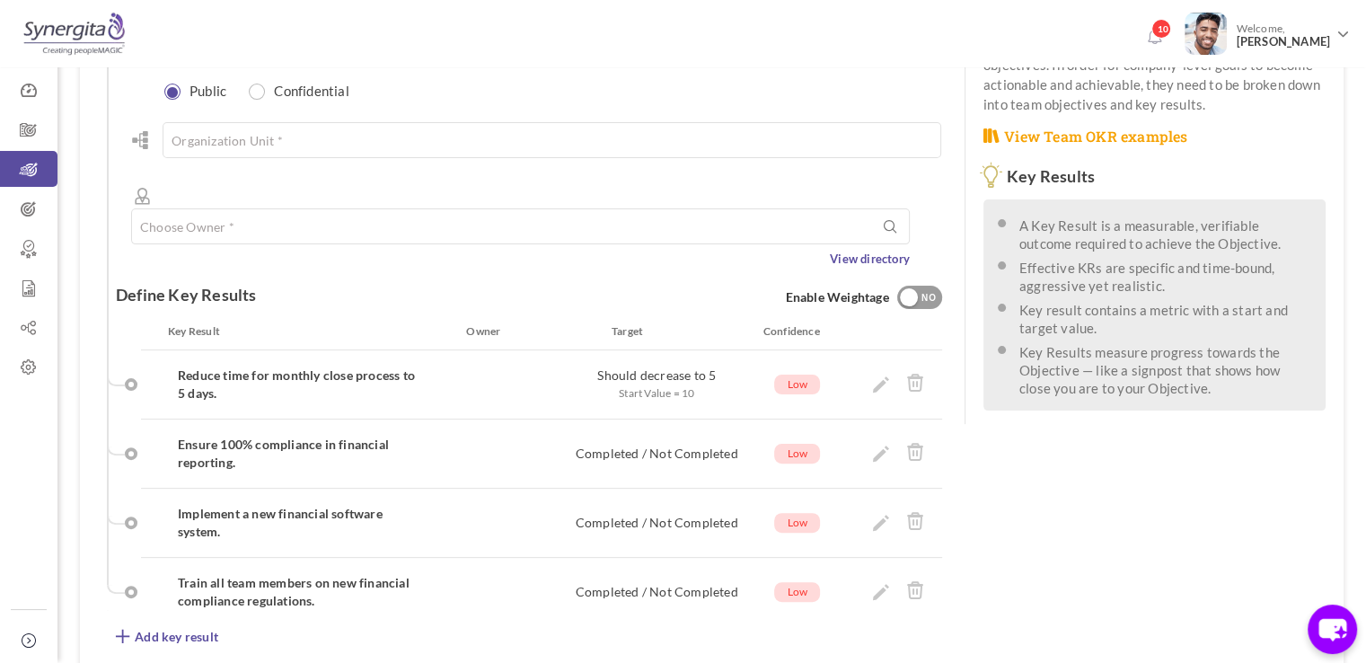
scroll to position [456, 0]
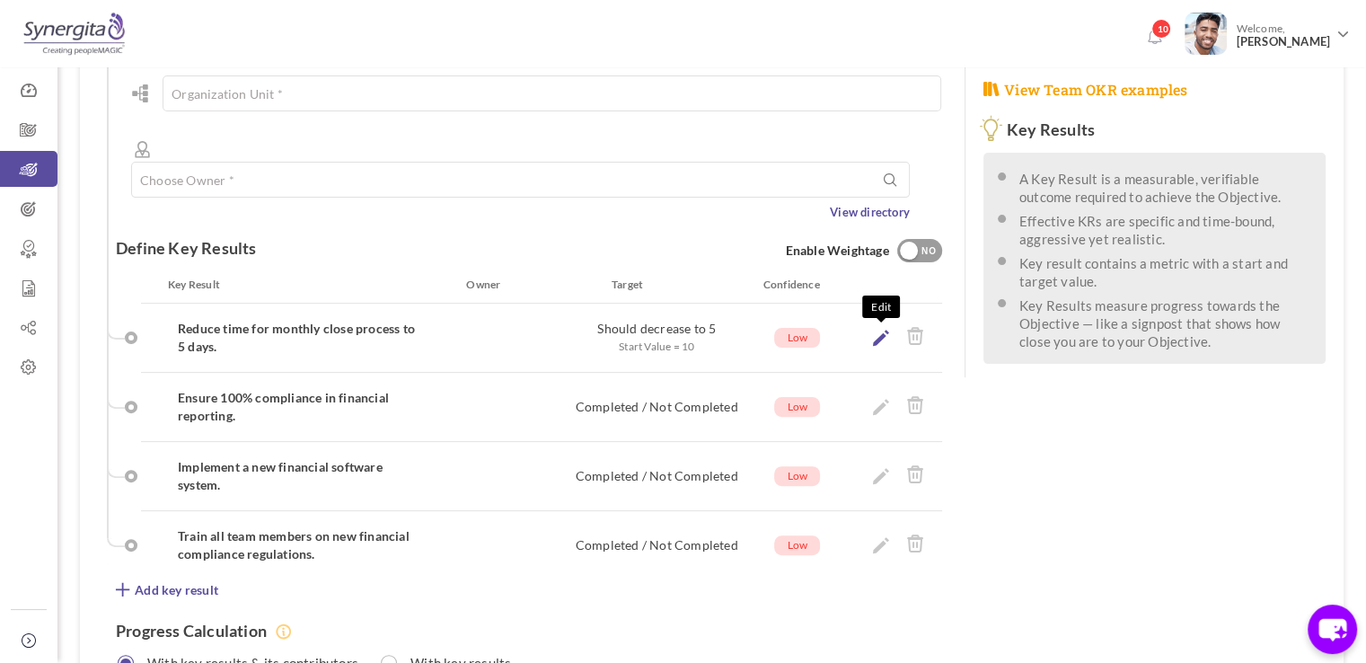
click at [884, 330] on icon at bounding box center [881, 338] width 16 height 16
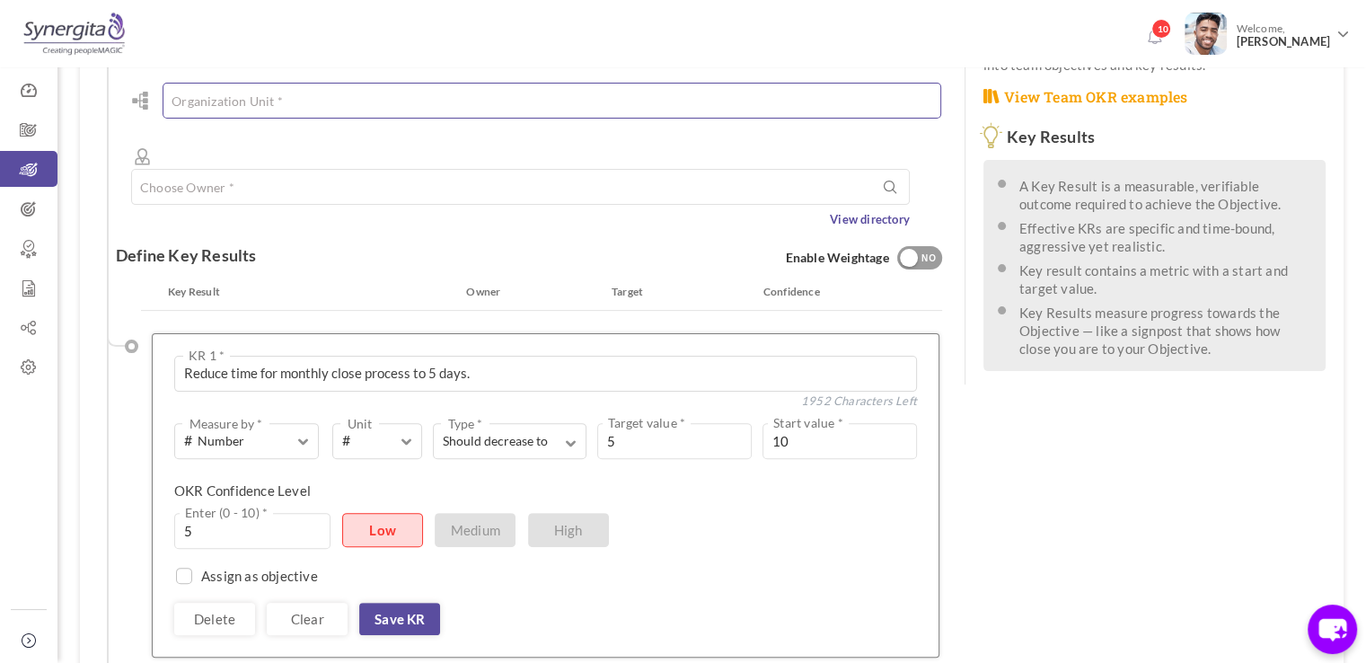
scroll to position [452, 0]
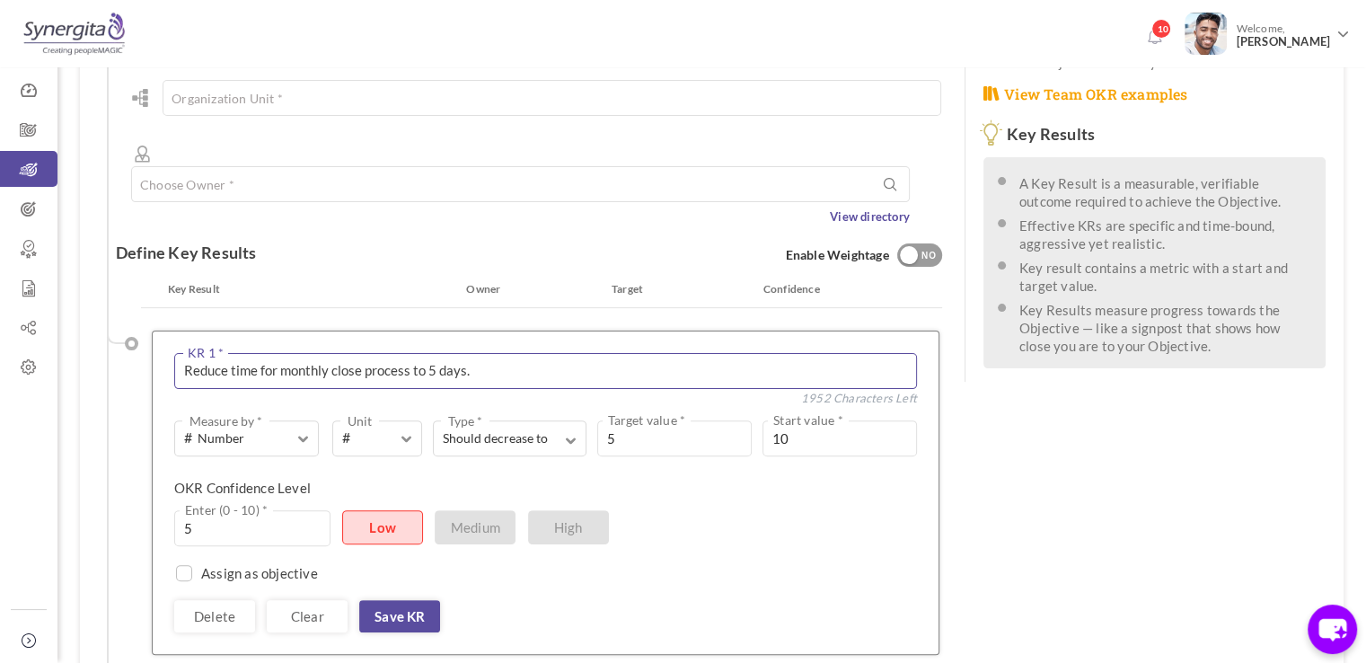
click at [497, 353] on textarea "Reduce time for monthly close process to 5 days." at bounding box center [545, 371] width 743 height 36
type textarea "Reduce time for monthly close process to 5 days.fejne"
click at [379, 353] on textarea "Reduce time for monthly close process to 5 days." at bounding box center [545, 371] width 743 height 36
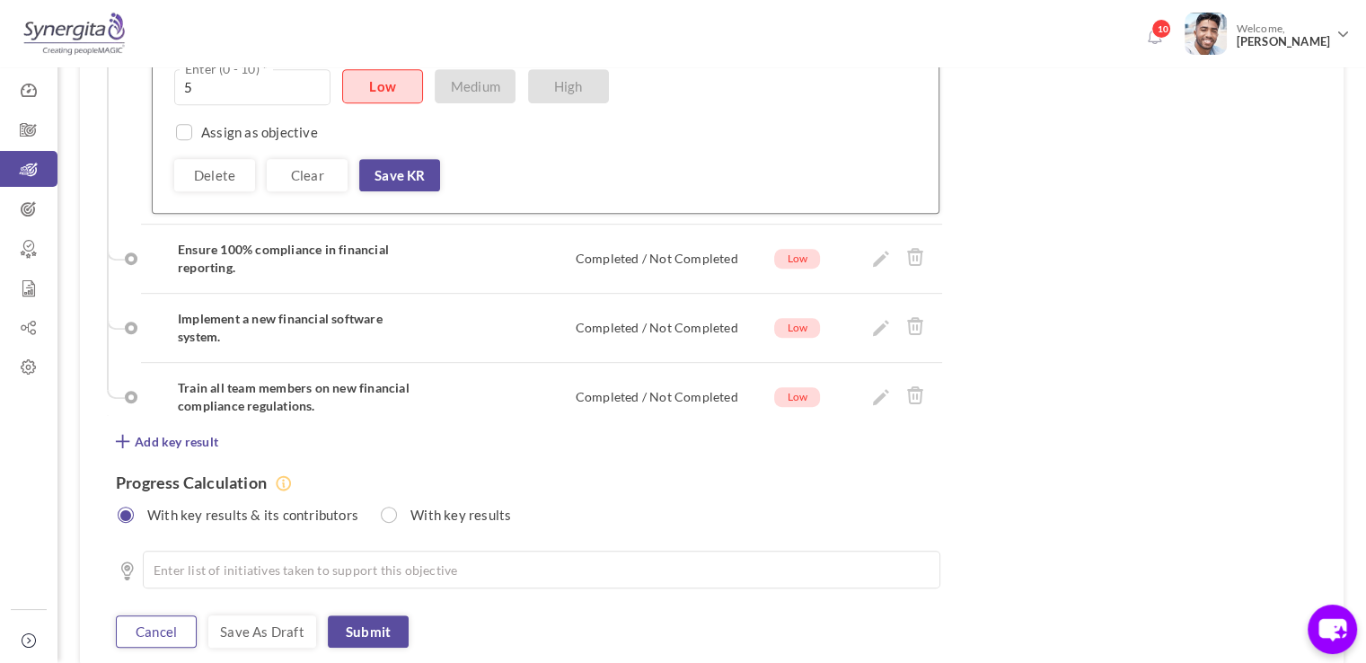
scroll to position [887, 0]
click at [183, 616] on link "Cancel" at bounding box center [156, 632] width 81 height 32
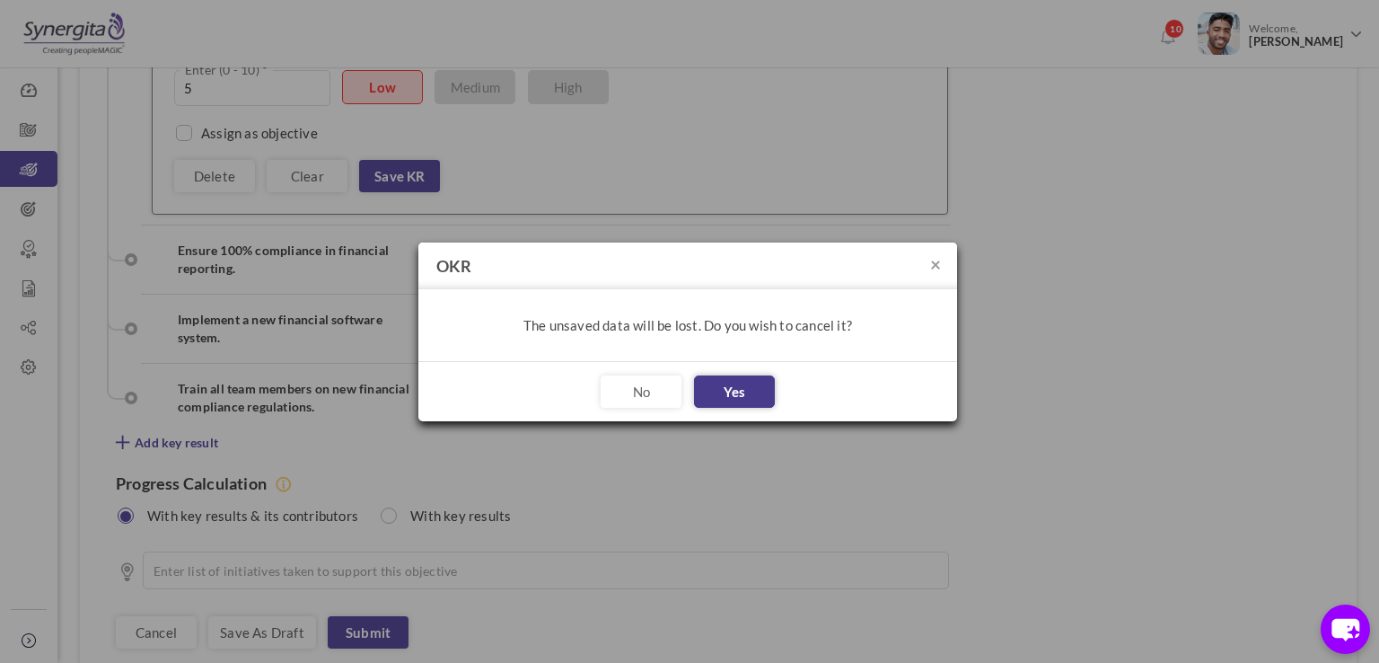
click at [710, 394] on button "Yes" at bounding box center [734, 391] width 81 height 32
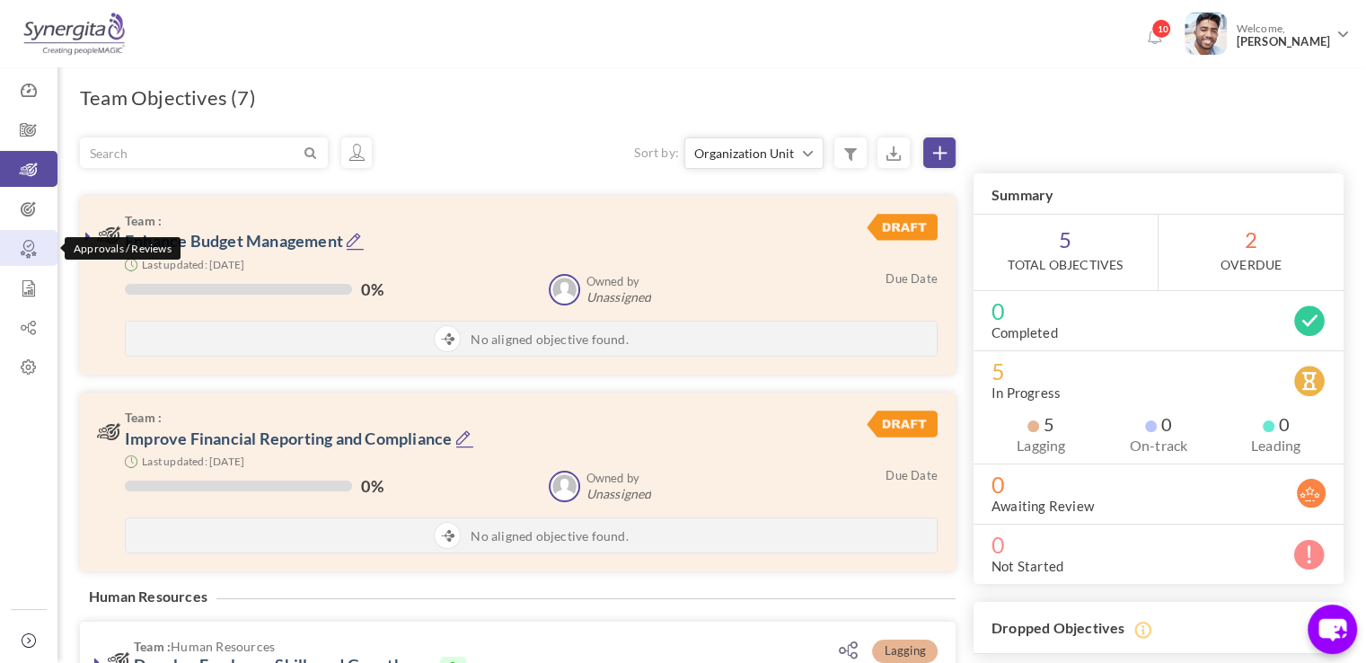
click at [10, 252] on icon at bounding box center [28, 249] width 57 height 18
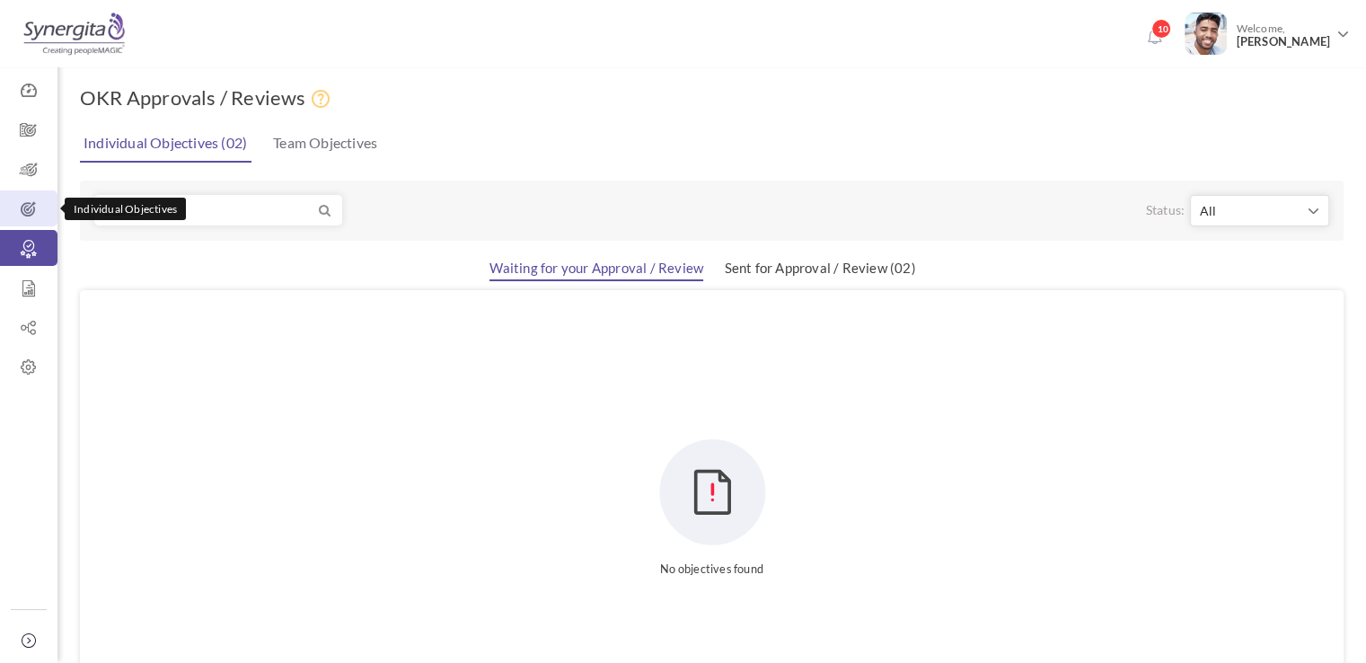
click at [26, 216] on icon at bounding box center [28, 209] width 57 height 18
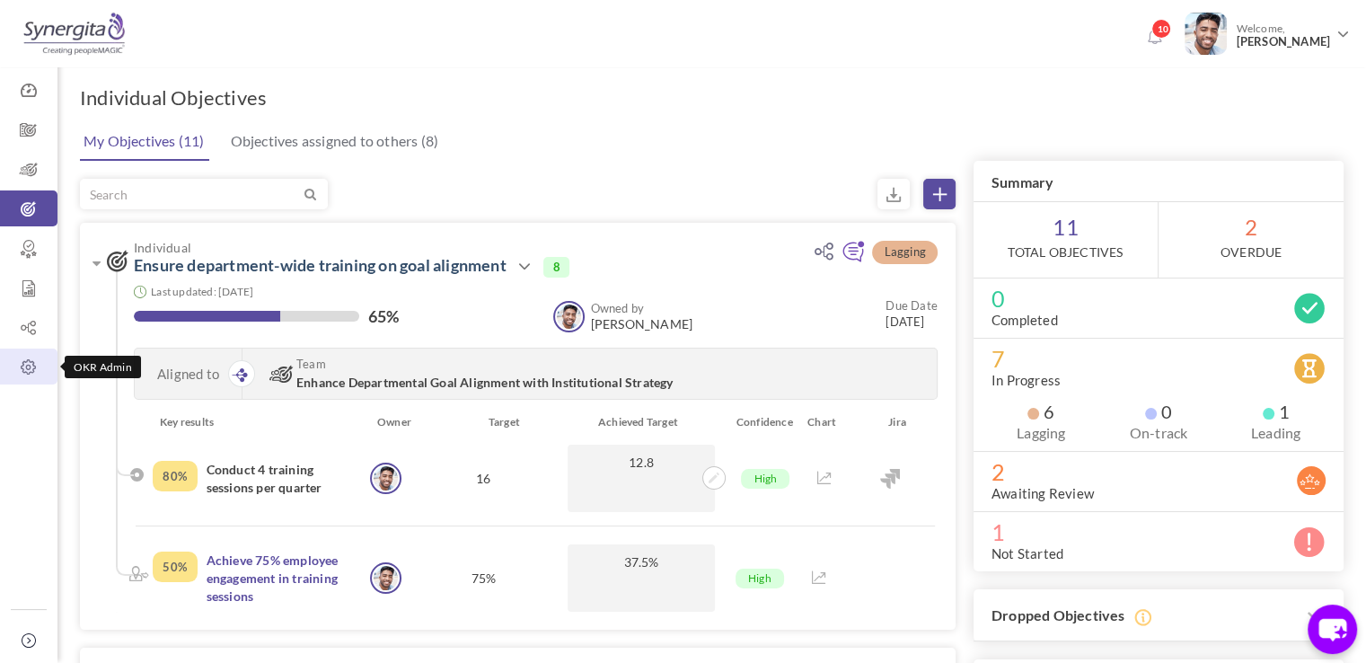
click at [27, 367] on icon at bounding box center [28, 367] width 57 height 18
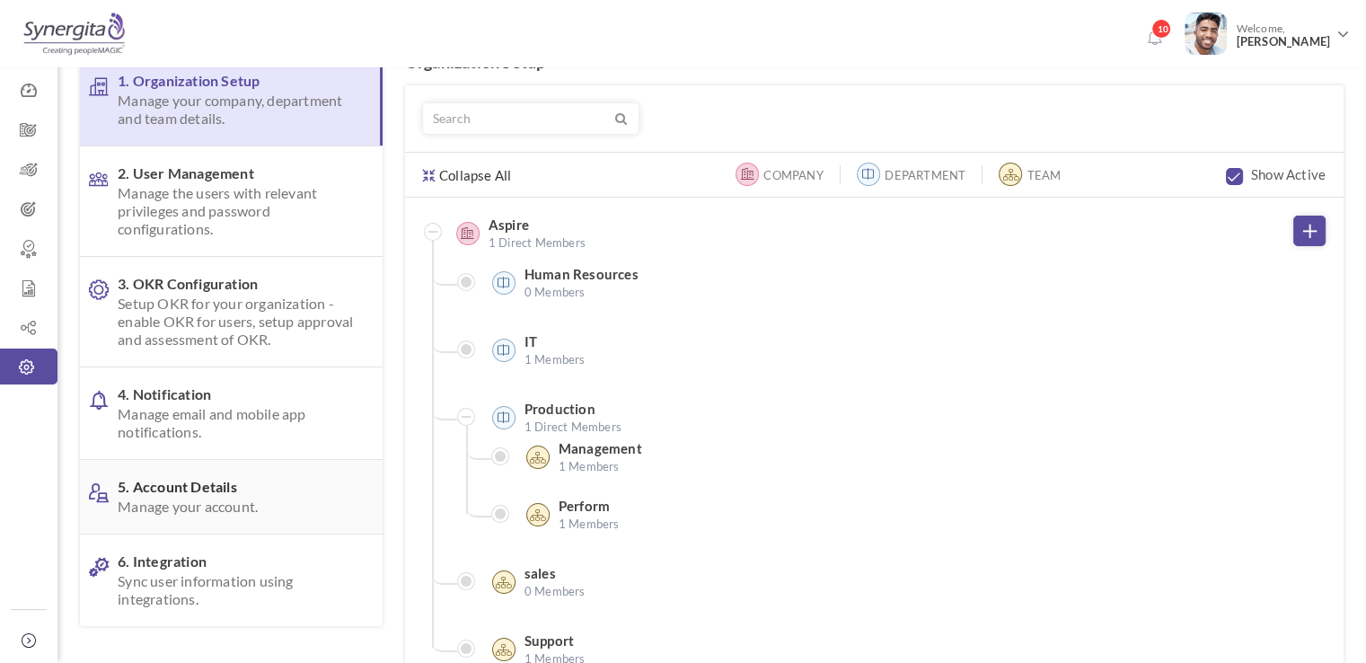
scroll to position [75, 0]
click at [215, 469] on link "5. Account Details Manage your account." at bounding box center [231, 496] width 303 height 74
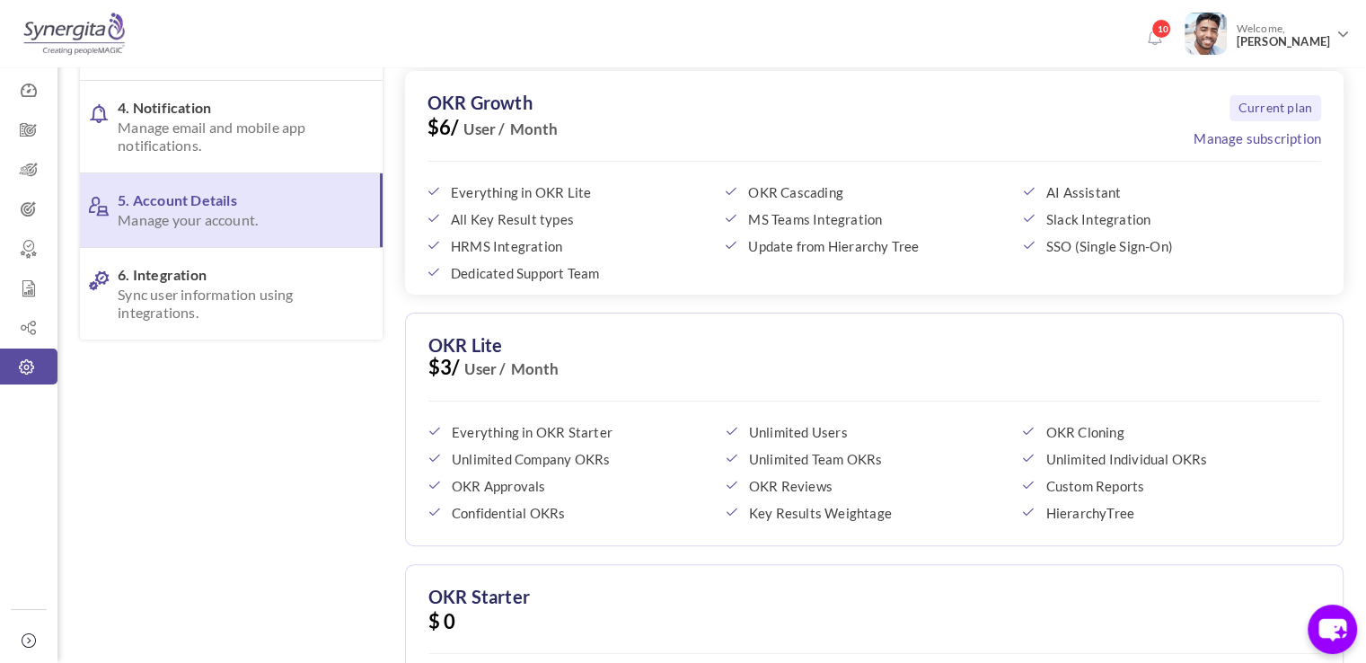
scroll to position [604, 0]
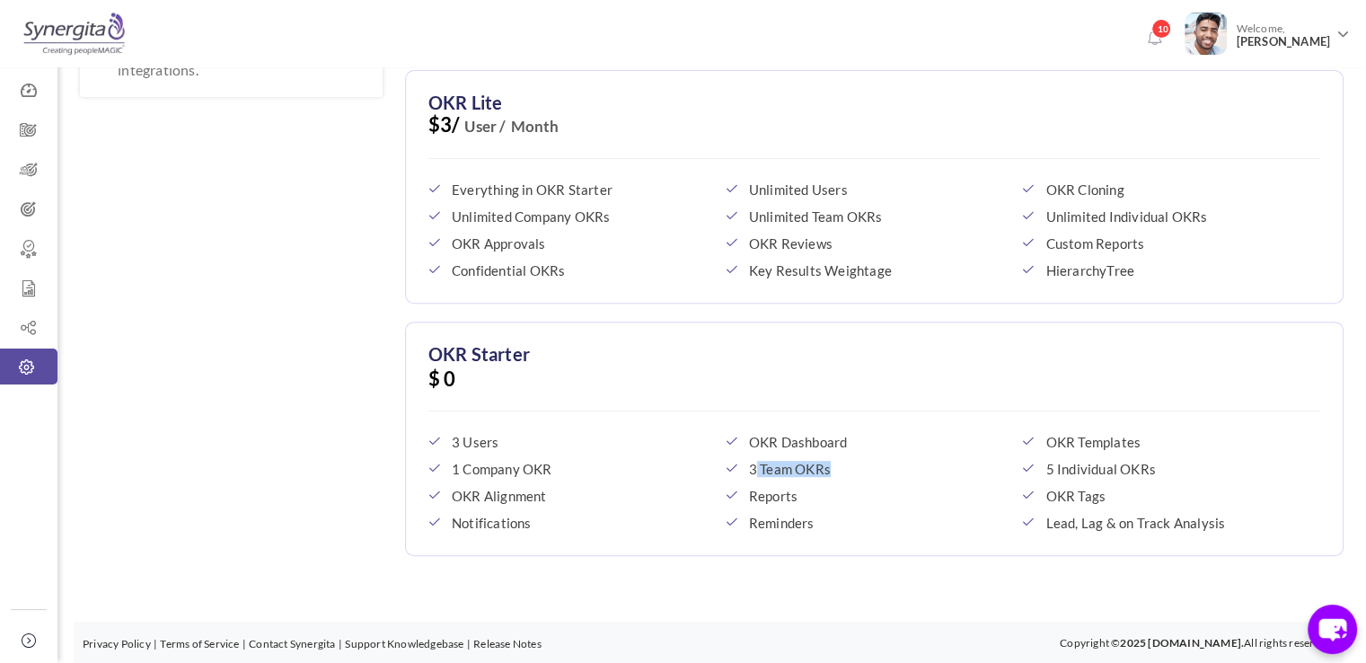
drag, startPoint x: 757, startPoint y: 468, endPoint x: 844, endPoint y: 471, distance: 87.2
click at [844, 471] on span "3 Team OKRs" at bounding box center [876, 469] width 255 height 16
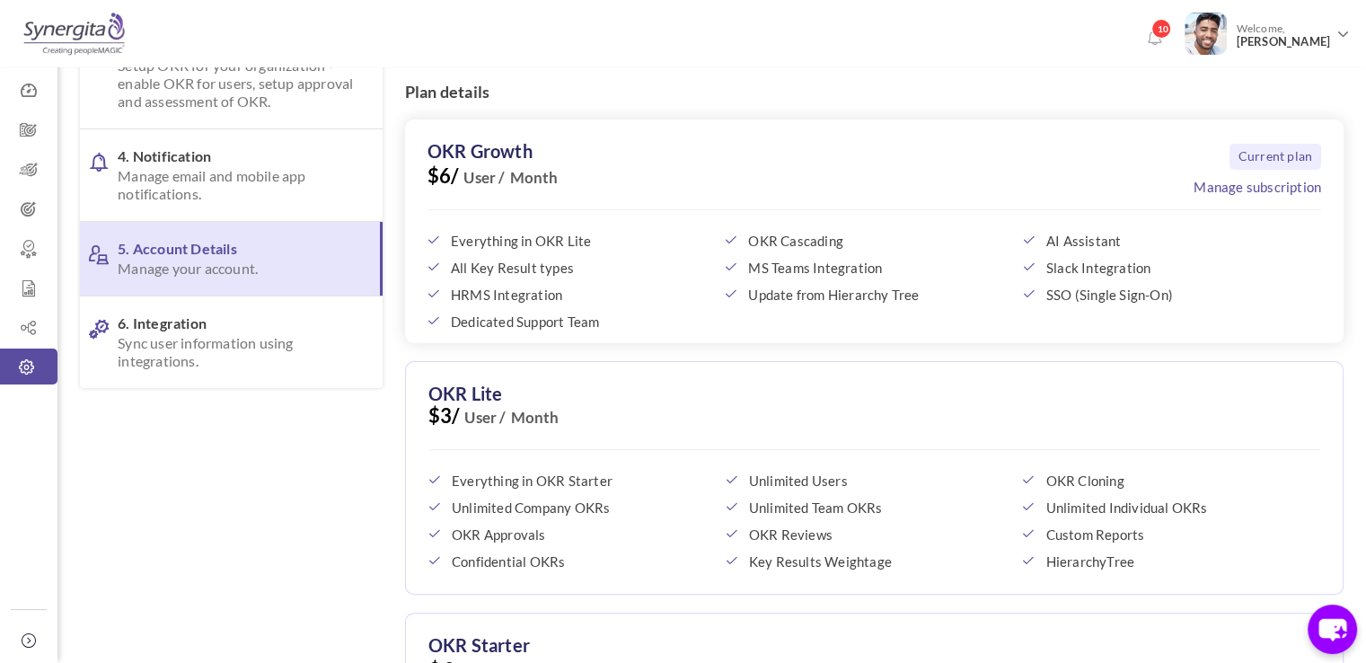
scroll to position [310, 0]
